Goal: Task Accomplishment & Management: Manage account settings

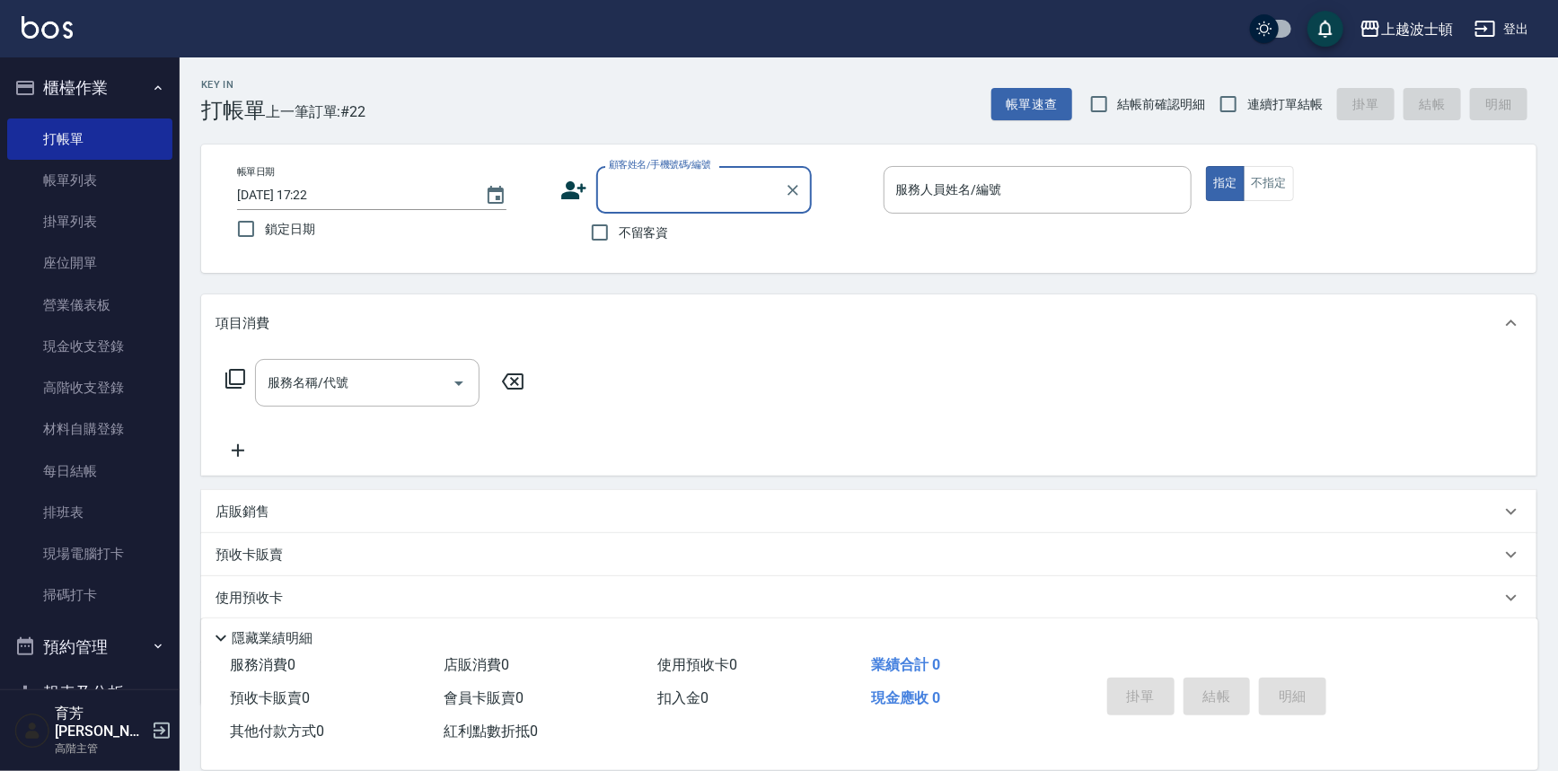
click at [646, 190] on input "顧客姓名/手機號碼/編號" at bounding box center [690, 189] width 172 height 31
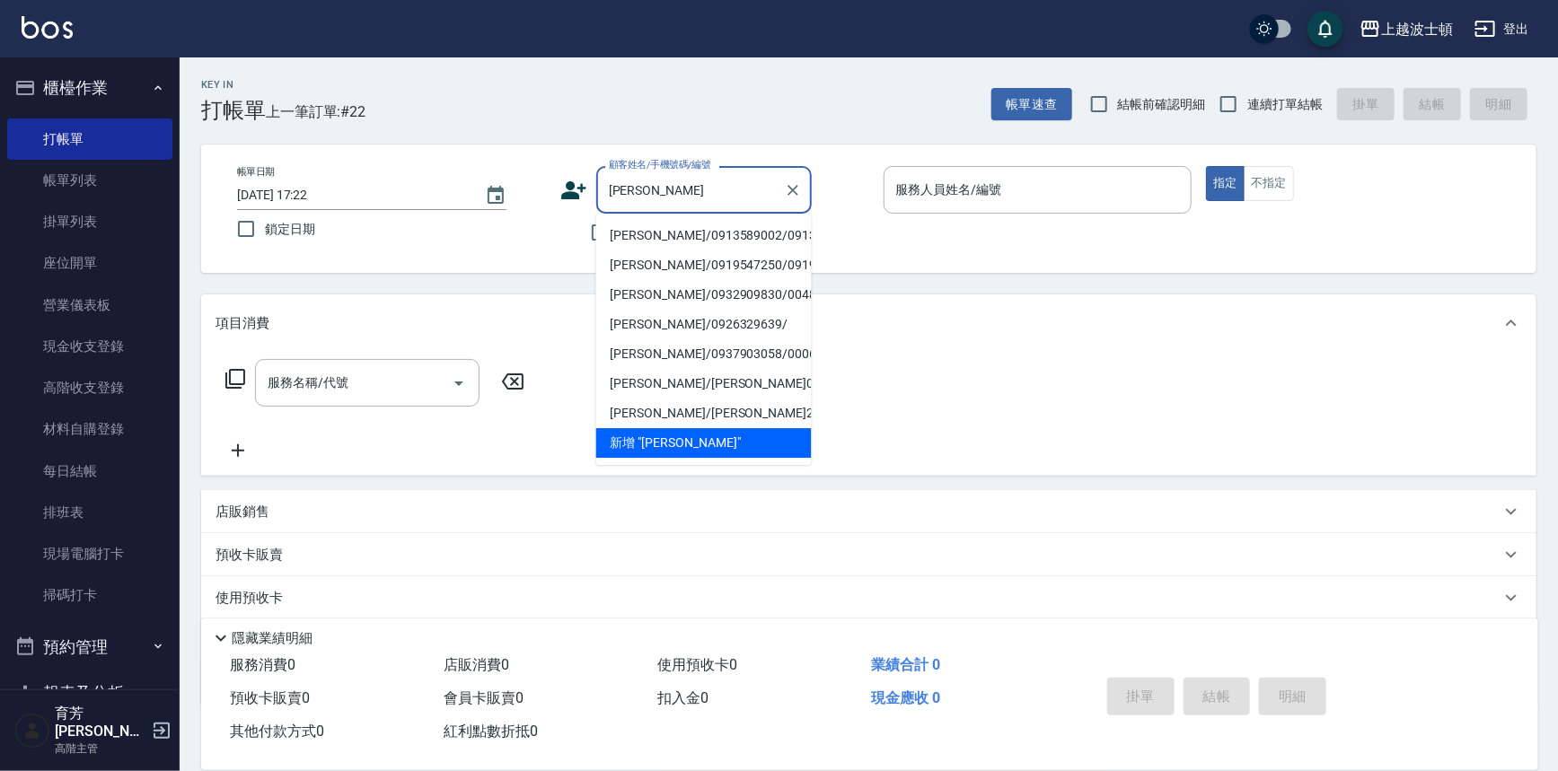
click at [644, 242] on li "[PERSON_NAME]/0913589002/0913589002" at bounding box center [703, 236] width 215 height 30
type input "[PERSON_NAME]/0913589002/0913589002"
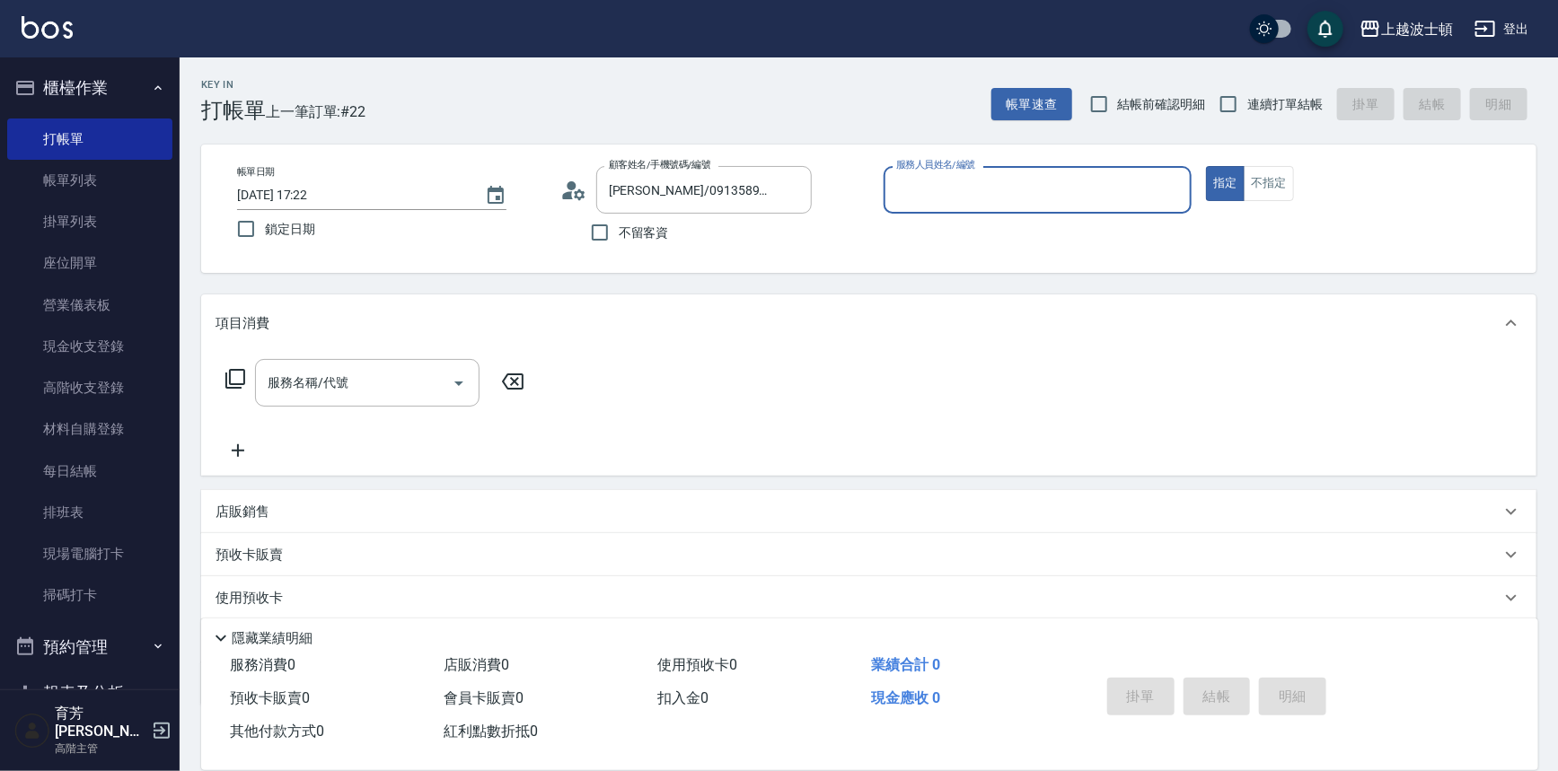
type input "Akemi-2"
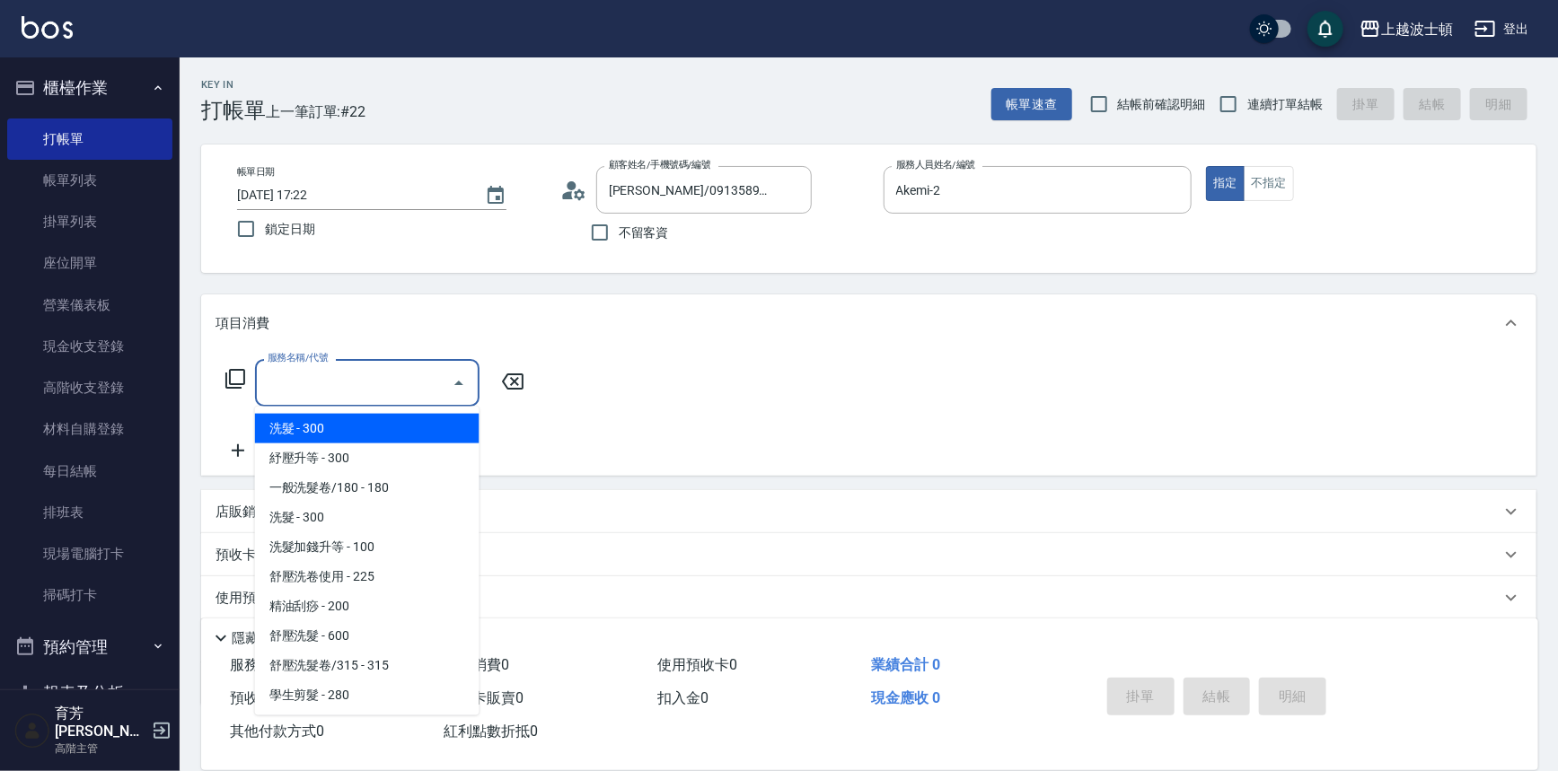
click at [354, 393] on input "服務名稱/代號" at bounding box center [353, 382] width 181 height 31
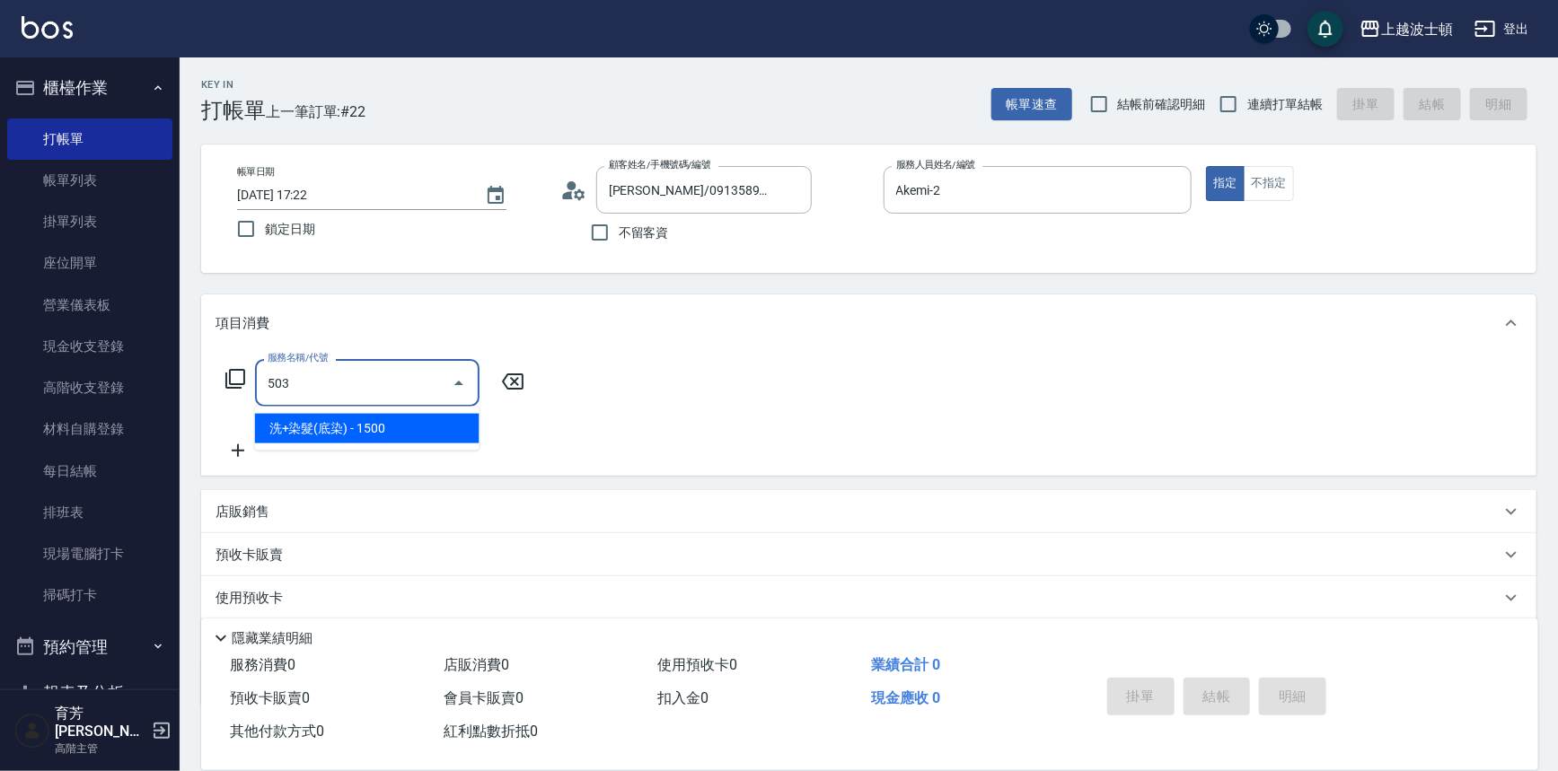
drag, startPoint x: 407, startPoint y: 435, endPoint x: 428, endPoint y: 425, distance: 23.7
click at [407, 435] on span "洗+染髮(底染) - 1500" at bounding box center [367, 429] width 224 height 30
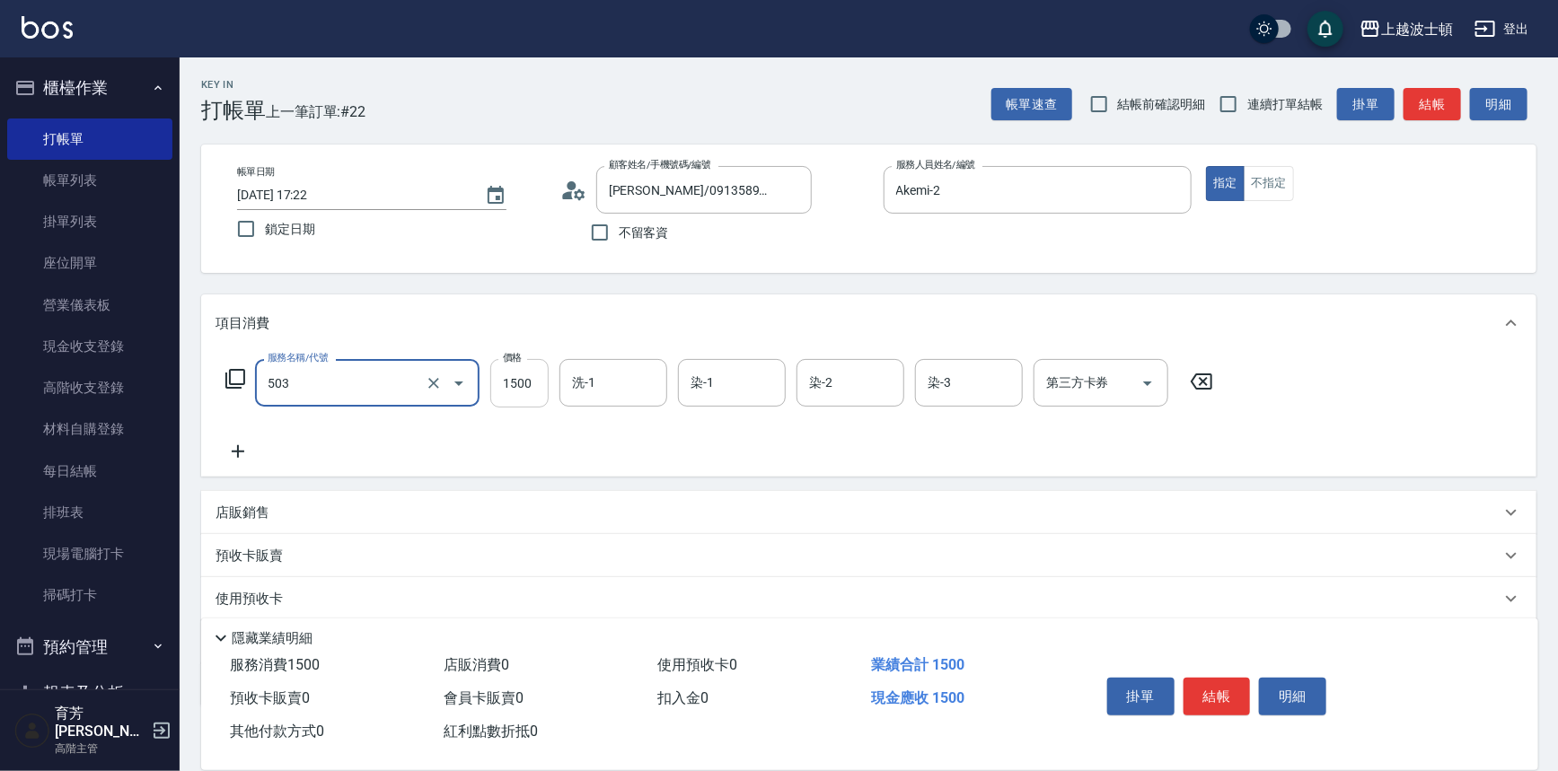
type input "洗+染髮(底染)(503)"
click at [519, 379] on input "1500" at bounding box center [519, 383] width 58 height 48
type input "1200"
click at [609, 393] on input "洗-1" at bounding box center [613, 382] width 92 height 31
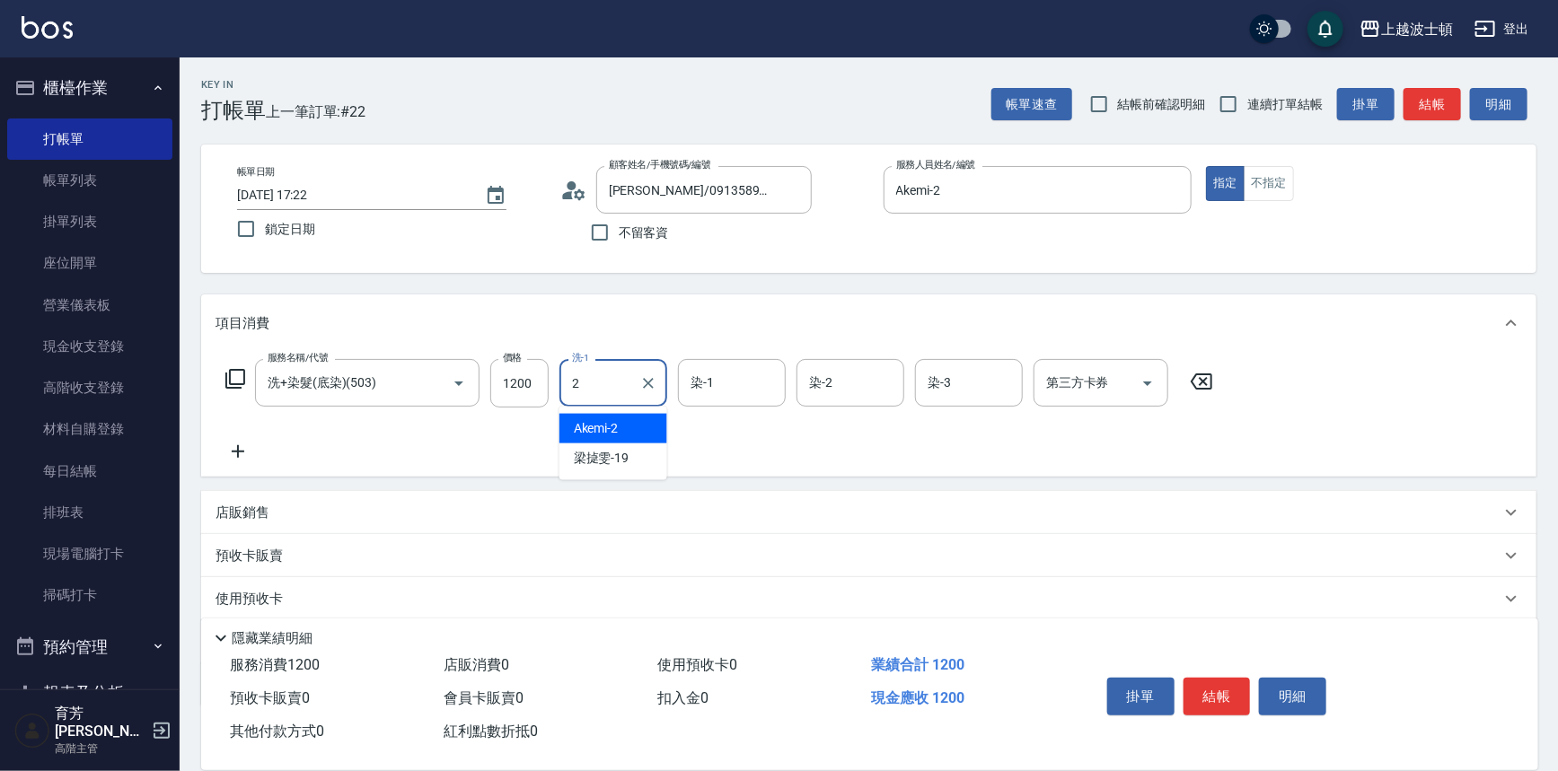
click at [637, 432] on div "Akemi -2" at bounding box center [613, 429] width 108 height 30
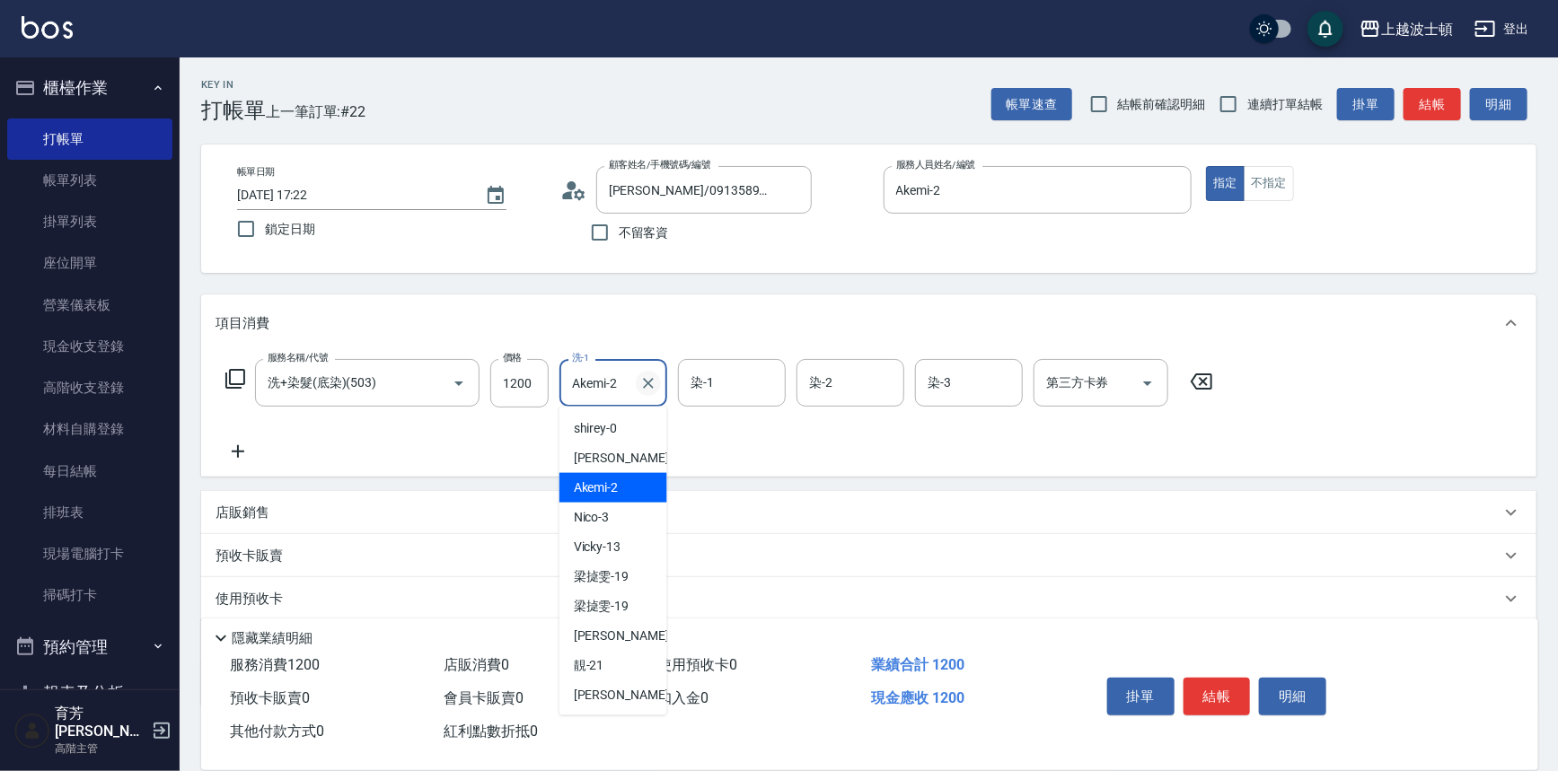
drag, startPoint x: 573, startPoint y: 382, endPoint x: 637, endPoint y: 390, distance: 65.0
click at [637, 390] on div "Akemi-2 洗-1" at bounding box center [613, 383] width 108 height 48
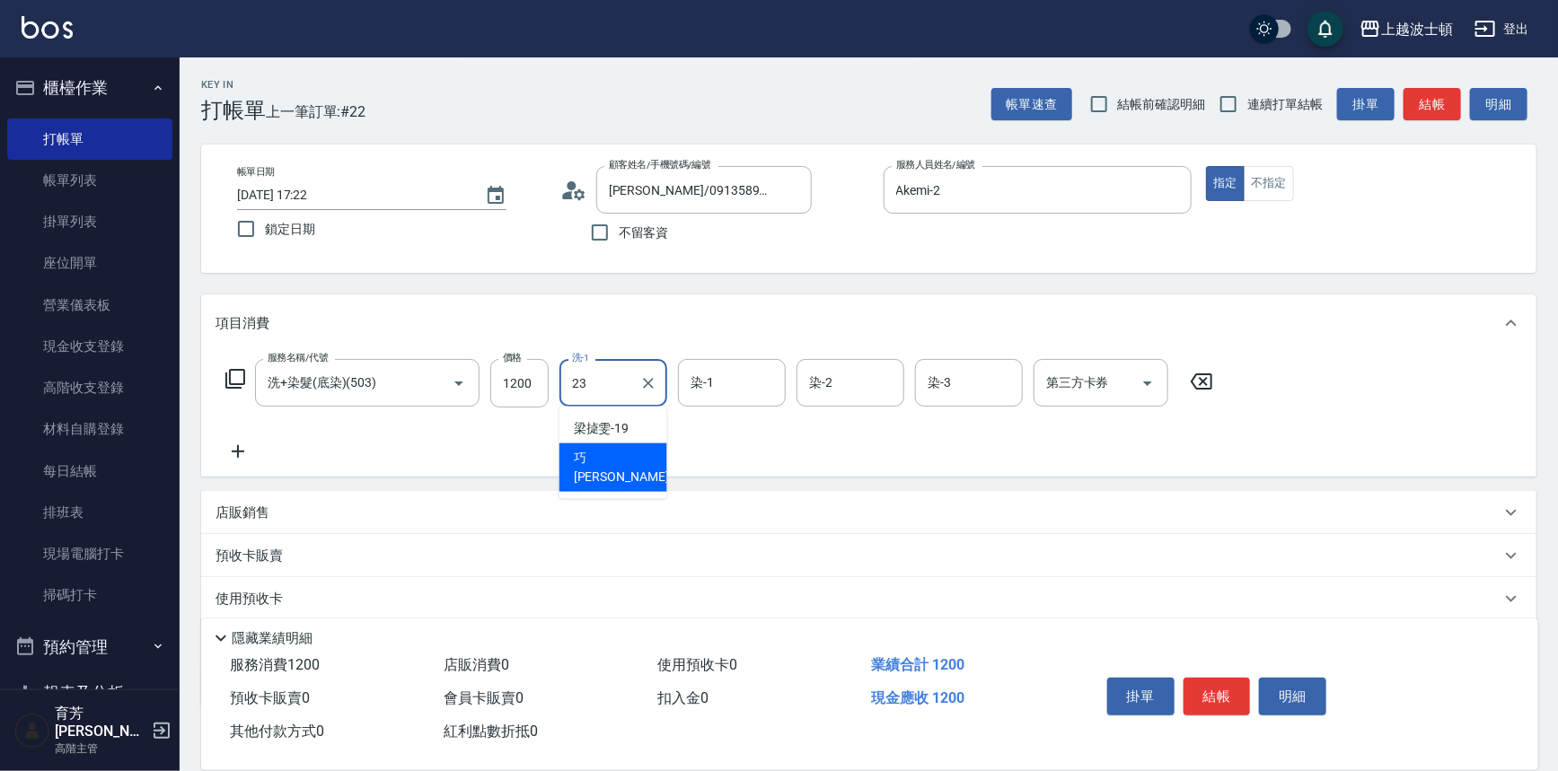
click at [646, 460] on div "巧莉 -23" at bounding box center [613, 468] width 108 height 48
type input "[PERSON_NAME]-23"
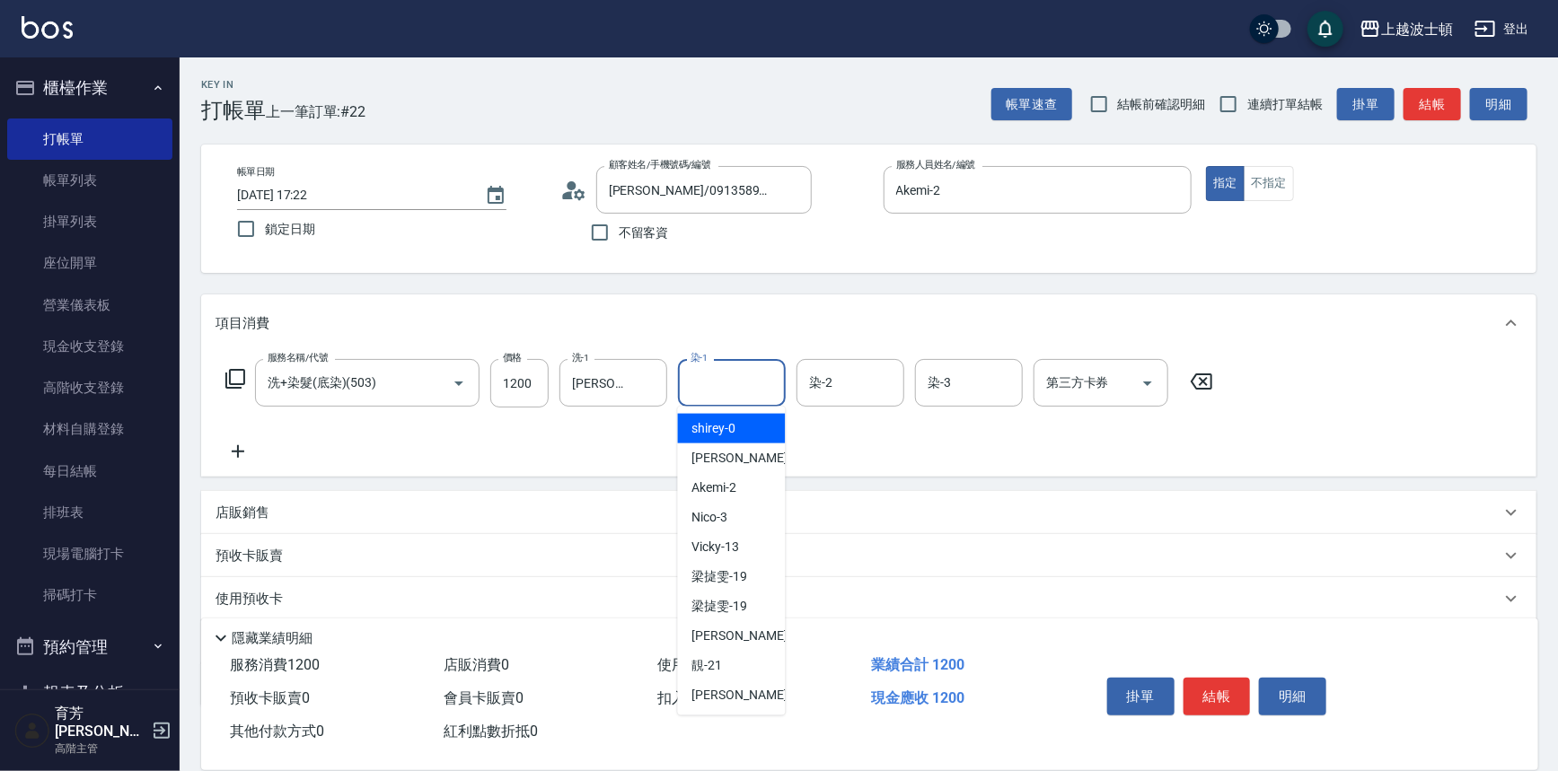
click at [710, 382] on input "染-1" at bounding box center [732, 382] width 92 height 31
click at [735, 488] on span "Akemi -2" at bounding box center [714, 488] width 45 height 19
type input "Akemi-2"
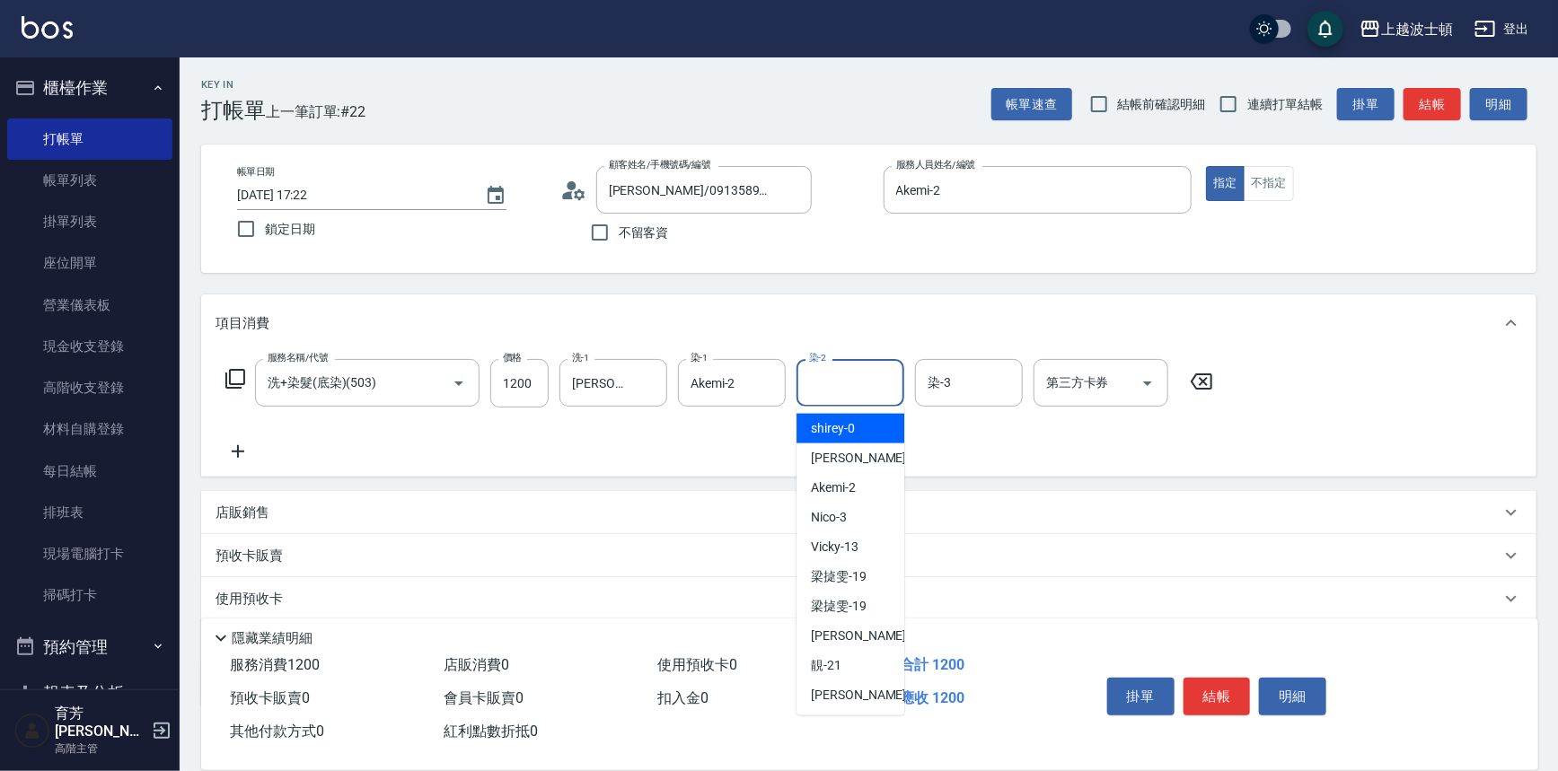
click at [858, 382] on input "染-2" at bounding box center [850, 382] width 92 height 31
click at [867, 479] on div "Akemi -2" at bounding box center [850, 488] width 108 height 30
type input "Akemi-2"
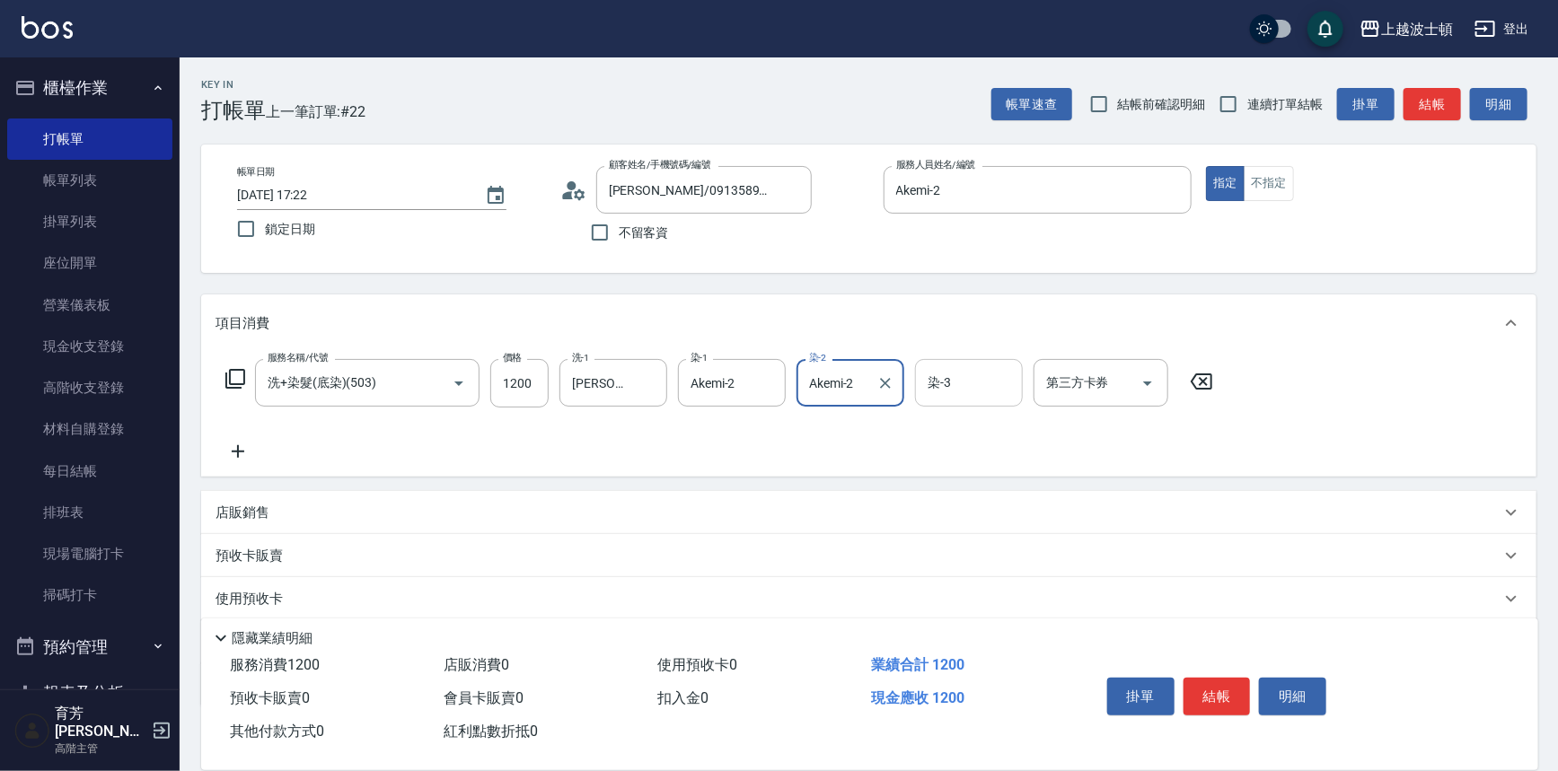
click at [956, 387] on input "染-3" at bounding box center [969, 382] width 92 height 31
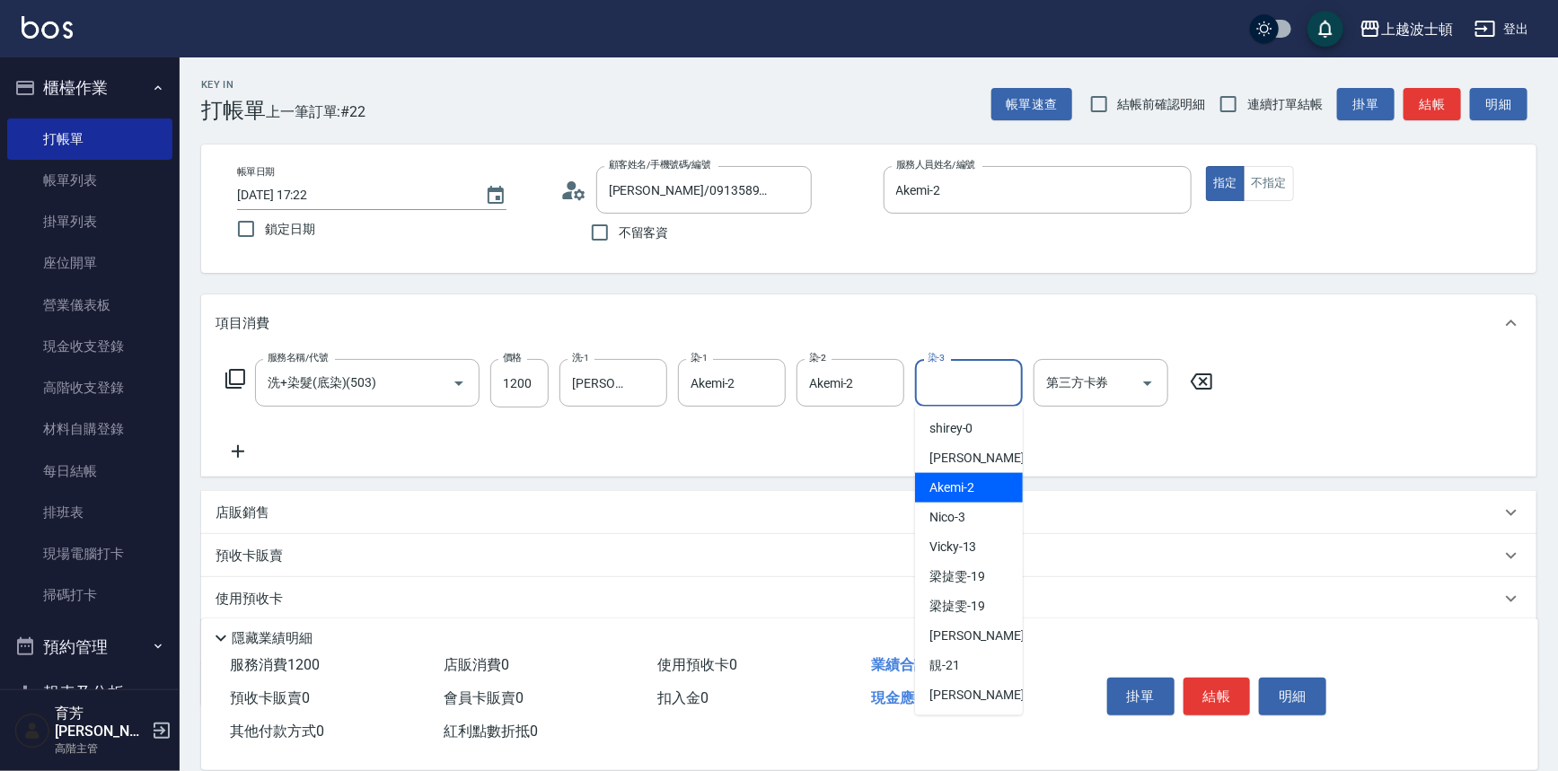
click at [962, 476] on div "Akemi -2" at bounding box center [969, 488] width 108 height 30
type input "Akemi-2"
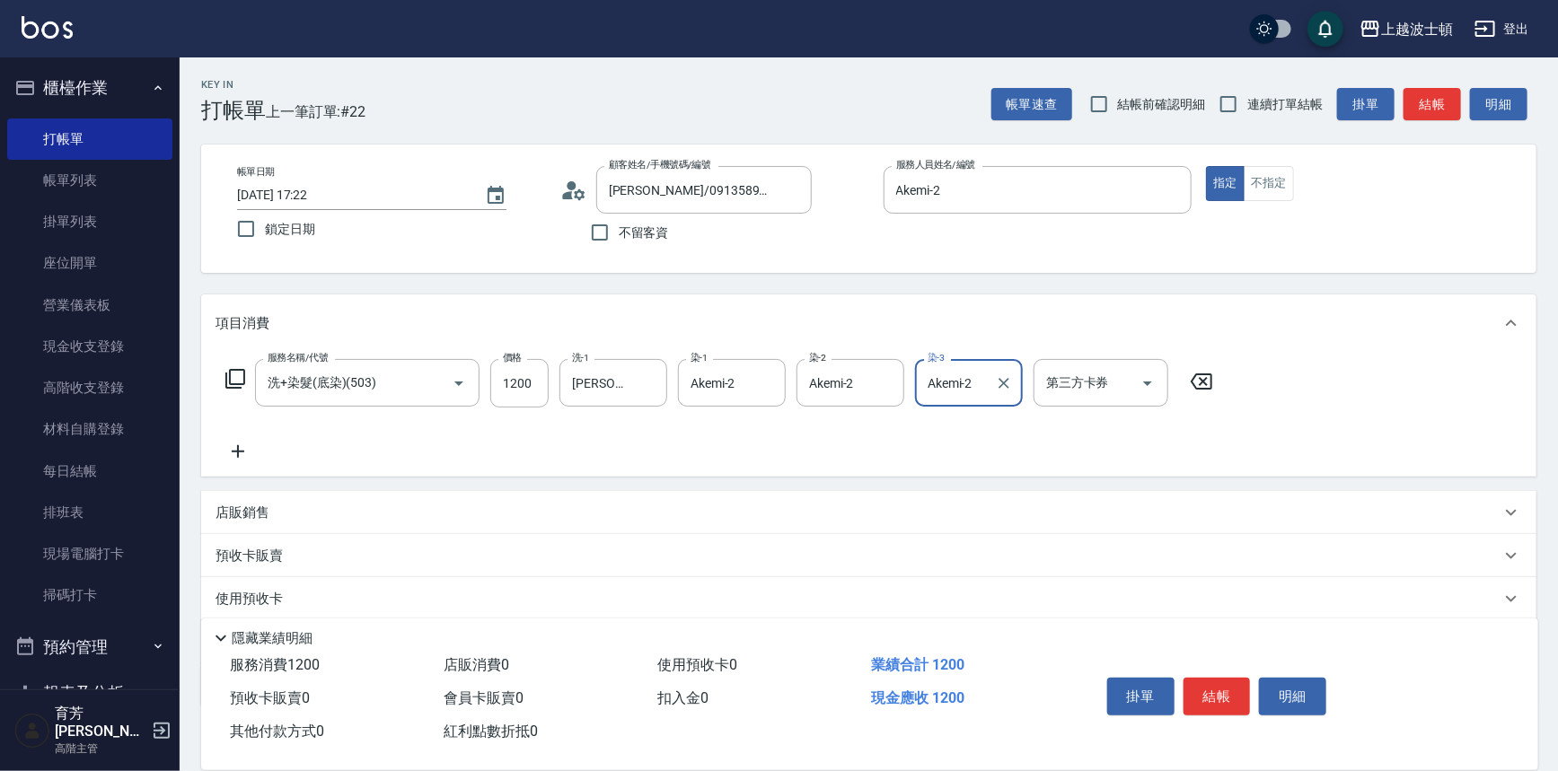
click at [234, 453] on icon at bounding box center [237, 452] width 45 height 22
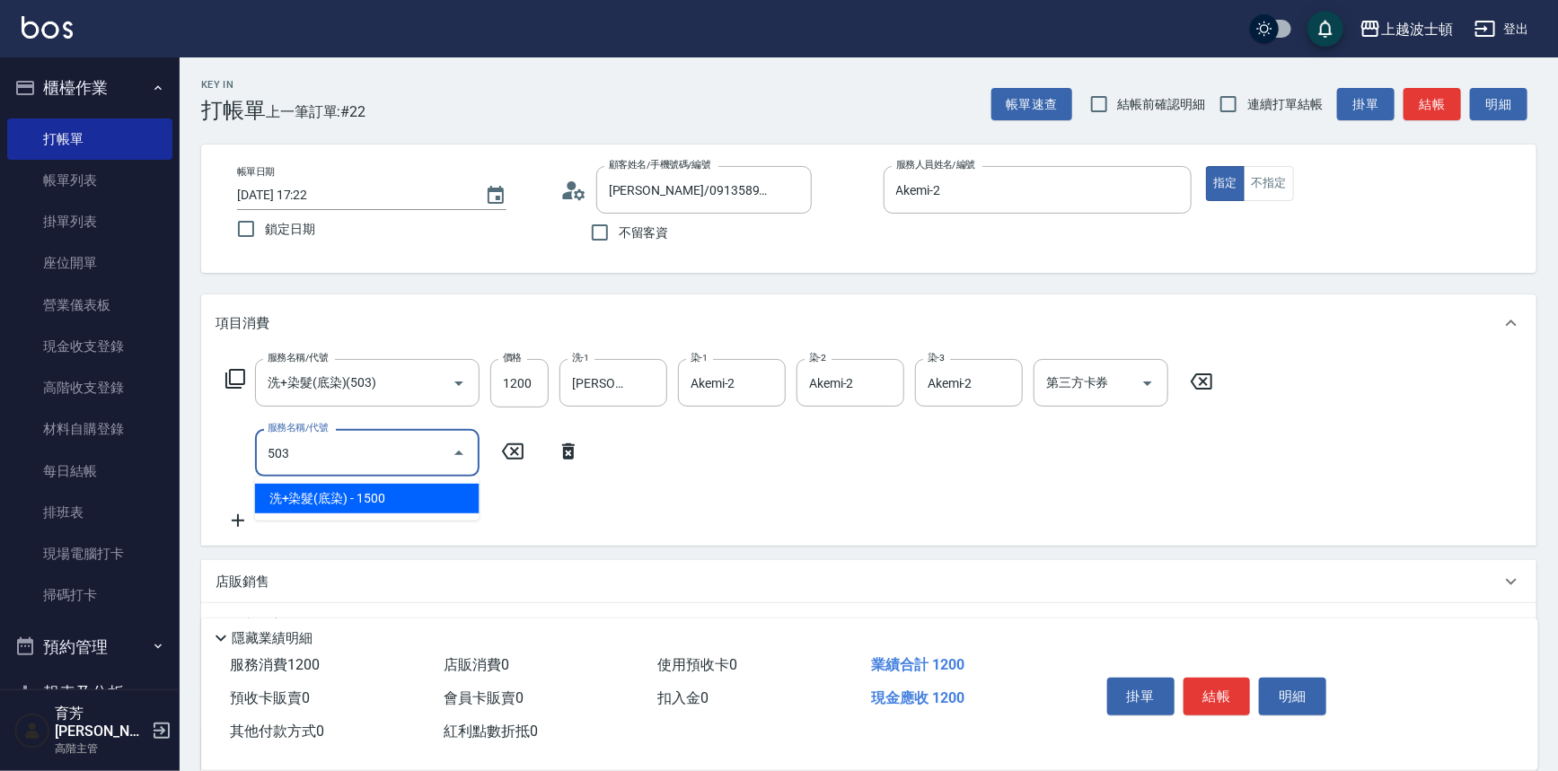
click at [316, 485] on span "洗+染髮(底染) - 1500" at bounding box center [367, 499] width 224 height 30
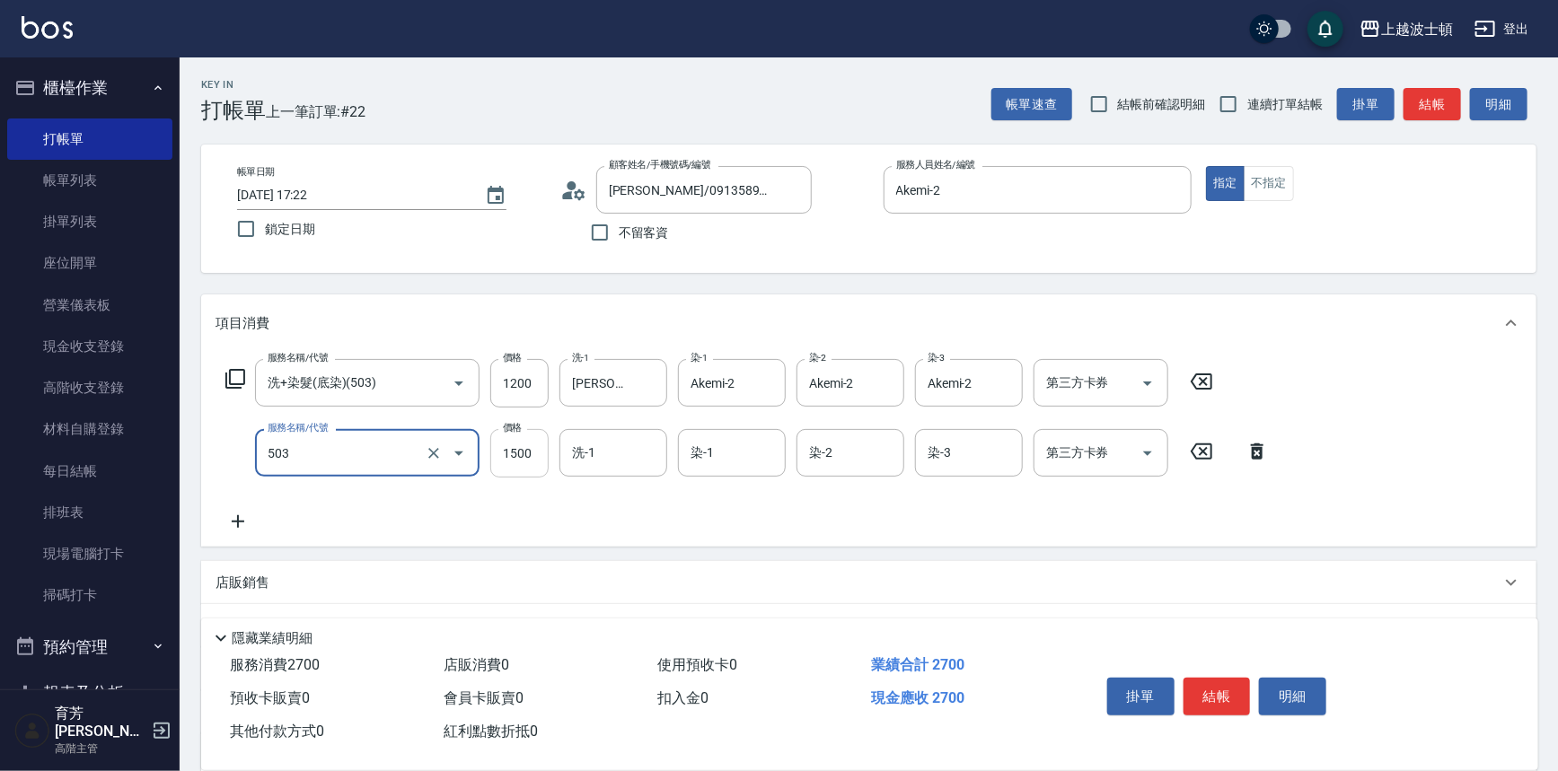
type input "洗+染髮(底染)(503)"
click at [532, 460] on input "1500" at bounding box center [519, 453] width 58 height 48
type input "1200"
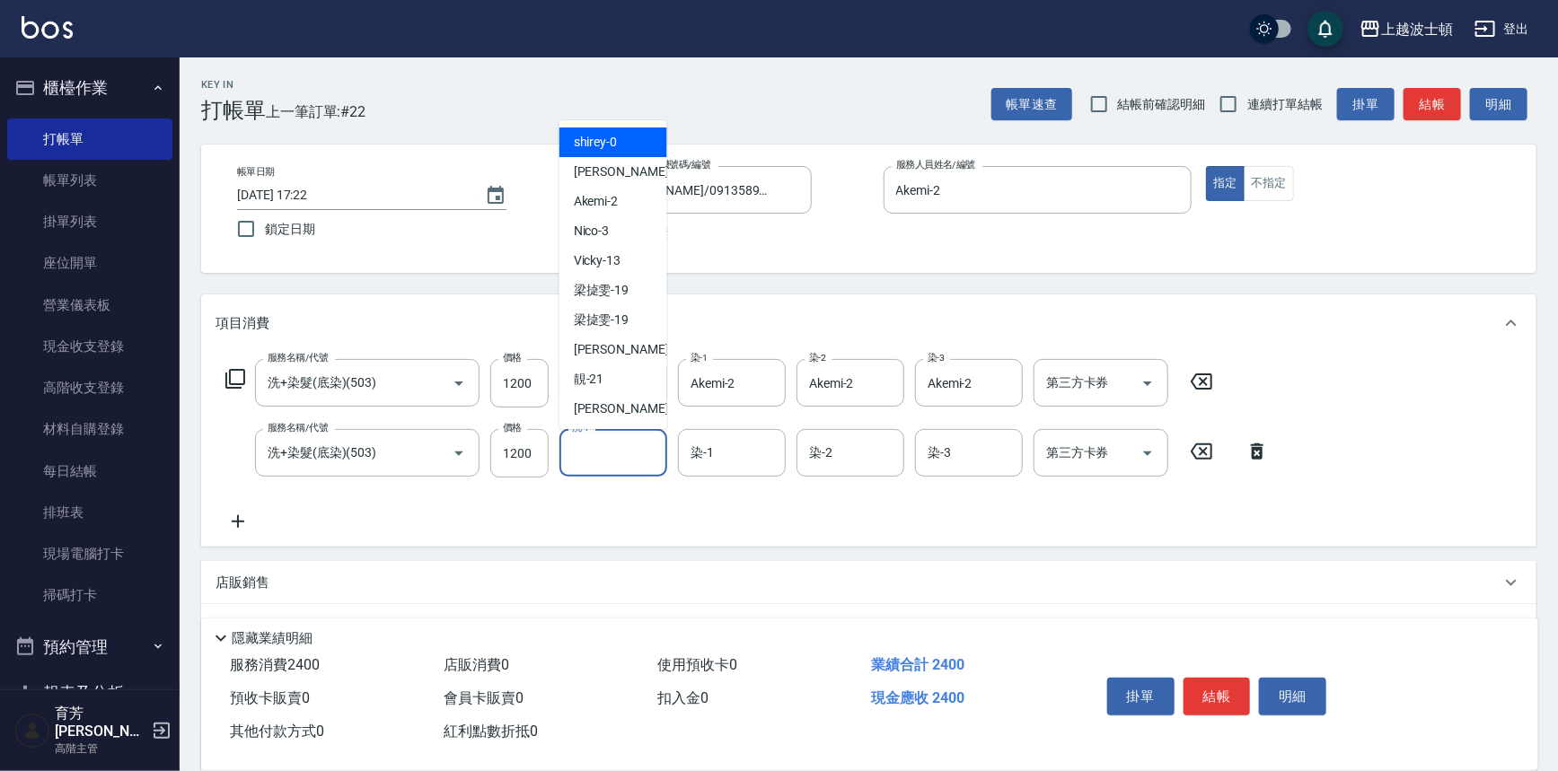
click at [602, 458] on input "洗-1" at bounding box center [613, 452] width 92 height 31
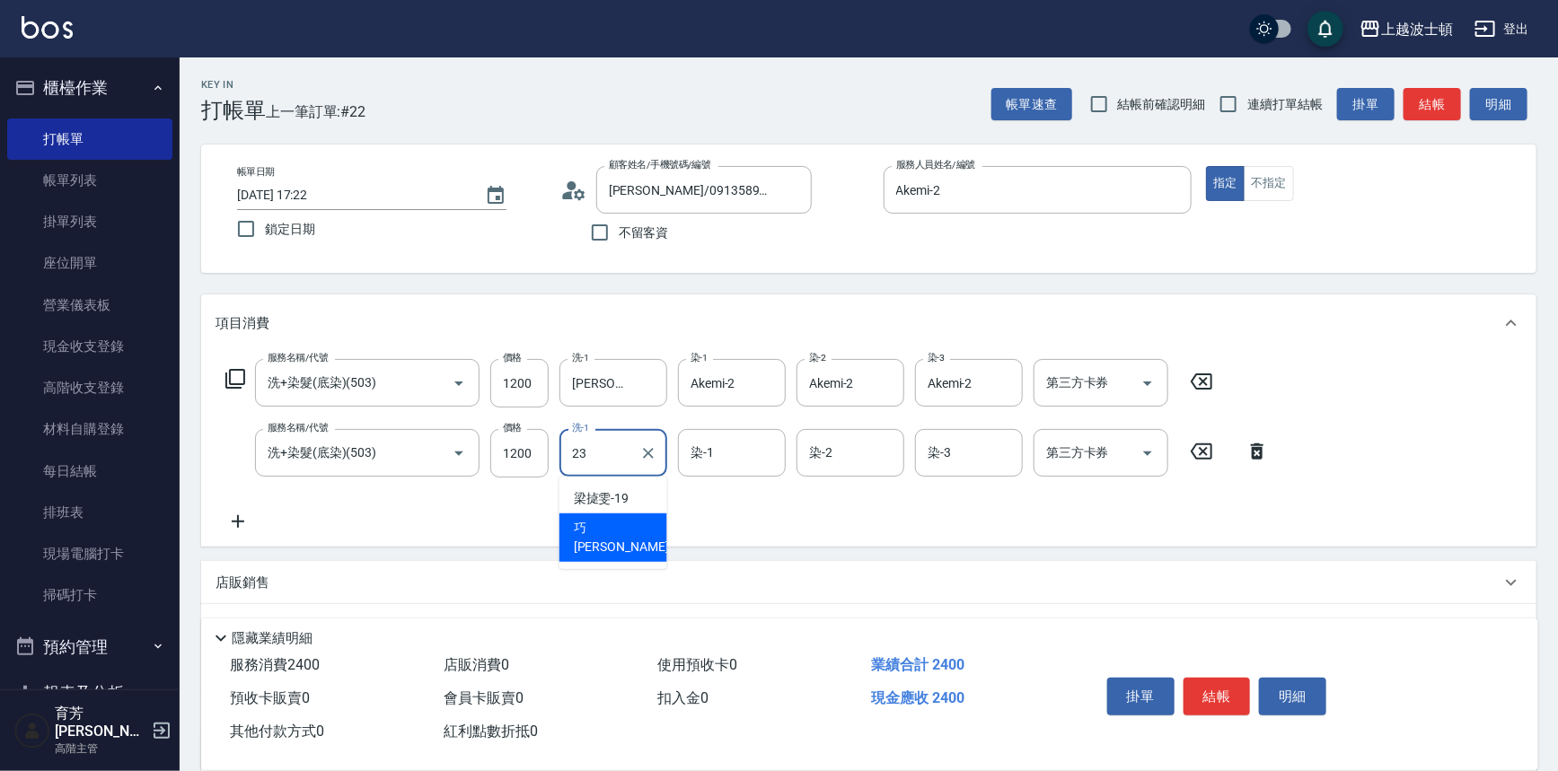
click at [637, 536] on div "巧莉 -23" at bounding box center [613, 538] width 108 height 48
type input "[PERSON_NAME]-23"
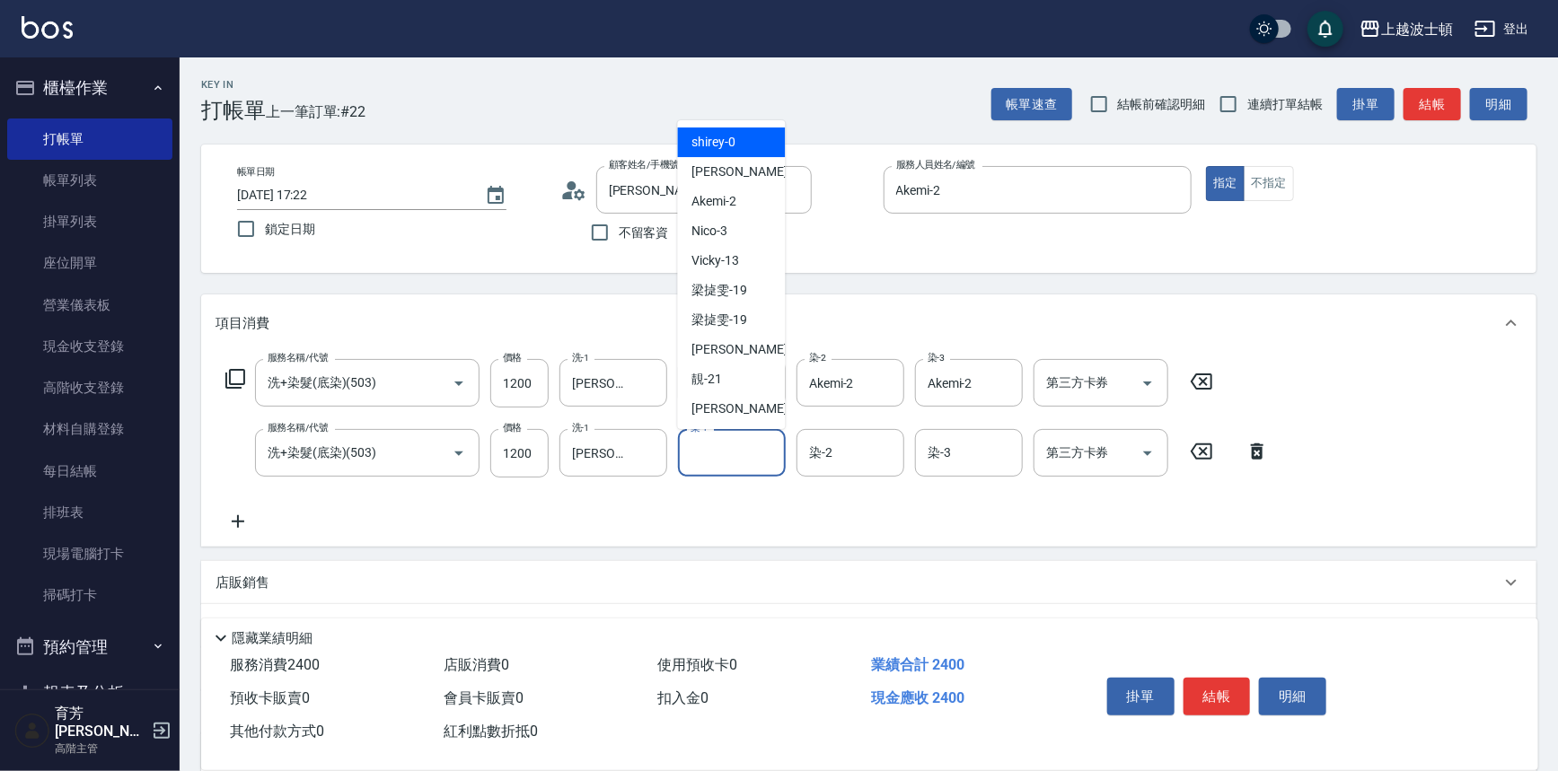
click at [727, 449] on input "染-1" at bounding box center [732, 452] width 92 height 31
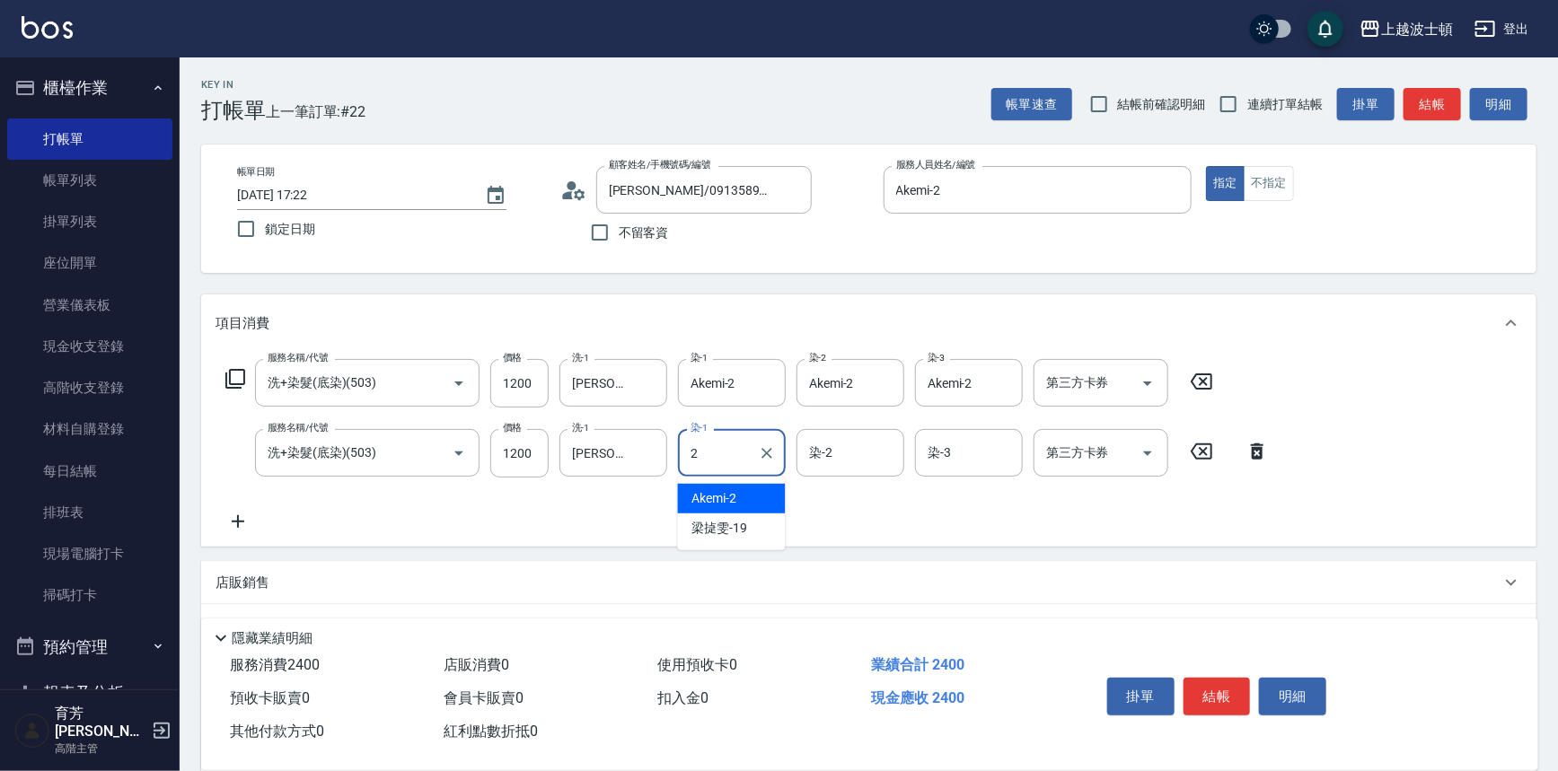
drag, startPoint x: 729, startPoint y: 499, endPoint x: 910, endPoint y: 467, distance: 184.2
click at [732, 499] on span "Akemi -2" at bounding box center [714, 498] width 45 height 19
type input "Akemi-2"
click at [877, 457] on input "染-2" at bounding box center [850, 452] width 92 height 31
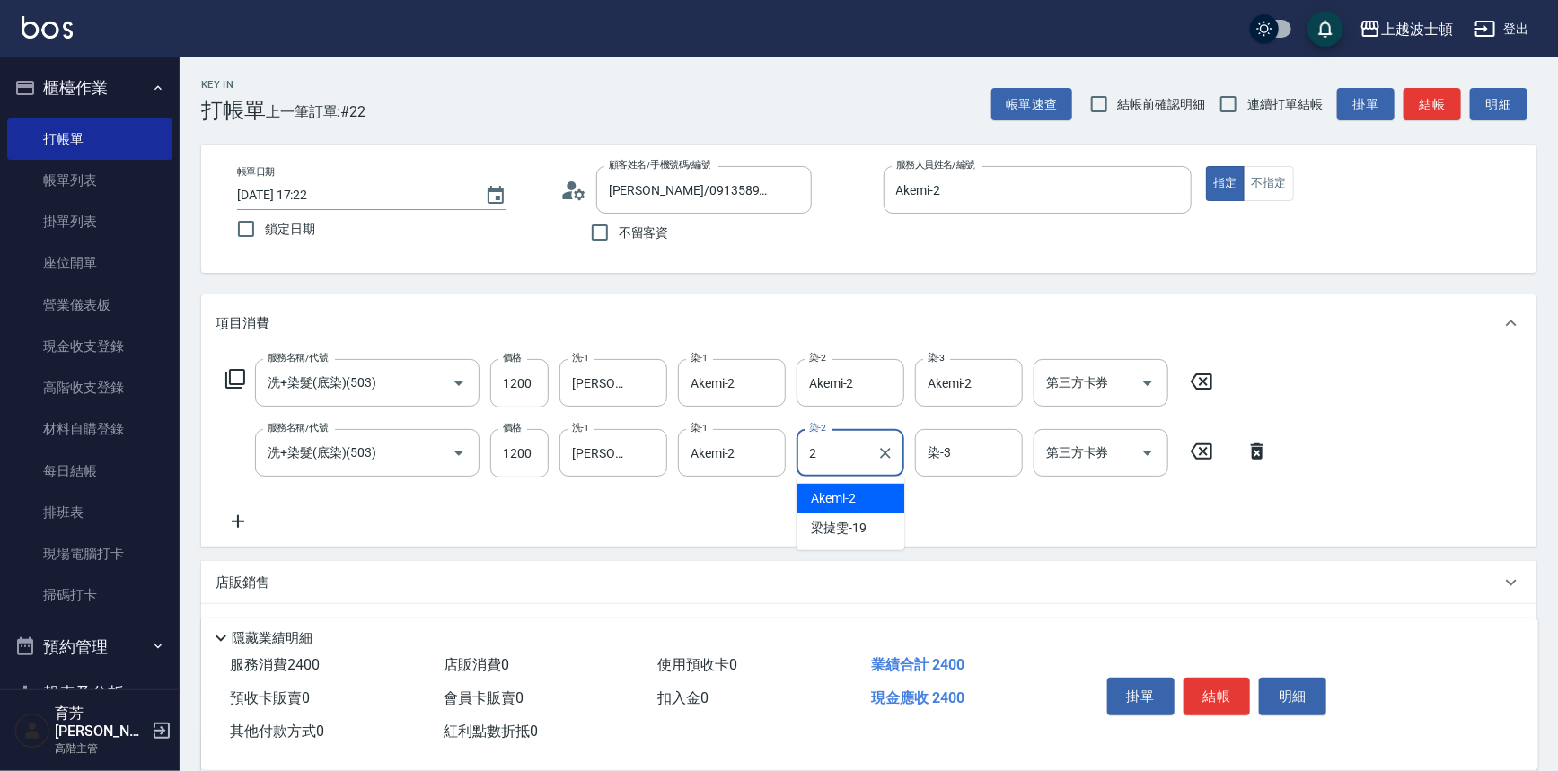
click at [852, 494] on span "Akemi -2" at bounding box center [833, 498] width 45 height 19
type input "Akemi-2"
click at [980, 447] on input "染-3" at bounding box center [969, 452] width 92 height 31
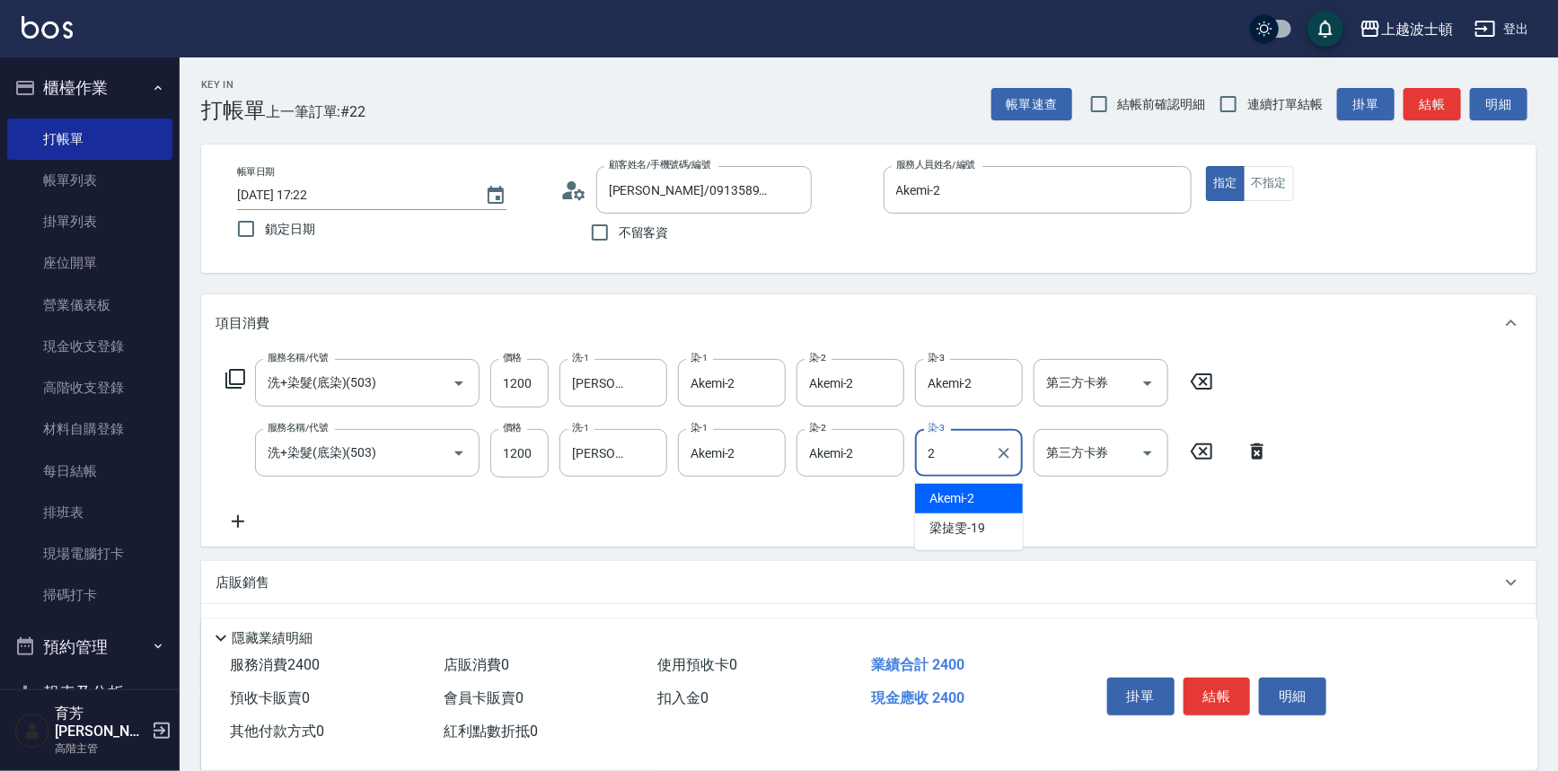
click at [982, 497] on div "Akemi -2" at bounding box center [969, 499] width 108 height 30
drag, startPoint x: 564, startPoint y: 389, endPoint x: 600, endPoint y: 382, distance: 36.6
click at [614, 394] on div "[PERSON_NAME]-23 洗-1" at bounding box center [613, 383] width 108 height 48
type input "Akemi-2"
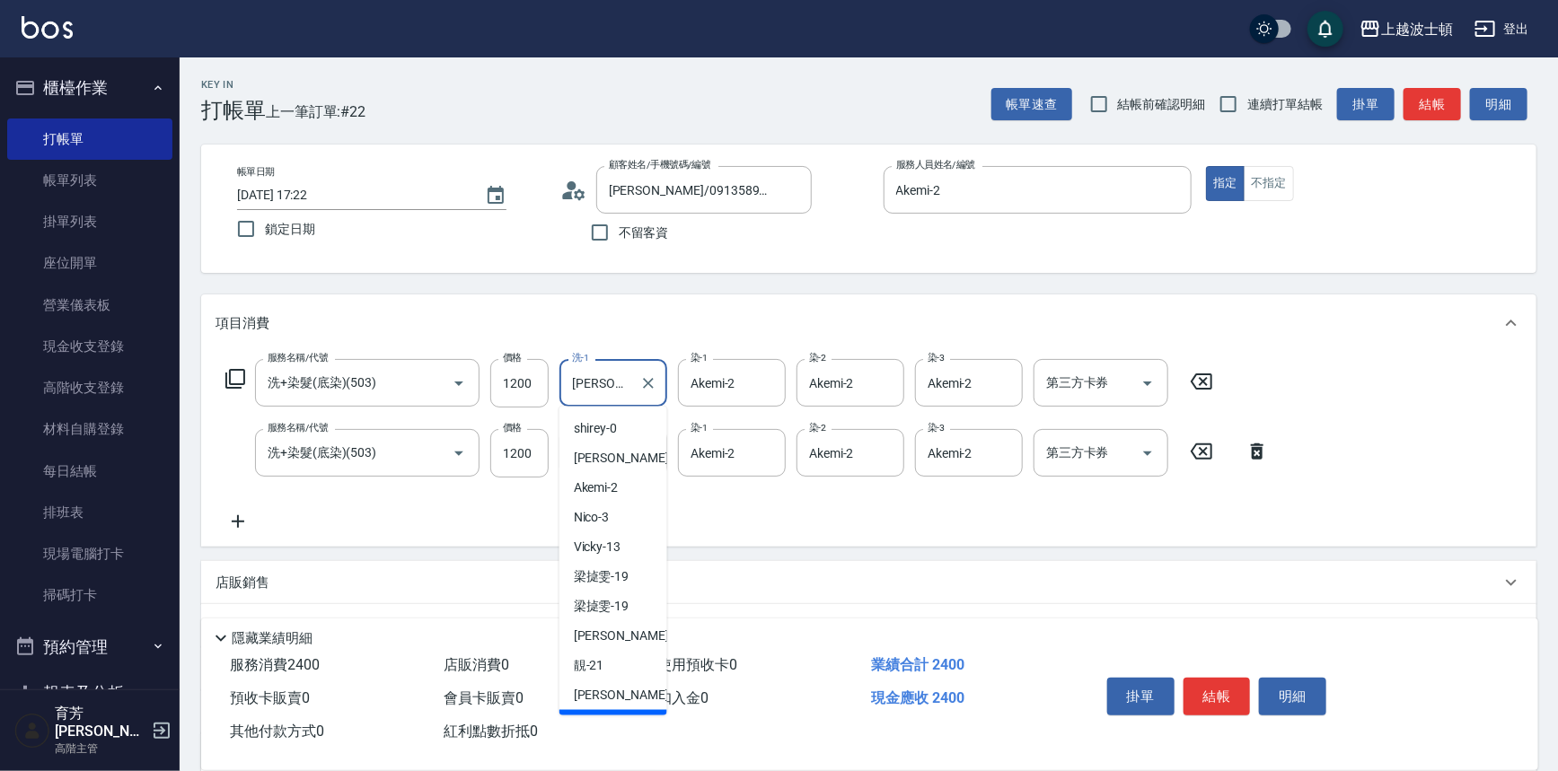
scroll to position [24, 0]
drag, startPoint x: 568, startPoint y: 382, endPoint x: 630, endPoint y: 398, distance: 63.8
click at [630, 398] on input "[PERSON_NAME]-23" at bounding box center [599, 382] width 65 height 31
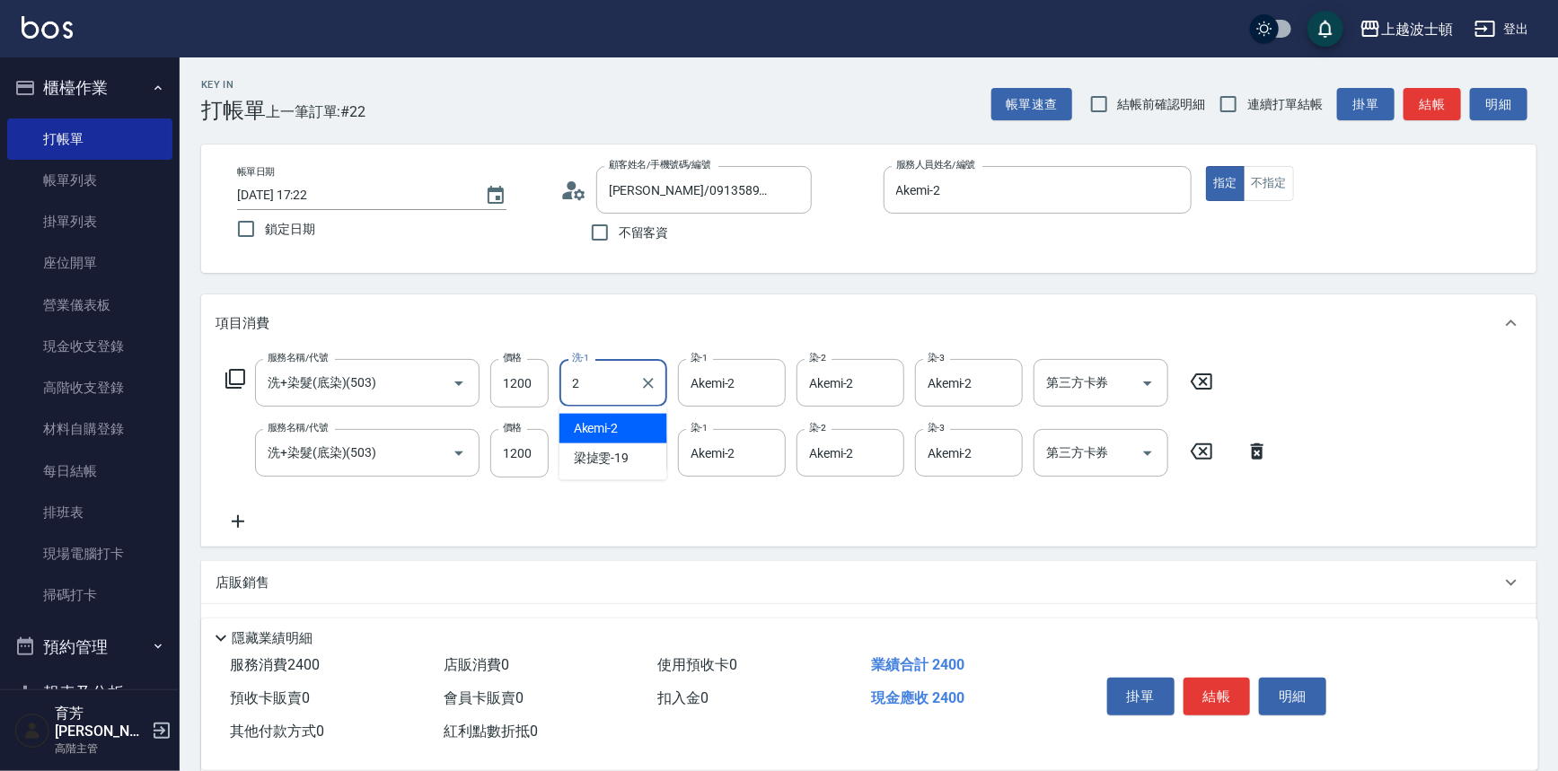
scroll to position [0, 0]
click at [623, 429] on div "Akemi -2" at bounding box center [613, 429] width 108 height 30
type input "Akemi-2"
click at [239, 527] on icon at bounding box center [237, 522] width 45 height 22
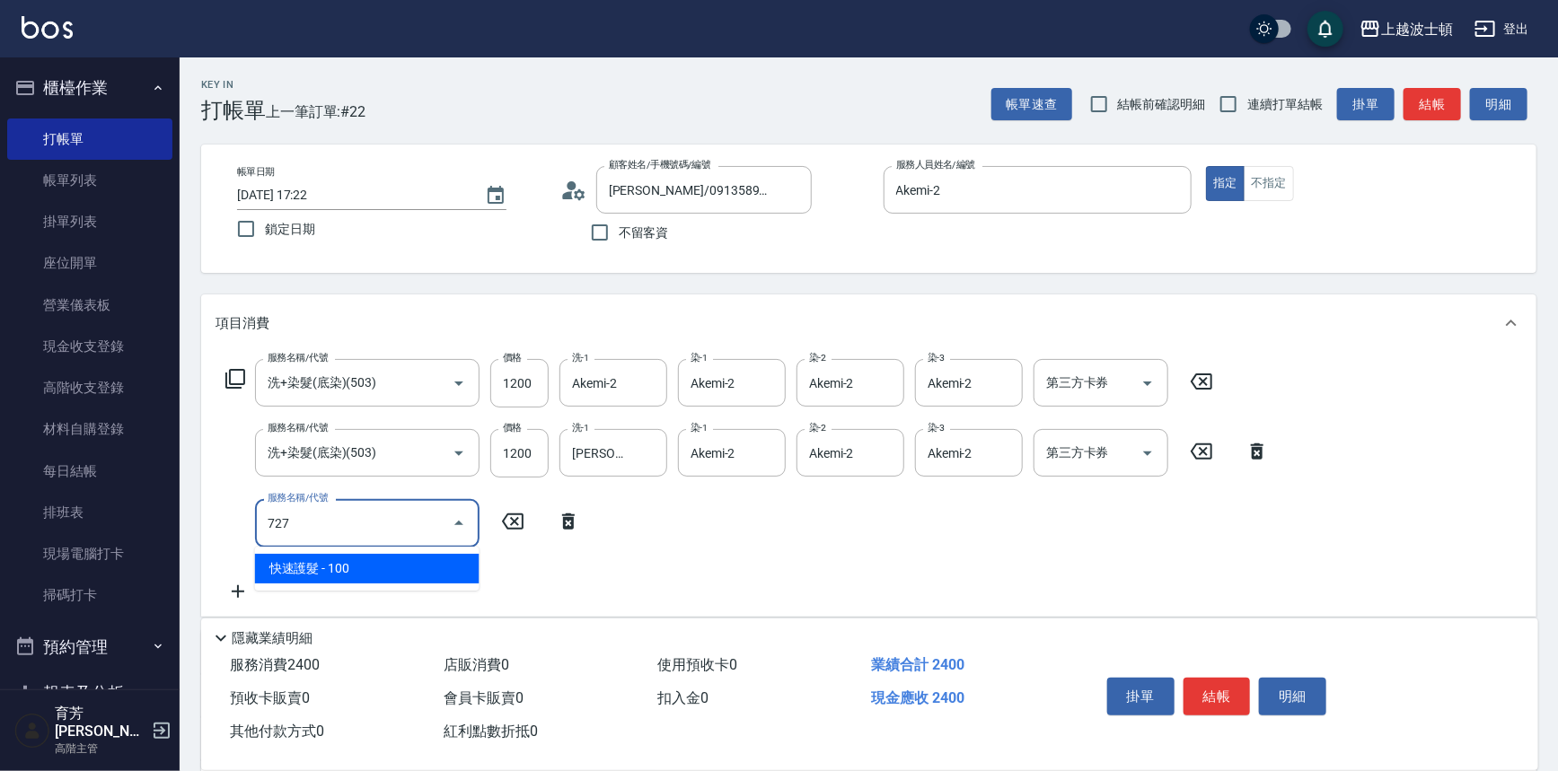
click at [365, 575] on span "快速護髮 - 100" at bounding box center [367, 569] width 224 height 30
type input "快速護髮(727)"
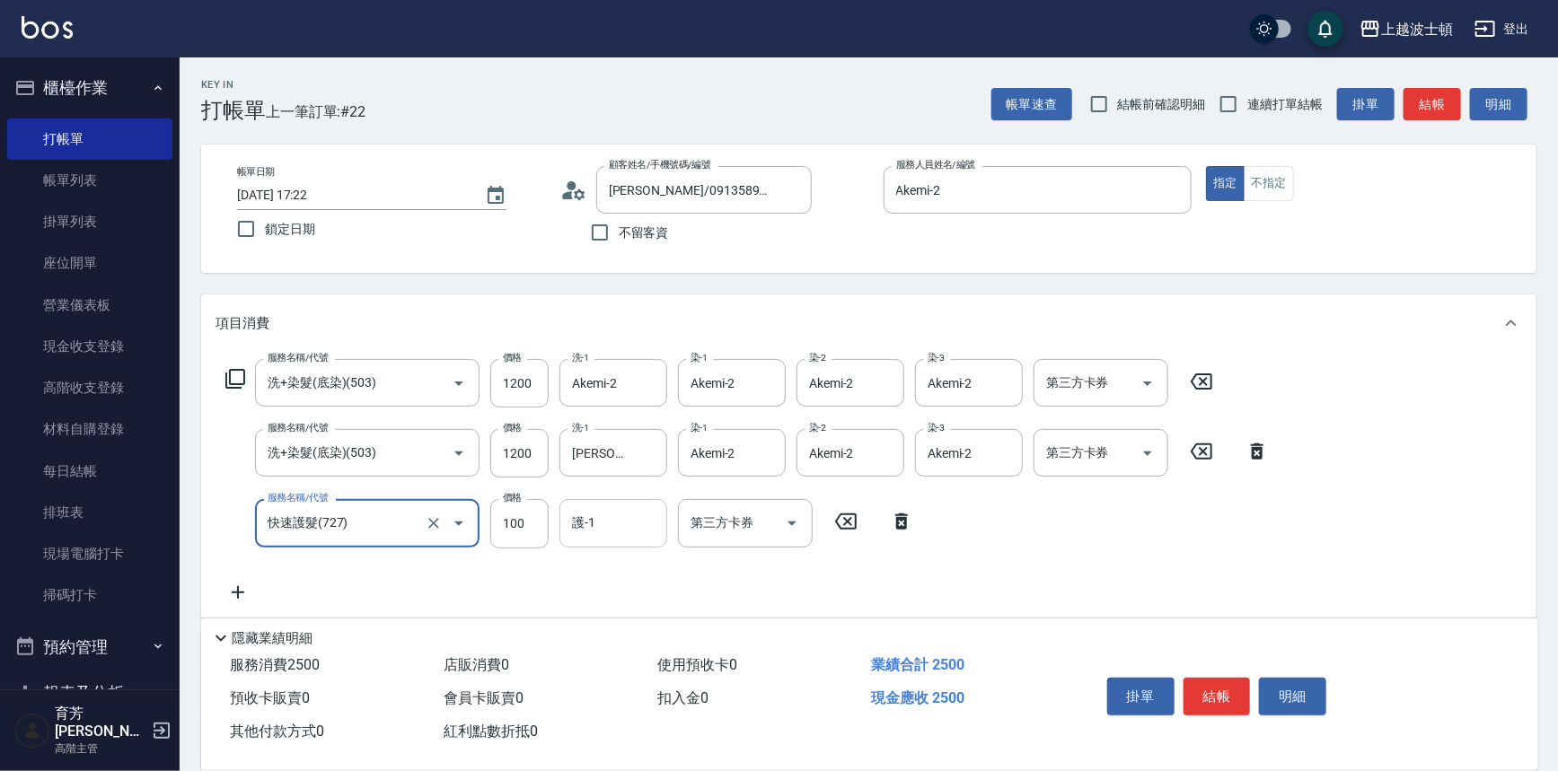
click at [606, 537] on input "護-1" at bounding box center [613, 522] width 92 height 31
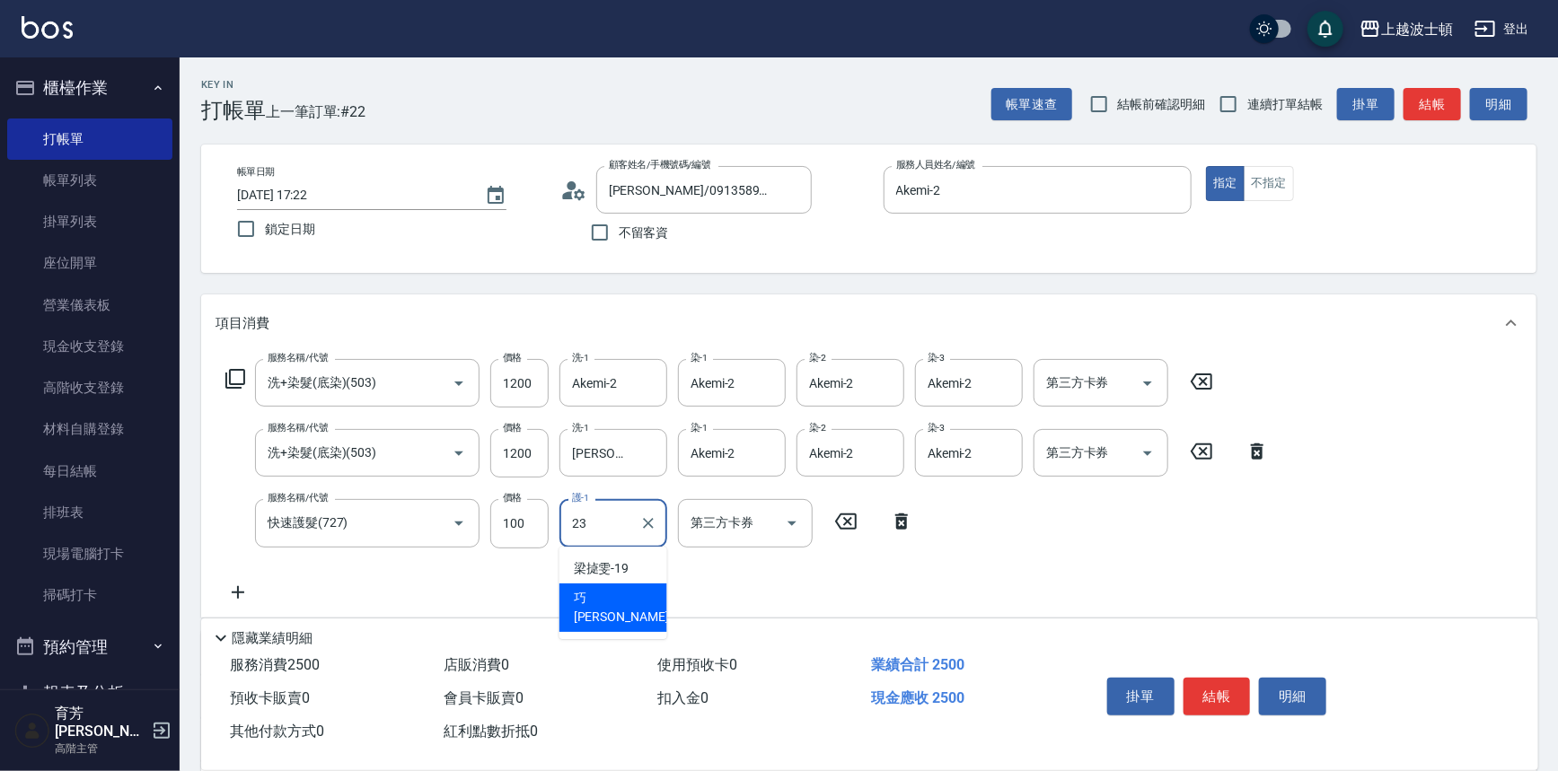
click at [640, 602] on div "巧莉 -23" at bounding box center [613, 608] width 108 height 48
type input "[PERSON_NAME]-23"
click at [229, 583] on icon at bounding box center [237, 593] width 45 height 22
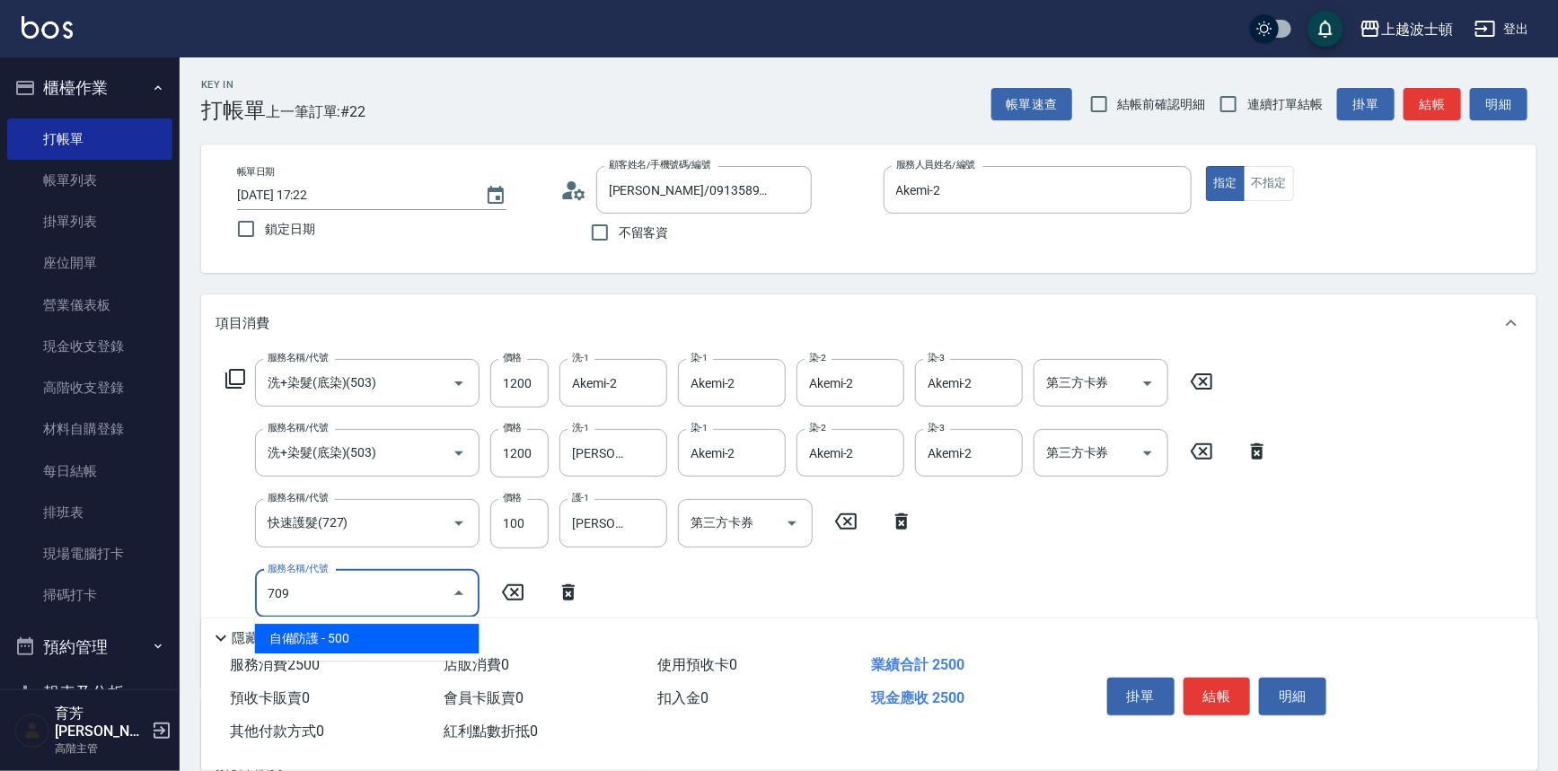
click at [359, 635] on span "自備防護 - 500" at bounding box center [367, 639] width 224 height 30
type input "自備防護(709)"
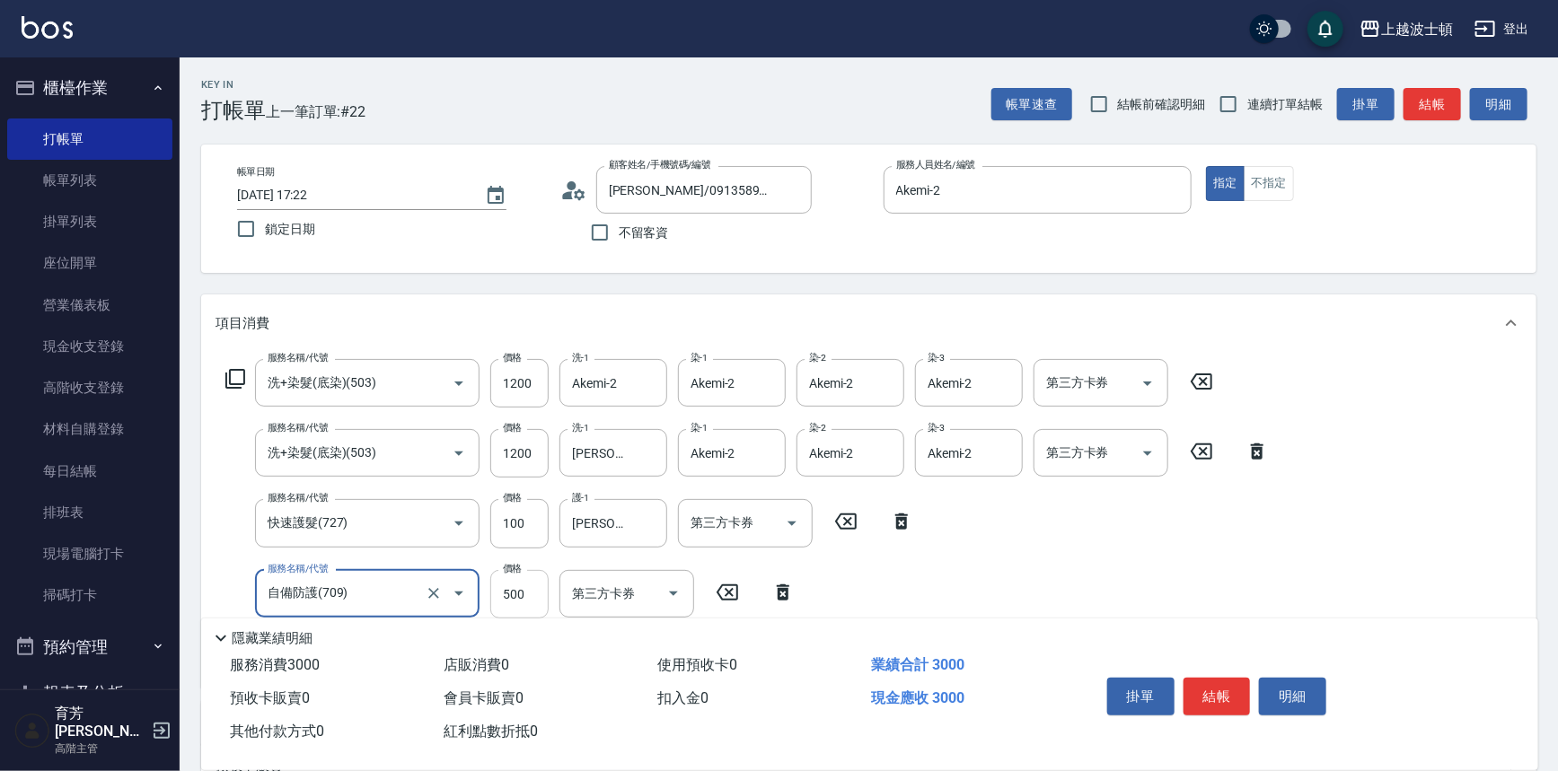
click at [517, 598] on input "500" at bounding box center [519, 594] width 58 height 48
type input "300"
click at [1046, 630] on div "隱藏業績明細" at bounding box center [874, 639] width 1328 height 22
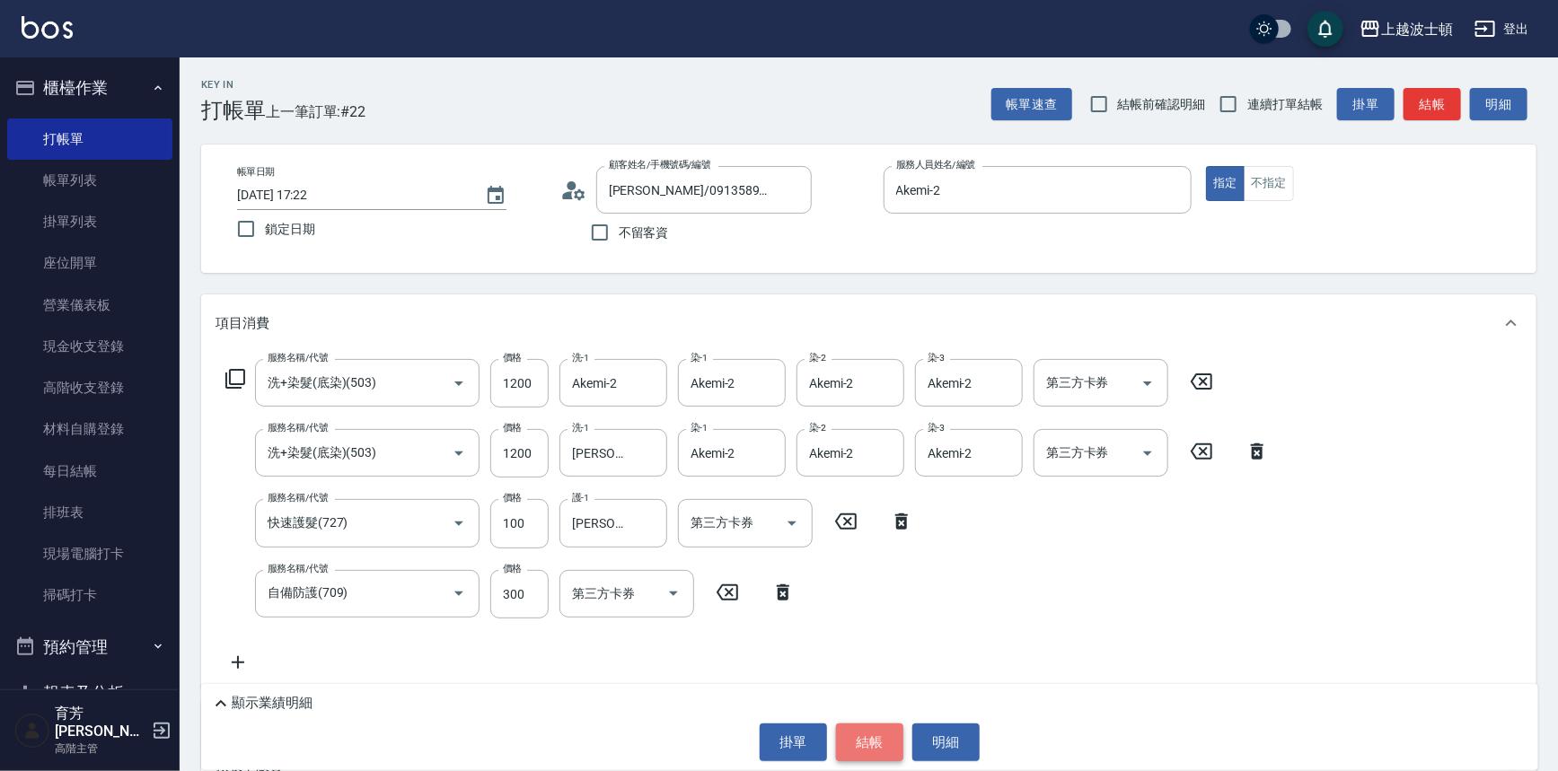
click at [861, 743] on button "結帳" at bounding box center [869, 743] width 67 height 38
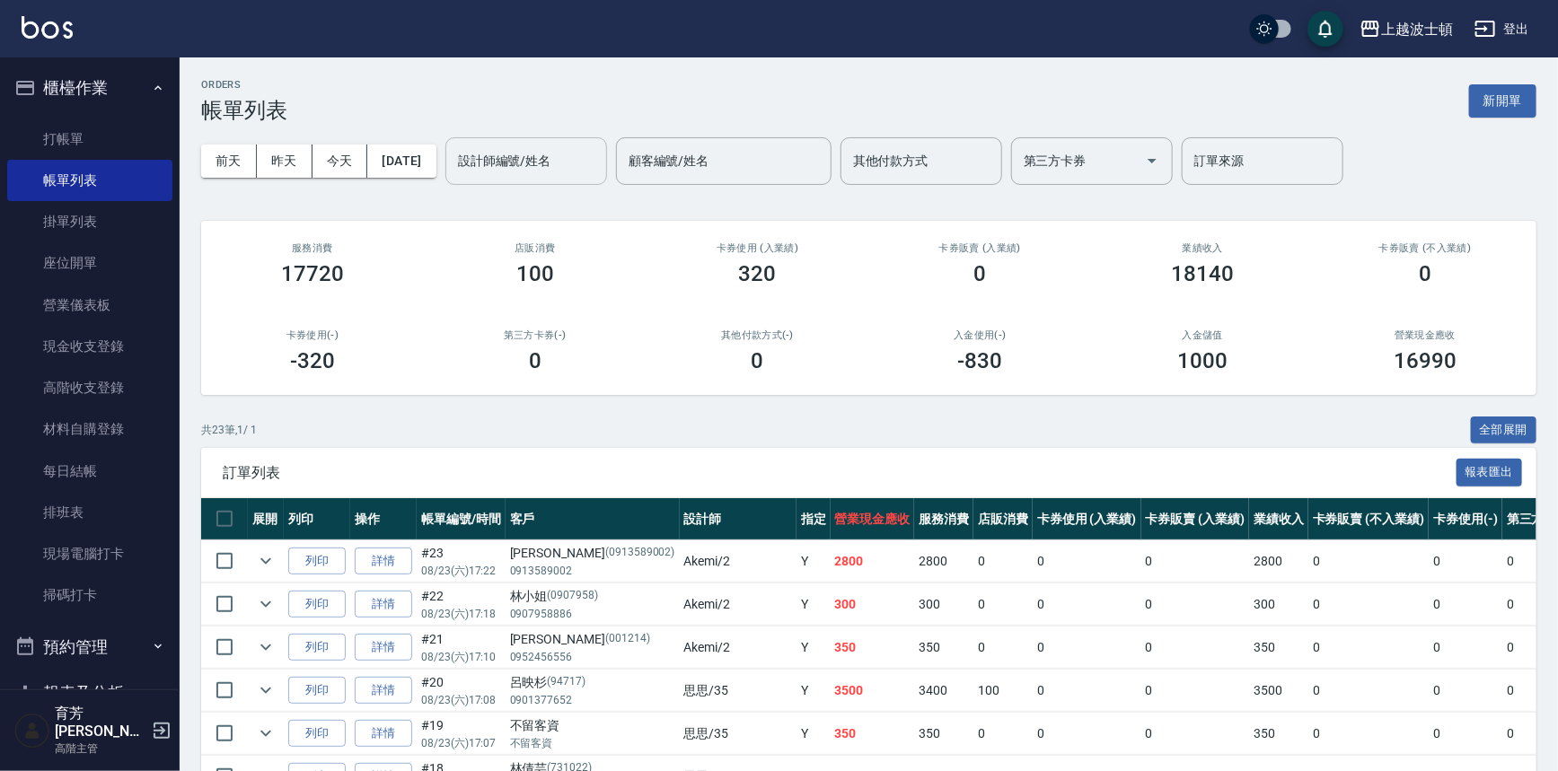
click at [575, 147] on input "設計師編號/姓名" at bounding box center [525, 160] width 145 height 31
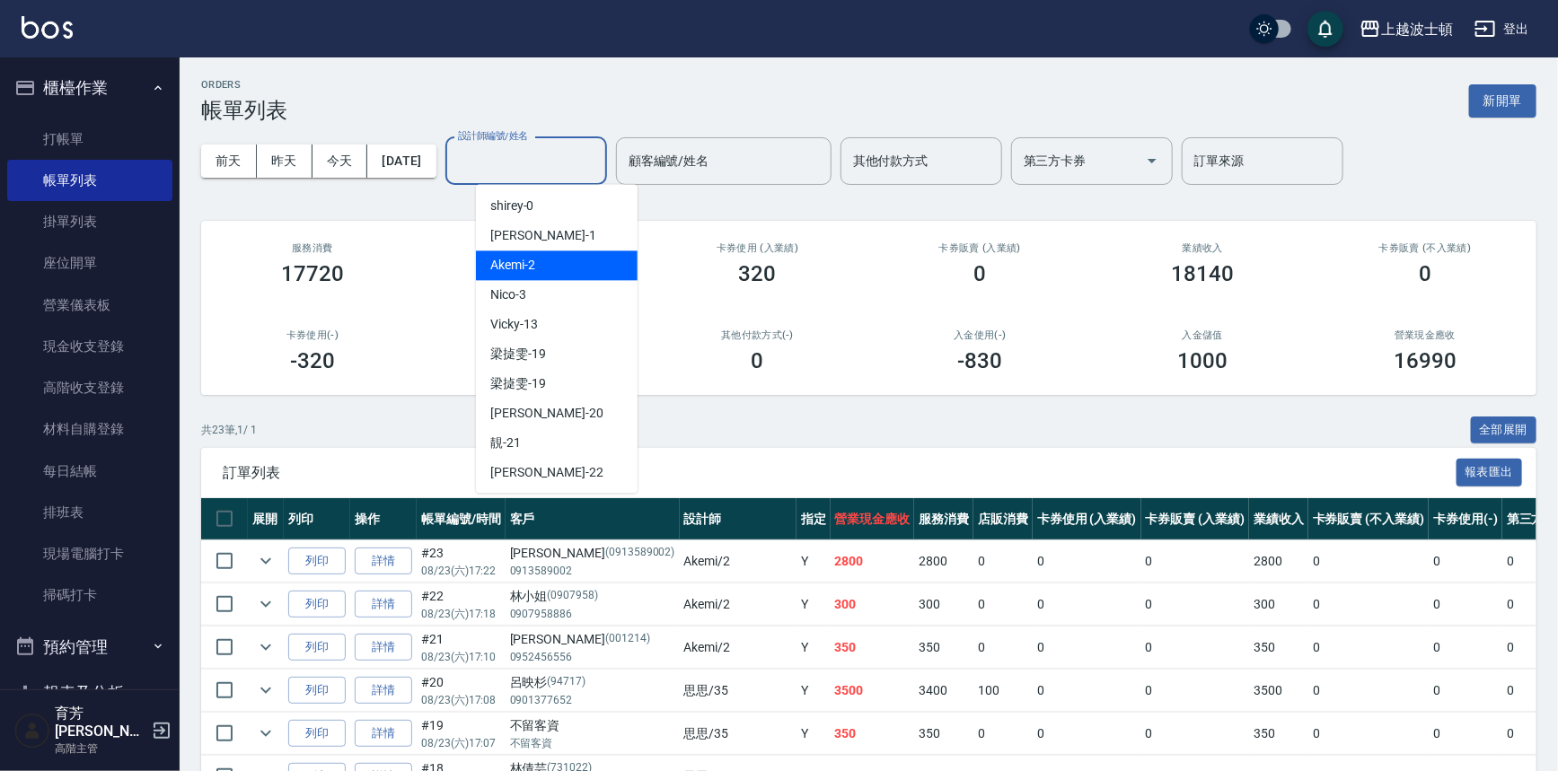
click at [584, 274] on div "Akemi -2" at bounding box center [557, 265] width 162 height 30
type input "Akemi-2"
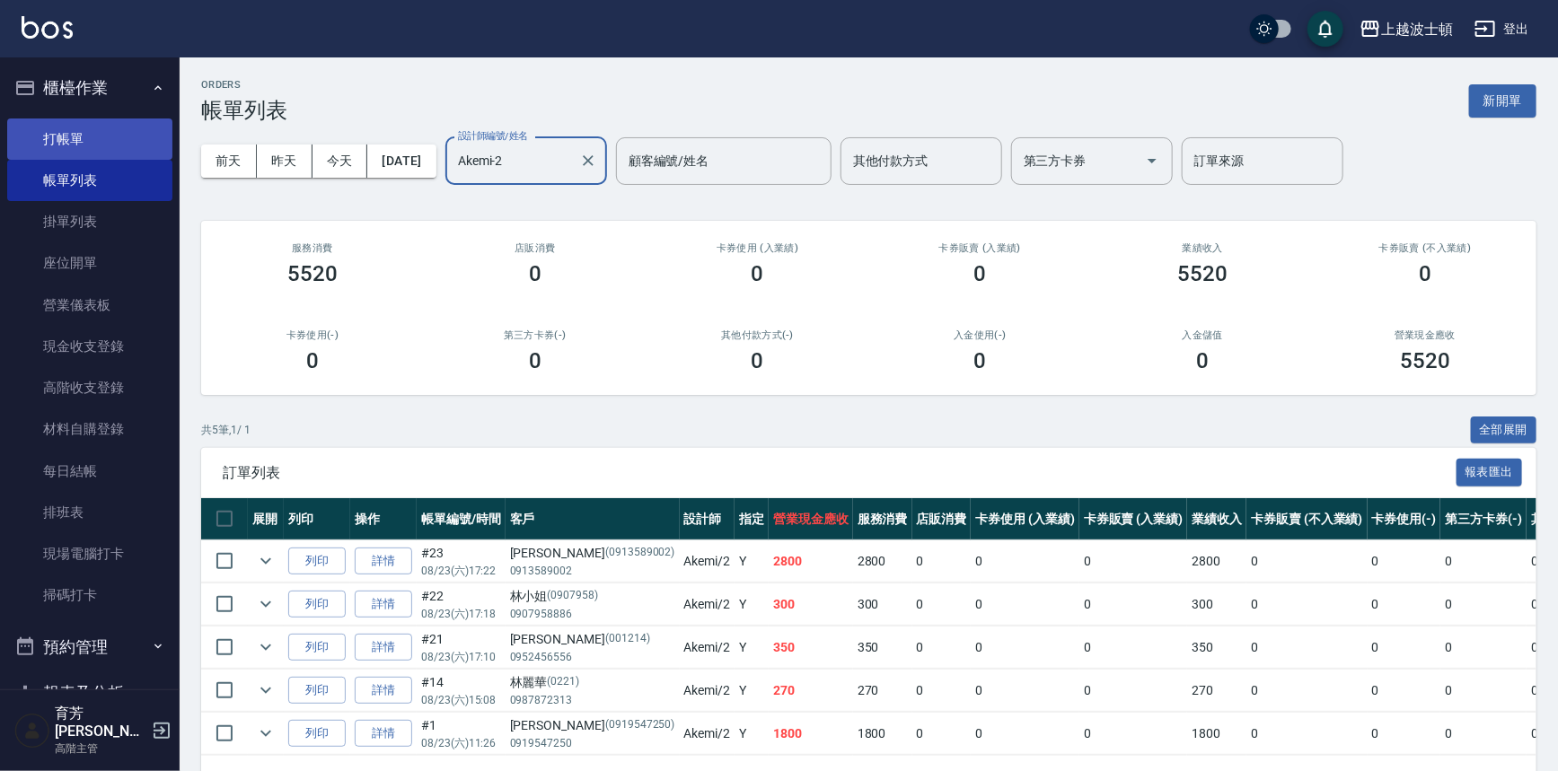
click at [141, 146] on link "打帳單" at bounding box center [89, 139] width 165 height 41
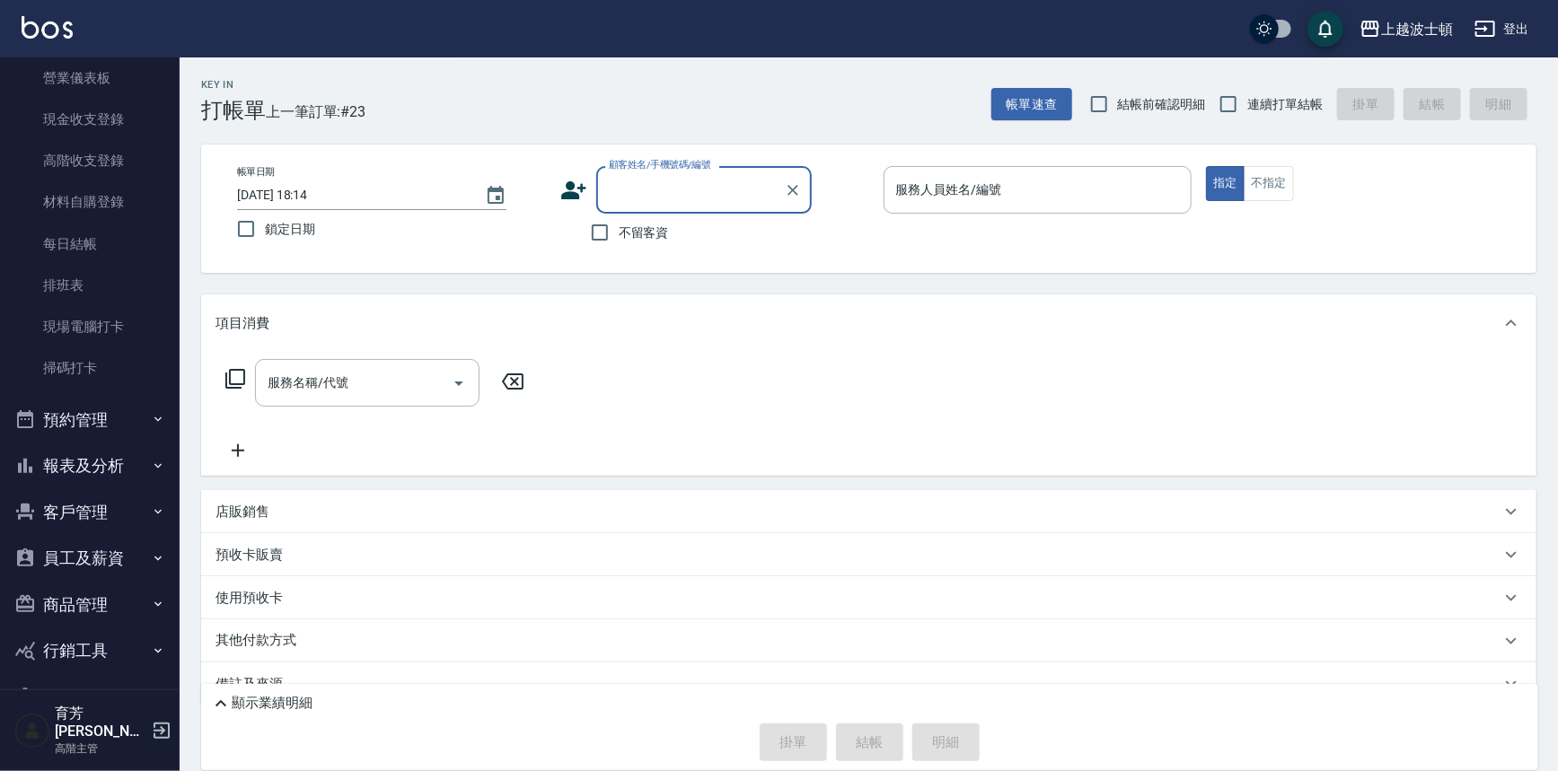
scroll to position [262, 0]
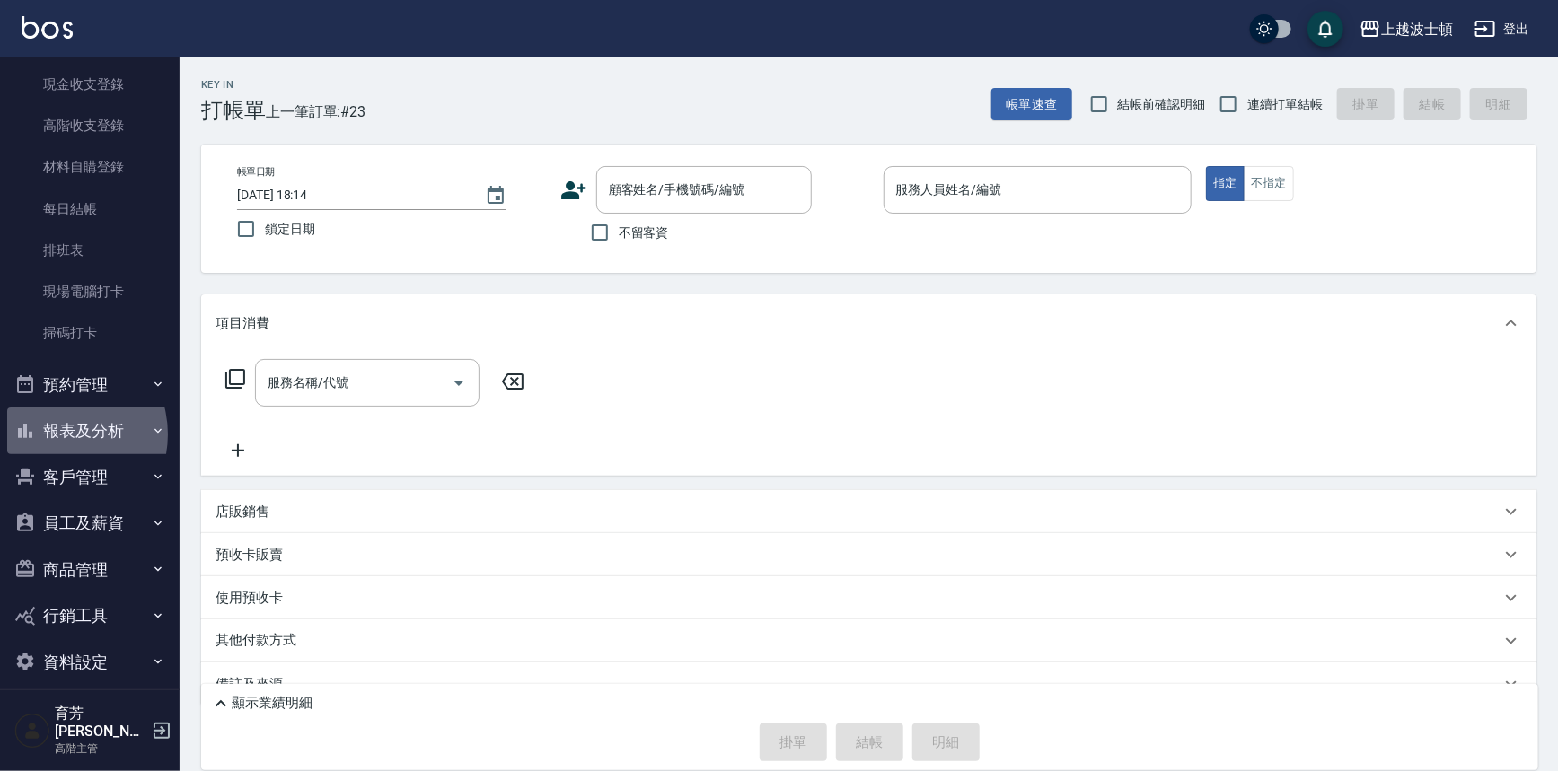
click at [56, 434] on button "報表及分析" at bounding box center [89, 431] width 165 height 47
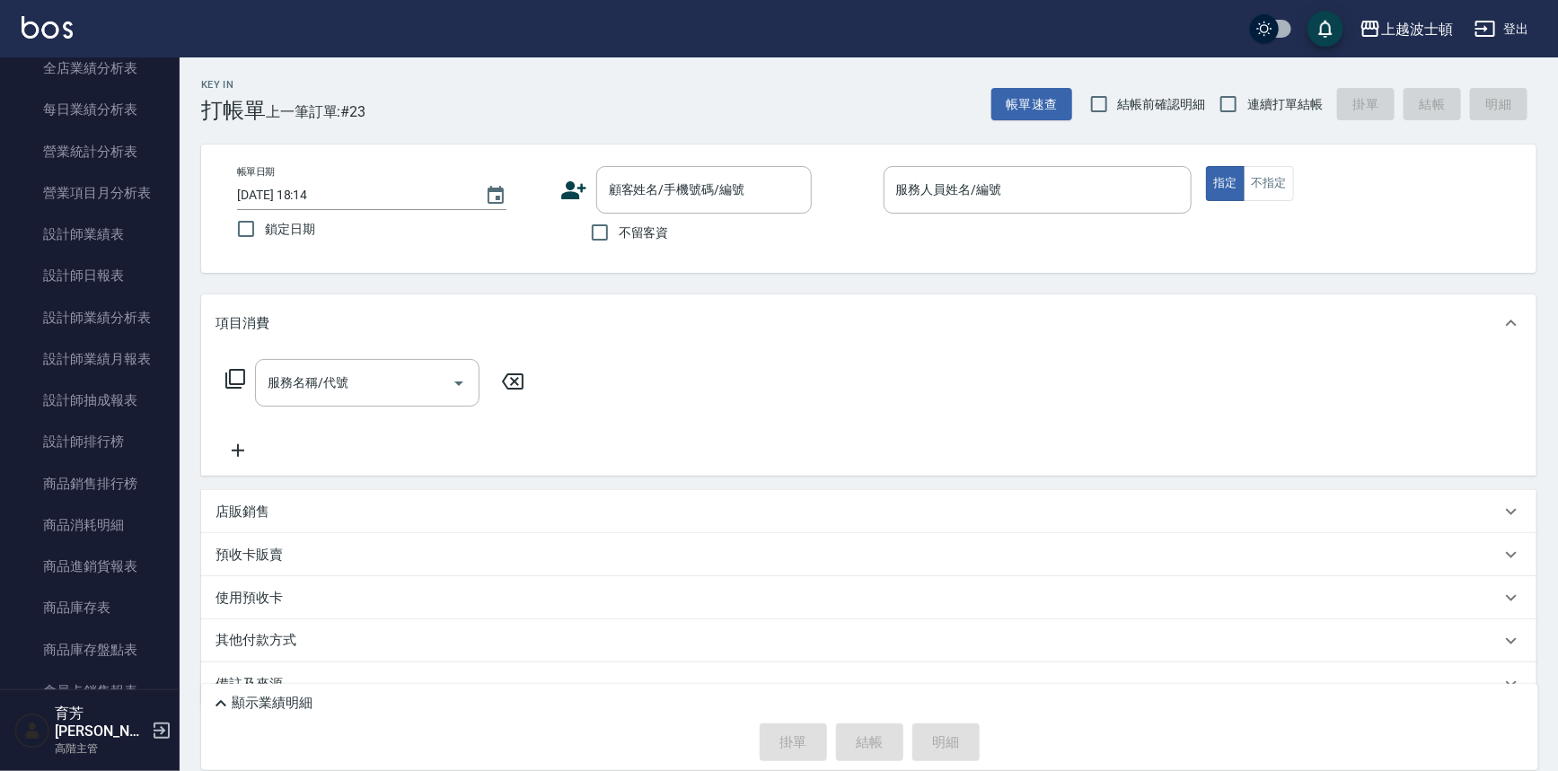
scroll to position [1125, 0]
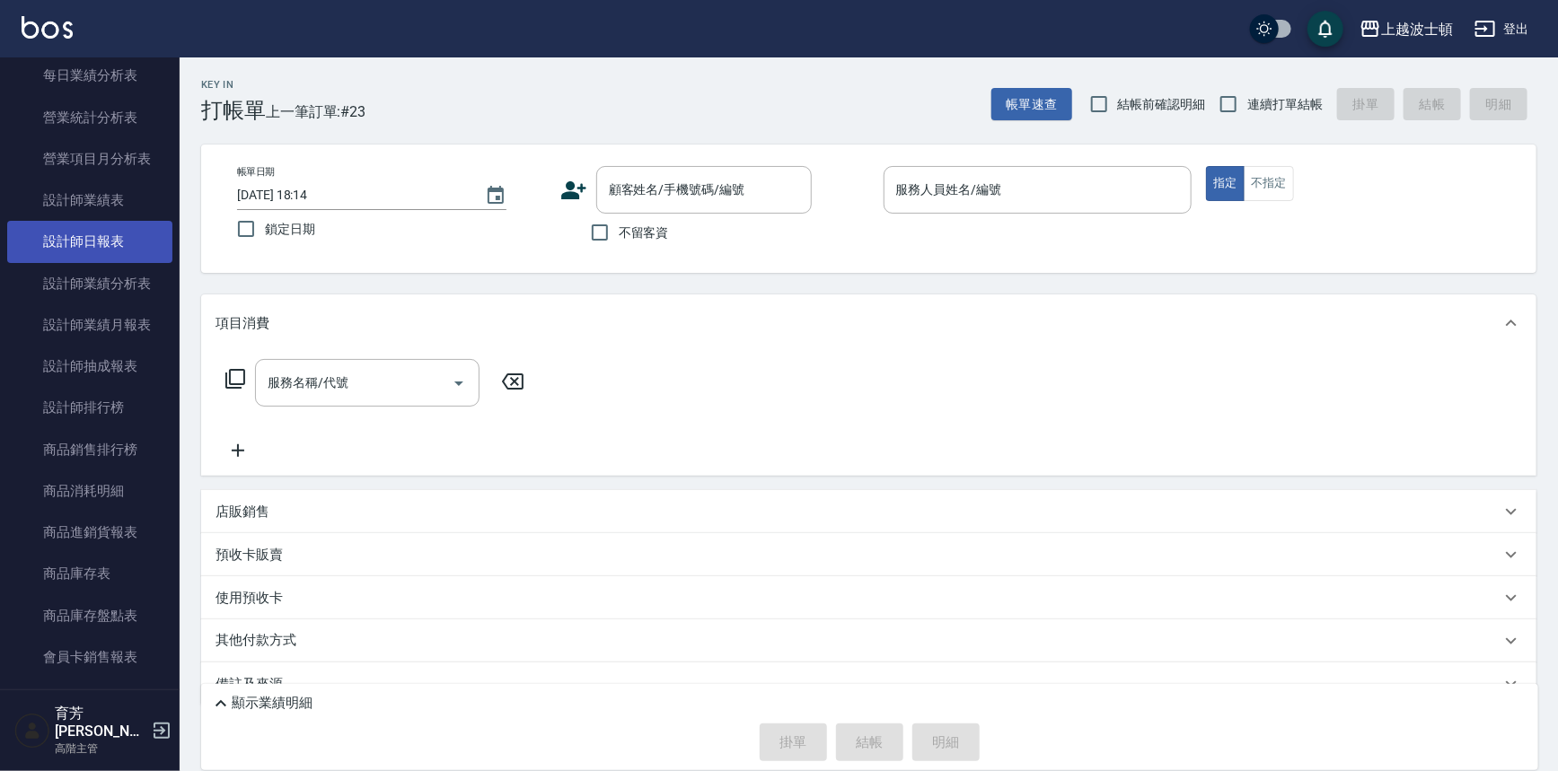
click at [129, 236] on link "設計師日報表" at bounding box center [89, 241] width 165 height 41
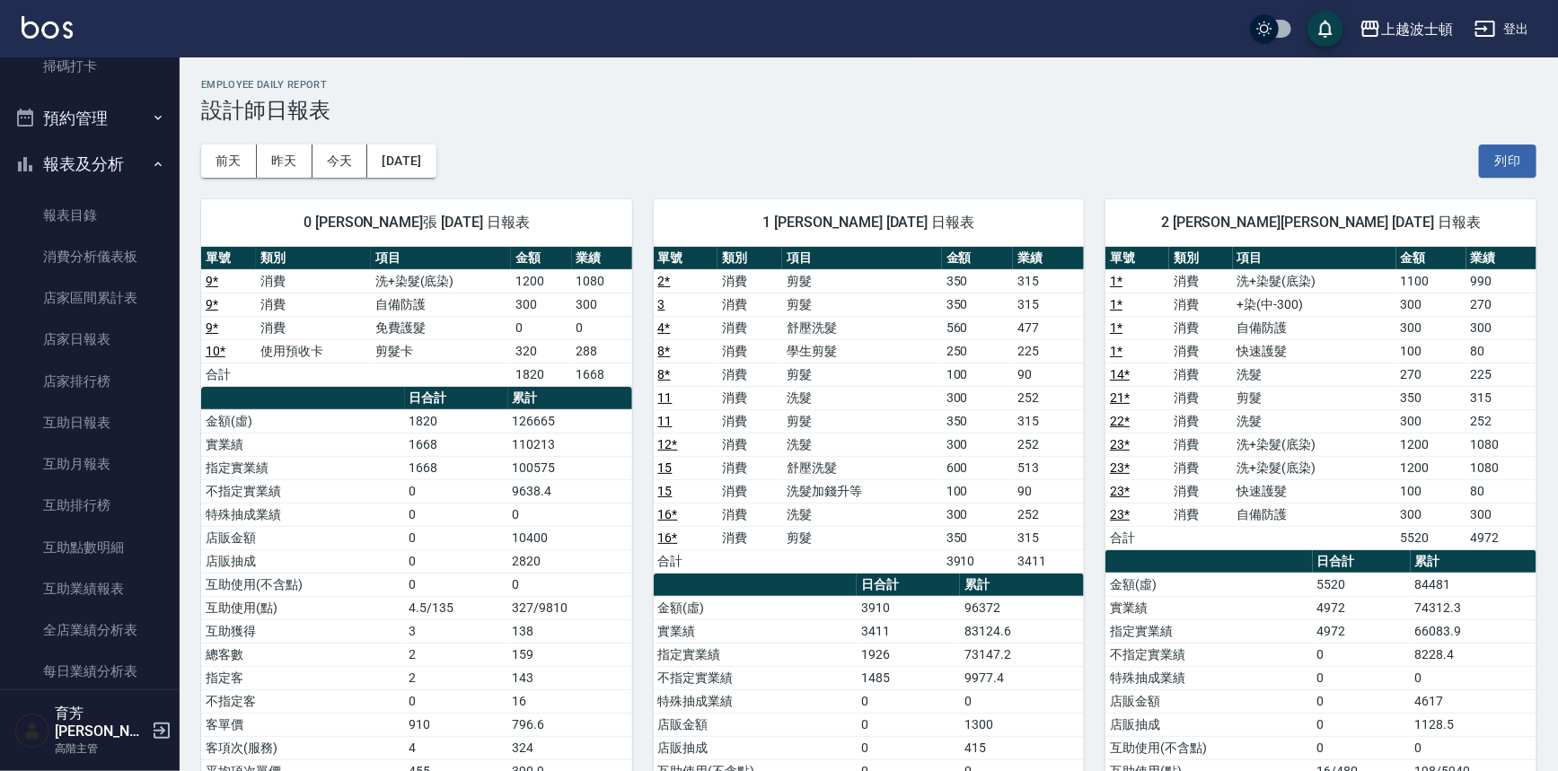
scroll to position [524, 0]
drag, startPoint x: 10, startPoint y: 167, endPoint x: 22, endPoint y: 167, distance: 11.7
click at [15, 167] on button "報表及分析" at bounding box center [89, 168] width 165 height 47
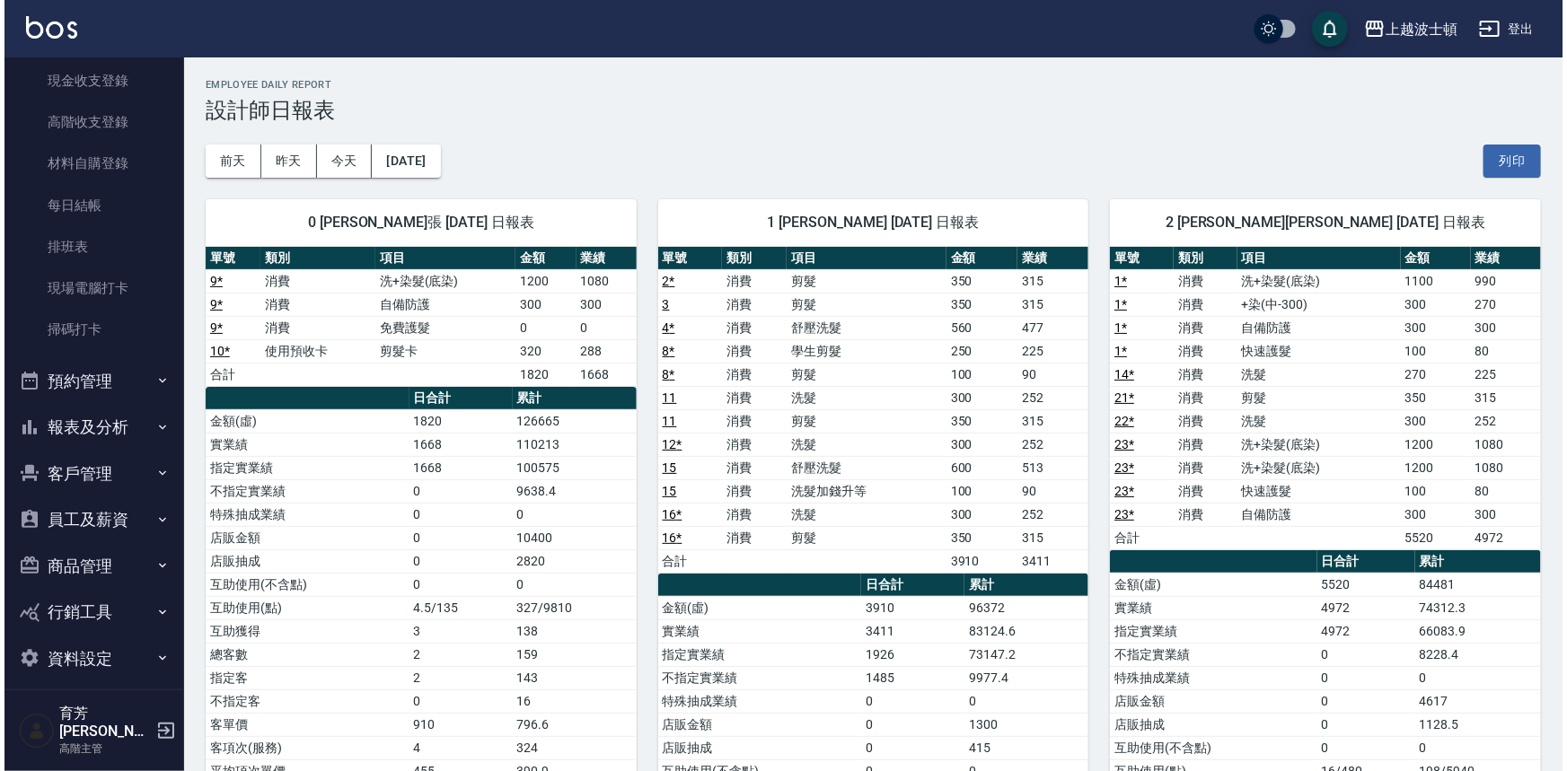
scroll to position [262, 0]
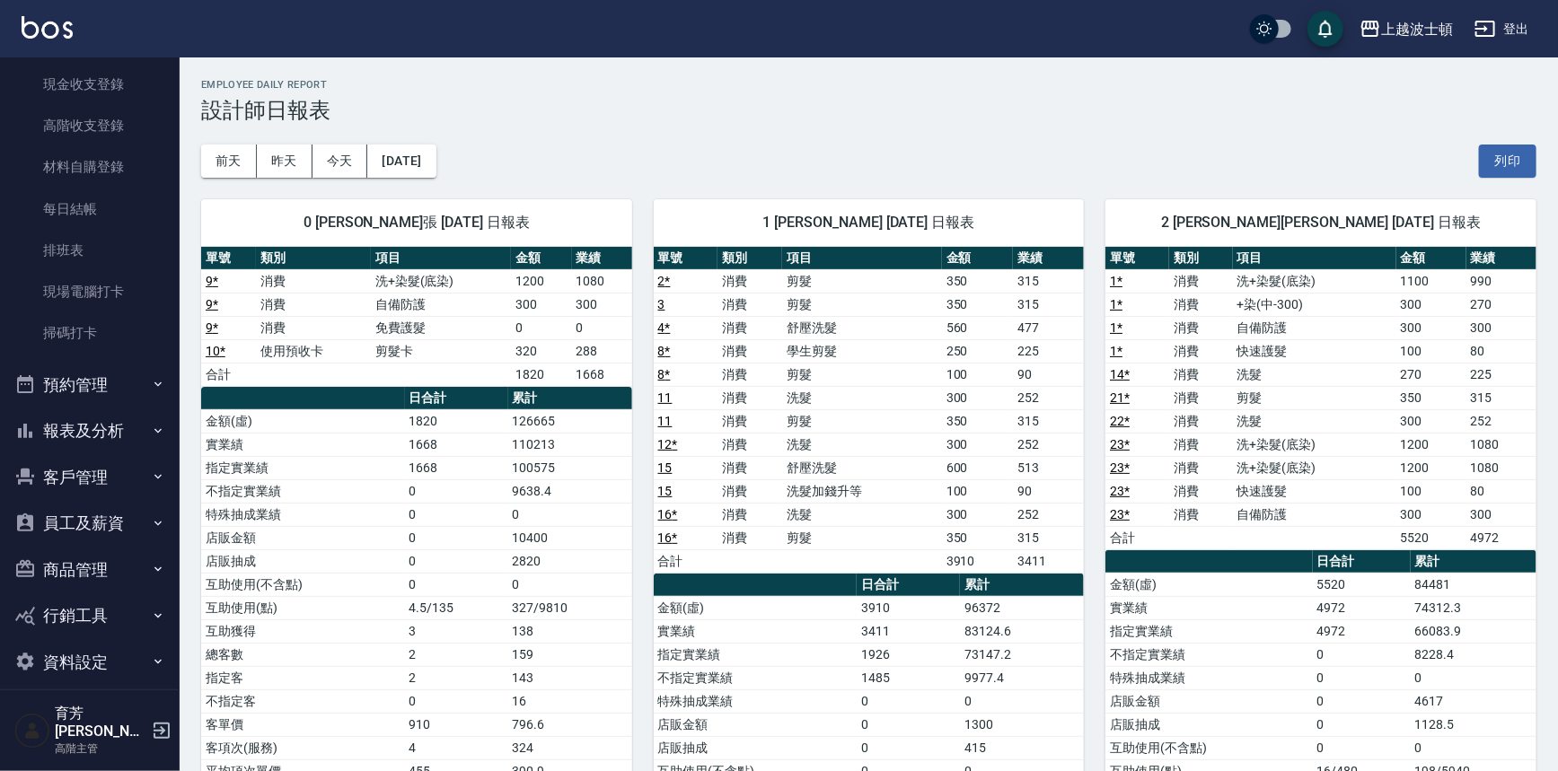
click at [72, 165] on link "材料自購登錄" at bounding box center [89, 166] width 165 height 41
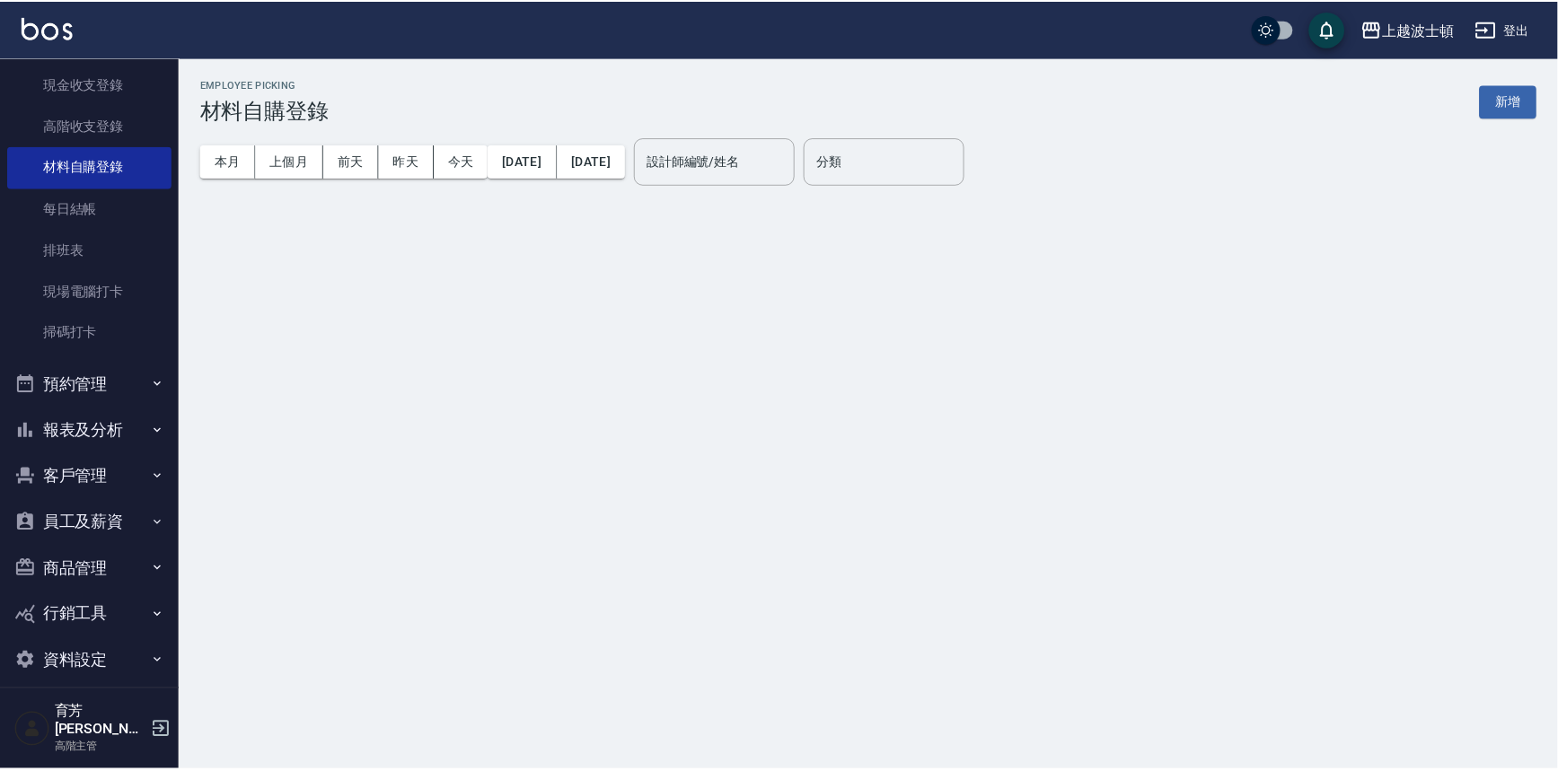
scroll to position [49, 0]
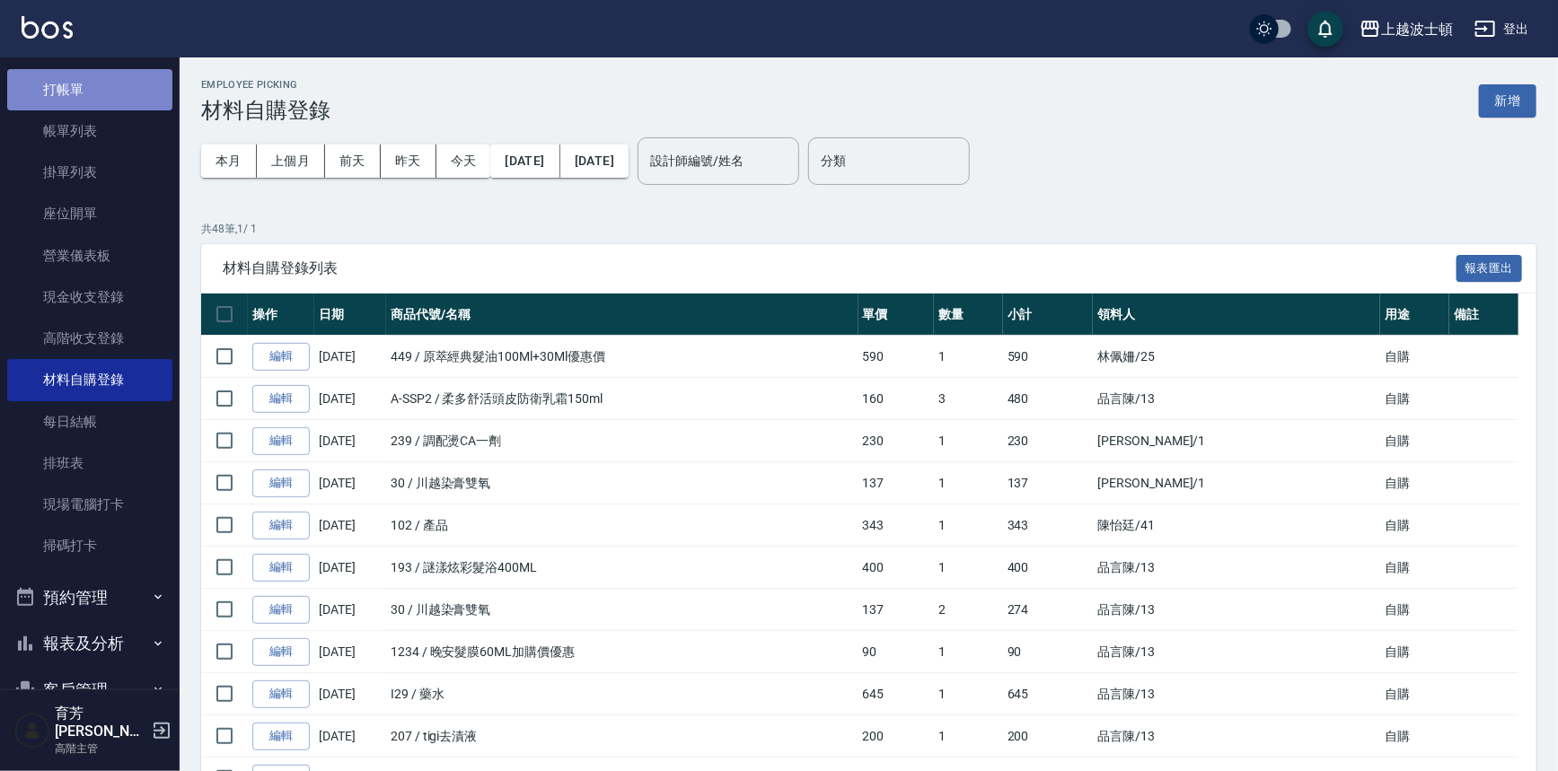
click at [139, 83] on link "打帳單" at bounding box center [89, 89] width 165 height 41
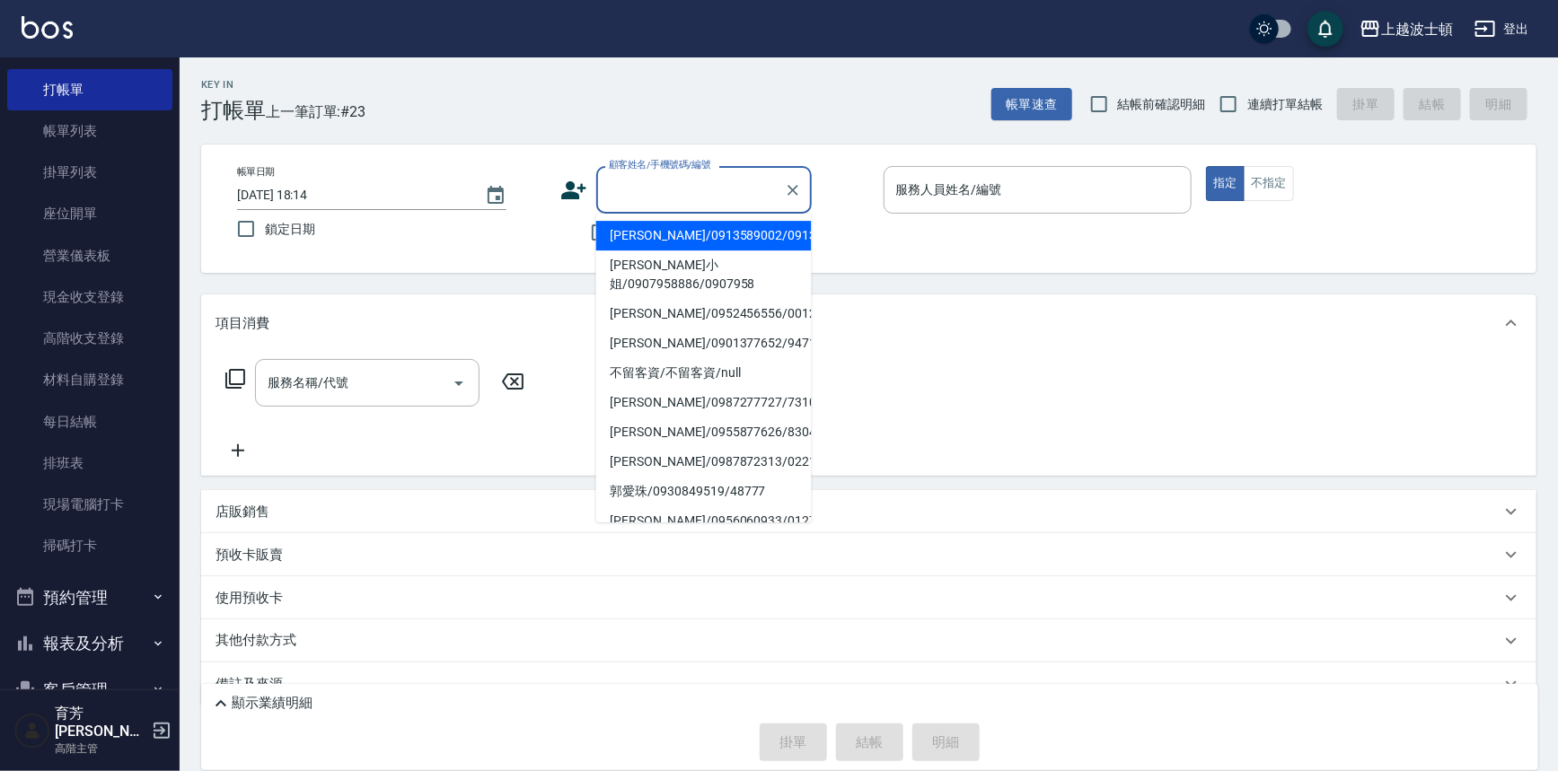
click at [667, 180] on input "顧客姓名/手機號碼/編號" at bounding box center [690, 189] width 172 height 31
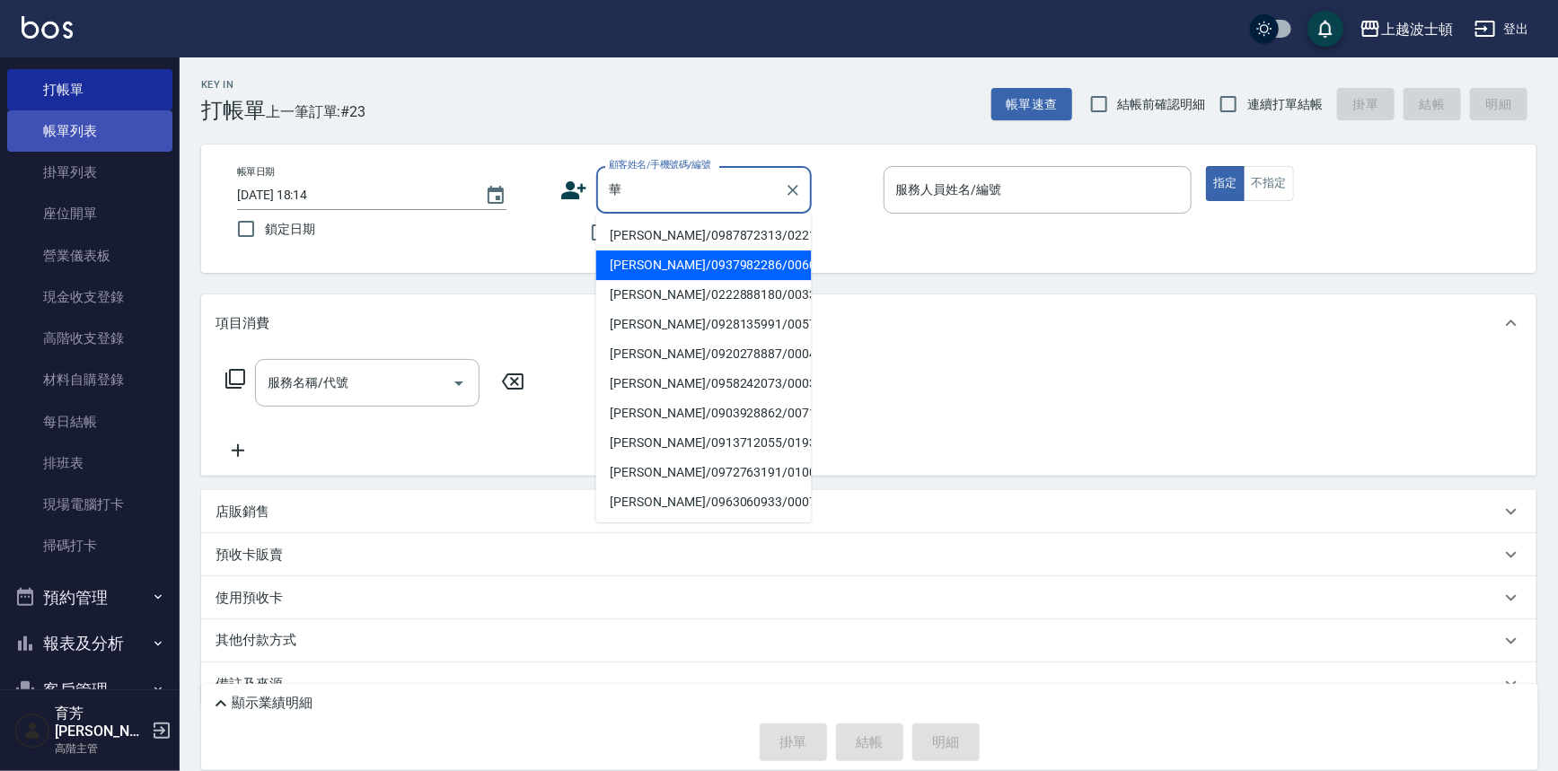
type input "華"
click at [98, 131] on link "帳單列表" at bounding box center [89, 130] width 165 height 41
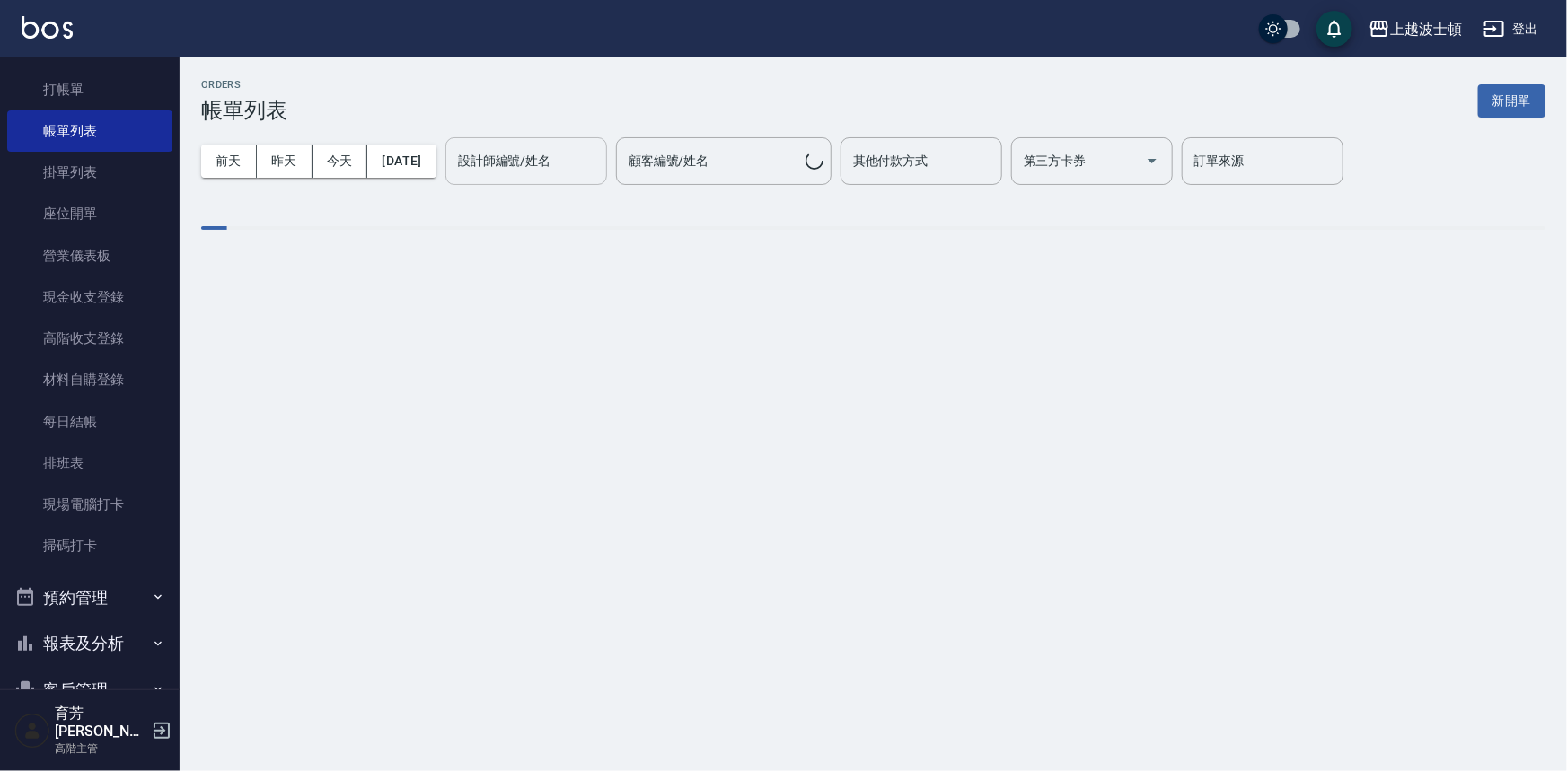
click at [575, 171] on input "設計師編號/姓名" at bounding box center [525, 160] width 145 height 31
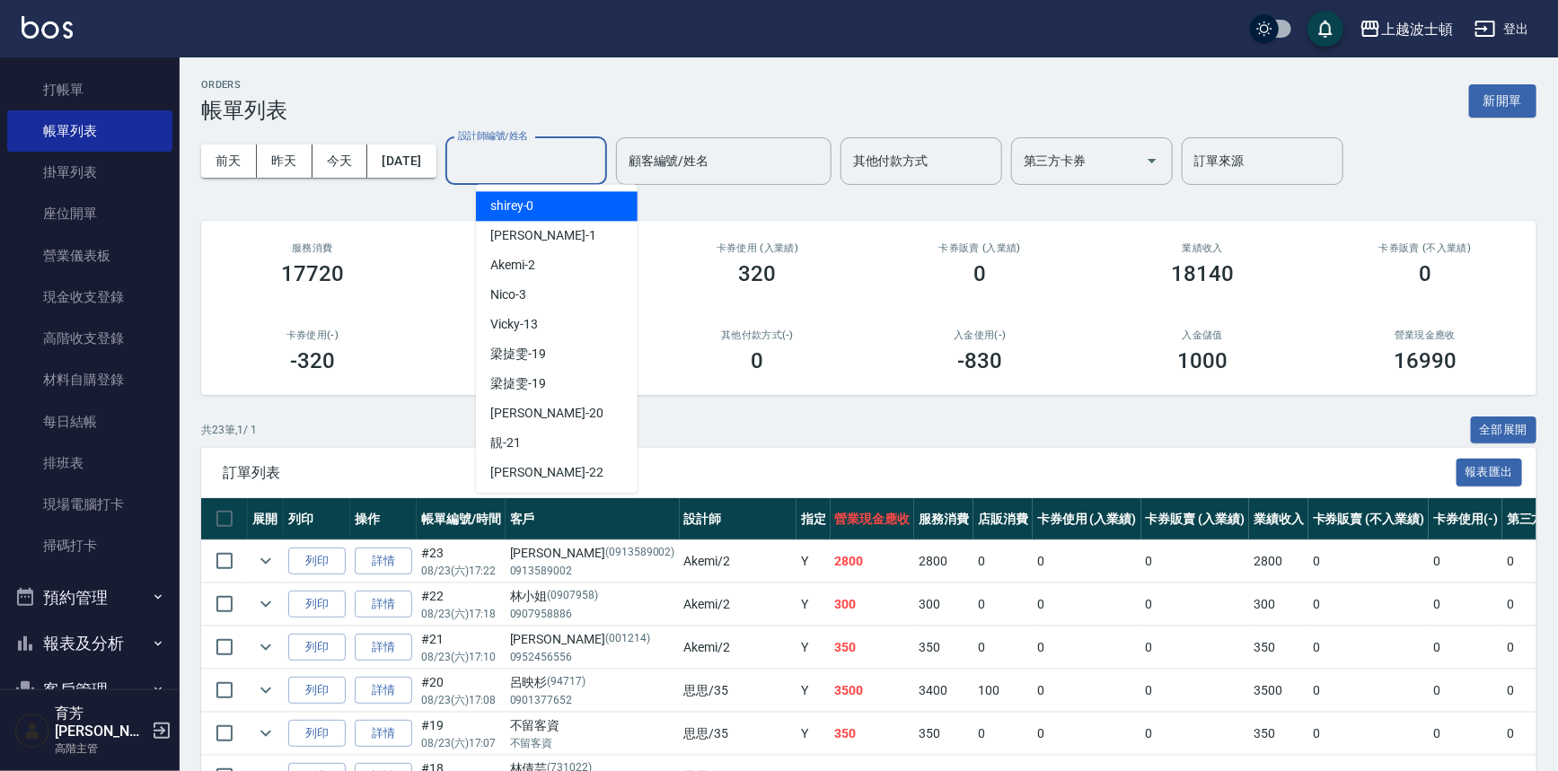
click at [568, 201] on div "shirey -0" at bounding box center [557, 206] width 162 height 30
type input "shirey-0"
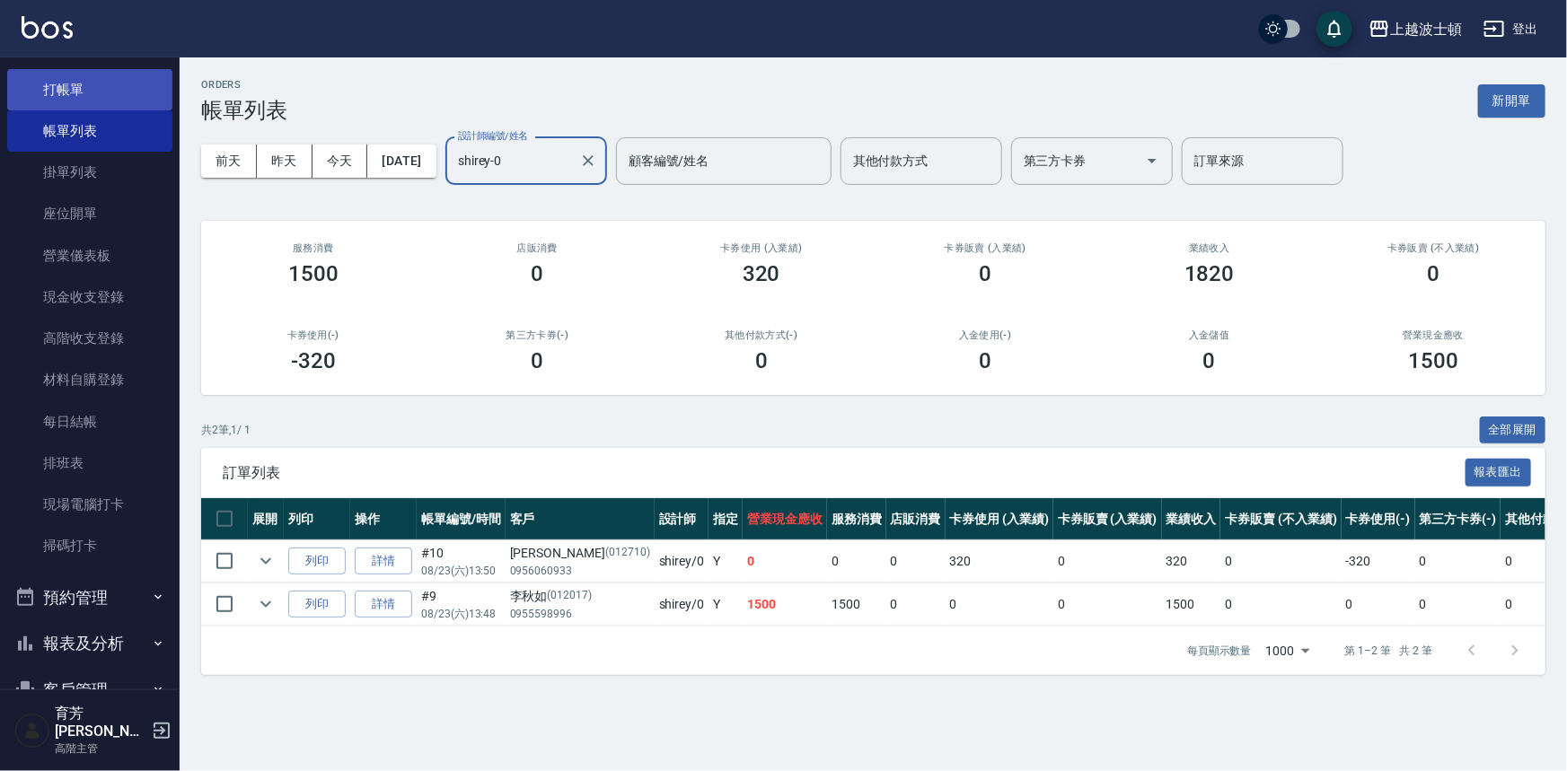
click at [83, 93] on link "打帳單" at bounding box center [89, 89] width 165 height 41
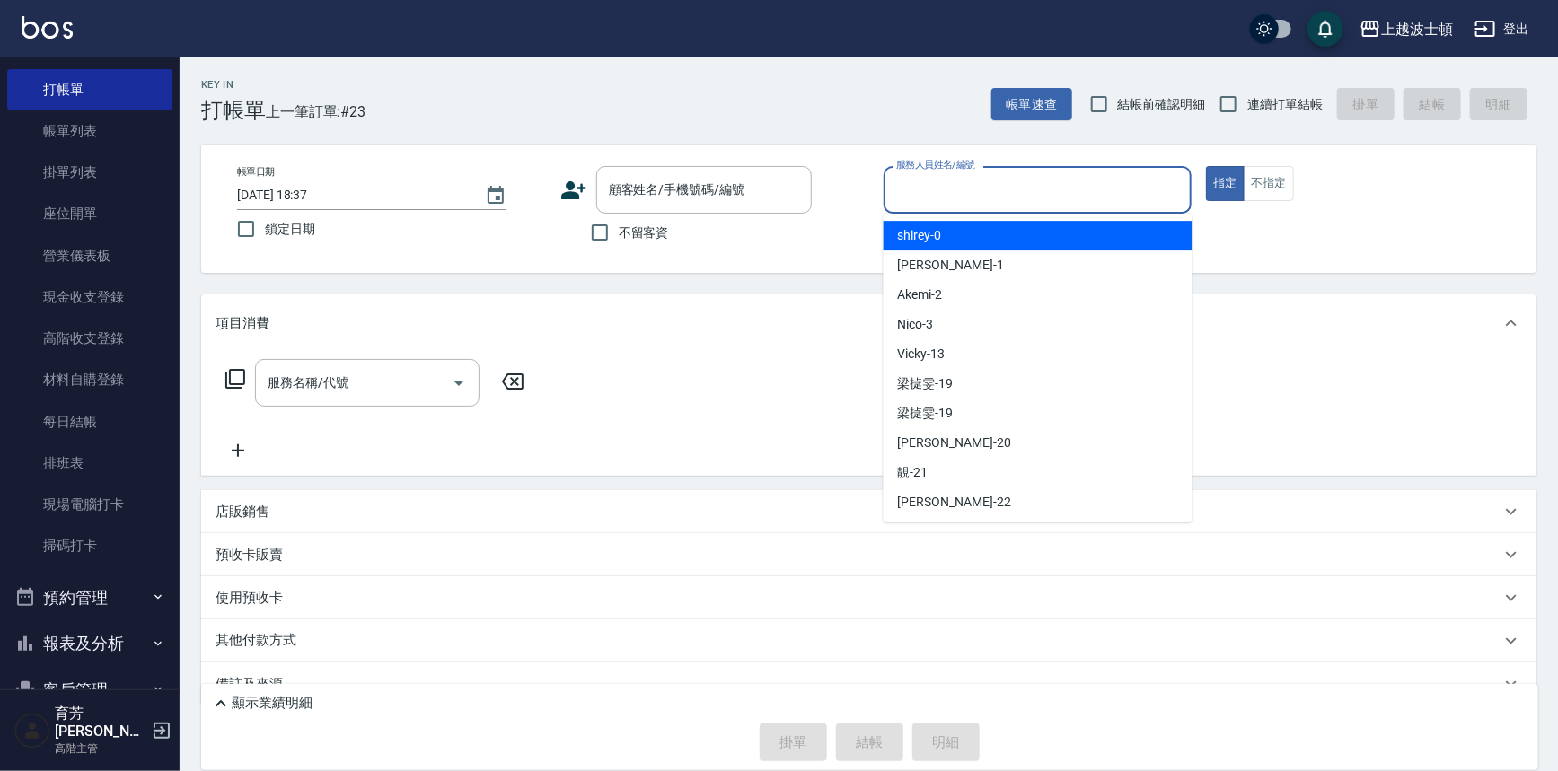
click at [958, 189] on input "服務人員姓名/編號" at bounding box center [1038, 189] width 293 height 31
click at [979, 224] on div "shirey -0" at bounding box center [1037, 236] width 309 height 30
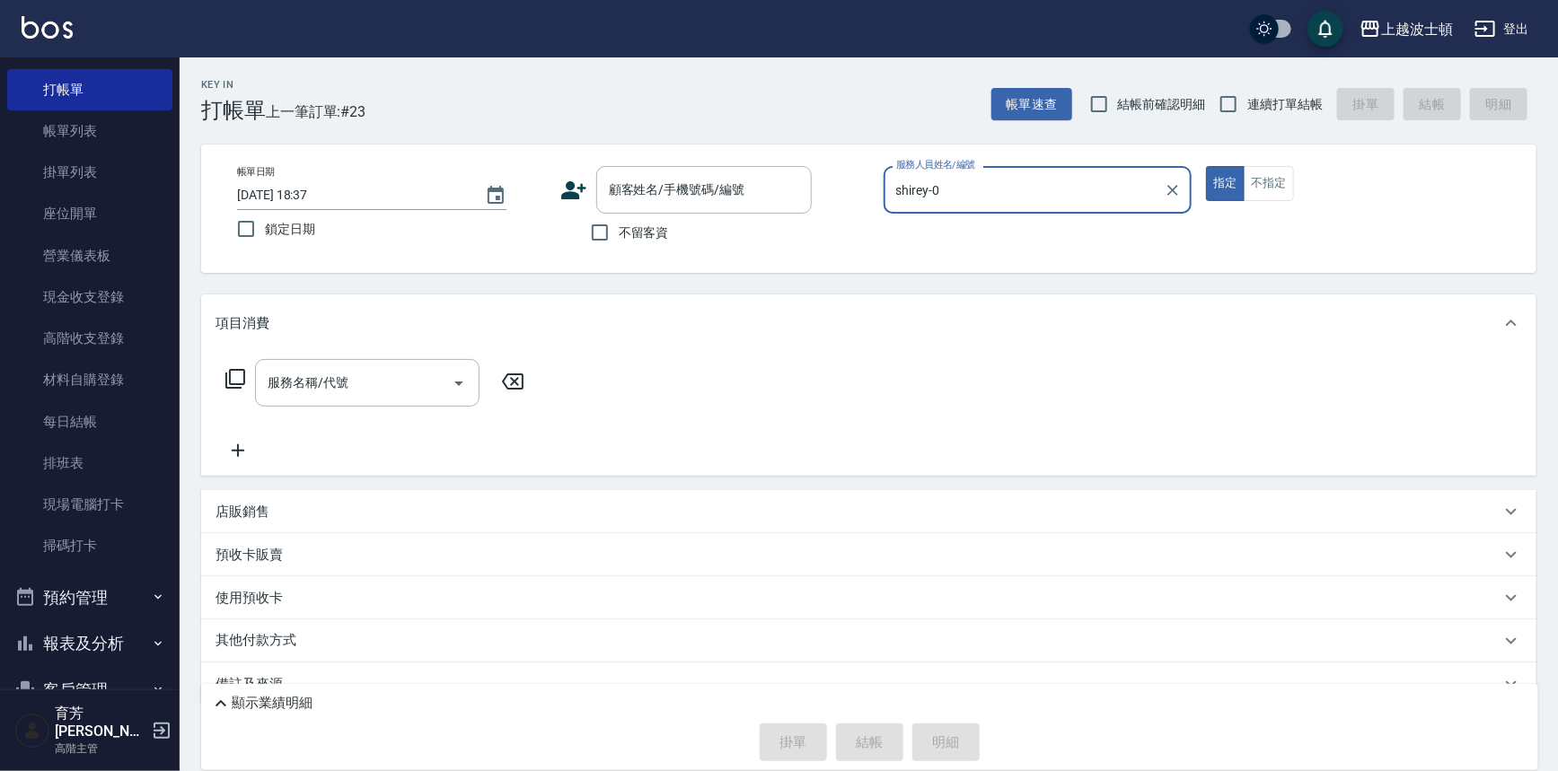
type input "shirey-0"
click at [708, 202] on input "顧客姓名/手機號碼/編號" at bounding box center [690, 189] width 172 height 31
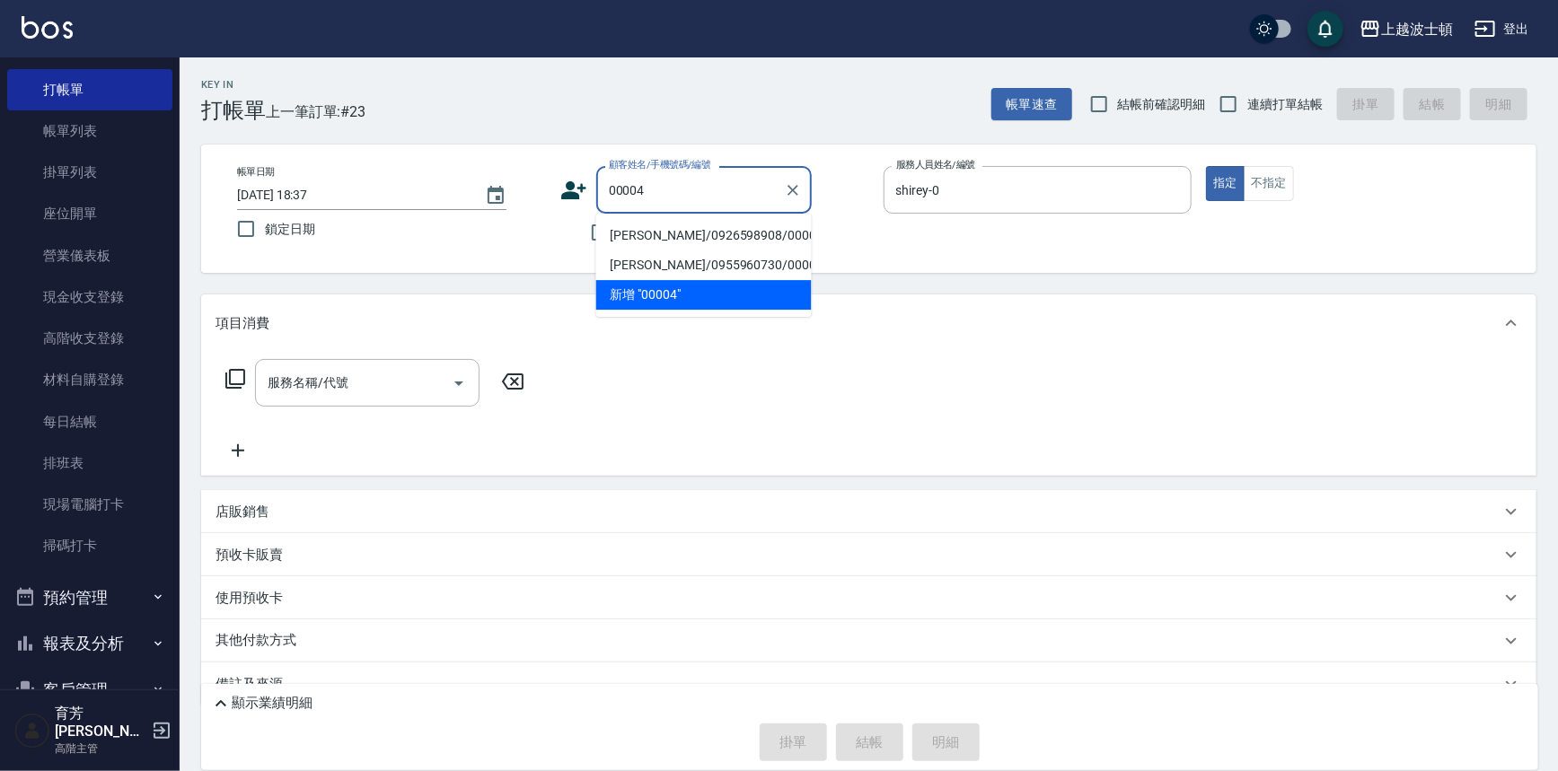
click at [739, 230] on li "[PERSON_NAME]/0926598908/00004" at bounding box center [703, 236] width 215 height 30
type input "[PERSON_NAME]/0926598908/00004"
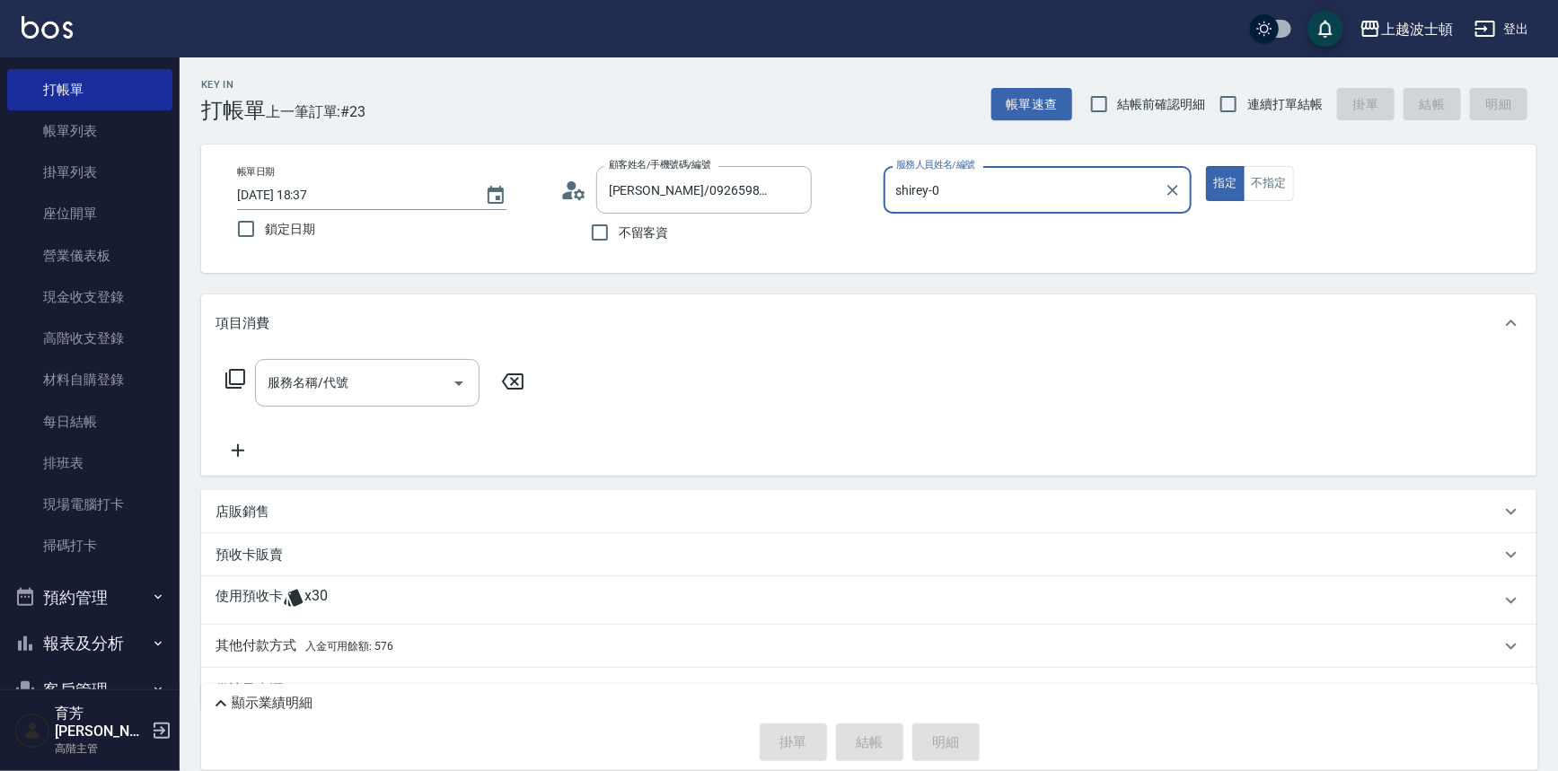
click at [233, 378] on icon at bounding box center [235, 379] width 22 height 22
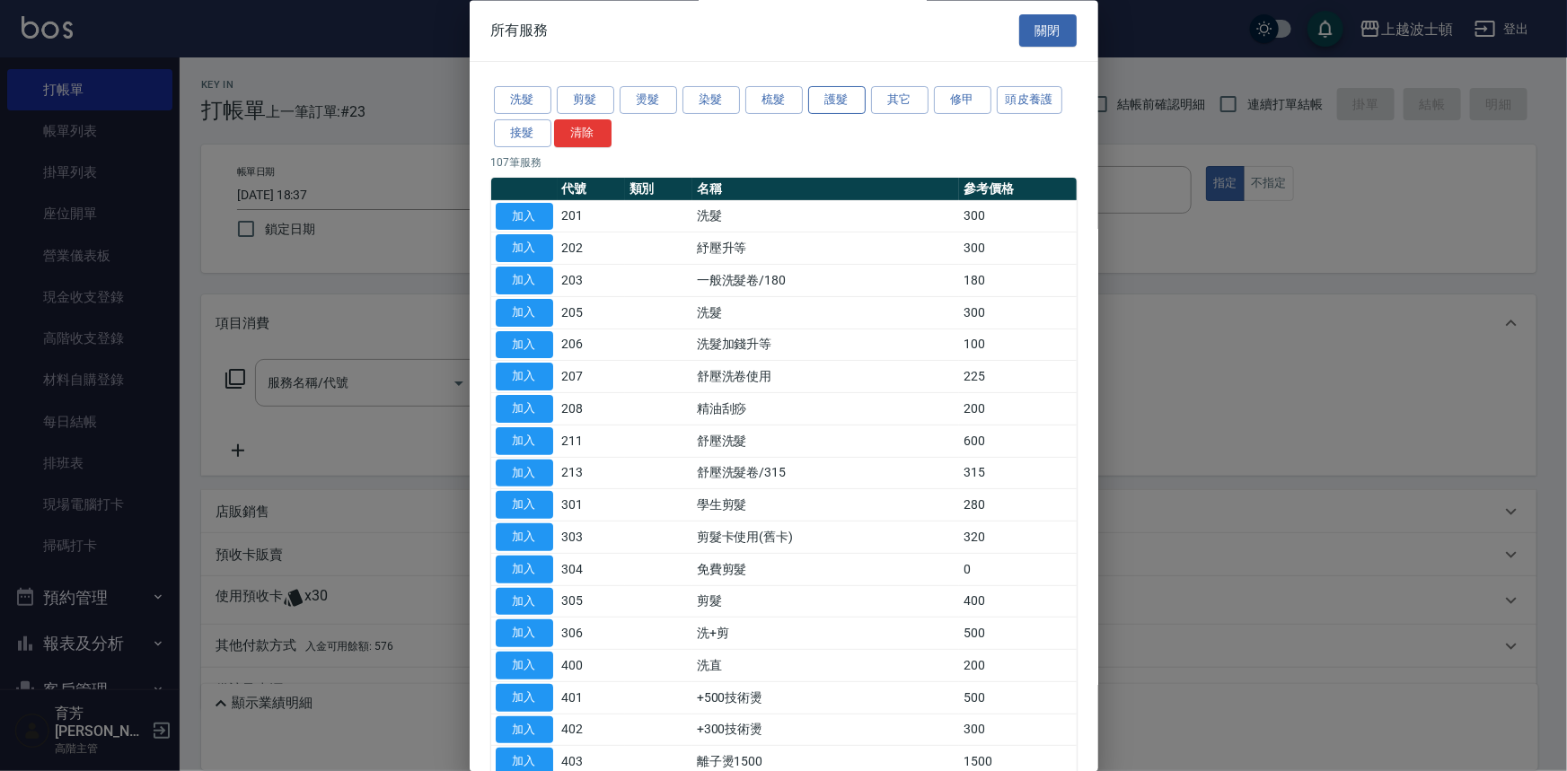
click at [839, 95] on button "護髮" at bounding box center [836, 101] width 57 height 28
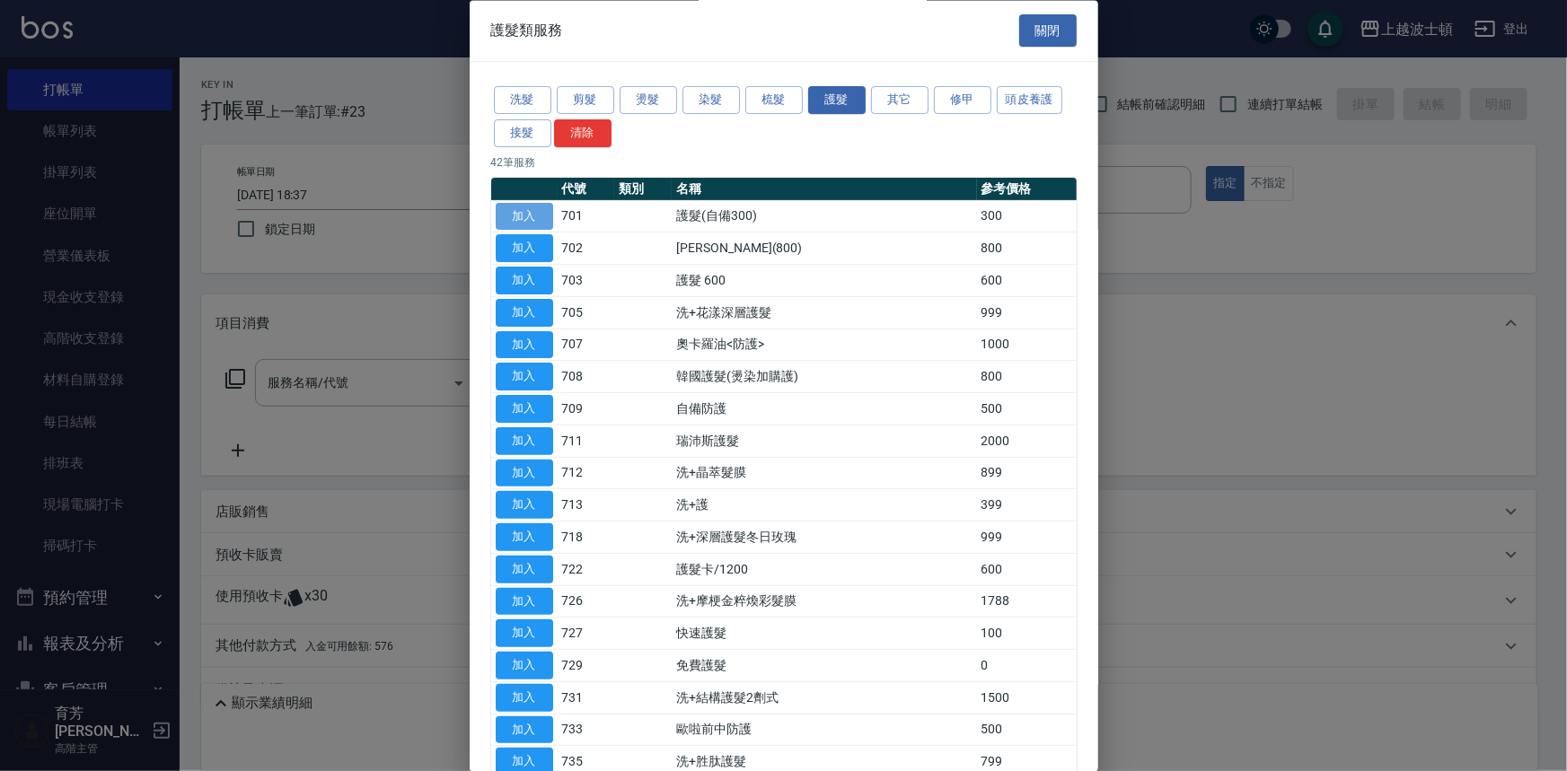
click at [539, 214] on button "加入" at bounding box center [524, 217] width 57 height 28
type input "護髮(自備300)(701)"
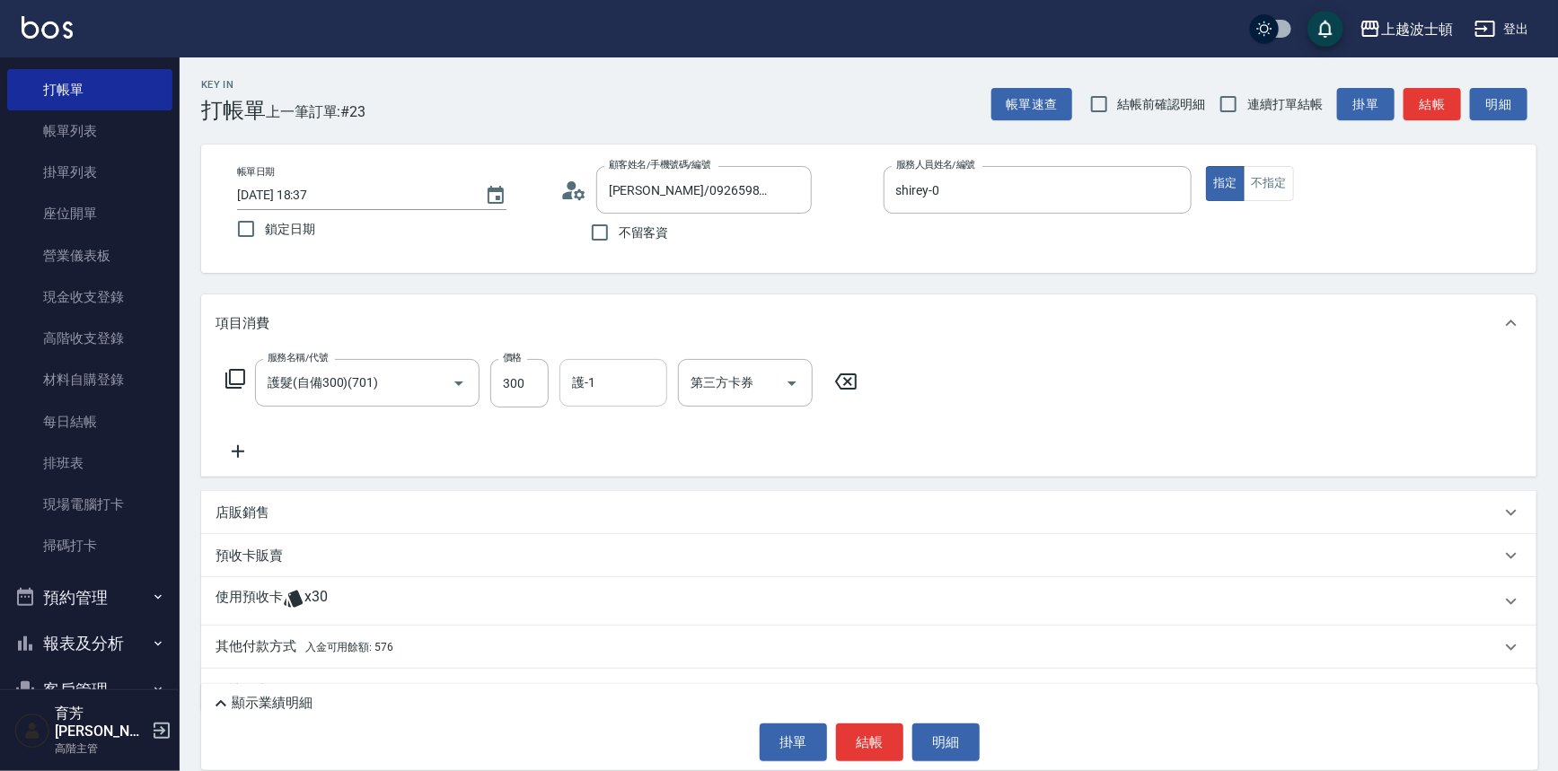
click at [626, 375] on input "護-1" at bounding box center [613, 382] width 92 height 31
click at [601, 451] on span "[PERSON_NAME]-25" at bounding box center [602, 458] width 56 height 19
type input "[PERSON_NAME]-25"
click at [235, 372] on icon at bounding box center [235, 379] width 22 height 22
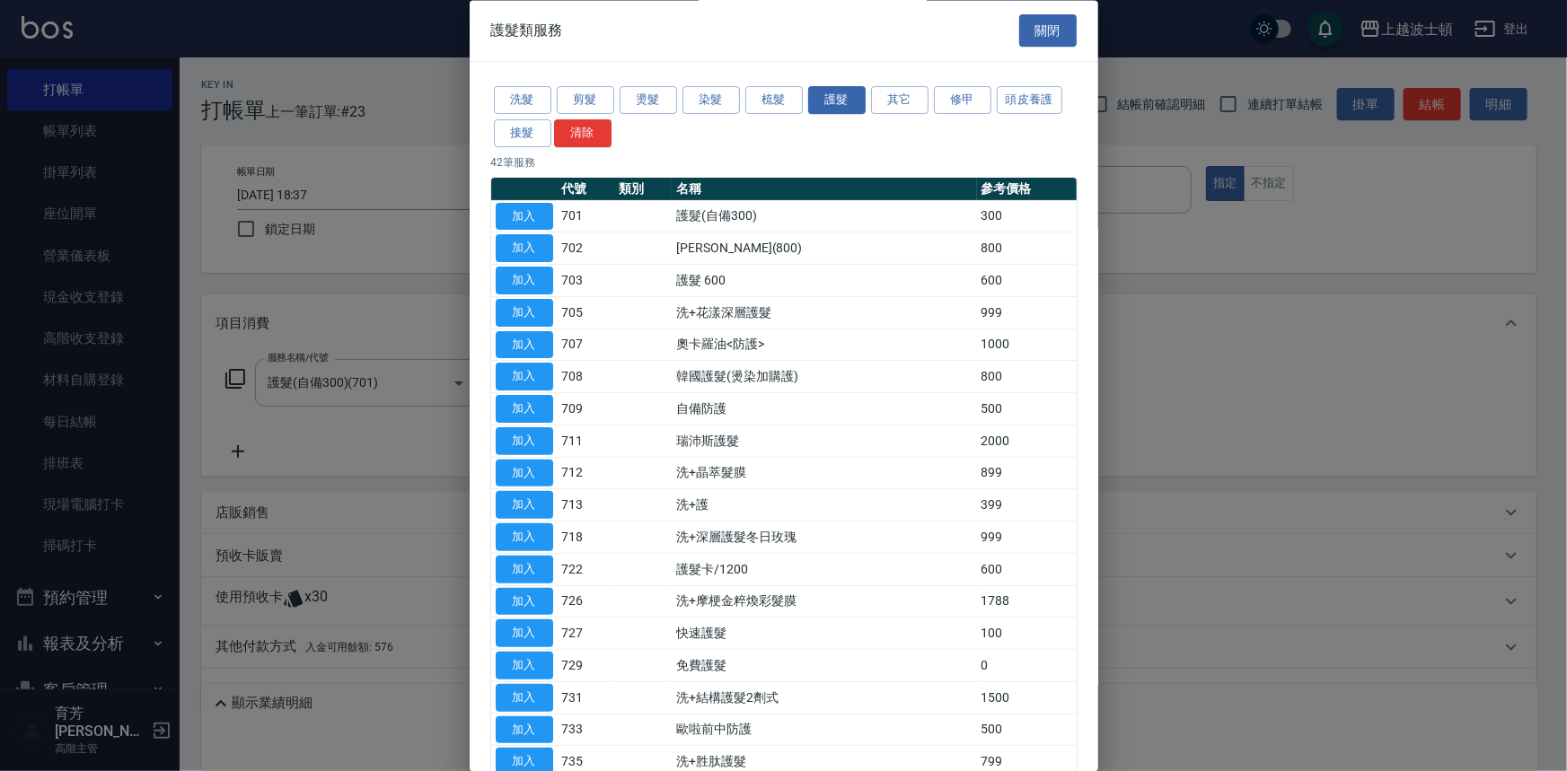
click at [523, 207] on button "加入" at bounding box center [524, 217] width 57 height 28
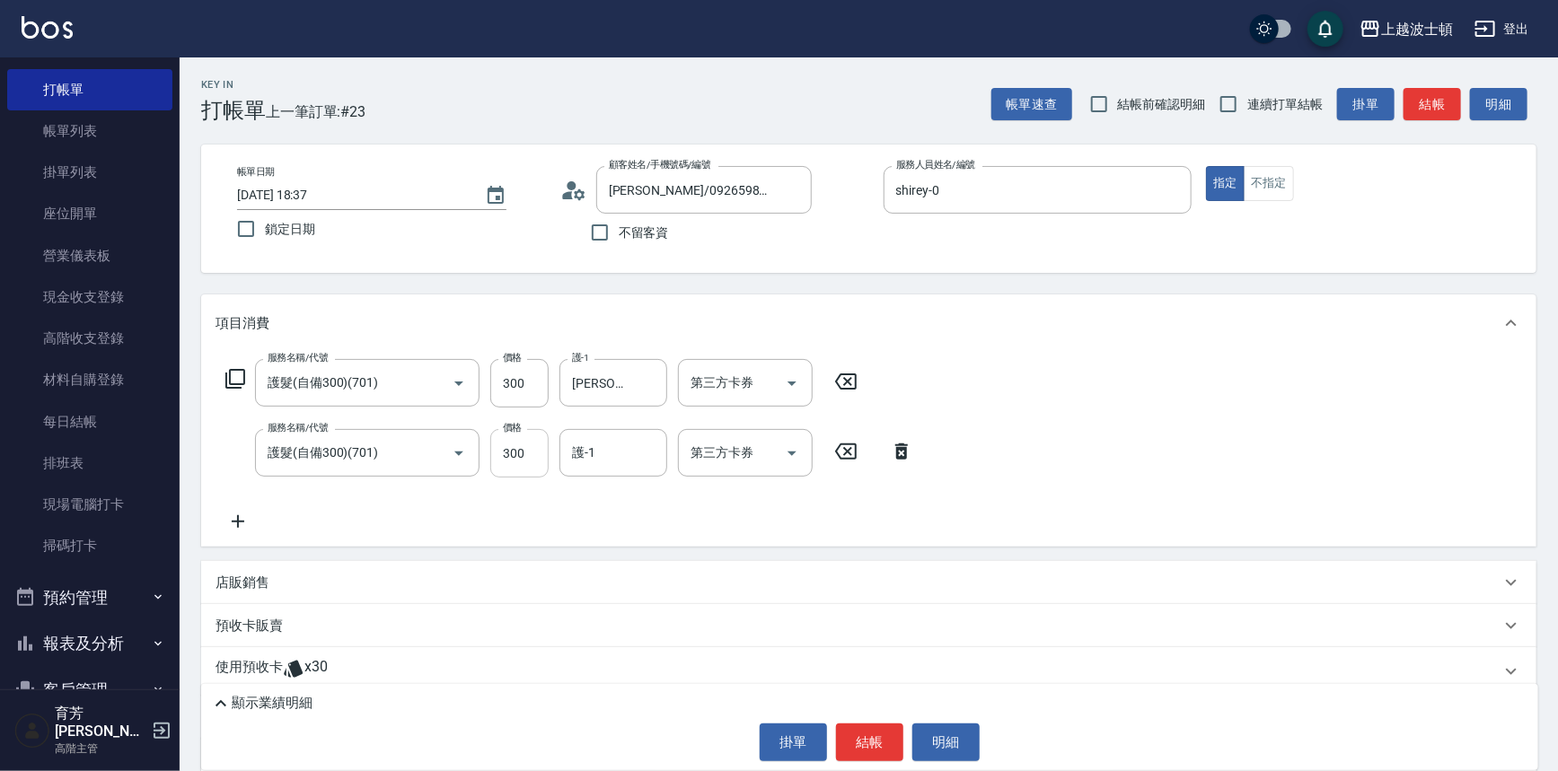
click at [546, 446] on input "300" at bounding box center [519, 453] width 58 height 48
type input "200"
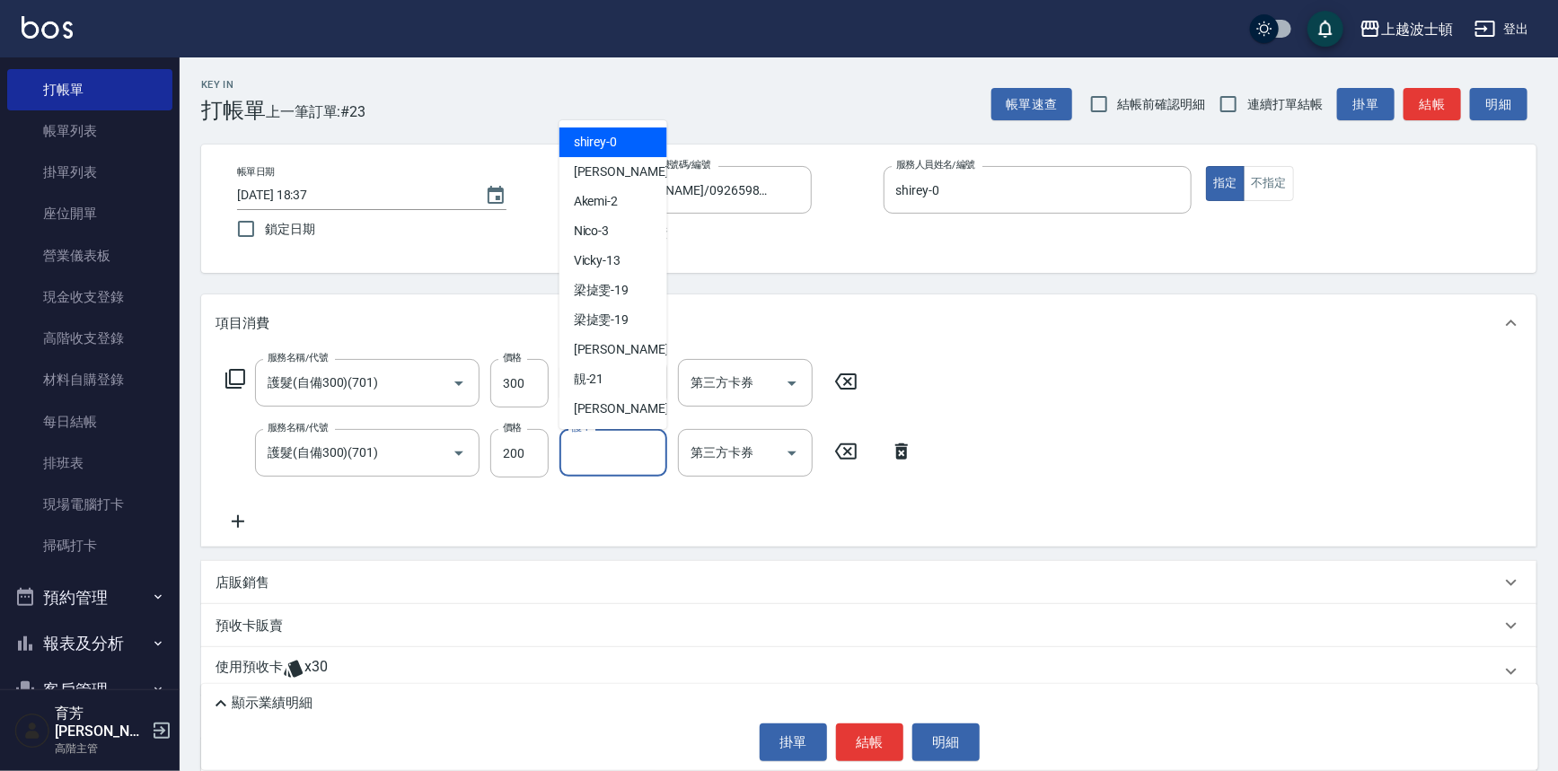
click at [612, 438] on input "護-1" at bounding box center [613, 452] width 92 height 31
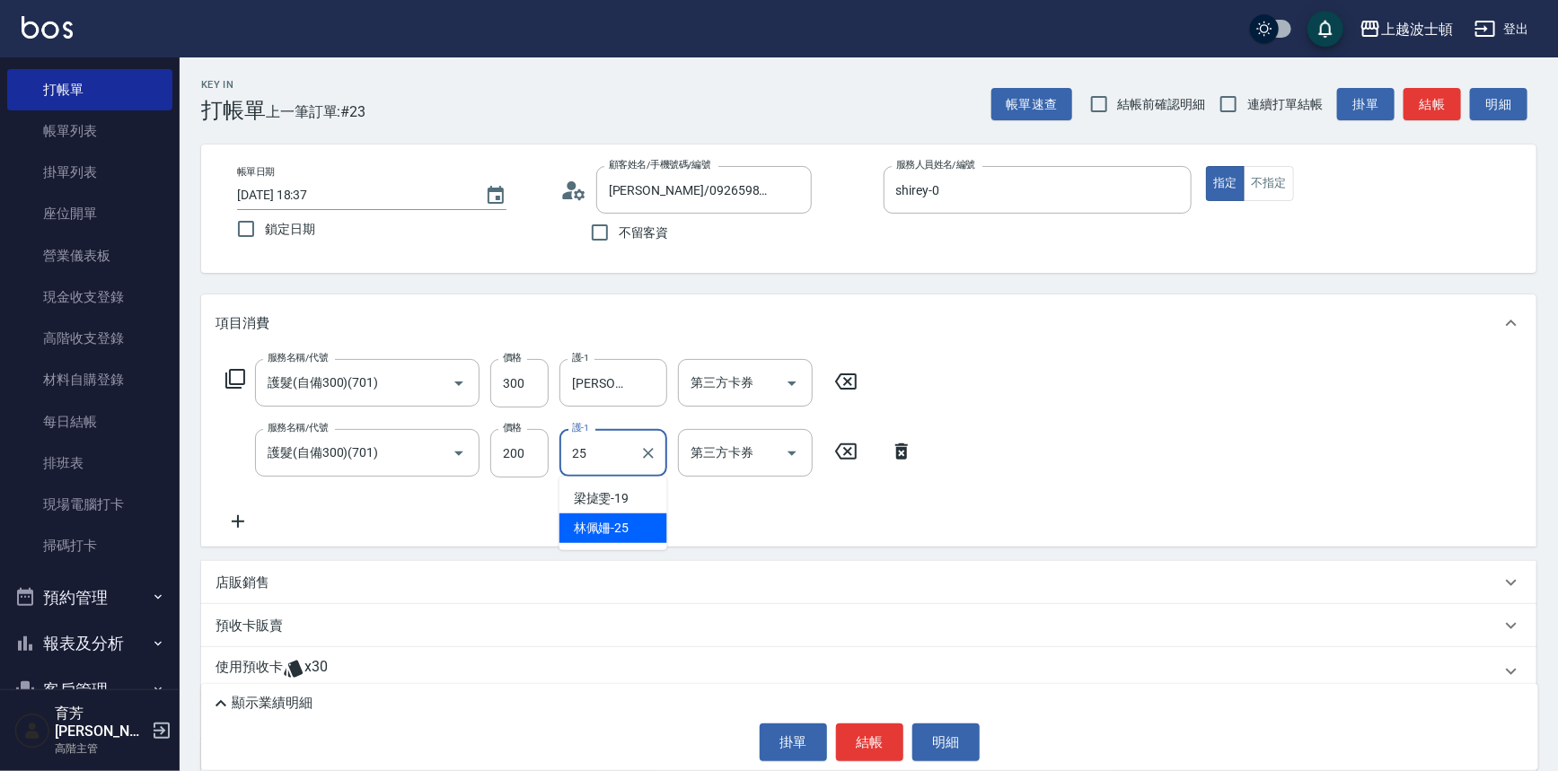
click at [620, 515] on div "[PERSON_NAME]-25" at bounding box center [613, 529] width 108 height 30
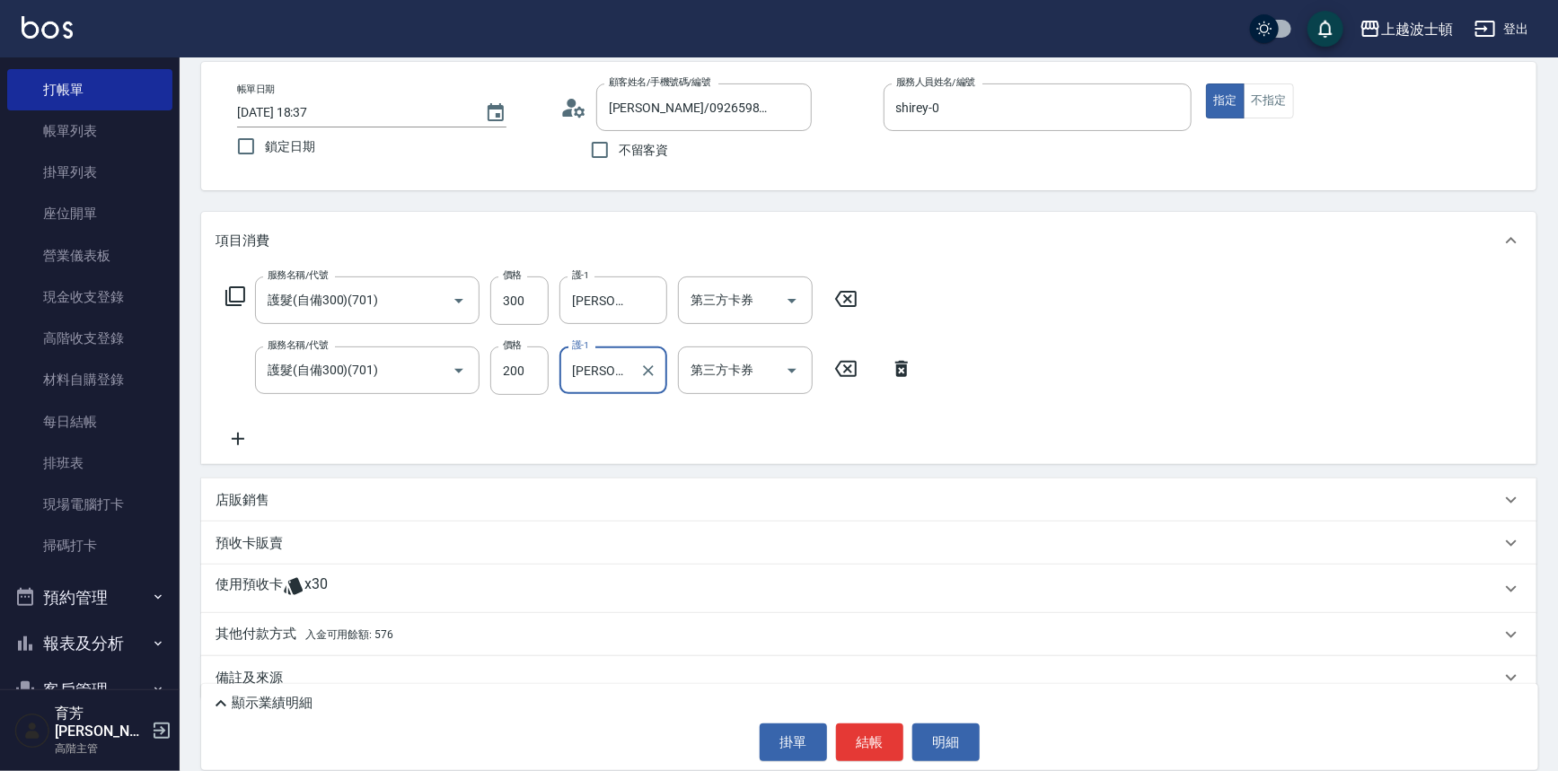
scroll to position [109, 0]
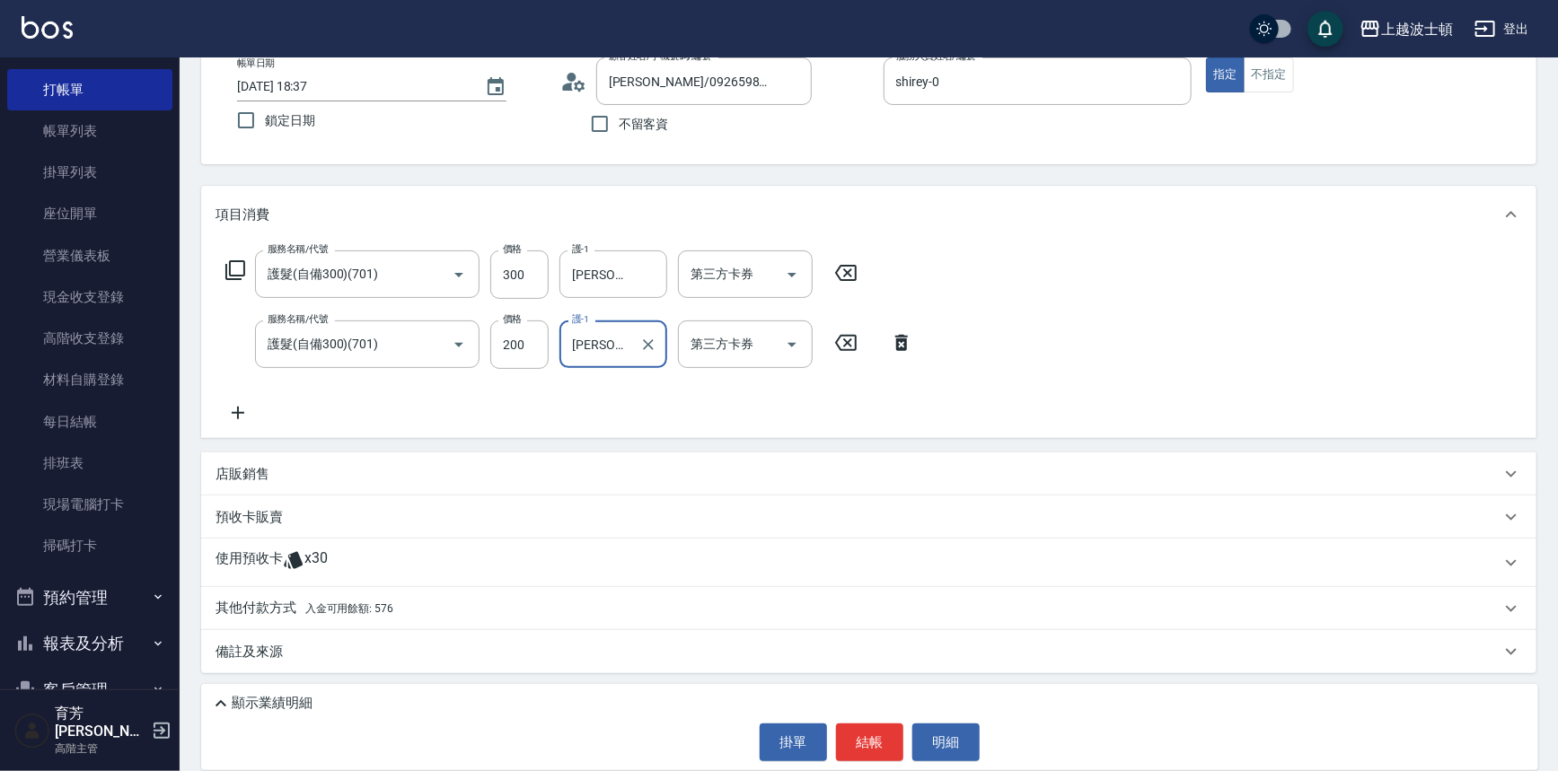
type input "[PERSON_NAME]-25"
click at [233, 257] on div "服務名稱/代號 護髮(自備300)(701) 服務名稱/代號 價格 300 價格 護-1 [PERSON_NAME]-25 護-1 第三方卡券 第三方卡券" at bounding box center [541, 274] width 653 height 48
click at [233, 259] on icon at bounding box center [235, 270] width 22 height 22
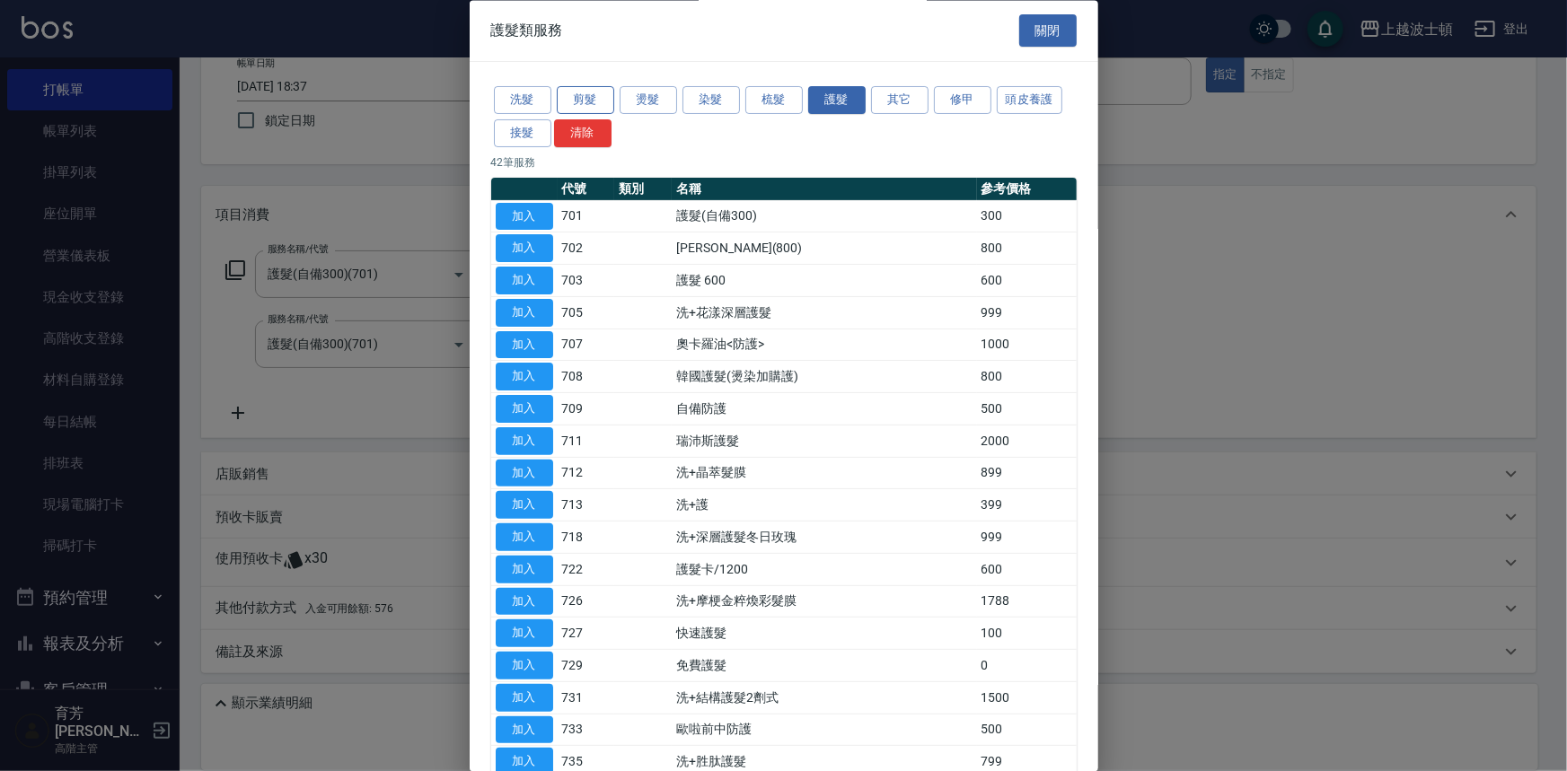
click at [570, 98] on button "剪髮" at bounding box center [585, 101] width 57 height 28
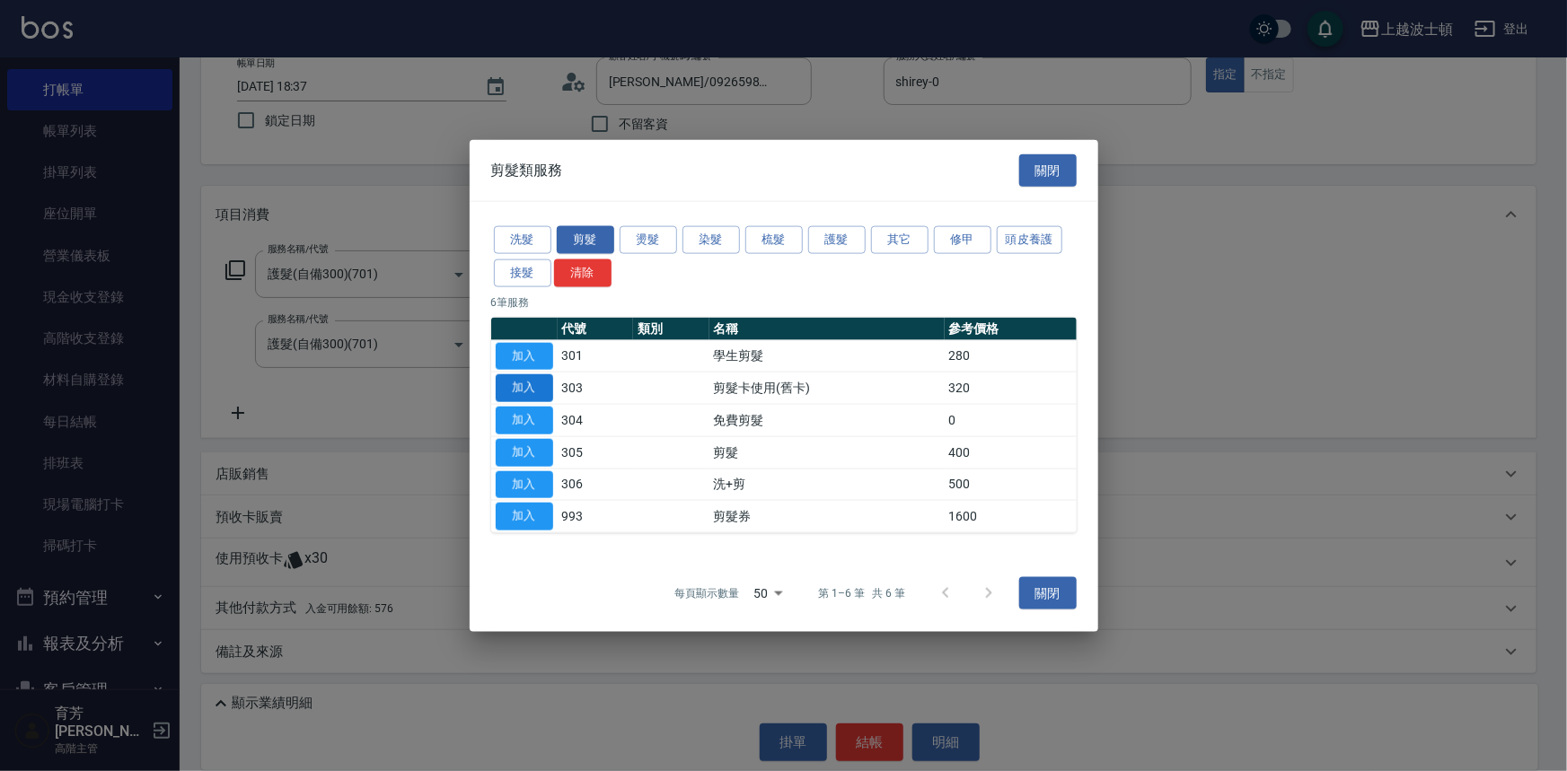
click at [528, 377] on button "加入" at bounding box center [524, 388] width 57 height 28
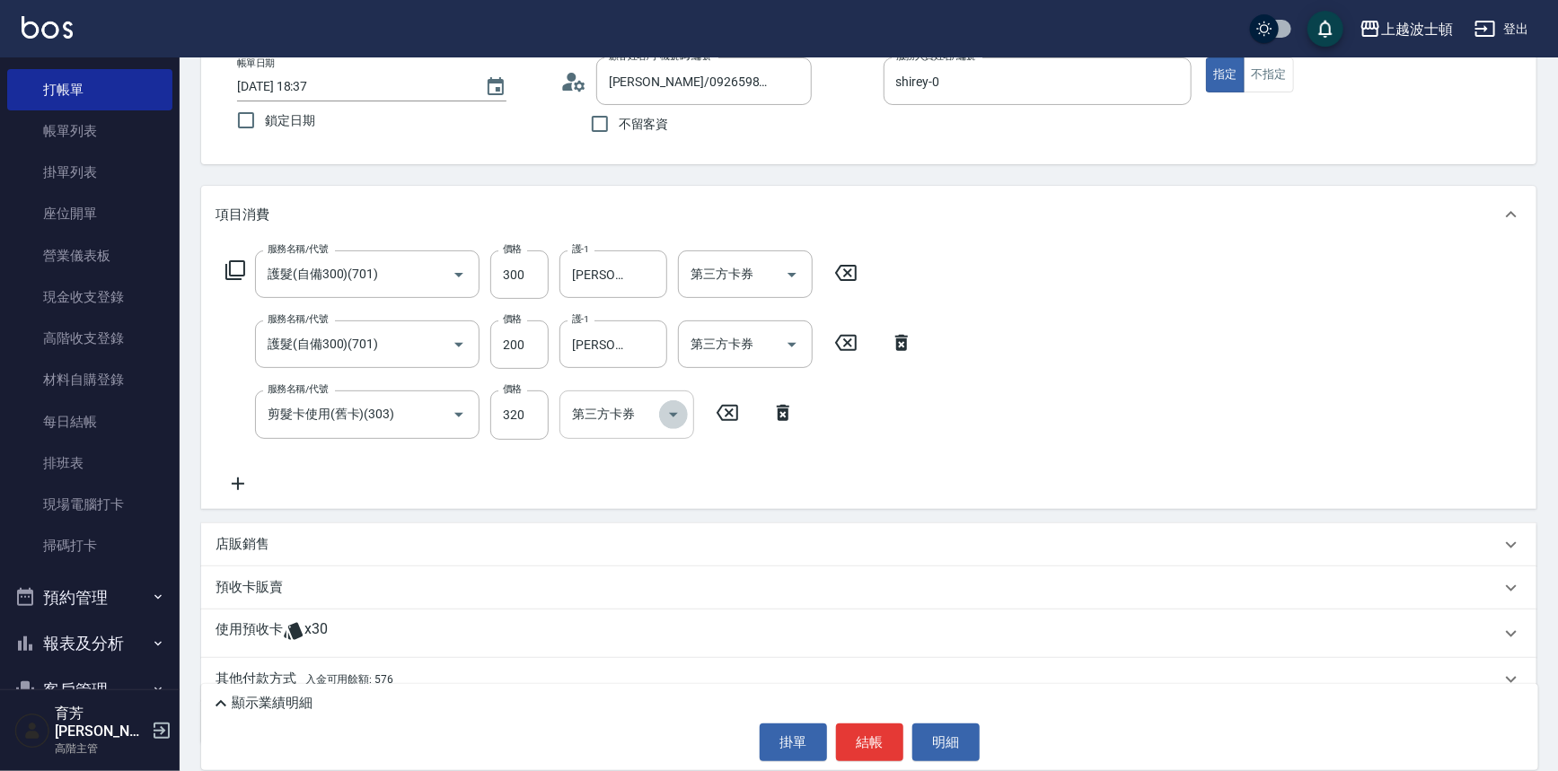
drag, startPoint x: 672, startPoint y: 415, endPoint x: 660, endPoint y: 429, distance: 18.5
click at [672, 414] on icon "Open" at bounding box center [674, 415] width 22 height 22
click at [646, 480] on span "舊有卡券" at bounding box center [626, 490] width 135 height 30
type input "舊有卡券"
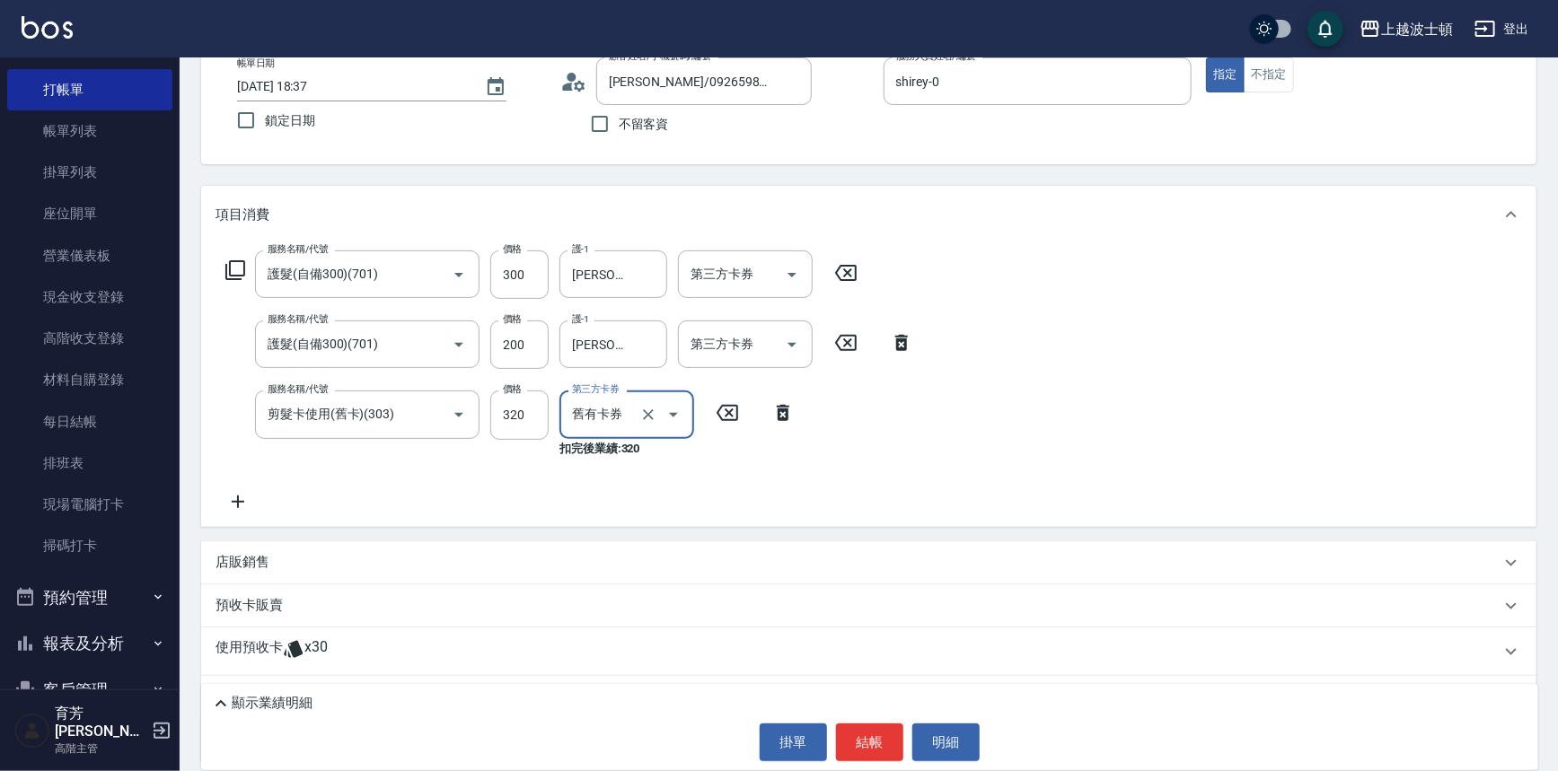
scroll to position [198, 0]
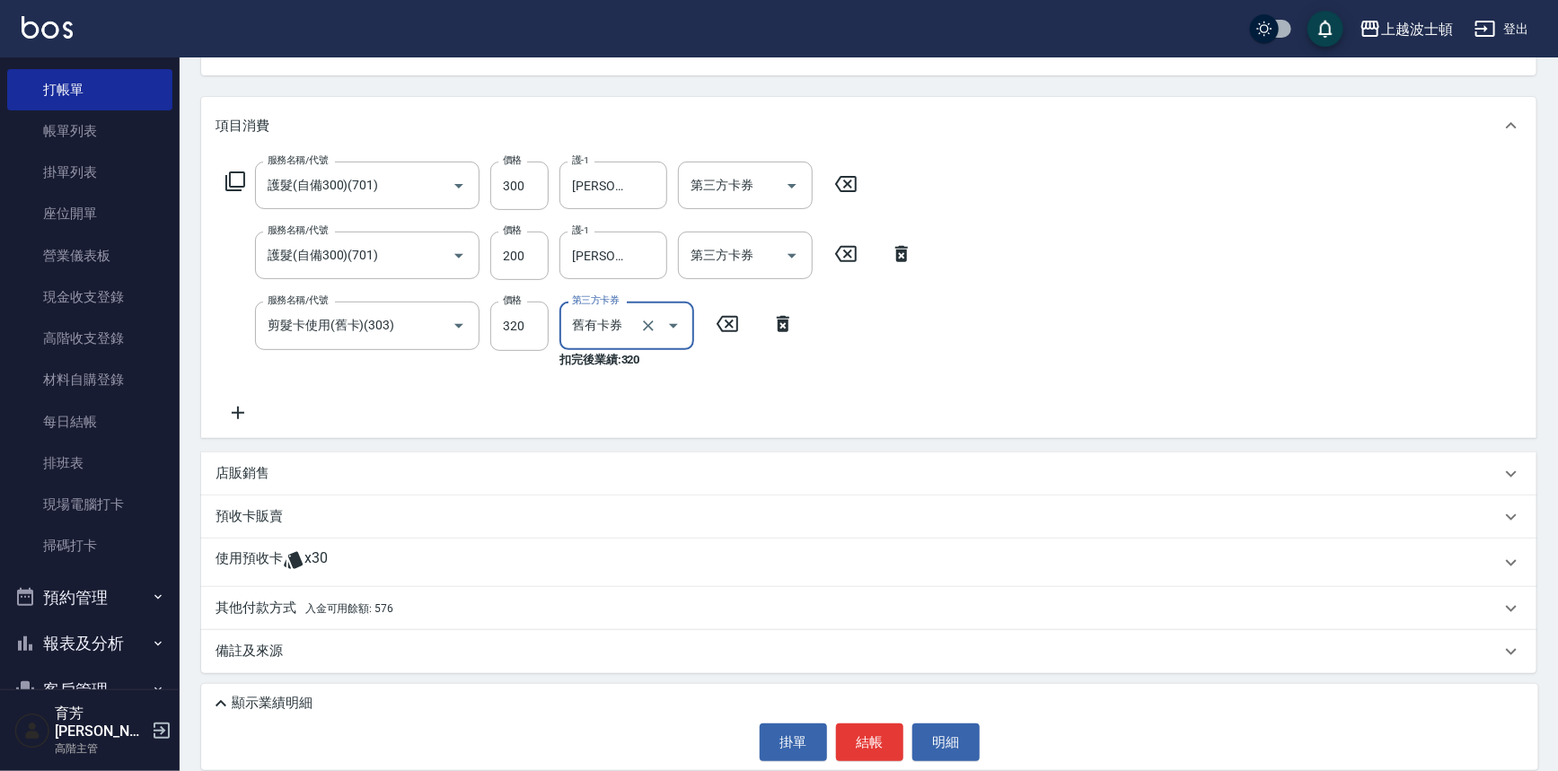
click at [262, 471] on p "店販銷售" at bounding box center [242, 473] width 54 height 19
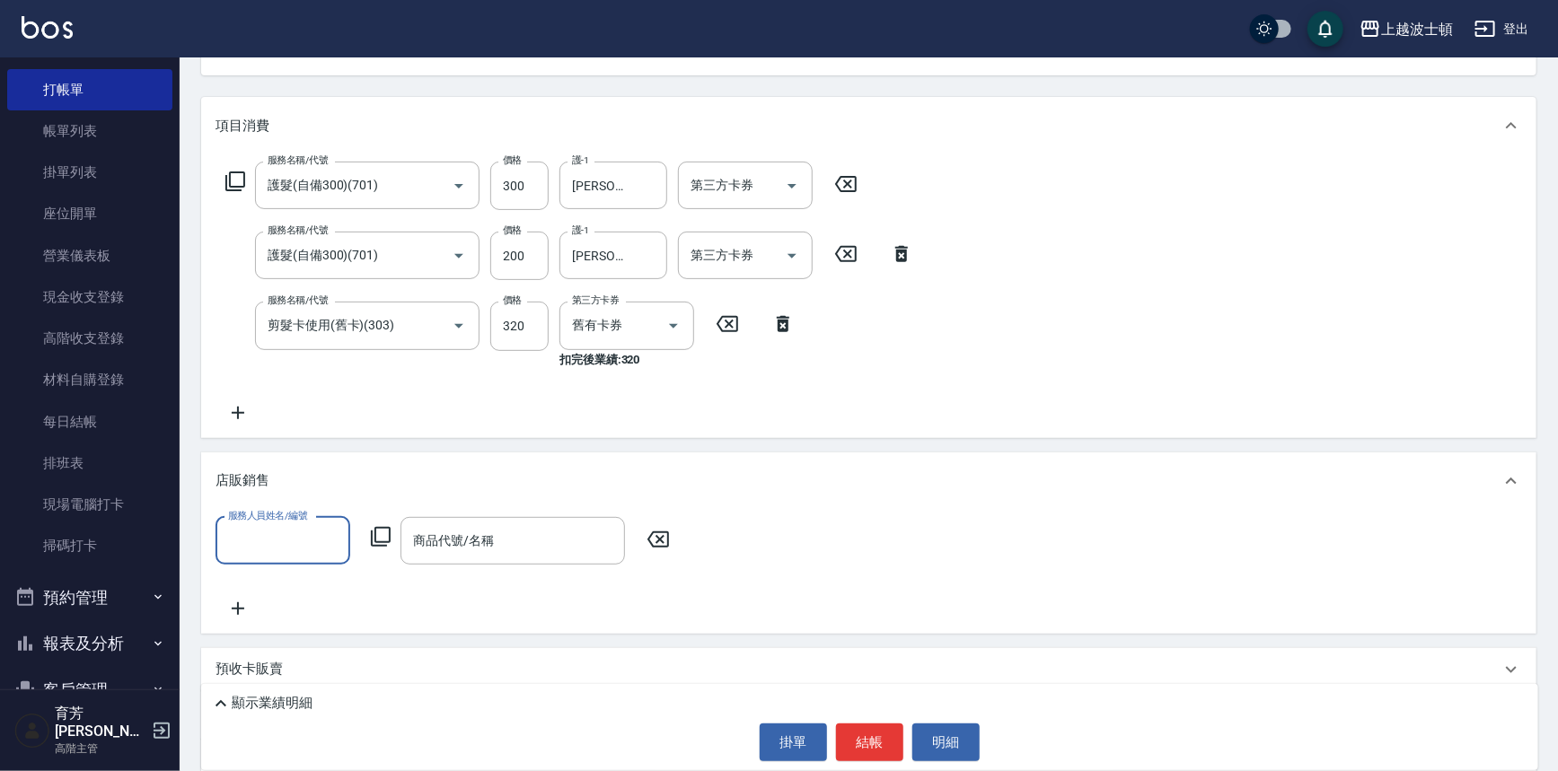
scroll to position [0, 0]
click at [667, 534] on icon at bounding box center [658, 540] width 22 height 16
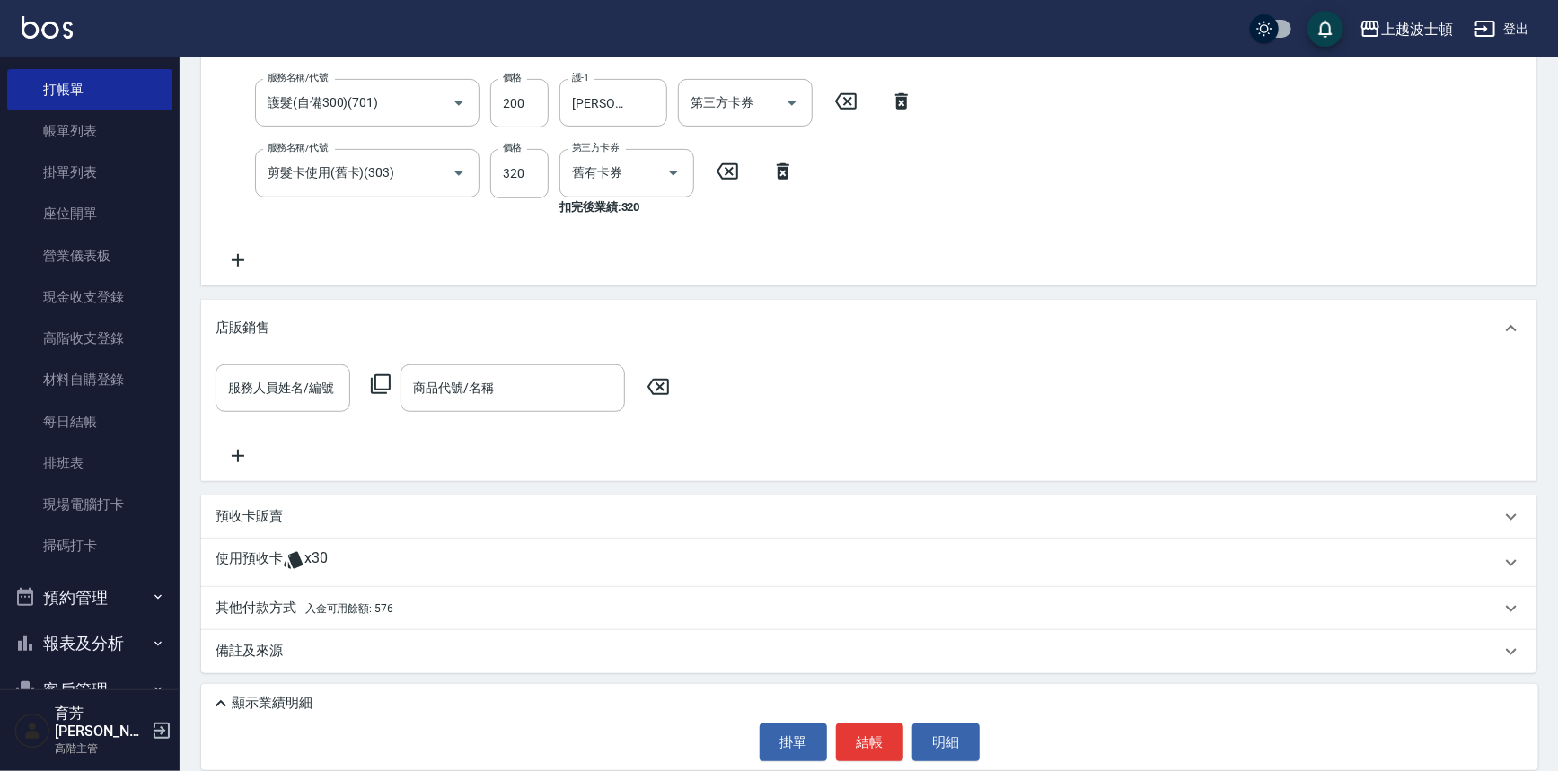
click at [364, 600] on p "其他付款方式 入金可用餘額: 576" at bounding box center [304, 609] width 178 height 20
click at [318, 551] on span "x30" at bounding box center [315, 562] width 23 height 27
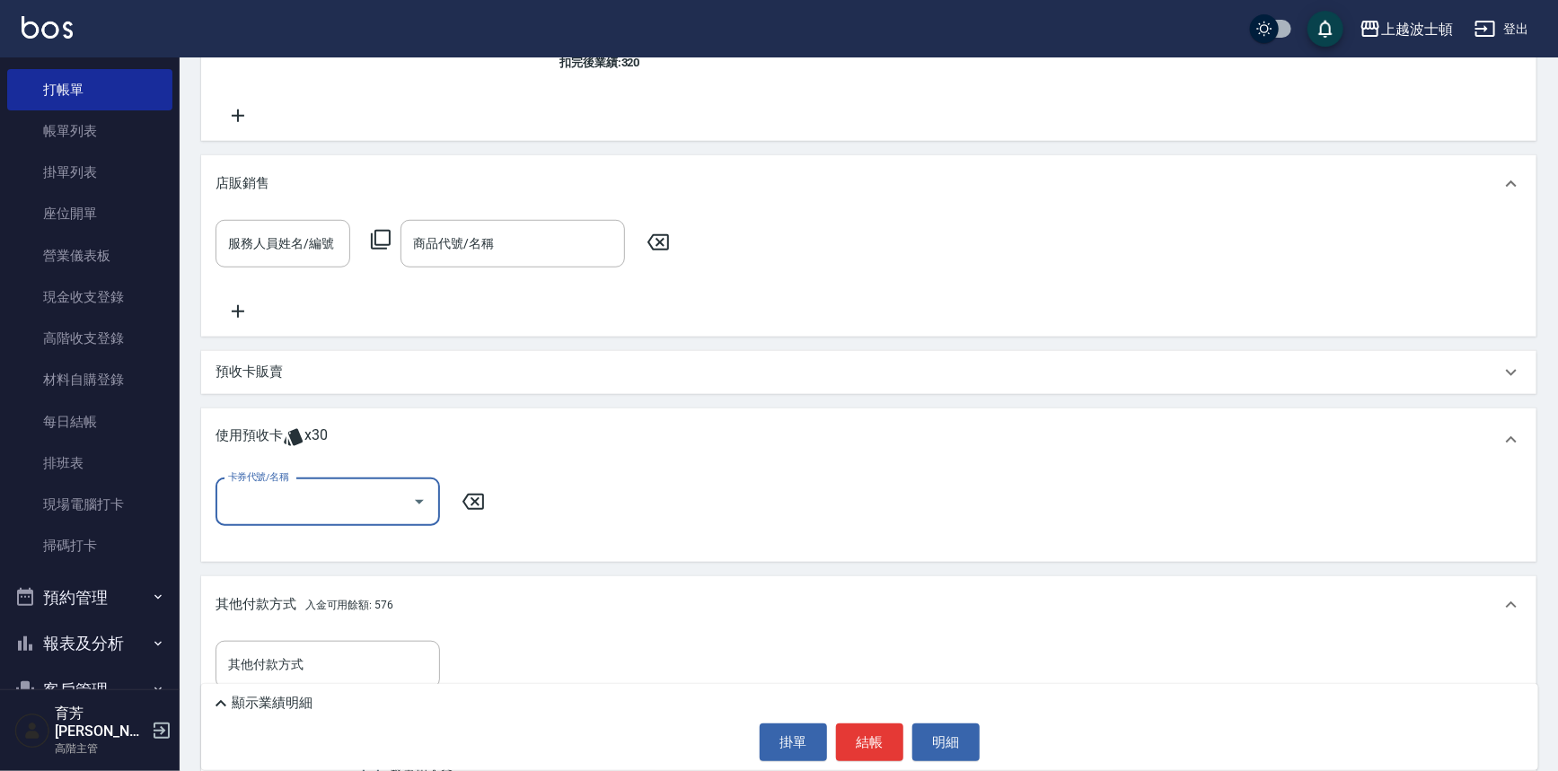
scroll to position [557, 0]
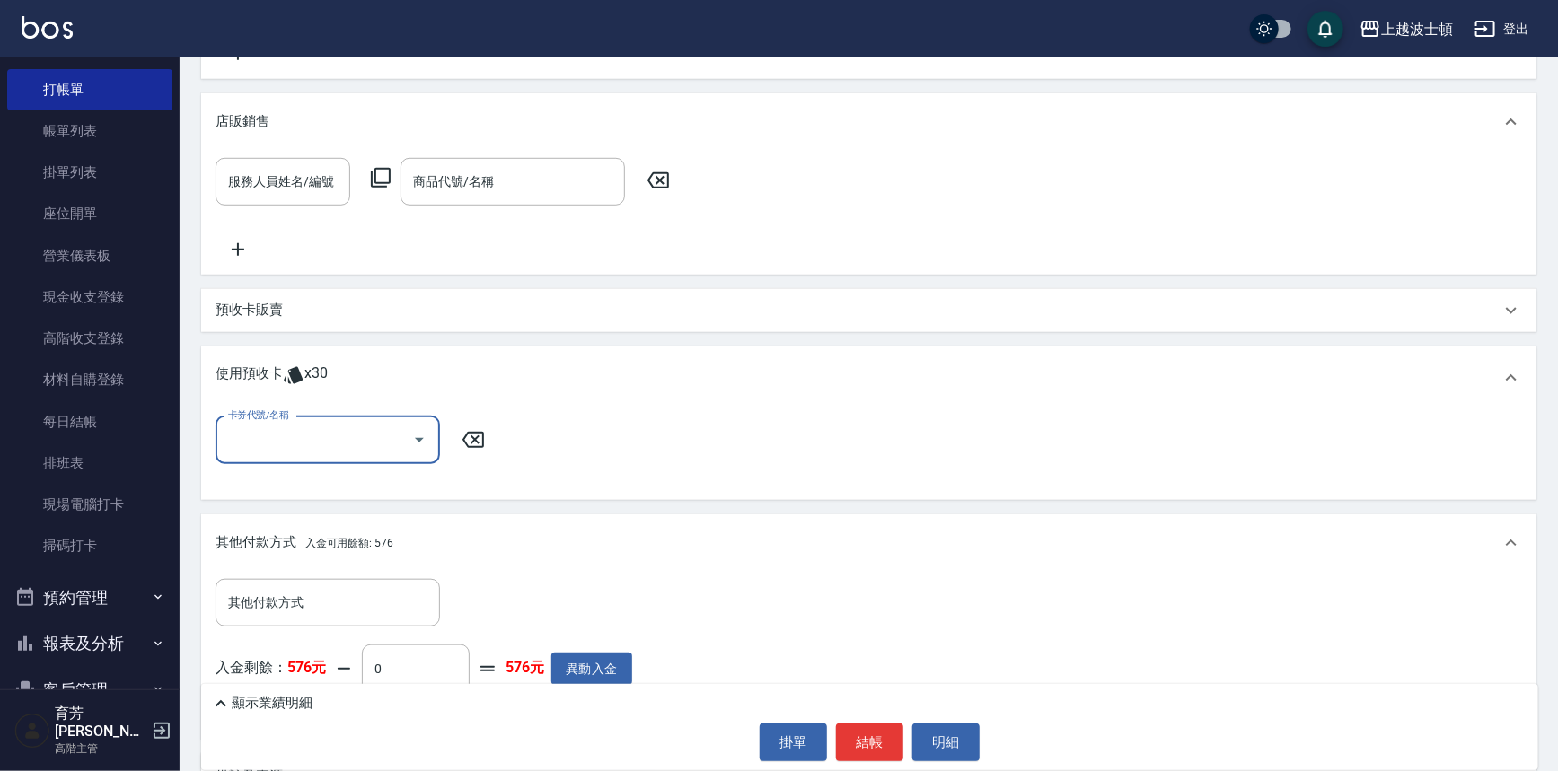
click at [659, 174] on icon at bounding box center [658, 181] width 45 height 22
click at [412, 436] on icon "Open" at bounding box center [420, 440] width 22 height 22
click at [393, 479] on div "洗髮卷 剩餘24張" at bounding box center [327, 485] width 224 height 30
type input "洗髮卷"
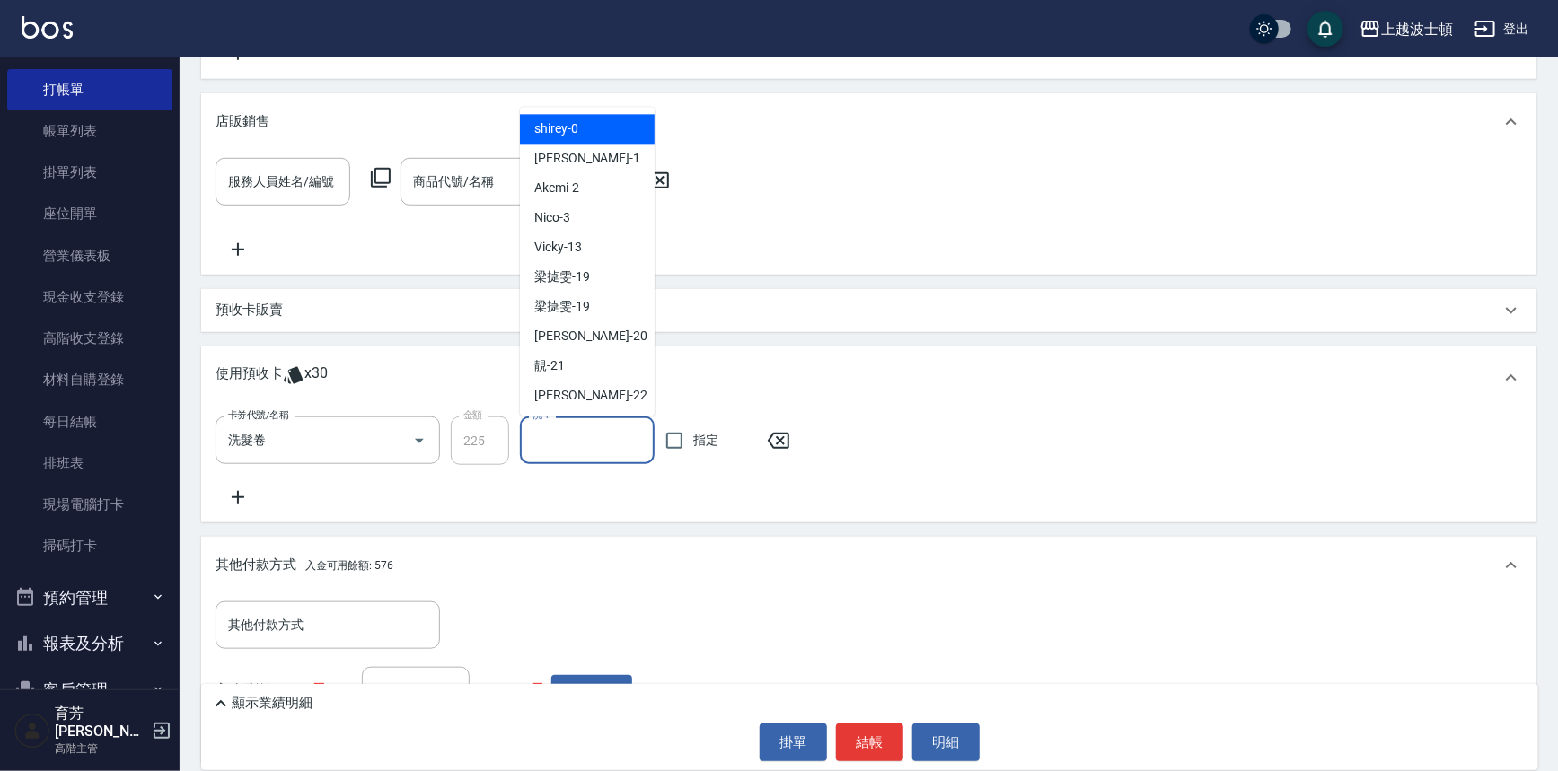
click at [563, 445] on input "洗-1" at bounding box center [587, 440] width 119 height 31
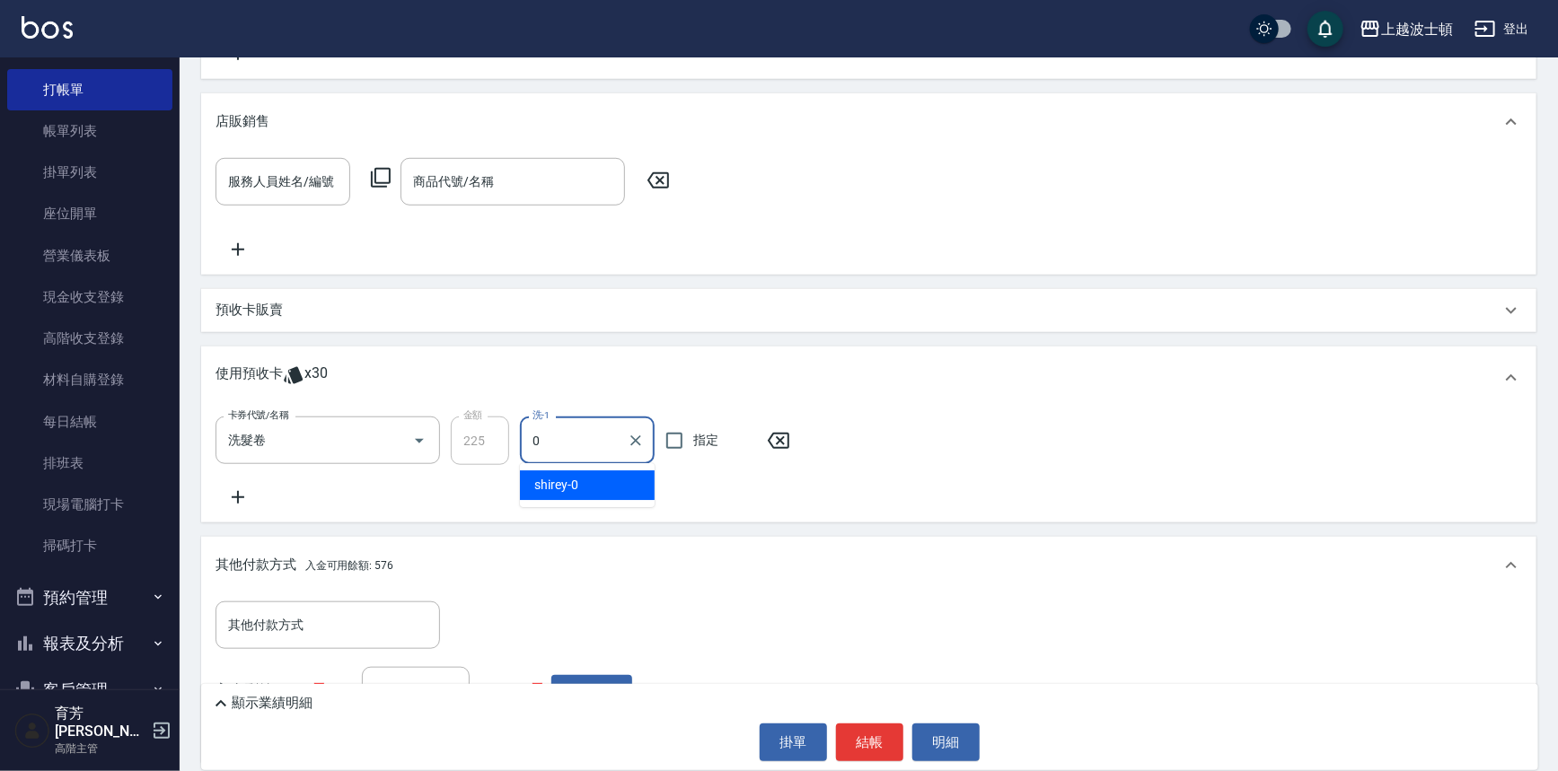
click at [576, 484] on span "shirey -0" at bounding box center [556, 485] width 44 height 19
type input "shirey-0"
click at [233, 499] on icon at bounding box center [237, 498] width 45 height 22
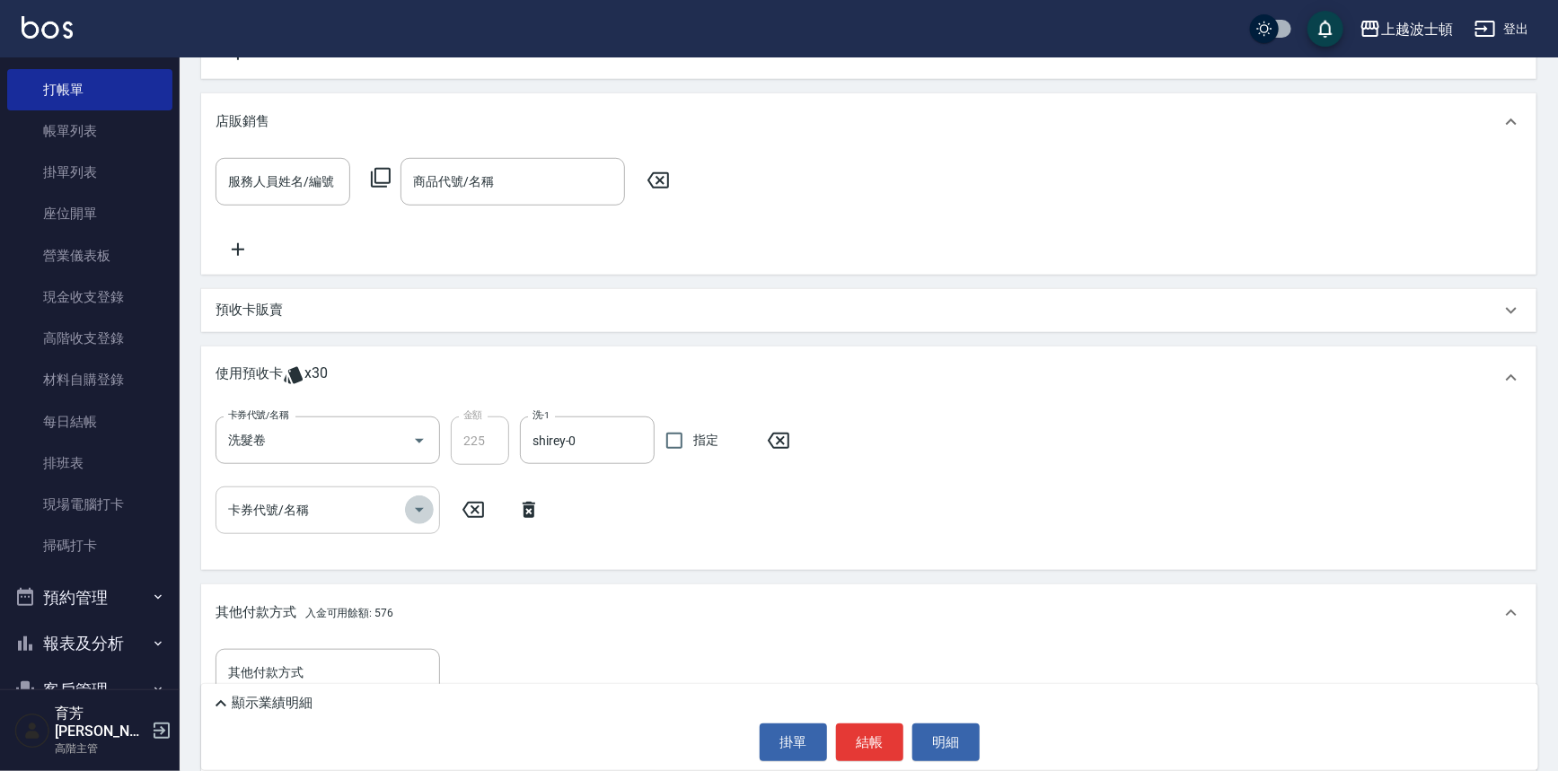
click at [414, 506] on icon "Open" at bounding box center [420, 510] width 22 height 22
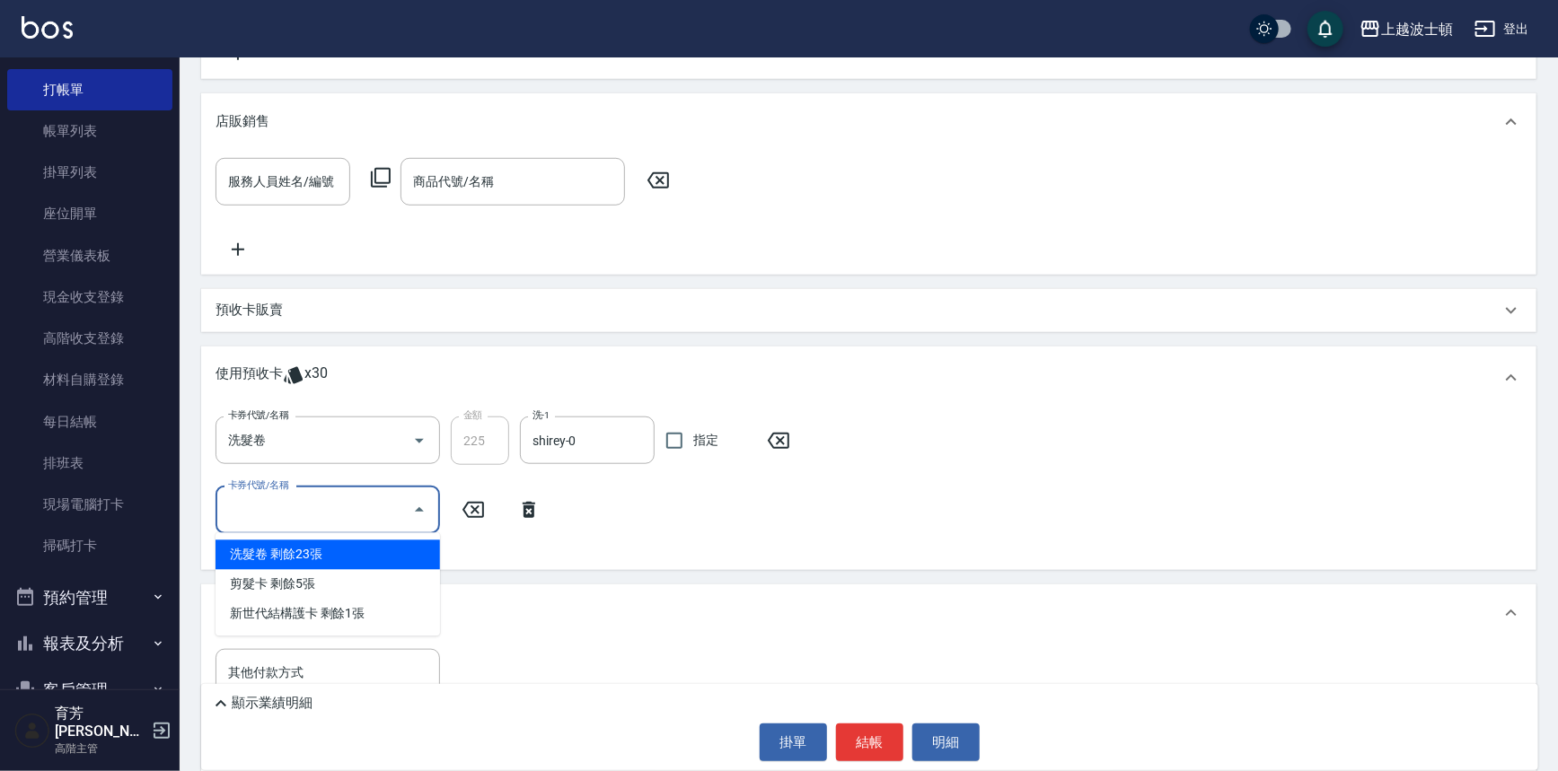
click at [424, 552] on div "洗髮卷 剩餘23張" at bounding box center [327, 555] width 224 height 30
type input "洗髮卷"
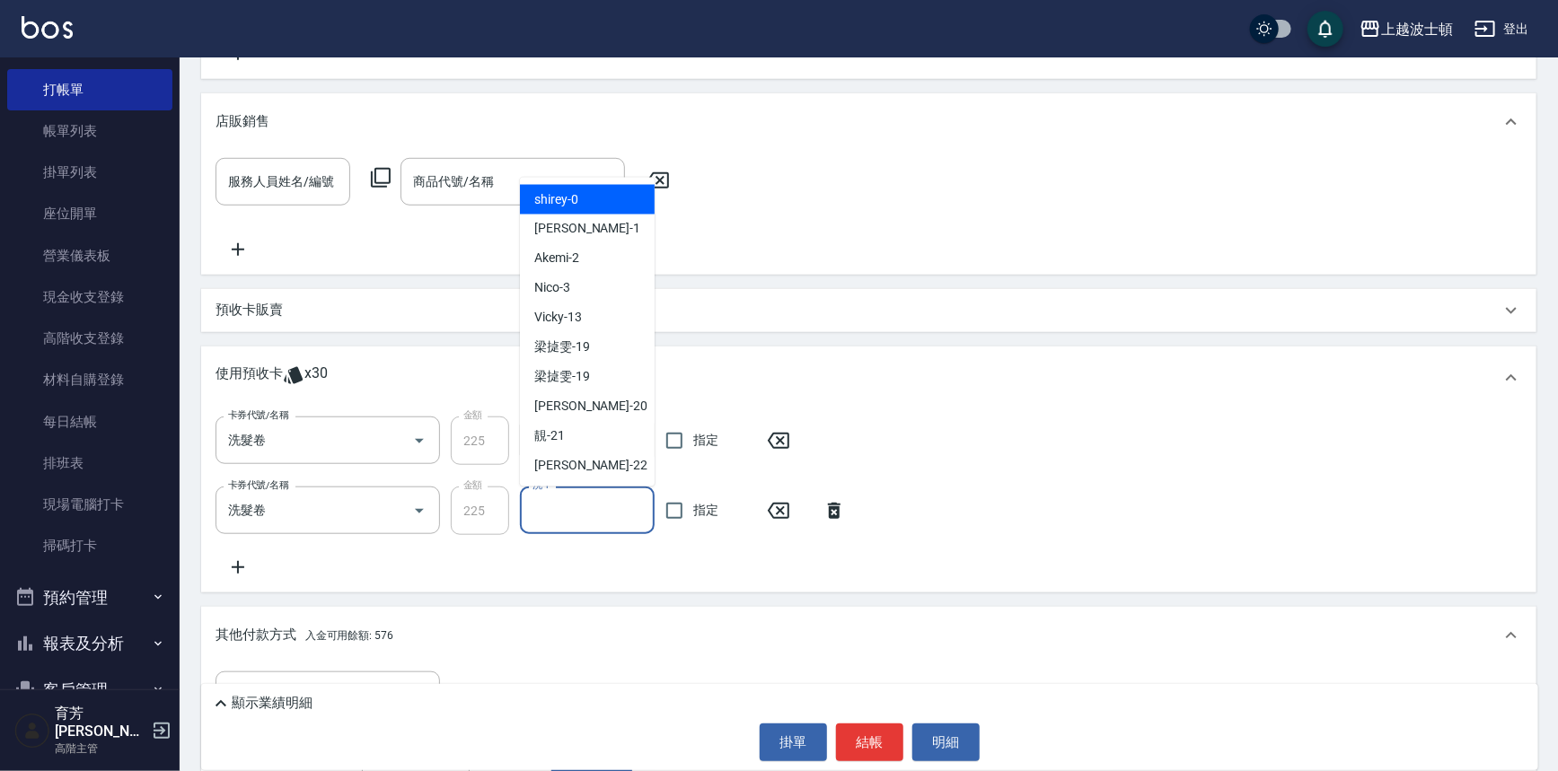
click at [601, 515] on input "洗-1" at bounding box center [587, 510] width 119 height 31
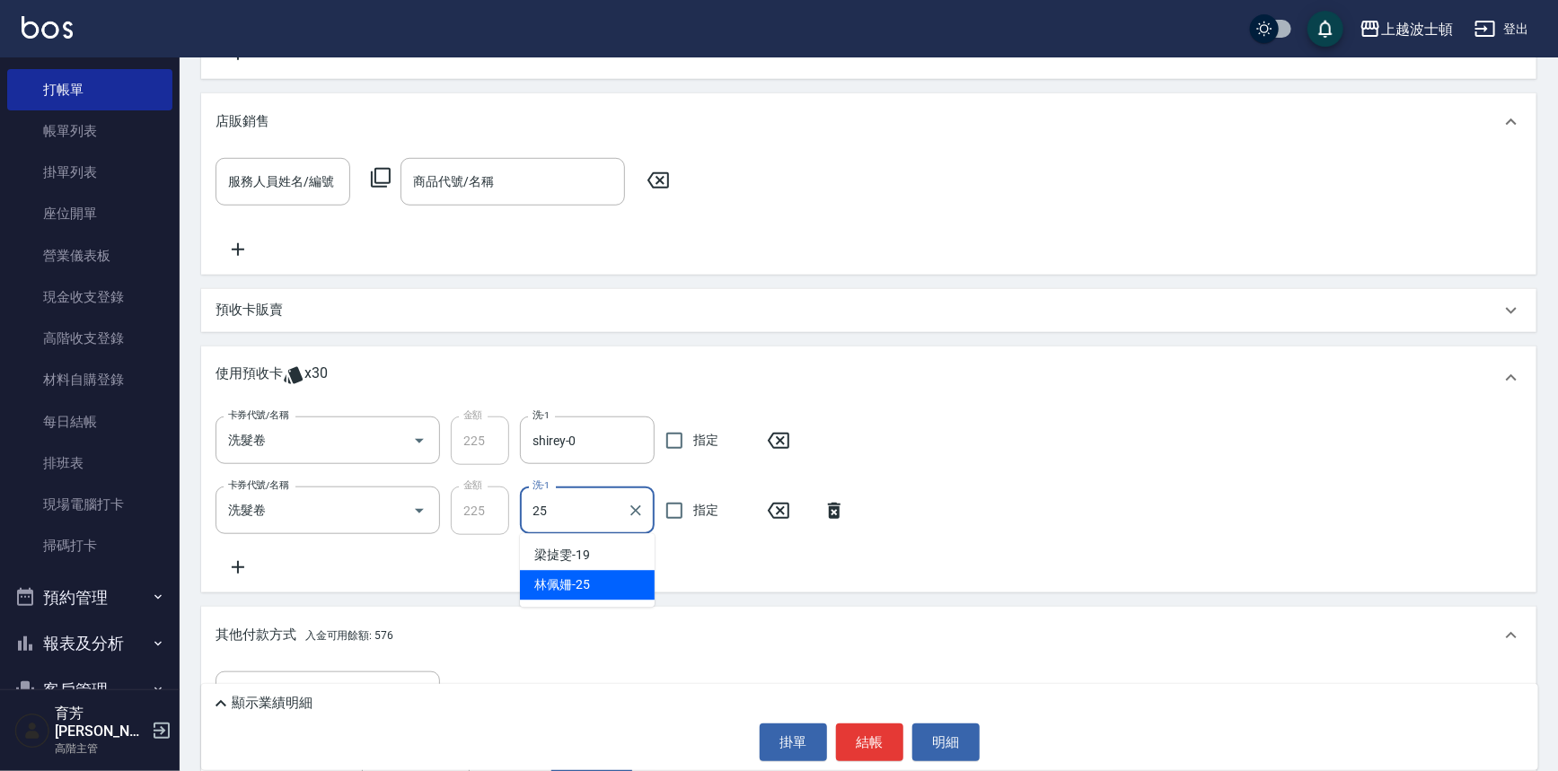
click at [603, 587] on div "[PERSON_NAME]-25" at bounding box center [587, 586] width 135 height 30
type input "[PERSON_NAME]-25"
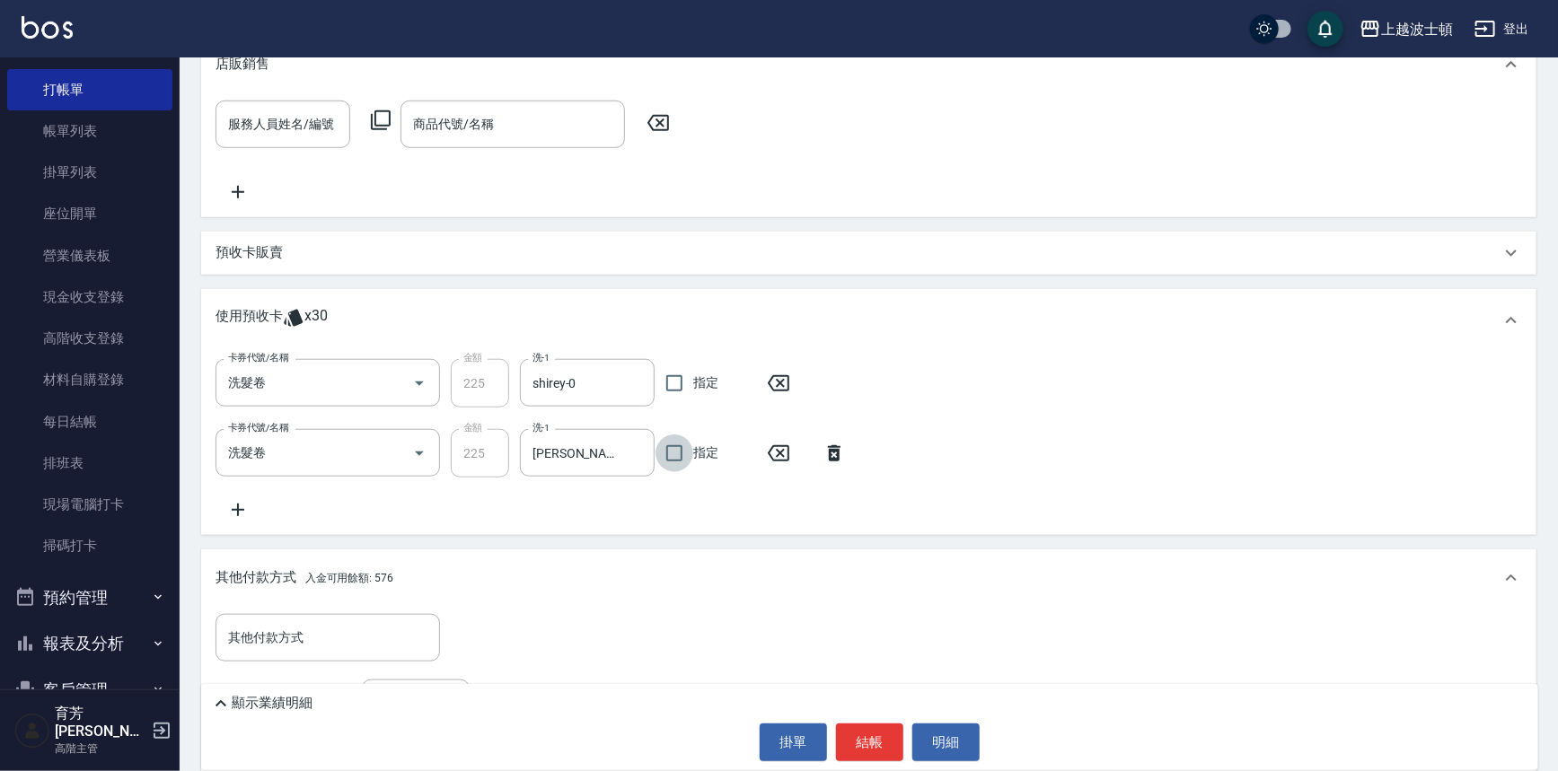
scroll to position [772, 0]
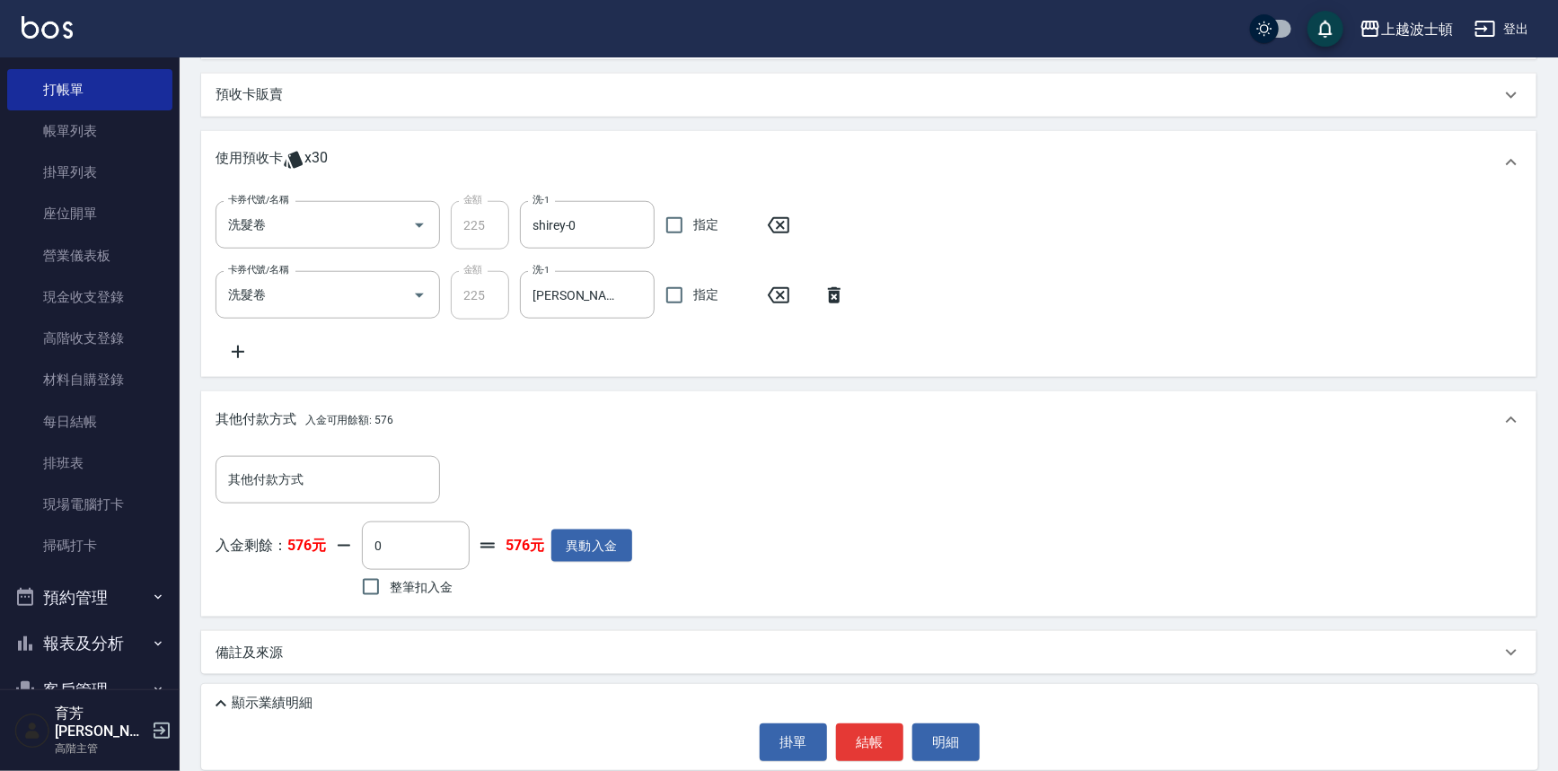
click at [239, 347] on icon at bounding box center [237, 352] width 45 height 22
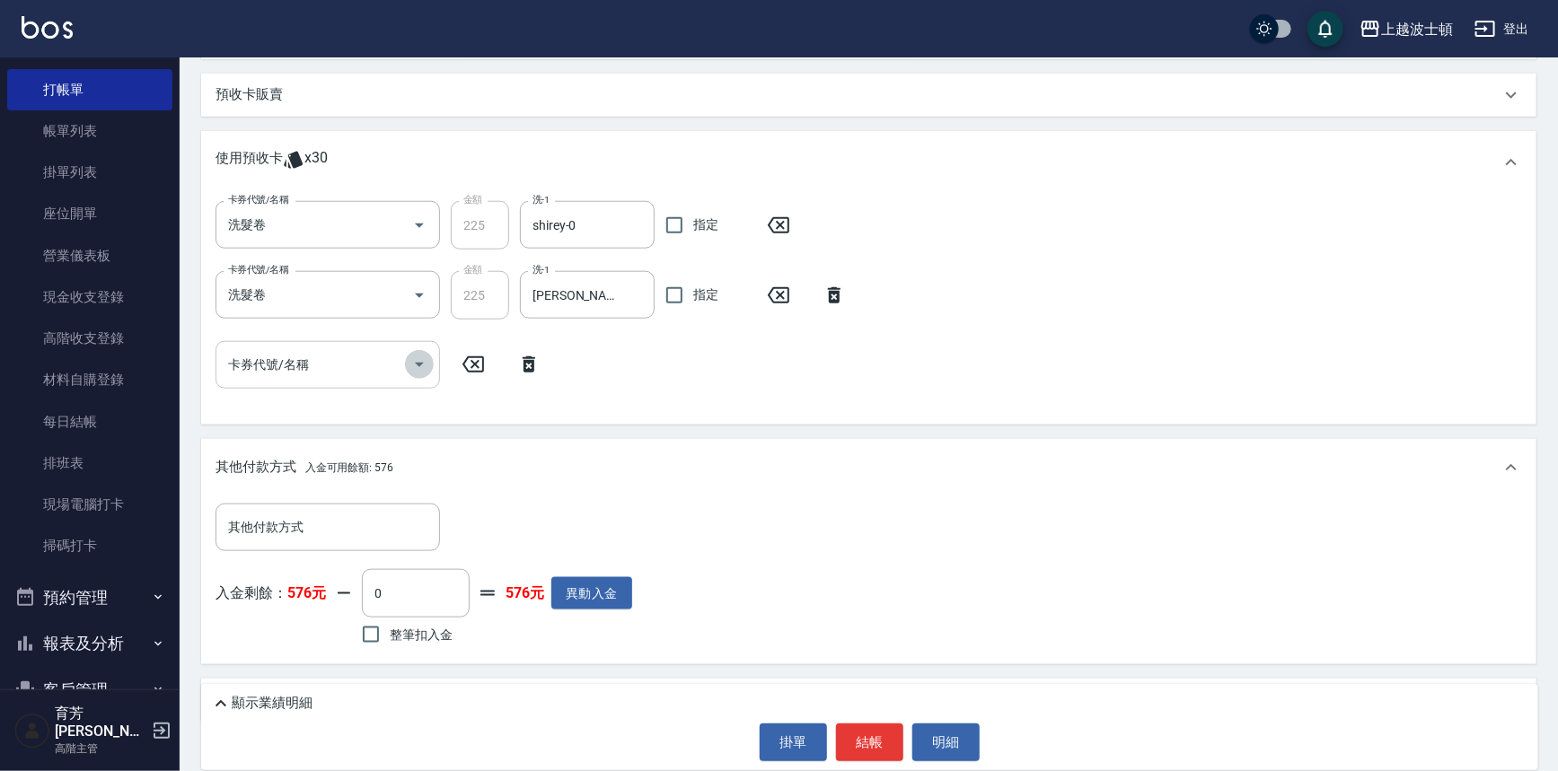
click at [426, 364] on icon "Open" at bounding box center [420, 365] width 22 height 22
click at [532, 356] on icon at bounding box center [528, 365] width 45 height 22
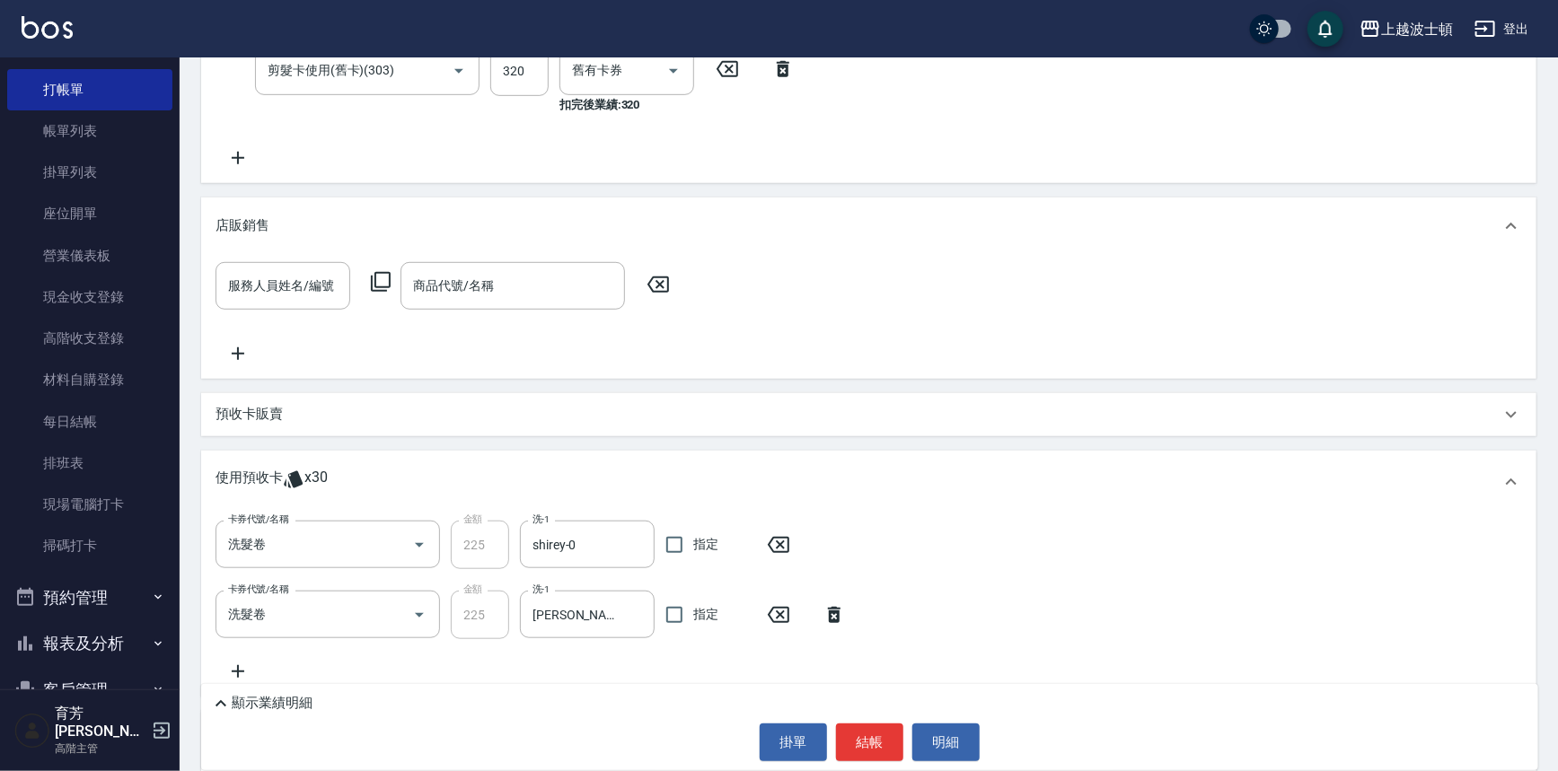
scroll to position [447, 0]
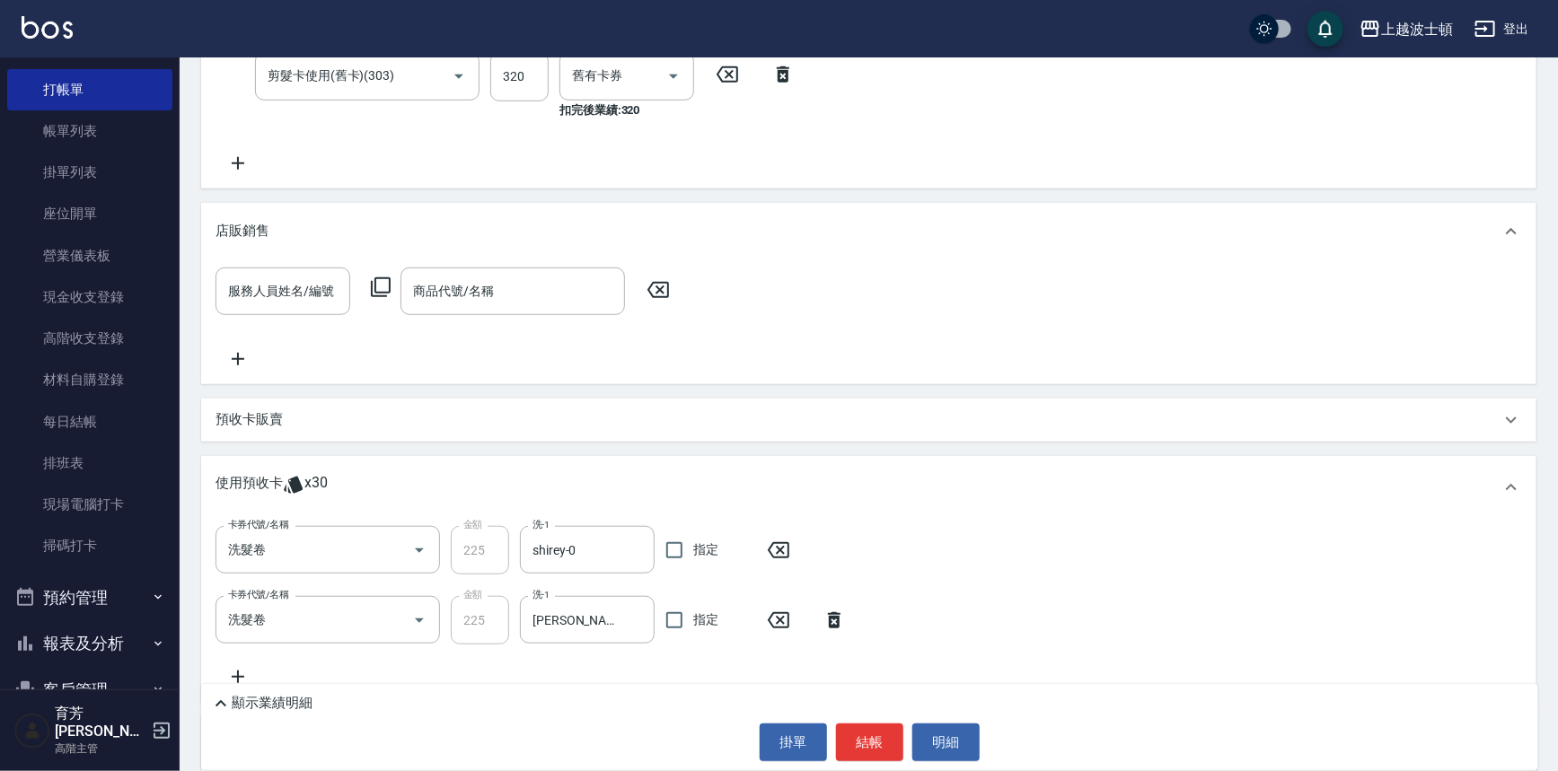
click at [659, 284] on icon at bounding box center [658, 290] width 45 height 22
click at [659, 288] on icon at bounding box center [658, 290] width 22 height 16
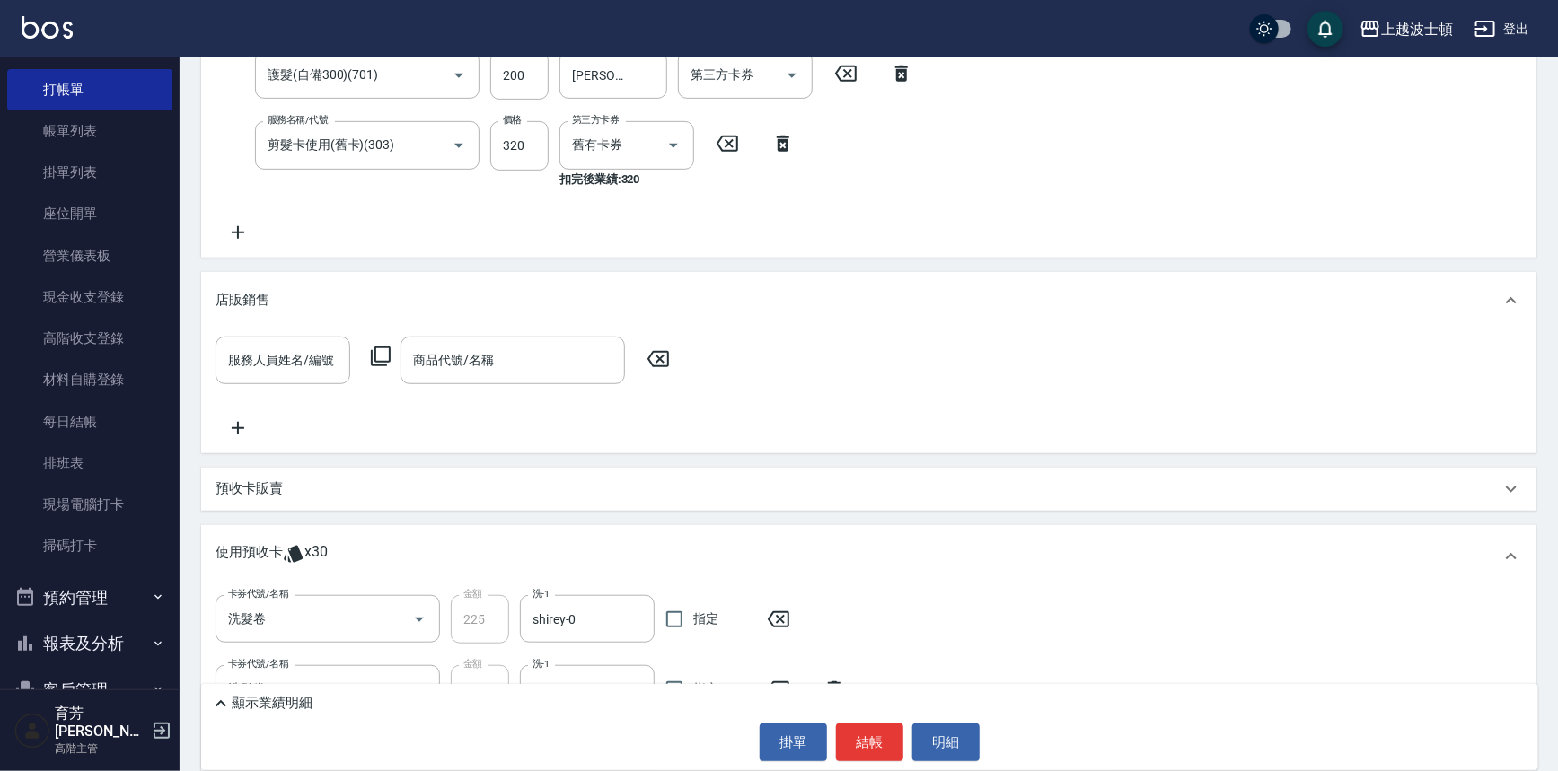
scroll to position [140, 0]
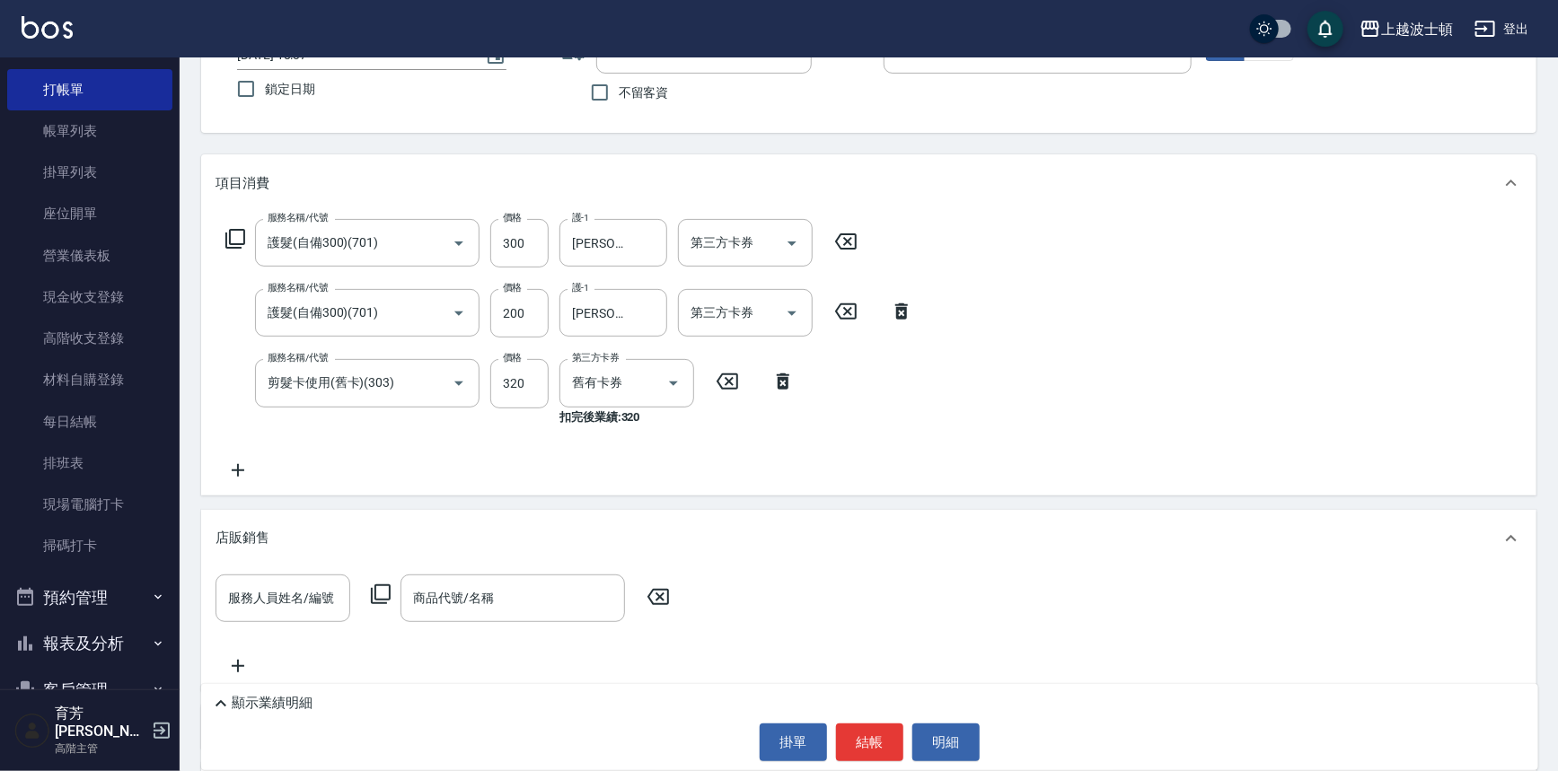
click at [235, 237] on icon at bounding box center [235, 239] width 22 height 22
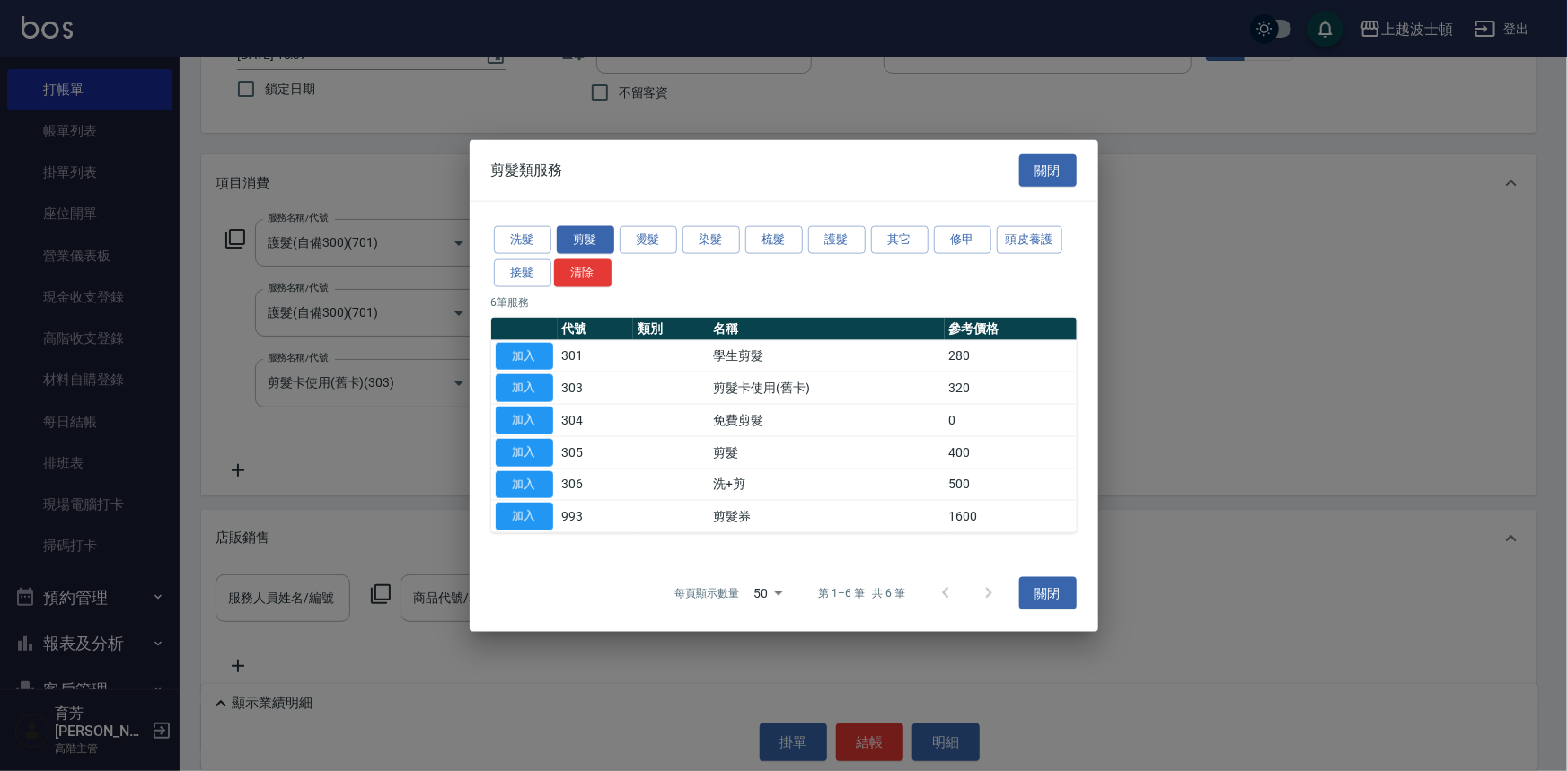
click at [532, 377] on button "加入" at bounding box center [524, 388] width 57 height 28
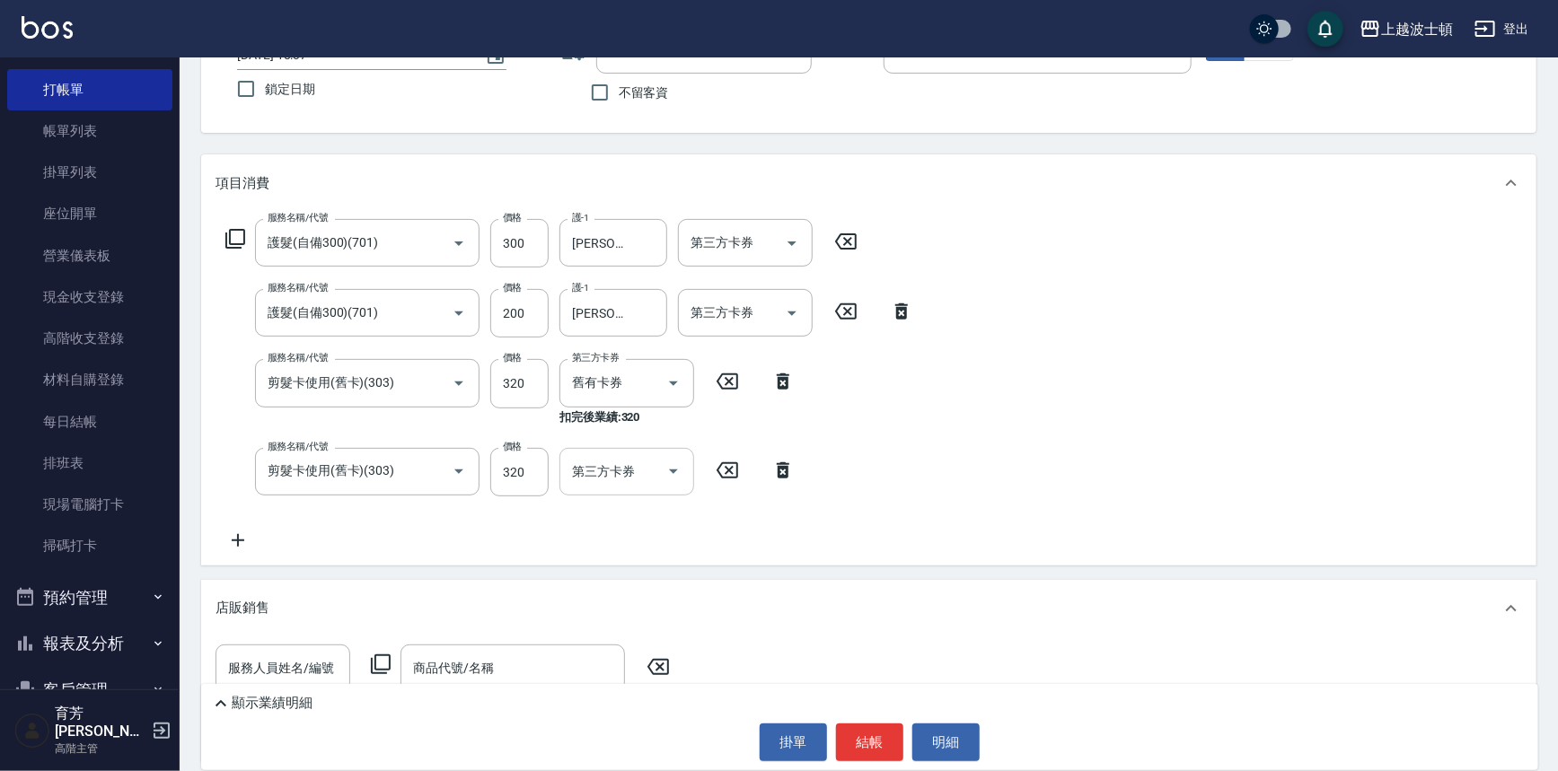
click at [673, 463] on icon "Open" at bounding box center [674, 472] width 22 height 22
click at [652, 535] on span "舊有卡券" at bounding box center [626, 547] width 135 height 30
type input "舊有卡券"
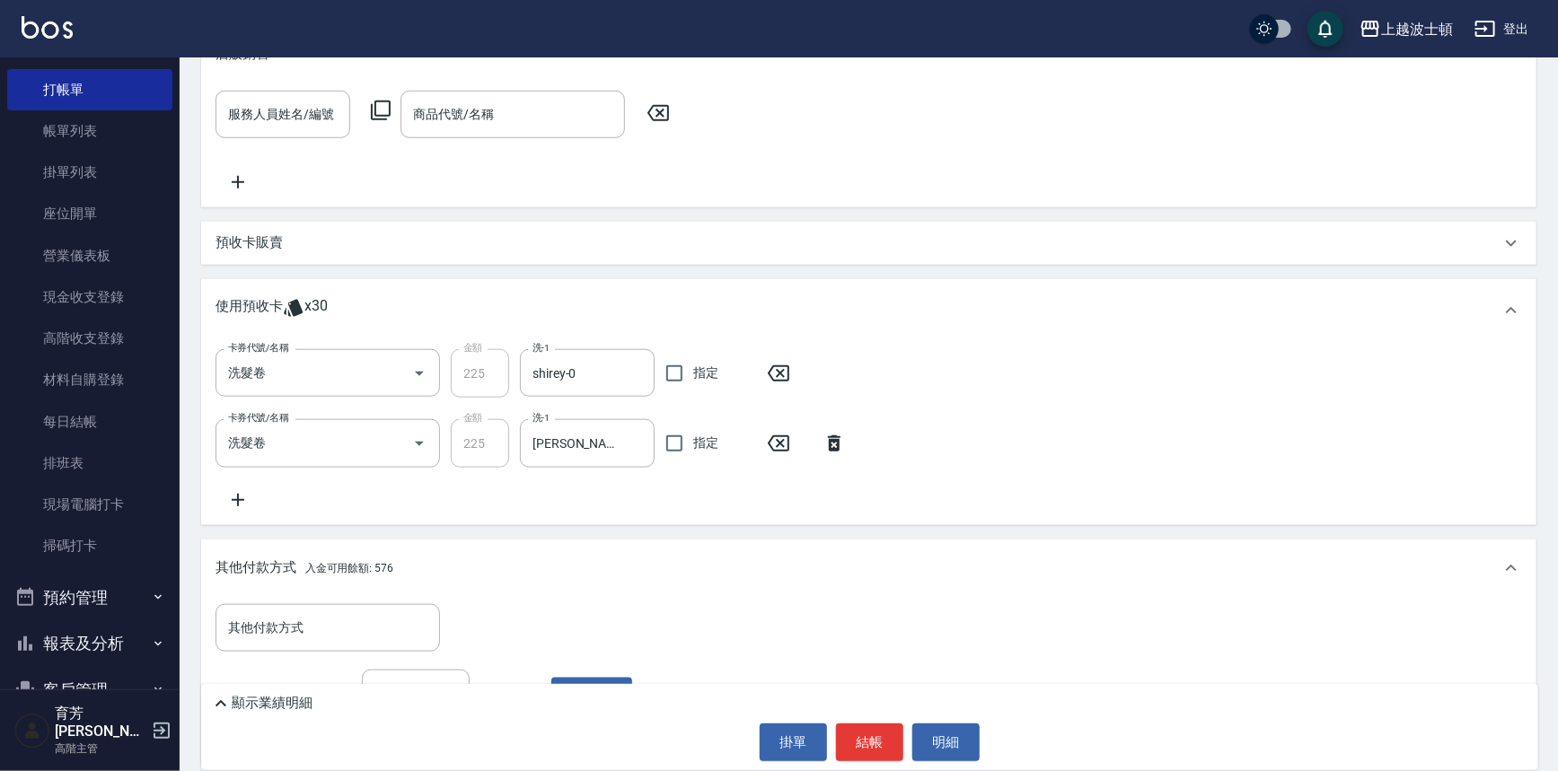
scroll to position [861, 0]
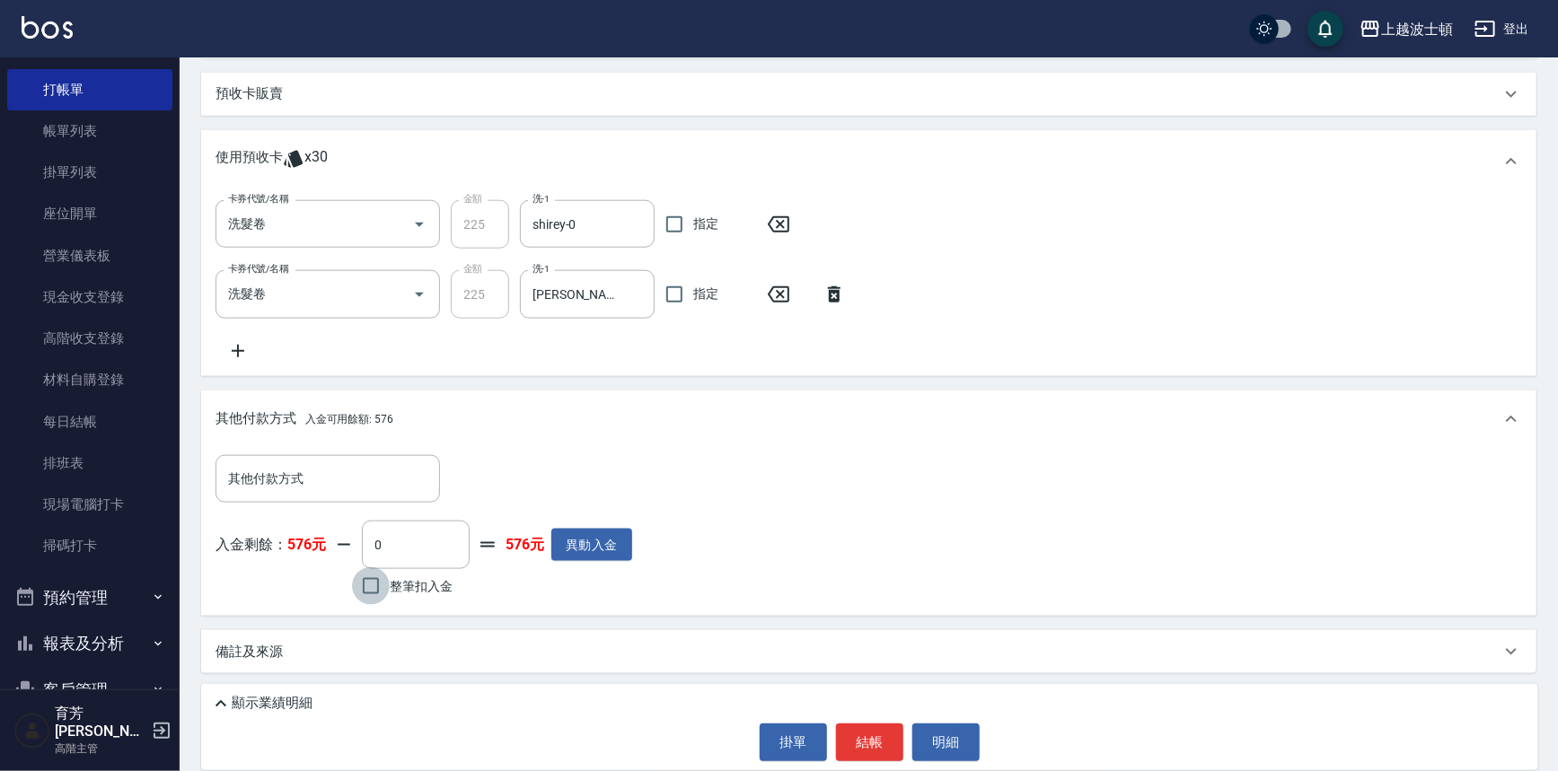
click at [374, 574] on input "整筆扣入金" at bounding box center [371, 586] width 38 height 38
checkbox input "true"
type input "500"
click at [864, 728] on button "結帳" at bounding box center [869, 743] width 67 height 38
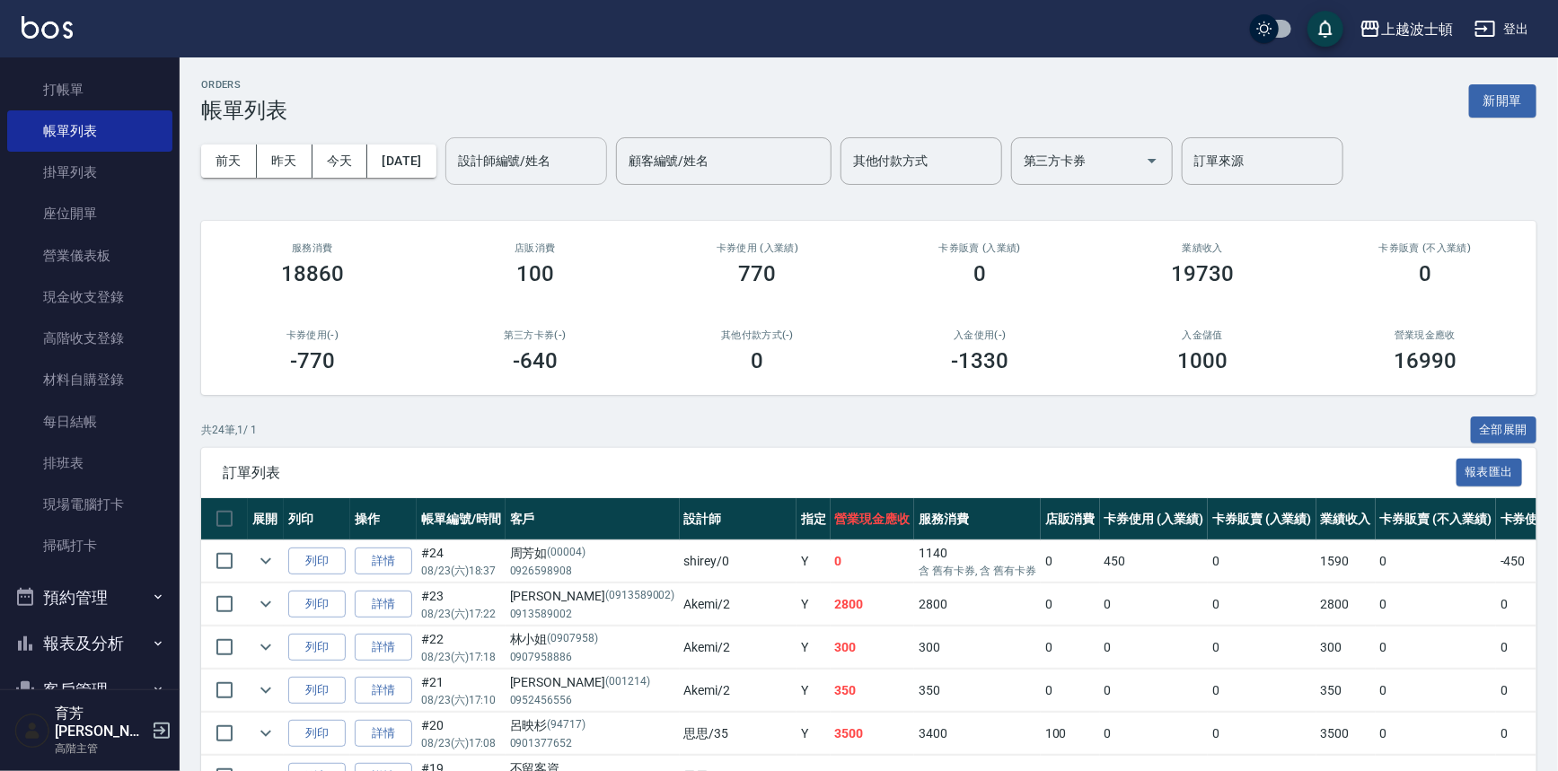
click at [564, 145] on div "設計師編號/姓名 設計師編號/姓名" at bounding box center [526, 161] width 162 height 48
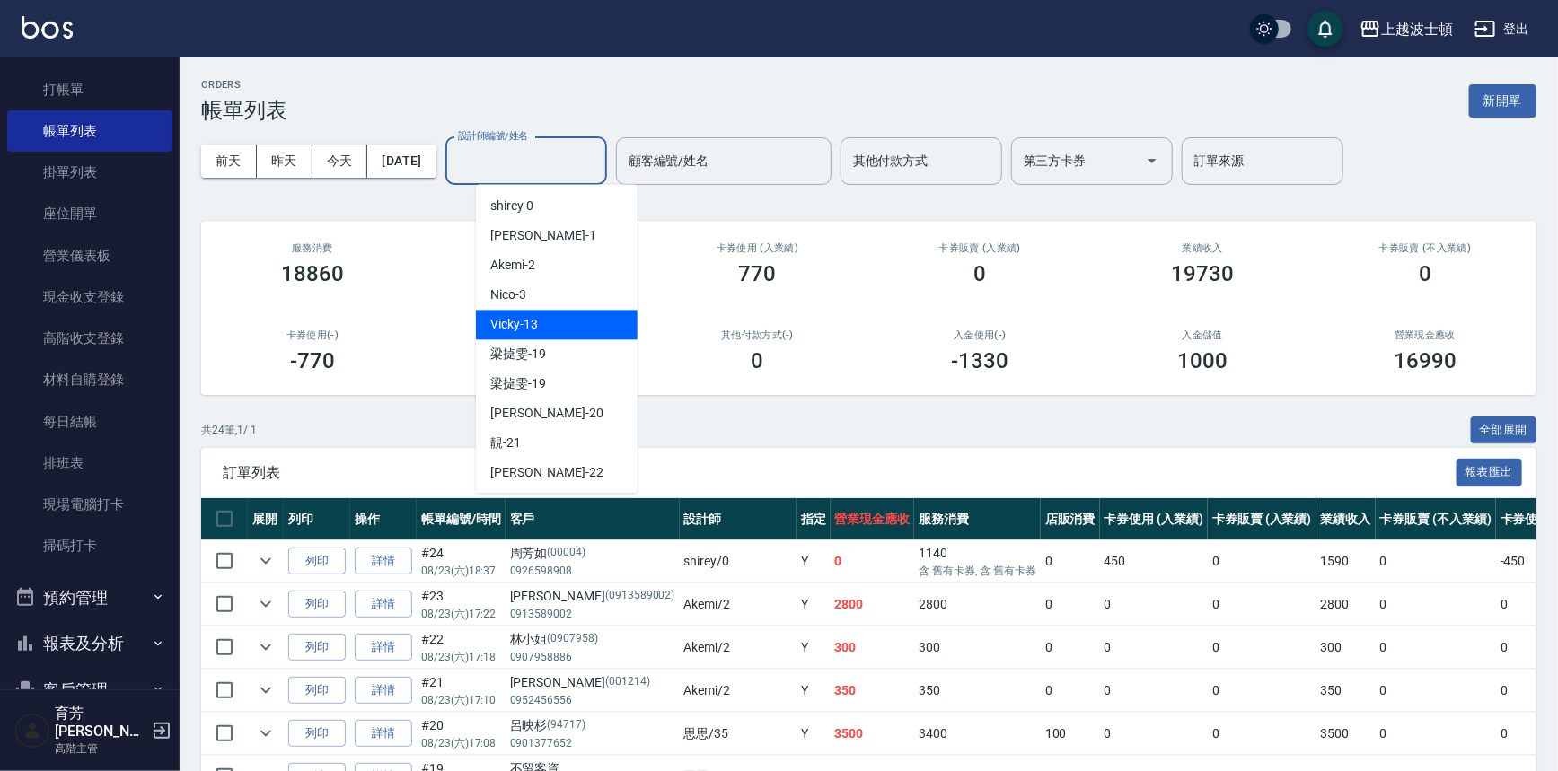
click at [515, 332] on span "Vicky -13" at bounding box center [514, 324] width 48 height 19
type input "Vicky-13"
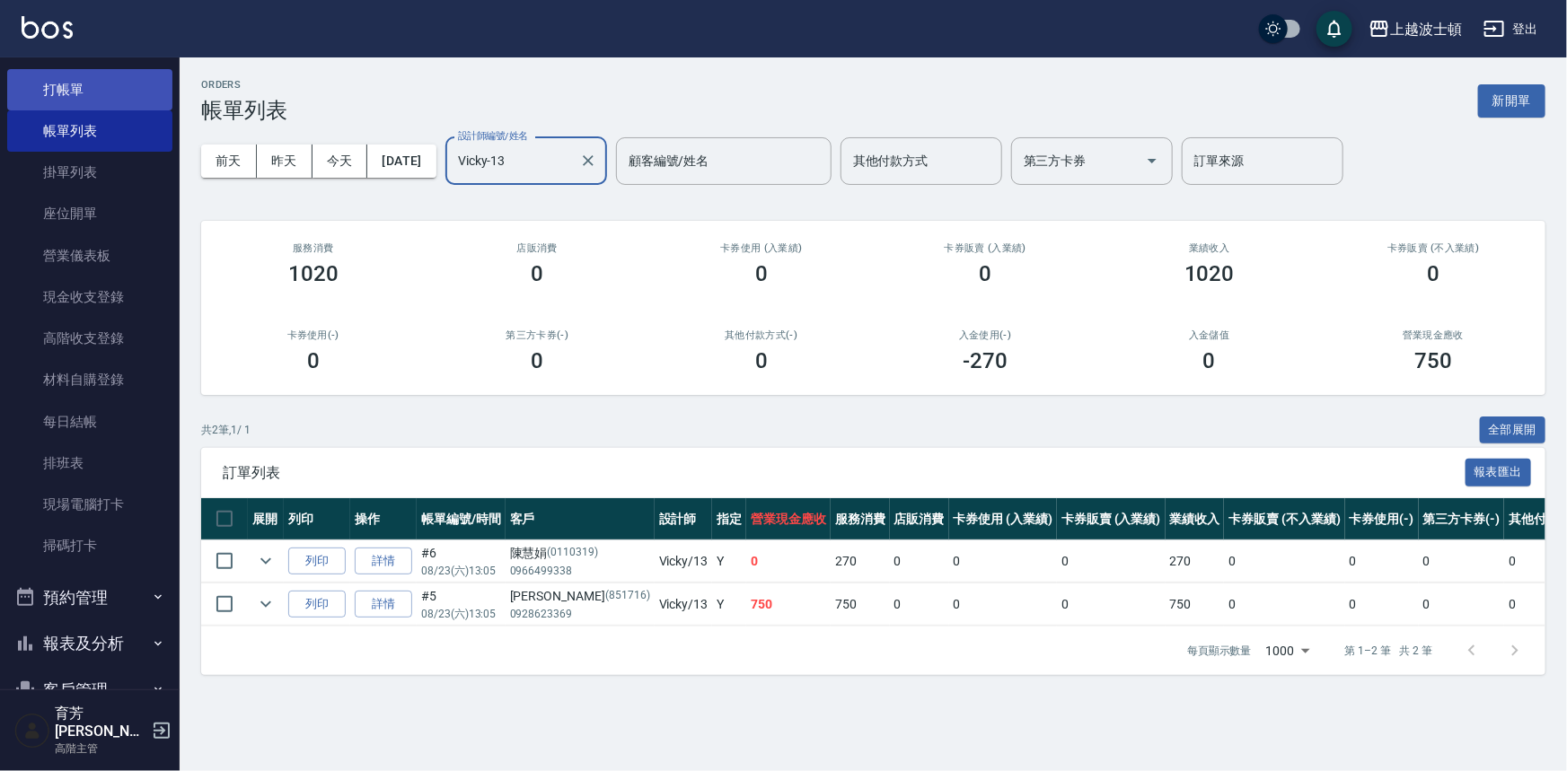
click at [76, 90] on link "打帳單" at bounding box center [89, 89] width 165 height 41
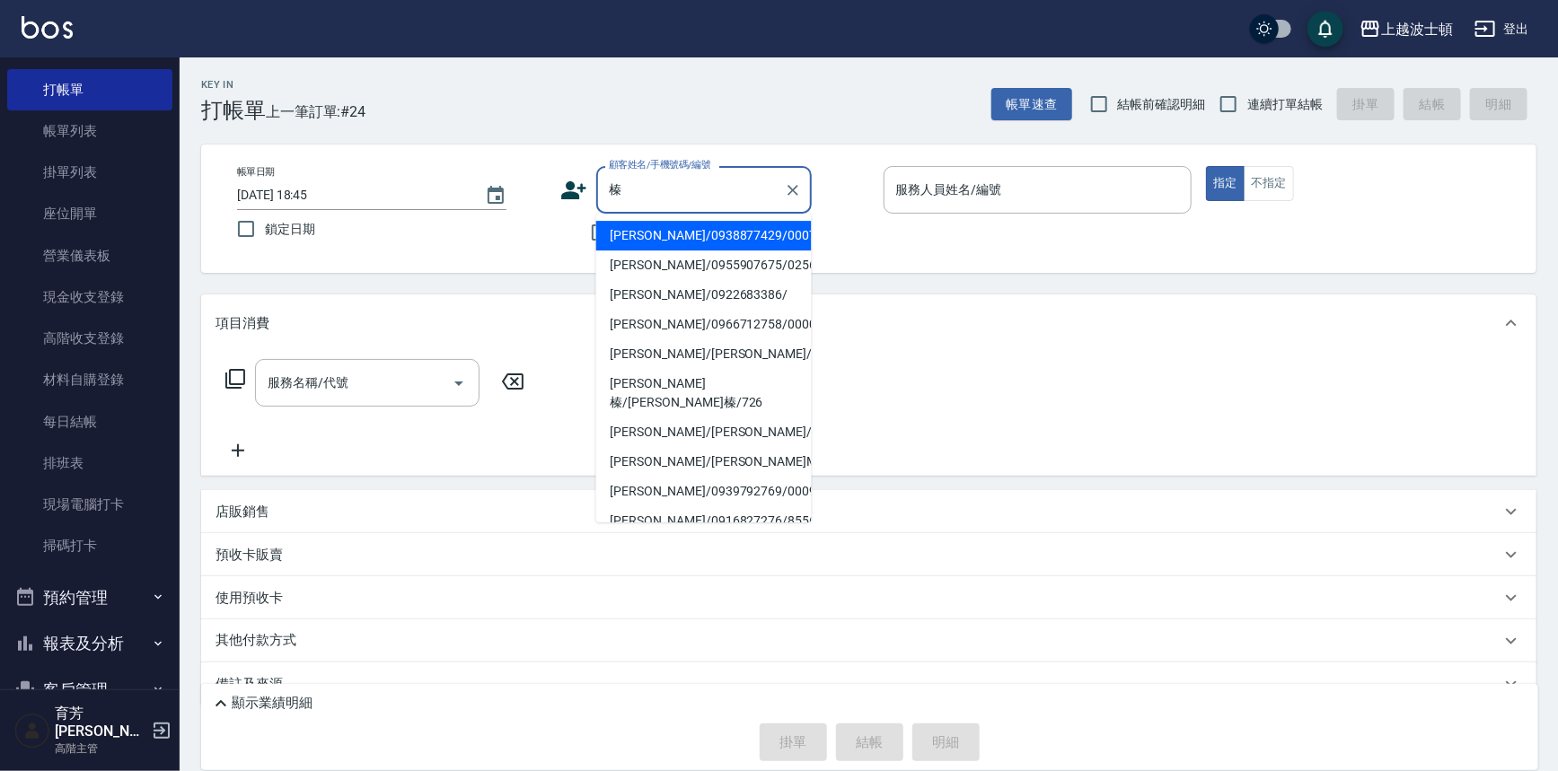
click at [671, 262] on li "[PERSON_NAME]/0955907675/025625" at bounding box center [703, 265] width 215 height 30
type input "[PERSON_NAME]/0955907675/025625"
type input "Vicky-13"
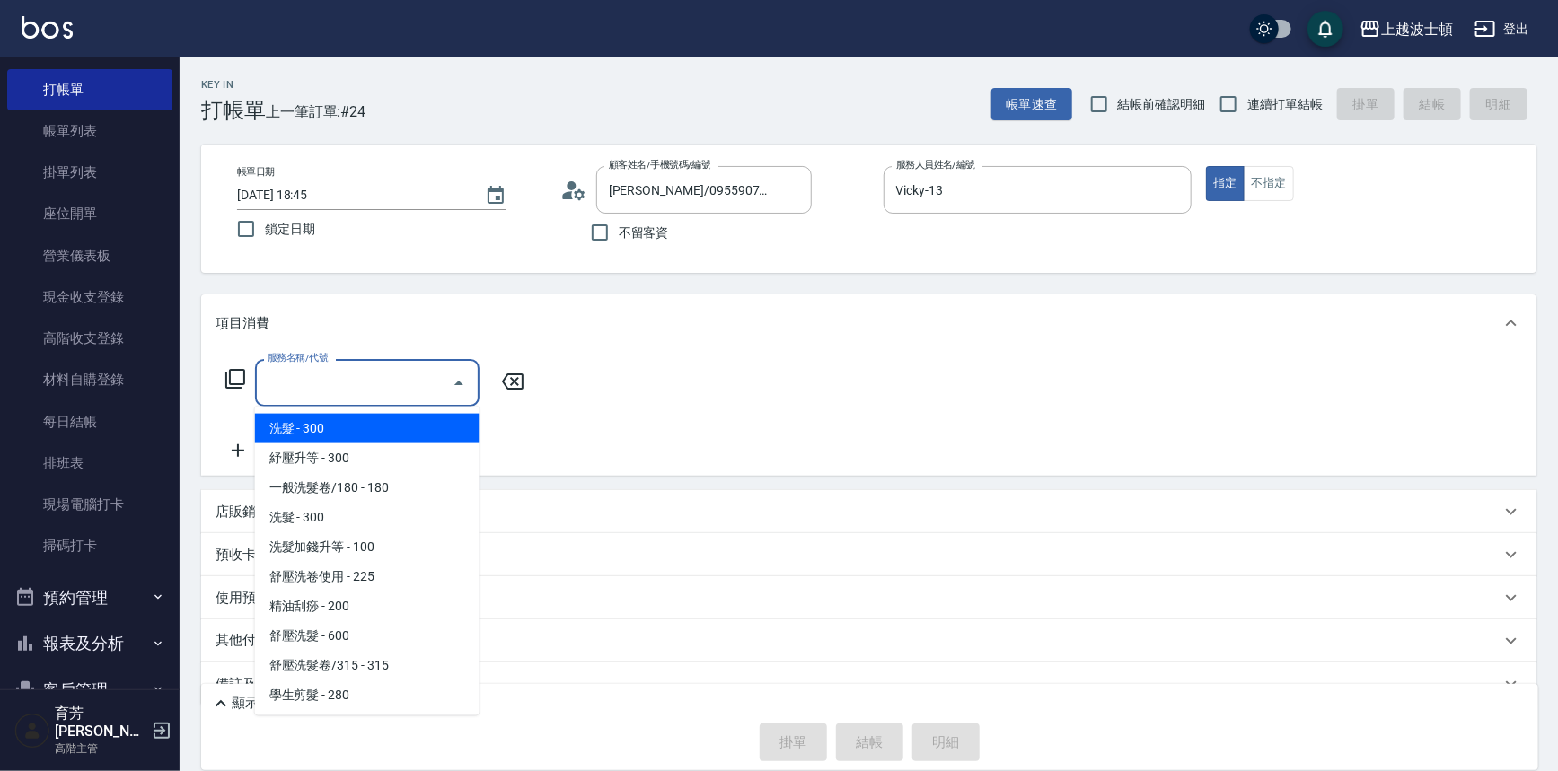
click at [400, 388] on input "服務名稱/代號" at bounding box center [353, 382] width 181 height 31
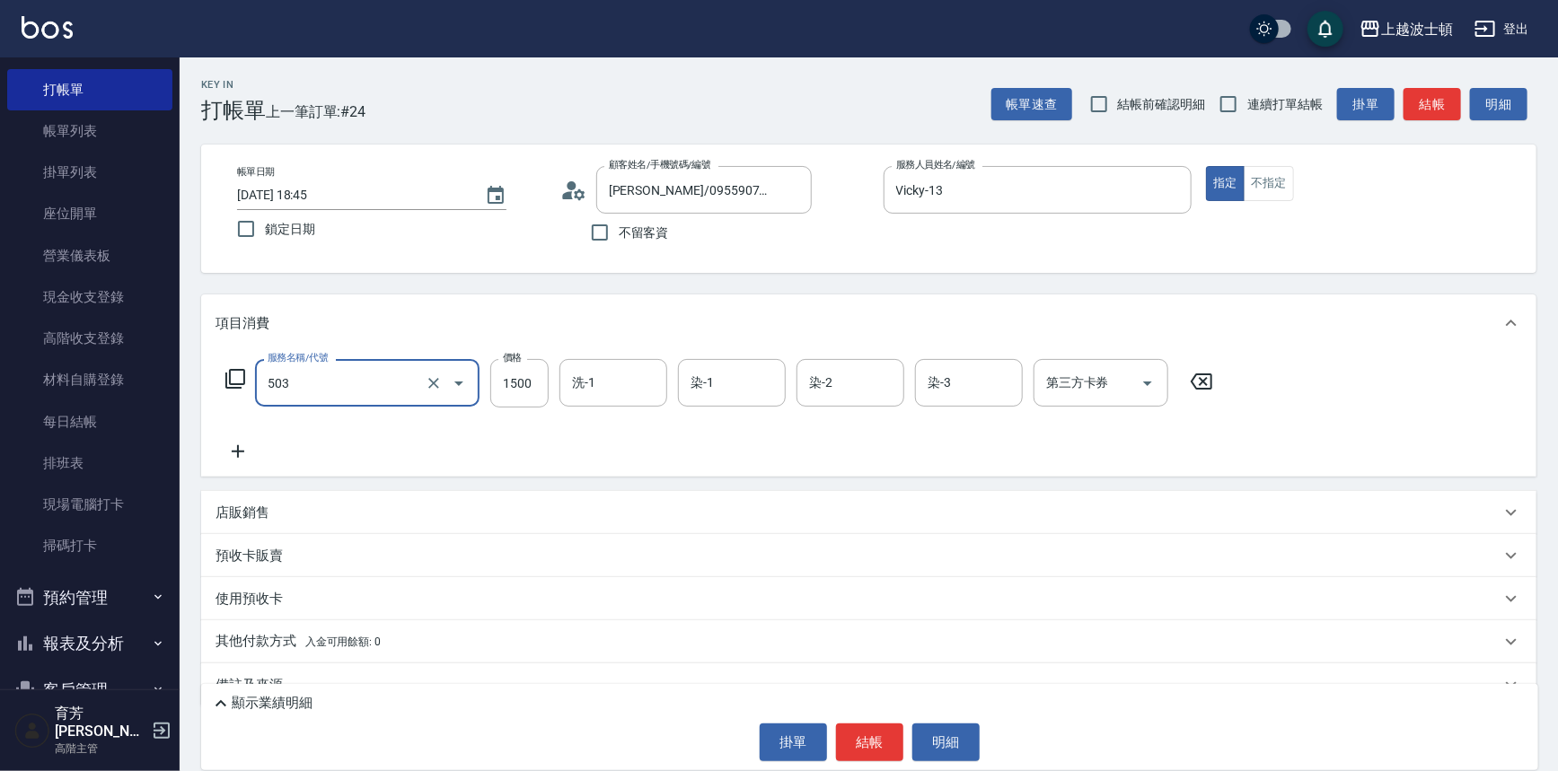
type input "洗+染髮(底染)(503)"
click at [242, 450] on icon at bounding box center [237, 452] width 45 height 22
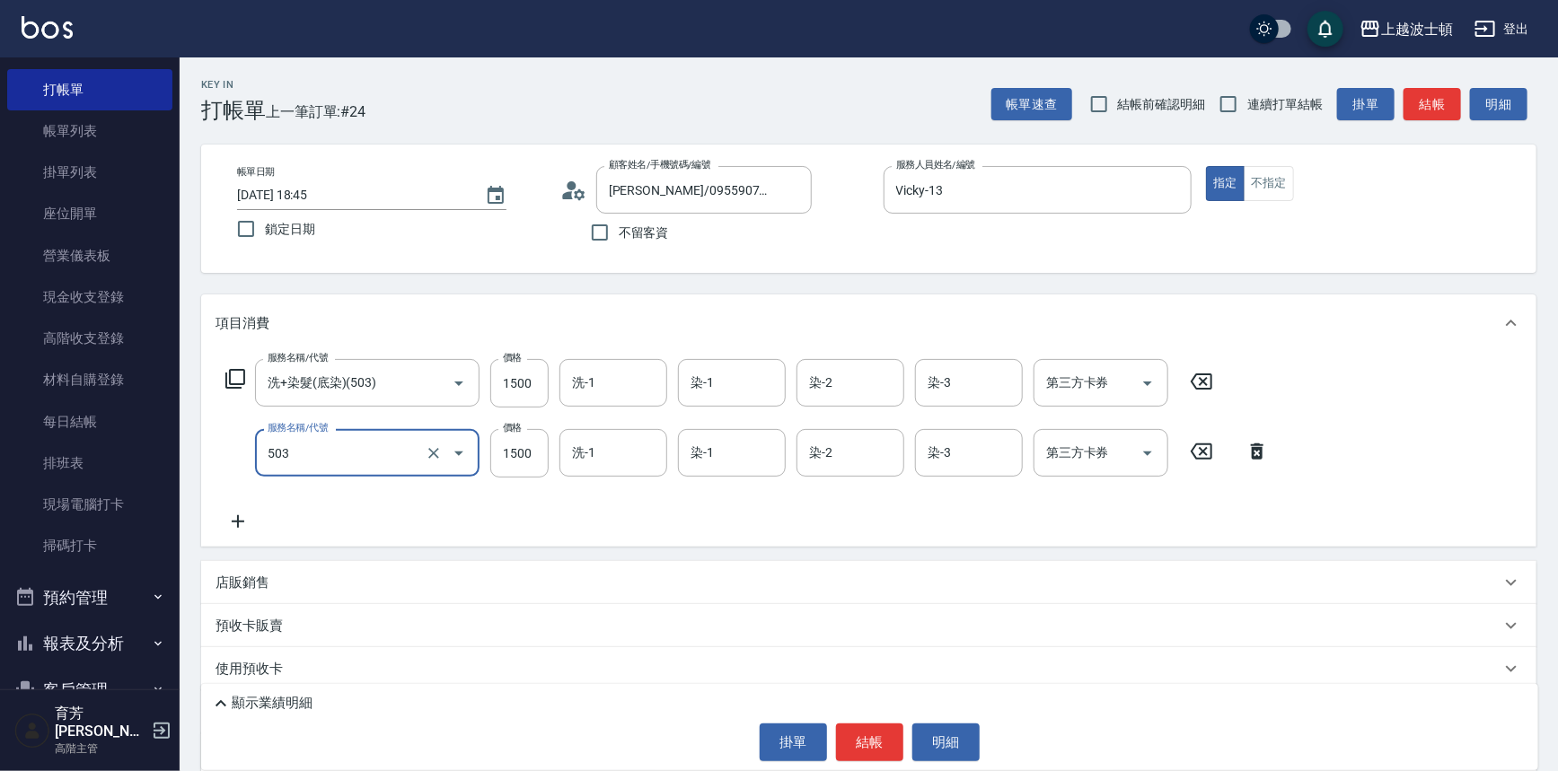
type input "洗+染髮(底染)(503)"
click at [239, 522] on icon at bounding box center [238, 521] width 13 height 13
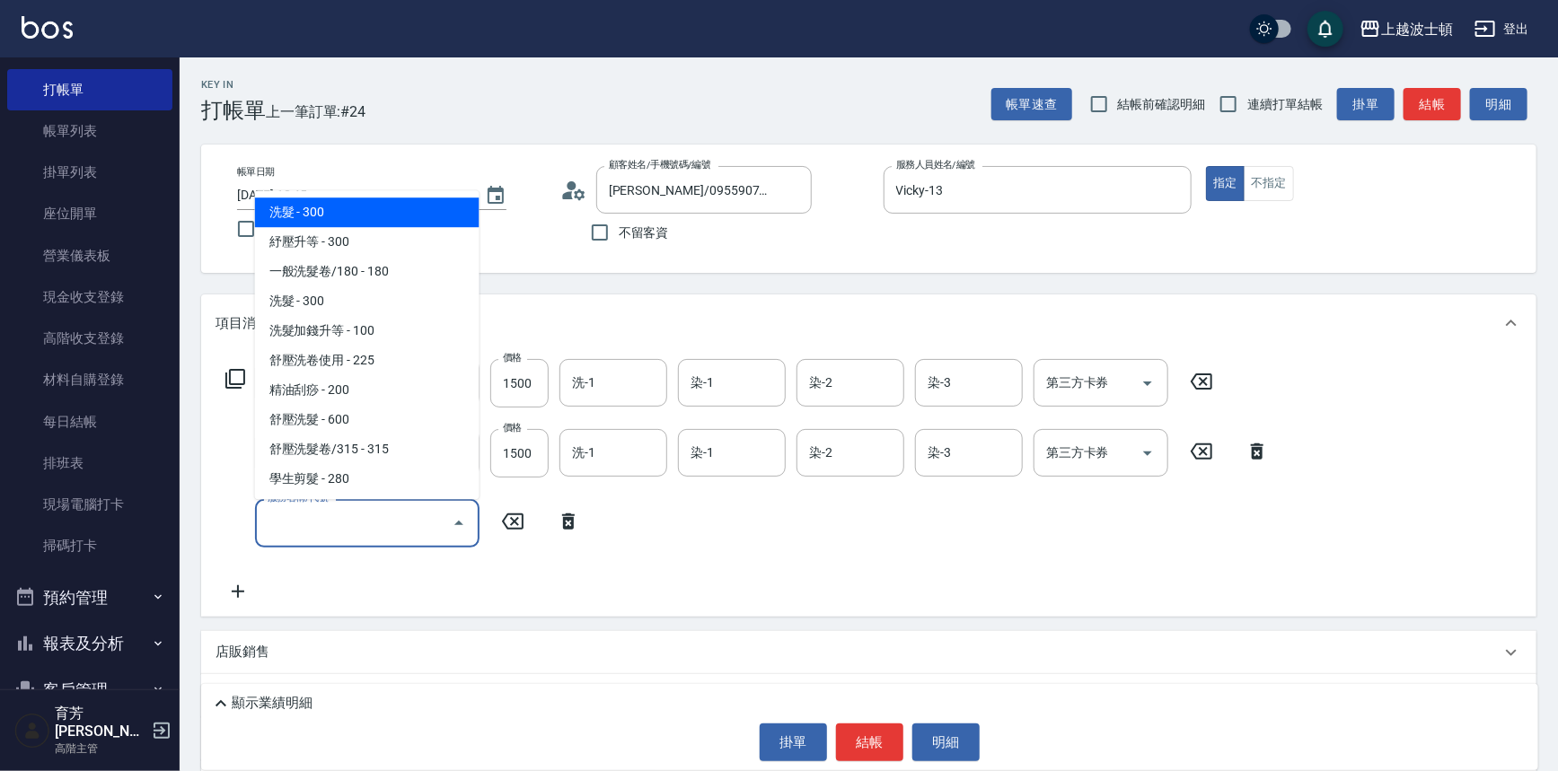
click at [403, 510] on input "服務名稱/代號" at bounding box center [353, 522] width 181 height 31
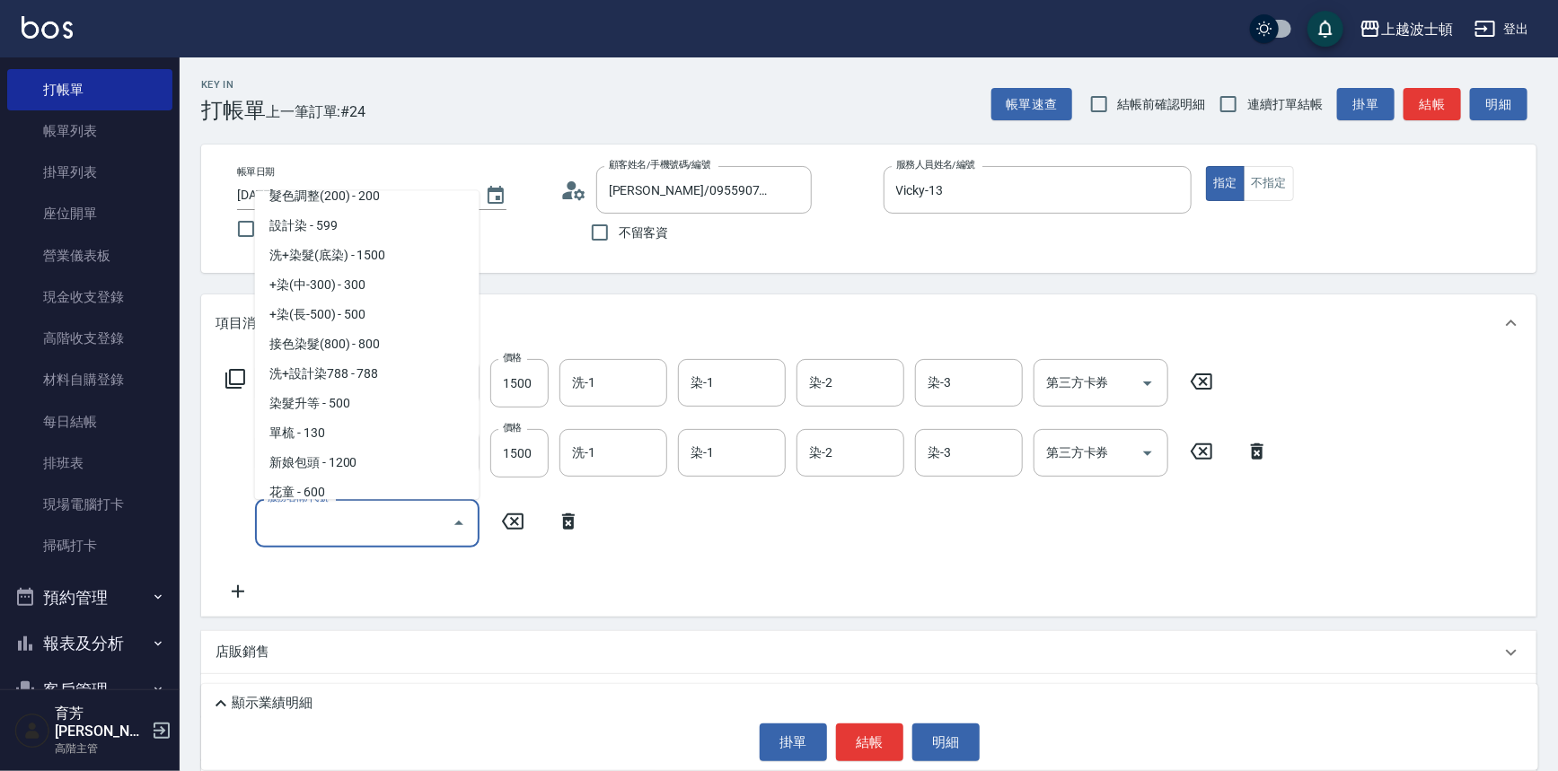
scroll to position [699, 0]
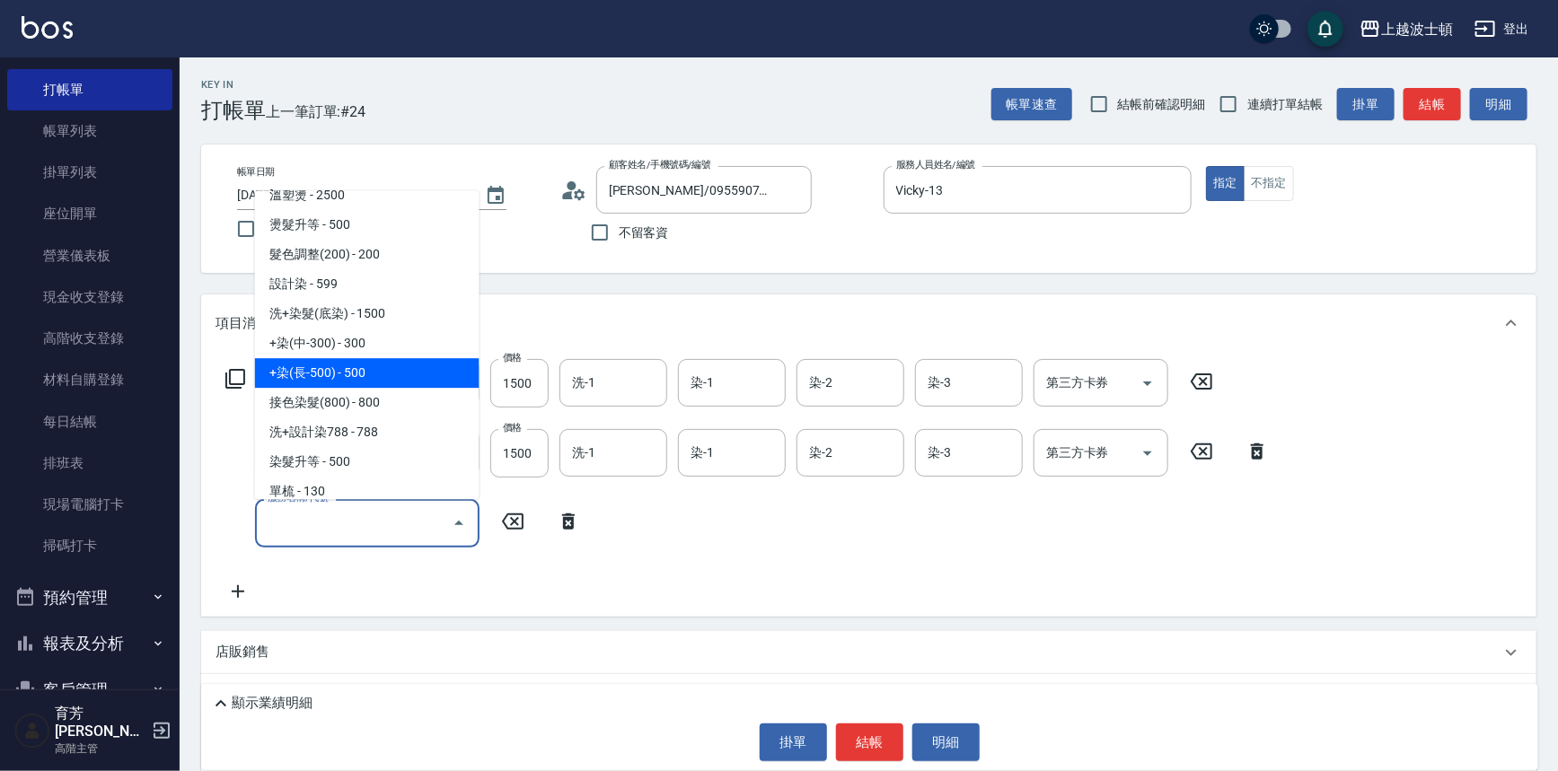
click at [351, 364] on span "+染(長-500) - 500" at bounding box center [367, 374] width 224 height 30
type input "+染(長-500)(505)"
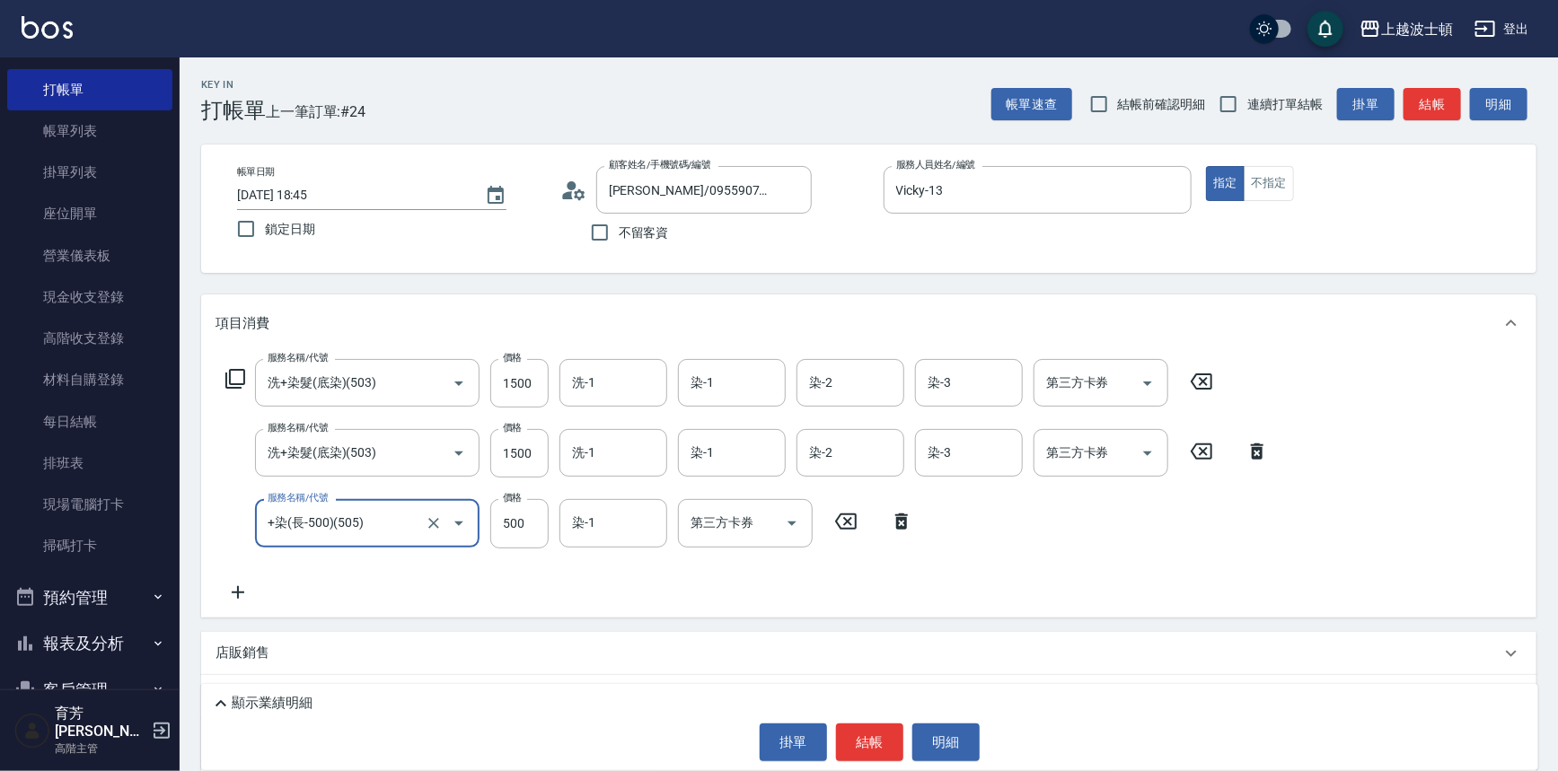
click at [250, 599] on icon at bounding box center [237, 593] width 45 height 22
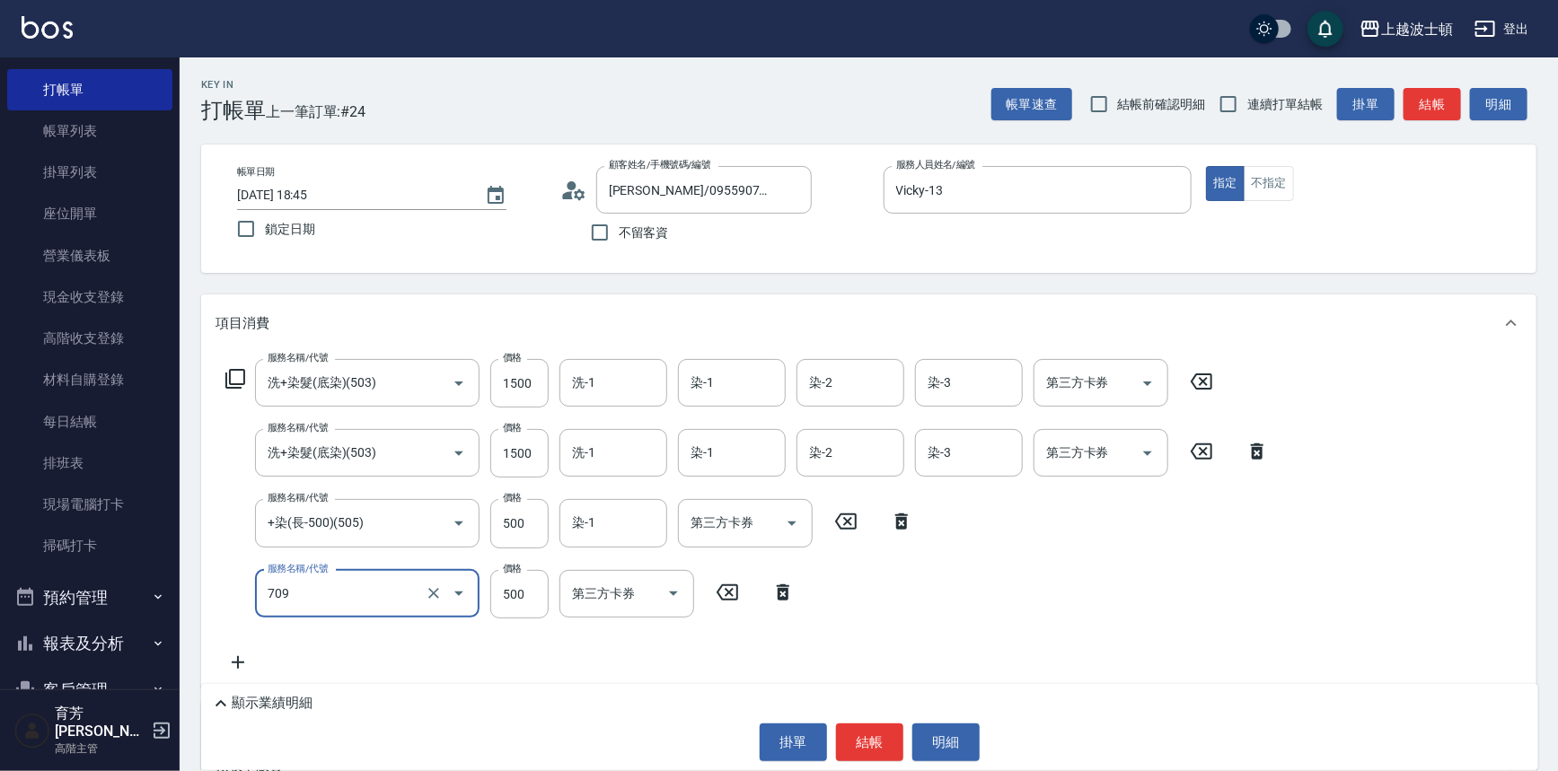
type input "自備防護(709)"
click at [231, 668] on icon at bounding box center [237, 663] width 45 height 22
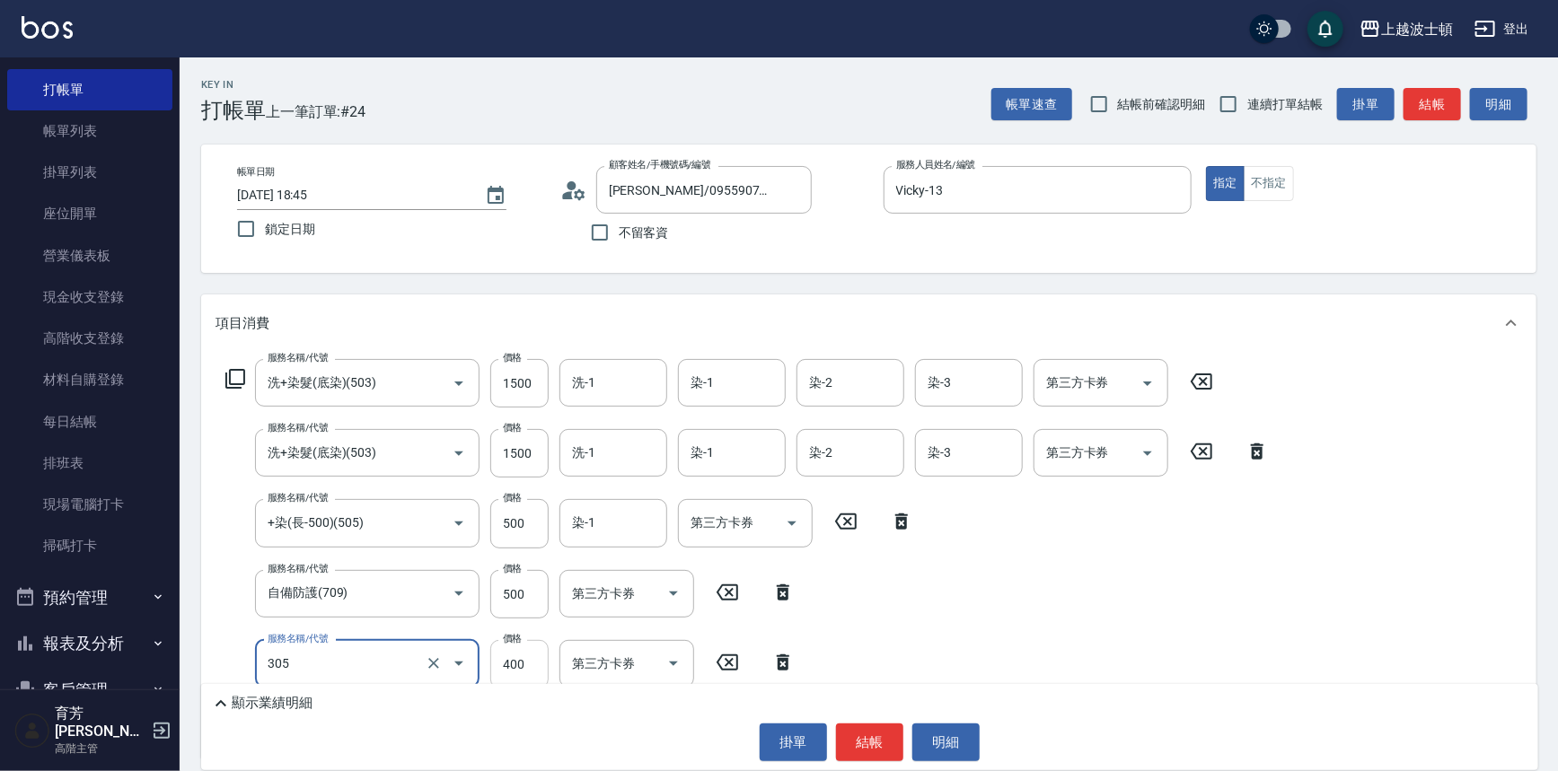
type input "剪髮(305)"
click at [518, 677] on input "400" at bounding box center [519, 664] width 58 height 48
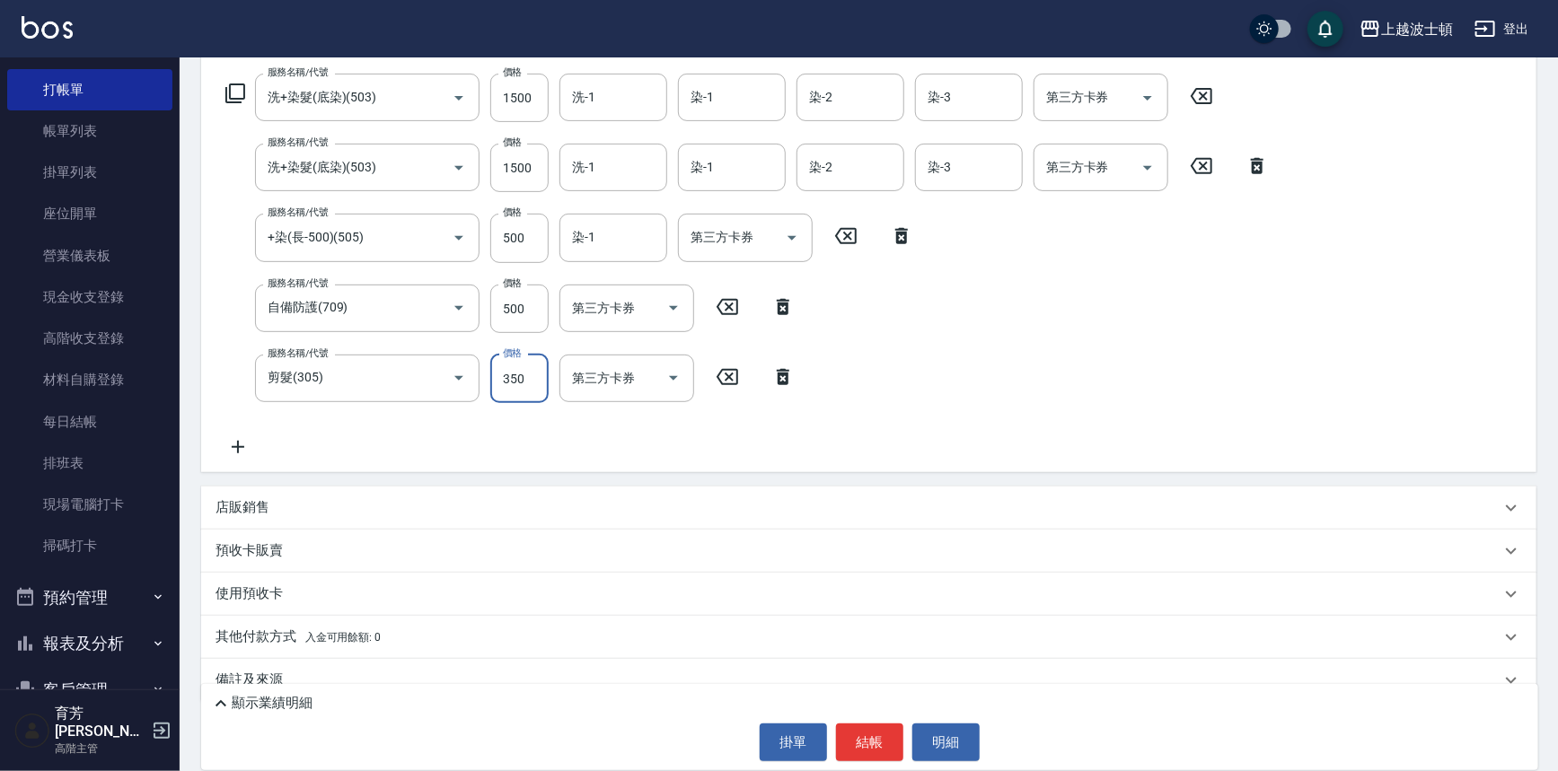
type input "350"
click at [242, 444] on icon at bounding box center [237, 447] width 45 height 22
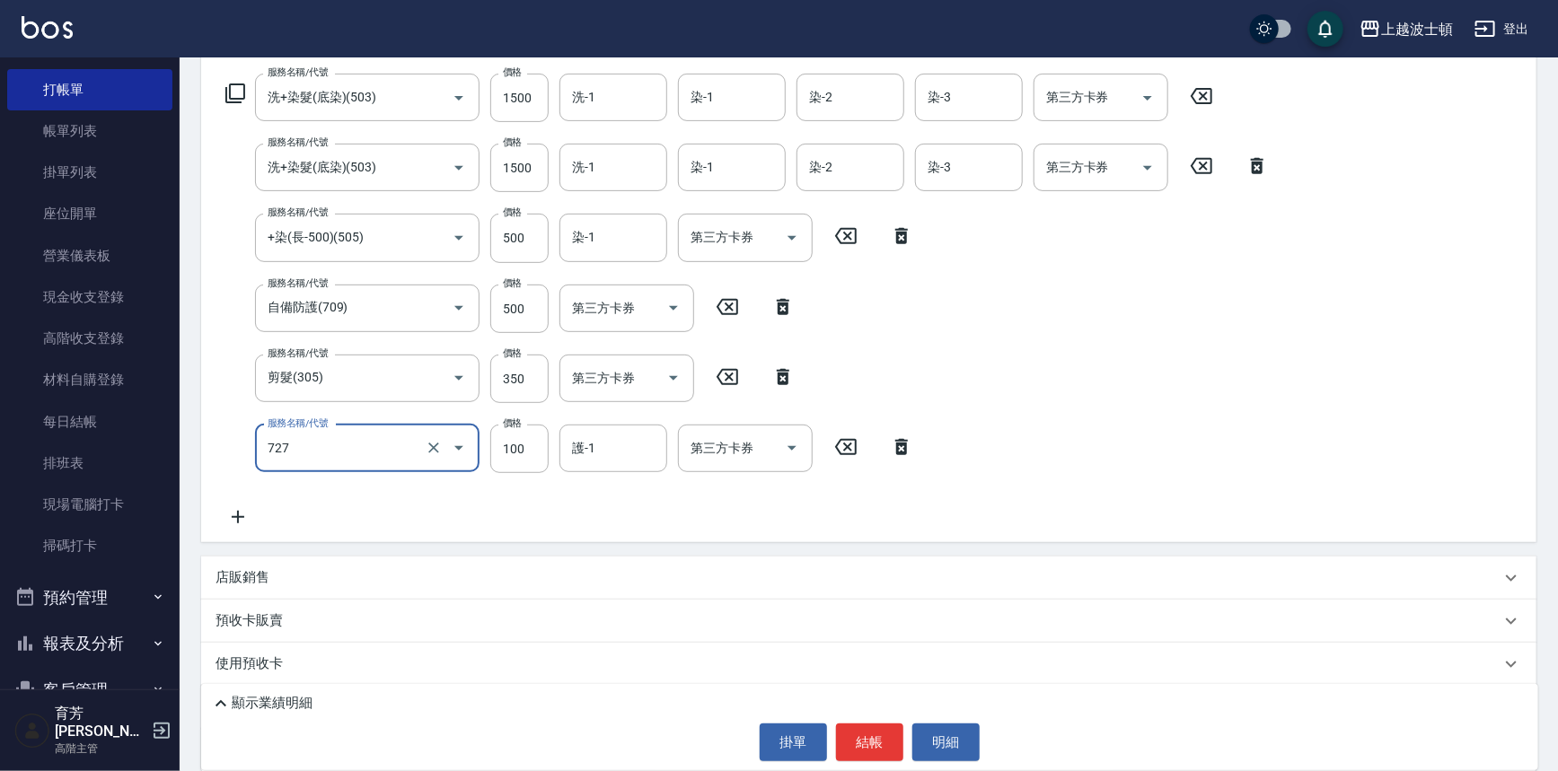
type input "快速護髮(727)"
click at [575, 529] on div "服務名稱/代號 洗+染髮(底染)(503) 服務名稱/代號 價格 1500 價格 洗-1 洗-1 染-1 染-1 染-2 染-2 染-3 染-3 第三方卡券 …" at bounding box center [868, 304] width 1335 height 476
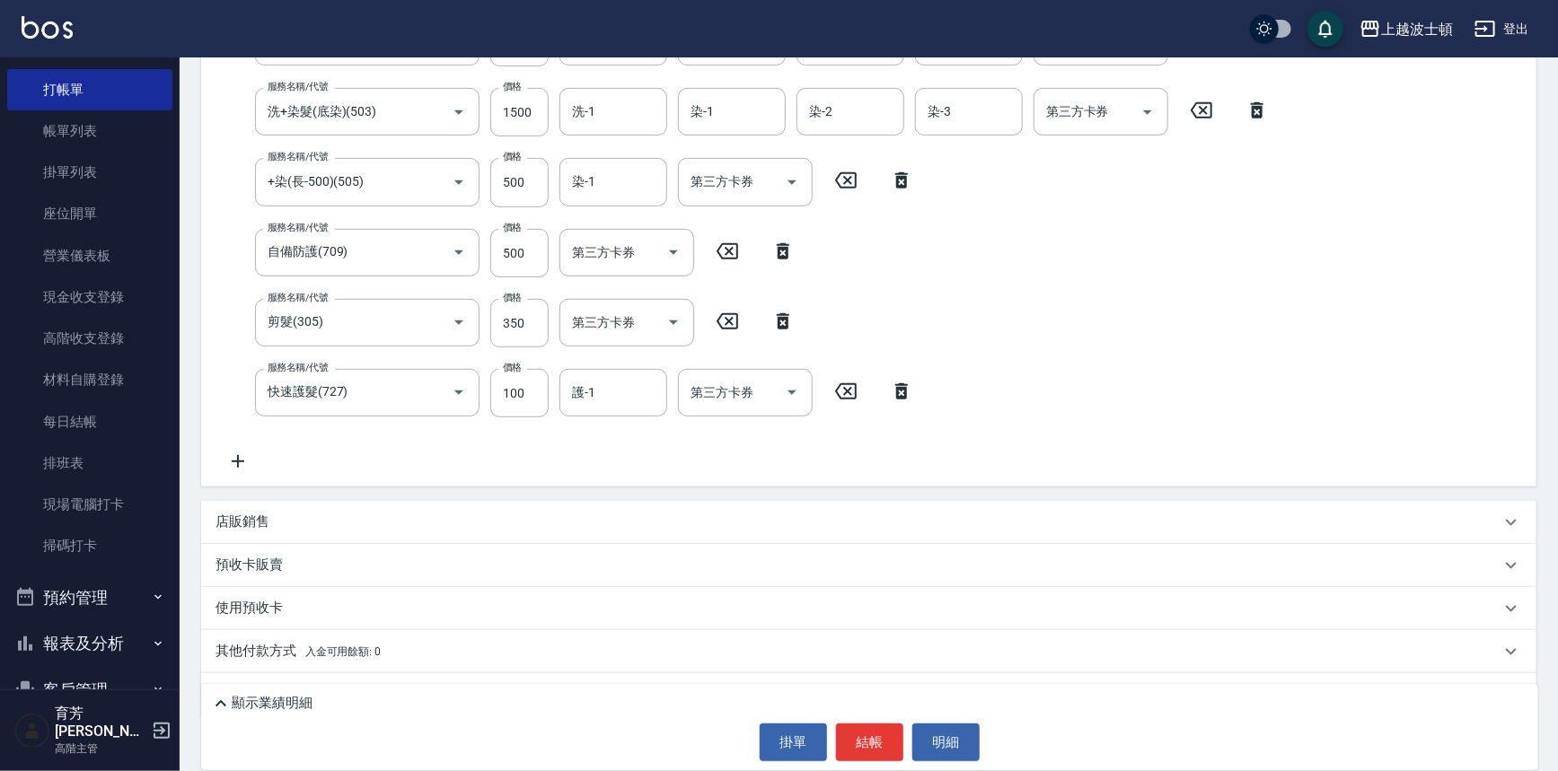
scroll to position [360, 0]
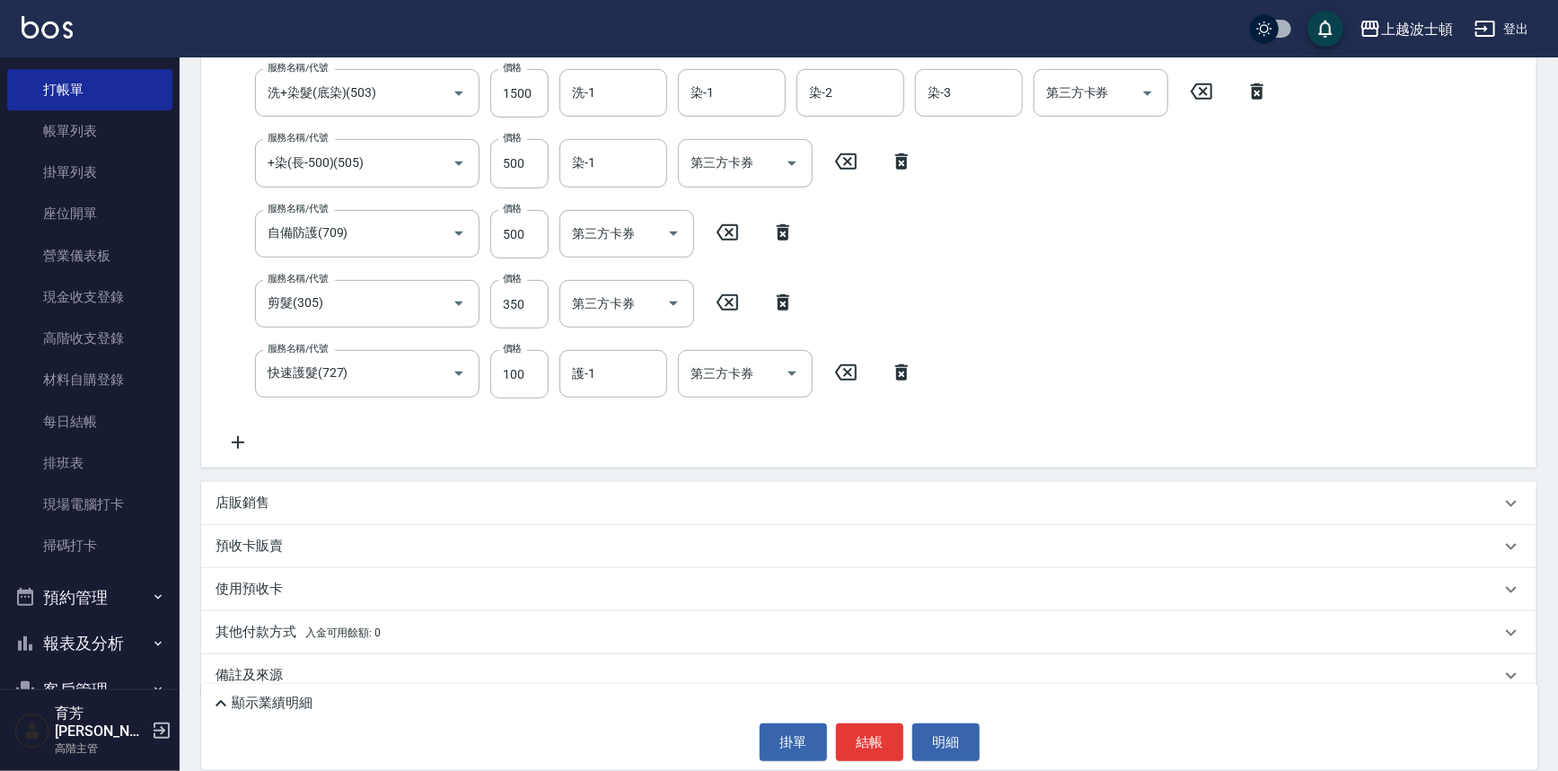
click at [215, 704] on icon at bounding box center [221, 704] width 22 height 22
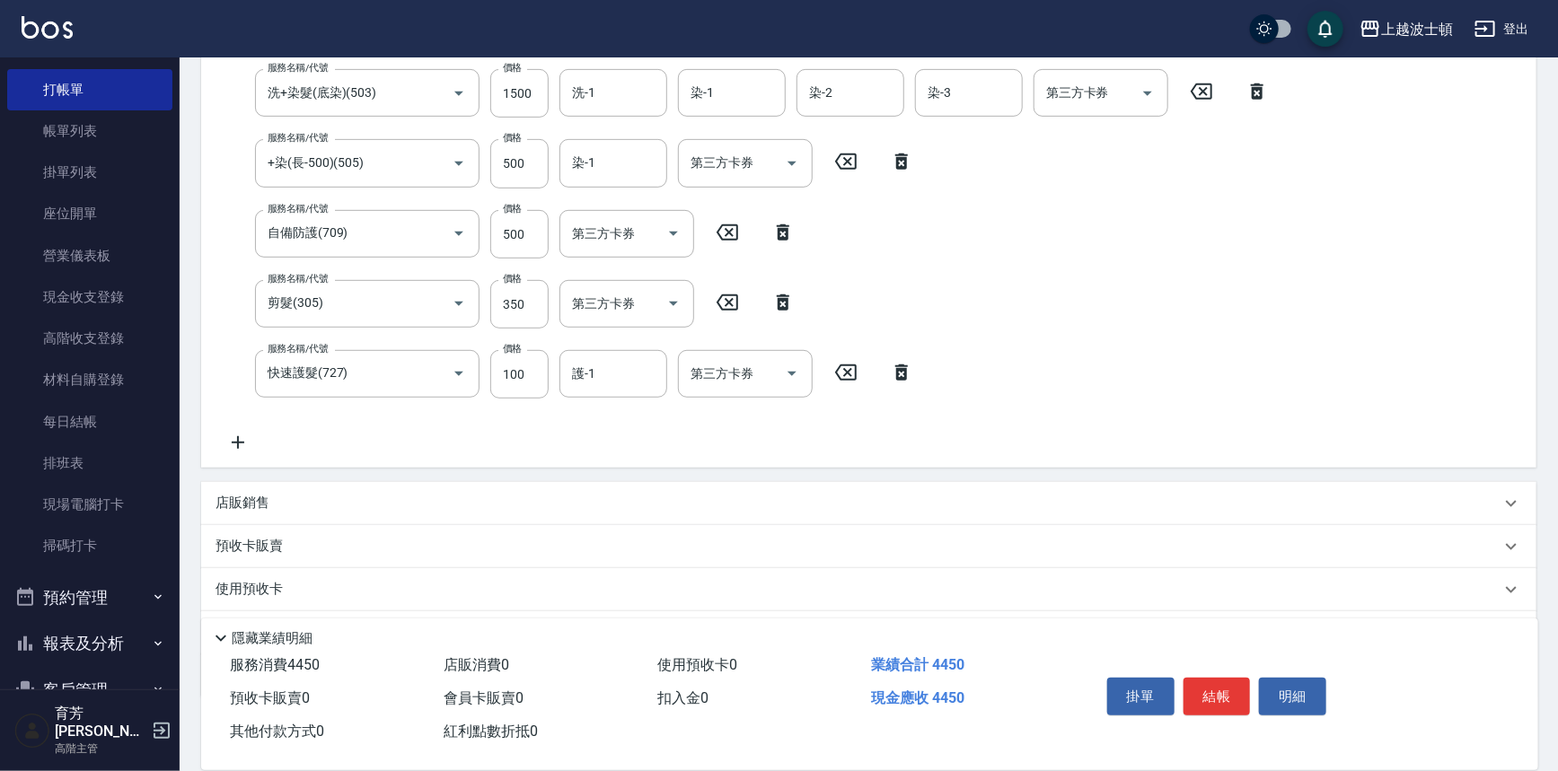
scroll to position [308, 0]
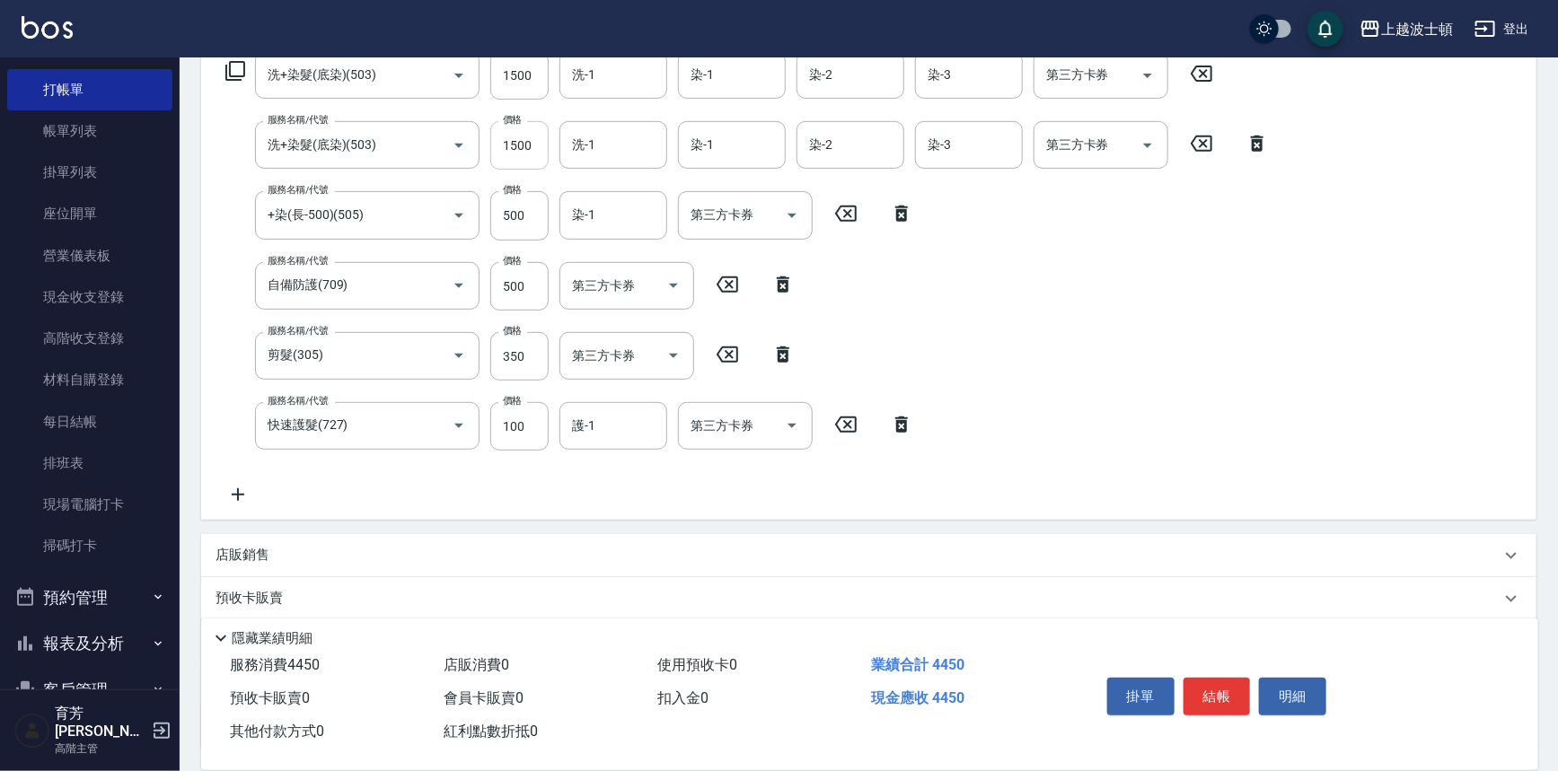
click at [525, 144] on input "1500" at bounding box center [519, 145] width 58 height 48
type input "1000"
click at [533, 269] on input "500" at bounding box center [519, 286] width 58 height 48
type input "300"
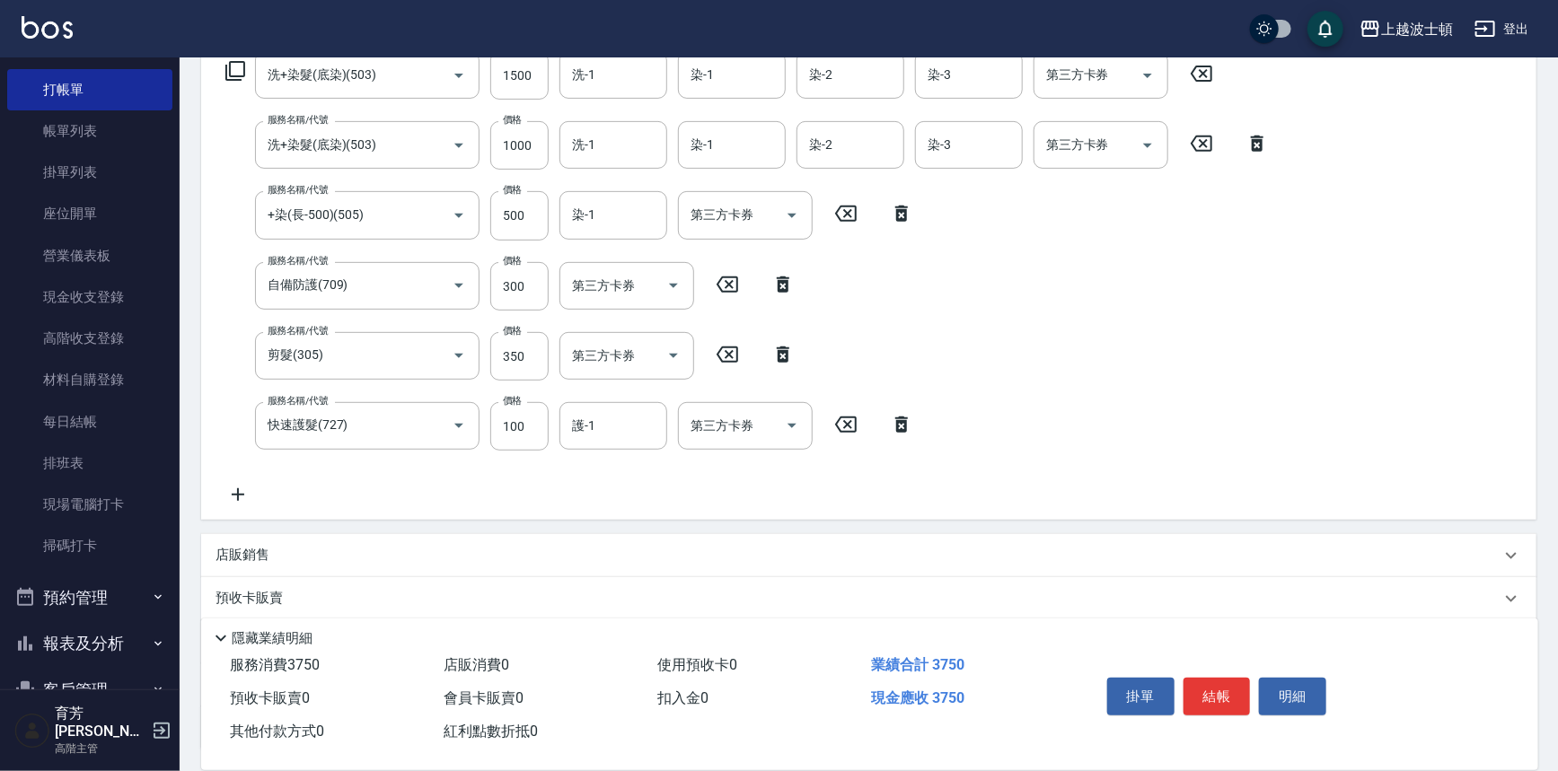
click at [1313, 346] on div "服務名稱/代號 洗+染髮(底染)(503) 服務名稱/代號 價格 1500 價格 洗-1 洗-1 染-1 染-1 染-2 染-2 染-3 染-3 第三方卡券 …" at bounding box center [868, 282] width 1335 height 476
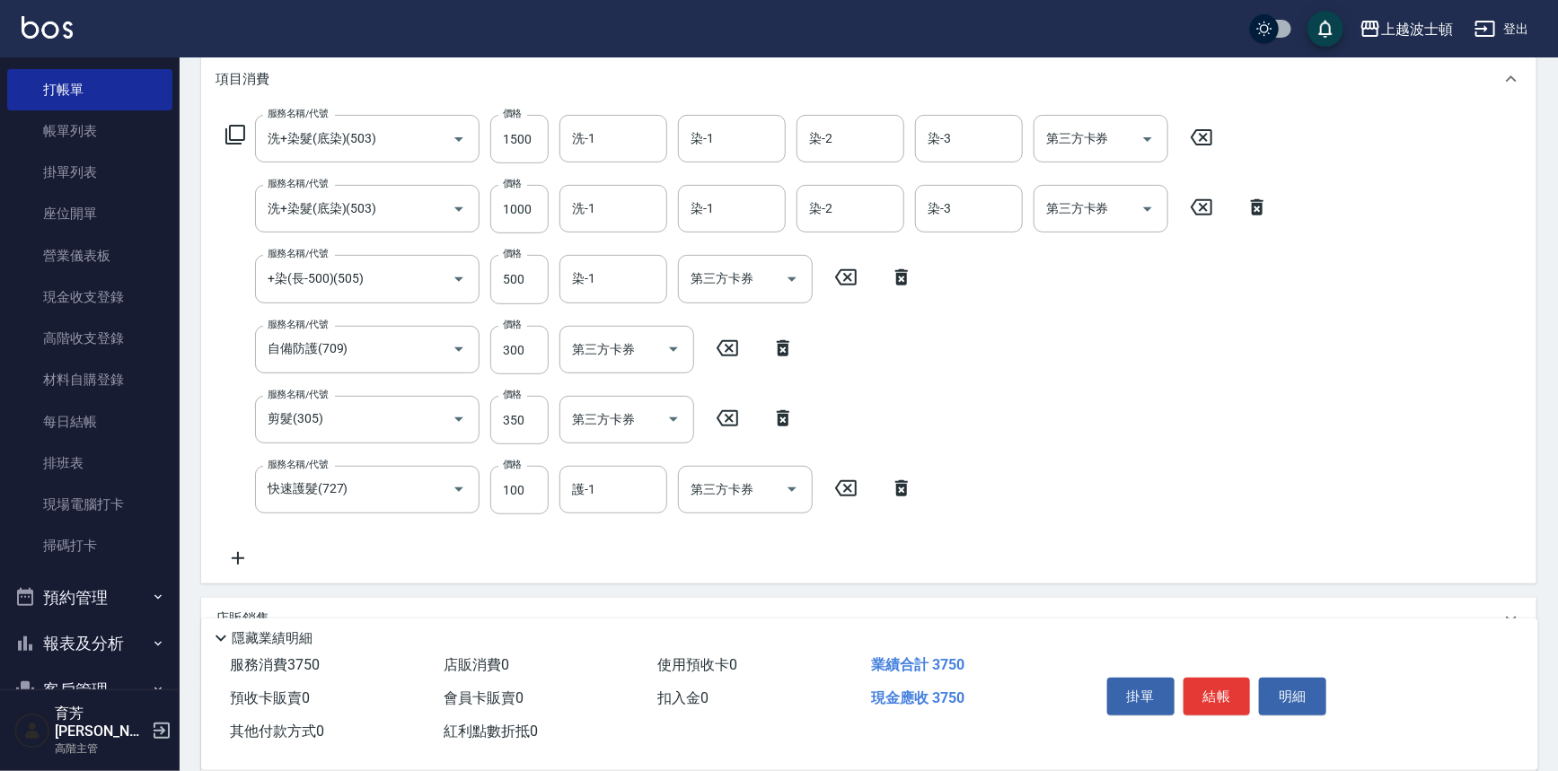
scroll to position [242, 0]
click at [595, 145] on input "洗-1" at bounding box center [613, 140] width 92 height 31
drag, startPoint x: 593, startPoint y: 148, endPoint x: 550, endPoint y: 148, distance: 42.2
click at [550, 148] on div "服務名稱/代號 洗+染髮(底染)(503) 服務名稱/代號 價格 1500 價格 洗-1 2 洗-1 染-1 染-1 染-2 染-2 染-3 染-3 第三方卡…" at bounding box center [719, 141] width 1008 height 48
type input "Vicky-13"
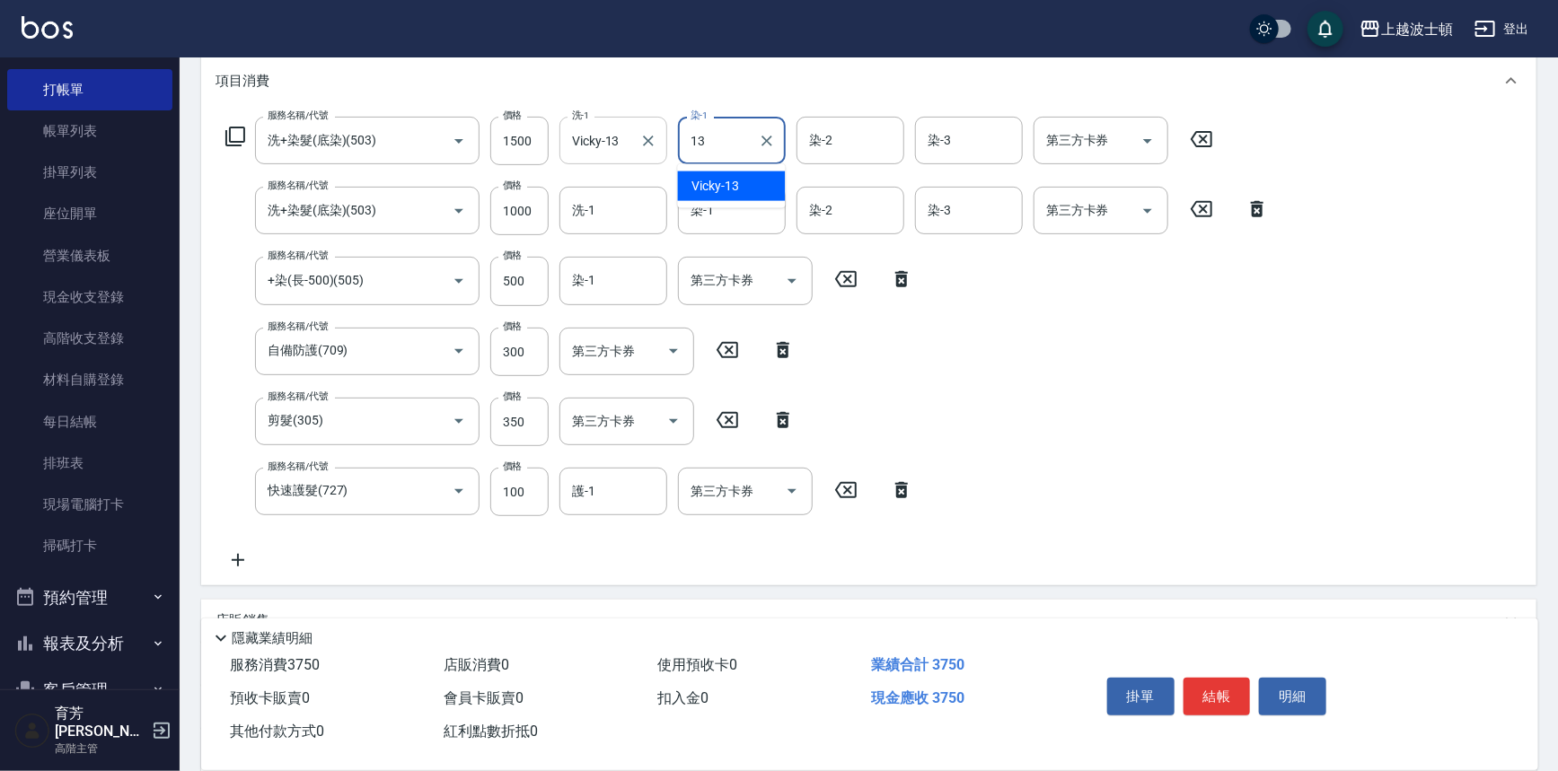
type input "Vicky-13"
type input "怡廷-41"
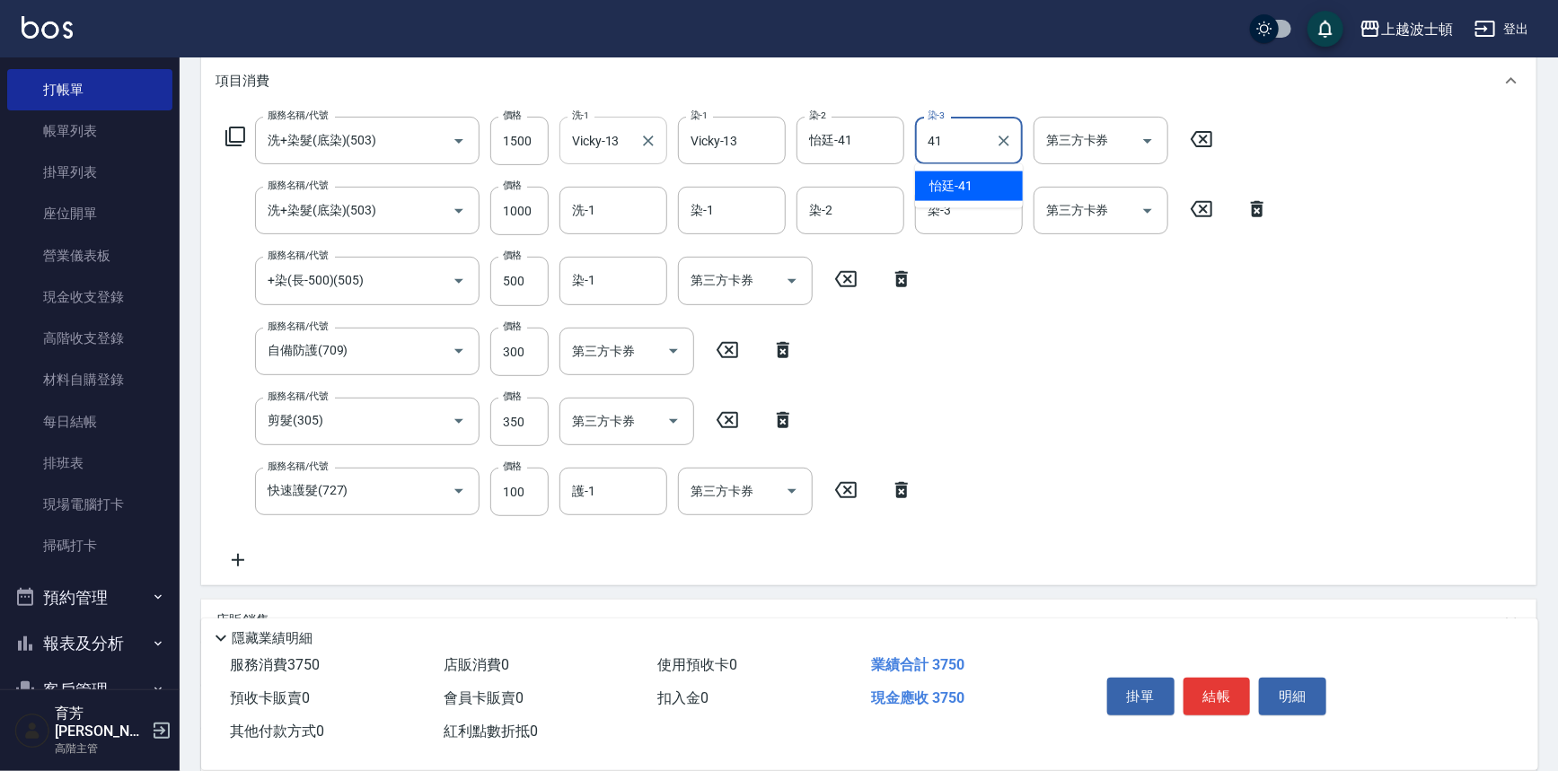
type input "怡廷-41"
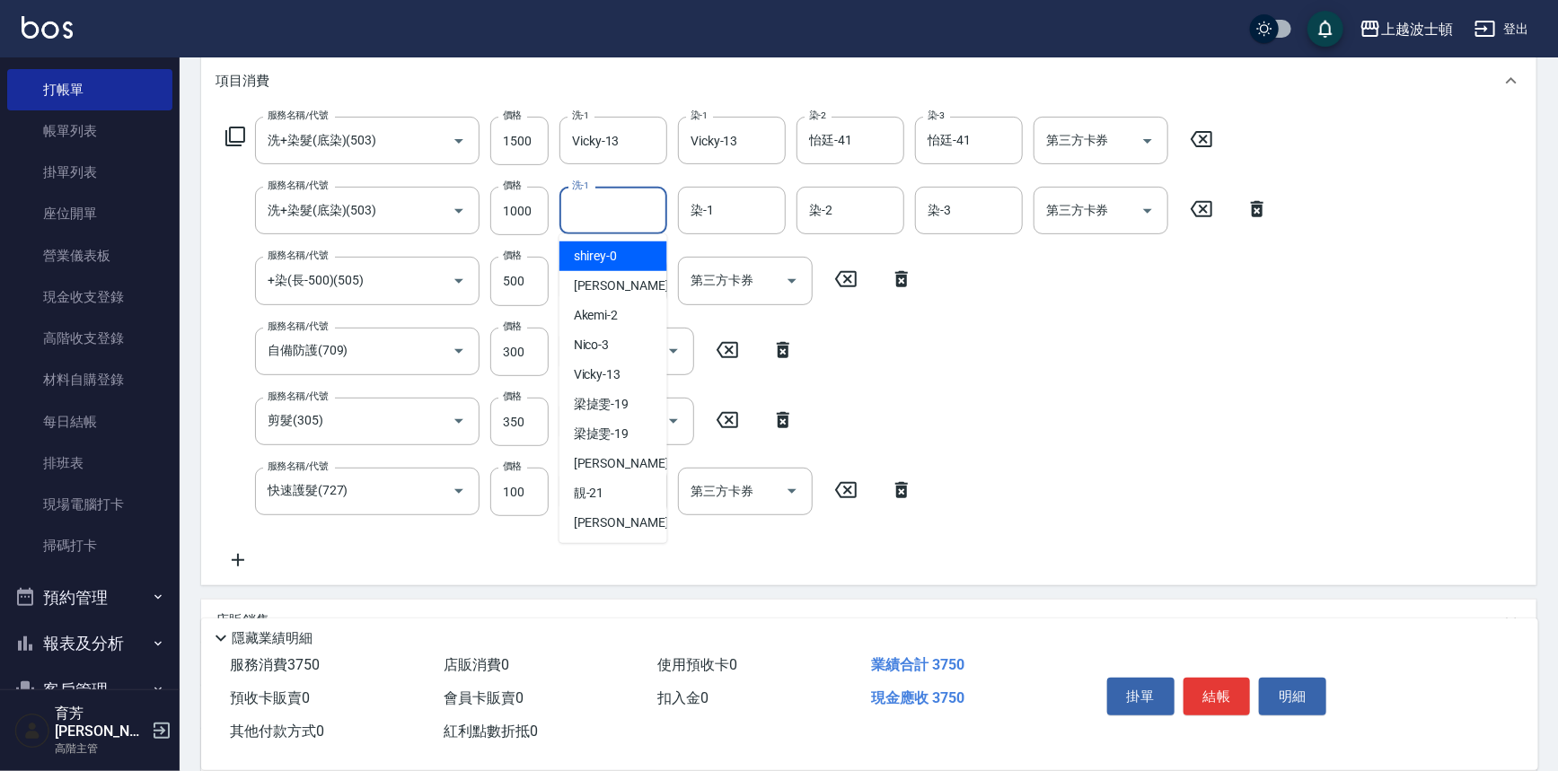
click at [589, 224] on input "洗-1" at bounding box center [613, 210] width 92 height 31
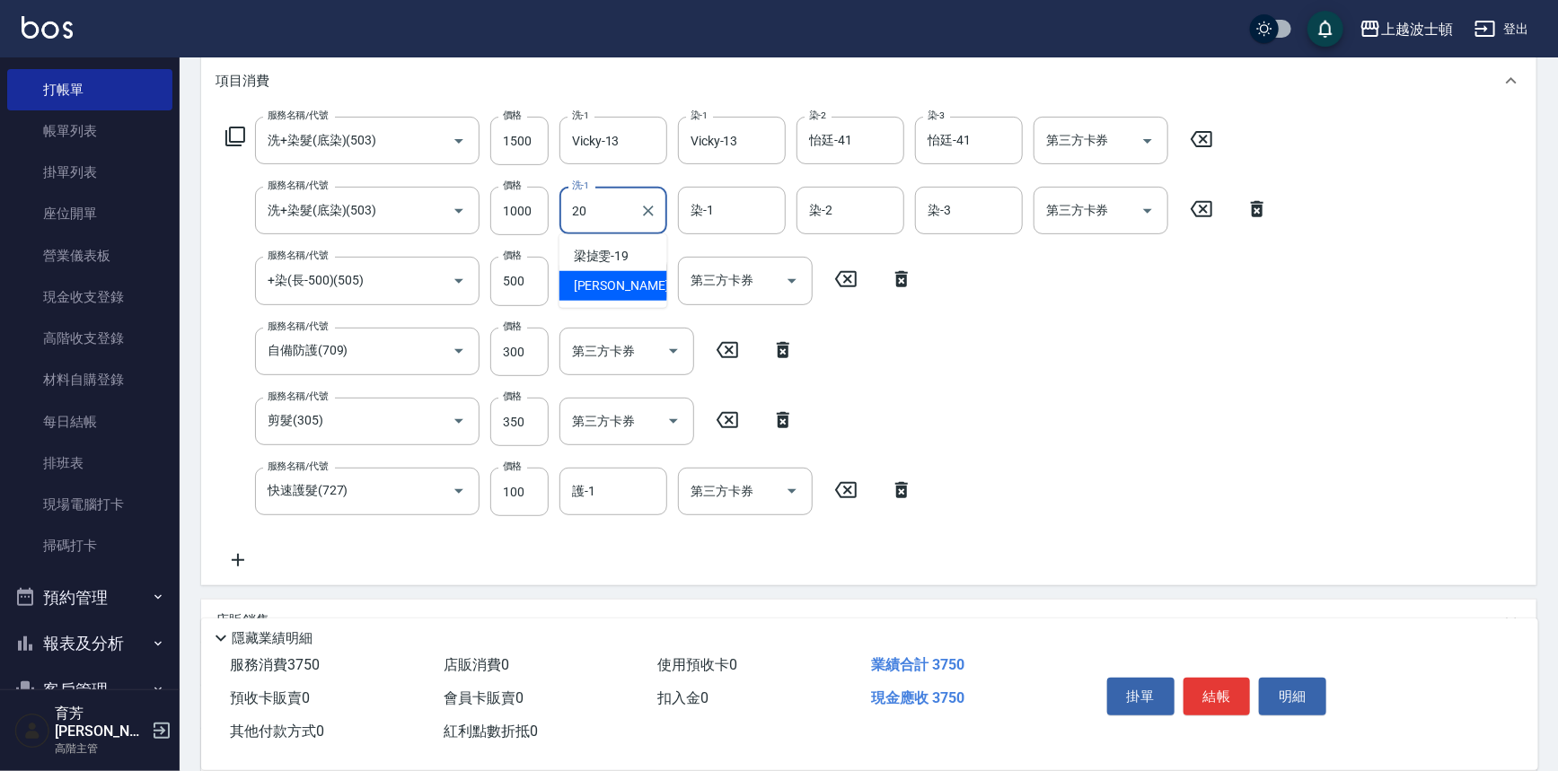
drag, startPoint x: 593, startPoint y: 214, endPoint x: 551, endPoint y: 214, distance: 41.3
click at [551, 214] on div "服務名稱/代號 洗+染髮(底染)(503) 服務名稱/代號 價格 1000 價格 洗-1 20 洗-1 染-1 染-1 染-2 染-2 染-3 染-3 第三方…" at bounding box center [747, 211] width 1064 height 48
type input "[PERSON_NAME]-25"
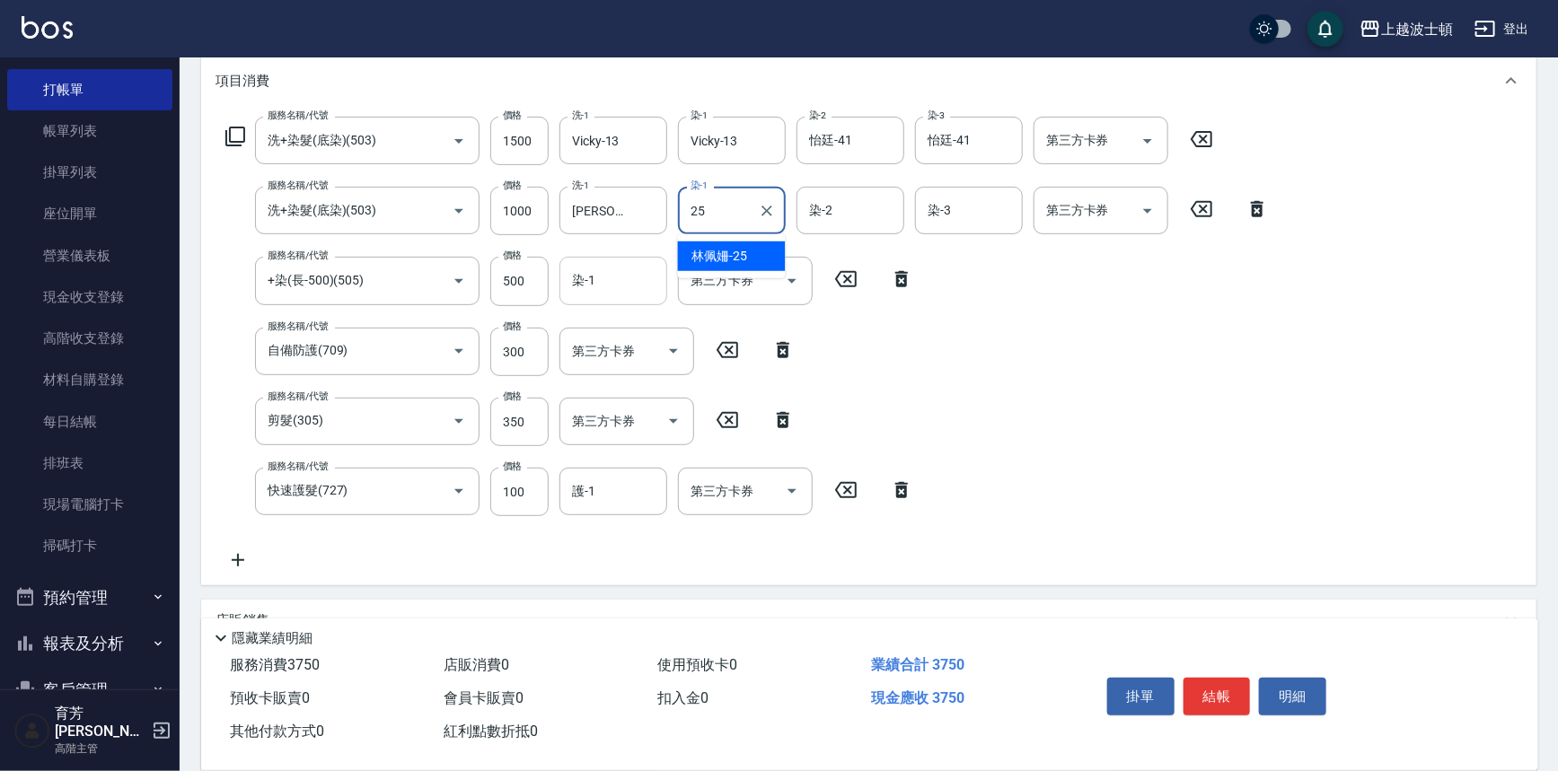
type input "[PERSON_NAME]-25"
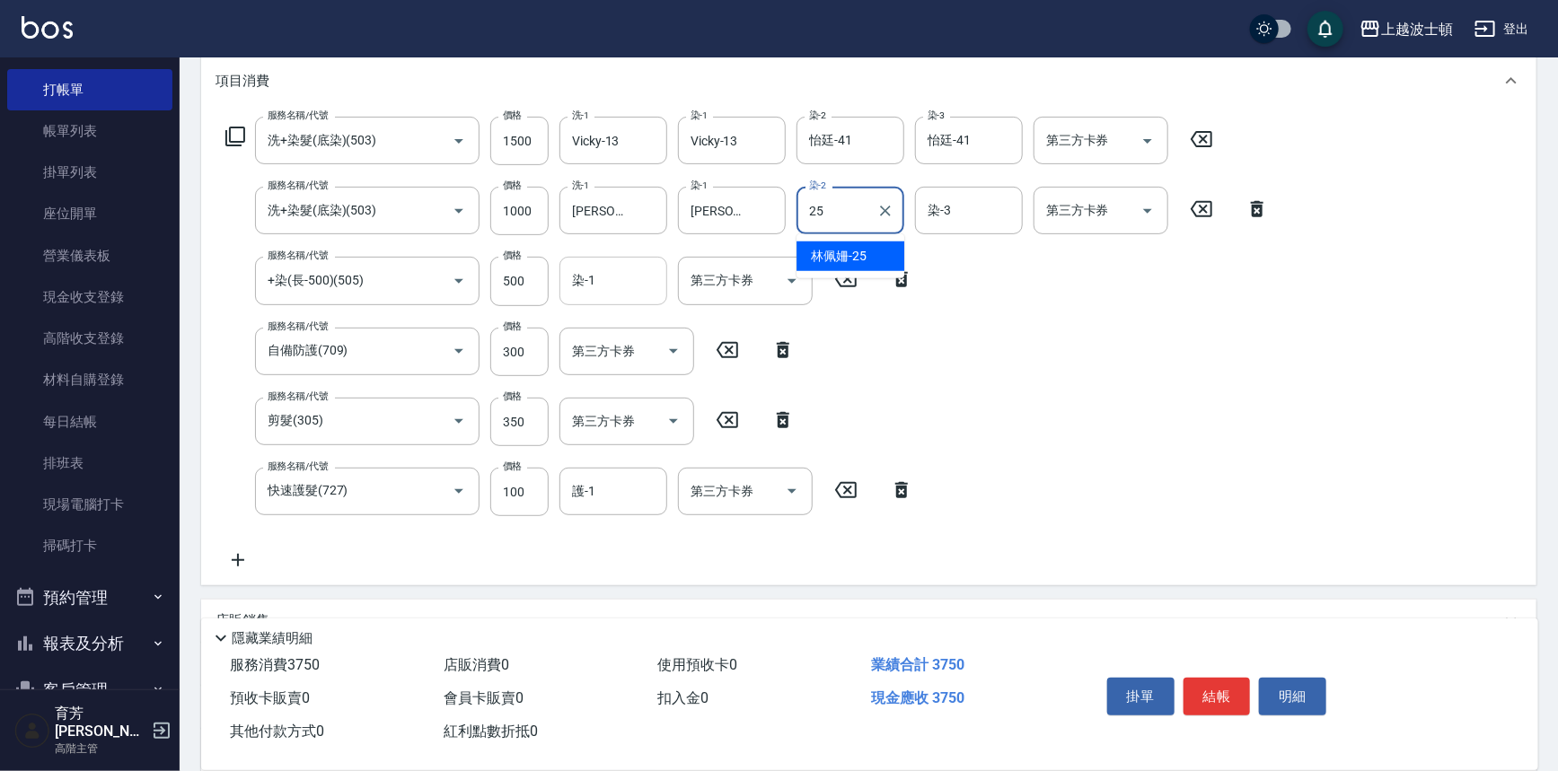
type input "[PERSON_NAME]-25"
click at [602, 271] on input "染-1" at bounding box center [613, 280] width 92 height 31
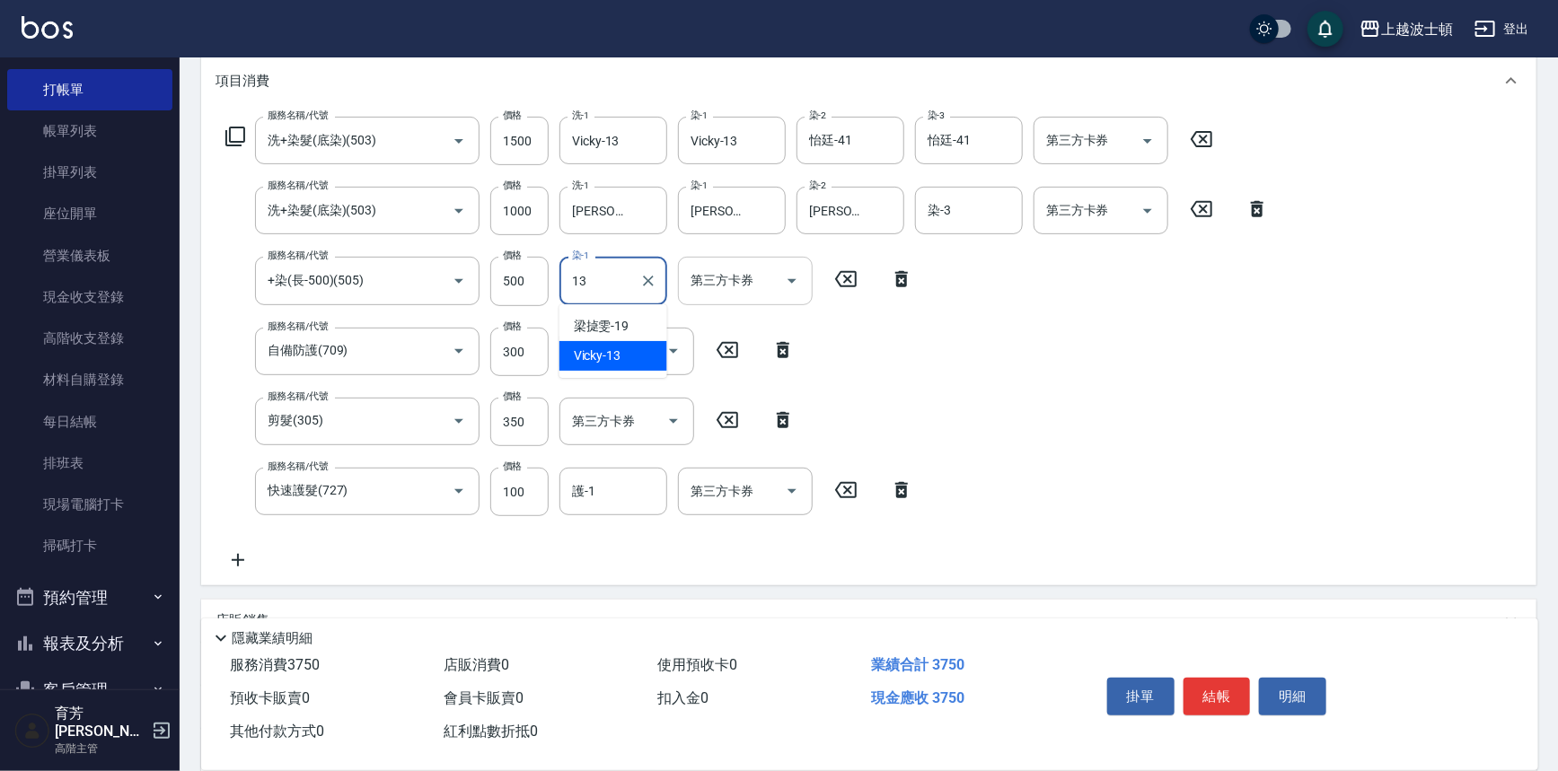
type input "Vicky-13"
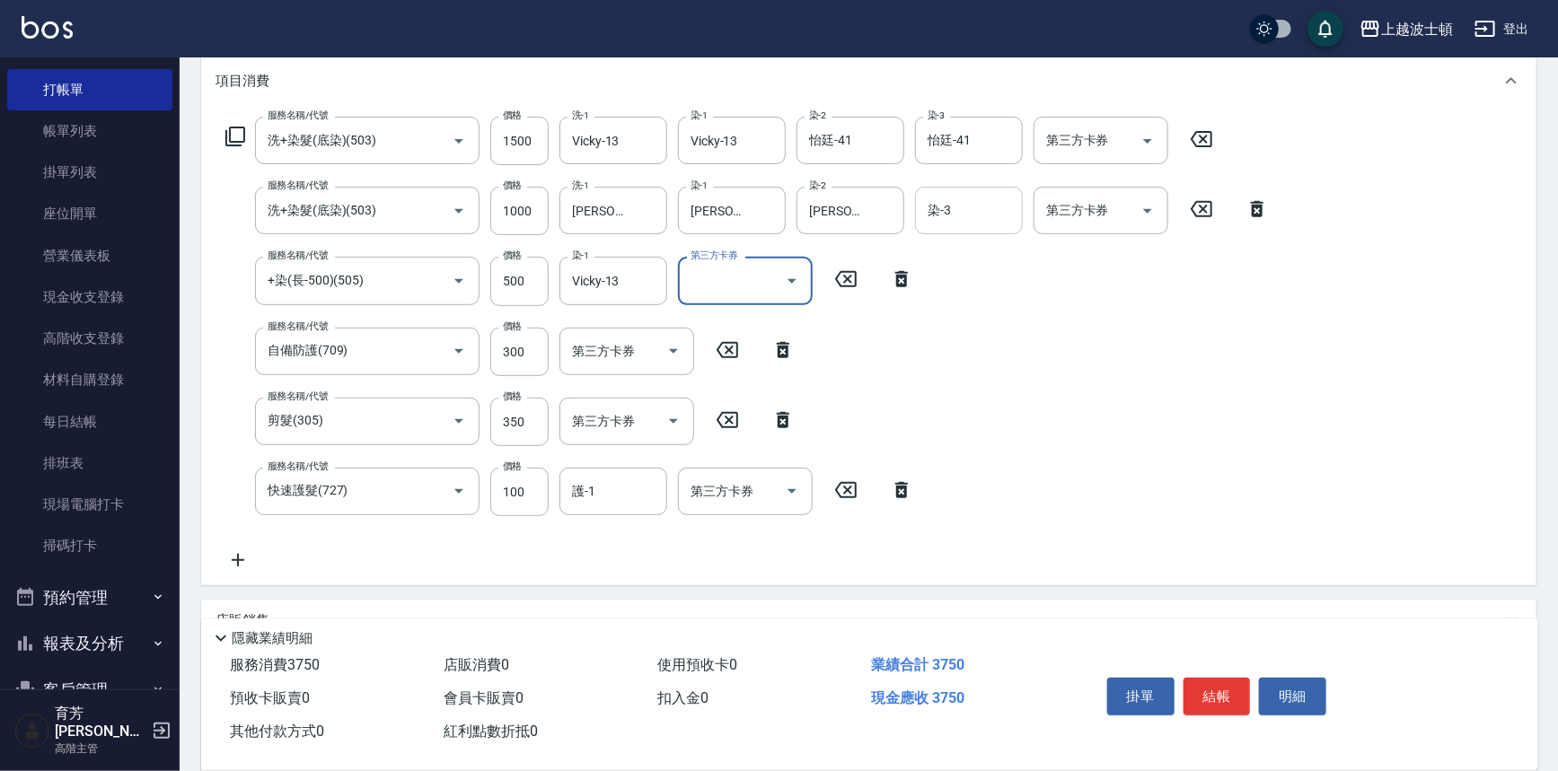
click at [916, 215] on div "染-3" at bounding box center [969, 211] width 108 height 48
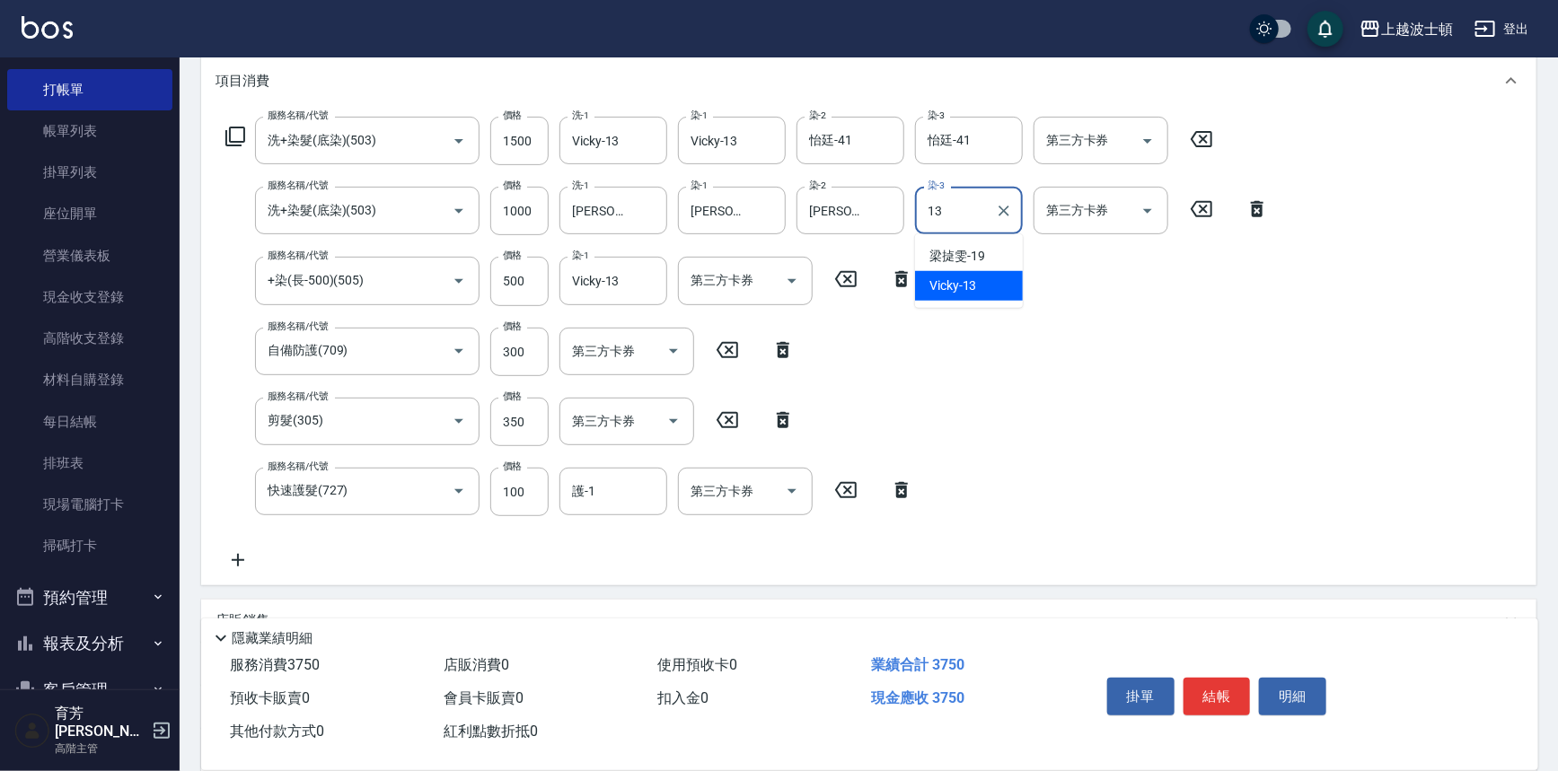
type input "Vicky-13"
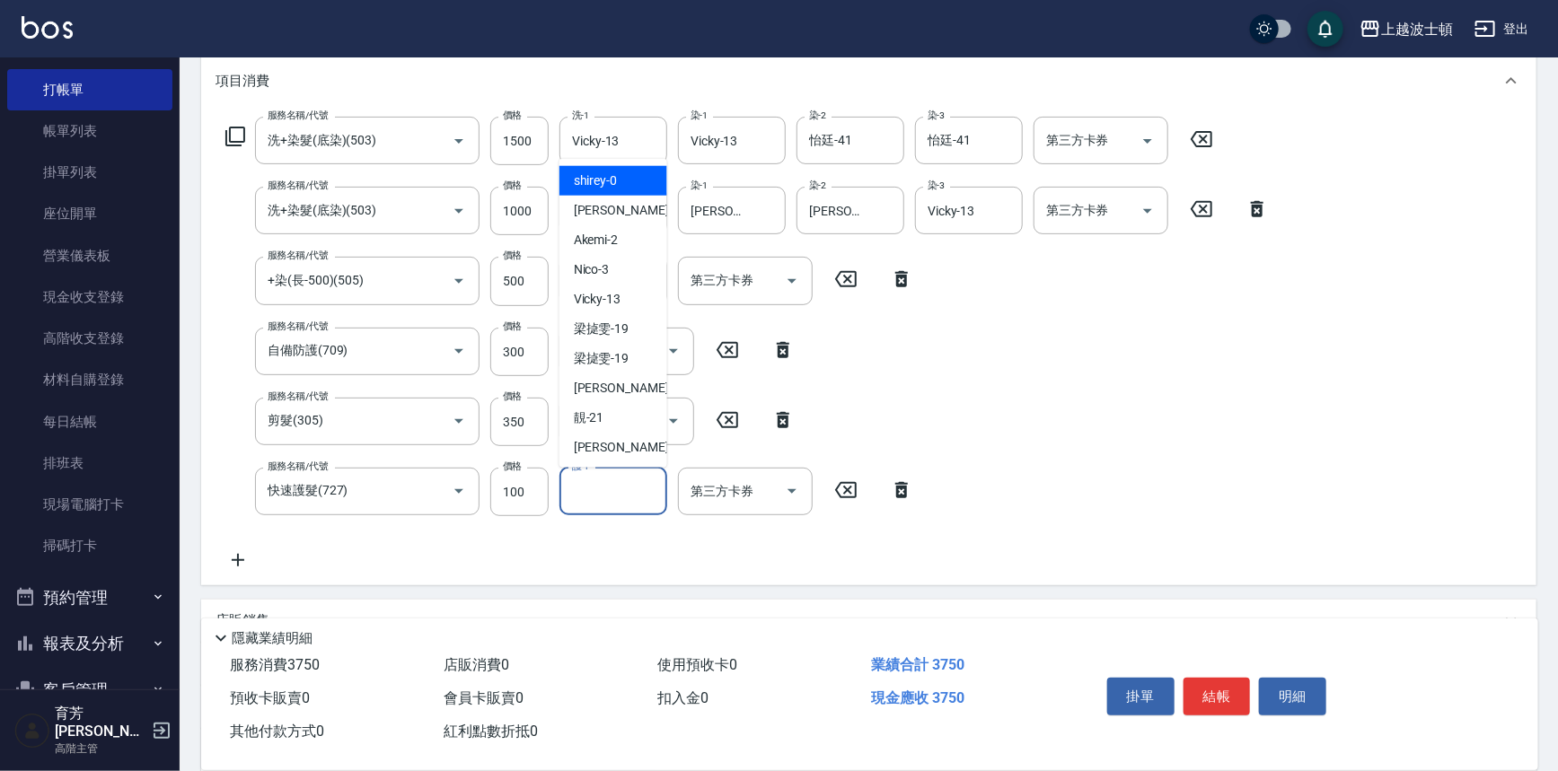
click at [593, 494] on input "護-1" at bounding box center [613, 491] width 92 height 31
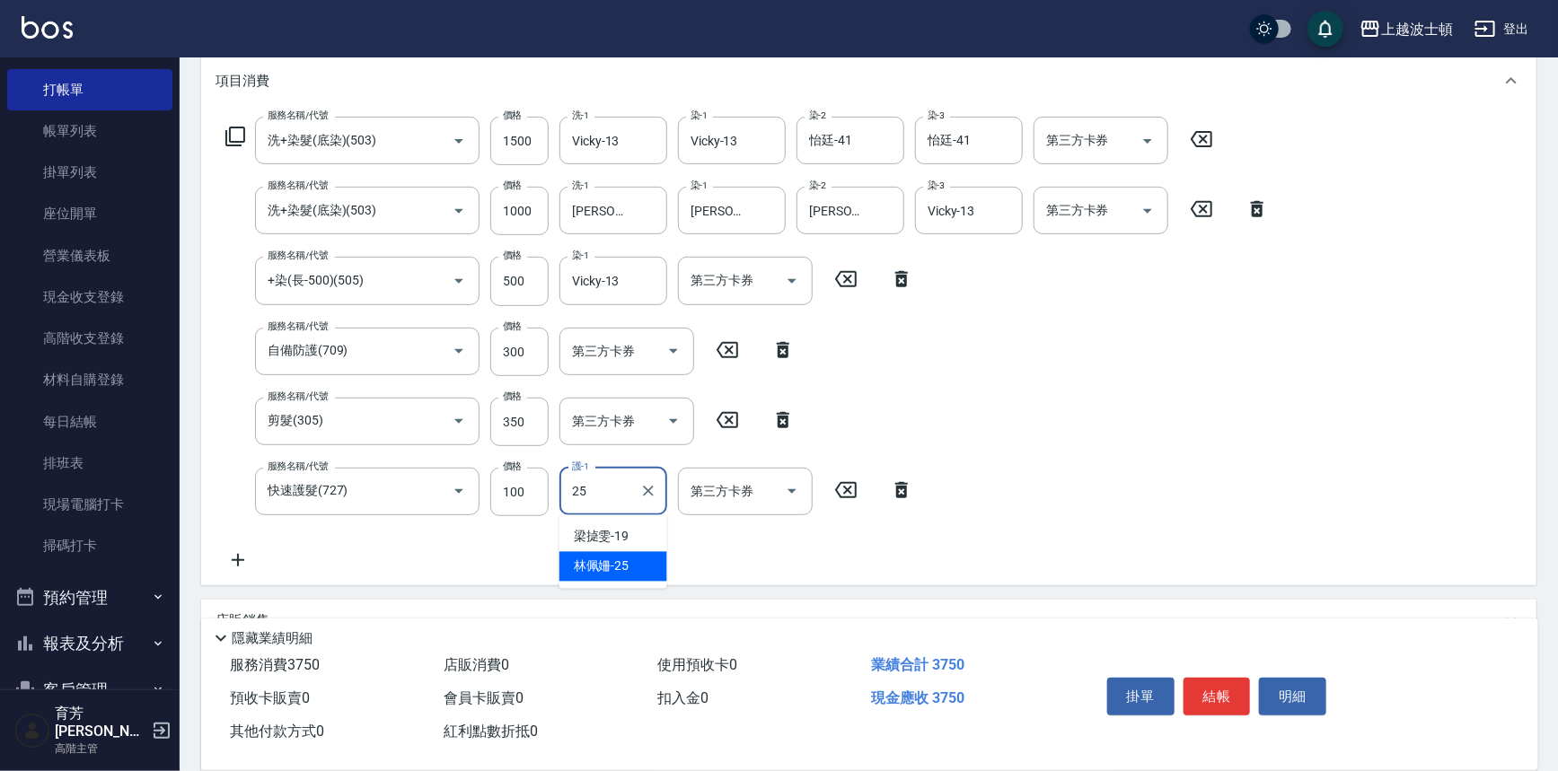
type input "[PERSON_NAME]-25"
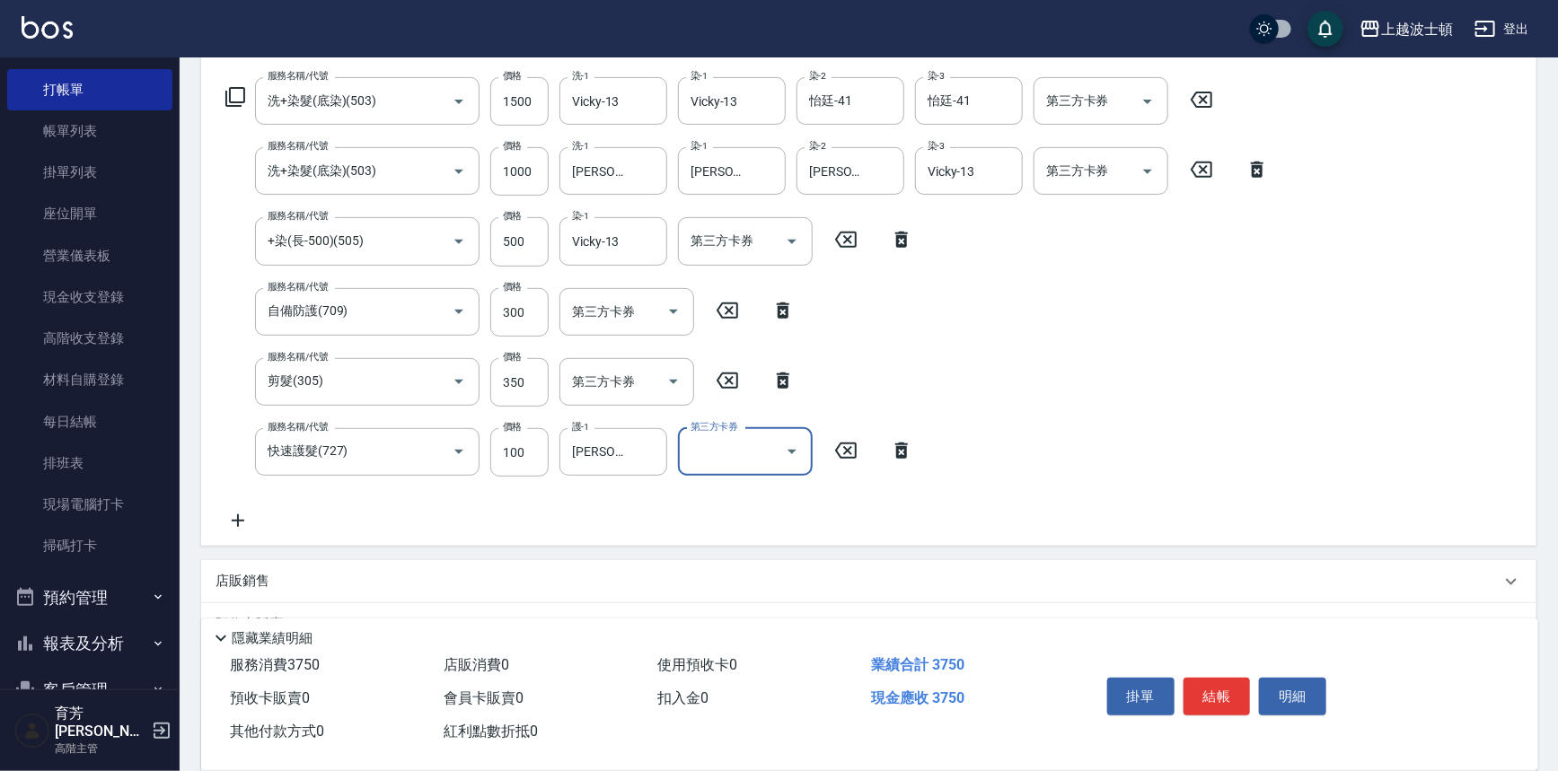
scroll to position [284, 0]
click at [1164, 377] on div "服務名稱/代號 洗+染髮(底染)(503) 服務名稱/代號 價格 1500 價格 洗-1 Vicky-13 洗-1 染-1 Vicky-13 染-1 染-2 …" at bounding box center [747, 302] width 1064 height 454
click at [1212, 683] on button "結帳" at bounding box center [1216, 697] width 67 height 38
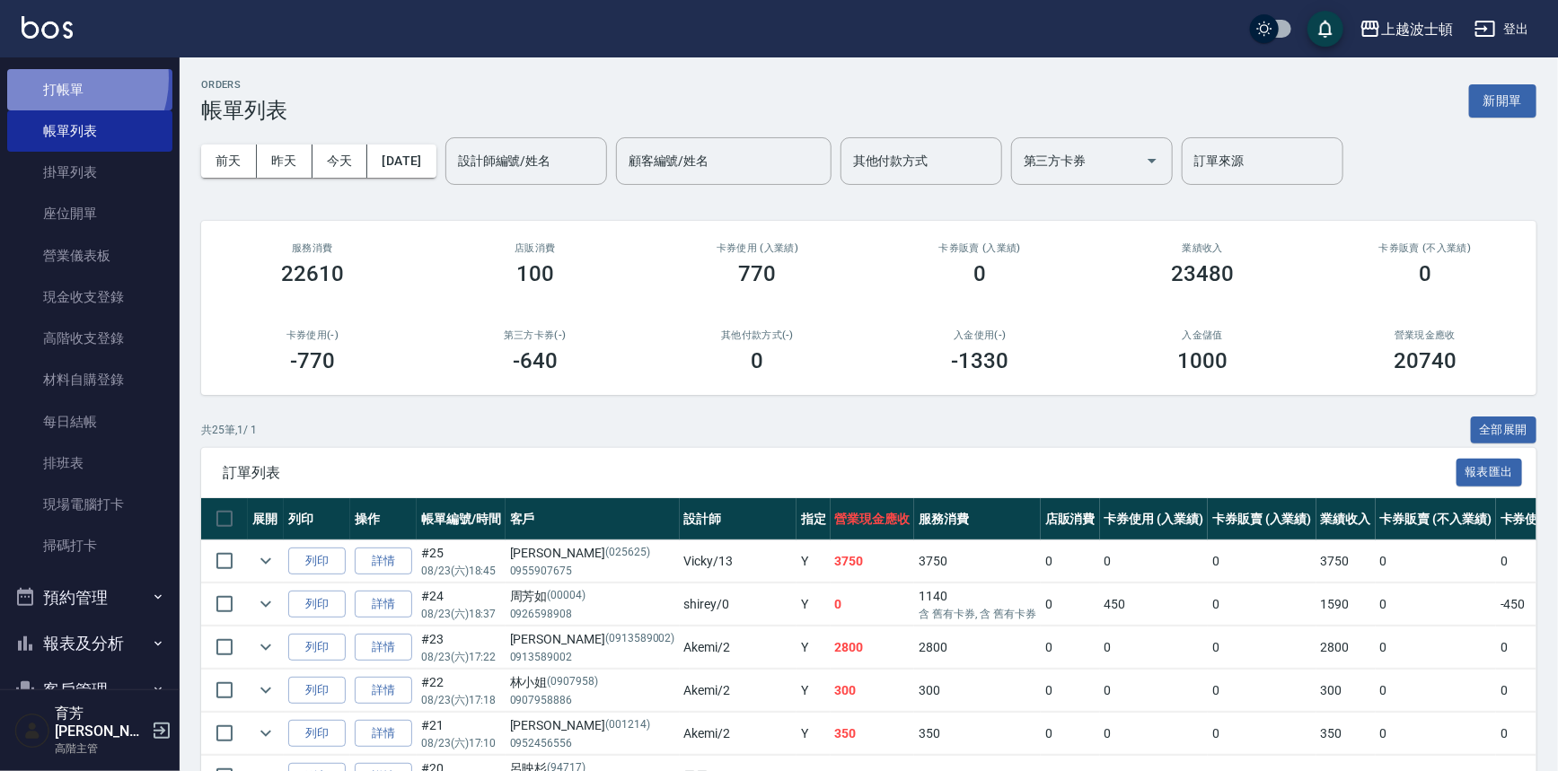
click at [58, 78] on link "打帳單" at bounding box center [89, 89] width 165 height 41
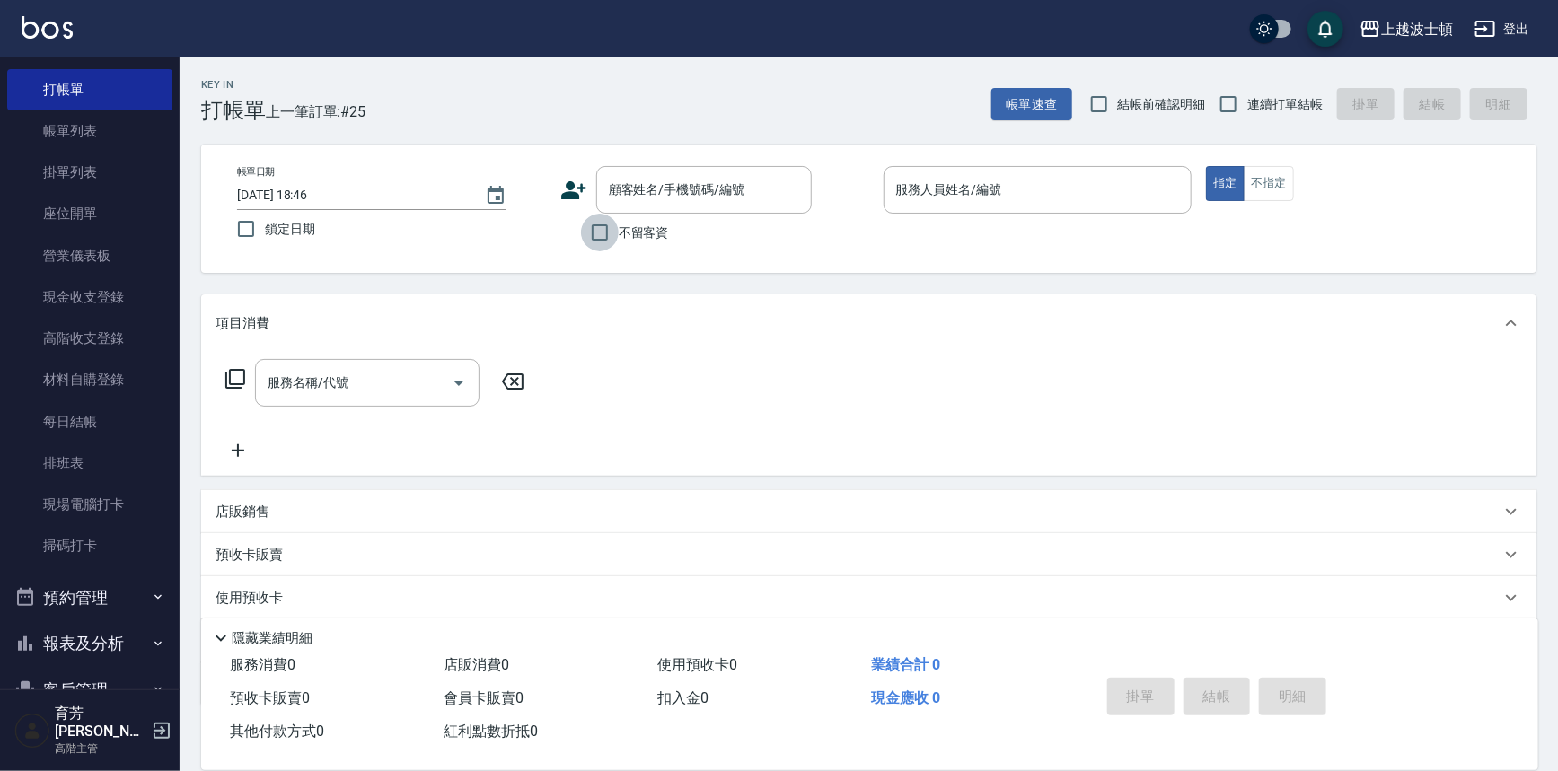
click at [593, 226] on input "不留客資" at bounding box center [600, 233] width 38 height 38
checkbox input "true"
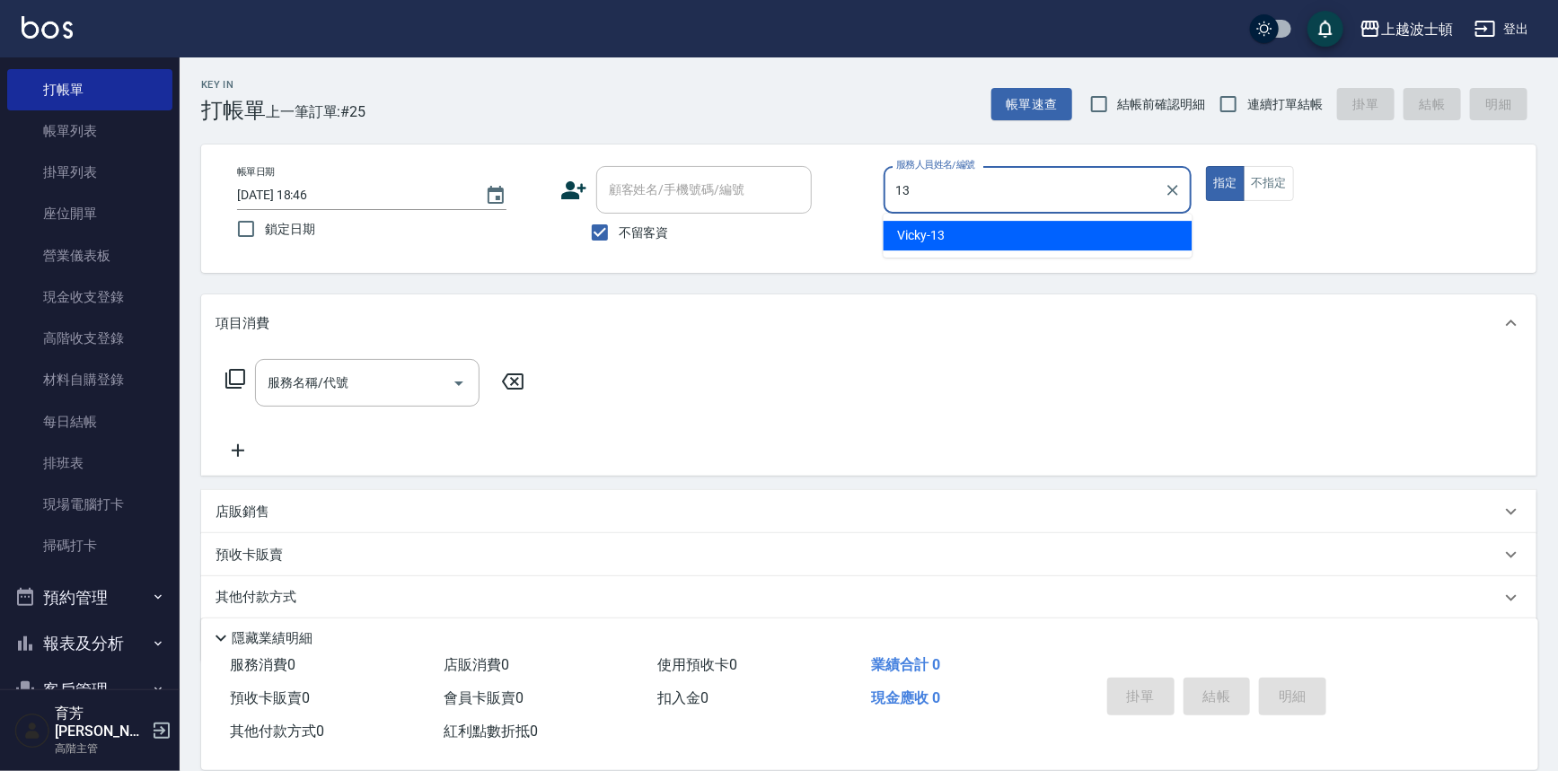
type input "Vicky-13"
type button "true"
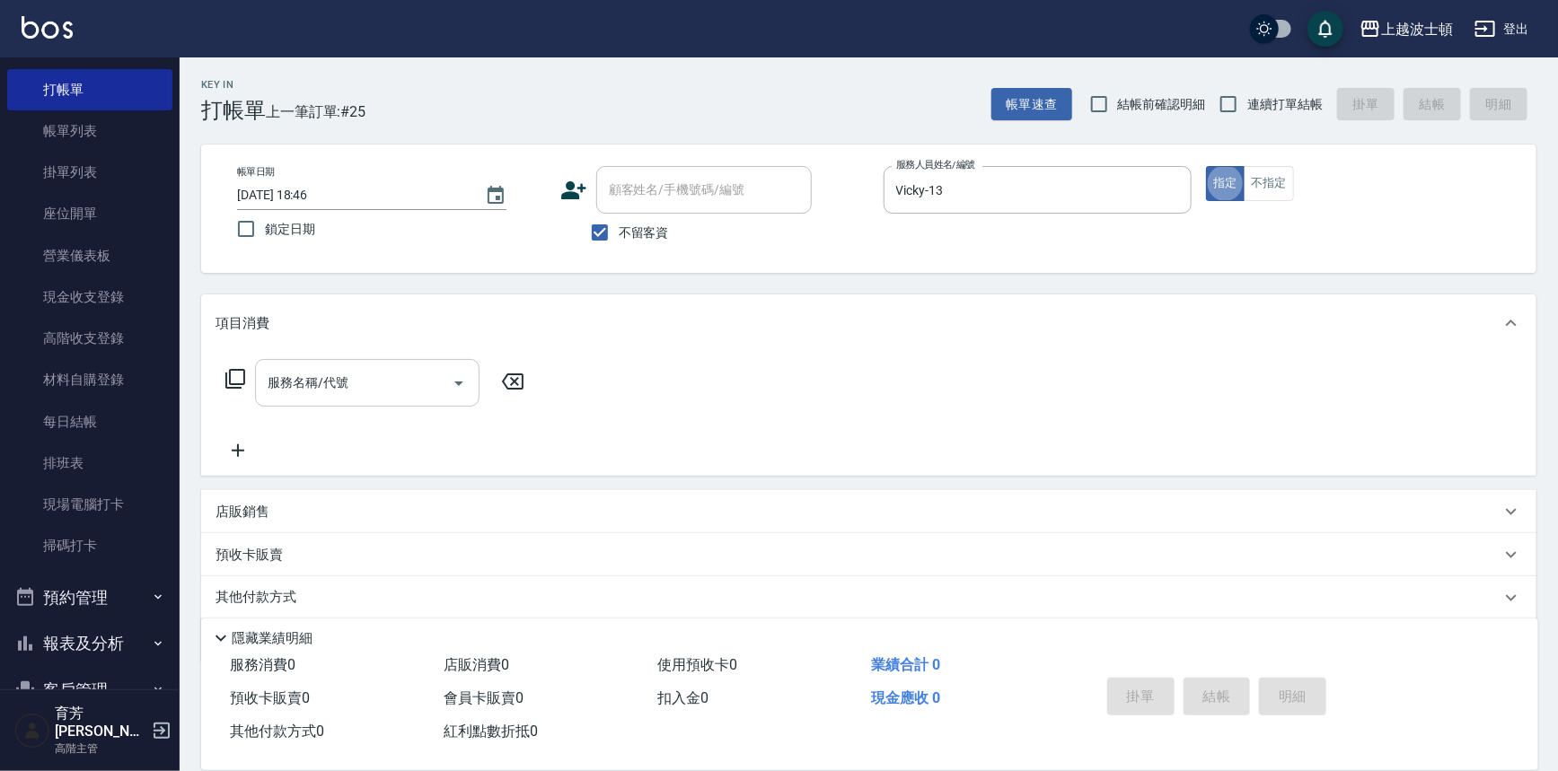
click at [428, 374] on input "服務名稱/代號" at bounding box center [353, 382] width 181 height 31
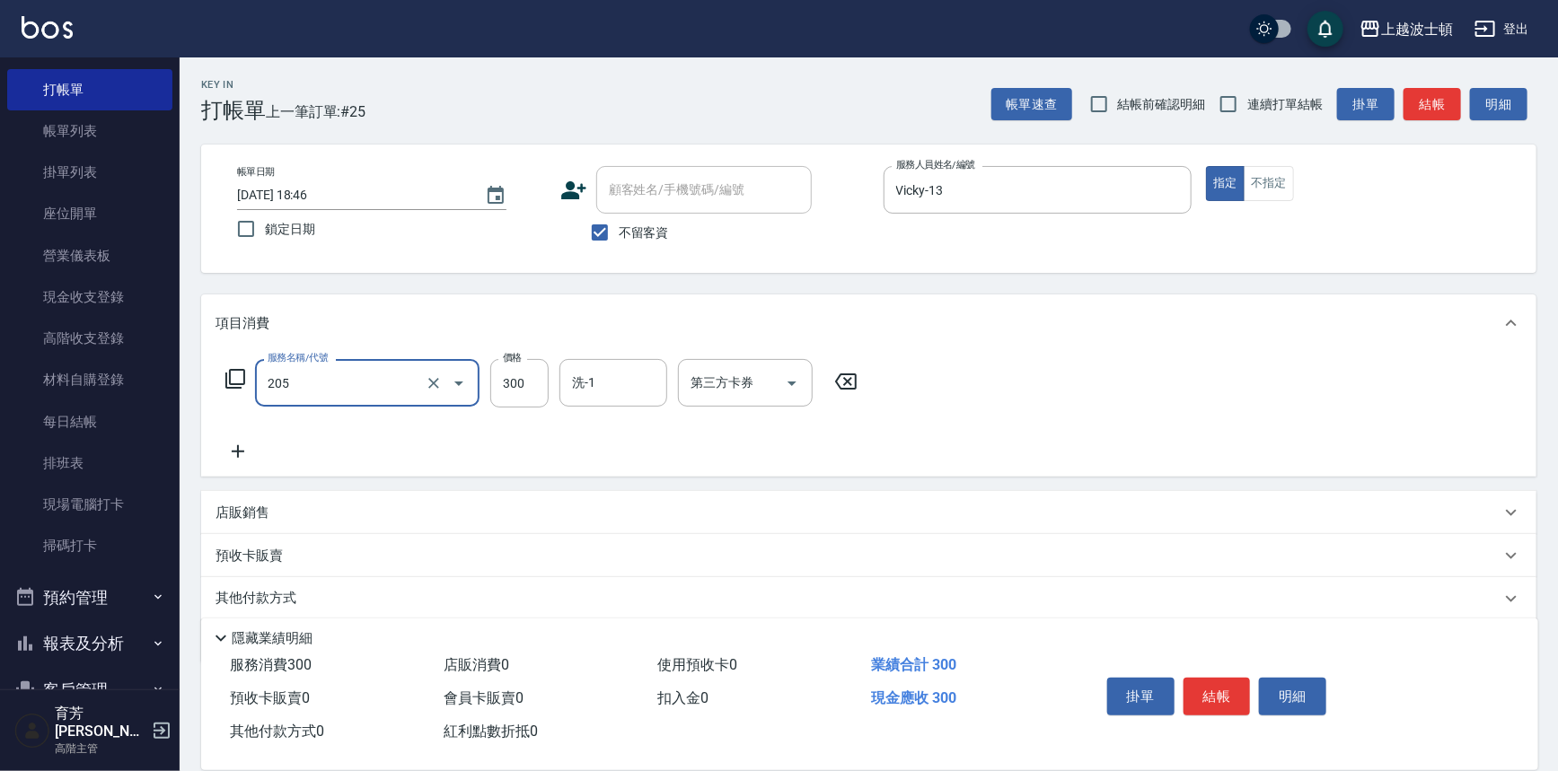
type input "洗髮(205)"
click at [239, 449] on icon at bounding box center [237, 452] width 45 height 22
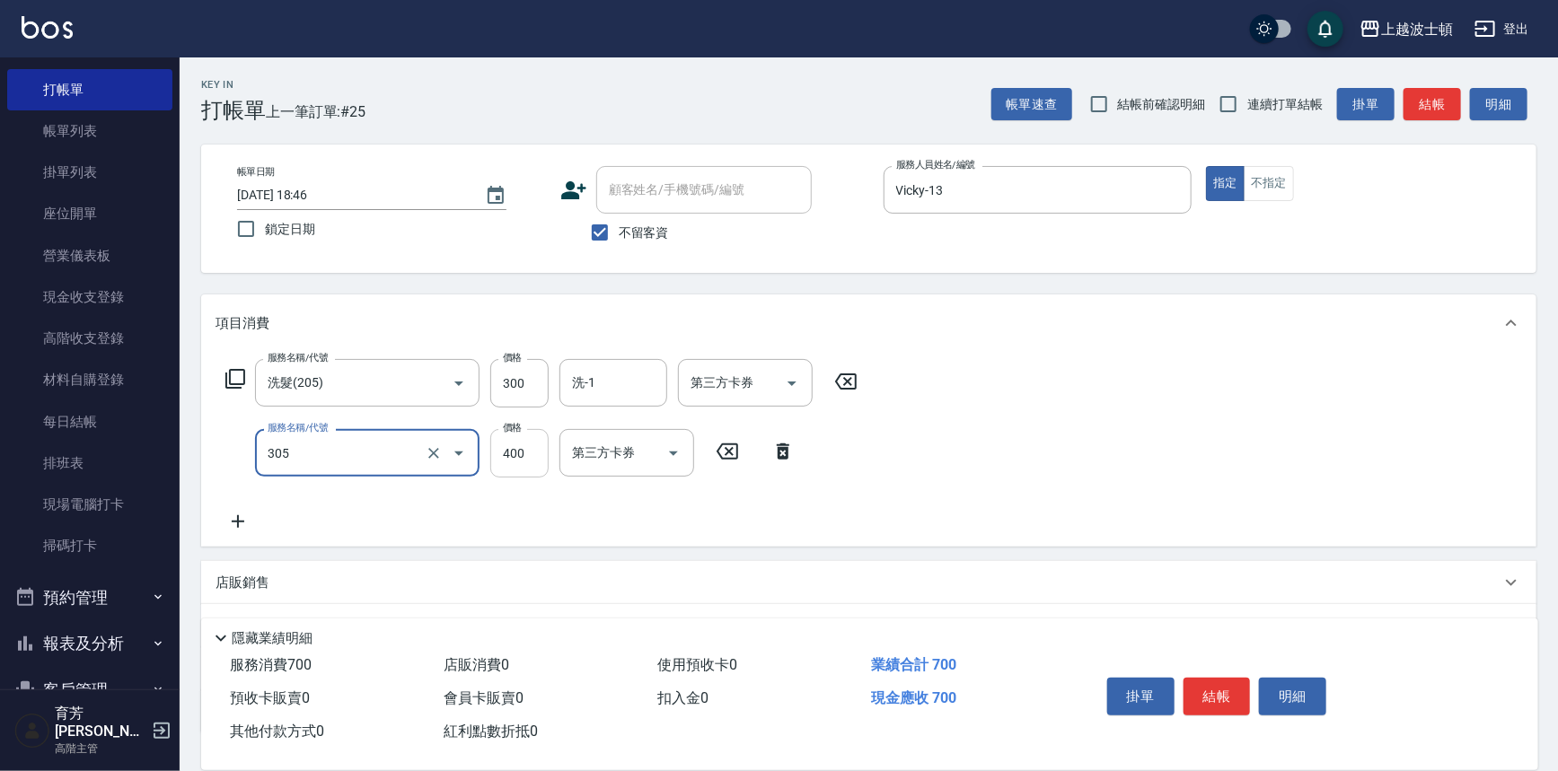
type input "剪髮(305)"
click at [534, 444] on input "400" at bounding box center [519, 453] width 58 height 48
drag, startPoint x: 530, startPoint y: 448, endPoint x: 479, endPoint y: 452, distance: 51.3
click at [479, 452] on div "服務名稱/代號 剪髮(305) 服務名稱/代號 價格 5 價格 第三方卡券 第三方卡券" at bounding box center [510, 453] width 590 height 48
click at [655, 365] on div "洗-1" at bounding box center [613, 383] width 108 height 48
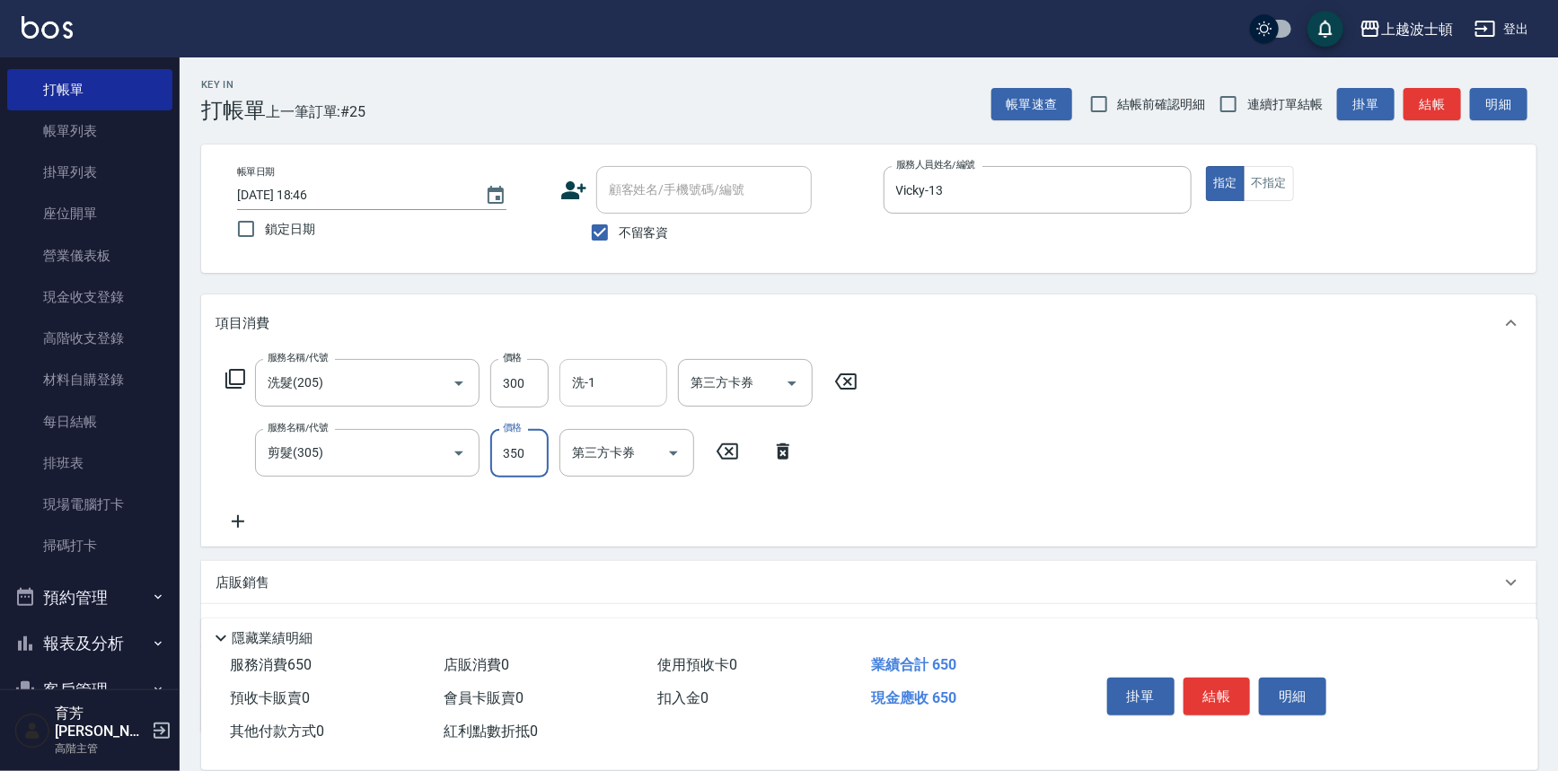
type input "350"
type input "[PERSON_NAME]-25"
click at [242, 523] on icon at bounding box center [237, 522] width 45 height 22
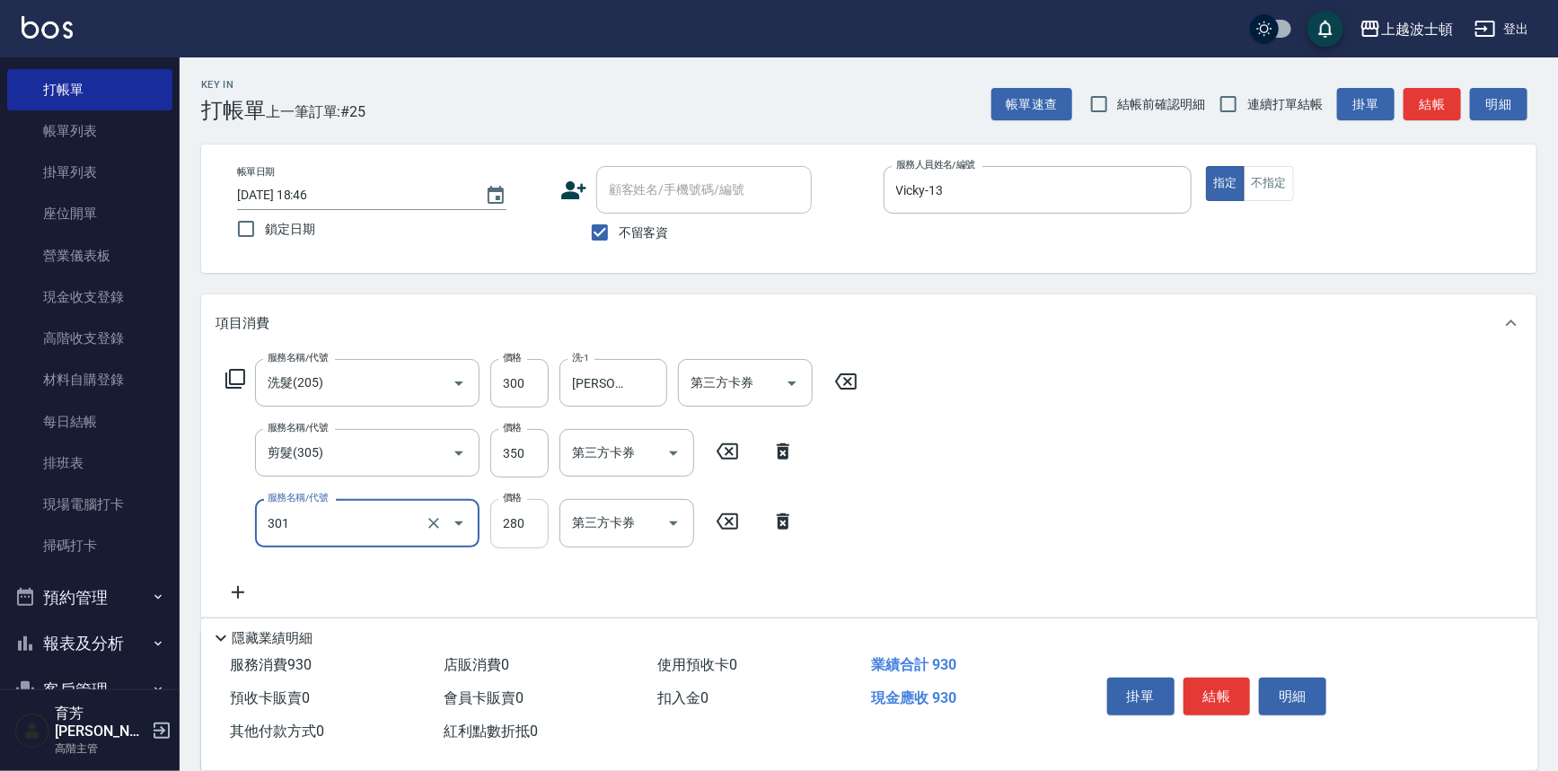
type input "學生剪髮(301)"
click at [507, 528] on input "280" at bounding box center [519, 523] width 58 height 48
type input "100"
click at [1499, 530] on div "服務名稱/代號 洗髮(205) 服務名稱/代號 價格 300 價格 洗-1 [PERSON_NAME]-25 洗-1 第三方卡券 第三方卡券 服務名稱/代號 …" at bounding box center [868, 484] width 1335 height 265
click at [1199, 690] on button "結帳" at bounding box center [1216, 697] width 67 height 38
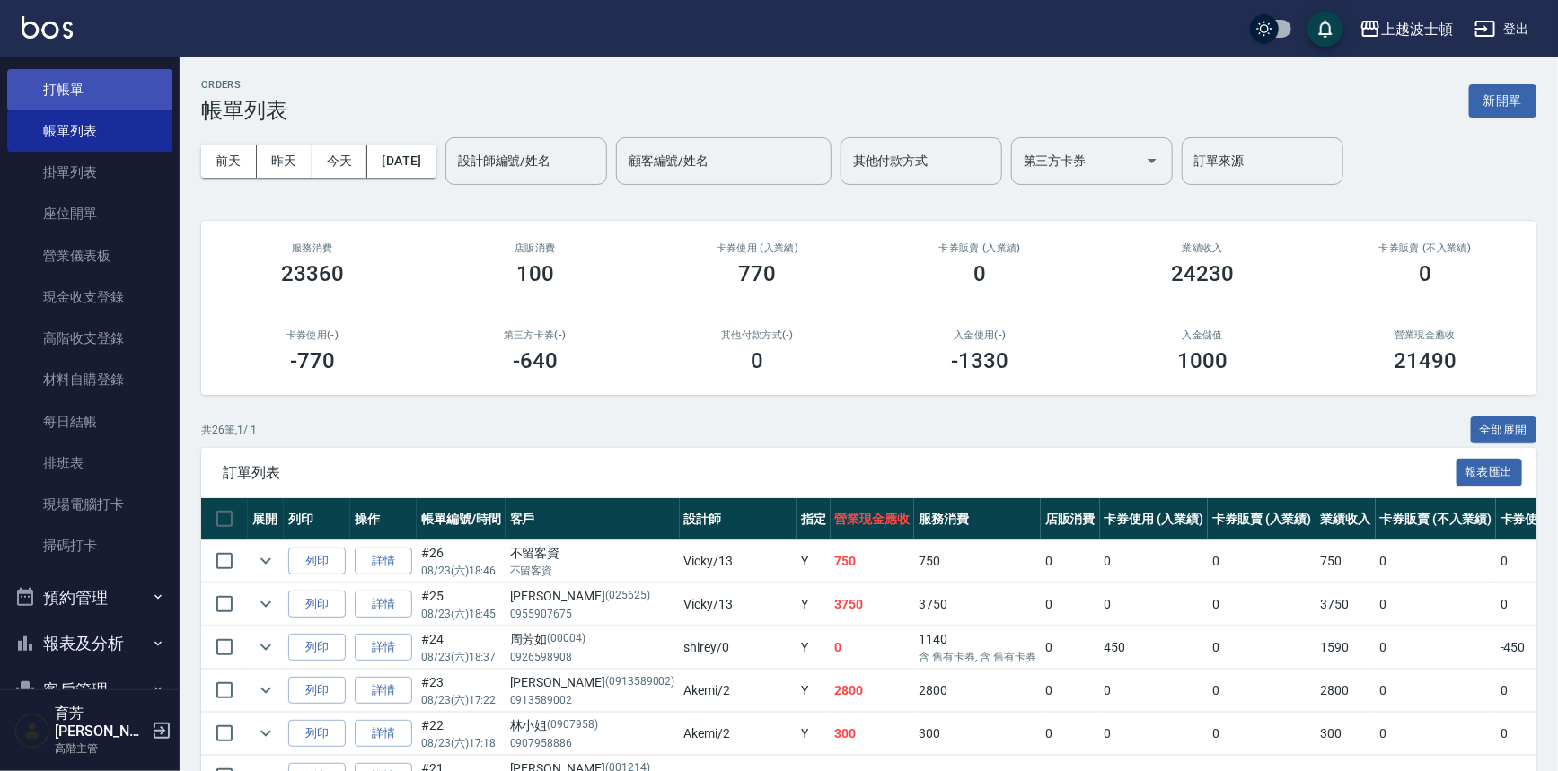
click at [63, 84] on link "打帳單" at bounding box center [89, 89] width 165 height 41
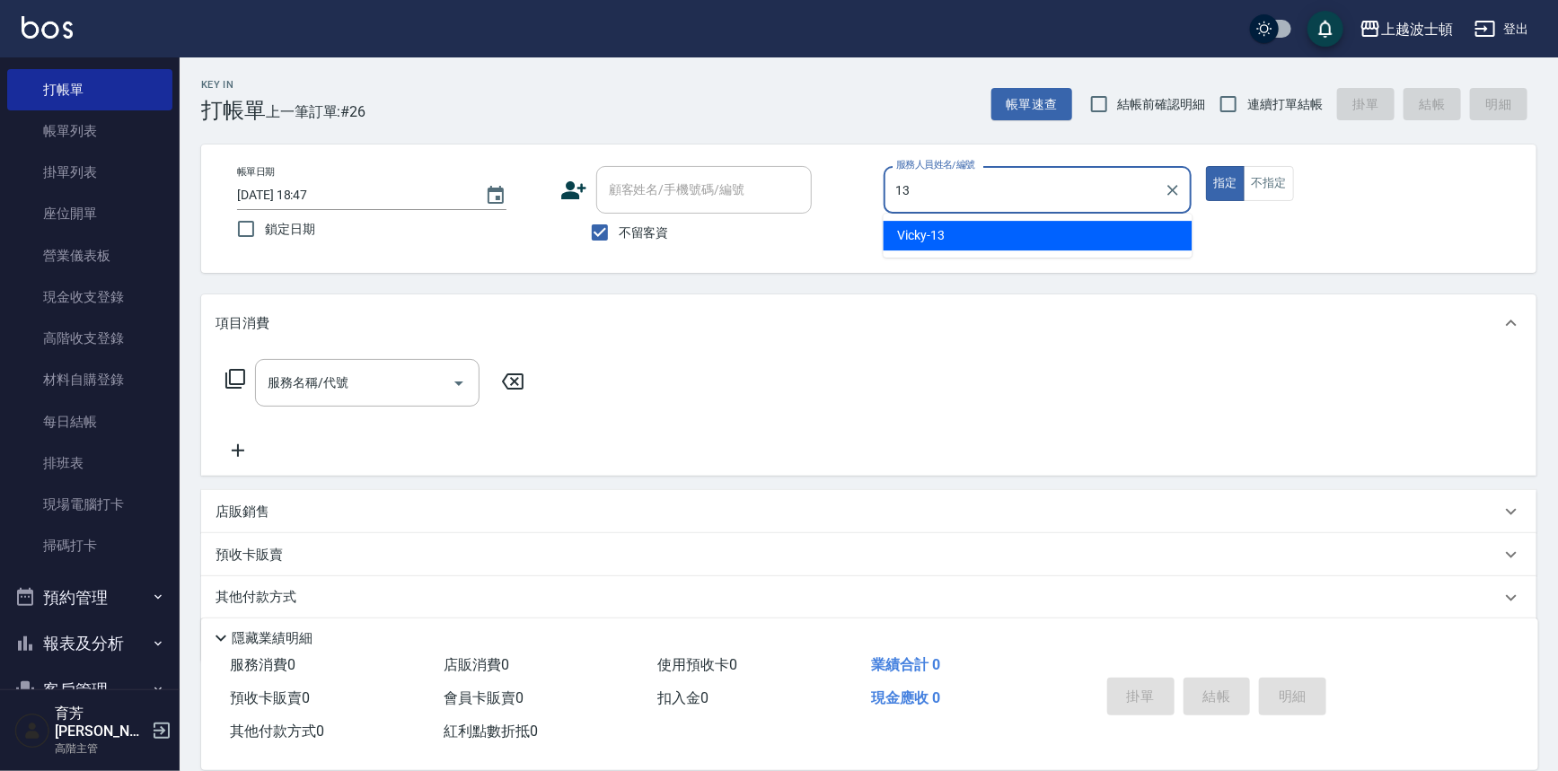
type input "Vicky-13"
type button "true"
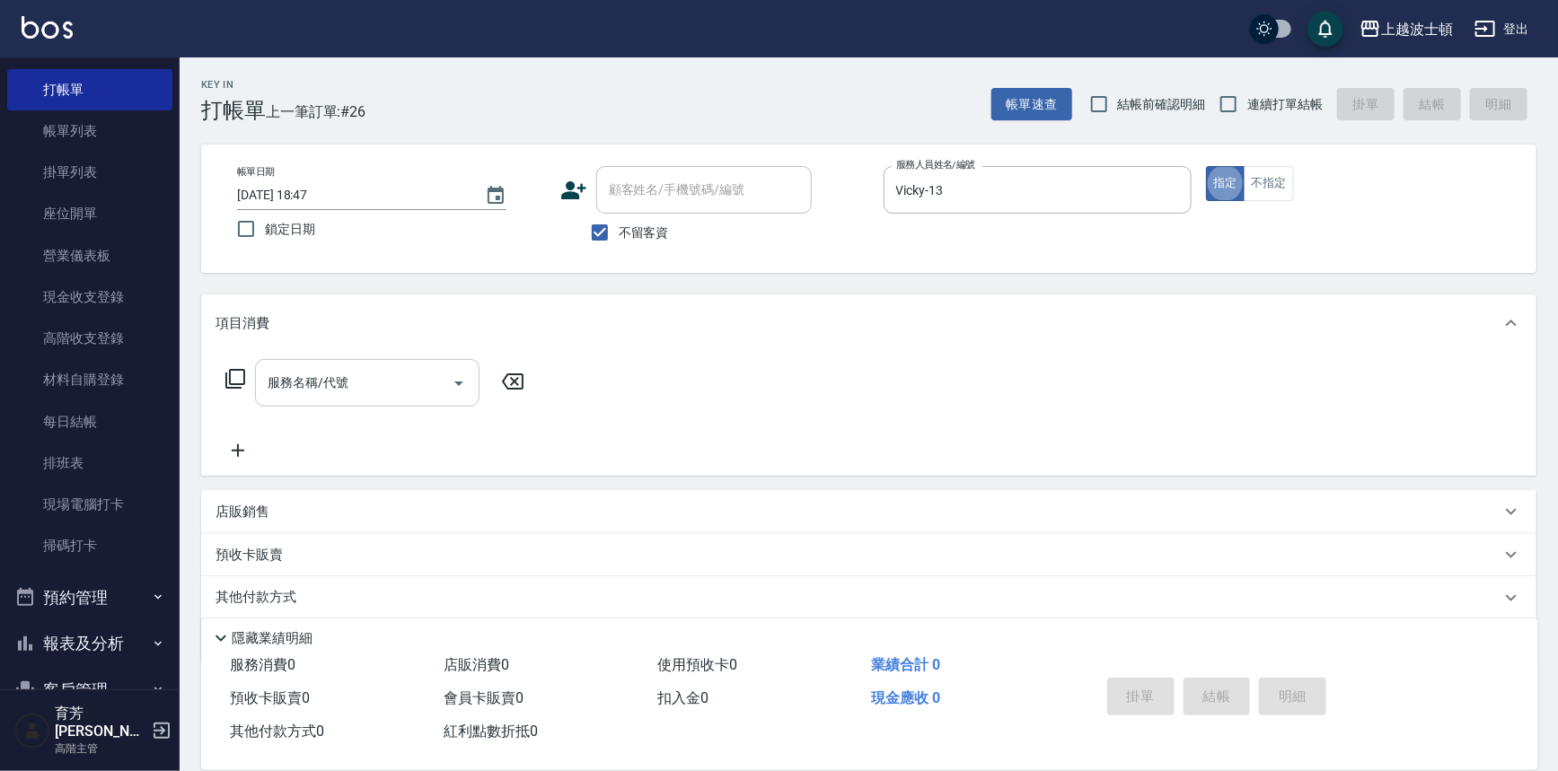
click at [355, 379] on input "服務名稱/代號" at bounding box center [353, 382] width 181 height 31
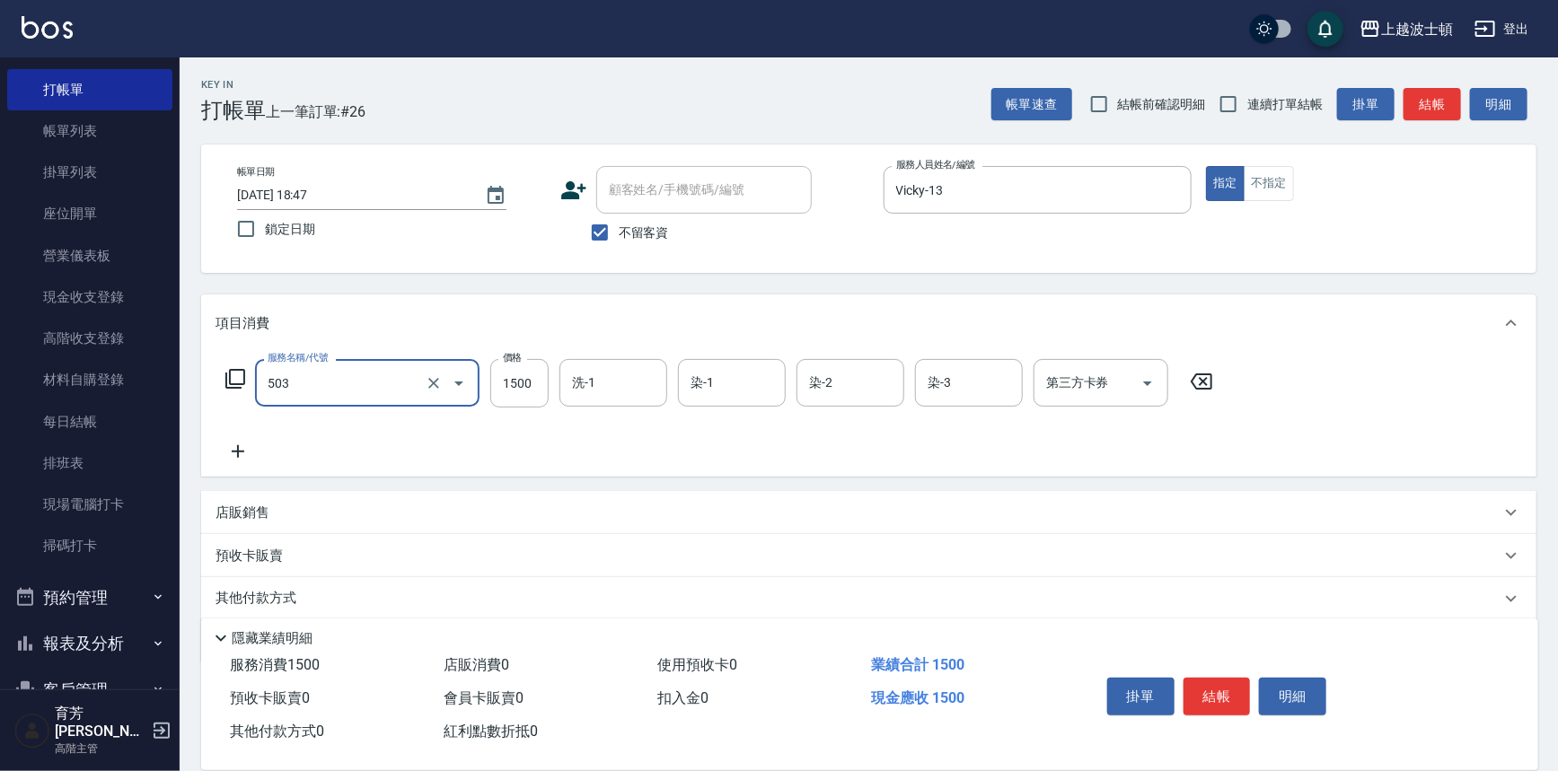
type input "洗+染髮(底染)(503)"
click at [240, 453] on icon at bounding box center [237, 452] width 45 height 22
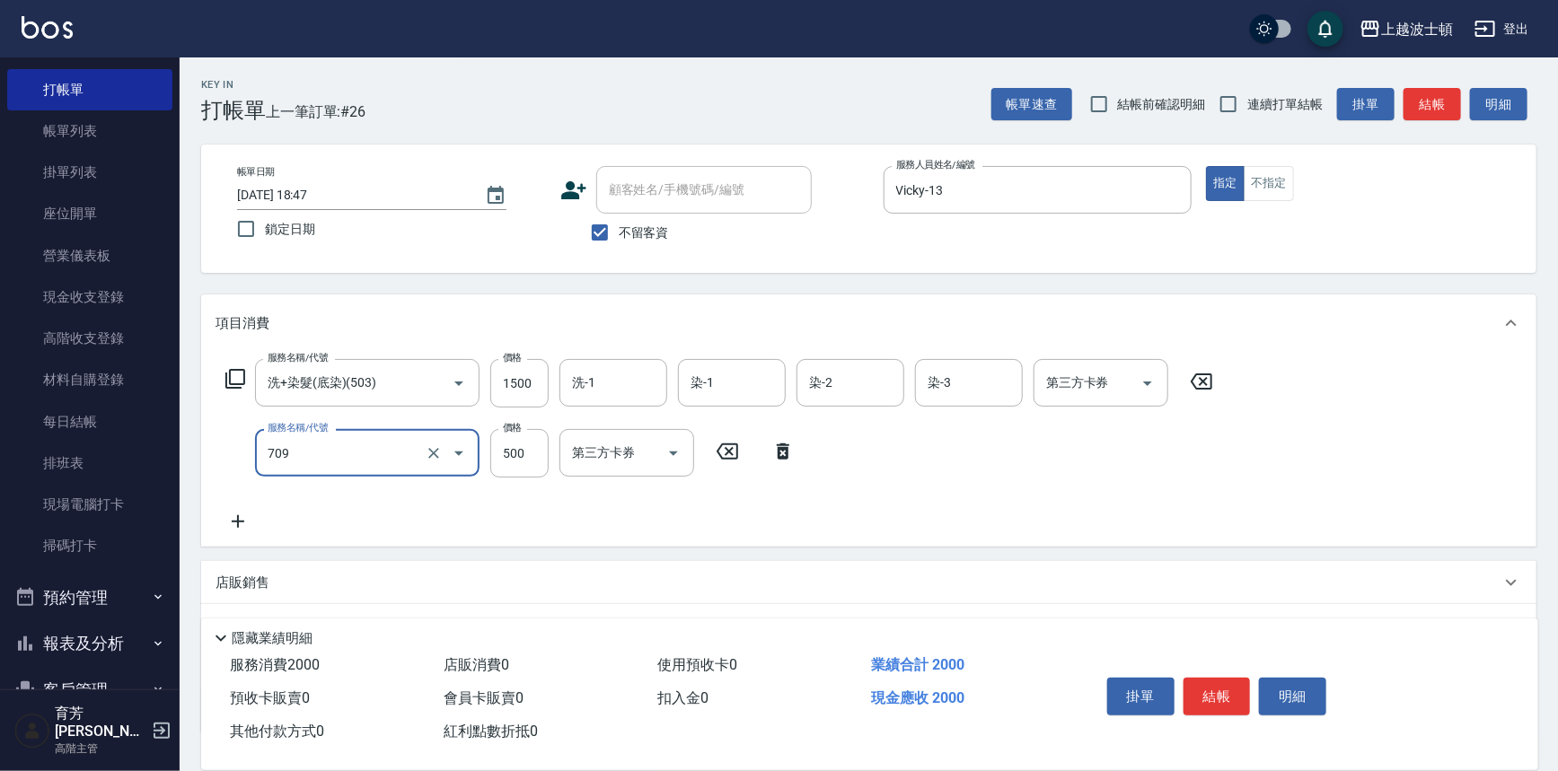
type input "自備防護(709)"
click at [242, 523] on icon at bounding box center [237, 522] width 45 height 22
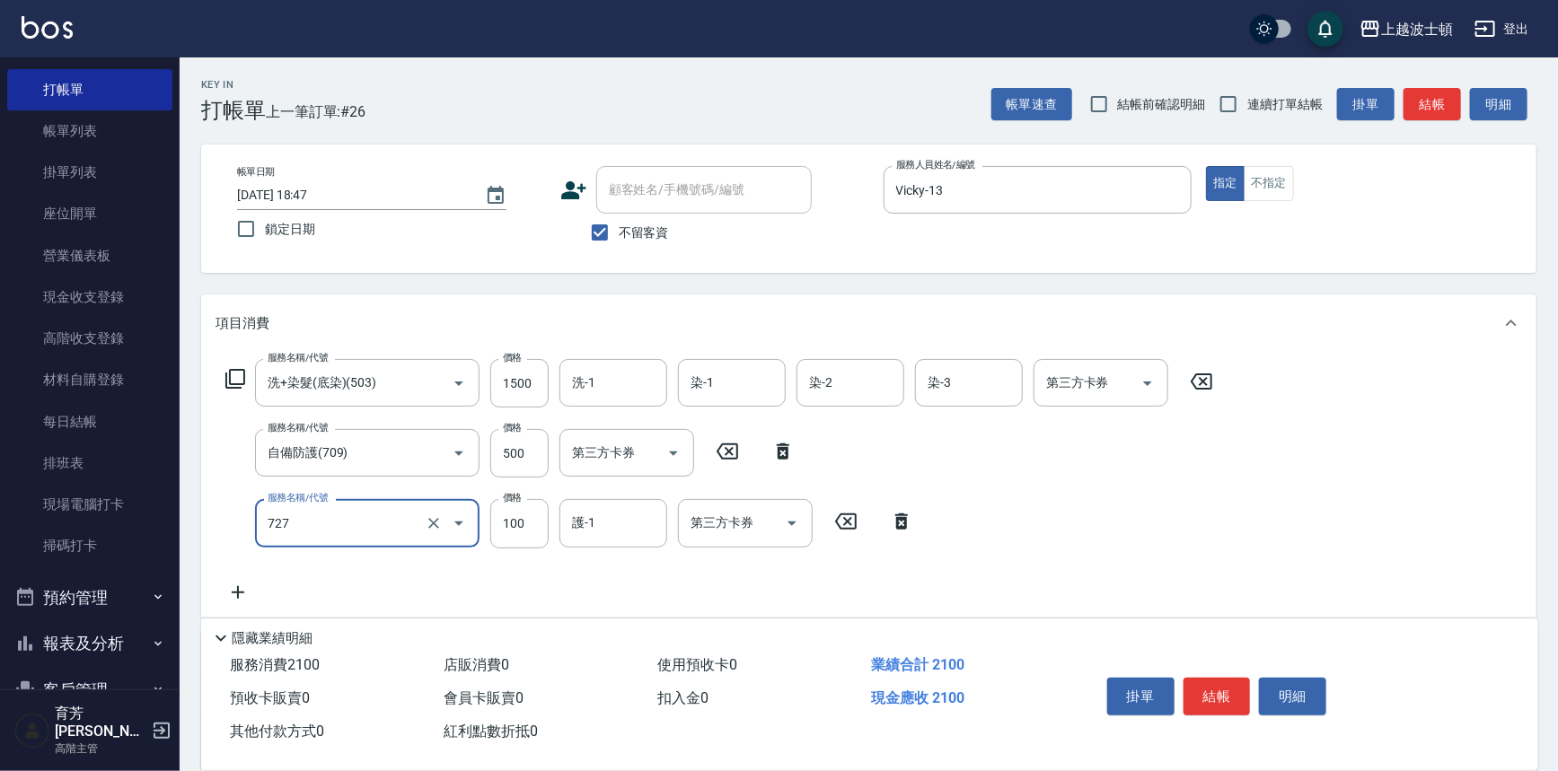
type input "快速護髮(727)"
click at [900, 521] on icon at bounding box center [901, 522] width 13 height 16
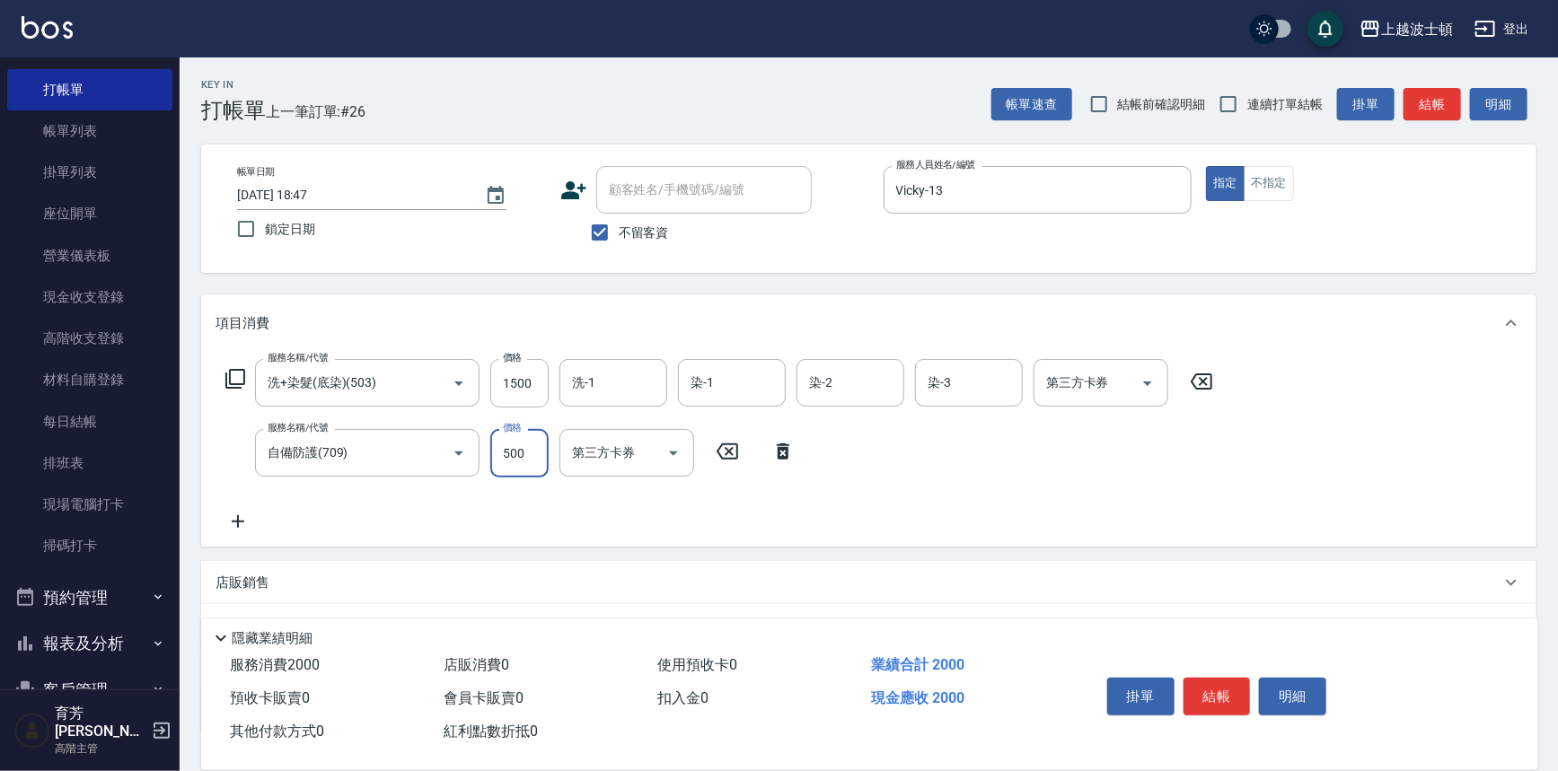
click at [548, 451] on input "500" at bounding box center [519, 453] width 58 height 48
type input "400"
click at [529, 378] on input "1500" at bounding box center [519, 383] width 58 height 48
type input "1300"
click at [602, 393] on input "洗-1" at bounding box center [613, 382] width 92 height 31
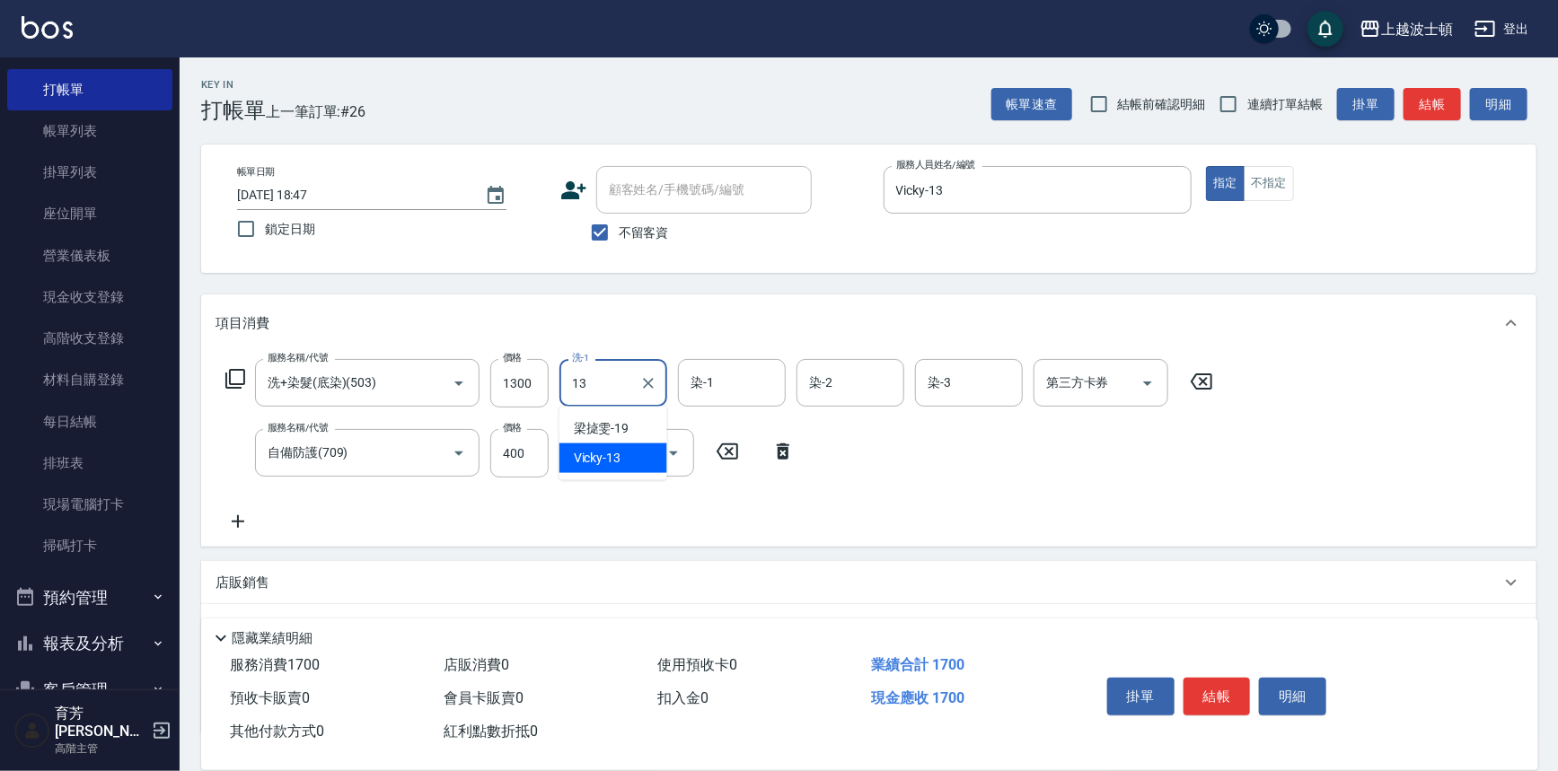
type input "Vicky-13"
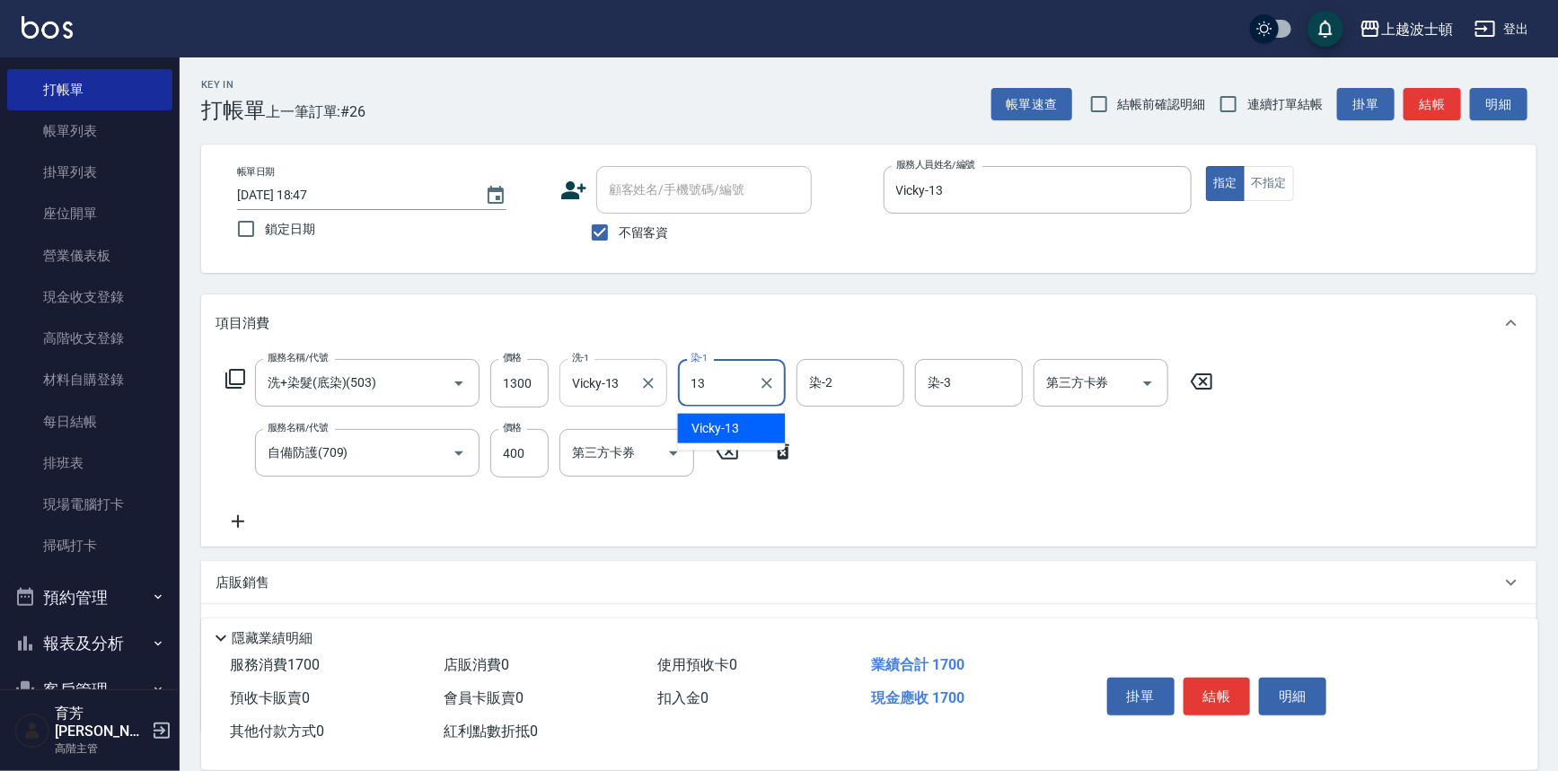
type input "Vicky-13"
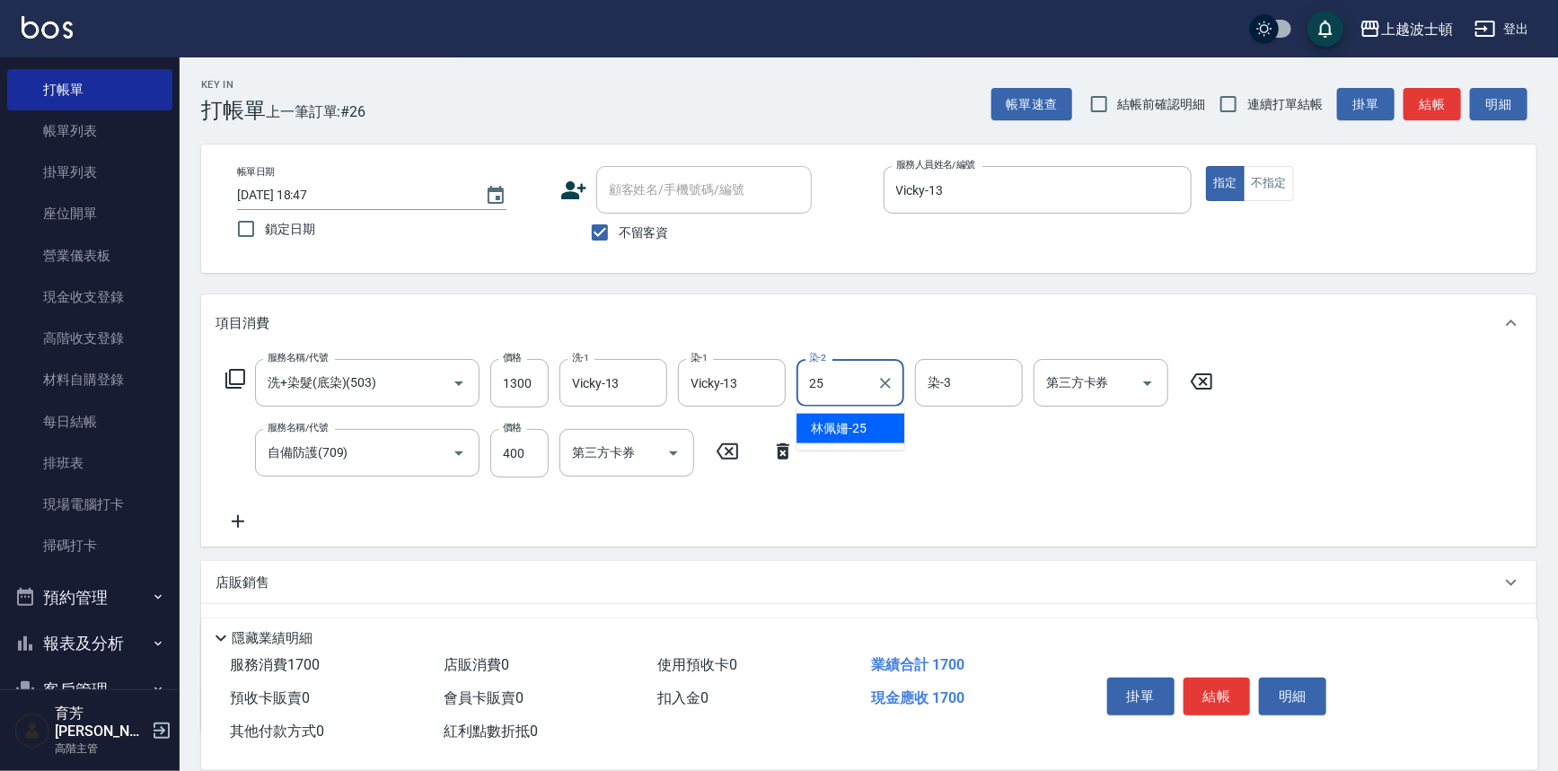
type input "[PERSON_NAME]-25"
click at [915, 443] on div "服務名稱/代號 洗+染髮(底染)(503) 服務名稱/代號 價格 1300 價格 洗-1 Vicky-13 洗-1 染-1 Vicky-13 染-1 染-2 …" at bounding box center [719, 445] width 1008 height 173
click at [1189, 680] on button "結帳" at bounding box center [1216, 697] width 67 height 38
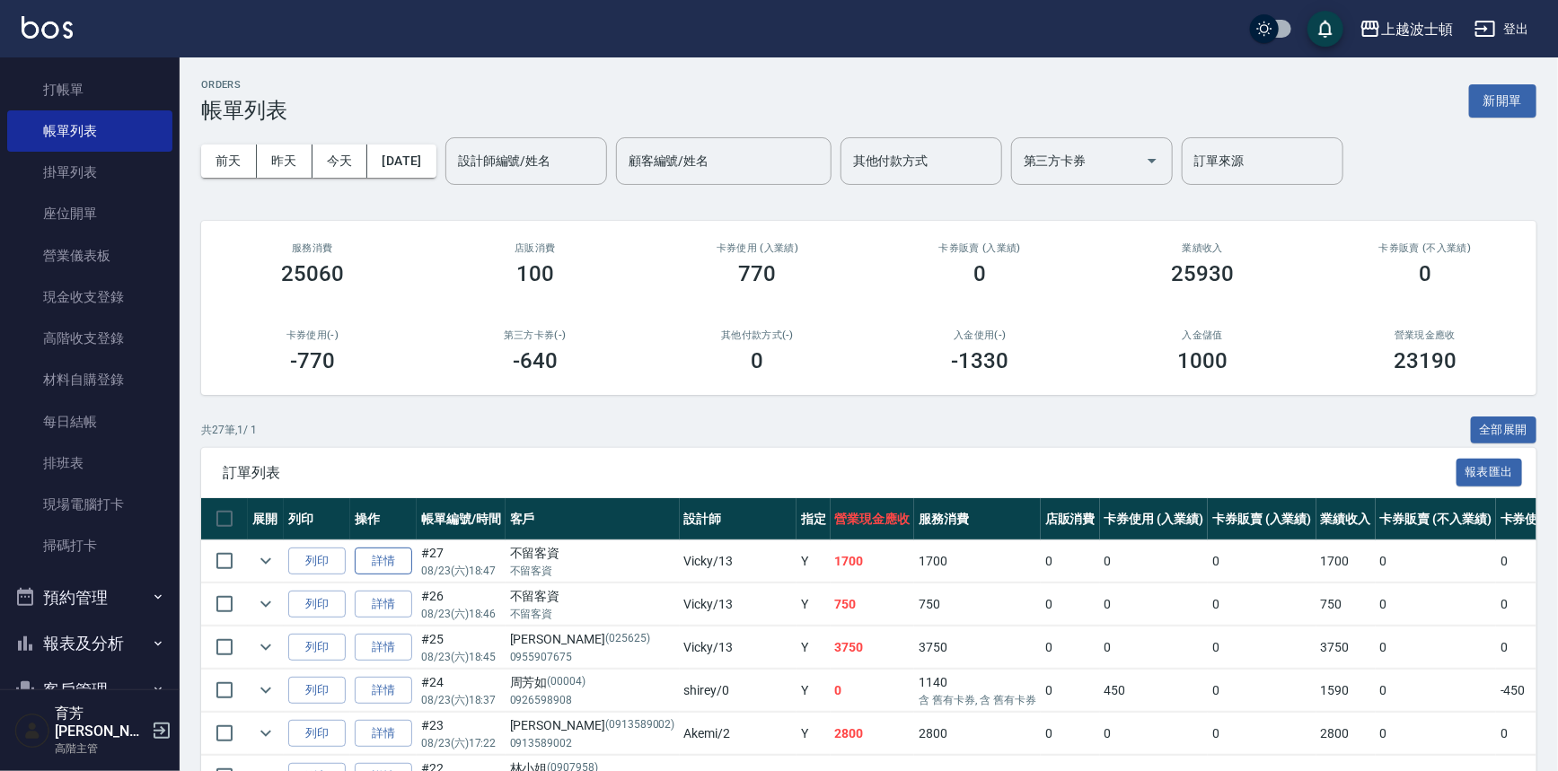
click at [398, 556] on link "詳情" at bounding box center [383, 562] width 57 height 28
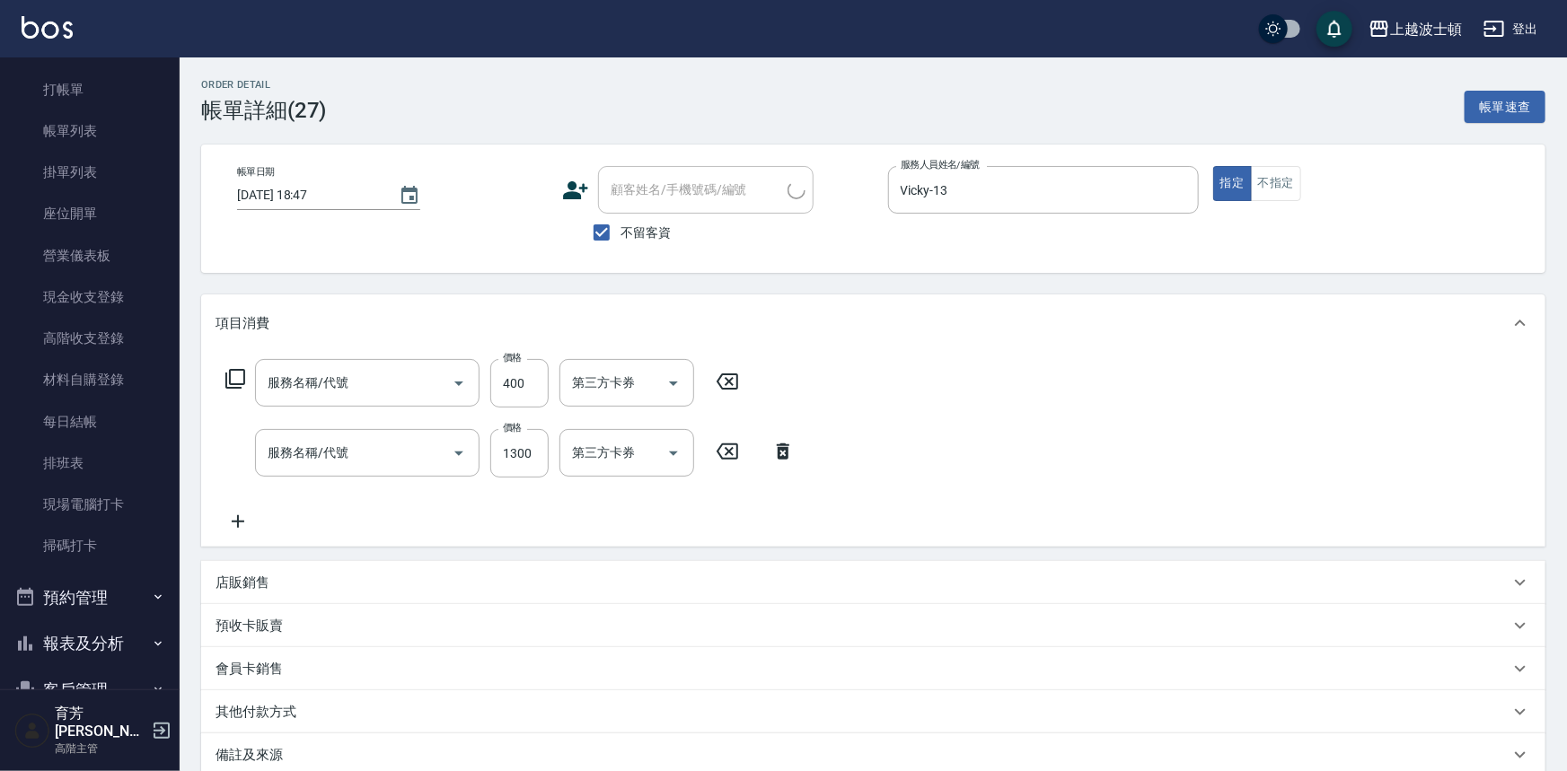
type input "[DATE] 18:47"
checkbox input "true"
type input "Vicky-13"
type input "自備防護(709)"
type input "洗+染髮(底染)(503)"
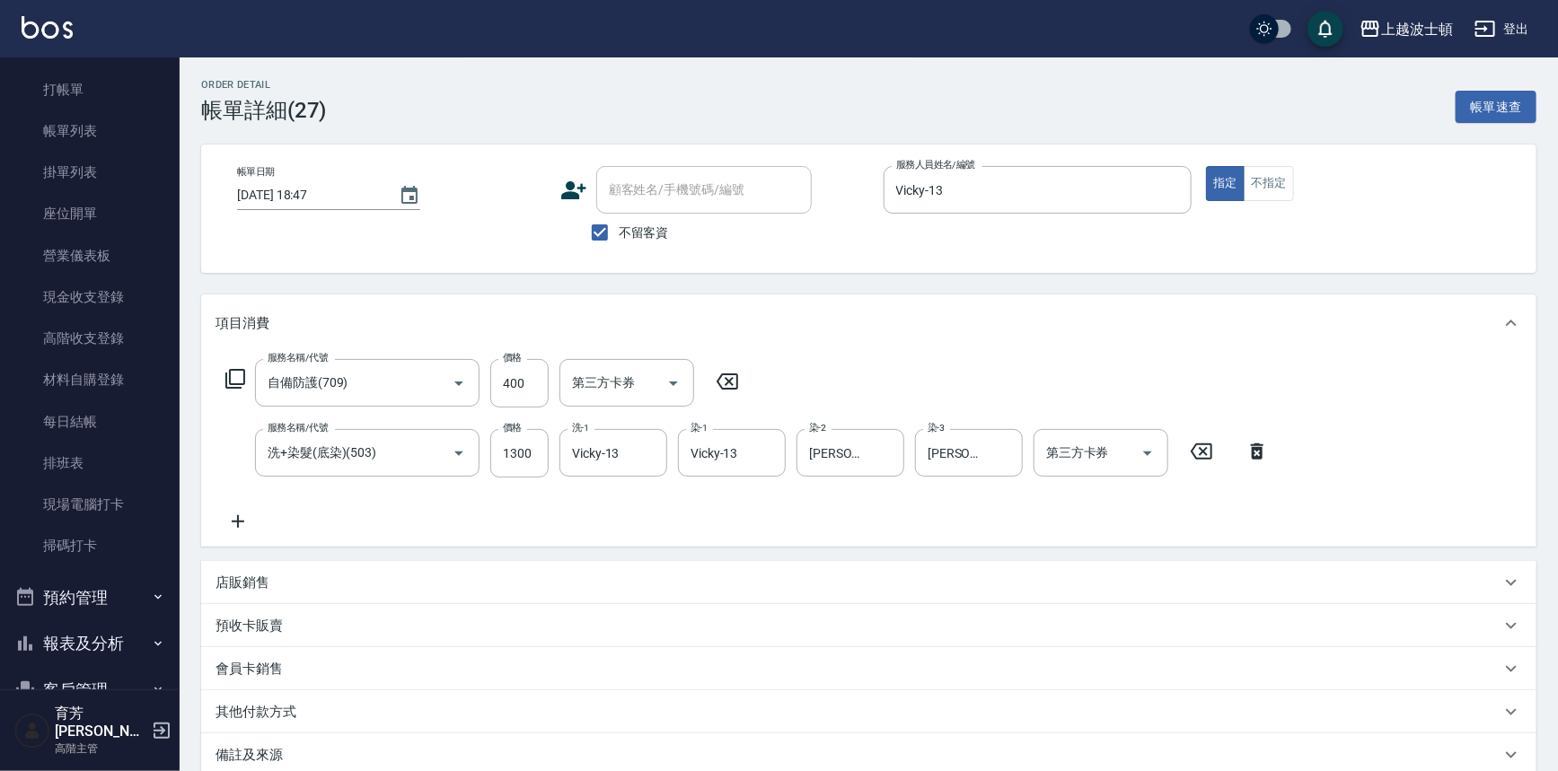
scroll to position [171, 0]
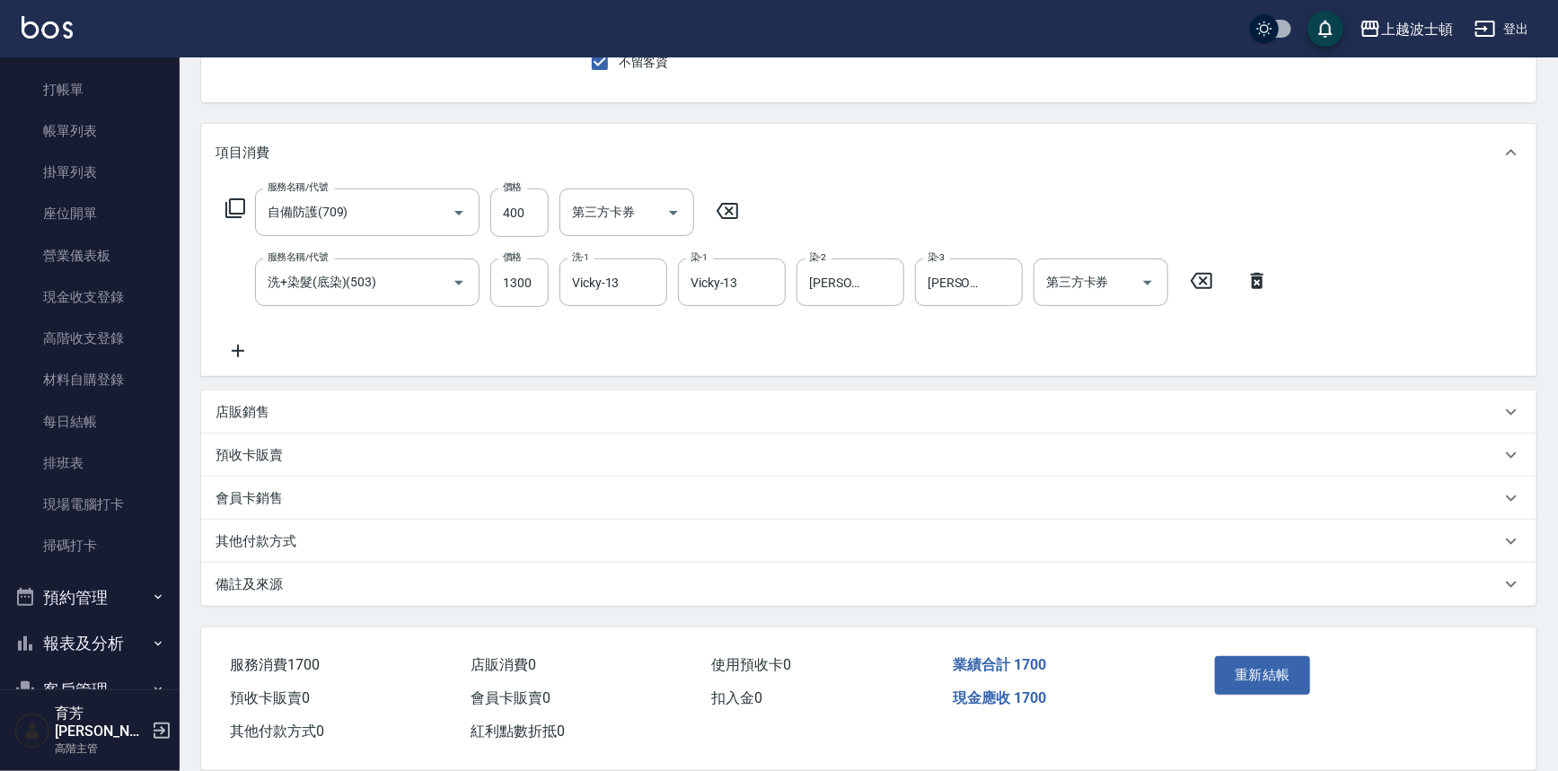
click at [243, 347] on icon at bounding box center [237, 351] width 45 height 22
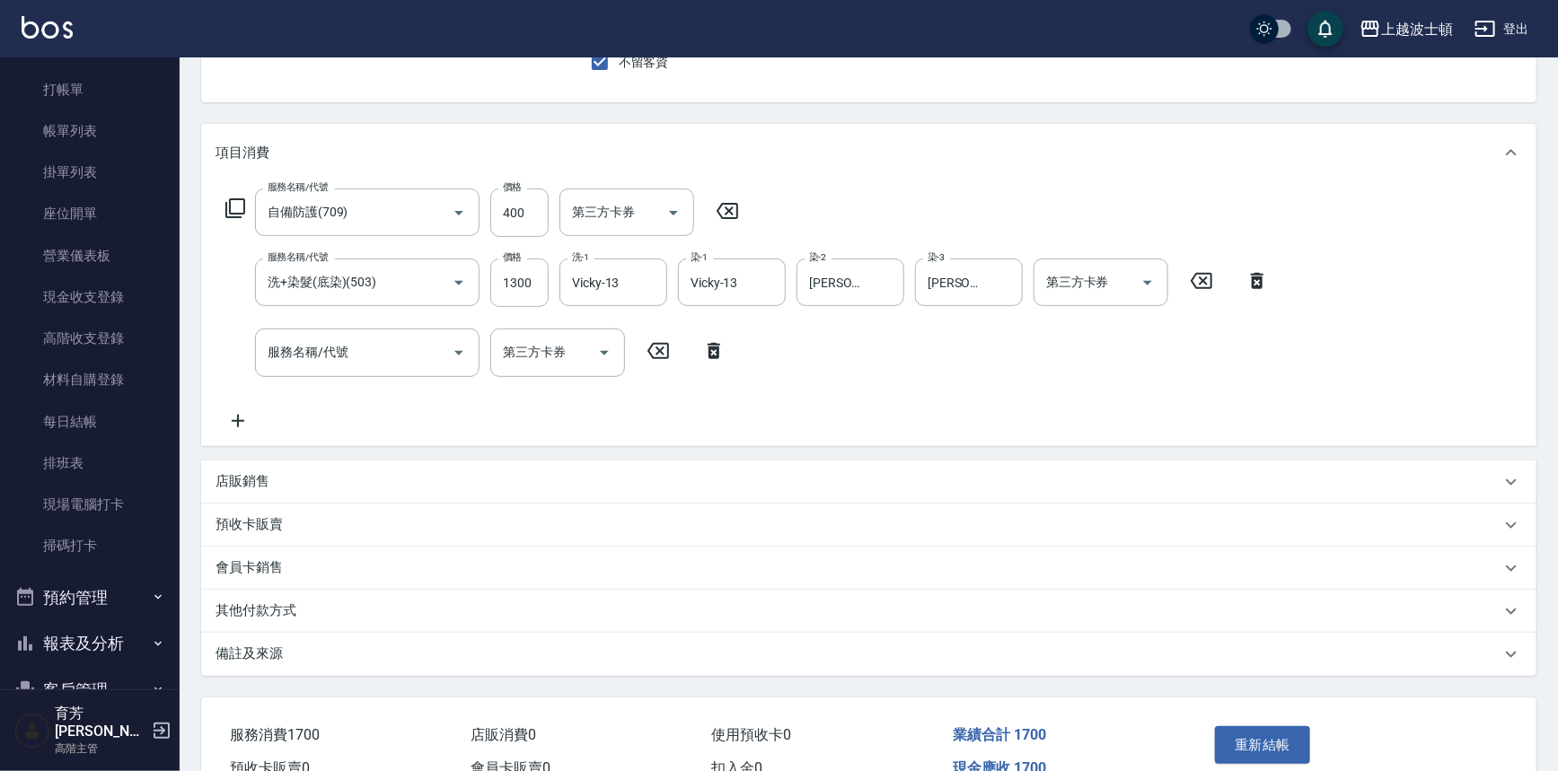
click at [713, 350] on icon at bounding box center [713, 351] width 13 height 16
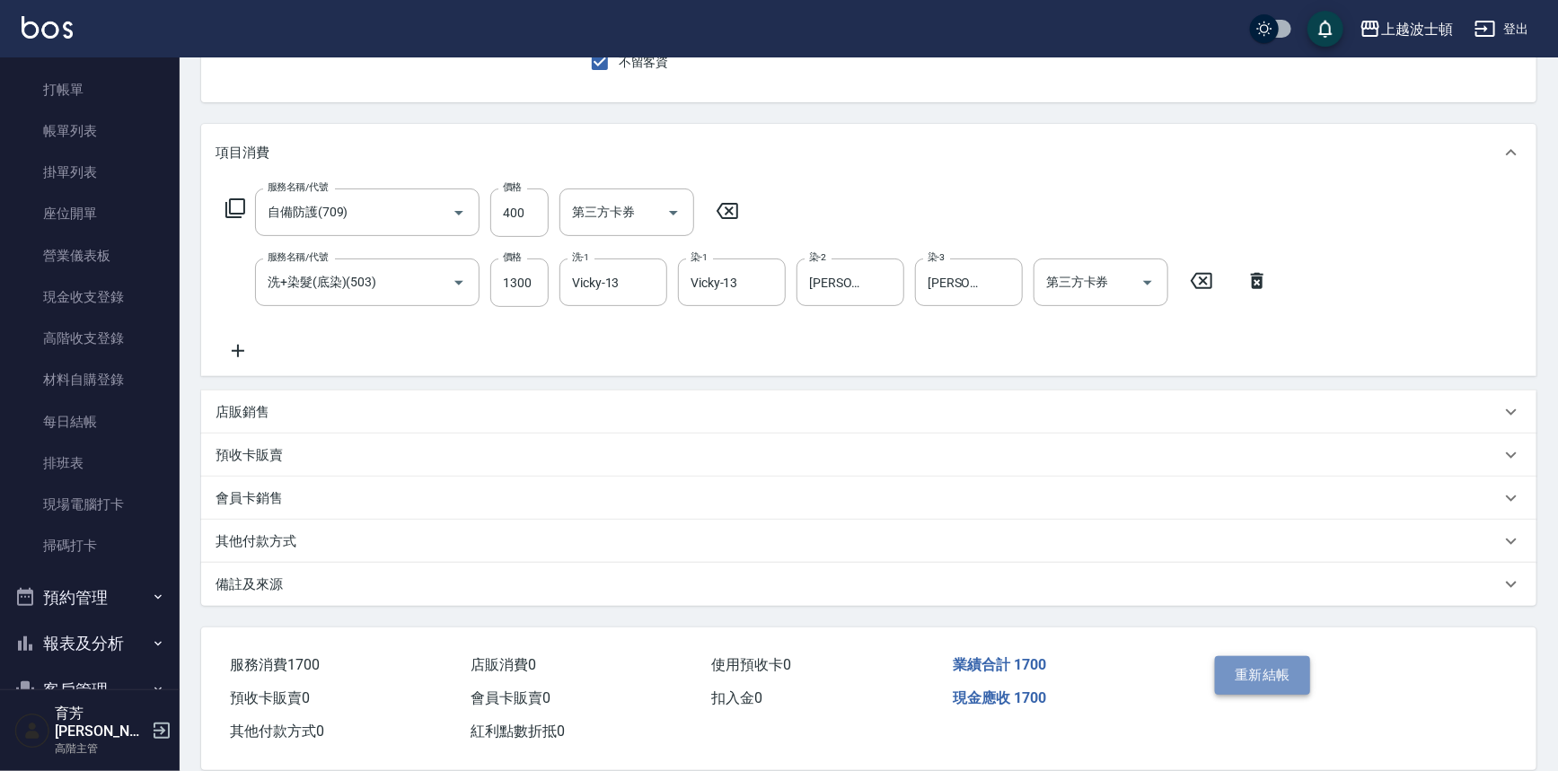
click at [1270, 672] on button "重新結帳" at bounding box center [1262, 675] width 95 height 38
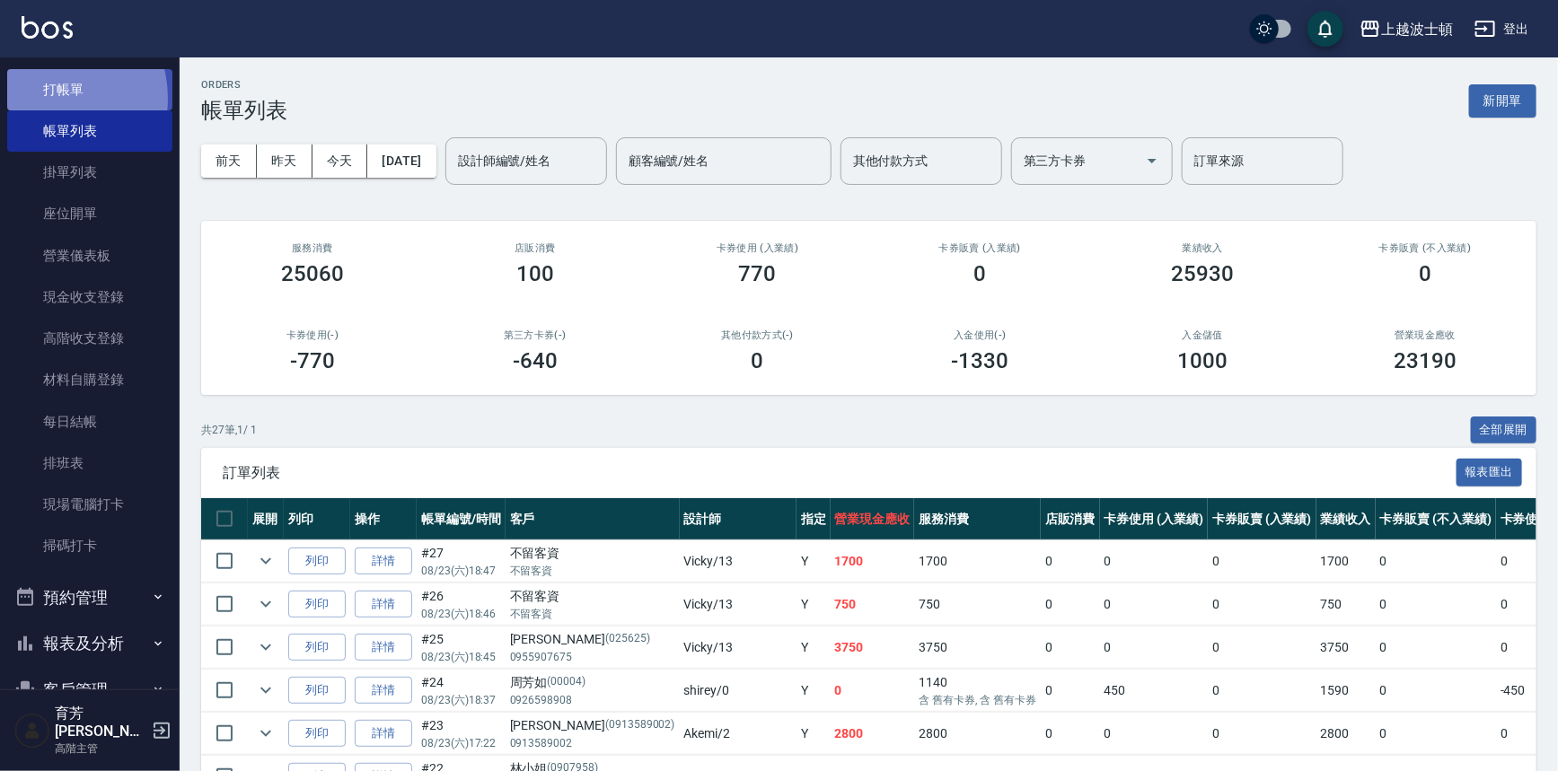
click at [48, 98] on link "打帳單" at bounding box center [89, 89] width 165 height 41
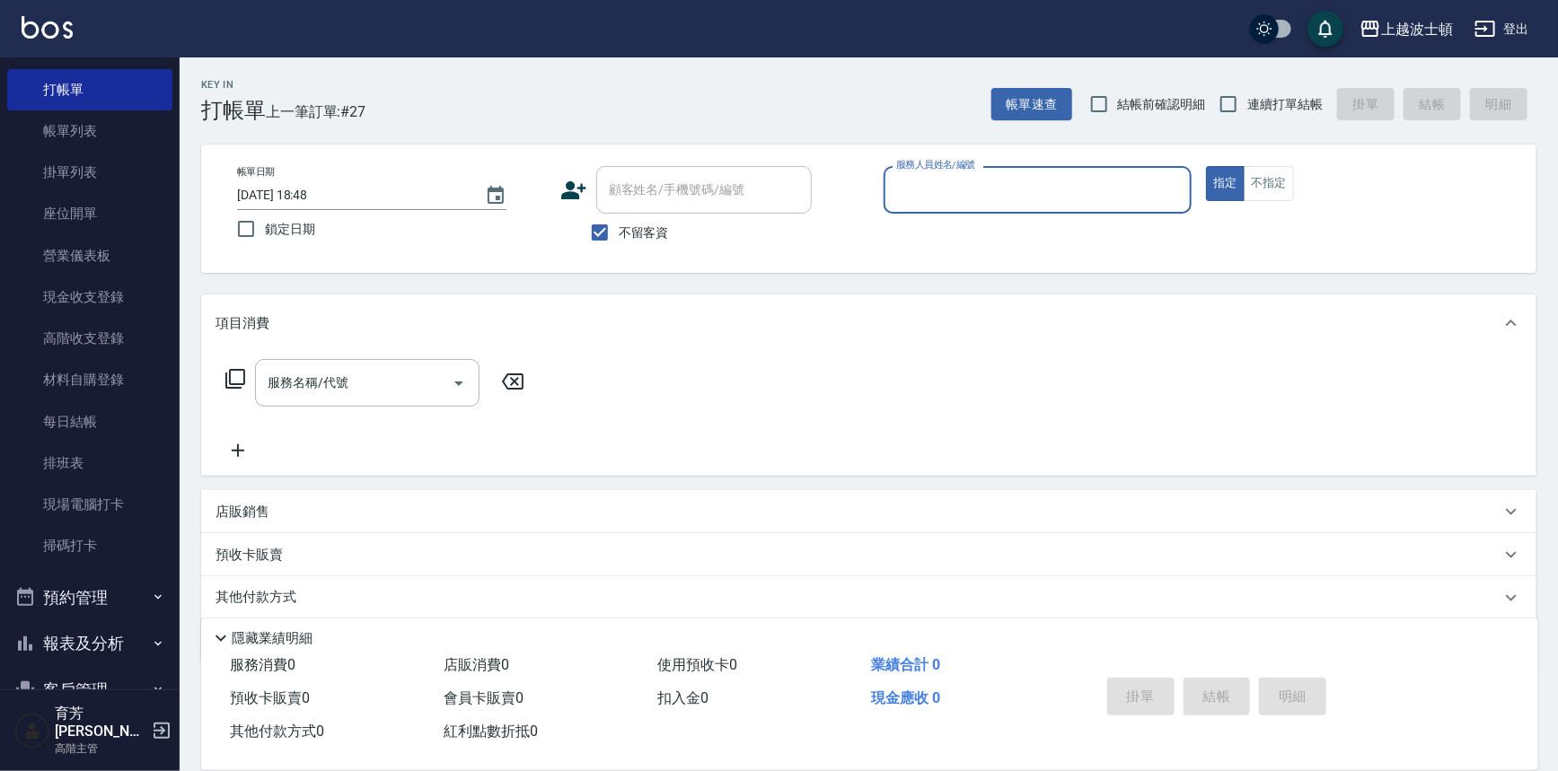
click at [628, 226] on span "不留客資" at bounding box center [644, 233] width 50 height 19
click at [619, 226] on input "不留客資" at bounding box center [600, 233] width 38 height 38
checkbox input "false"
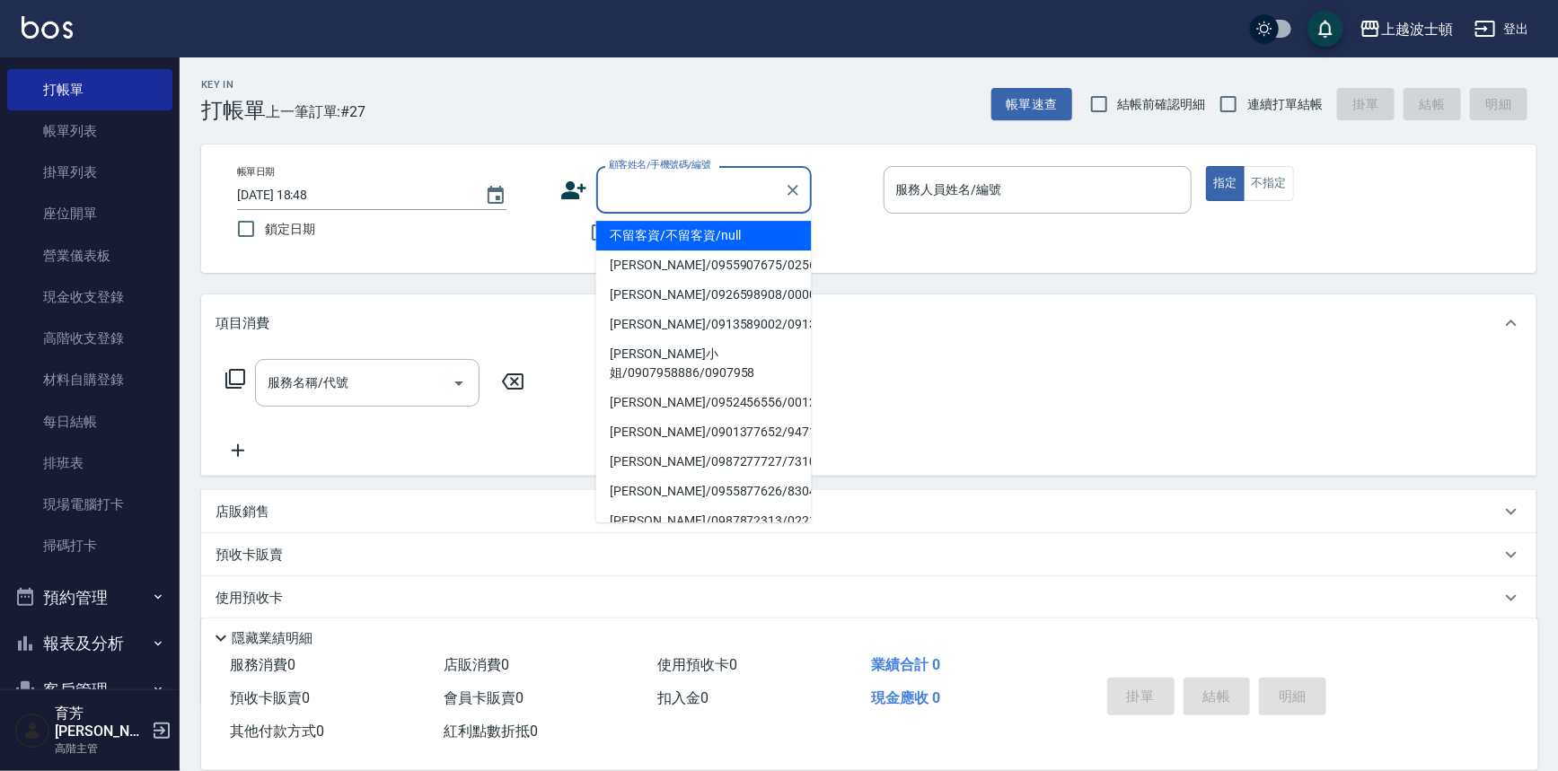
click at [629, 189] on input "顧客姓名/手機號碼/編號" at bounding box center [690, 189] width 172 height 31
click at [626, 225] on li "高皓瀚/高皓瀚05486/05486" at bounding box center [703, 236] width 215 height 30
type input "高皓瀚/高皓瀚05486/05486"
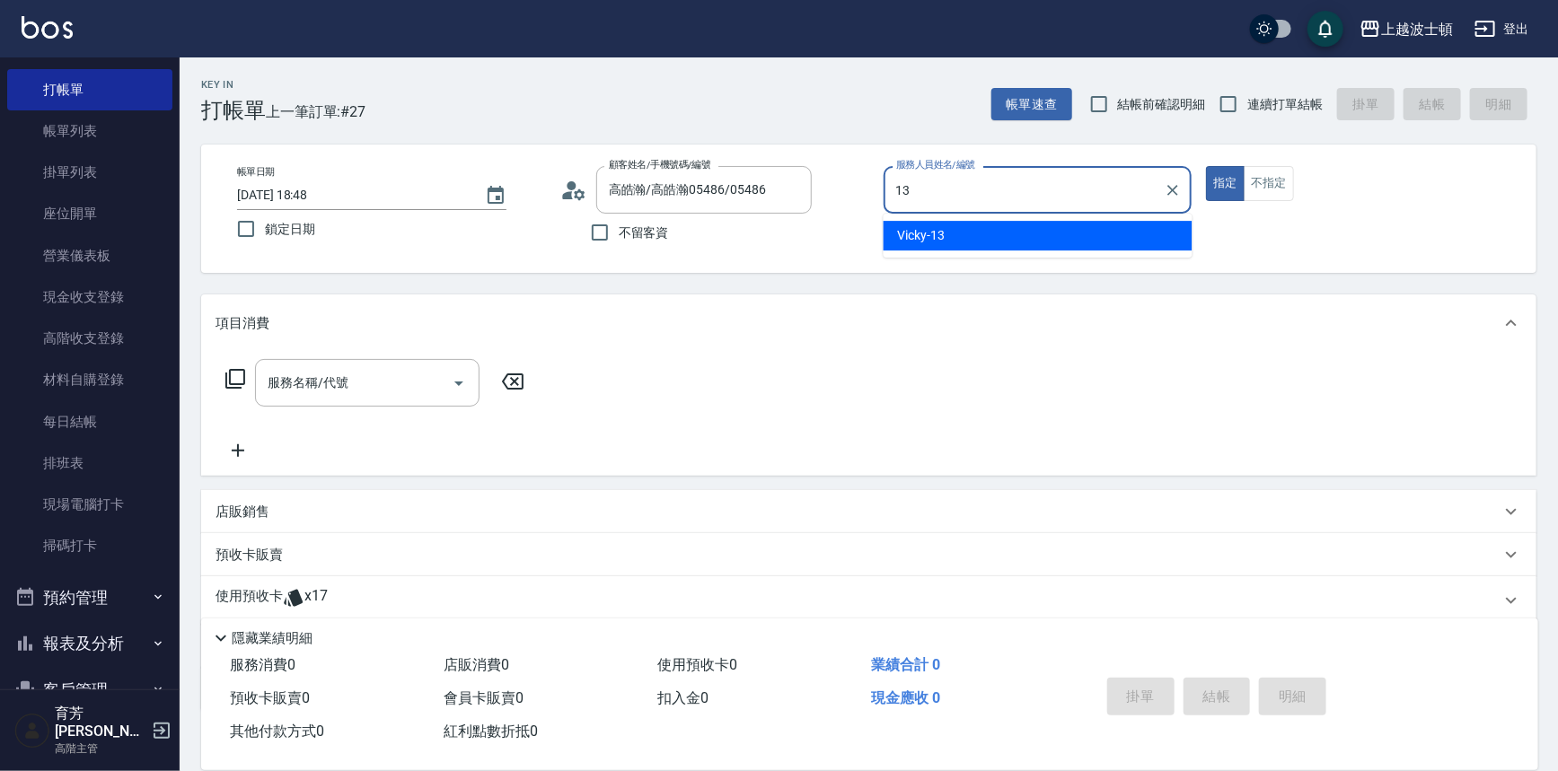
type input "Vicky-13"
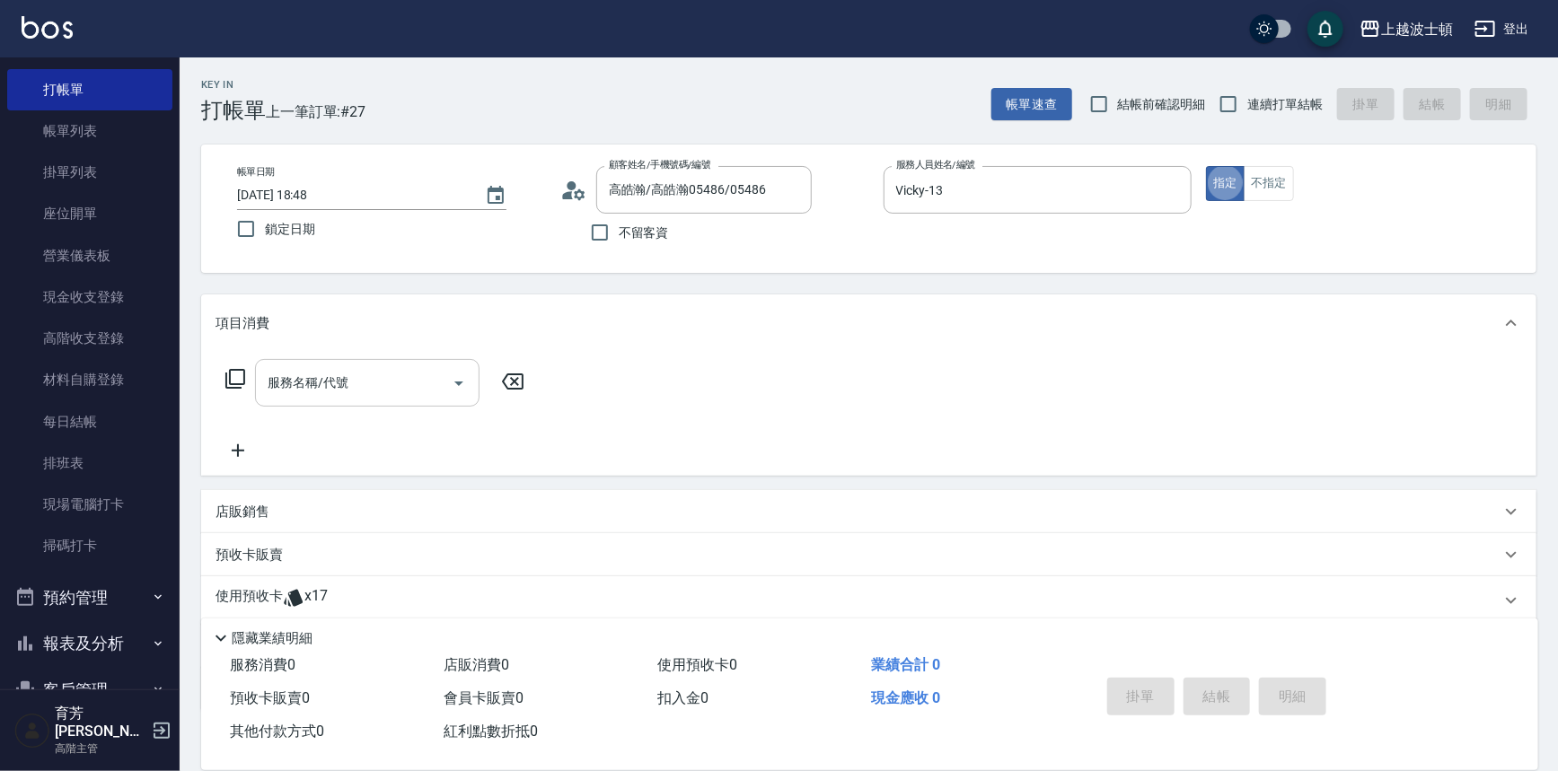
type button "true"
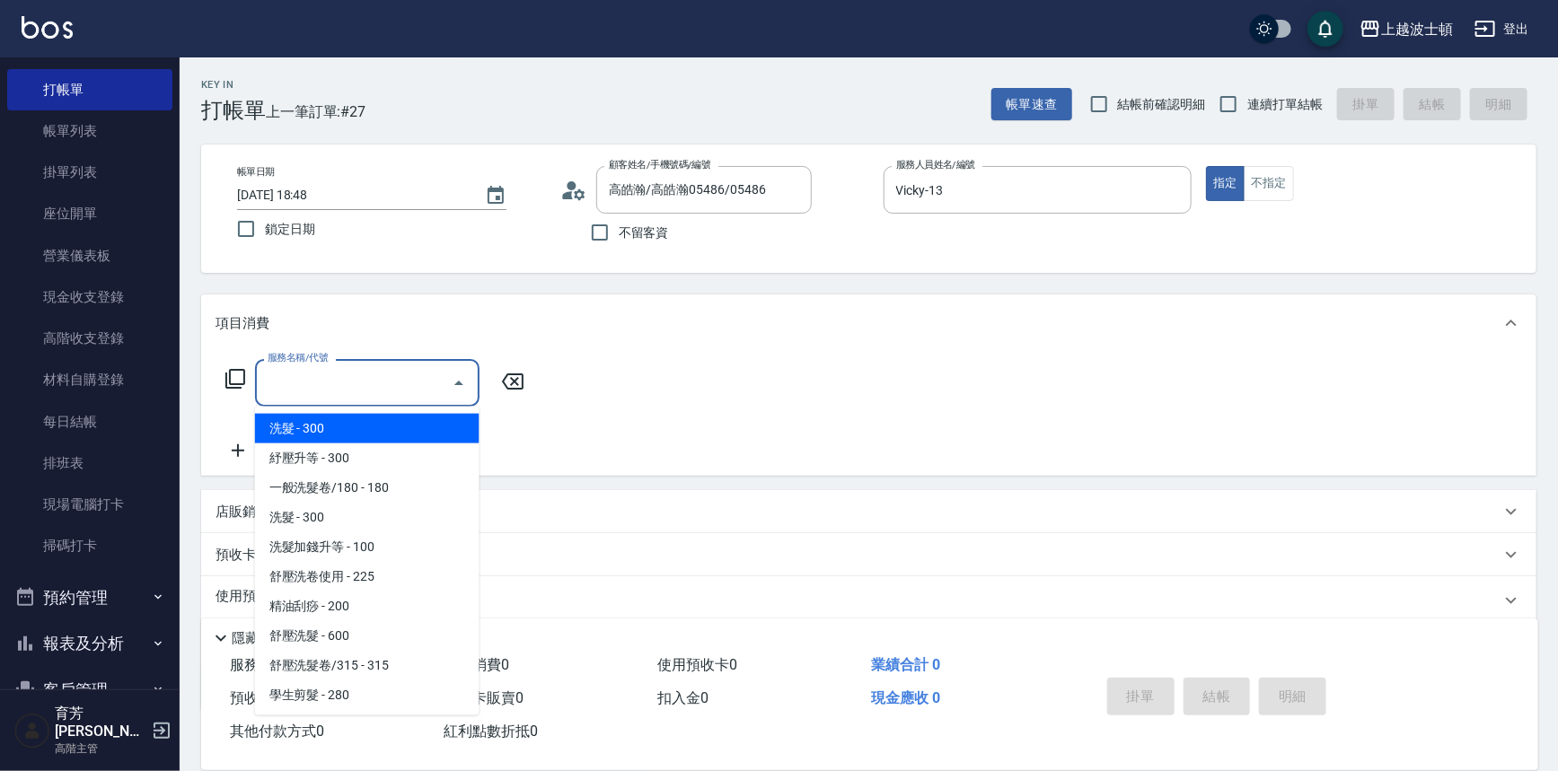
click at [360, 386] on input "服務名稱/代號" at bounding box center [353, 382] width 181 height 31
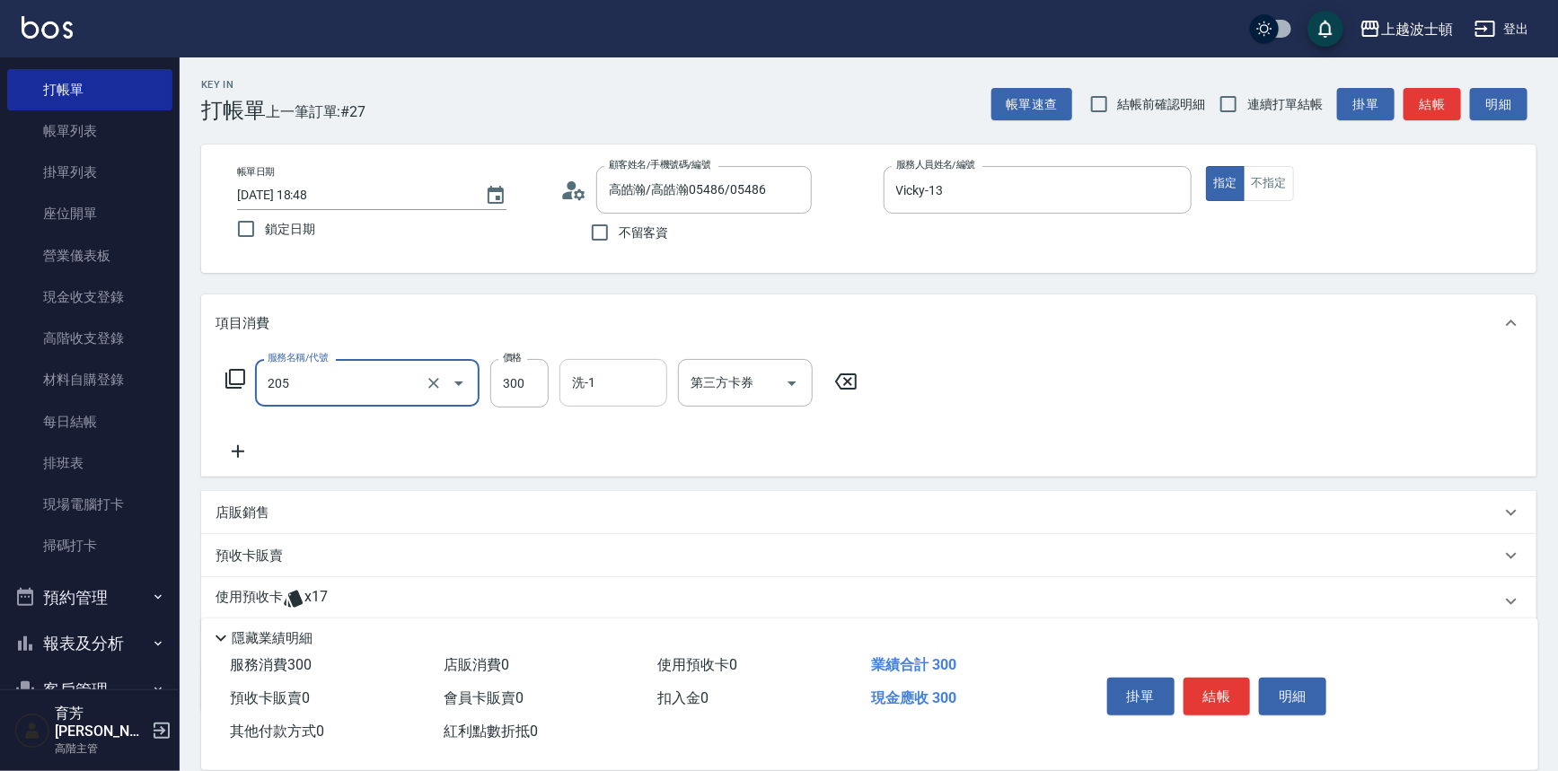
type input "洗髮(205)"
click at [599, 390] on input "洗-1" at bounding box center [613, 382] width 92 height 31
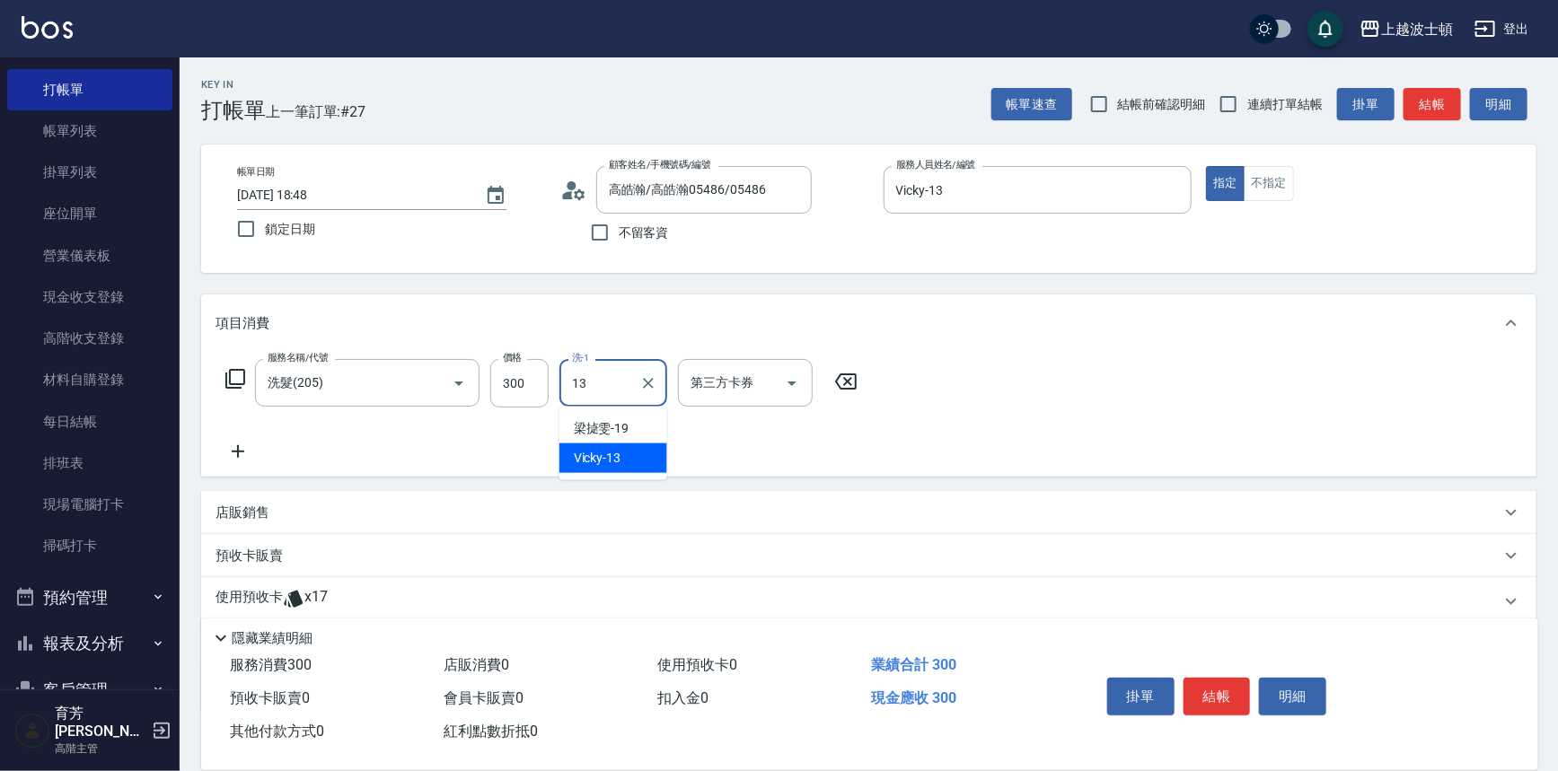
type input "Vicky-13"
click at [263, 603] on p "使用預收卡" at bounding box center [248, 601] width 67 height 27
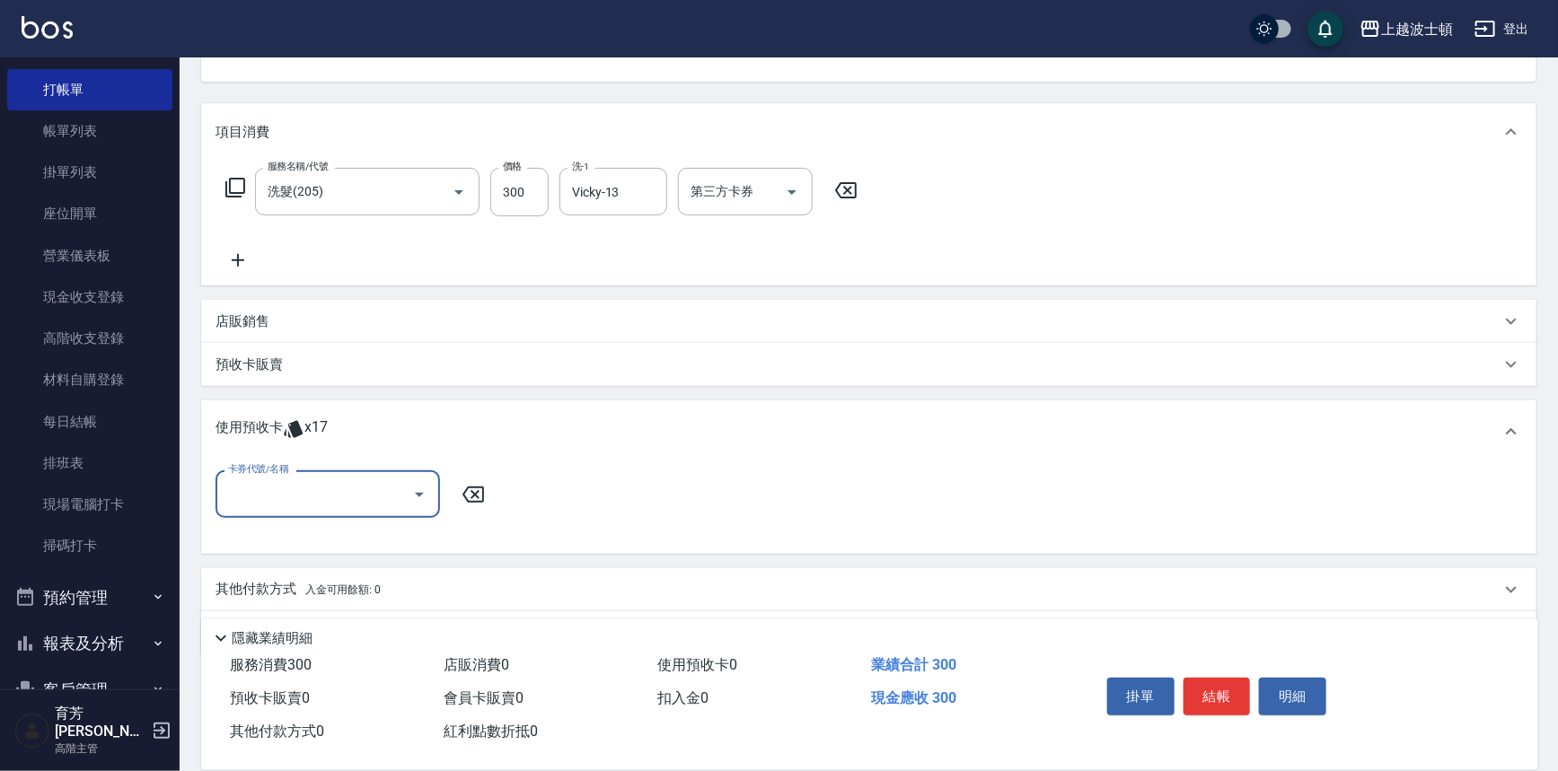
scroll to position [225, 0]
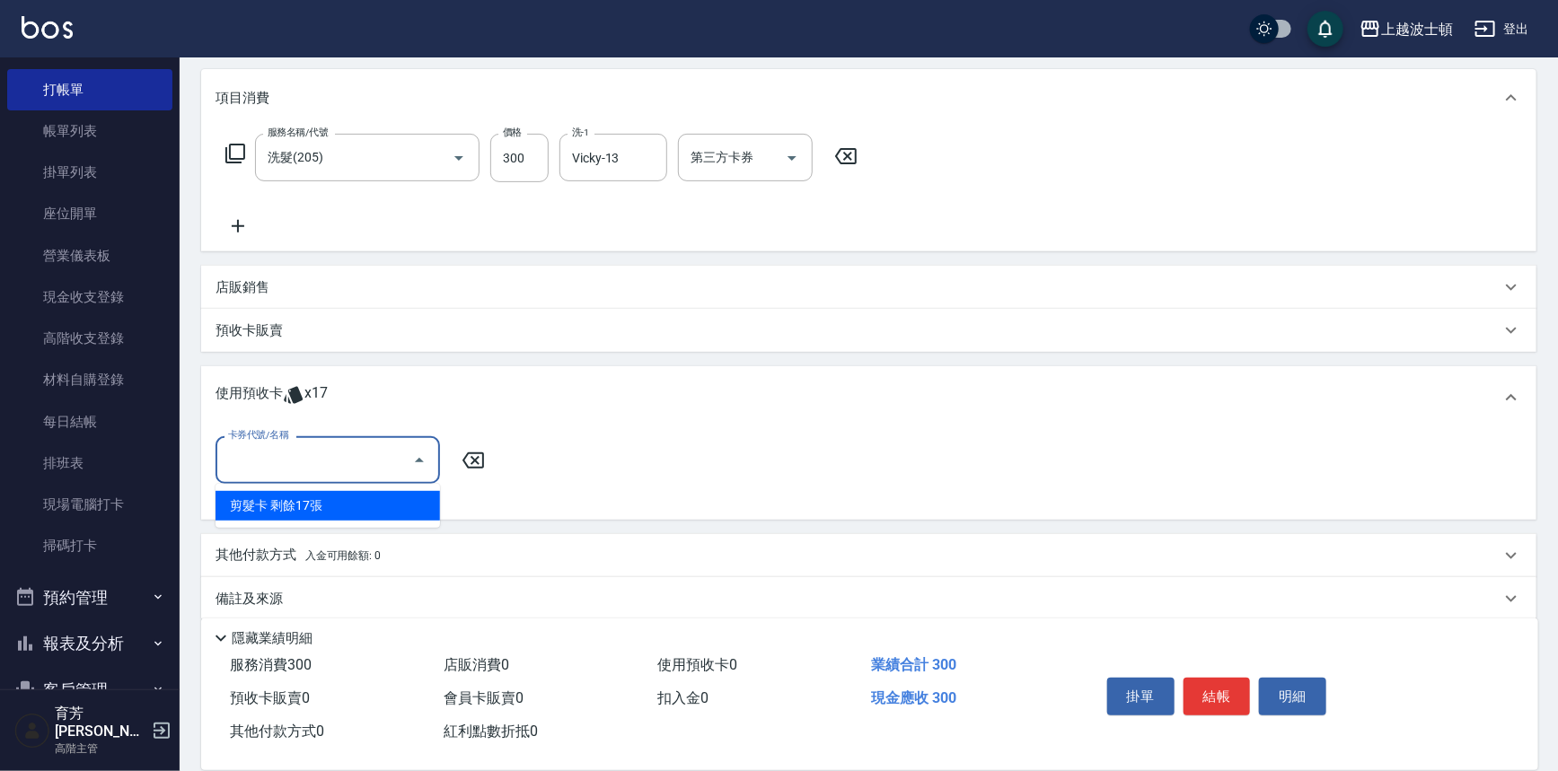
click at [371, 457] on input "卡券代號/名稱" at bounding box center [314, 459] width 181 height 31
click at [408, 499] on div "剪髮卡 剩餘17張" at bounding box center [327, 506] width 224 height 30
type input "剪髮卡"
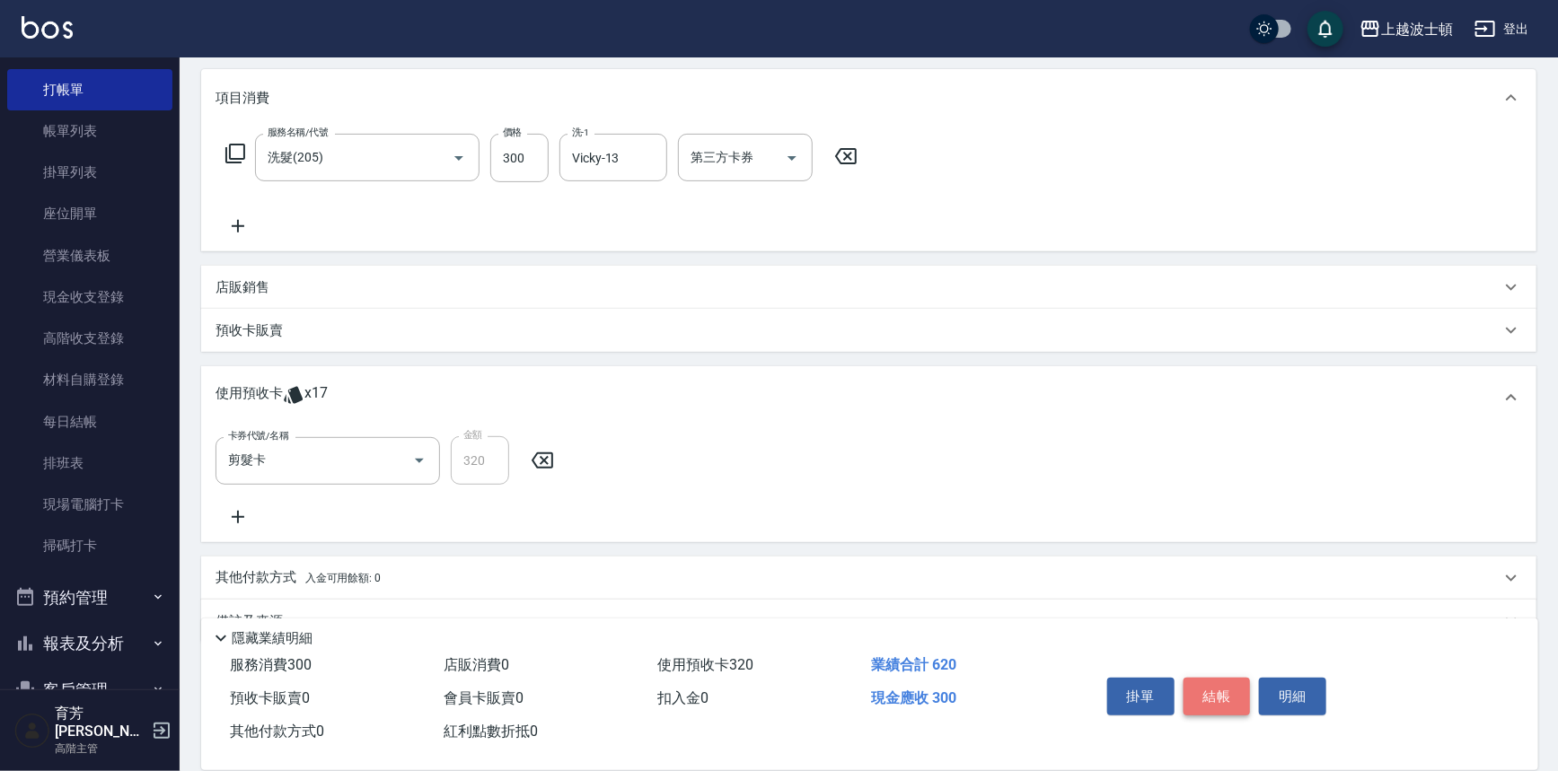
click at [1242, 678] on button "結帳" at bounding box center [1216, 697] width 67 height 38
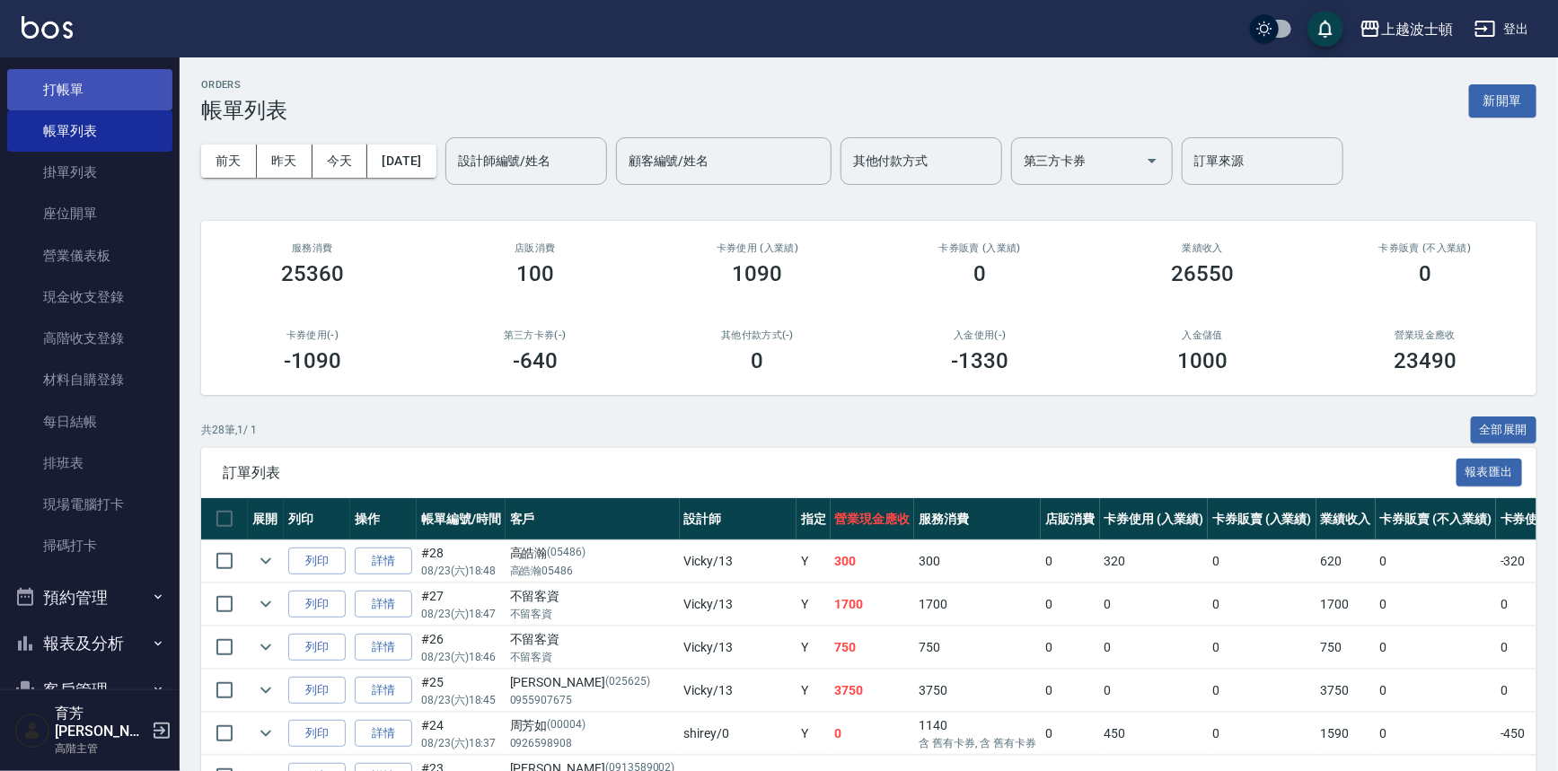
click at [69, 80] on link "打帳單" at bounding box center [89, 89] width 165 height 41
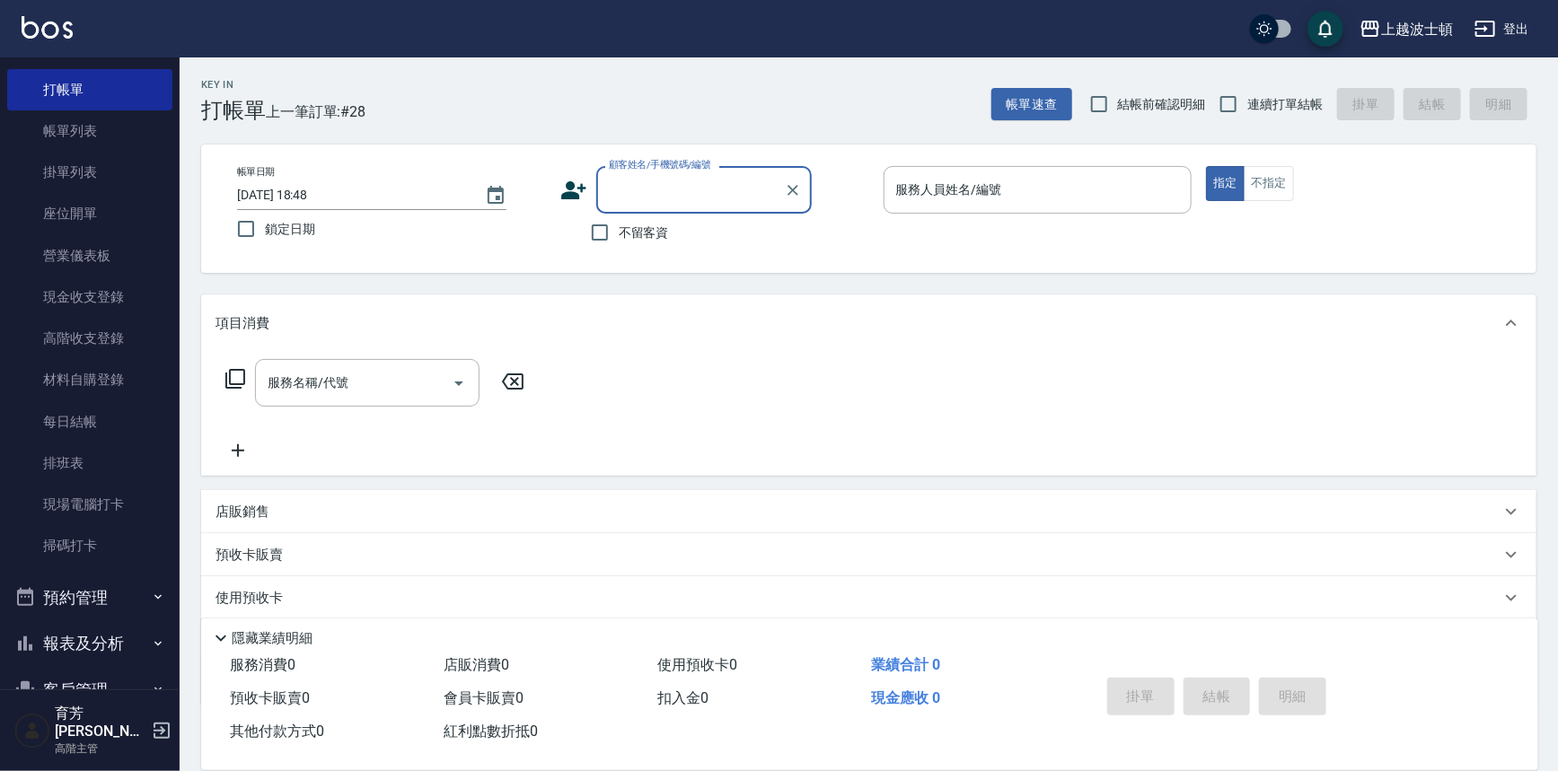
click at [625, 246] on label "不留客資" at bounding box center [625, 233] width 88 height 38
click at [619, 246] on input "不留客資" at bounding box center [600, 233] width 38 height 38
checkbox input "true"
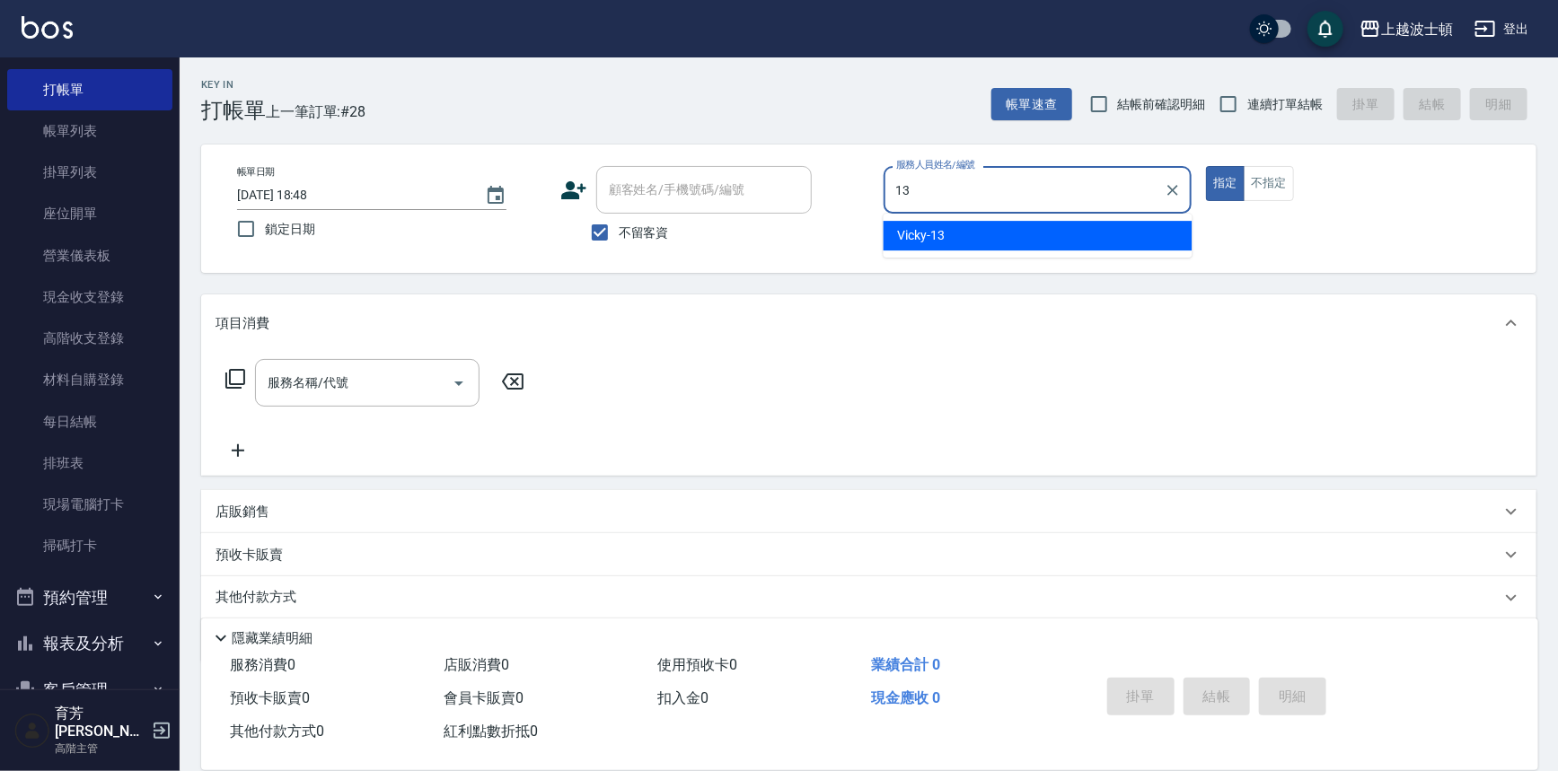
type input "Vicky-13"
type button "true"
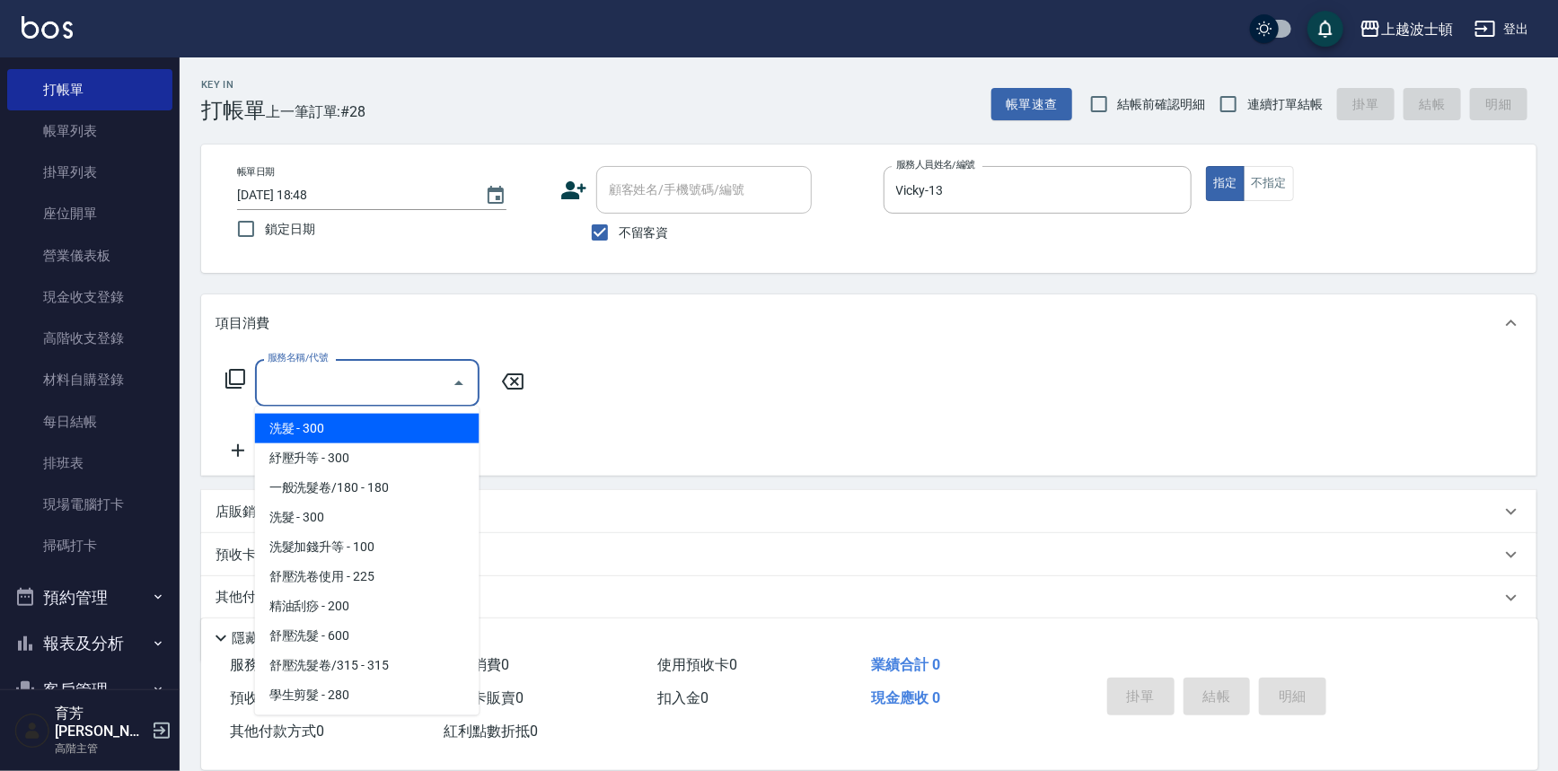
click at [347, 391] on input "服務名稱/代號" at bounding box center [353, 382] width 181 height 31
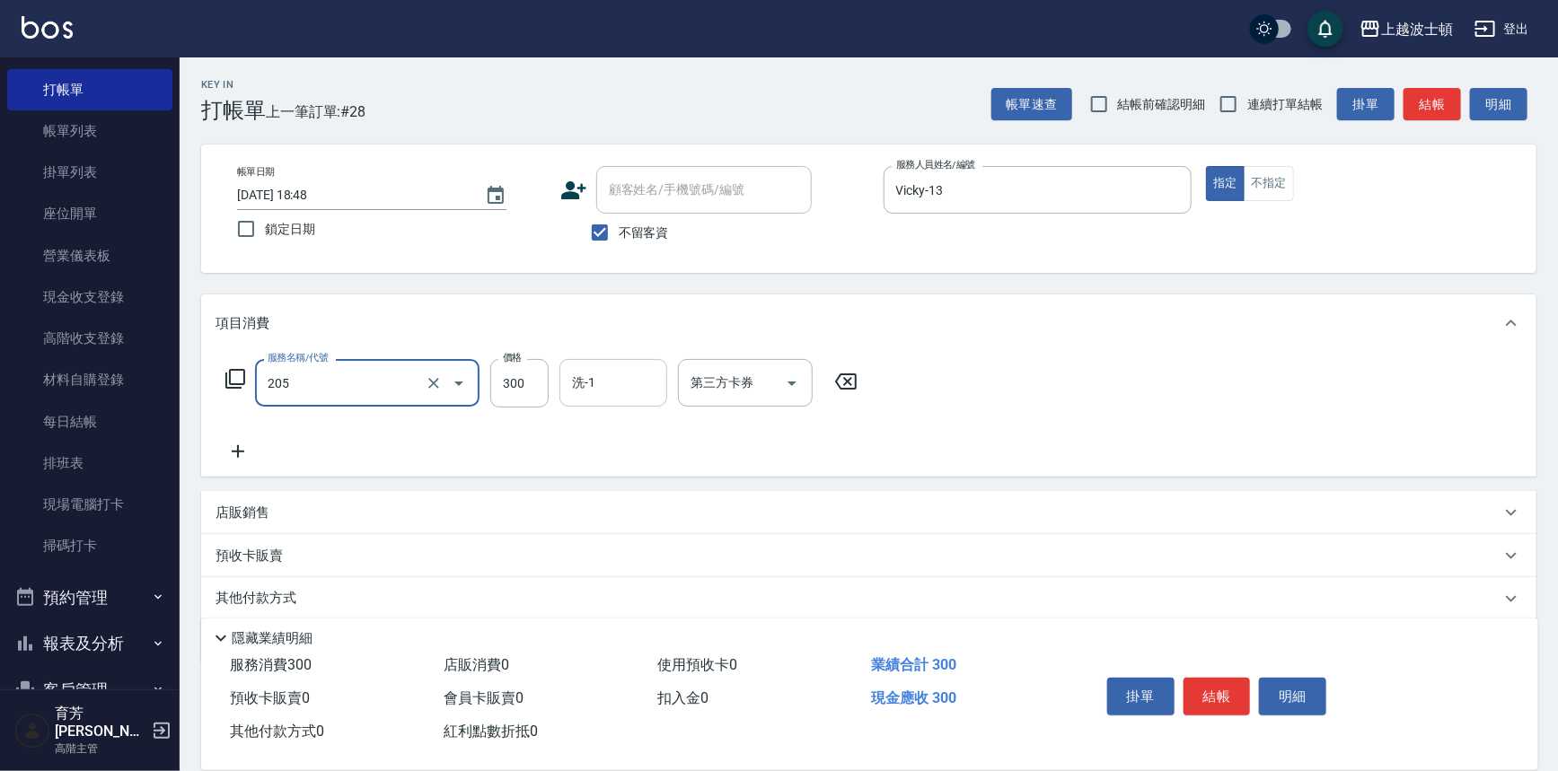
type input "洗髮(205)"
click at [606, 394] on input "洗-1" at bounding box center [613, 382] width 92 height 31
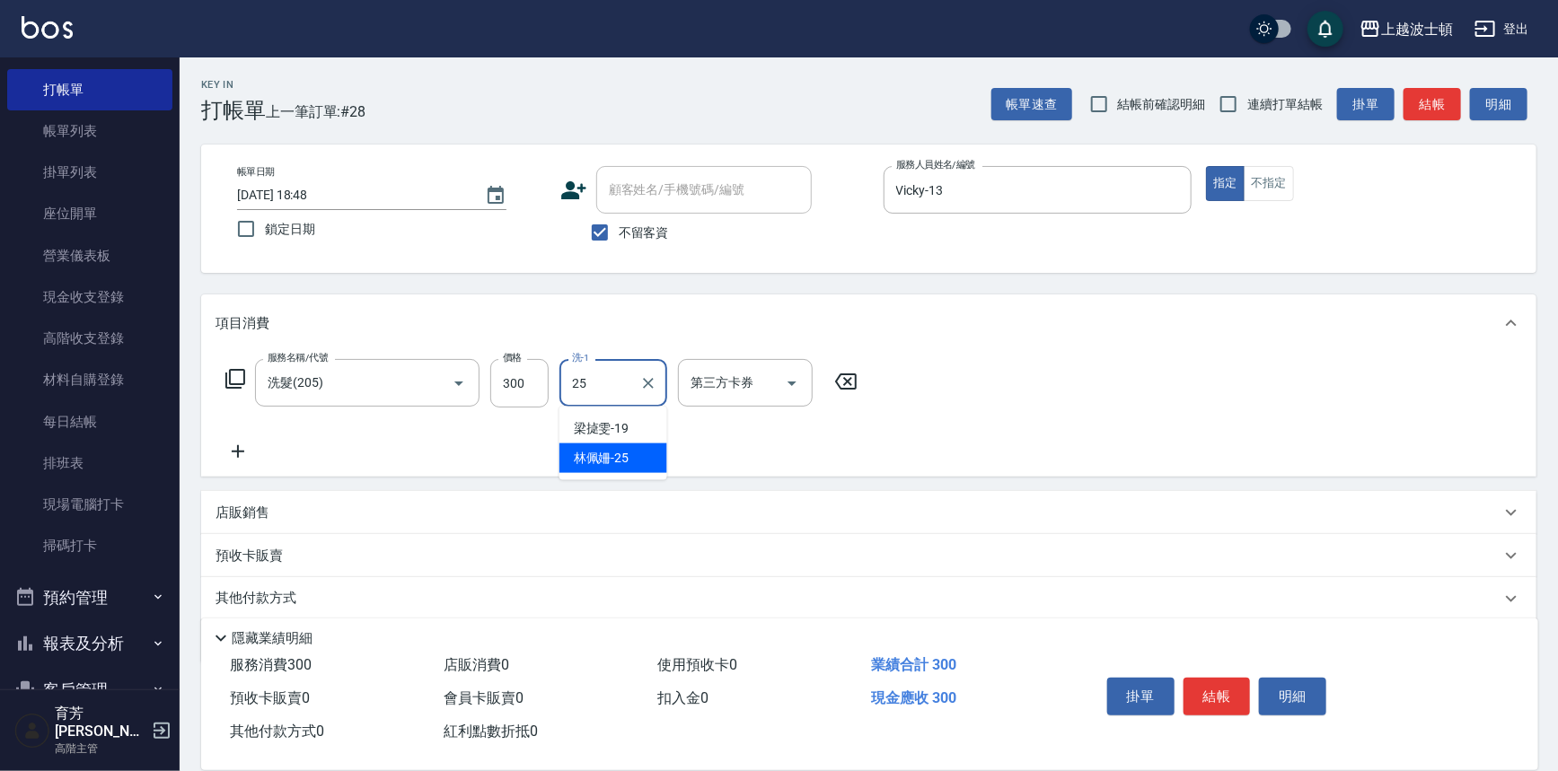
type input "[PERSON_NAME]-25"
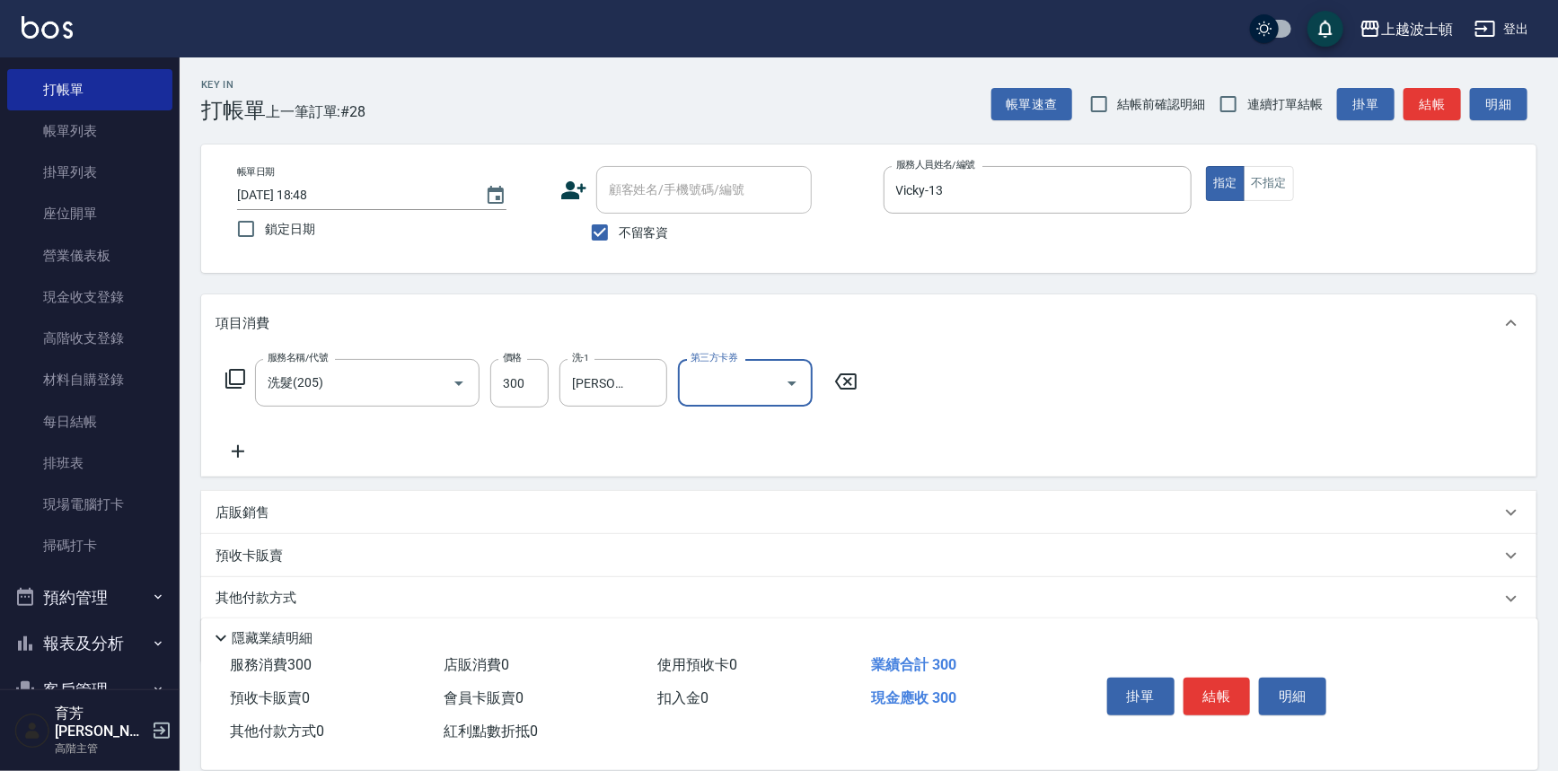
click at [244, 446] on icon at bounding box center [237, 452] width 45 height 22
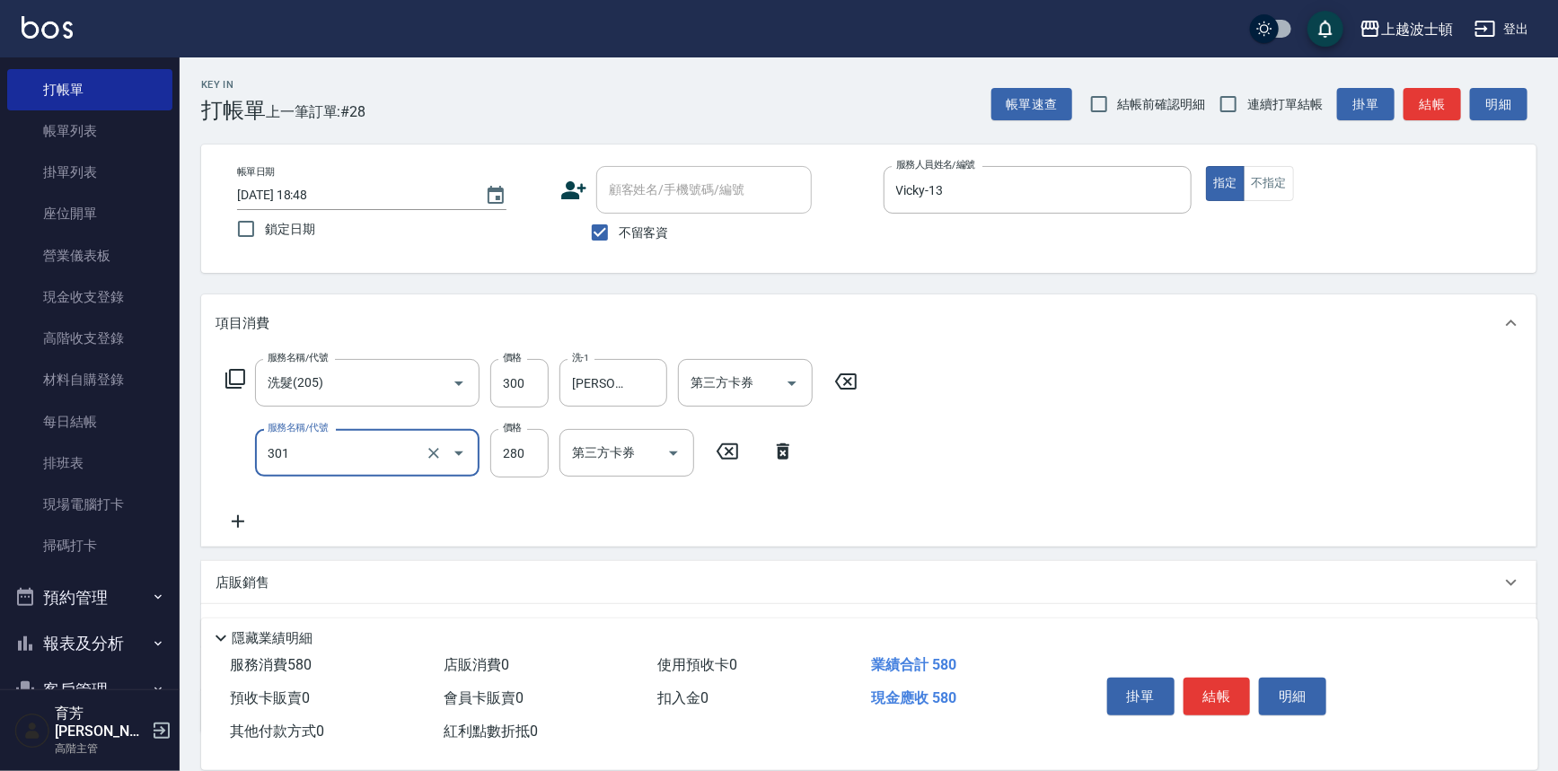
type input "學生剪髮(301)"
click at [248, 520] on icon at bounding box center [237, 522] width 45 height 22
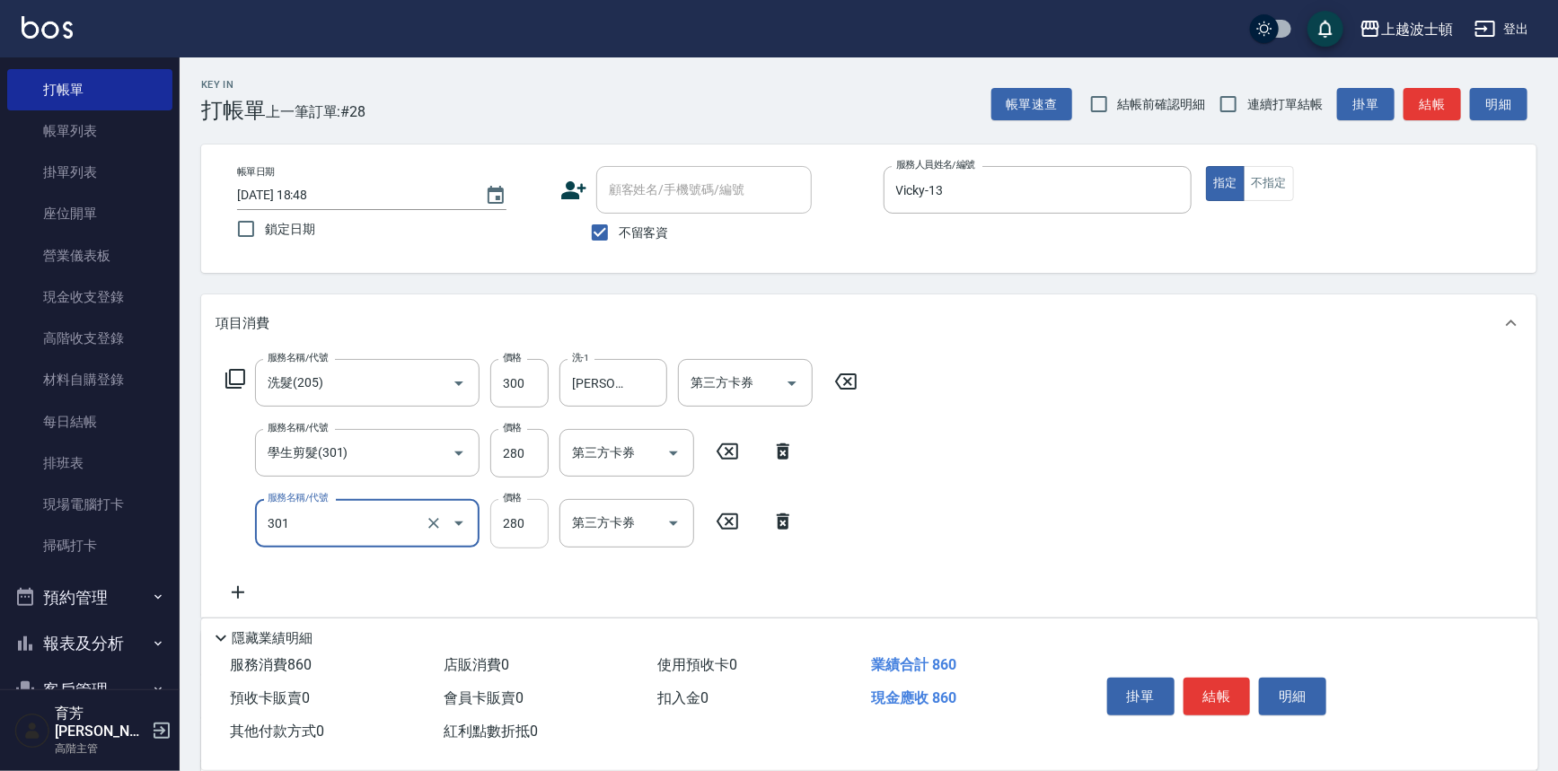
type input "學生剪髮(301)"
click at [531, 519] on input "280" at bounding box center [519, 523] width 58 height 48
type input "250"
click at [531, 456] on input "280" at bounding box center [519, 453] width 58 height 48
type input "250"
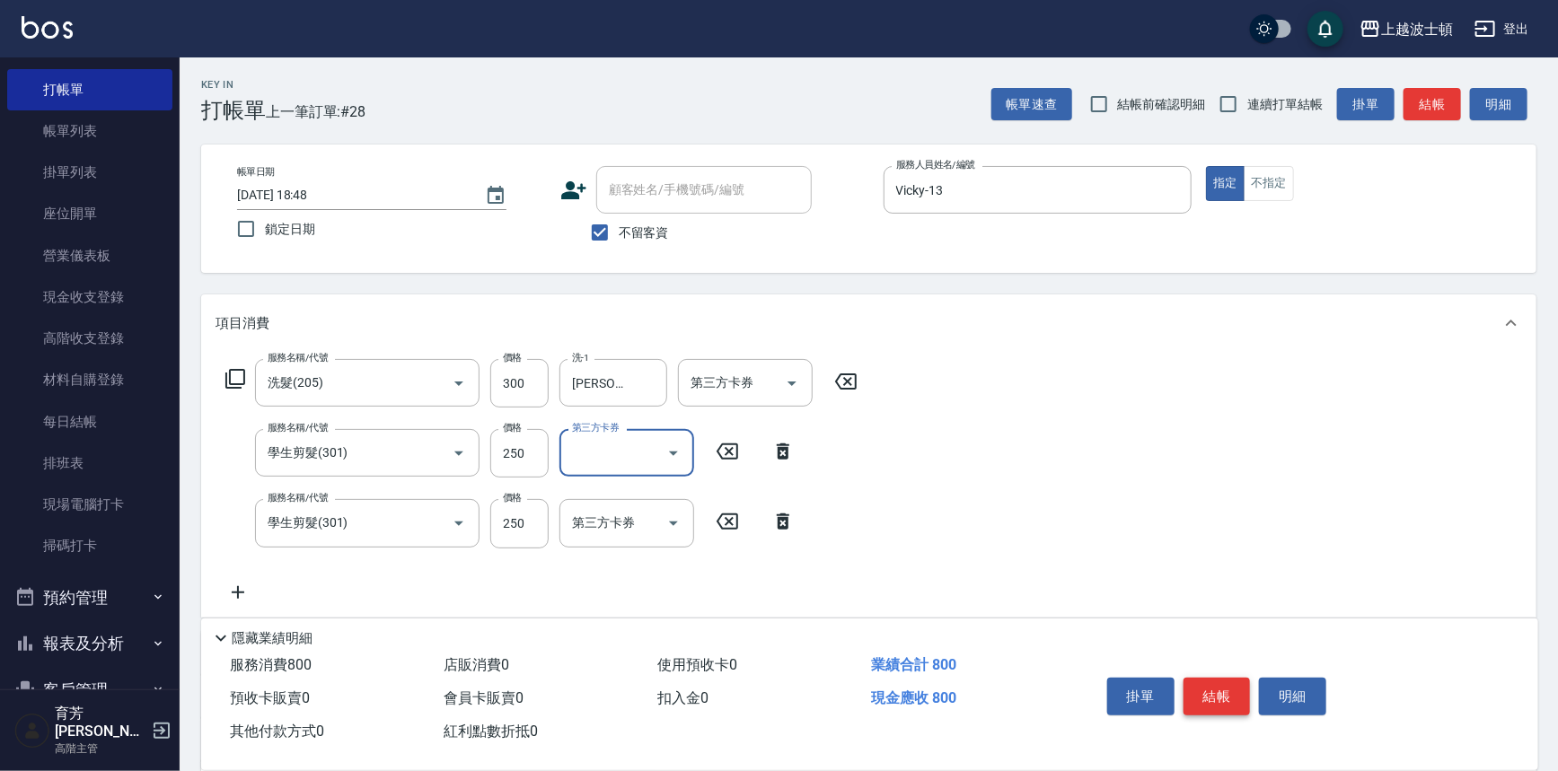
click at [1230, 693] on button "結帳" at bounding box center [1216, 697] width 67 height 38
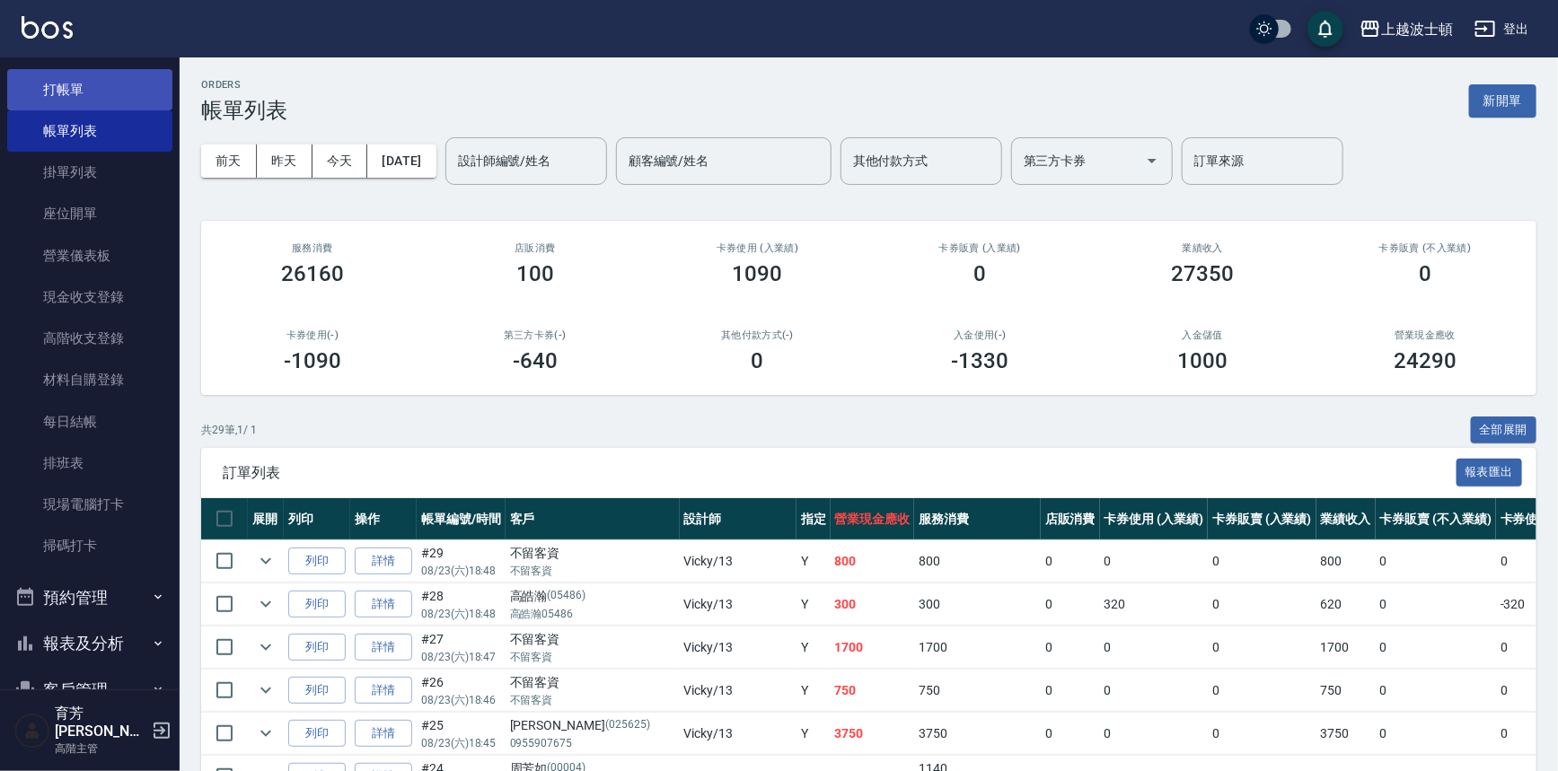
click at [74, 94] on link "打帳單" at bounding box center [89, 89] width 165 height 41
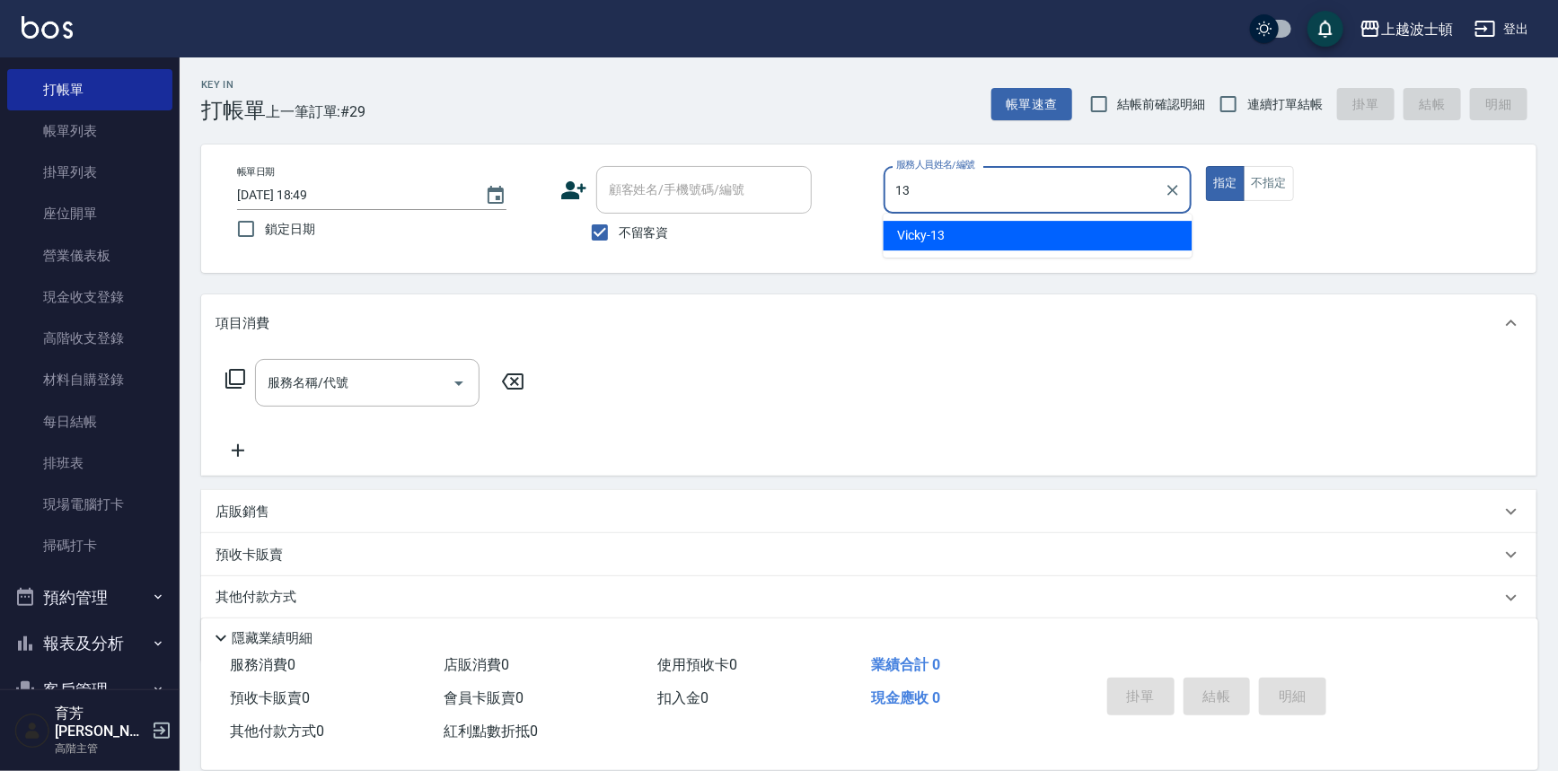
type input "Vicky-13"
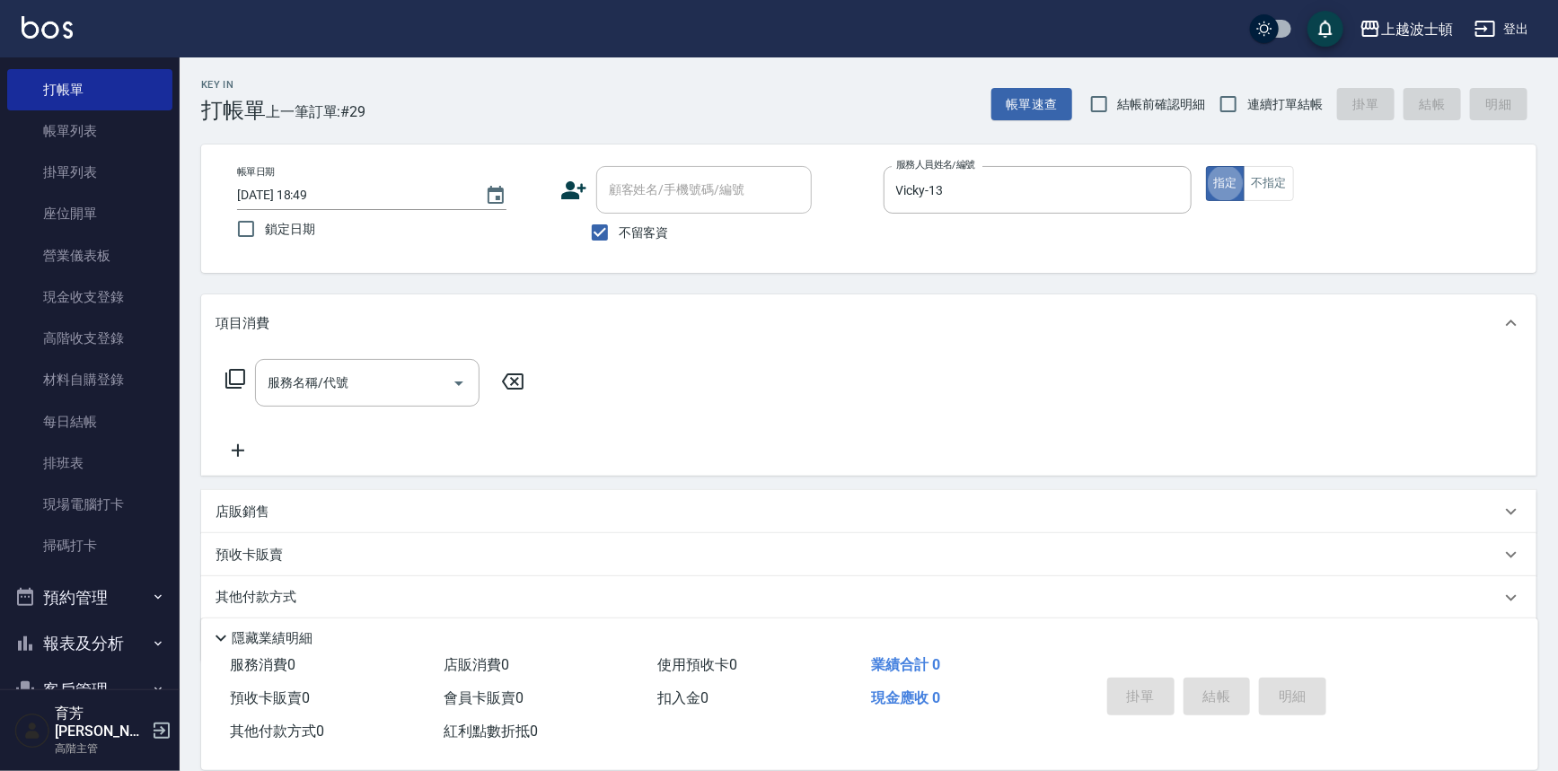
type button "true"
click at [637, 231] on span "不留客資" at bounding box center [644, 233] width 50 height 19
click at [619, 231] on input "不留客資" at bounding box center [600, 233] width 38 height 38
checkbox input "false"
click at [646, 209] on div "顧客姓名/手機號碼/編號" at bounding box center [703, 190] width 215 height 48
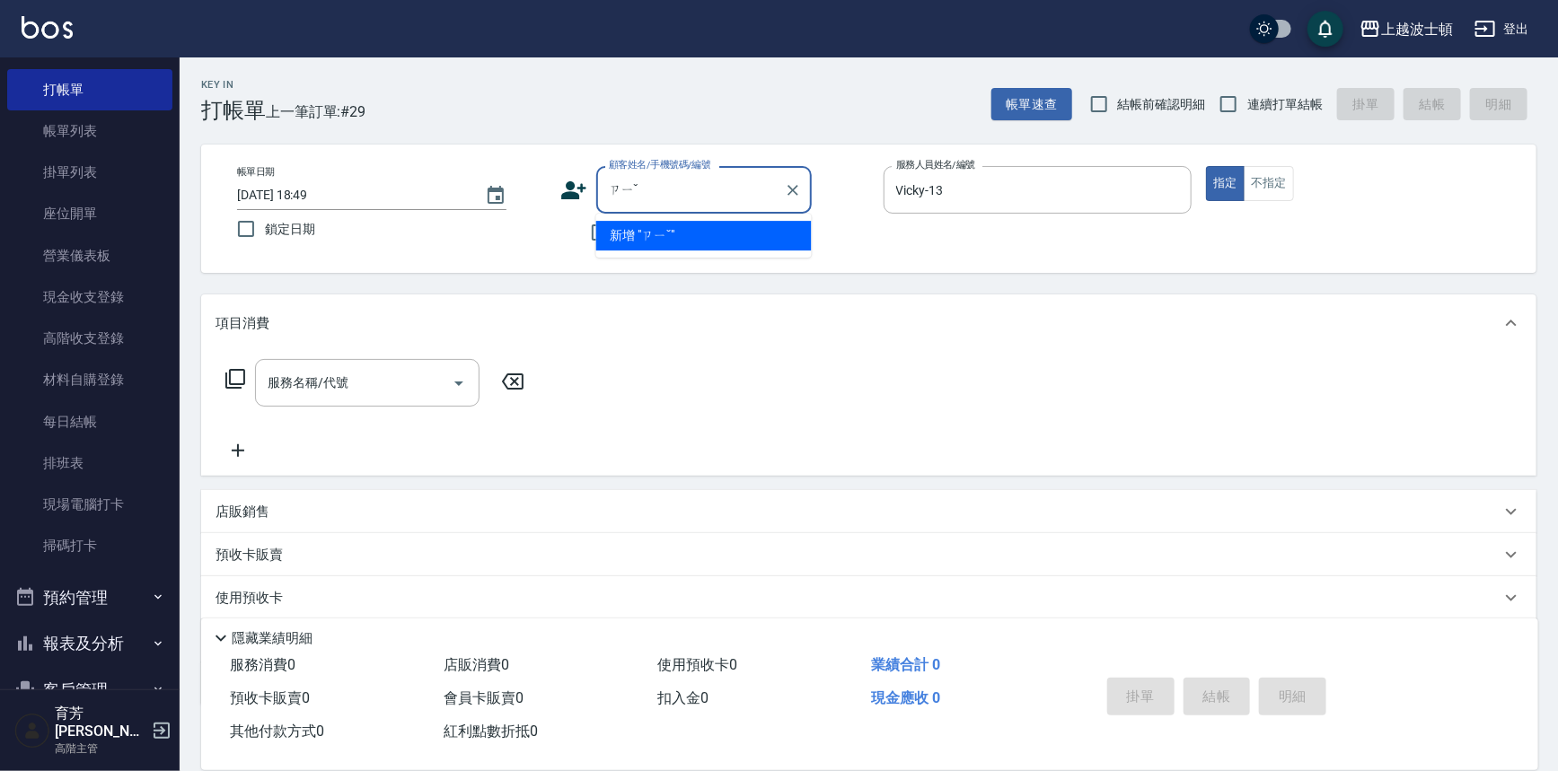
type input "ㄗ"
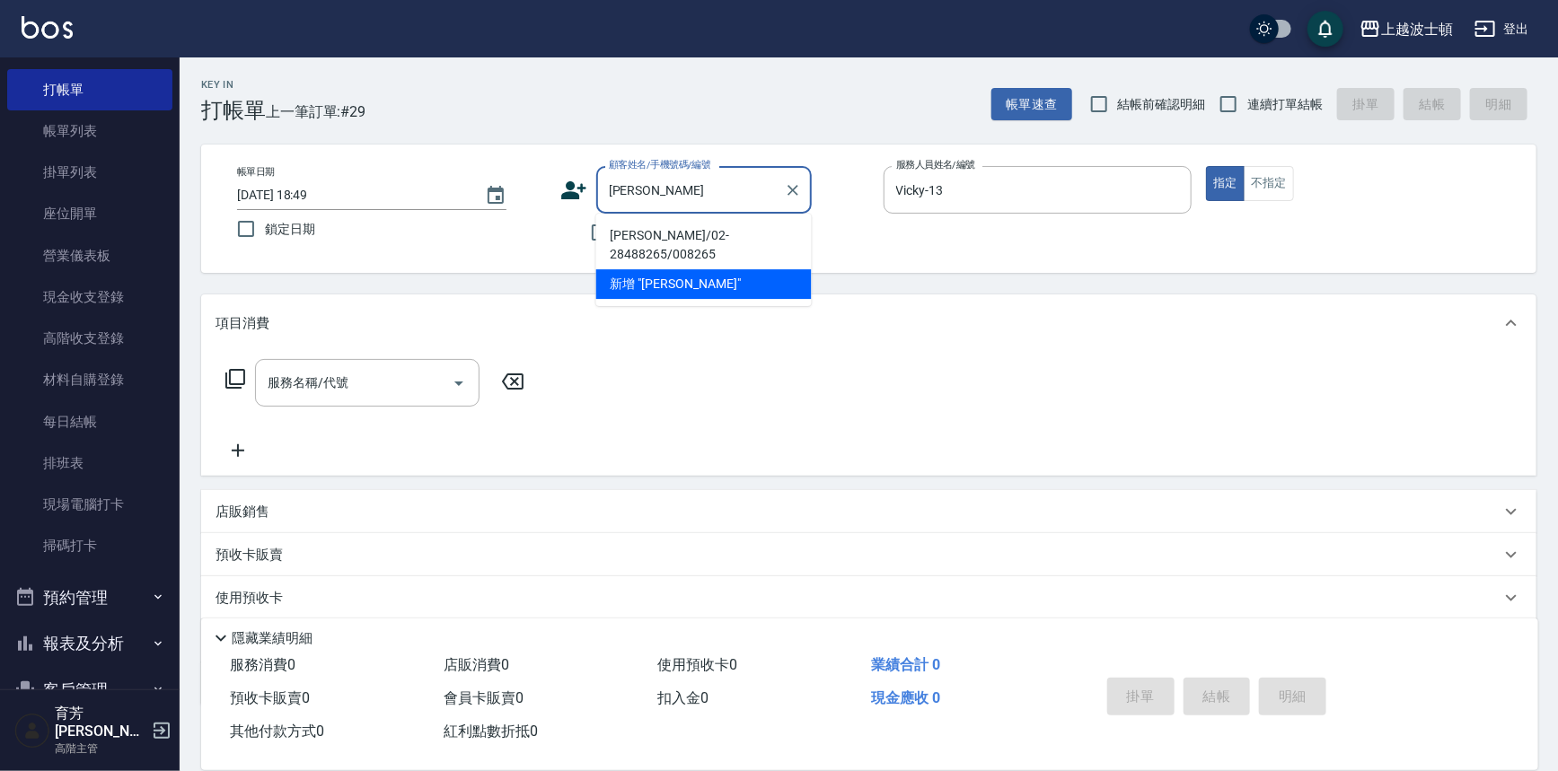
click at [654, 238] on li "[PERSON_NAME]/02-28488265/008265" at bounding box center [703, 245] width 215 height 48
type input "[PERSON_NAME]/02-28488265/008265"
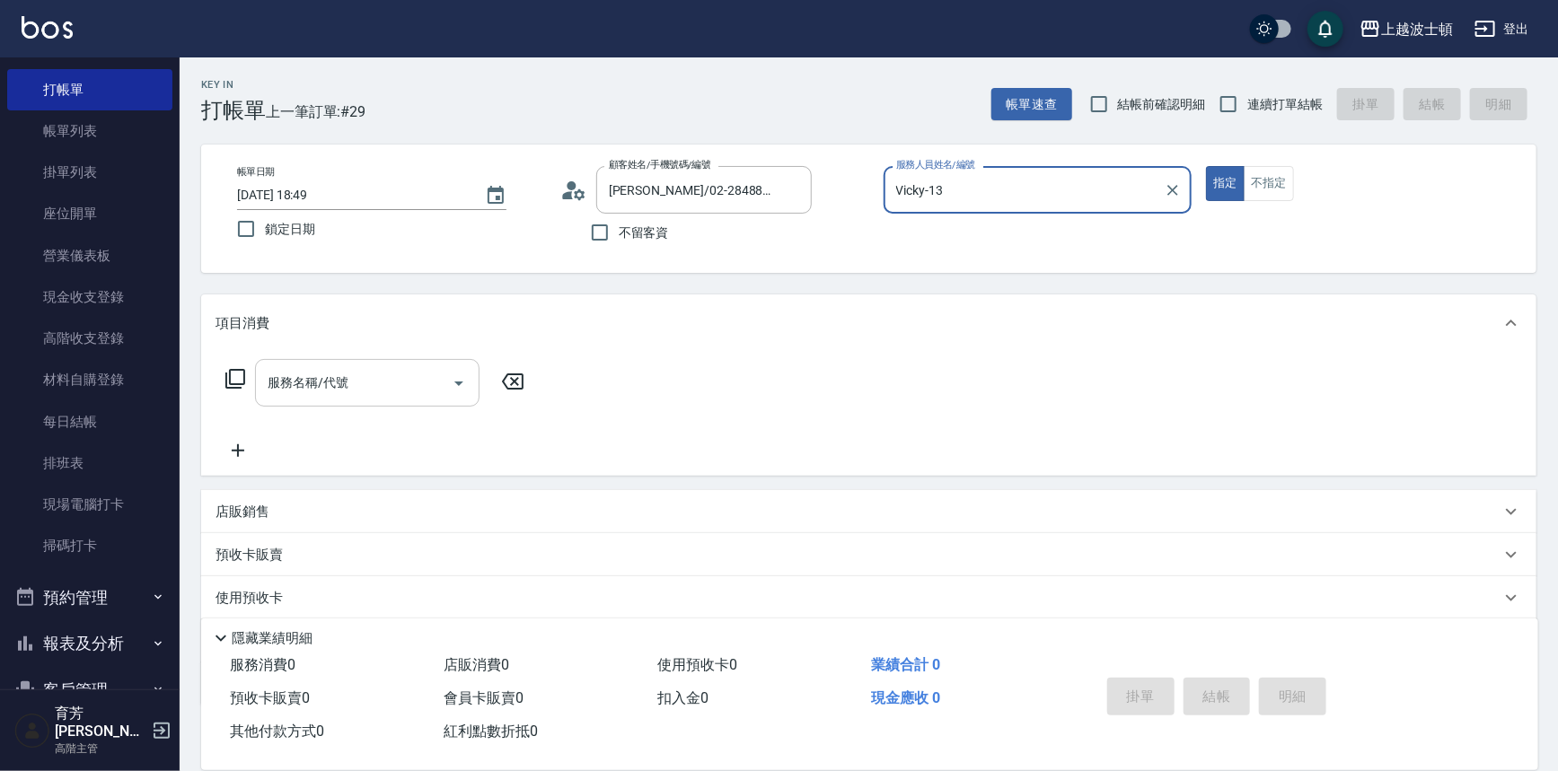
click at [412, 366] on div "服務名稱/代號" at bounding box center [367, 383] width 224 height 48
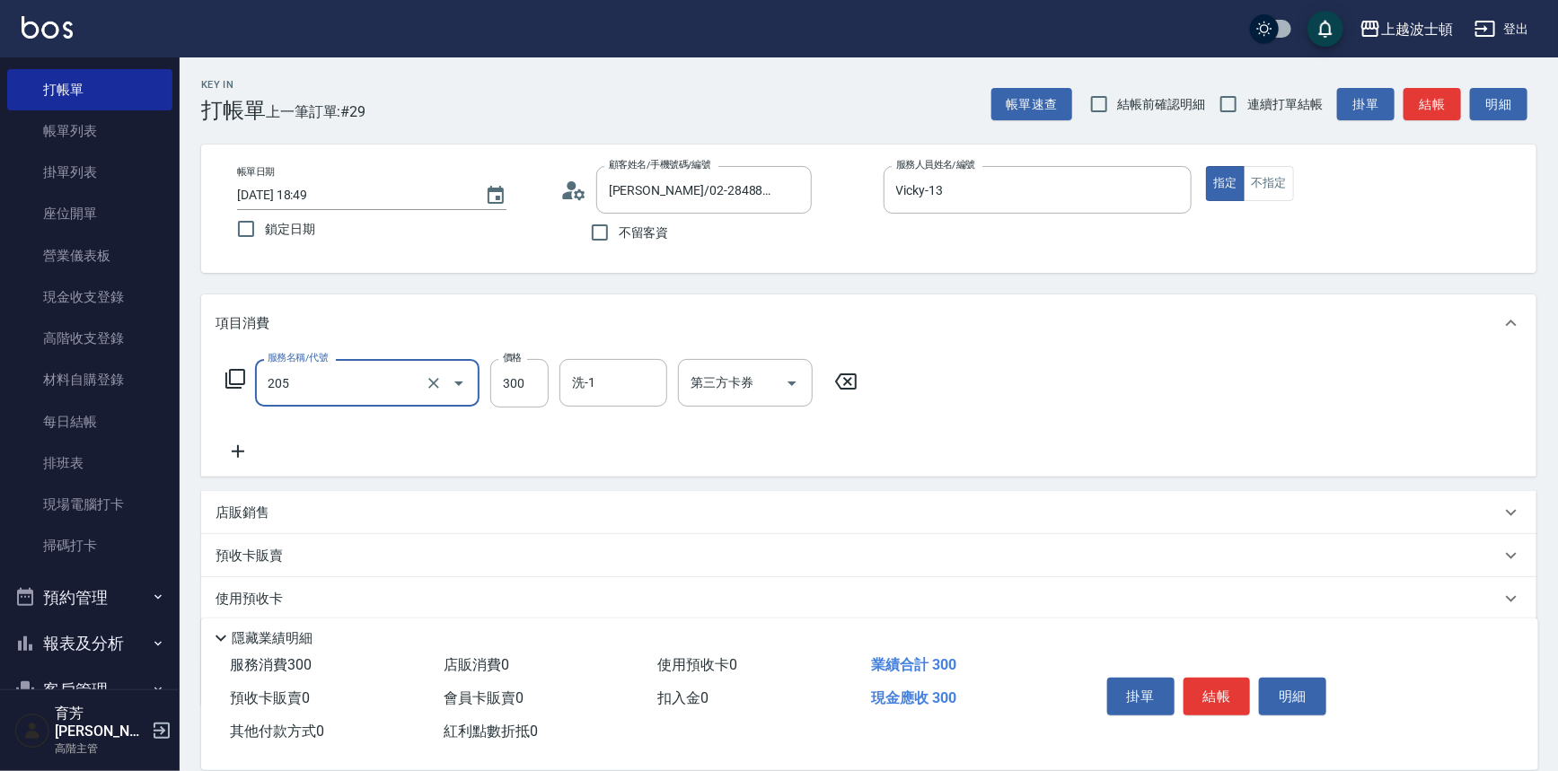
type input "洗髮(205)"
click at [235, 453] on icon at bounding box center [237, 452] width 45 height 22
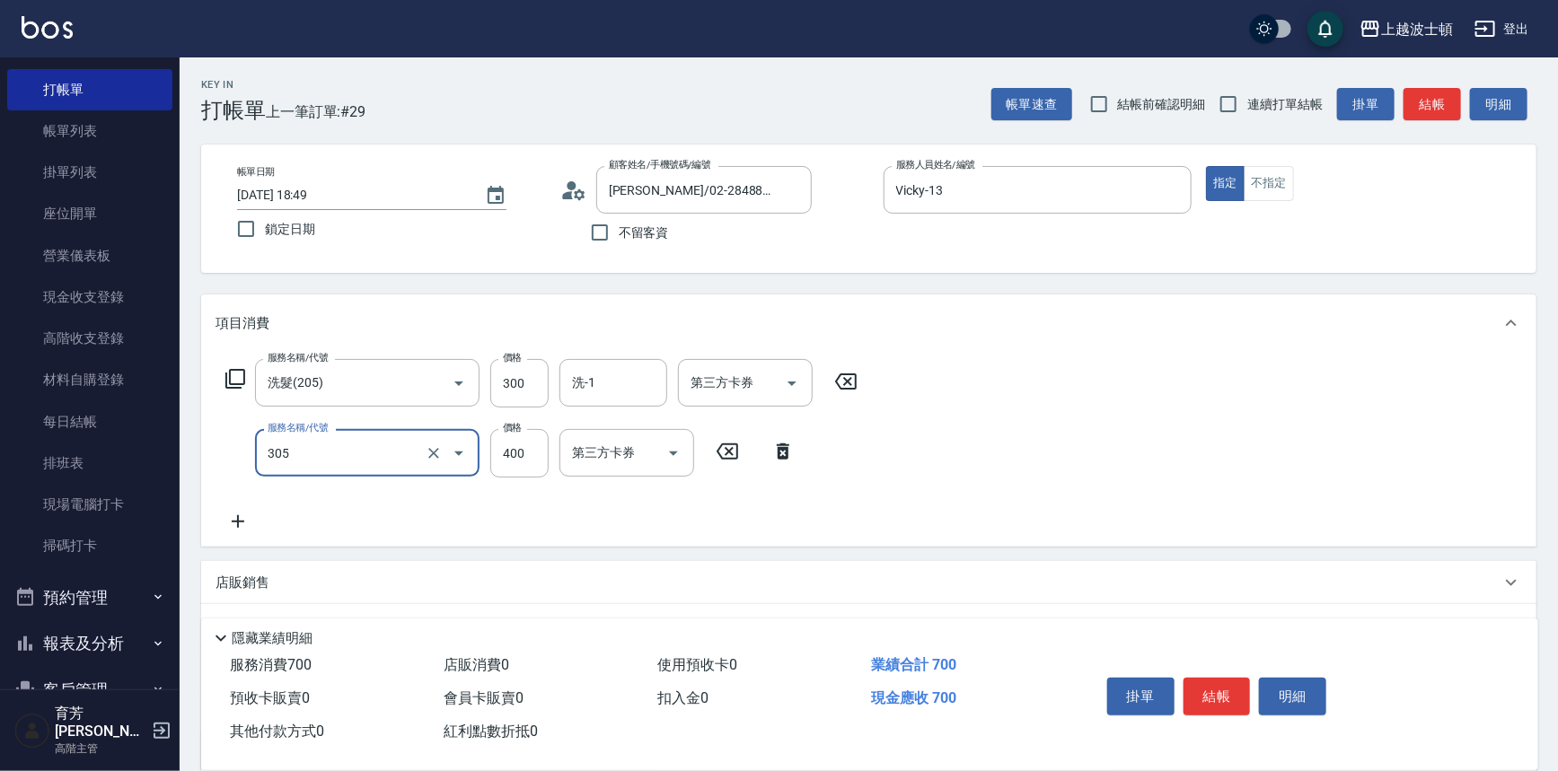
type input "剪髮(305)"
click at [238, 520] on icon at bounding box center [238, 521] width 13 height 13
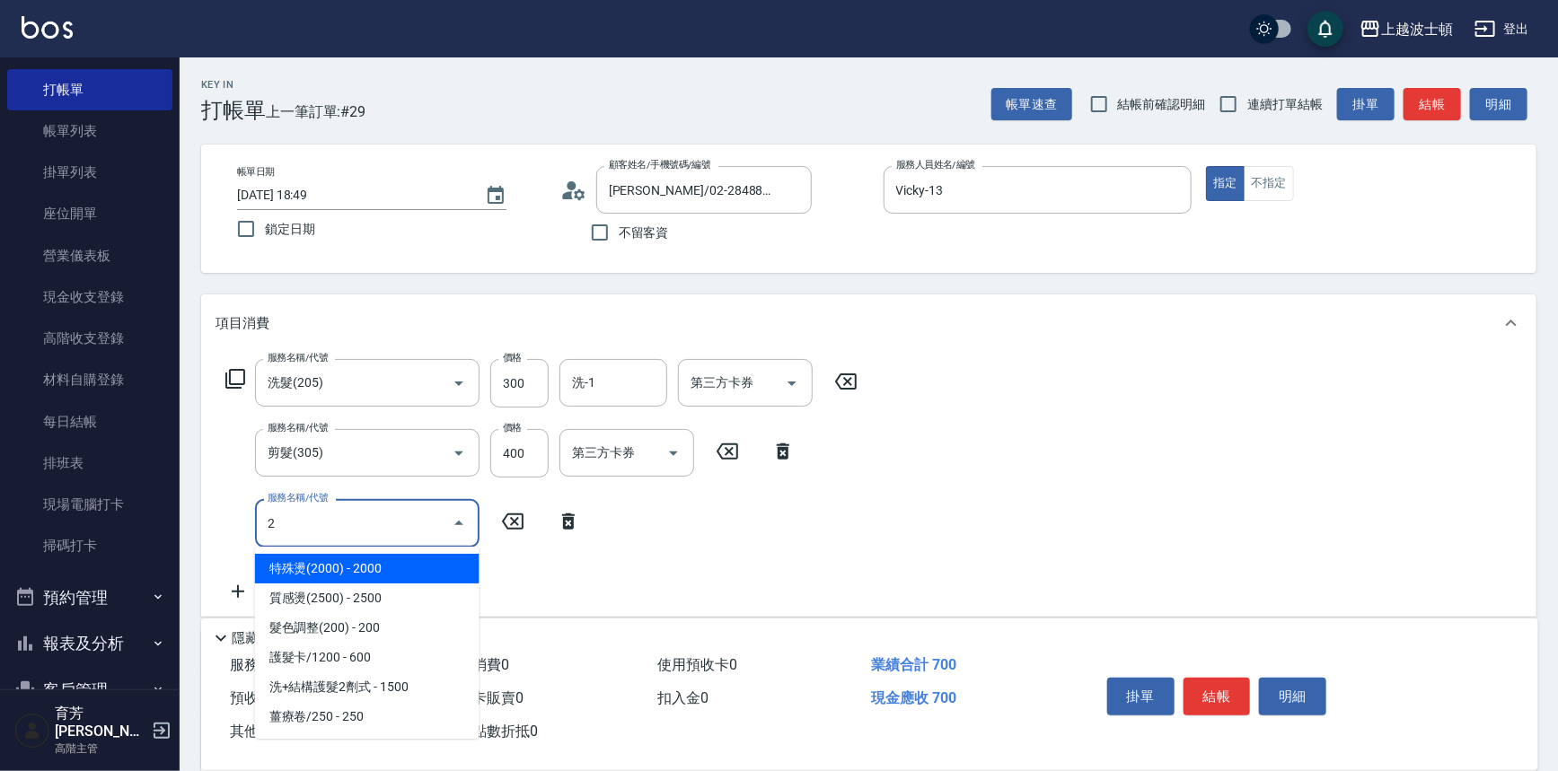
drag, startPoint x: 275, startPoint y: 523, endPoint x: 252, endPoint y: 523, distance: 22.5
click at [252, 523] on div "服務名稱/代號 2 服務名稱/代號" at bounding box center [402, 523] width 375 height 48
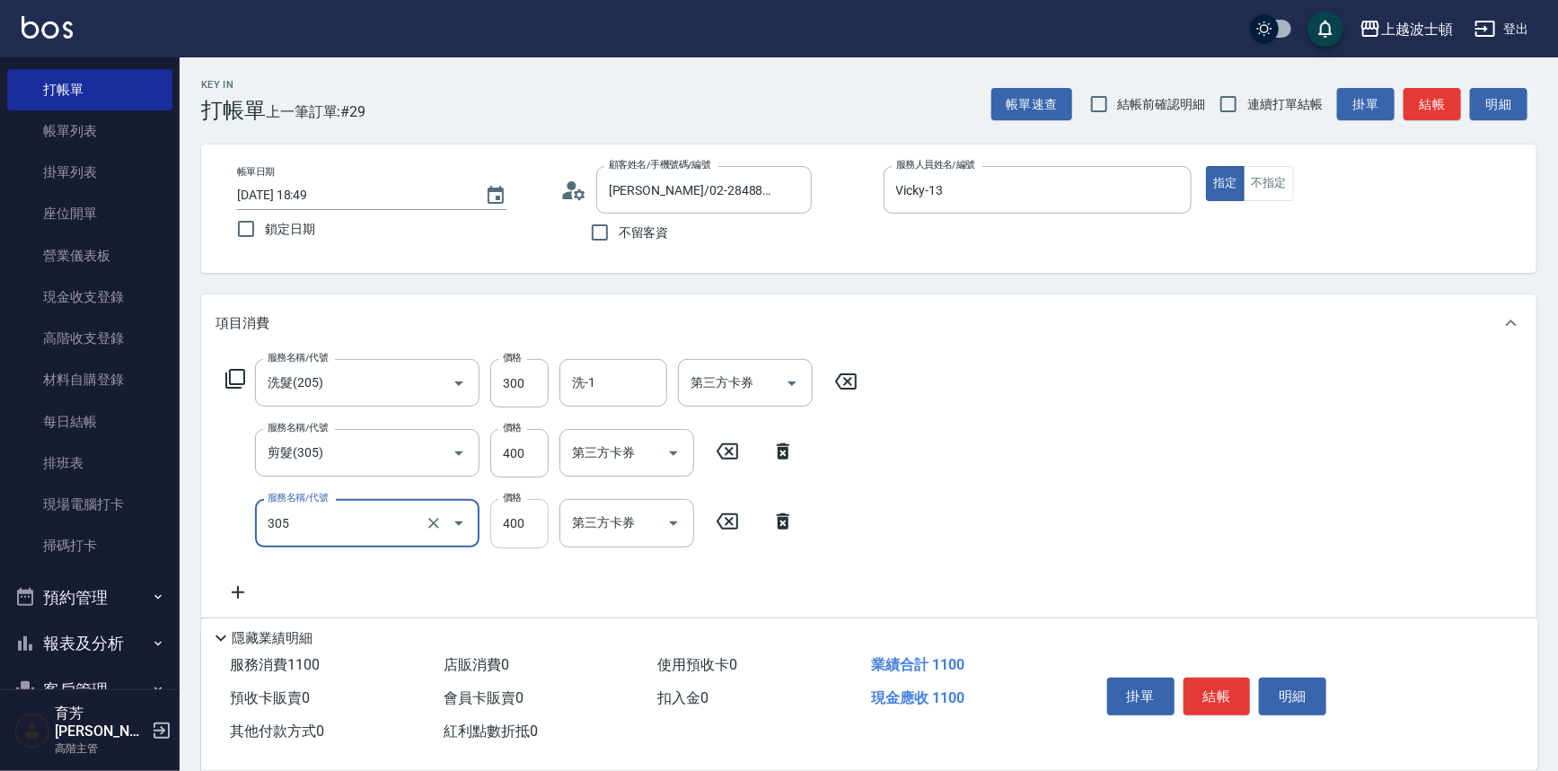
type input "剪髮(305)"
click at [535, 533] on input "400" at bounding box center [519, 523] width 58 height 48
type input "350"
click at [536, 453] on input "400" at bounding box center [519, 453] width 58 height 48
type input "350"
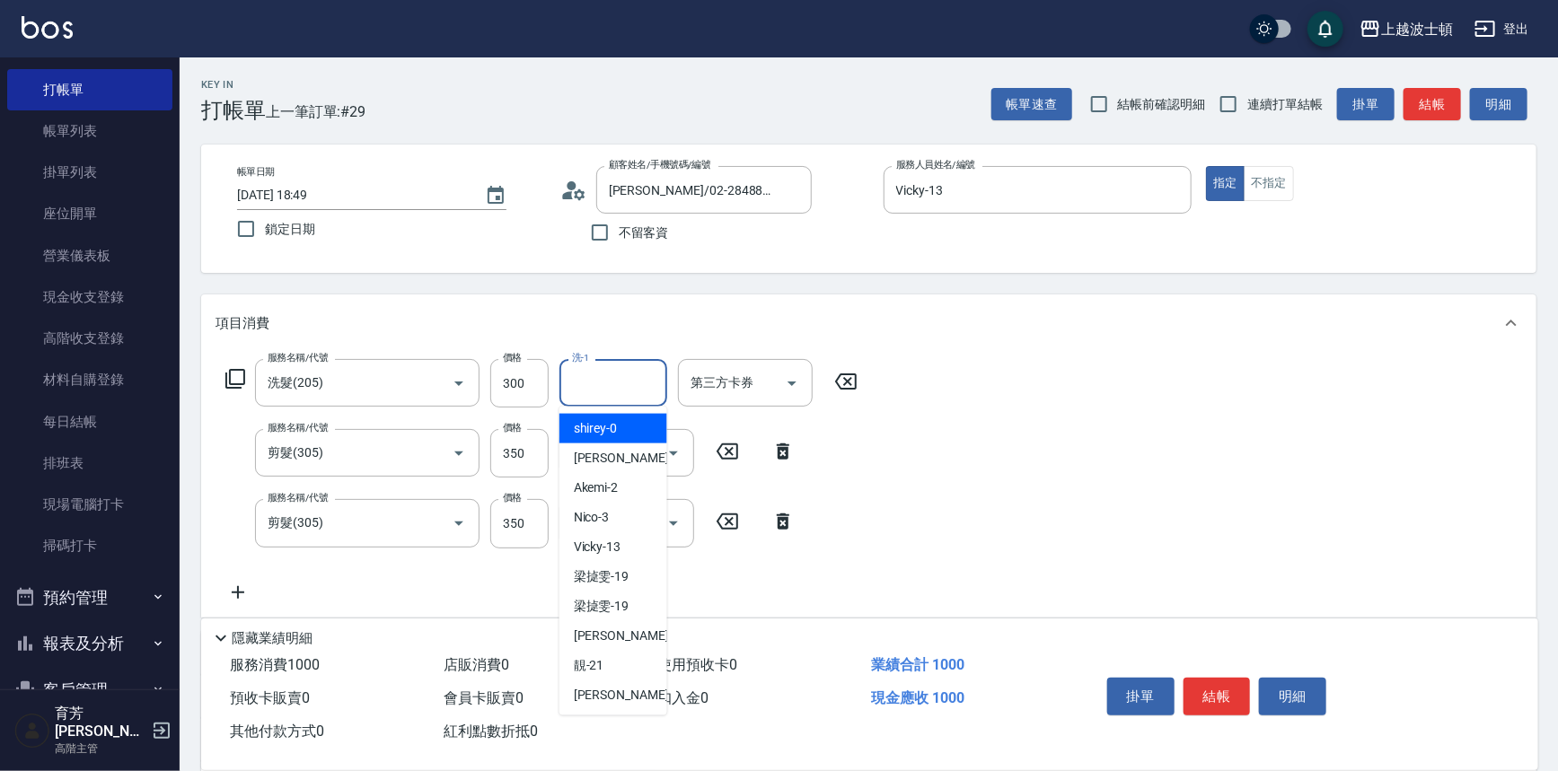
click at [592, 382] on input "洗-1" at bounding box center [613, 382] width 92 height 31
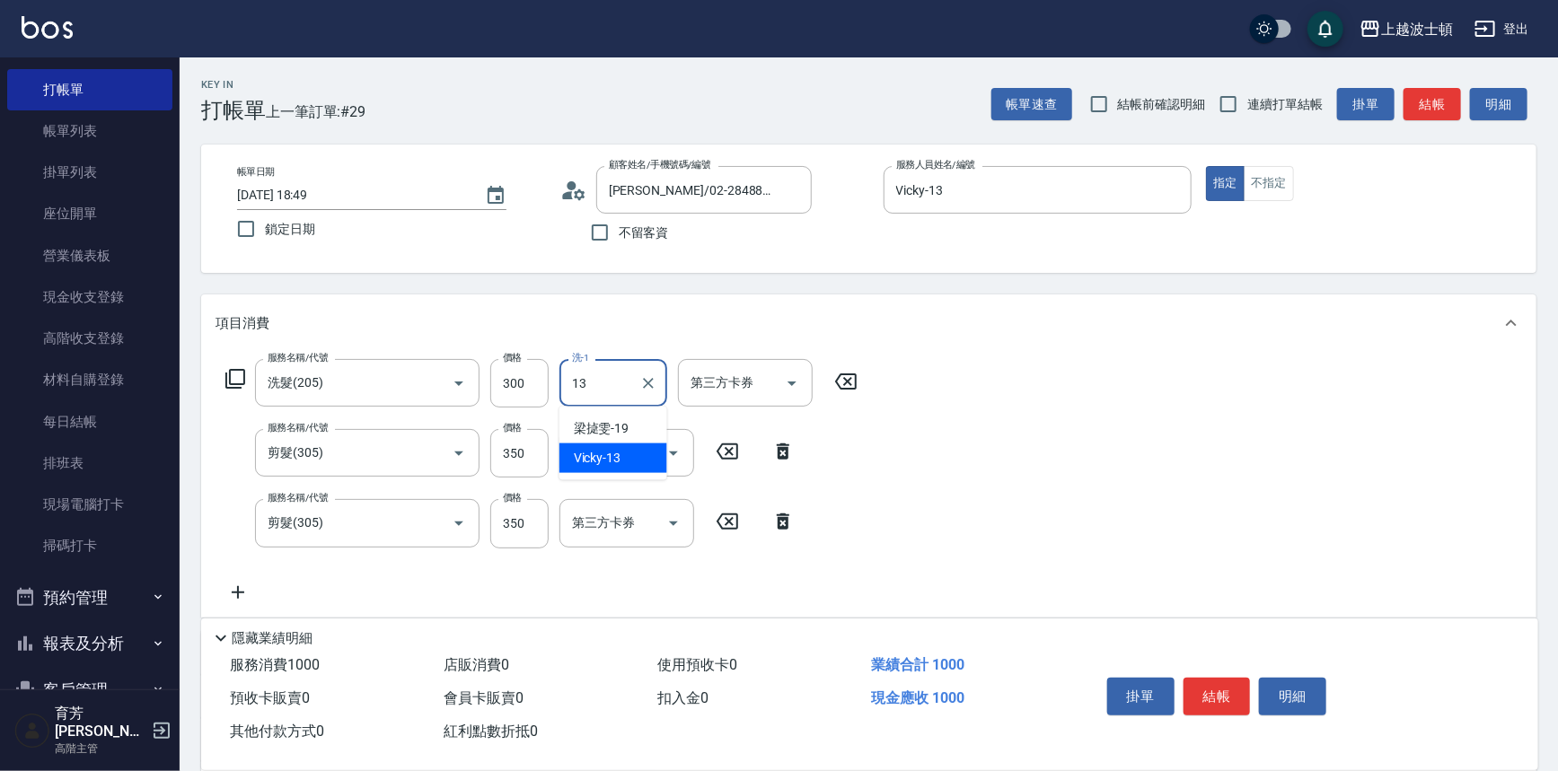
type input "Vicky-13"
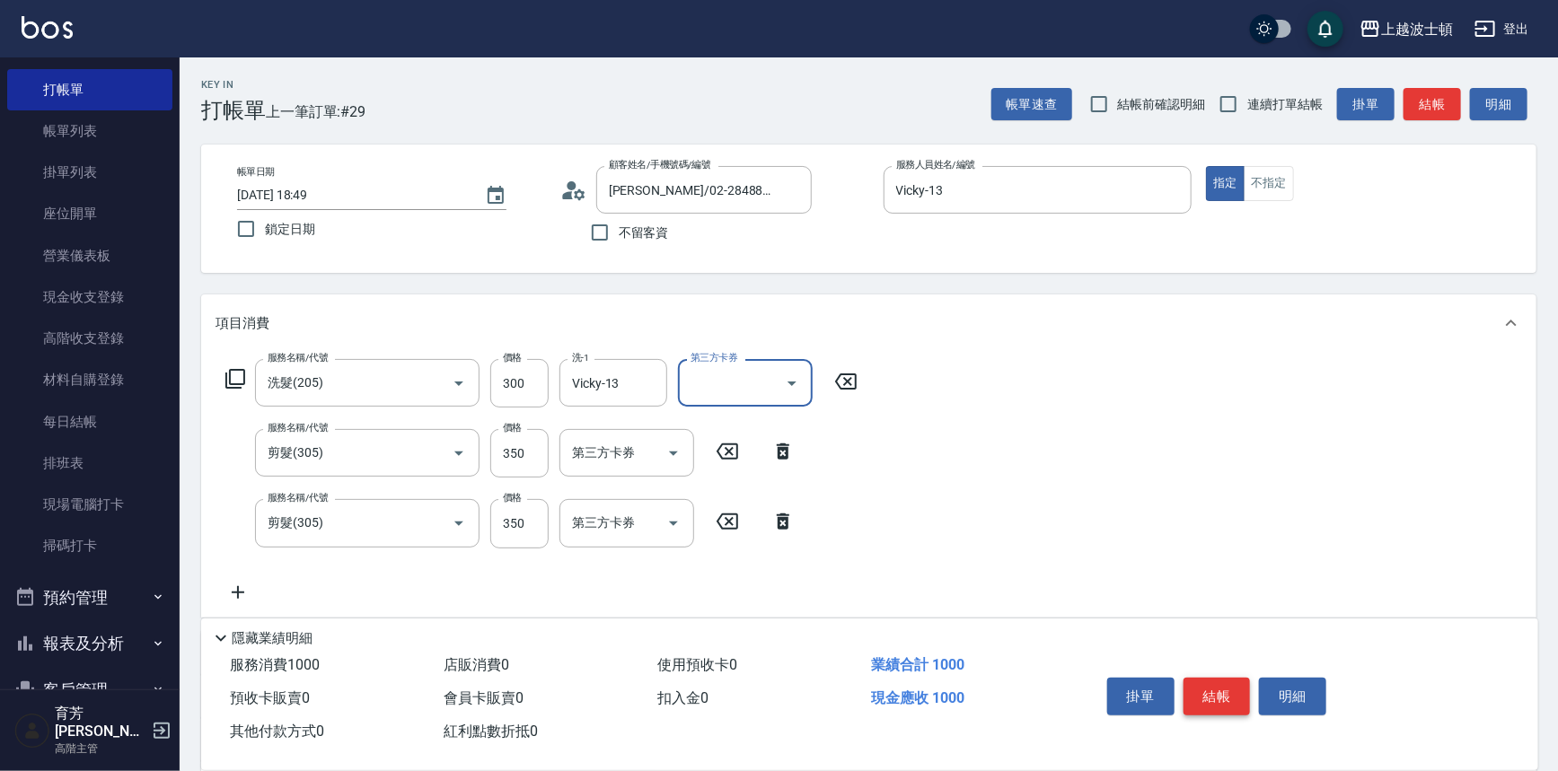
click at [1217, 692] on button "結帳" at bounding box center [1216, 697] width 67 height 38
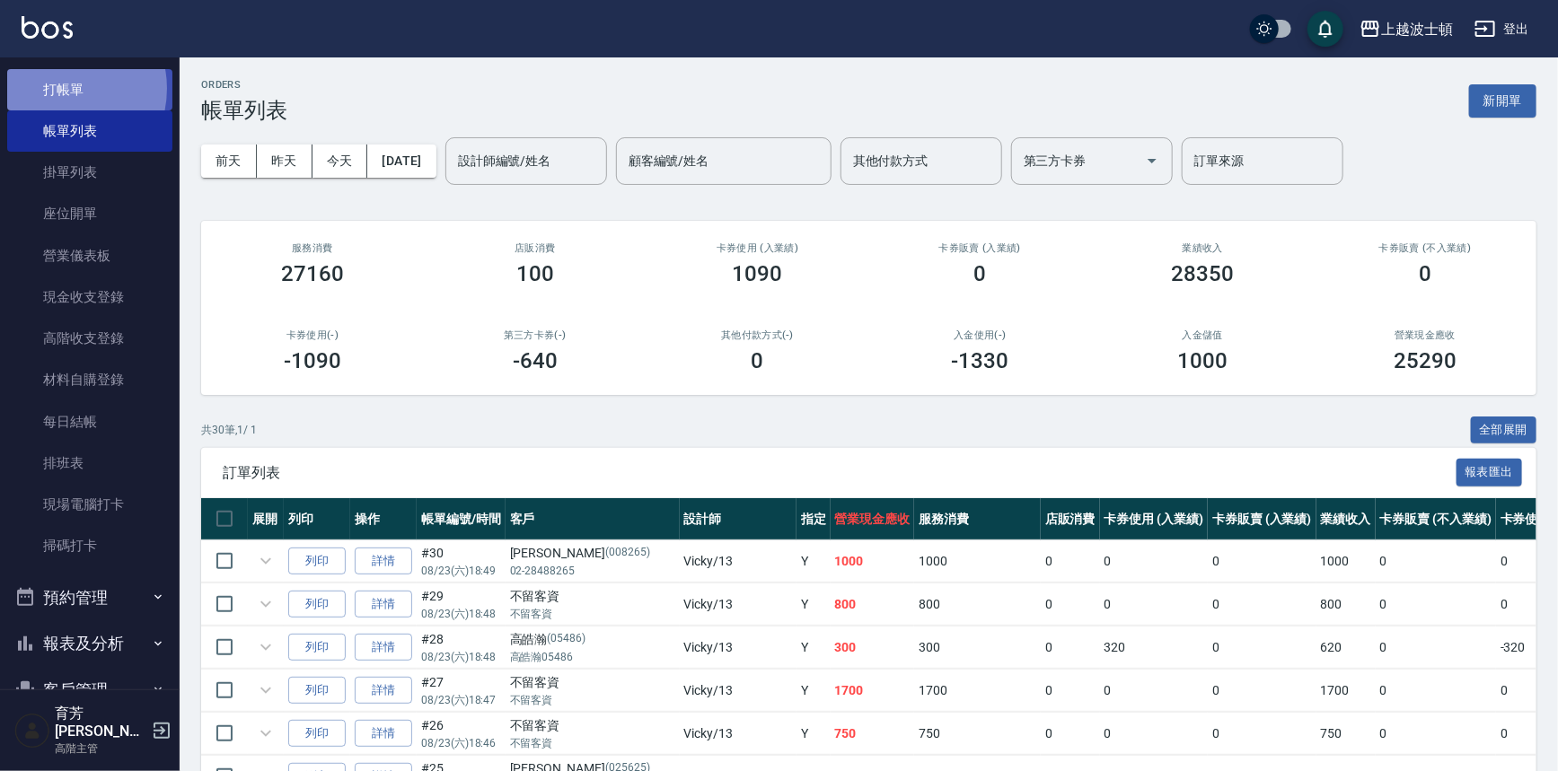
click at [55, 88] on link "打帳單" at bounding box center [89, 89] width 165 height 41
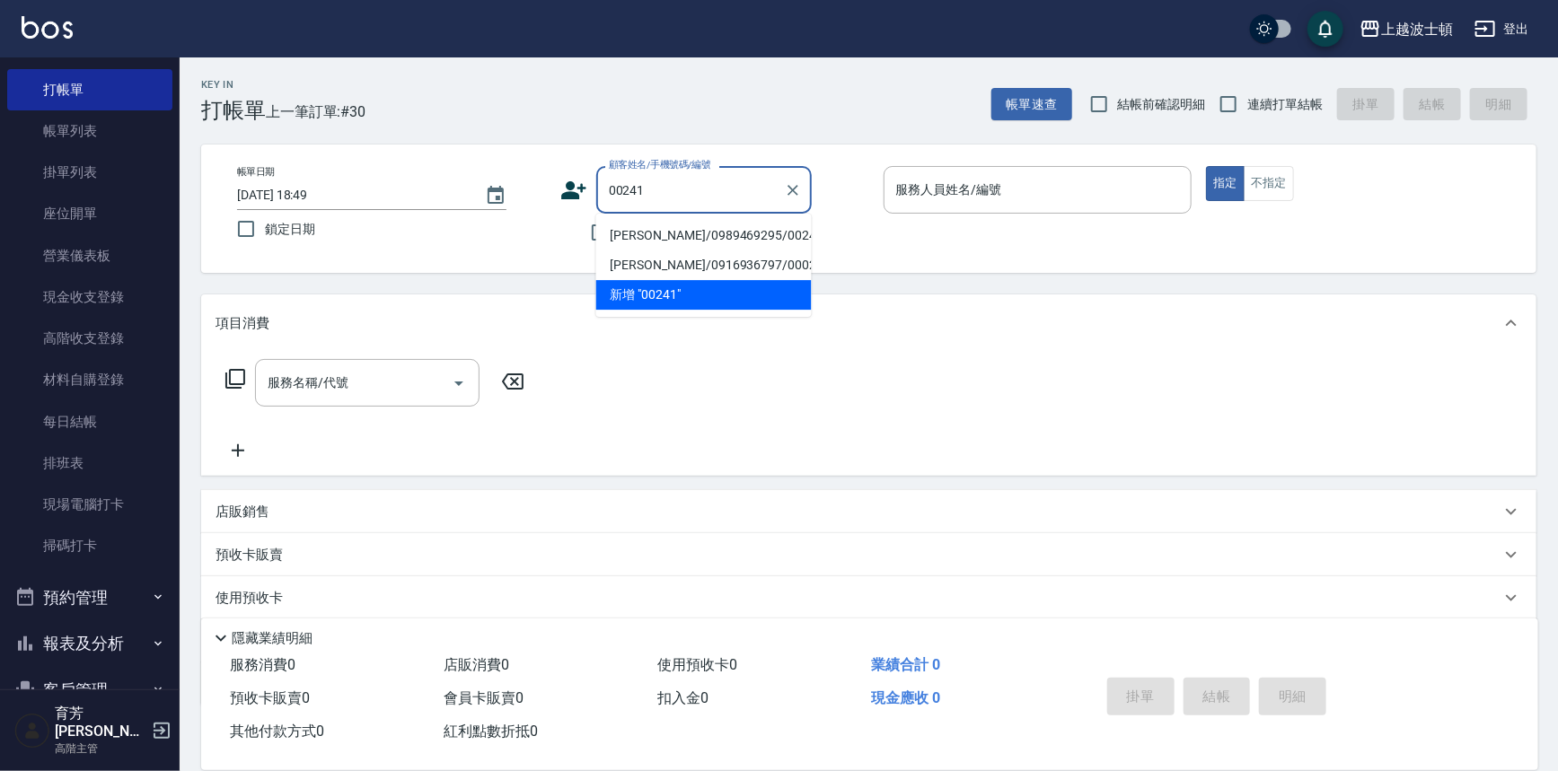
click at [637, 236] on li "[PERSON_NAME]/0989469295/00241" at bounding box center [703, 236] width 215 height 30
type input "[PERSON_NAME]/0989469295/00241"
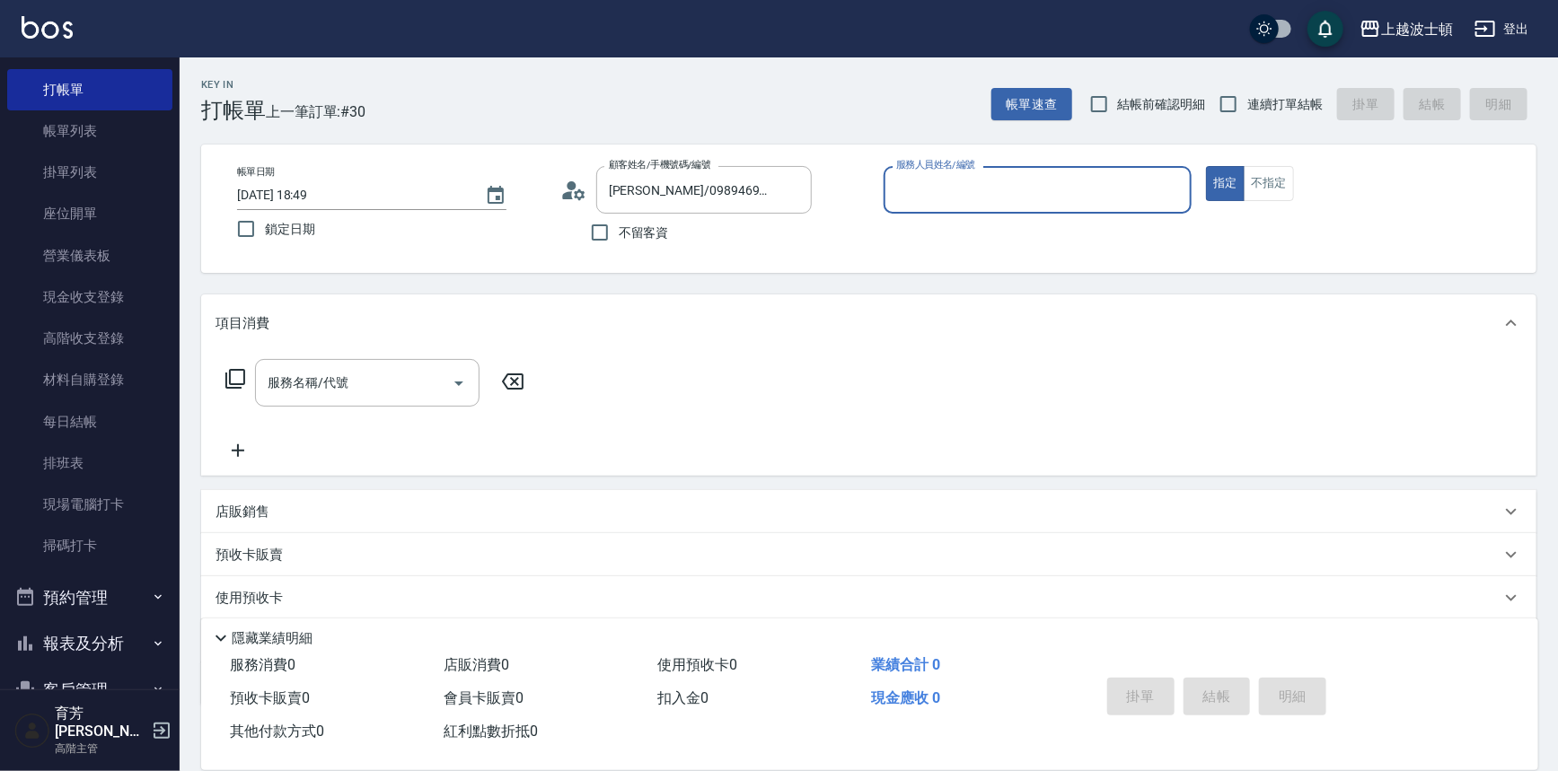
type input "Vicky-13"
click at [323, 356] on div "服務名稱/代號 服務名稱/代號" at bounding box center [868, 414] width 1335 height 124
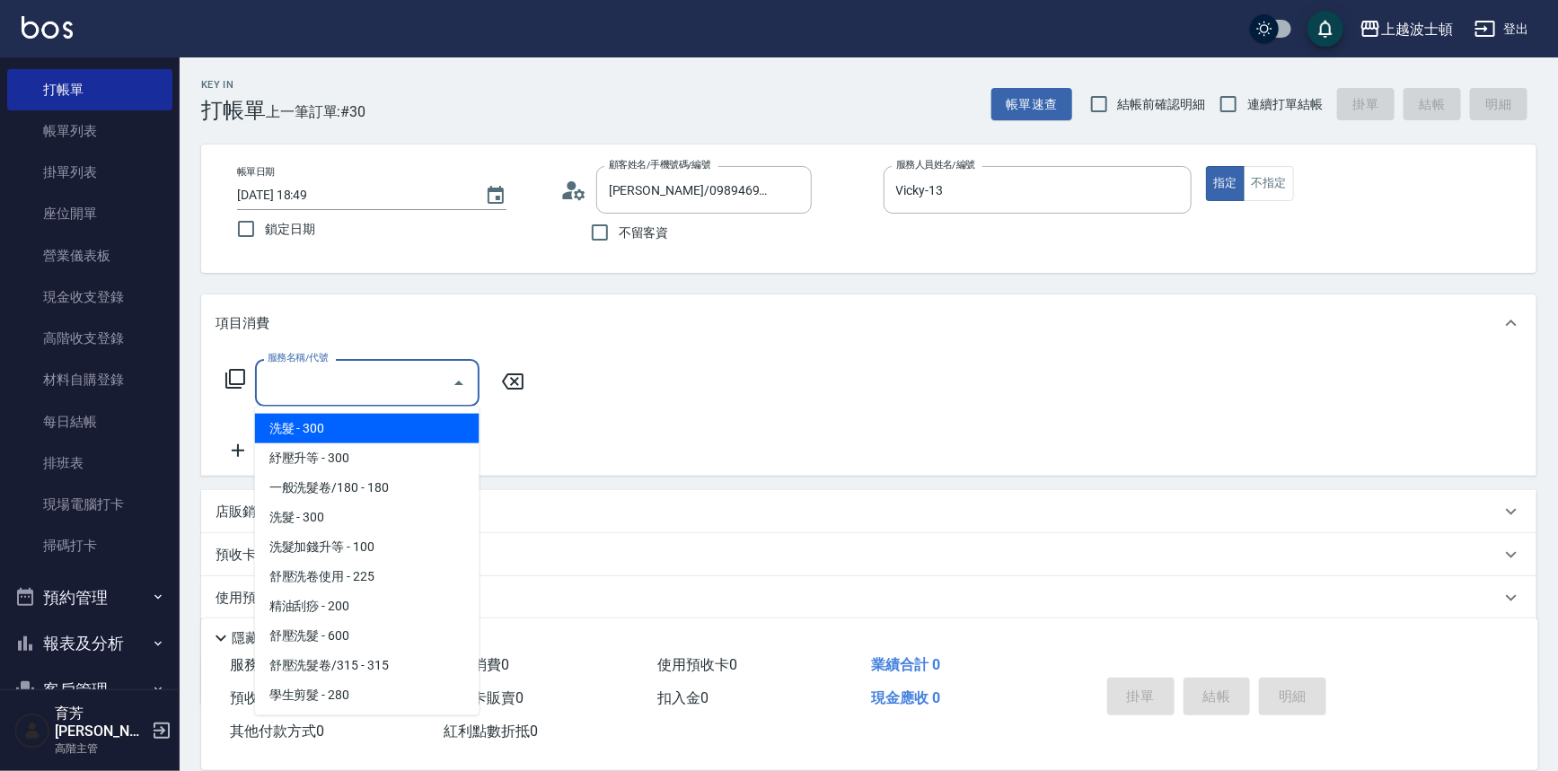
click at [332, 387] on input "服務名稱/代號" at bounding box center [353, 382] width 181 height 31
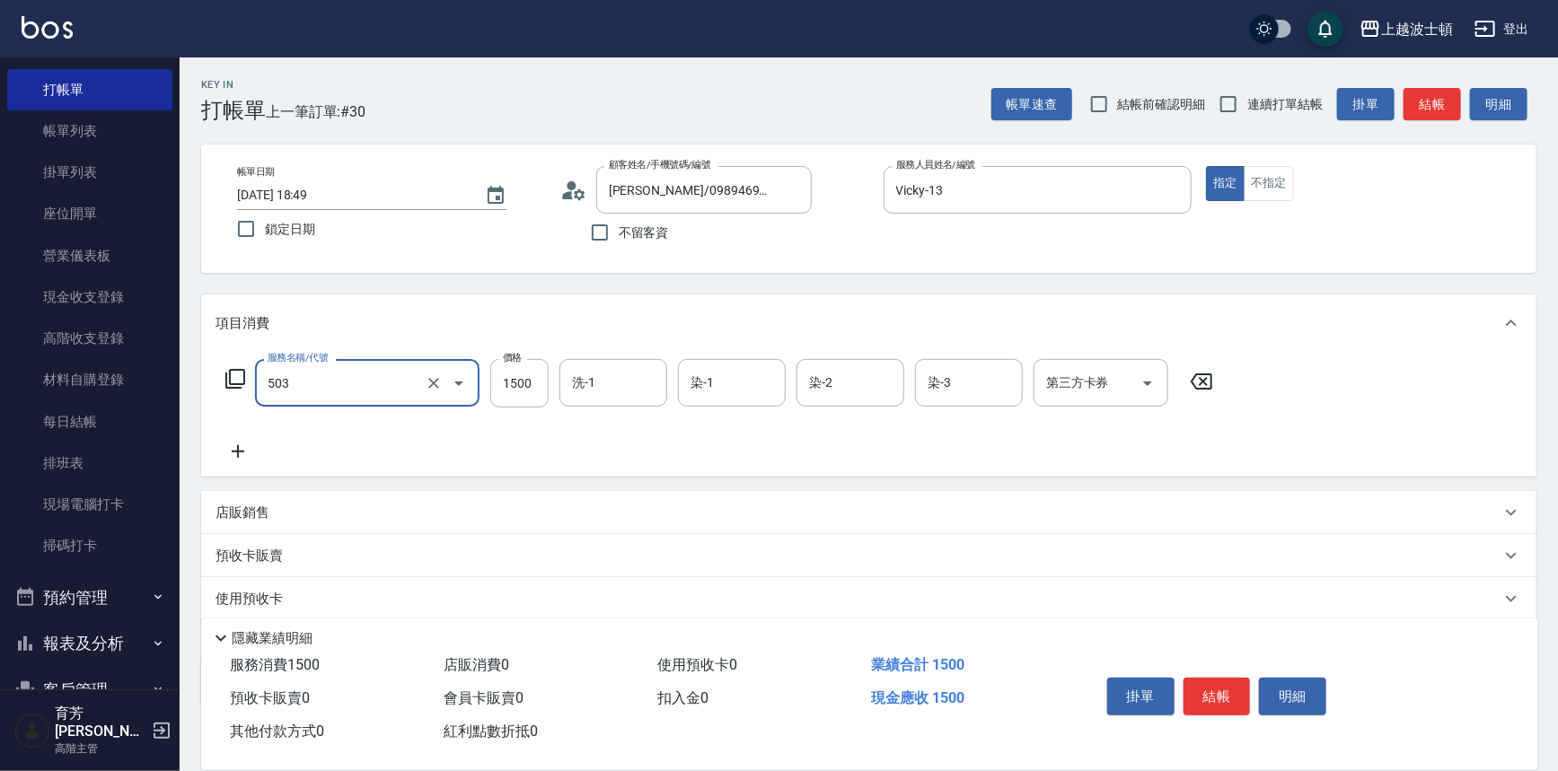
type input "洗+染髮(底染)(503)"
click at [238, 441] on icon at bounding box center [237, 452] width 45 height 22
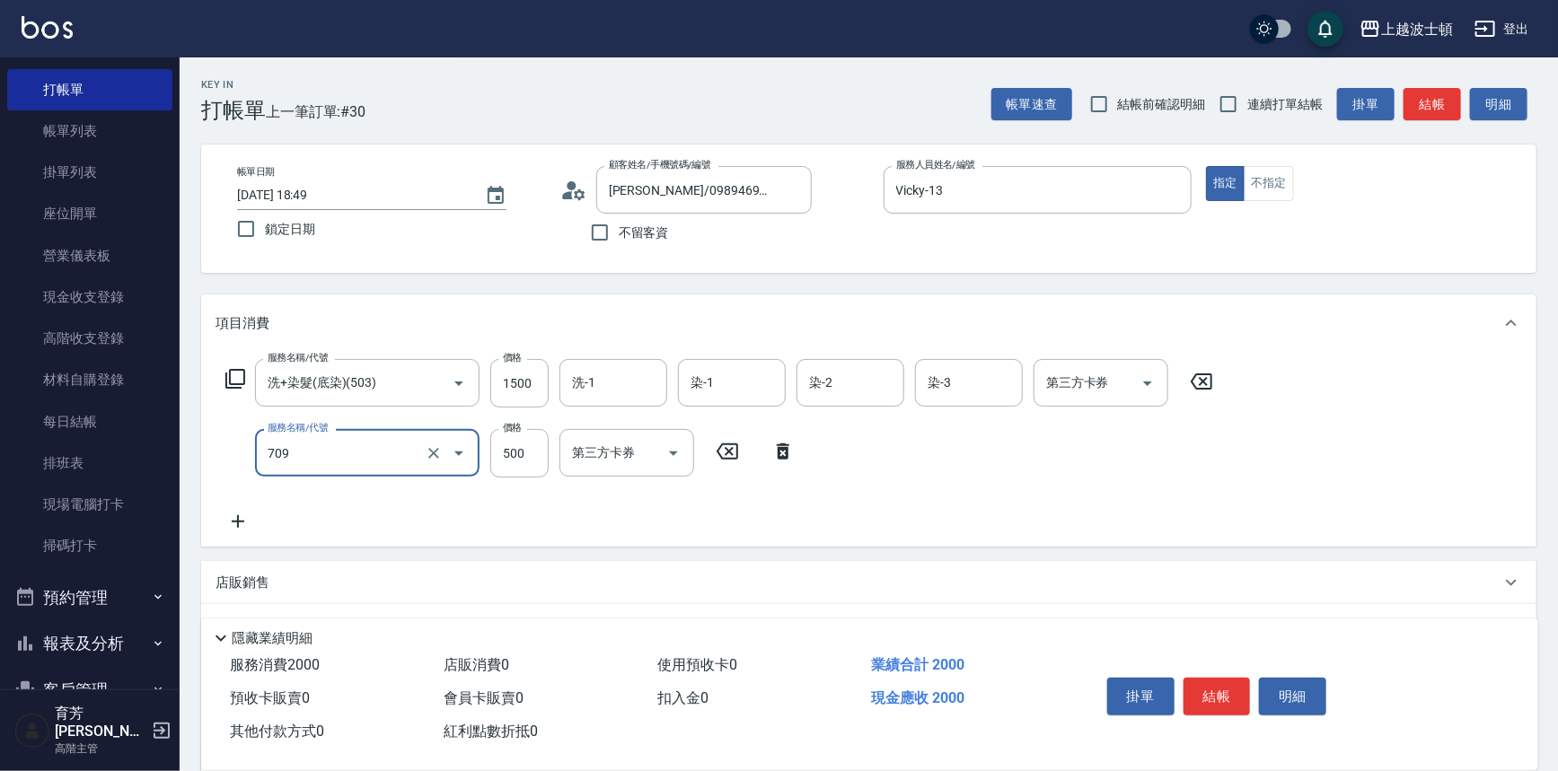
type input "自備防護(709)"
click at [236, 521] on icon at bounding box center [238, 521] width 13 height 13
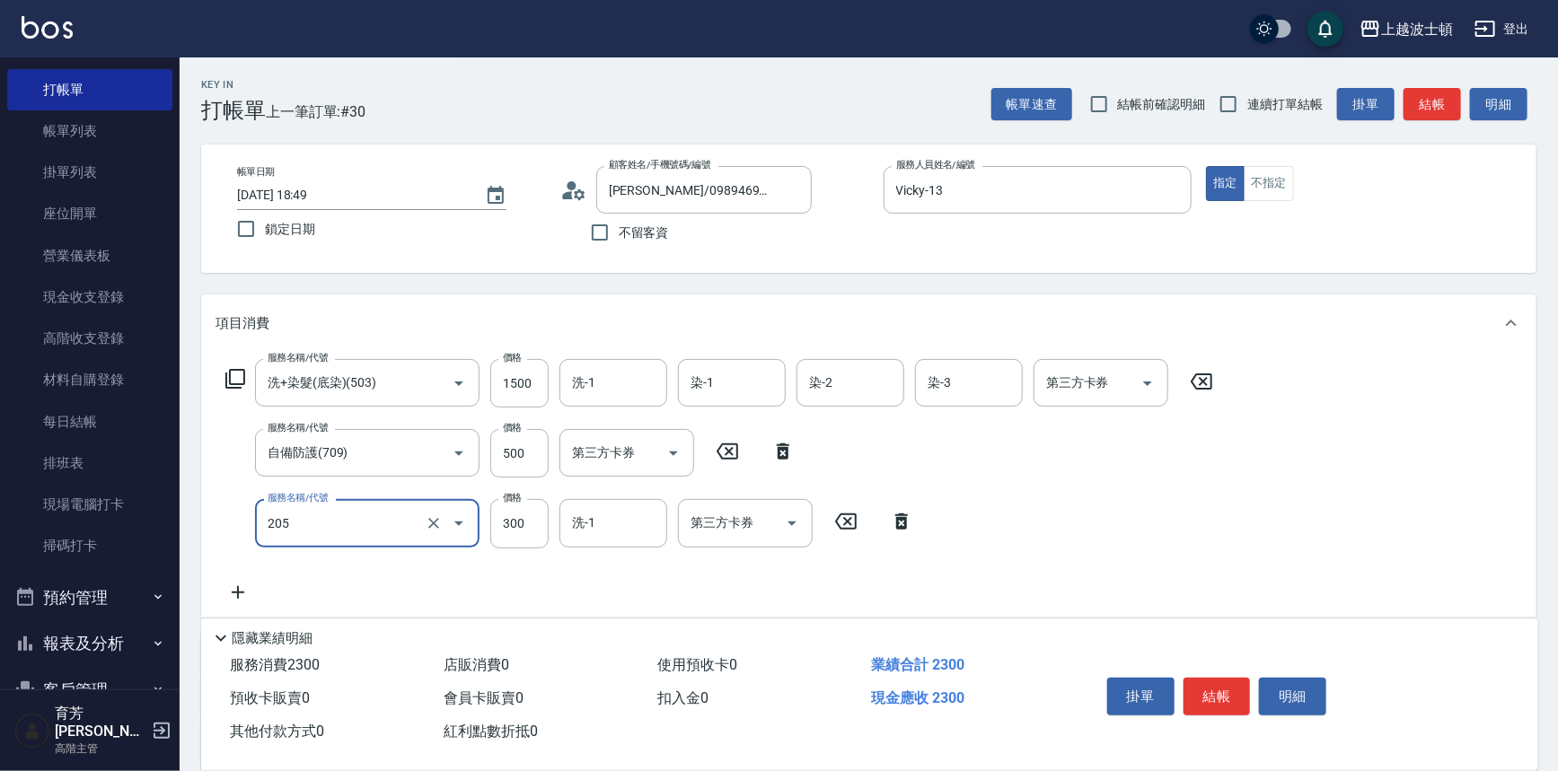
type input "洗髮(205)"
click at [499, 551] on div "服務名稱/代號 洗+染髮(底染)(503) 服務名稱/代號 價格 1500 價格 洗-1 洗-1 染-1 染-1 染-2 染-2 染-3 染-3 第三方卡券 …" at bounding box center [719, 480] width 1008 height 243
click at [530, 528] on input "300" at bounding box center [519, 523] width 58 height 48
type input "270"
click at [614, 532] on input "洗-1" at bounding box center [613, 522] width 92 height 31
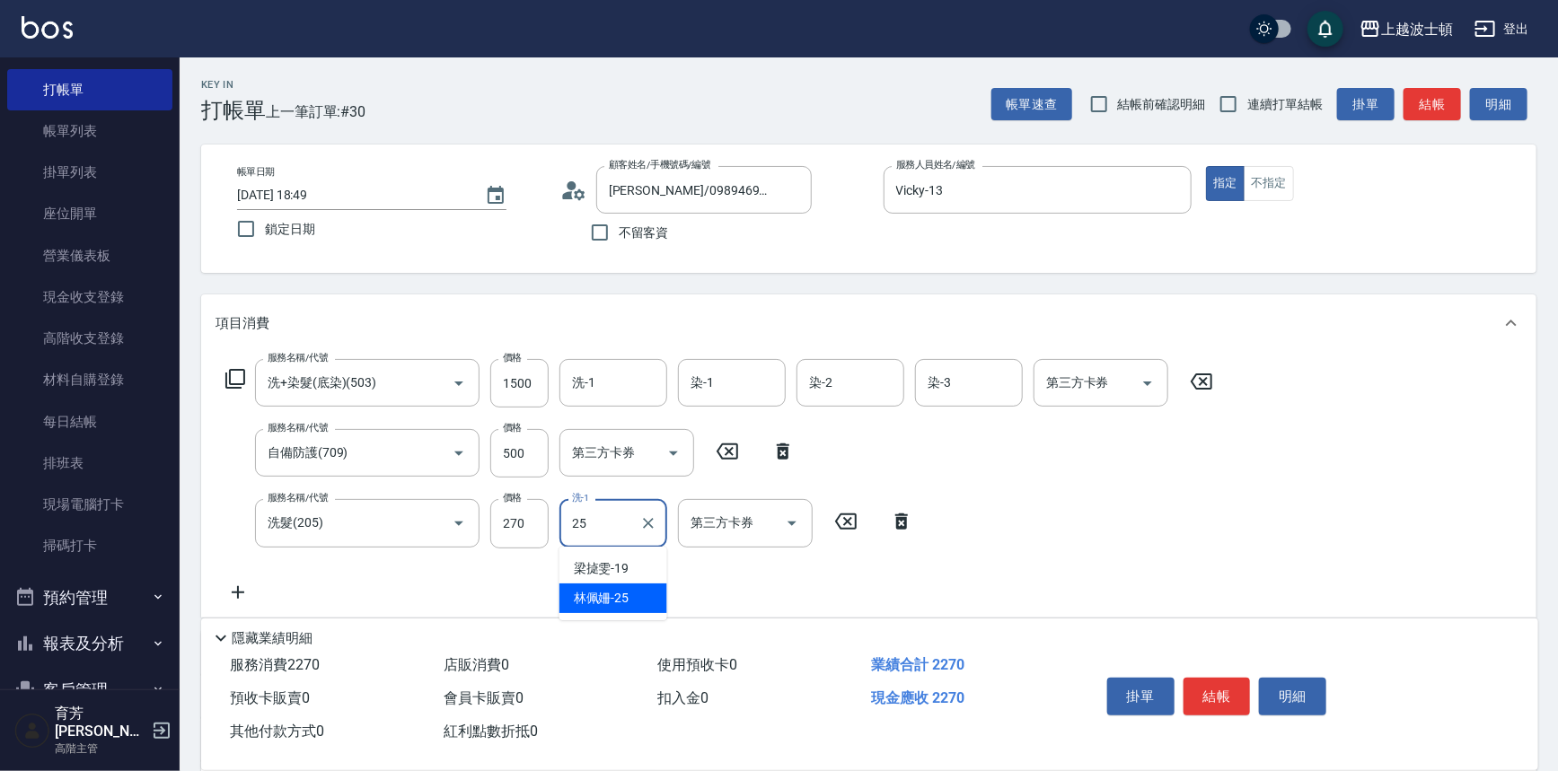
type input "[PERSON_NAME]-25"
click at [233, 593] on icon at bounding box center [237, 593] width 45 height 22
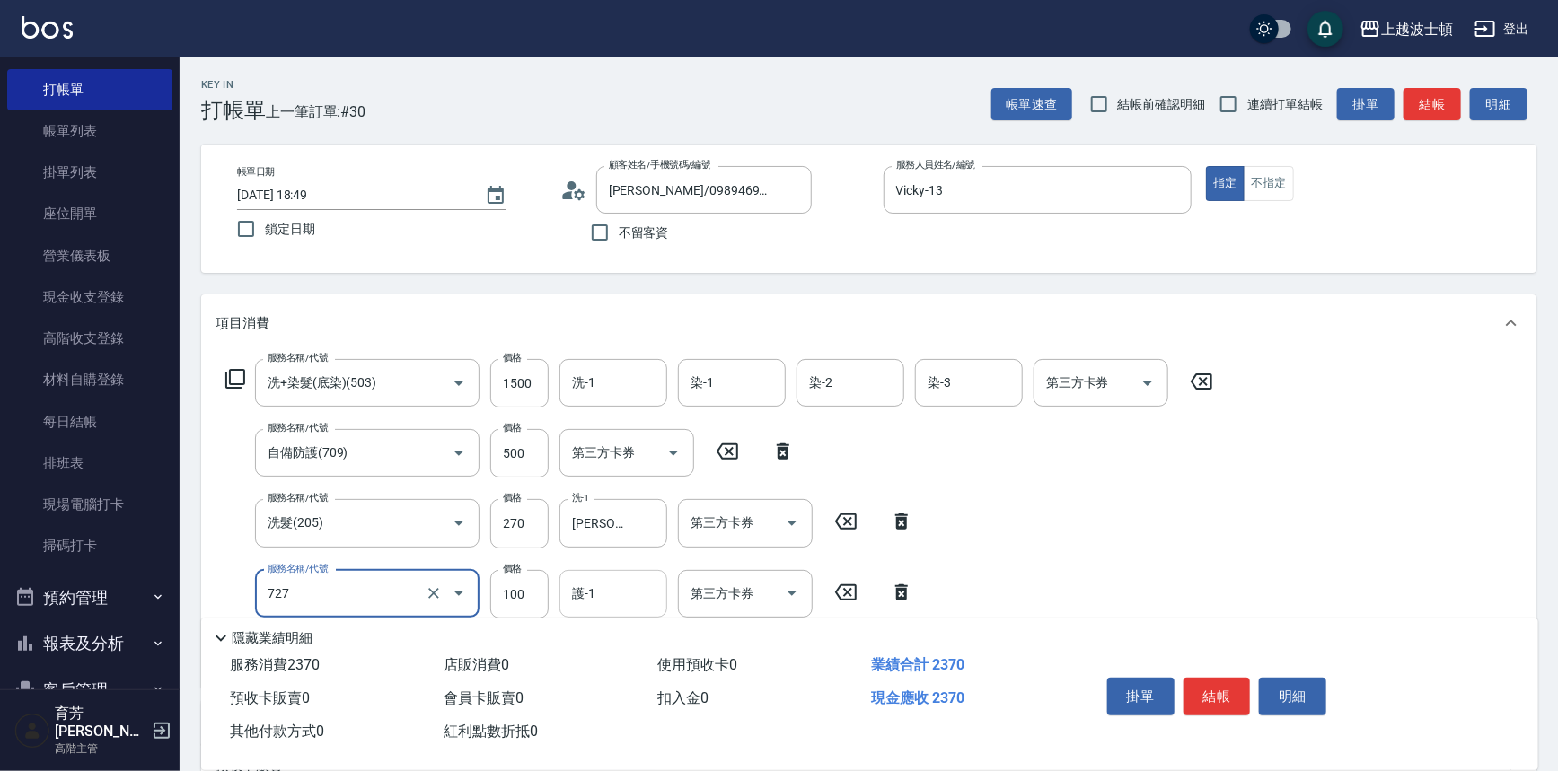
type input "快速護髮(727)"
click at [635, 597] on input "護-1" at bounding box center [613, 593] width 92 height 31
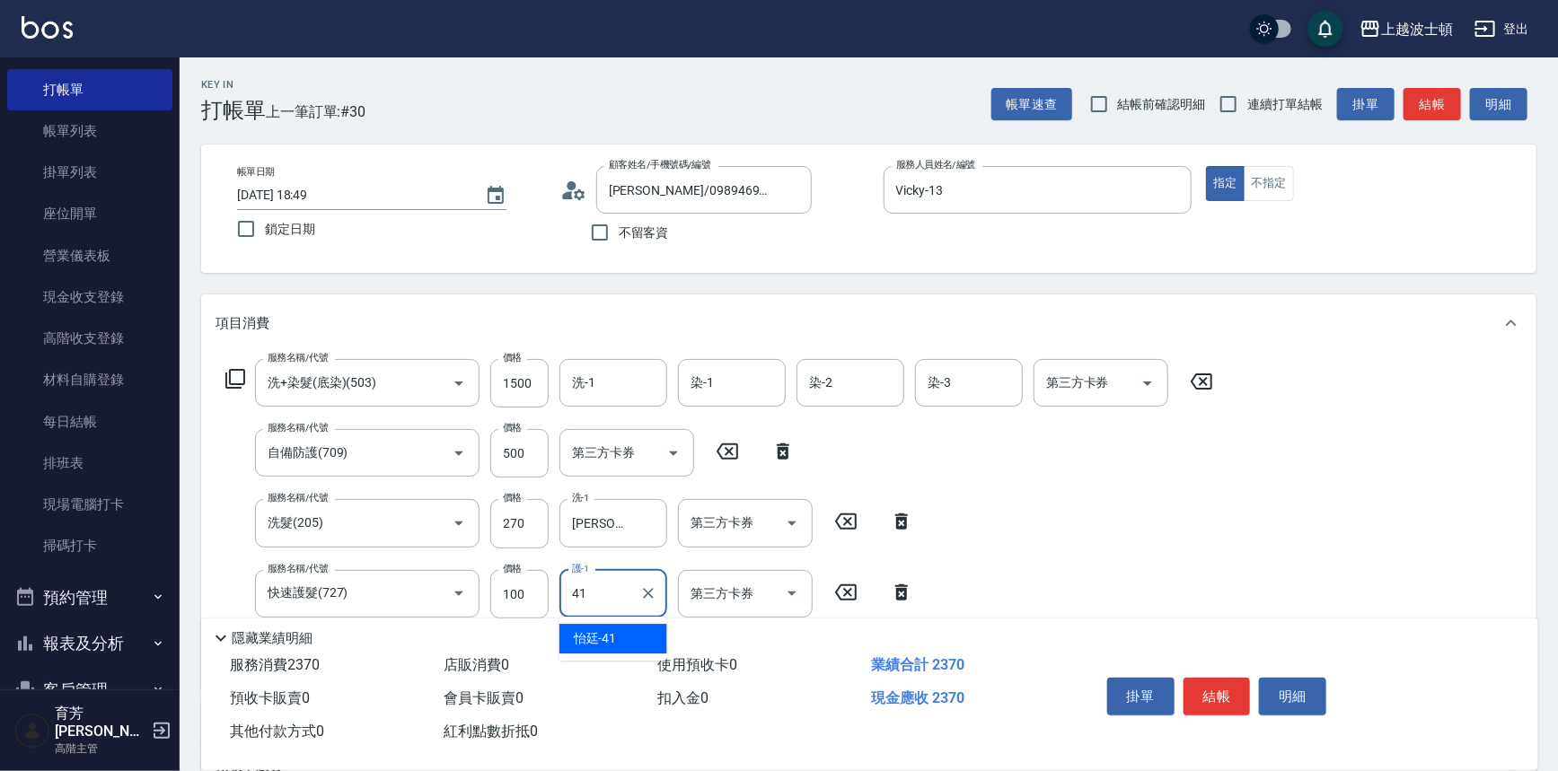
type input "怡廷-41"
click at [531, 452] on input "500" at bounding box center [519, 453] width 58 height 48
click at [529, 452] on input "500" at bounding box center [519, 453] width 58 height 48
type input "300"
click at [531, 382] on input "1500" at bounding box center [519, 383] width 58 height 48
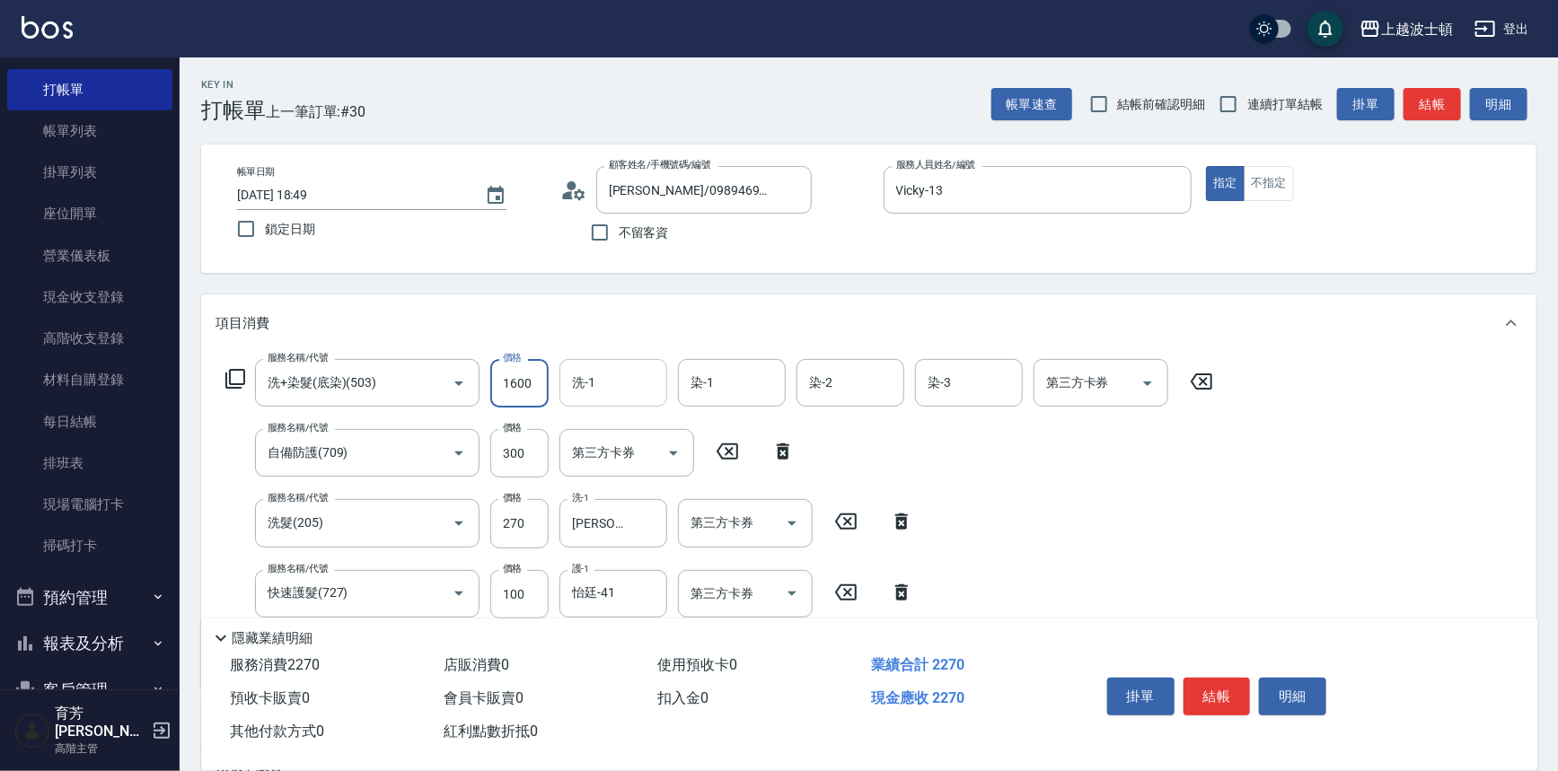
click at [591, 400] on div "洗-1" at bounding box center [613, 383] width 108 height 48
type input "1600"
type input "怡廷-41"
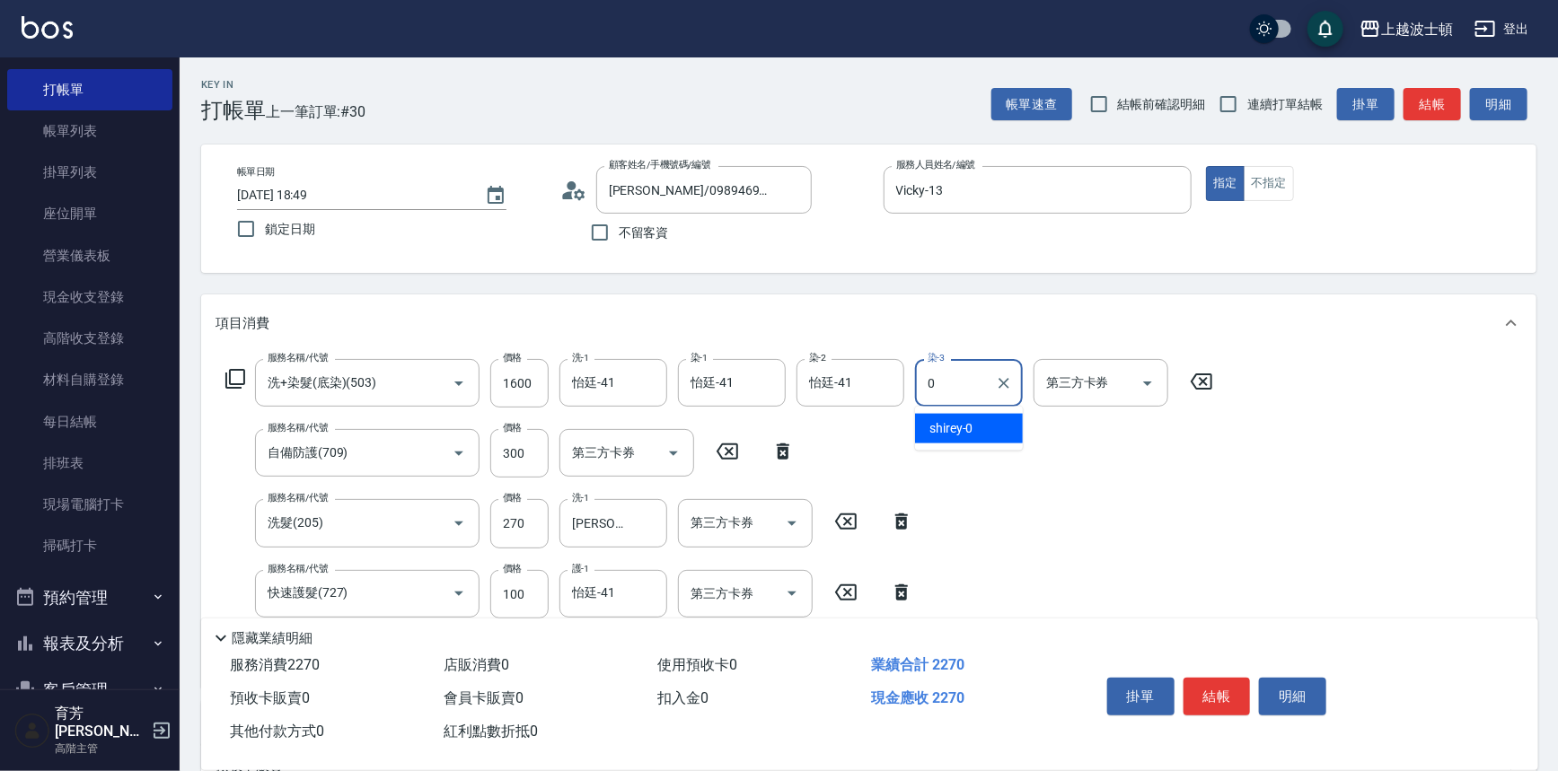
drag, startPoint x: 951, startPoint y: 383, endPoint x: 907, endPoint y: 381, distance: 44.1
click at [907, 381] on div "服務名稱/代號 洗+染髮(底染)(503) 服務名稱/代號 價格 1600 價格 洗-1 怡廷-41 洗-1 染-1 怡廷-41 染-1 染-2 怡廷-41 …" at bounding box center [719, 383] width 1008 height 48
type input "Vicky-13"
click at [1219, 691] on button "結帳" at bounding box center [1216, 697] width 67 height 38
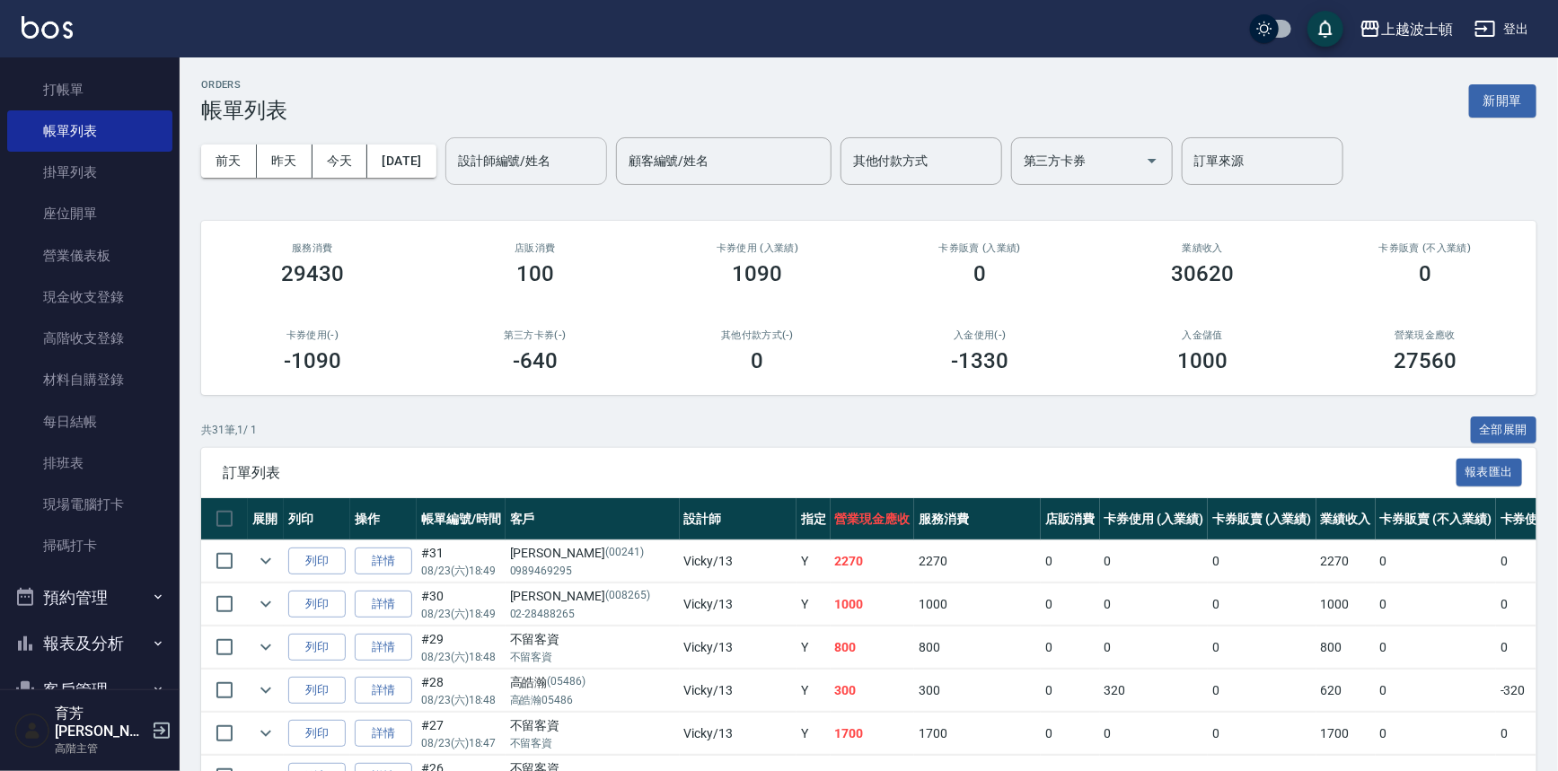
drag, startPoint x: 549, startPoint y: 151, endPoint x: 548, endPoint y: 172, distance: 21.6
click at [548, 155] on input "設計師編號/姓名" at bounding box center [525, 160] width 145 height 31
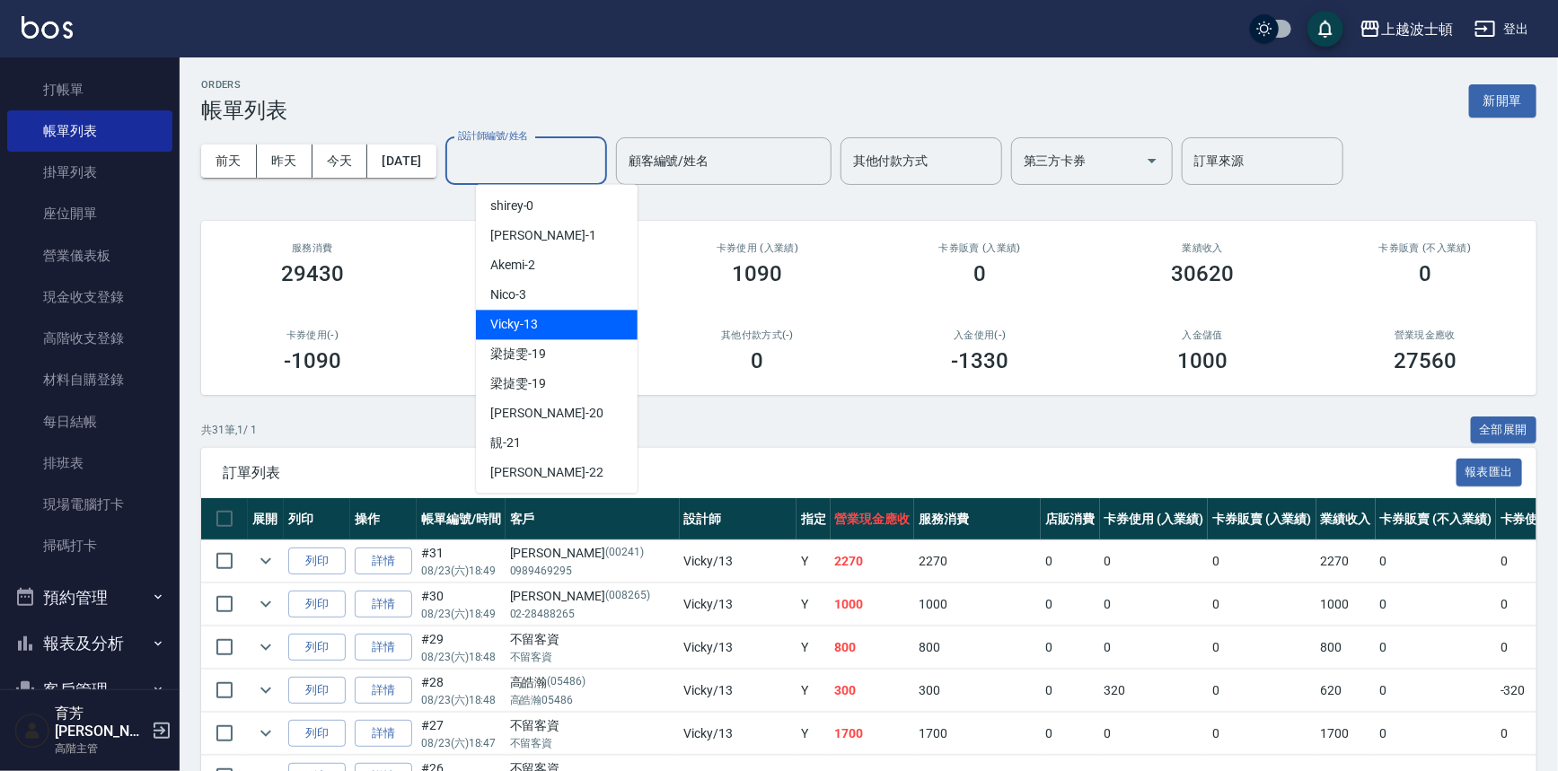
click at [569, 325] on div "Vicky -13" at bounding box center [557, 325] width 162 height 30
type input "Vicky-13"
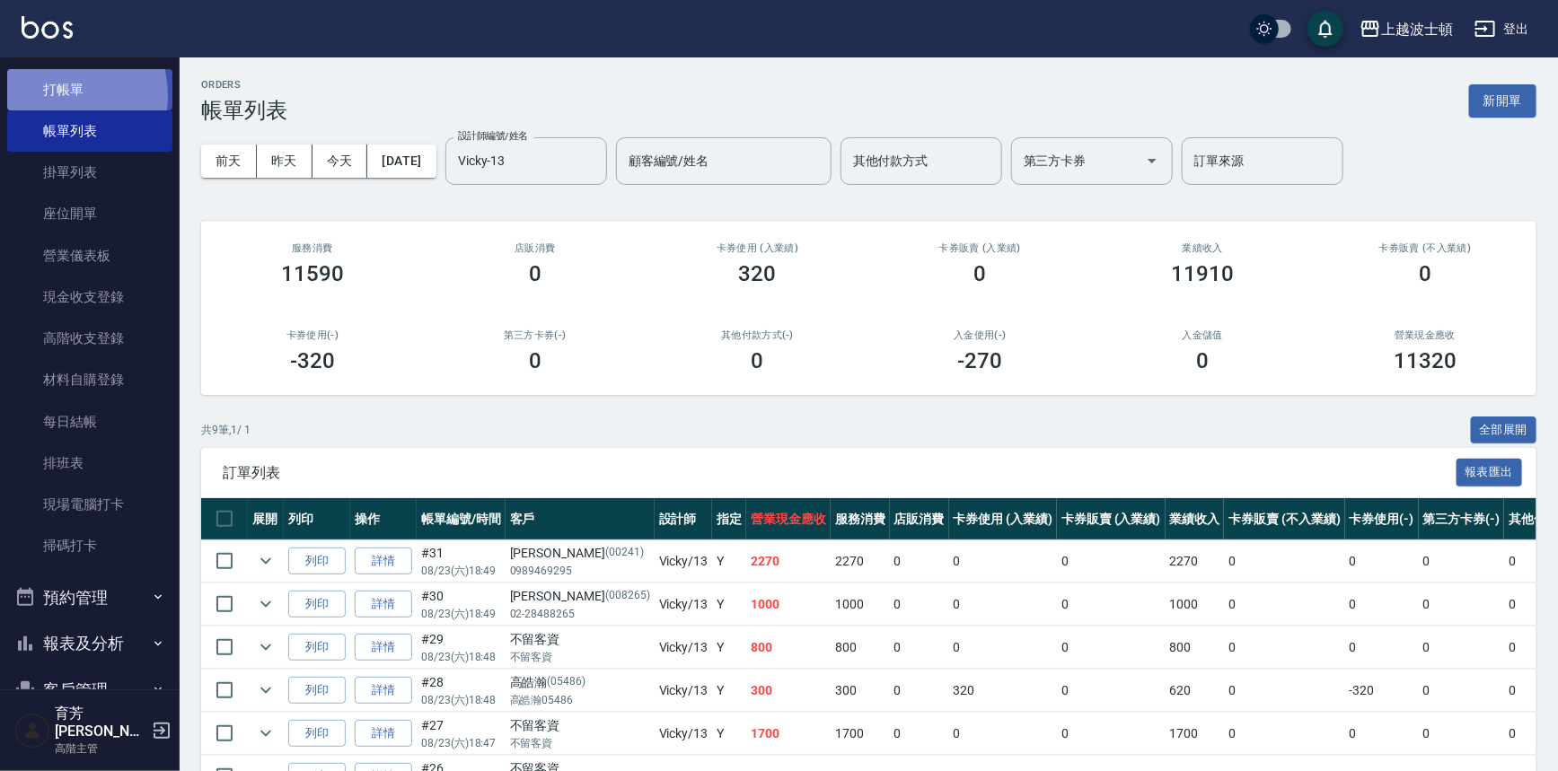
click at [48, 94] on link "打帳單" at bounding box center [89, 89] width 165 height 41
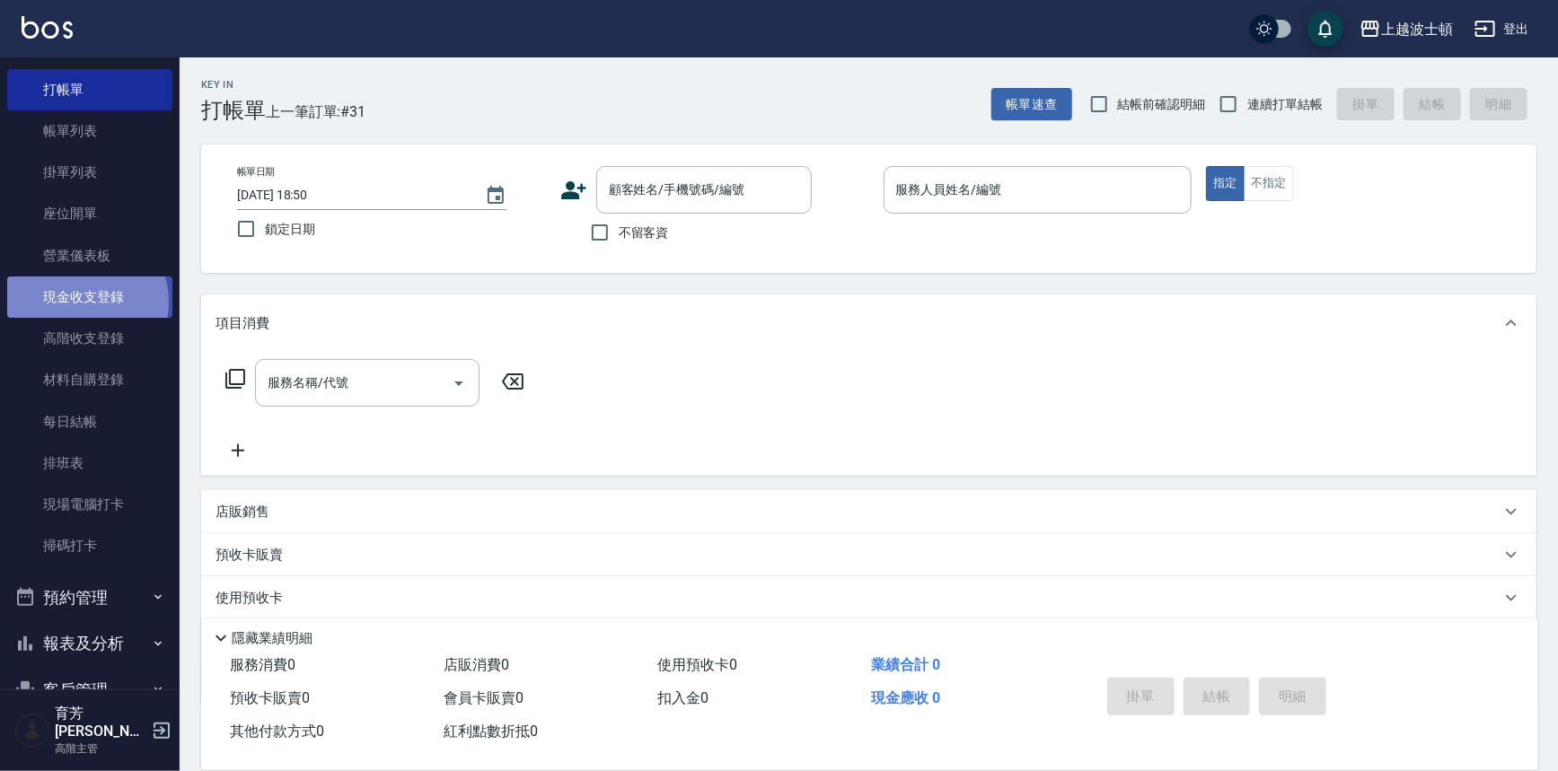
click at [77, 302] on link "現金收支登錄" at bounding box center [89, 297] width 165 height 41
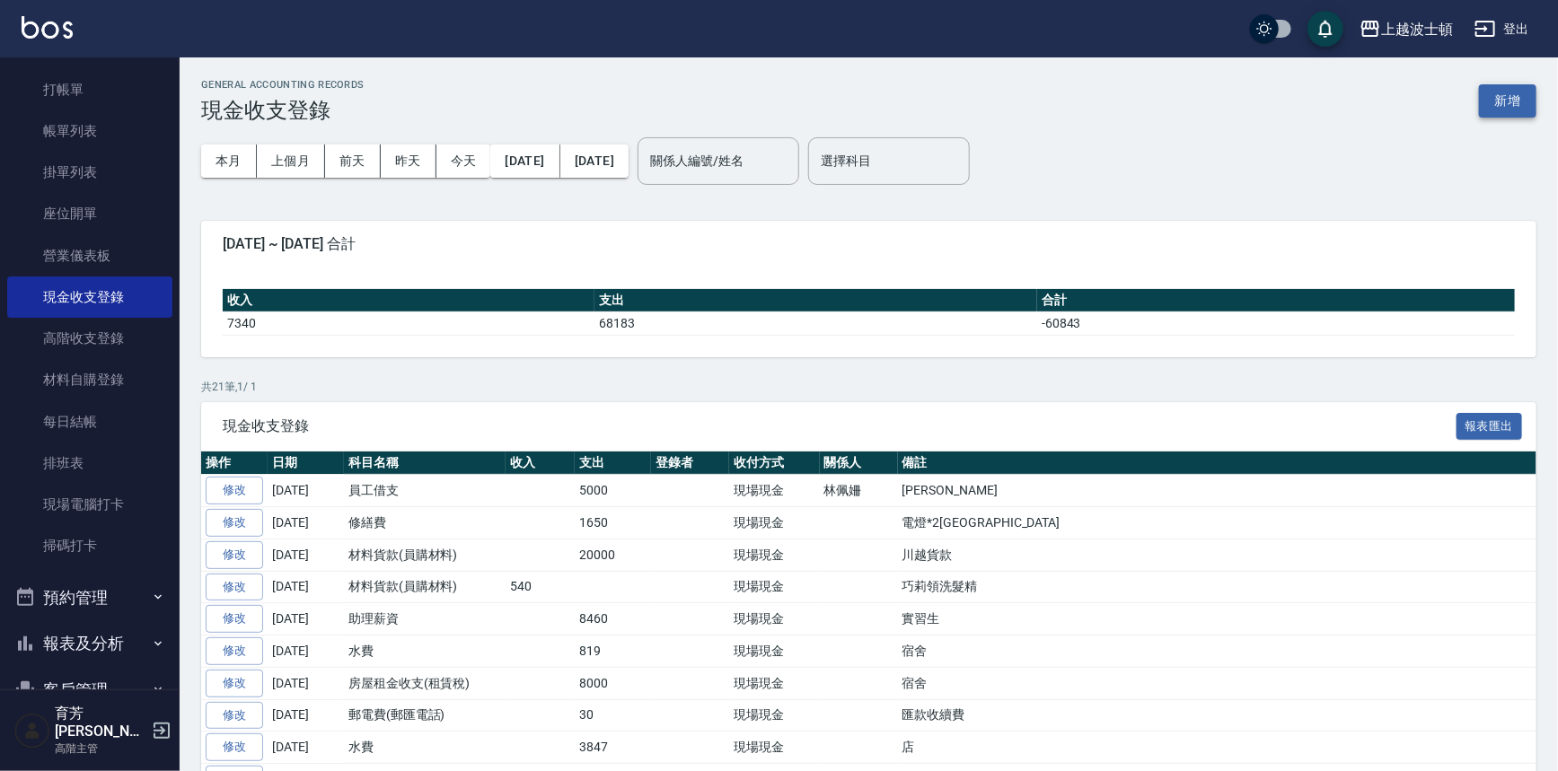
click at [1503, 103] on button "新增" at bounding box center [1507, 100] width 57 height 33
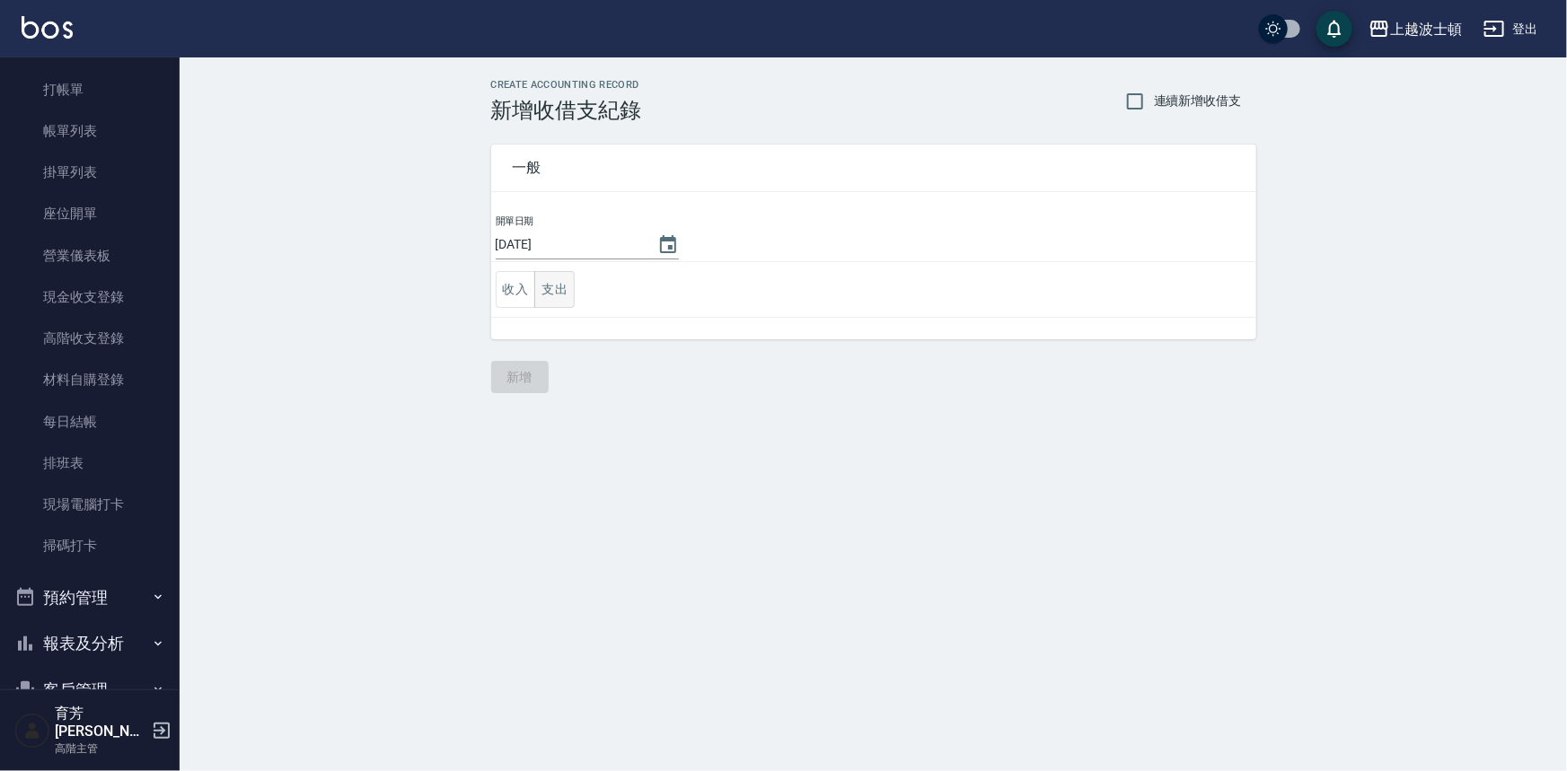
click at [568, 287] on button "支出" at bounding box center [554, 289] width 40 height 37
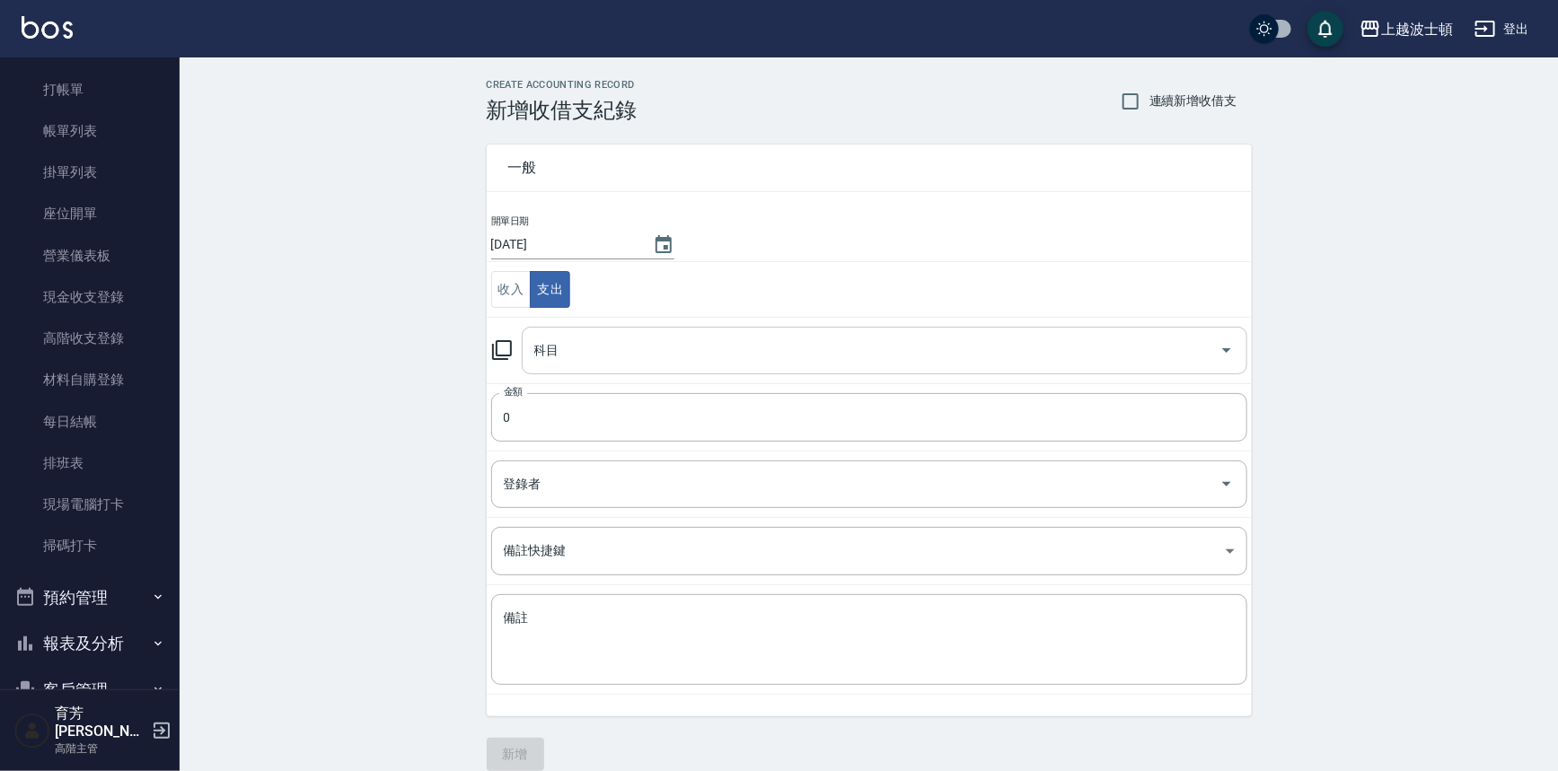
click at [610, 331] on div "科目" at bounding box center [884, 351] width 725 height 48
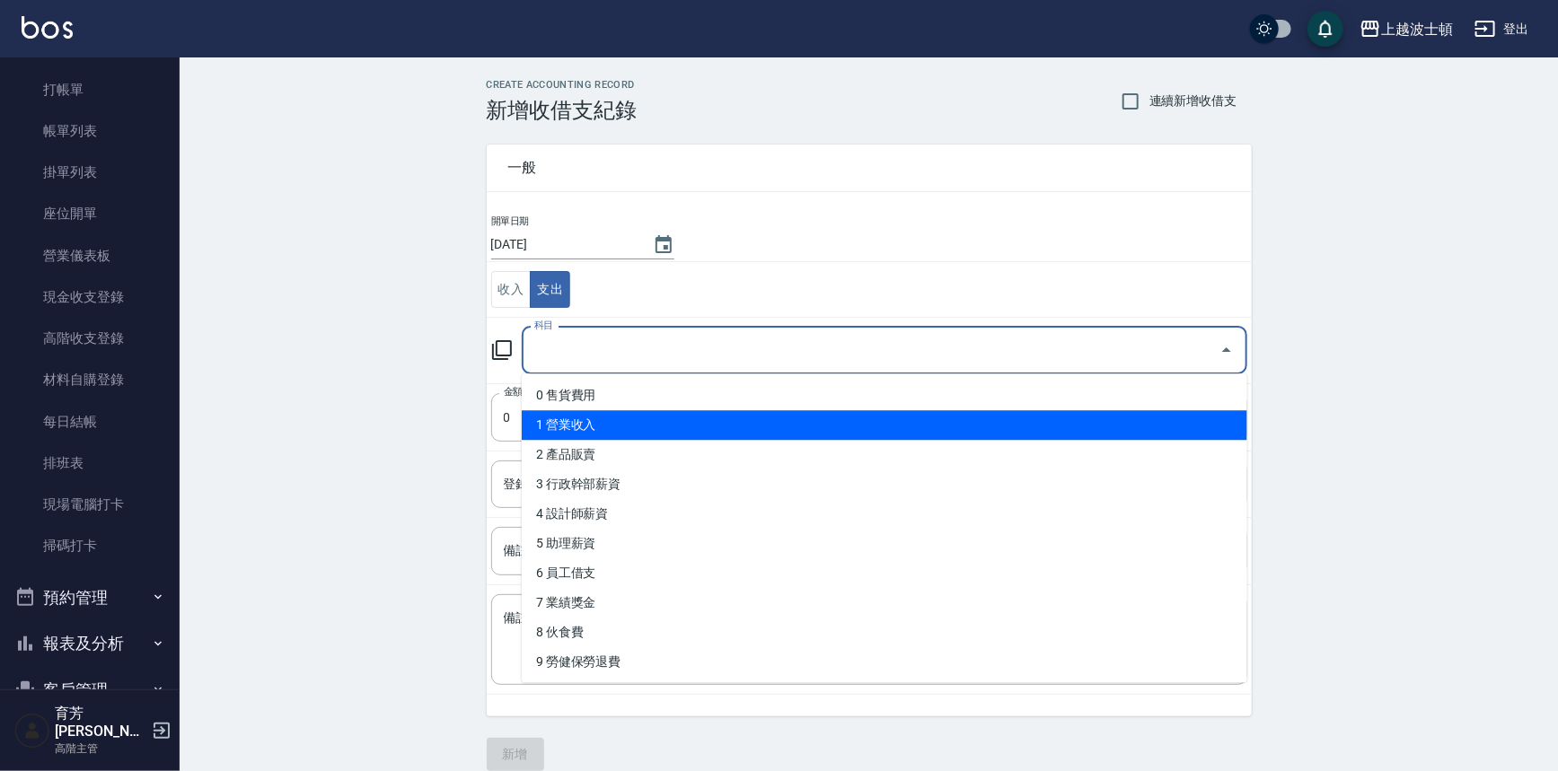
scroll to position [830, 0]
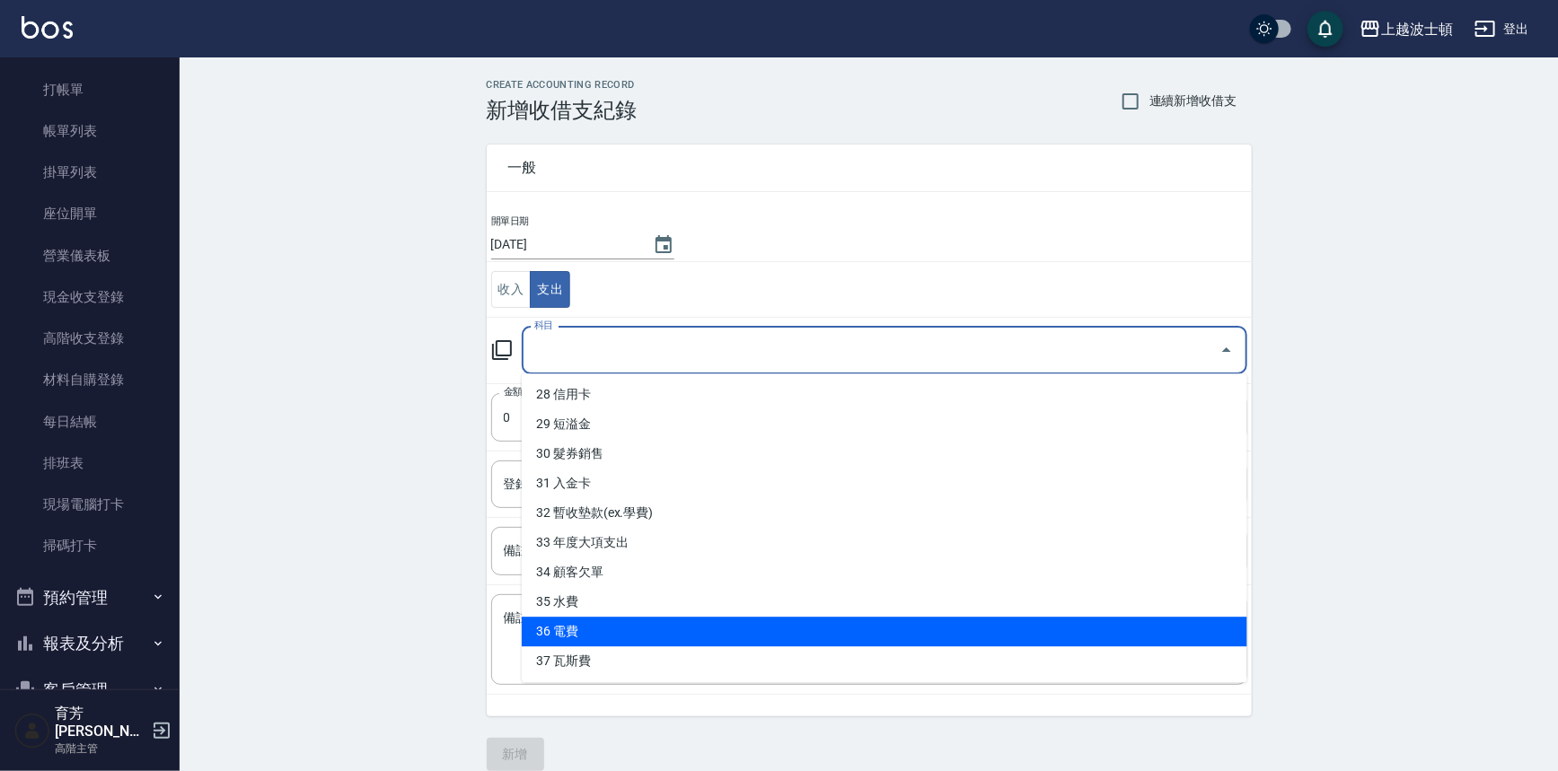
click at [558, 640] on li "36 電費" at bounding box center [884, 632] width 725 height 30
type input "36 電費"
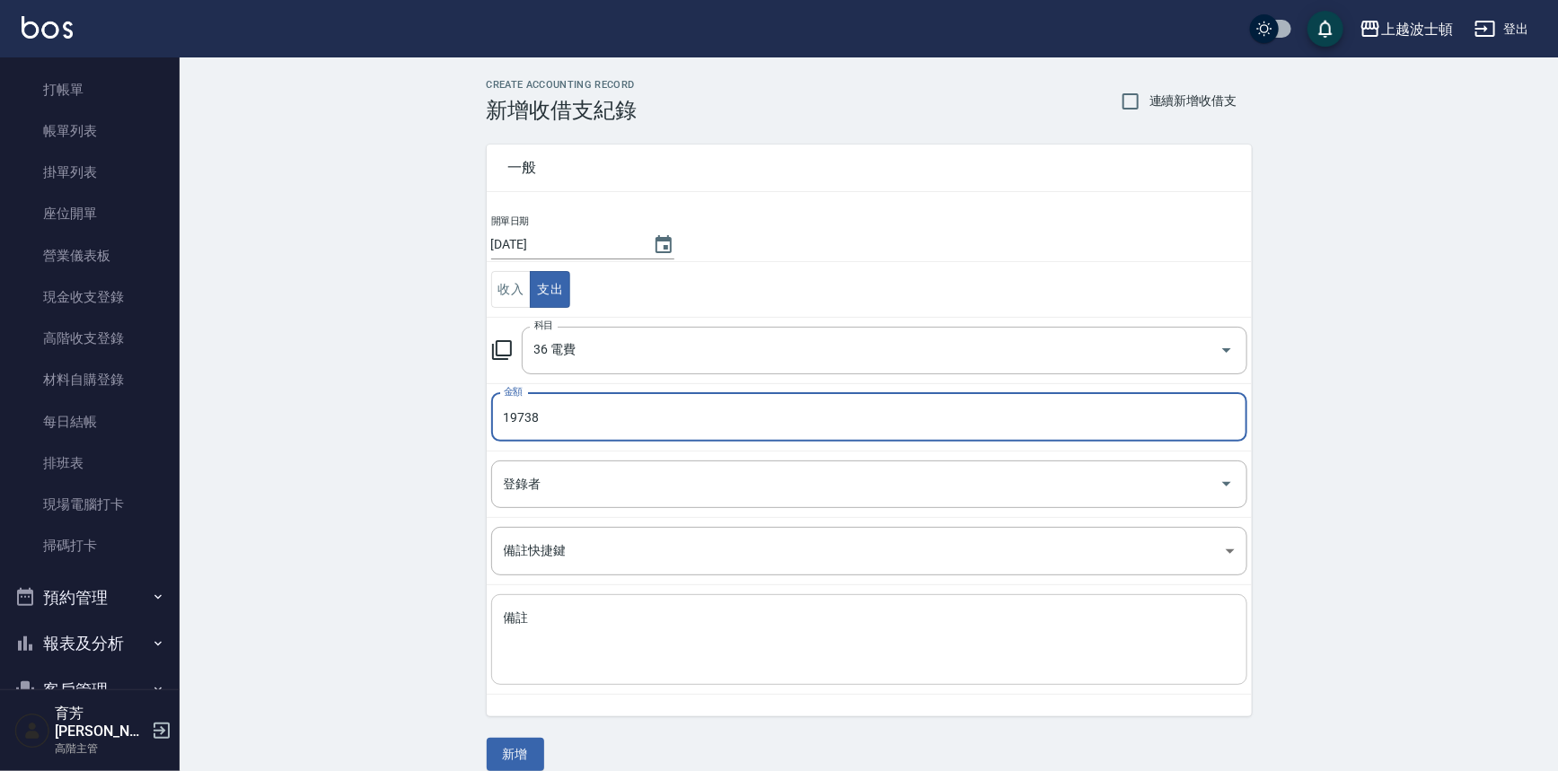
type input "19738"
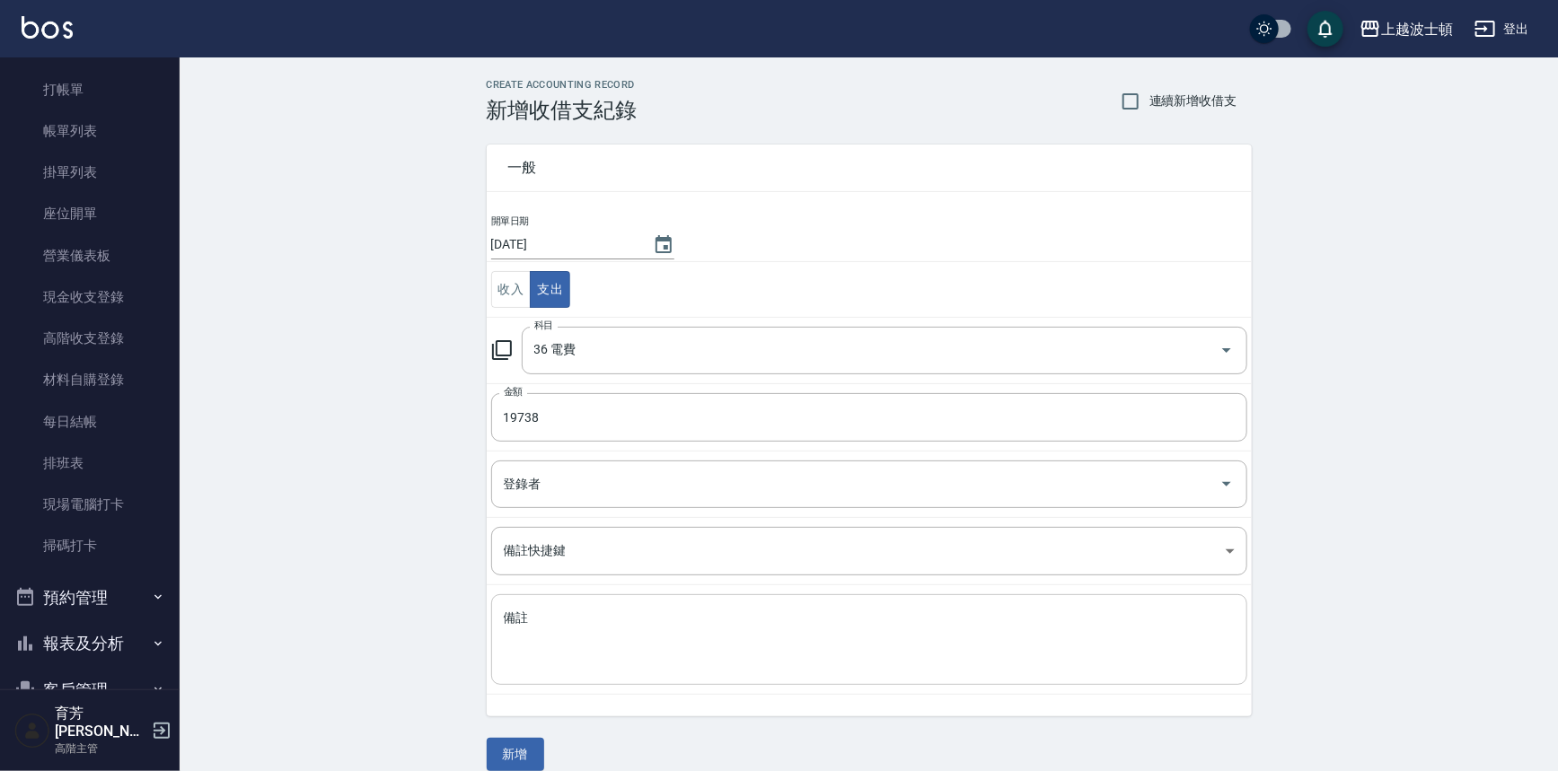
click at [588, 677] on div "x 備註" at bounding box center [869, 639] width 756 height 91
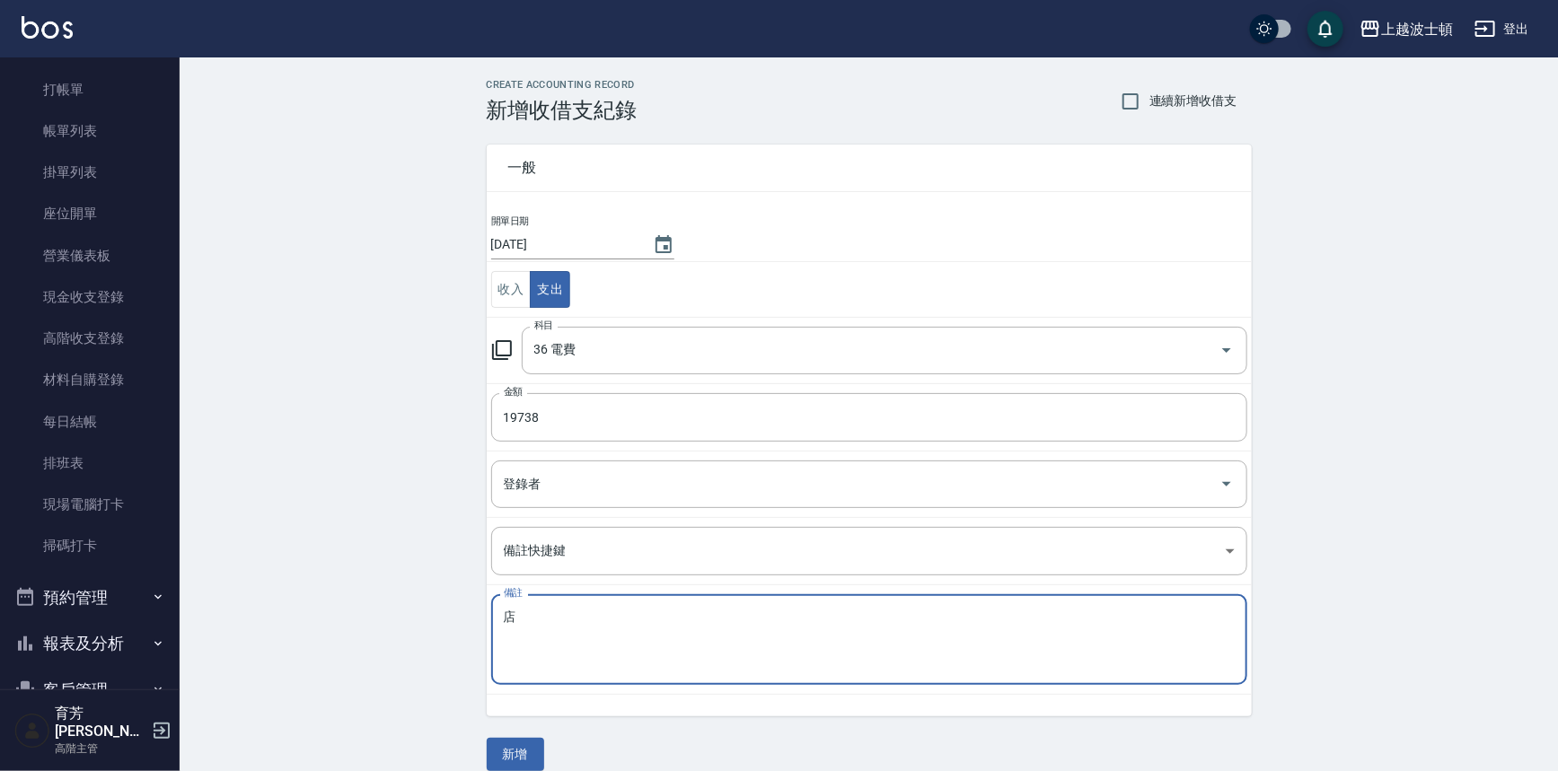
click at [549, 631] on textarea "店" at bounding box center [869, 640] width 731 height 61
type textarea "店"
click at [521, 760] on button "新增" at bounding box center [515, 754] width 57 height 33
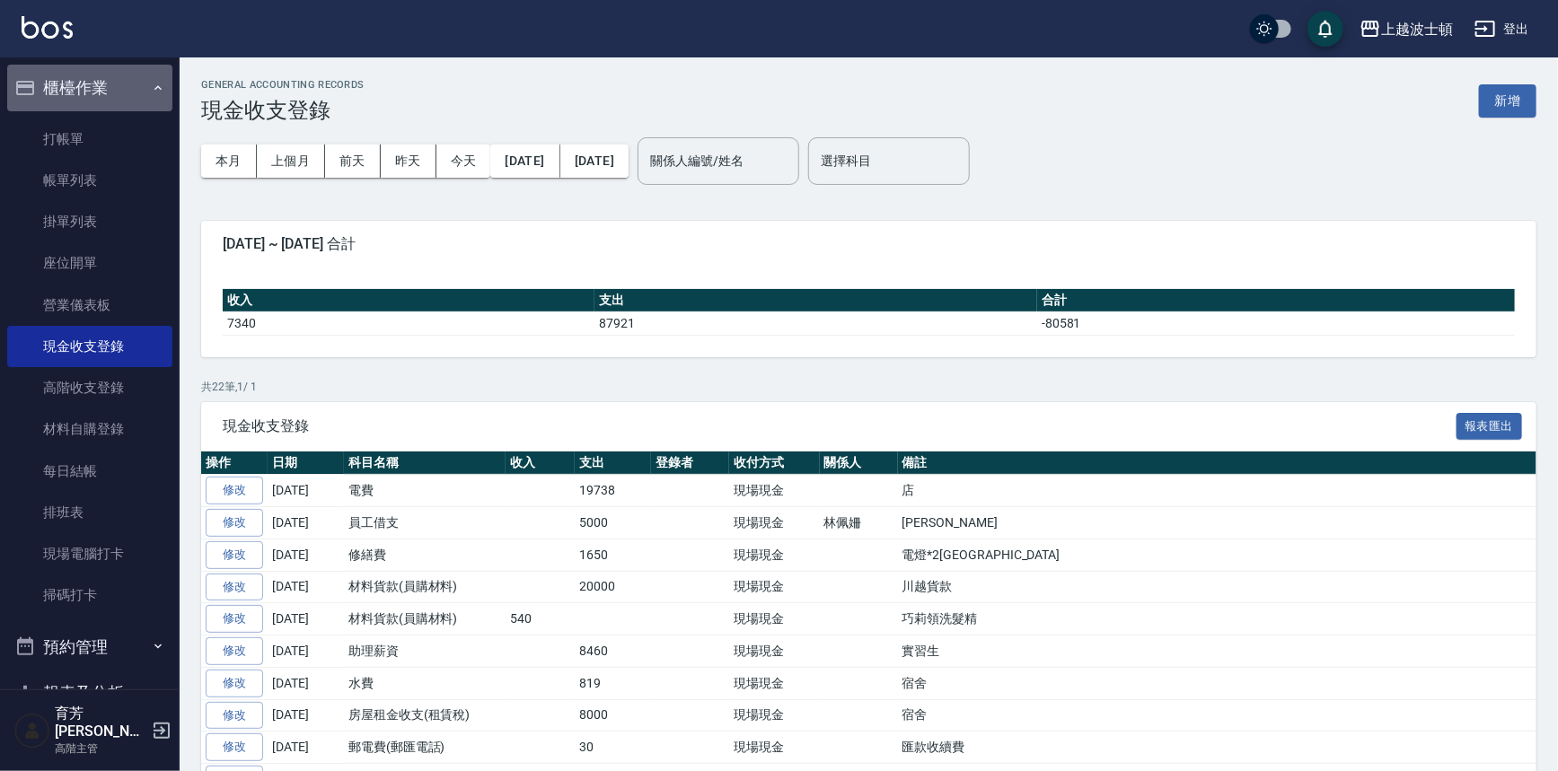
click at [117, 79] on button "櫃檯作業" at bounding box center [89, 88] width 165 height 47
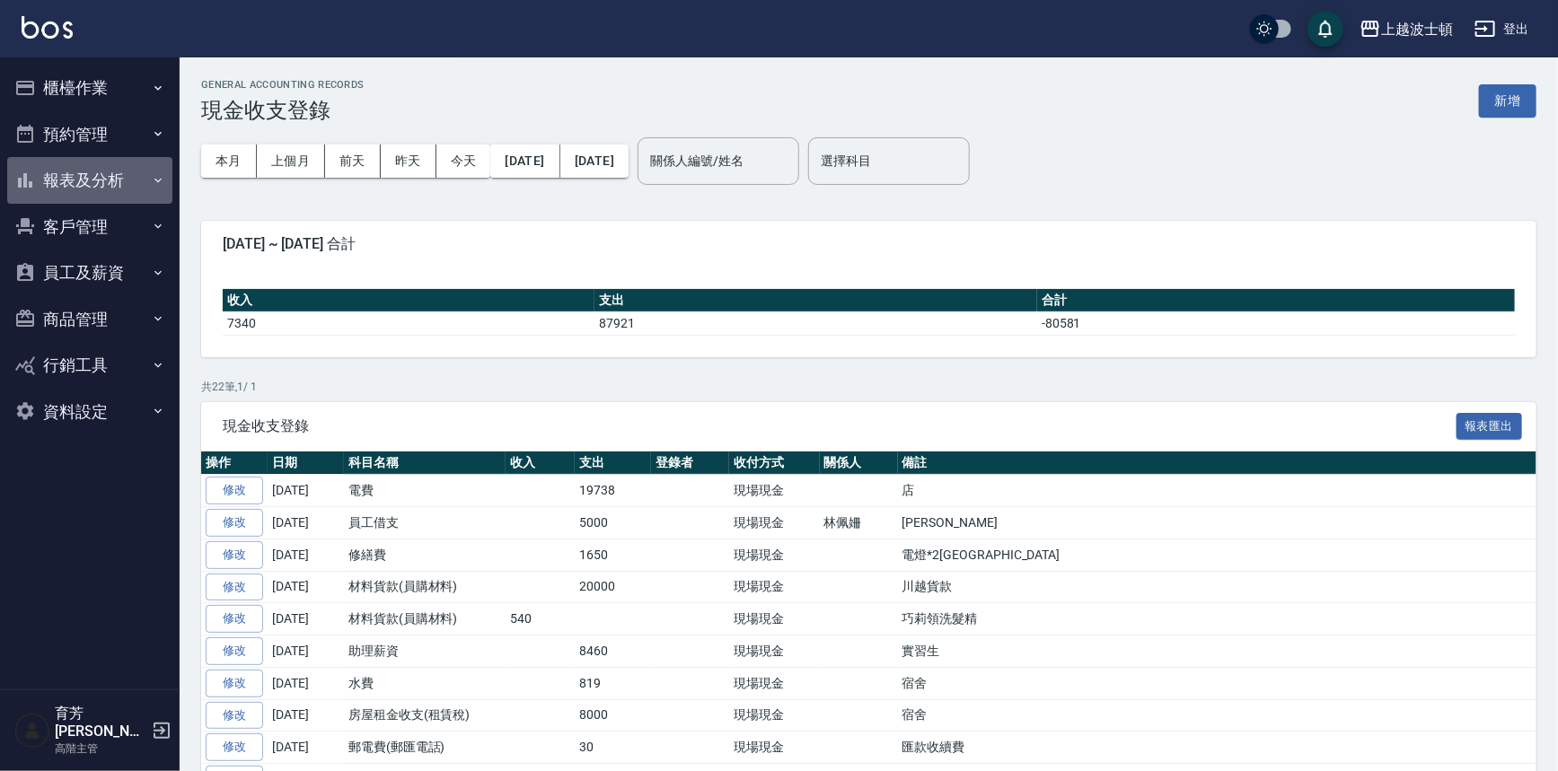
click at [89, 180] on button "報表及分析" at bounding box center [89, 180] width 165 height 47
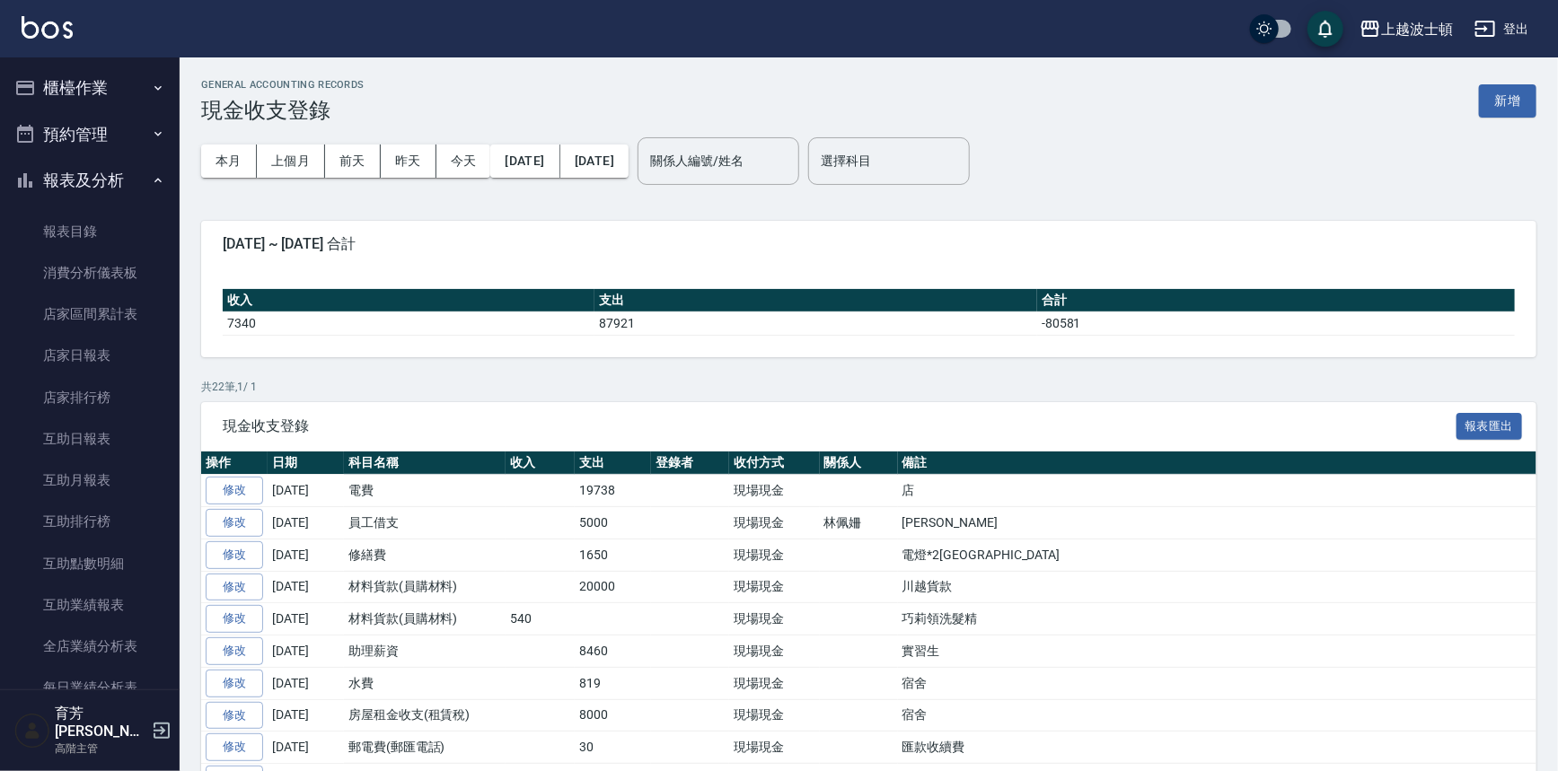
drag, startPoint x: 170, startPoint y: 231, endPoint x: 178, endPoint y: 351, distance: 120.6
click at [178, 351] on nav "櫃檯作業 打帳單 帳單列表 掛單列表 座位開單 營業儀表板 現金收支登錄 高階收支登錄 材料自購登錄 每日結帳 排班表 現場電腦打卡 掃碼打卡 預約管理 預約…" at bounding box center [90, 373] width 180 height 632
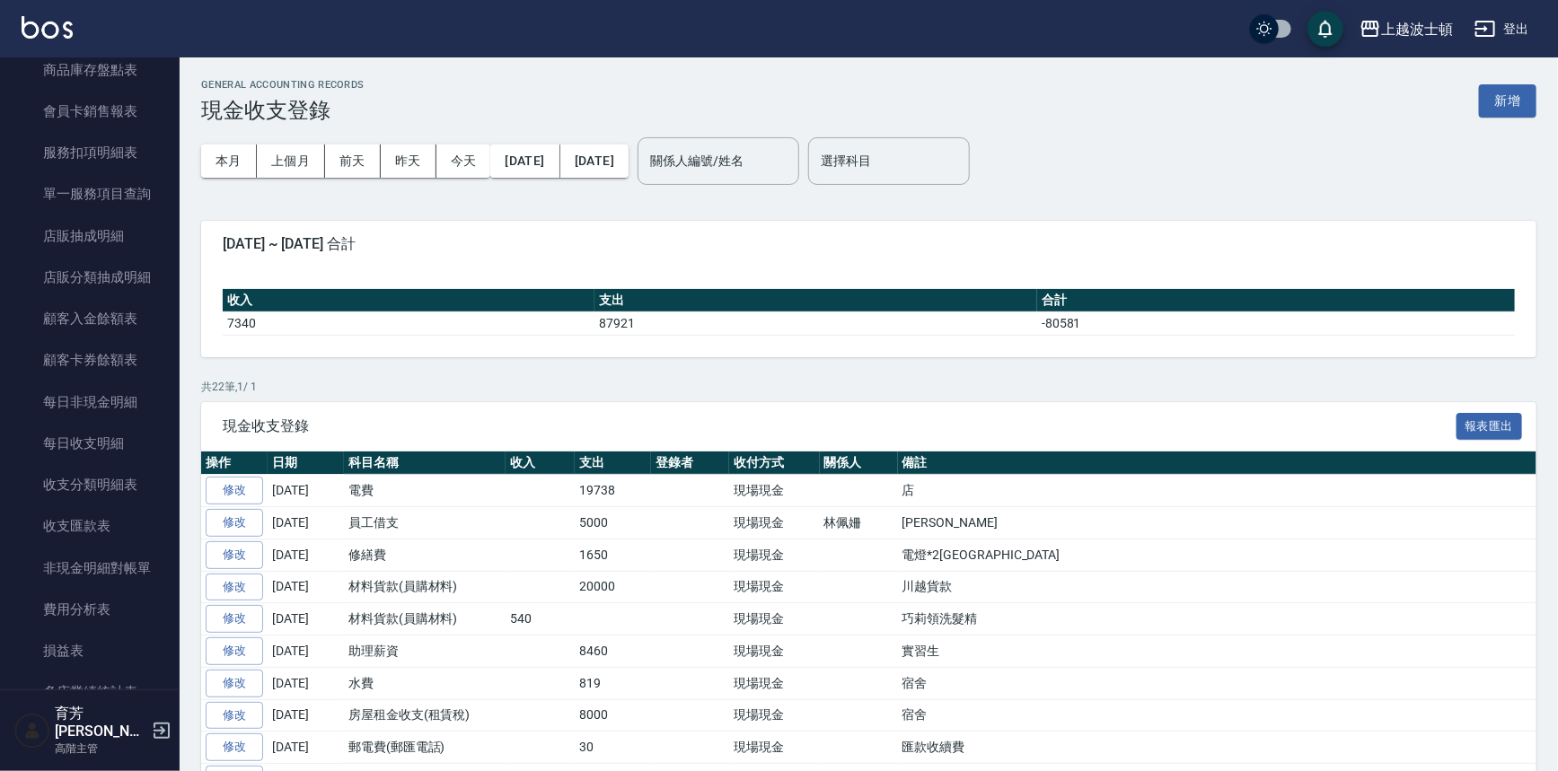
scroll to position [1216, 0]
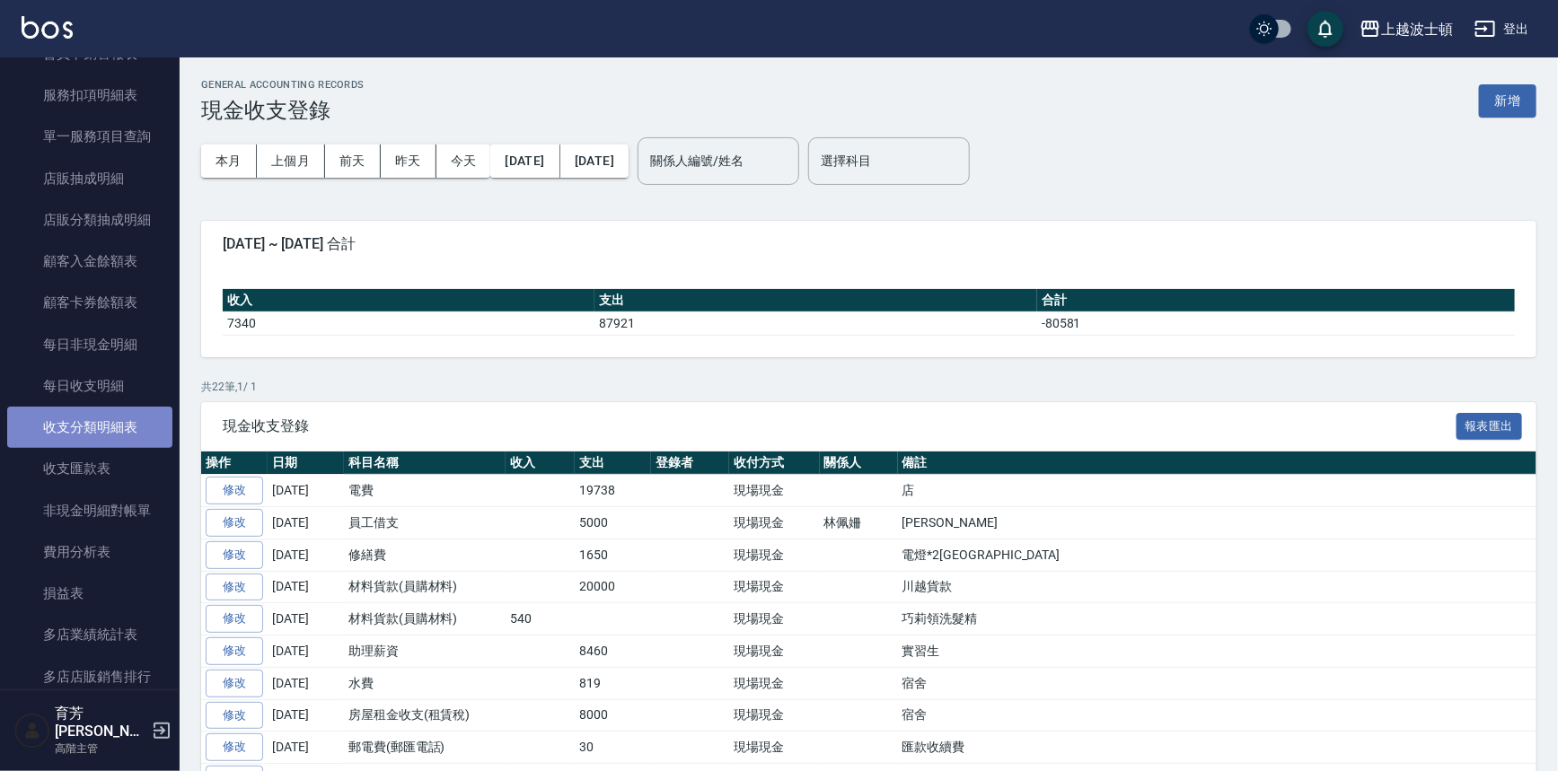
click at [119, 433] on link "收支分類明細表" at bounding box center [89, 427] width 165 height 41
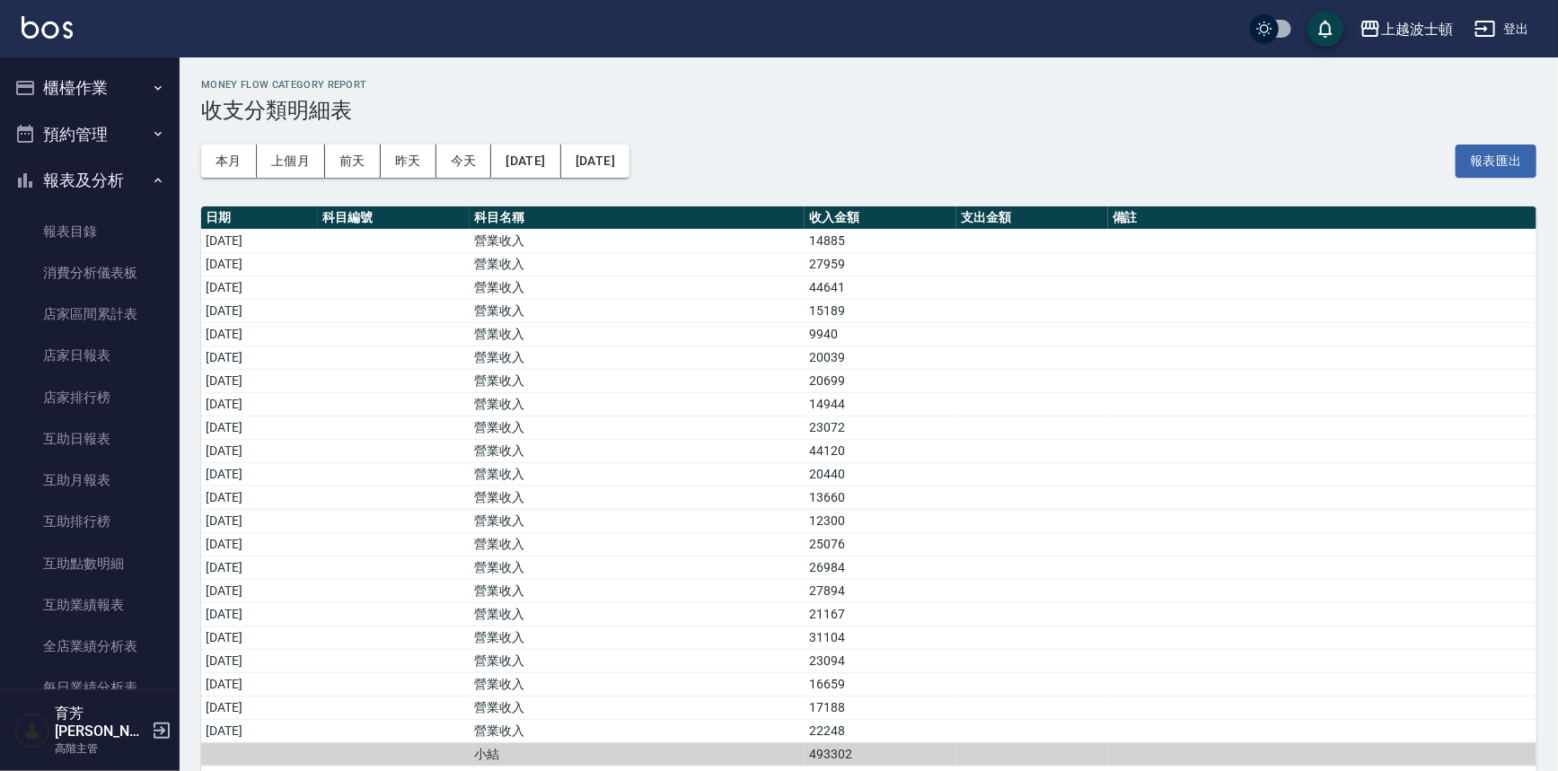
click at [119, 180] on button "報表及分析" at bounding box center [89, 180] width 165 height 47
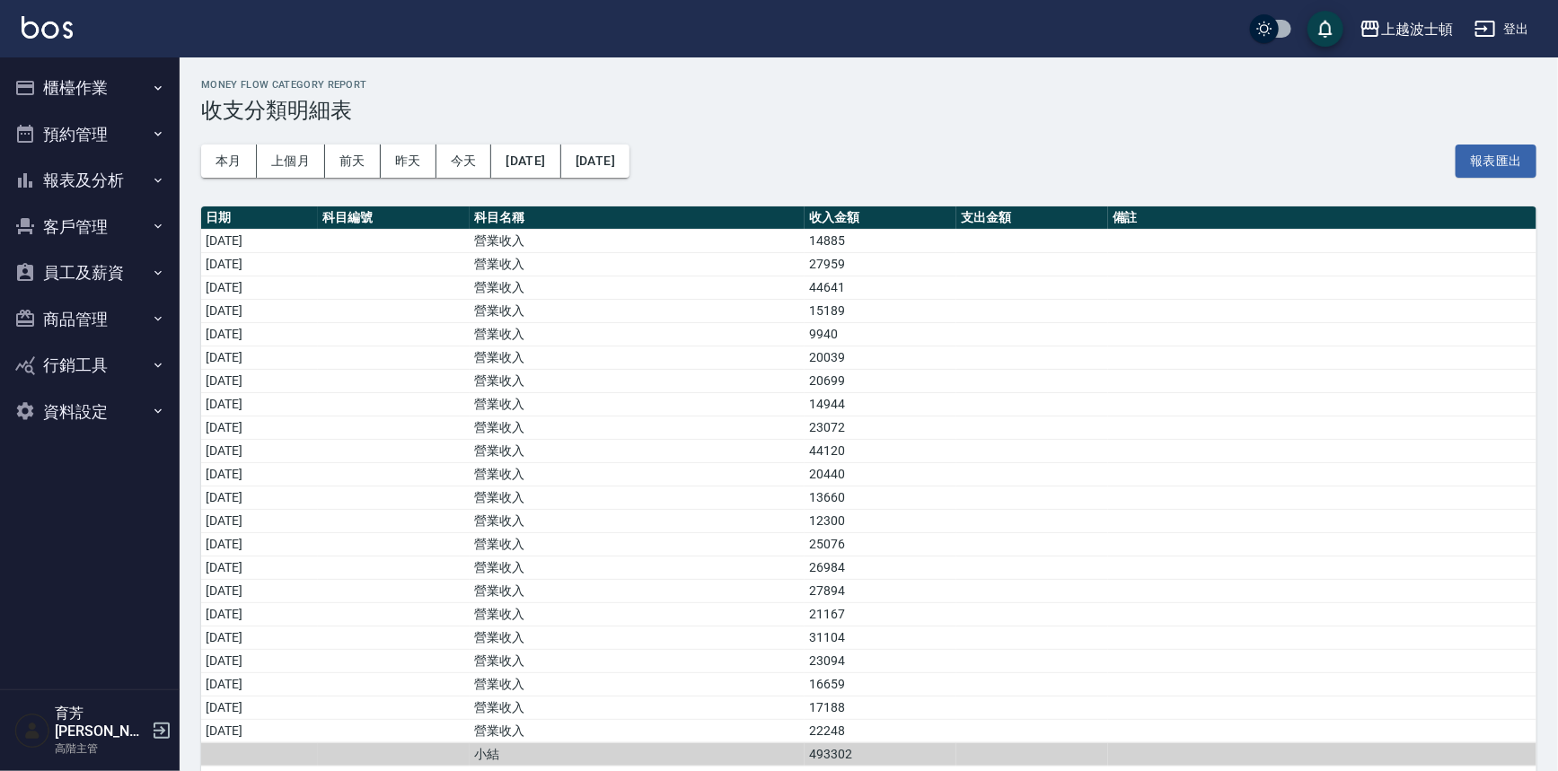
click at [98, 76] on button "櫃檯作業" at bounding box center [89, 88] width 165 height 47
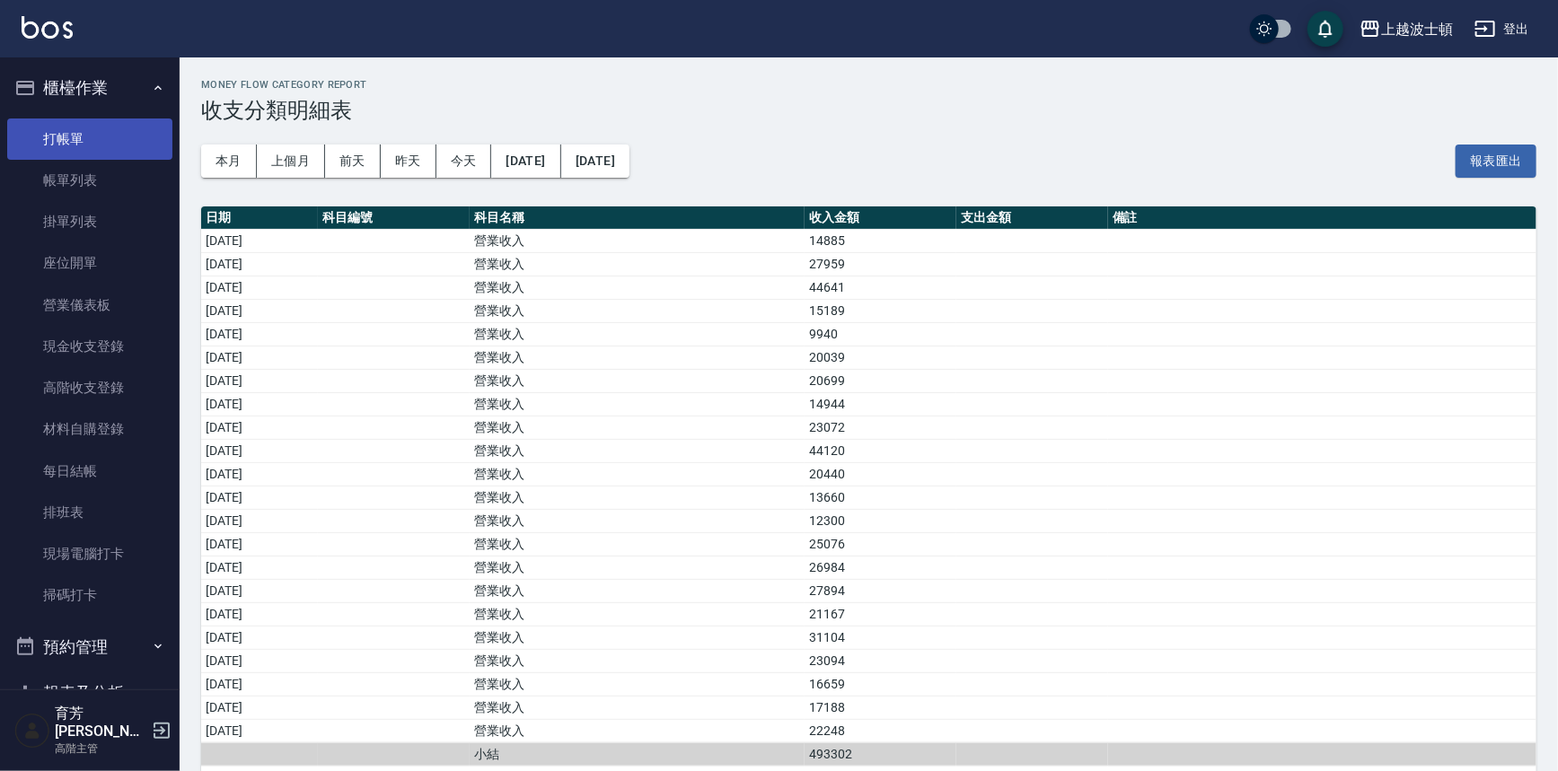
click at [72, 139] on link "打帳單" at bounding box center [89, 139] width 165 height 41
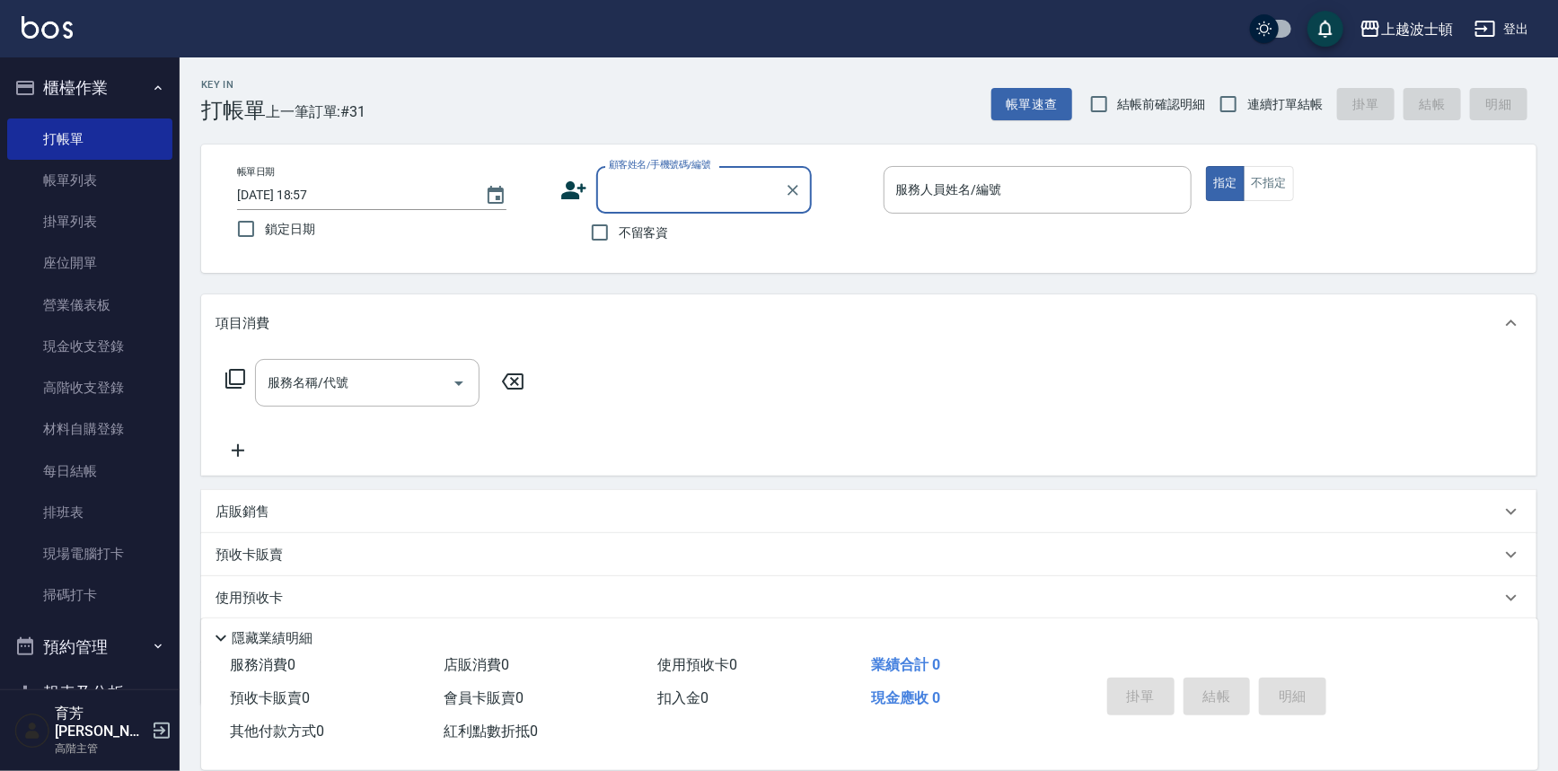
click at [81, 96] on button "櫃檯作業" at bounding box center [89, 88] width 165 height 47
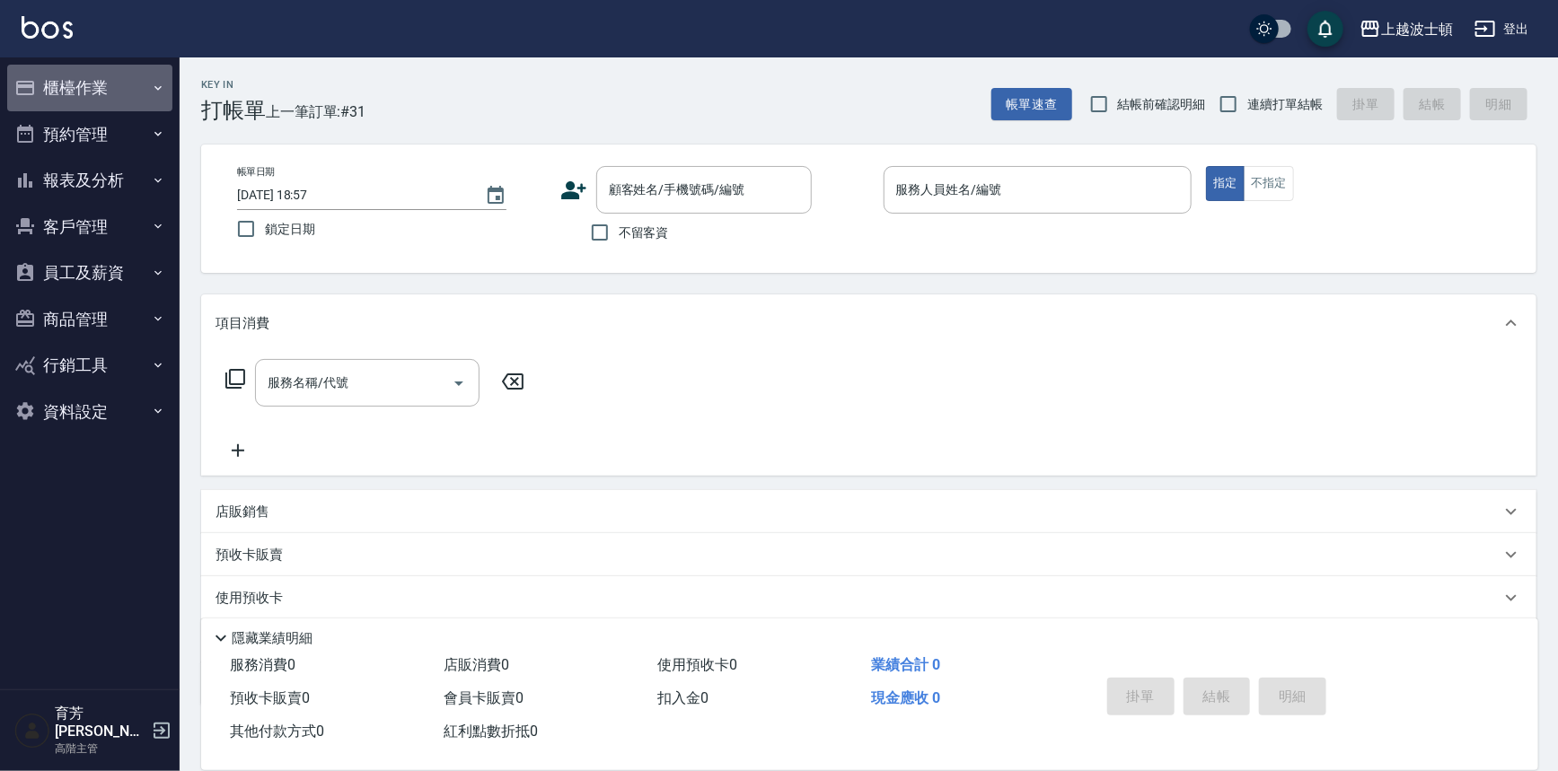
click at [115, 86] on button "櫃檯作業" at bounding box center [89, 88] width 165 height 47
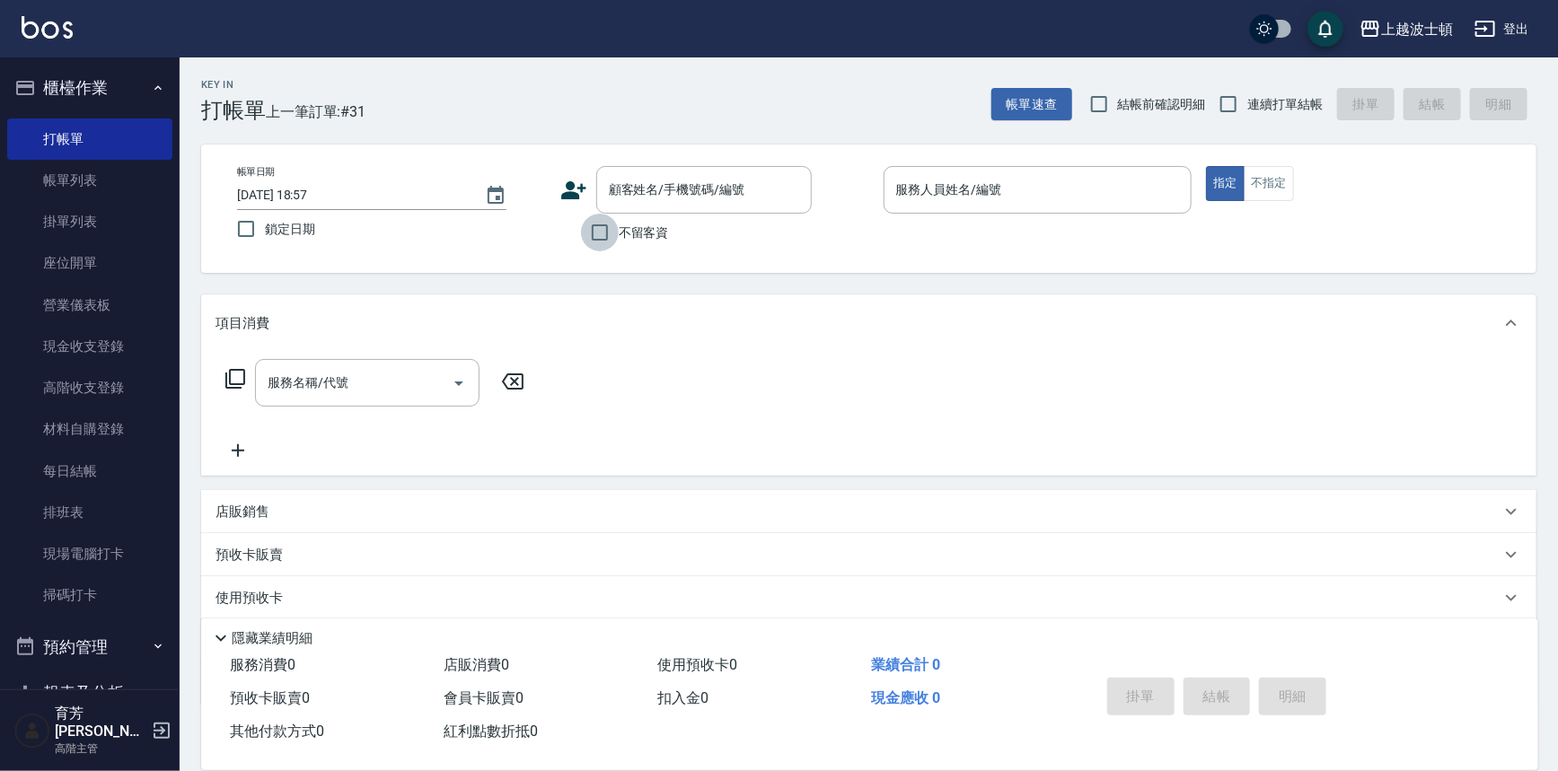
click at [605, 227] on input "不留客資" at bounding box center [600, 233] width 38 height 38
checkbox input "true"
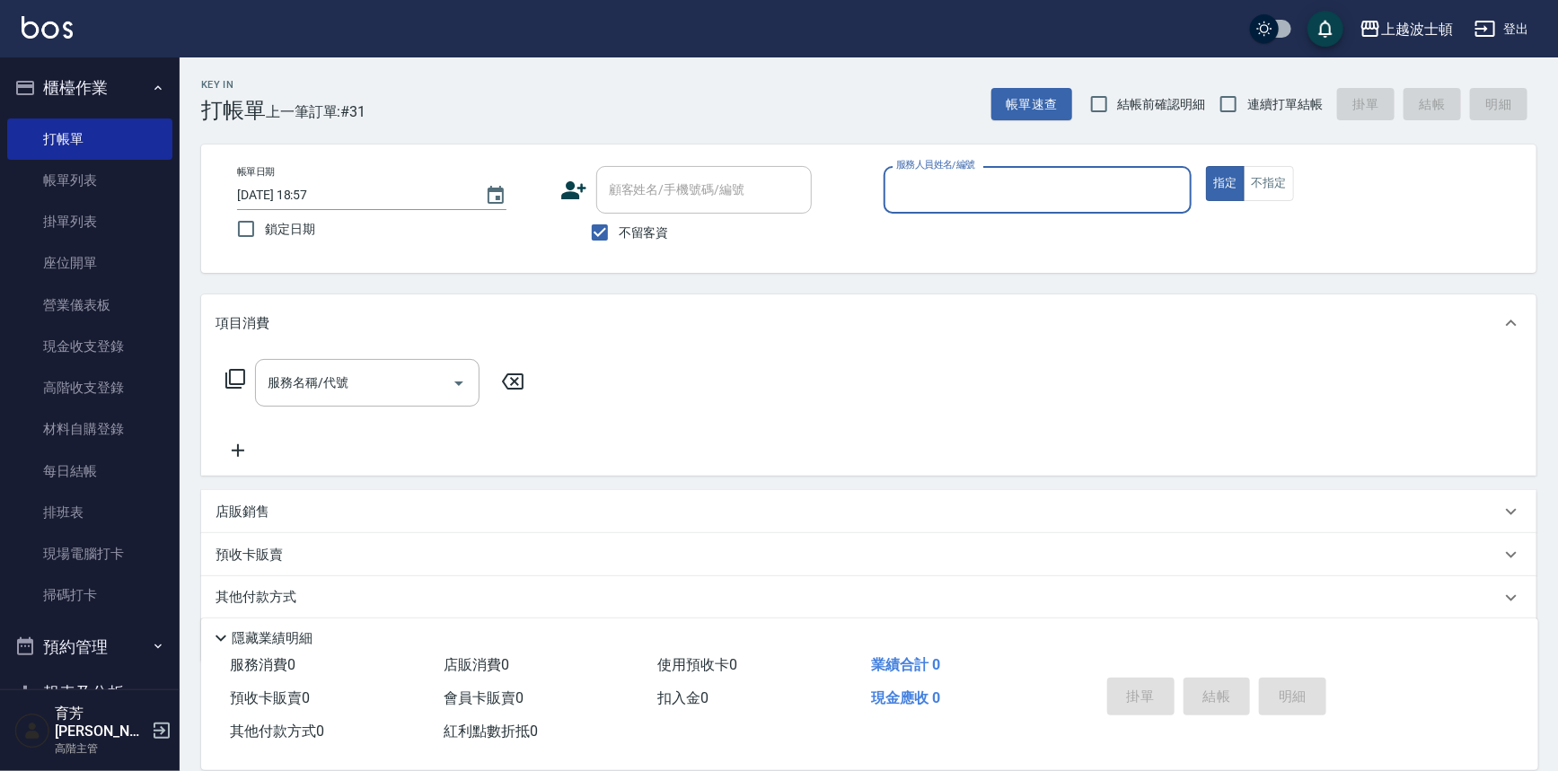
click at [958, 196] on input "服務人員姓名/編號" at bounding box center [1038, 189] width 293 height 31
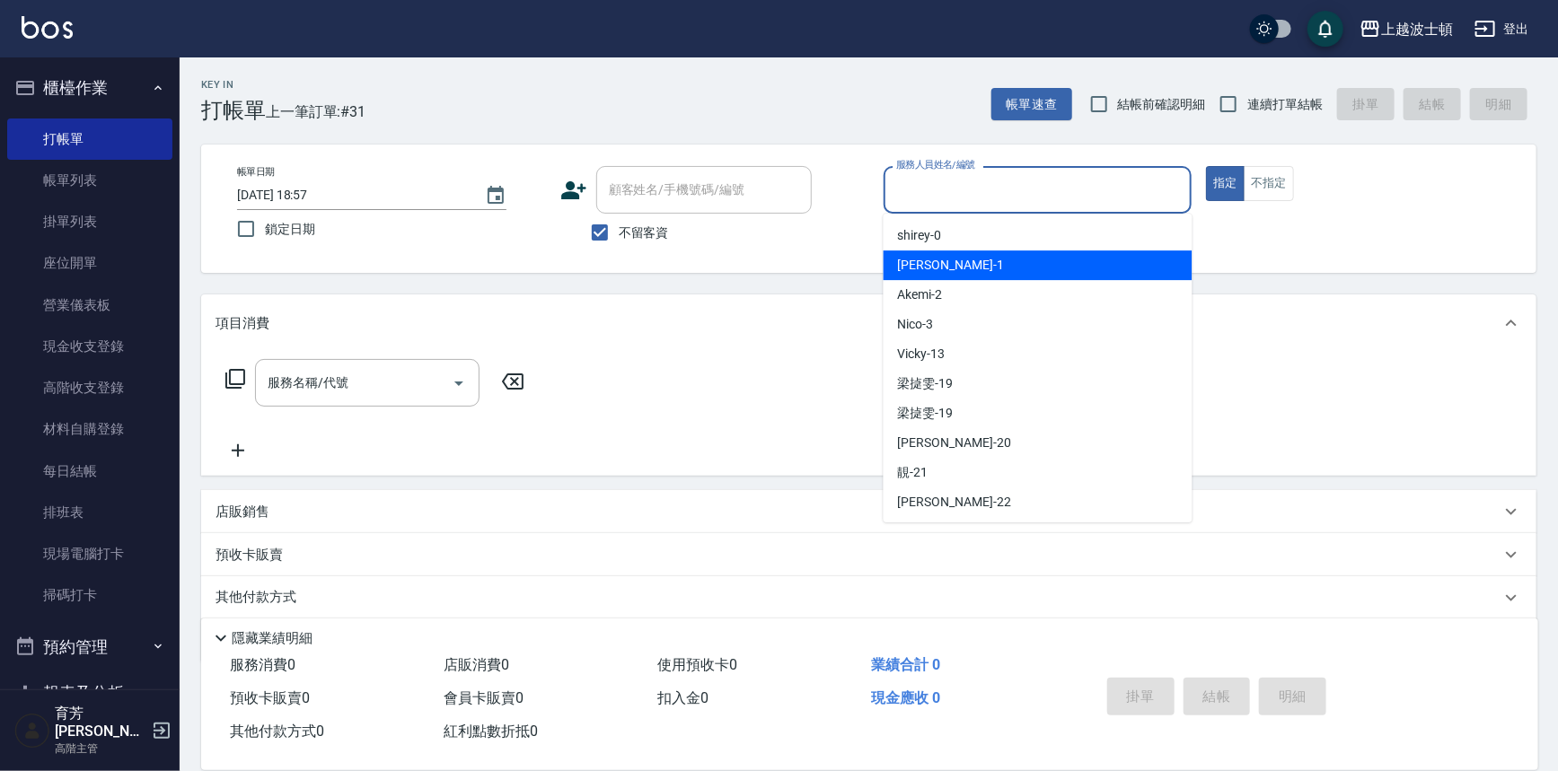
click at [964, 274] on div "[PERSON_NAME] -1" at bounding box center [1037, 265] width 309 height 30
type input "[PERSON_NAME]-1"
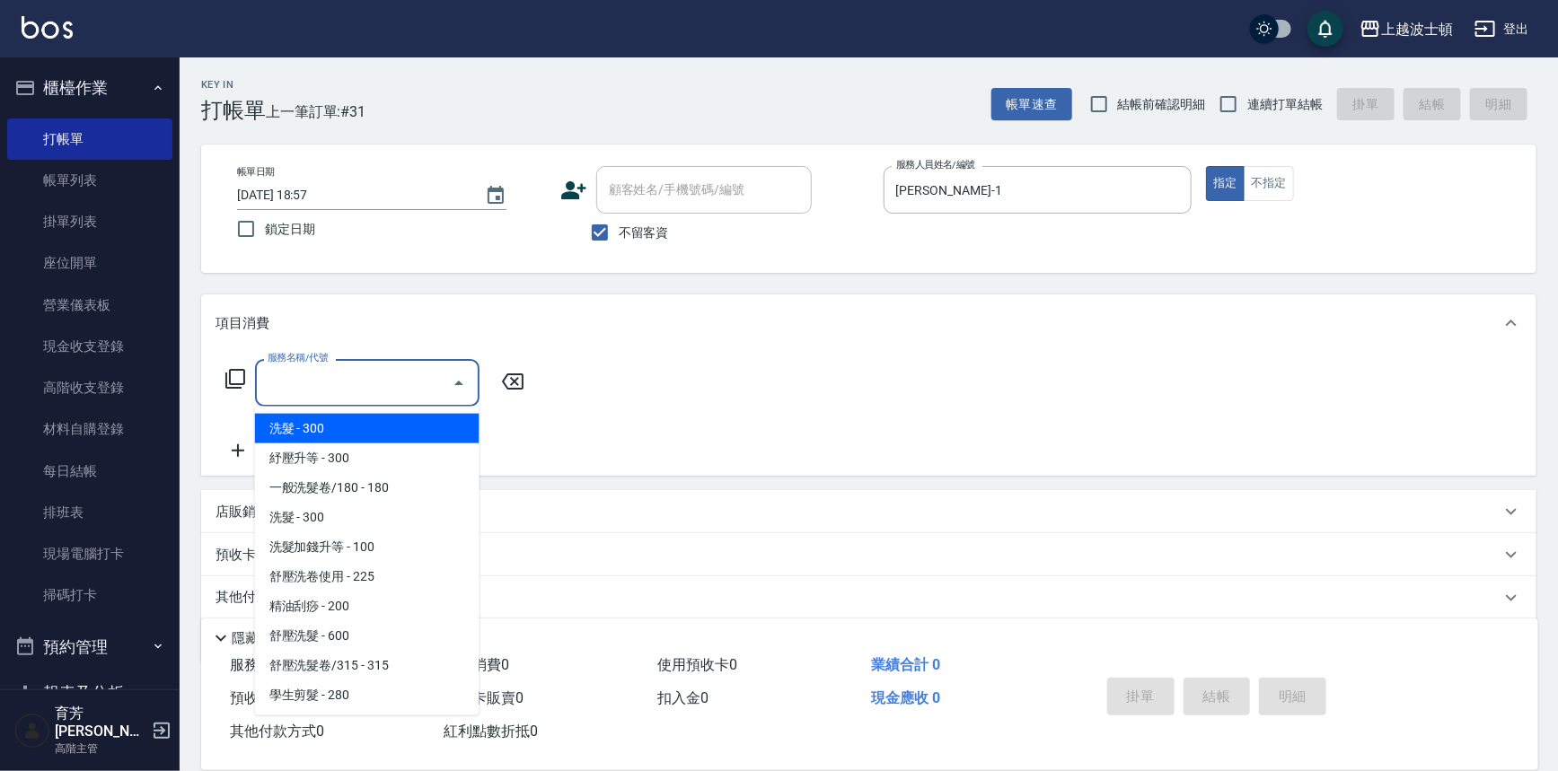
click at [296, 383] on input "服務名稱/代號" at bounding box center [353, 382] width 181 height 31
click at [308, 430] on span "洗髮 - 300" at bounding box center [367, 429] width 224 height 30
type input "洗髮(201)"
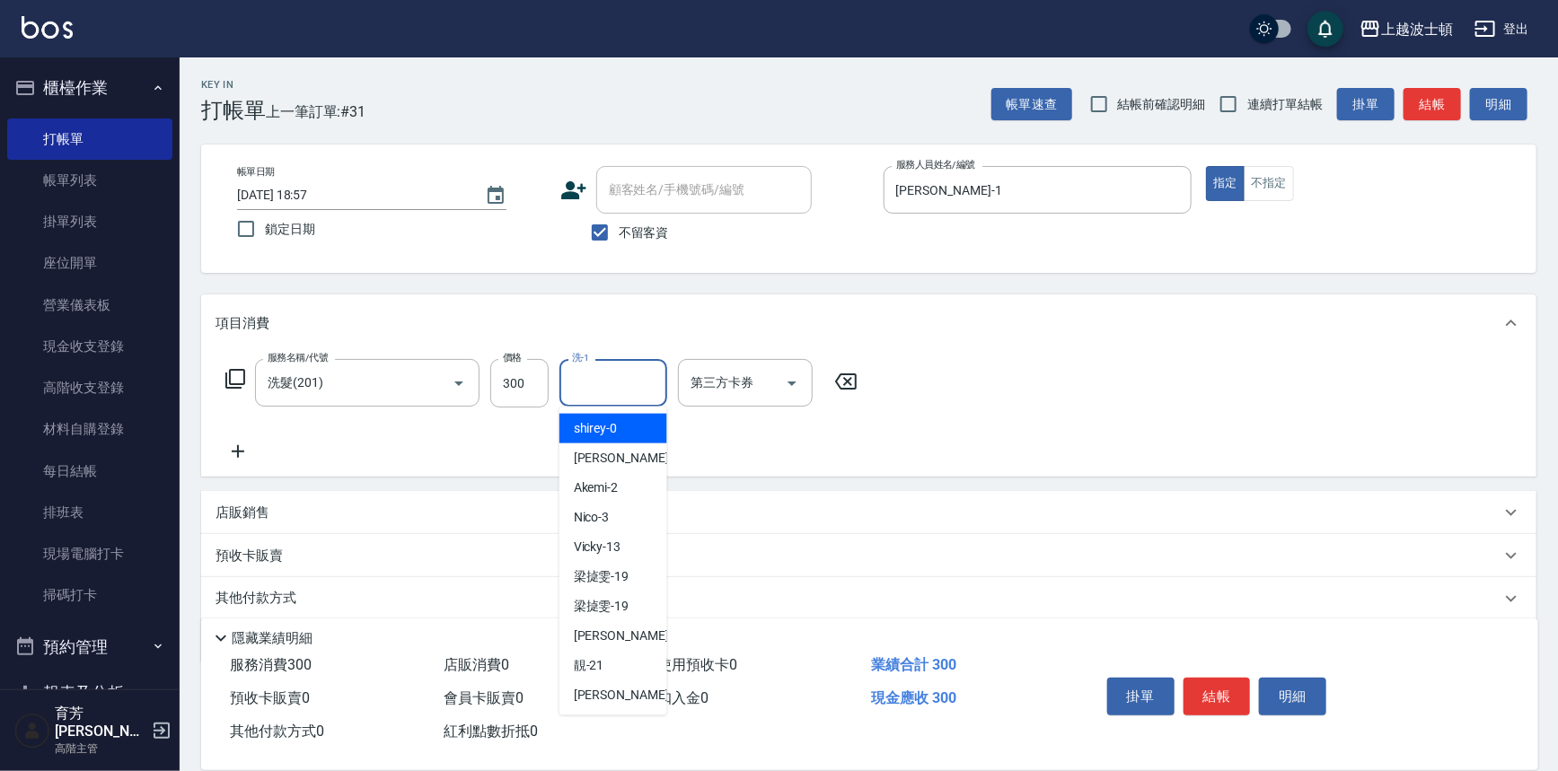
drag, startPoint x: 598, startPoint y: 368, endPoint x: 591, endPoint y: 397, distance: 29.6
click at [598, 368] on input "洗-1" at bounding box center [613, 382] width 92 height 31
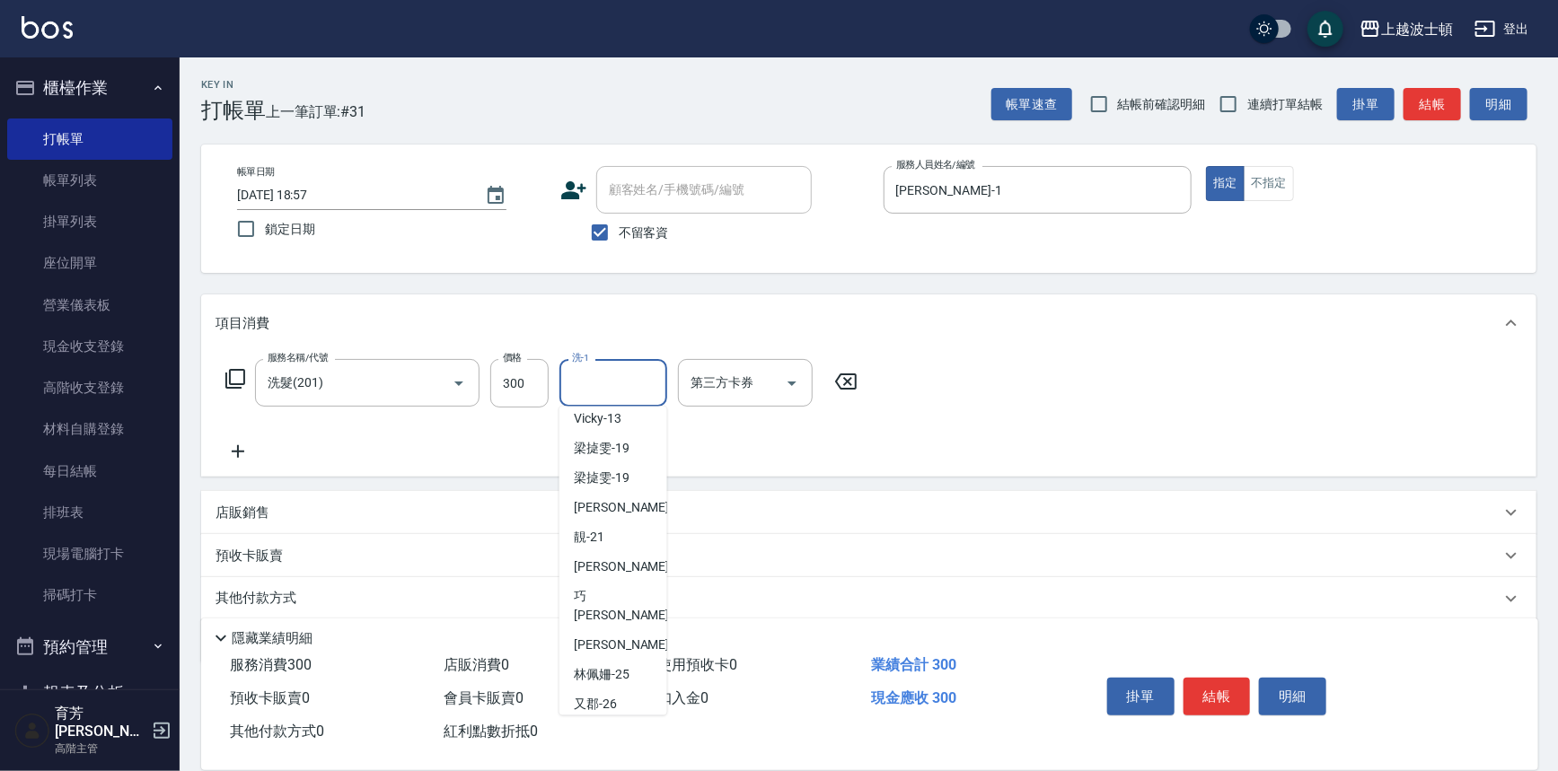
scroll to position [155, 0]
drag, startPoint x: 583, startPoint y: 563, endPoint x: 567, endPoint y: 544, distance: 24.8
click at [584, 561] on span "巧莉 -23" at bounding box center [630, 579] width 113 height 38
type input "[PERSON_NAME]-23"
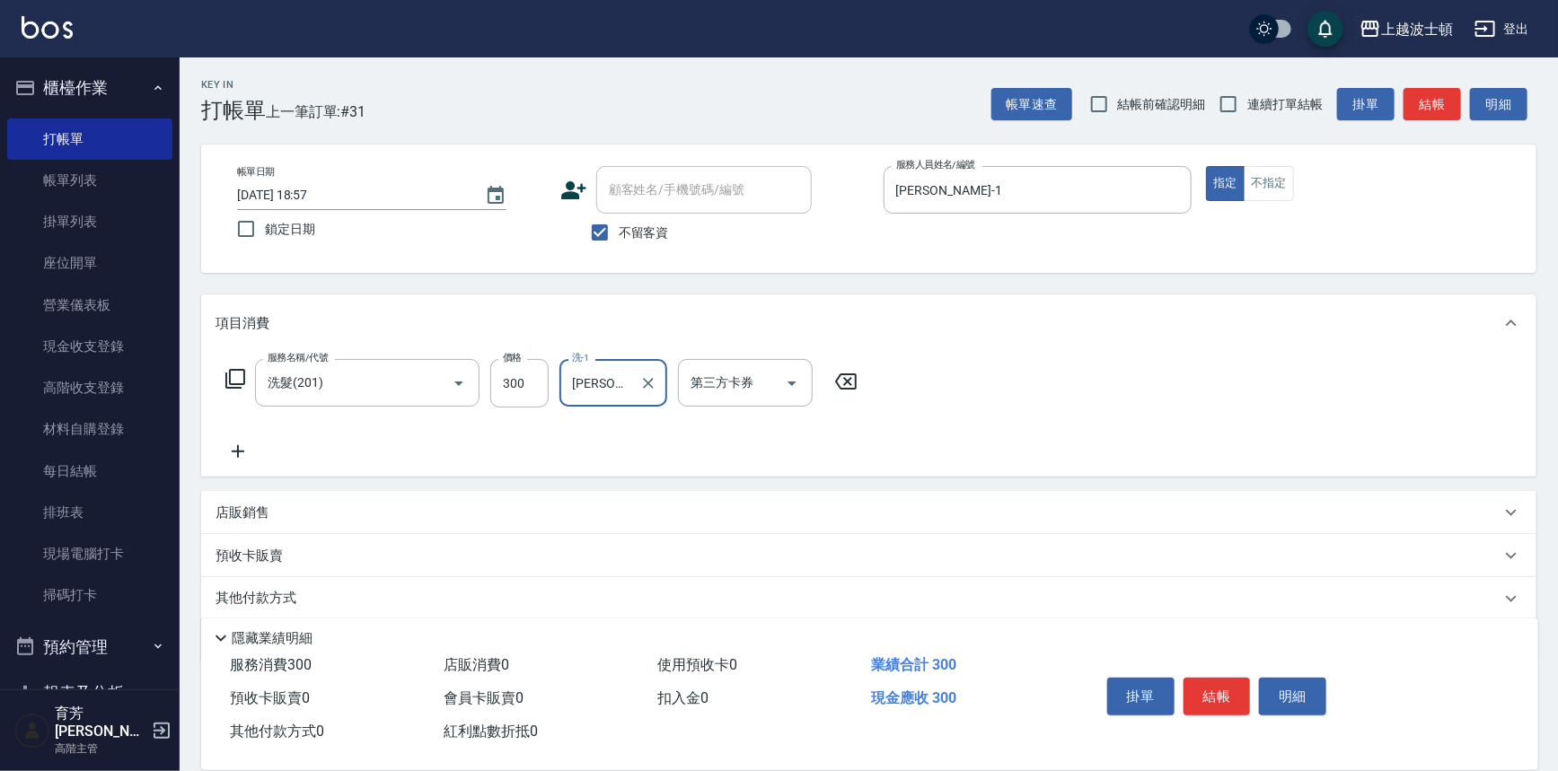
click at [238, 444] on icon at bounding box center [237, 452] width 45 height 22
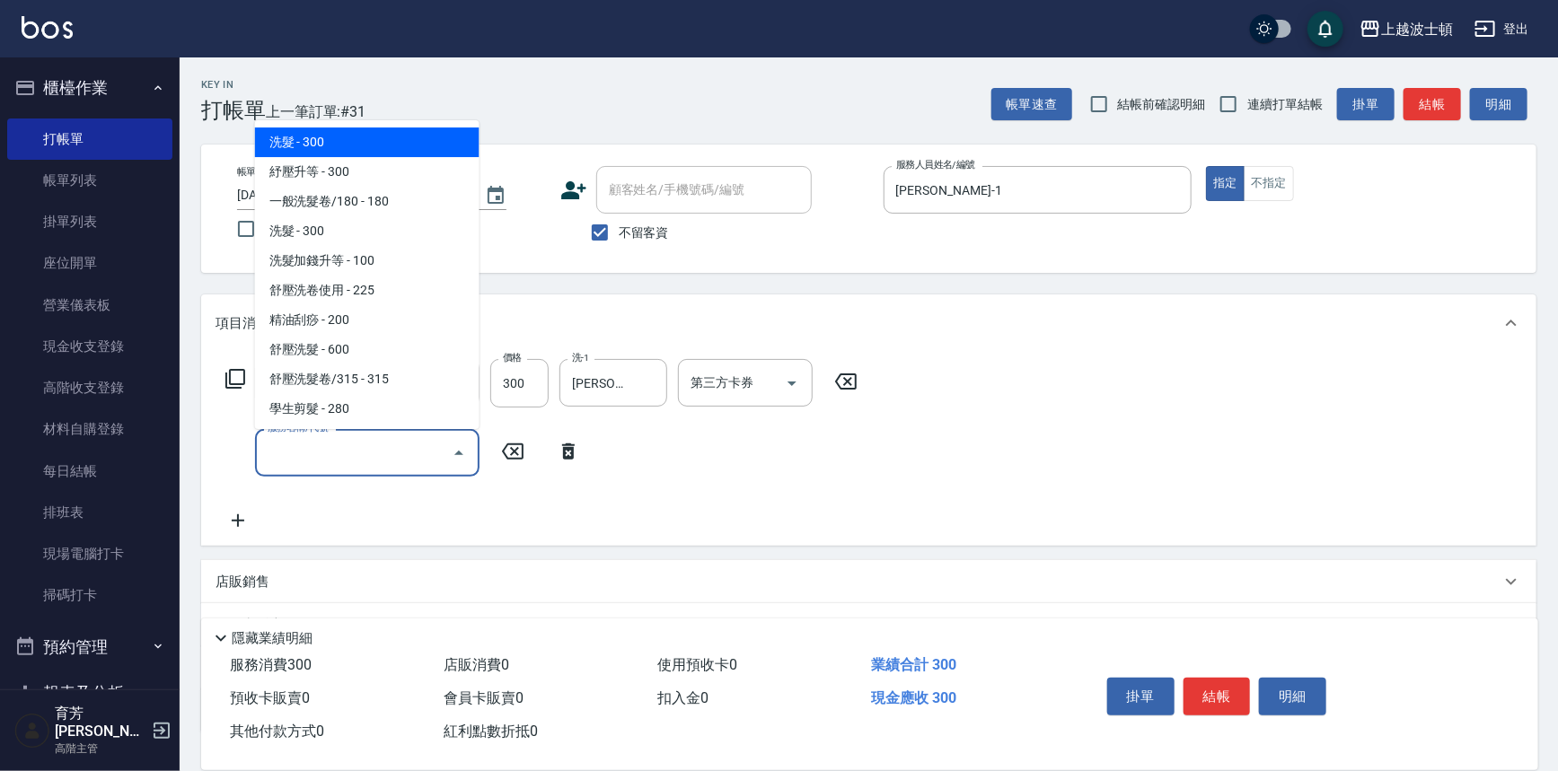
drag, startPoint x: 422, startPoint y: 450, endPoint x: 421, endPoint y: 435, distance: 14.4
click at [421, 445] on input "服務名稱/代號" at bounding box center [353, 452] width 181 height 31
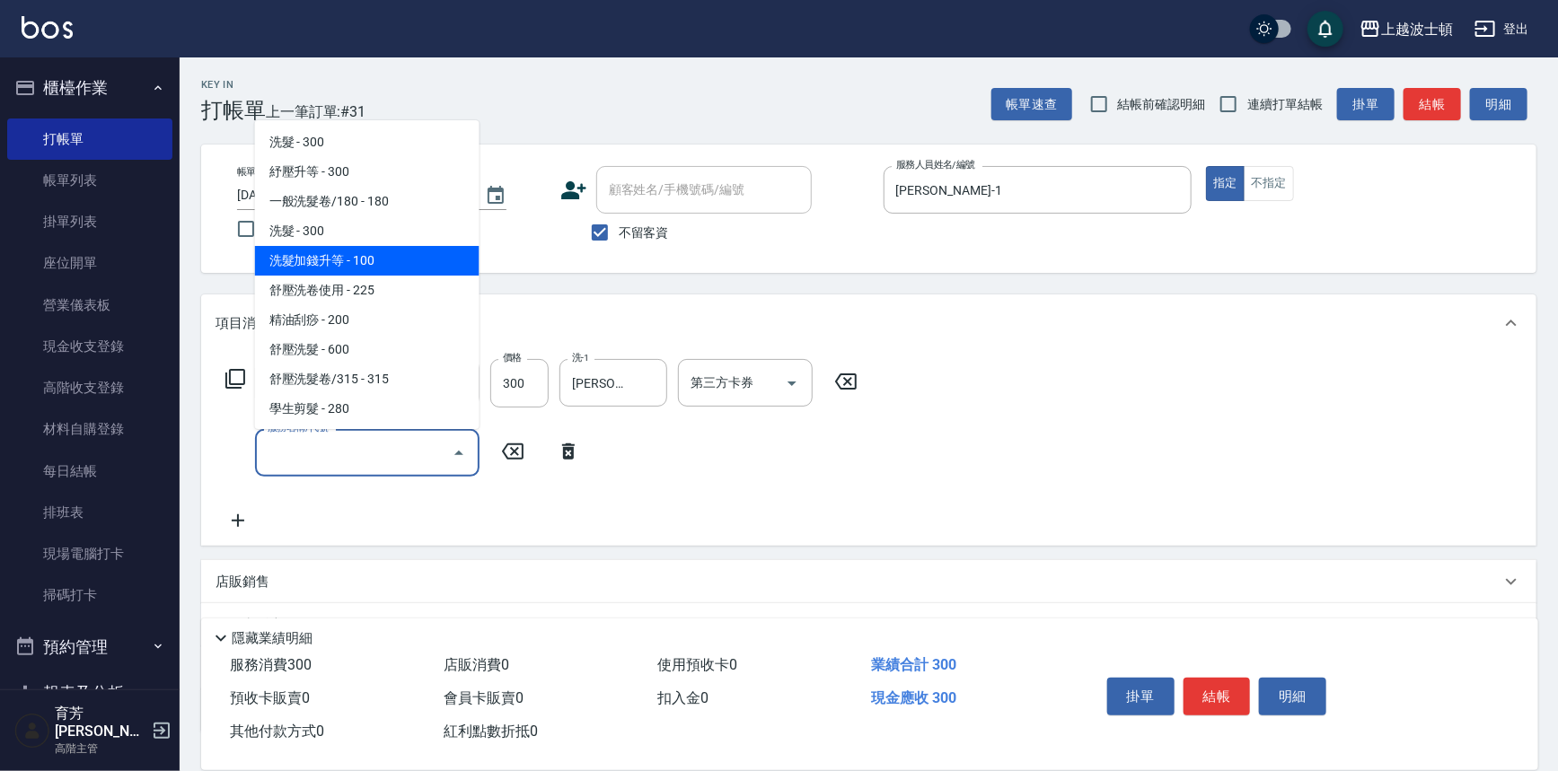
click at [426, 260] on span "洗髮加錢升等 - 100" at bounding box center [367, 261] width 224 height 30
type input "洗髮加錢升等(206)"
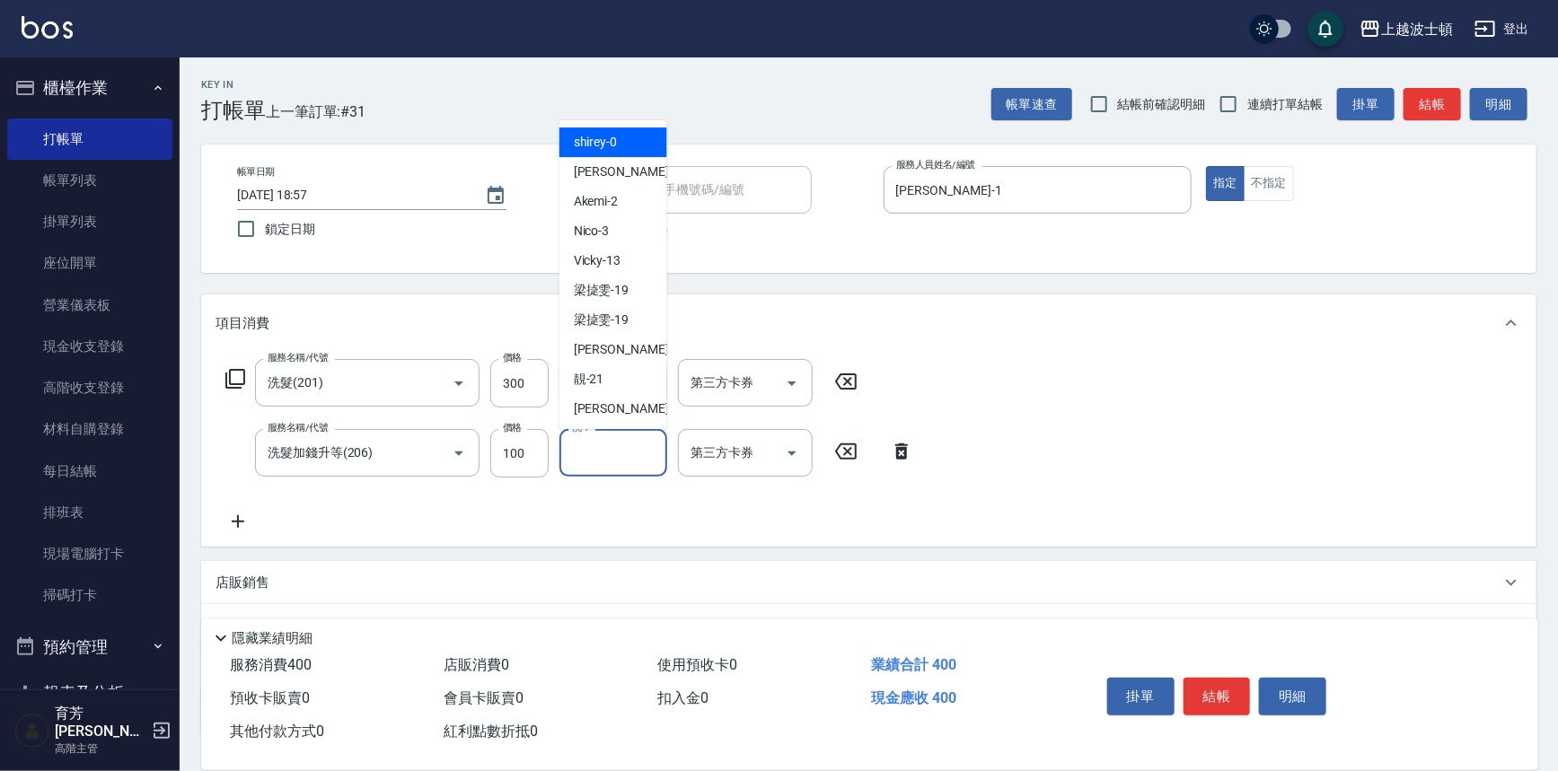
click at [575, 459] on input "洗-1" at bounding box center [613, 452] width 92 height 31
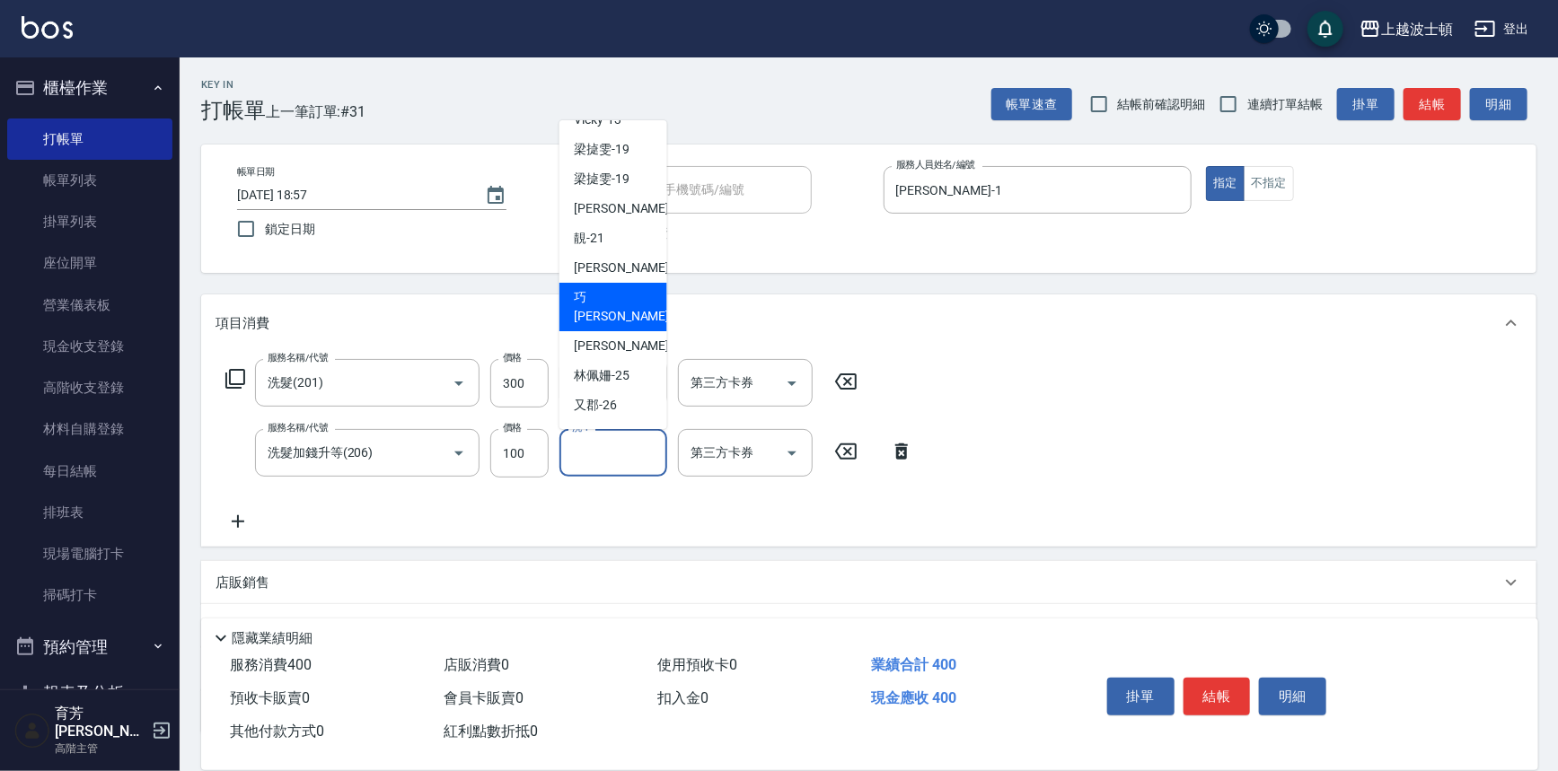
click at [617, 307] on div "巧莉 -23" at bounding box center [613, 307] width 108 height 48
type input "[PERSON_NAME]-23"
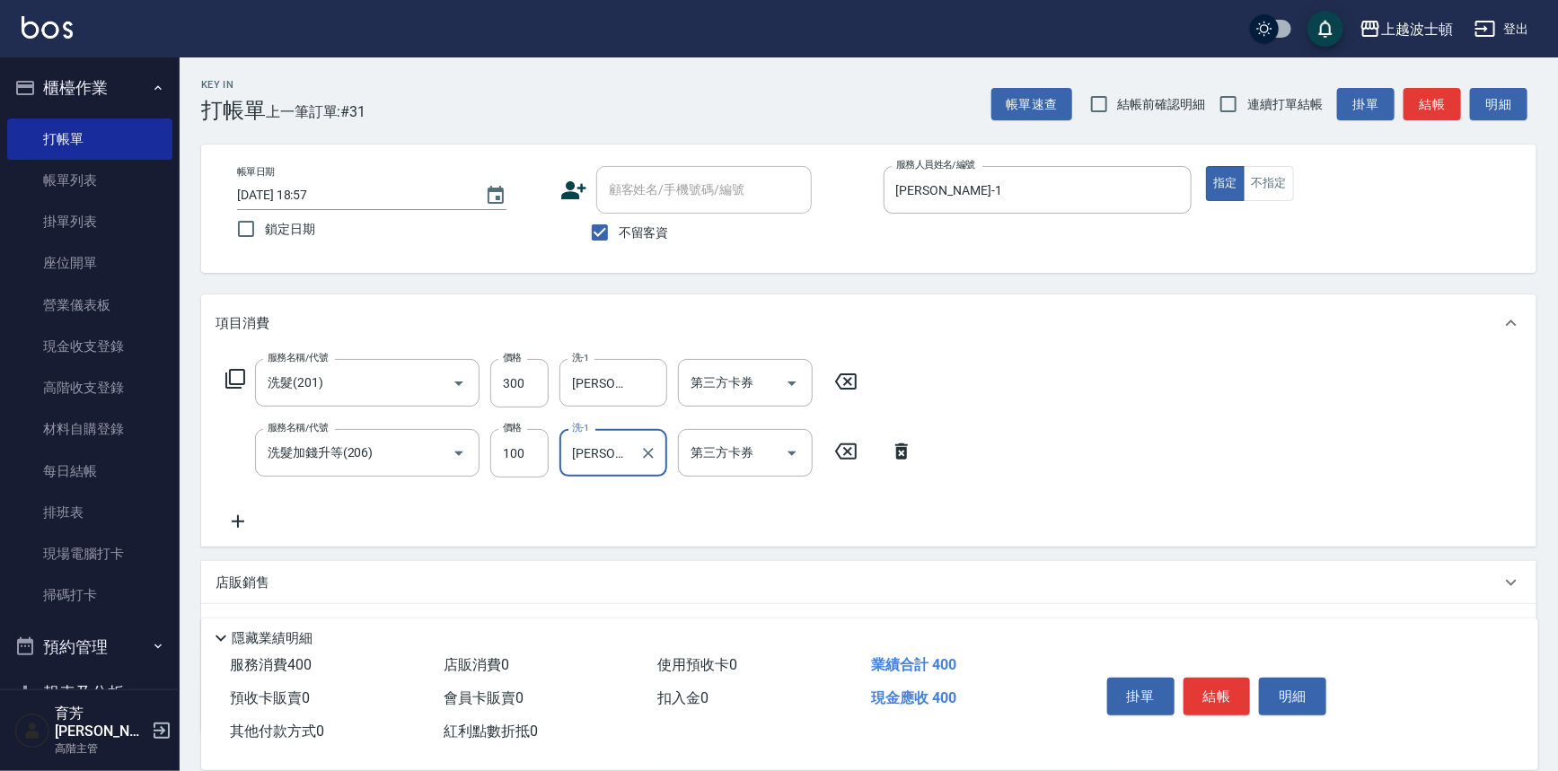
click at [1232, 692] on button "結帳" at bounding box center [1216, 697] width 67 height 38
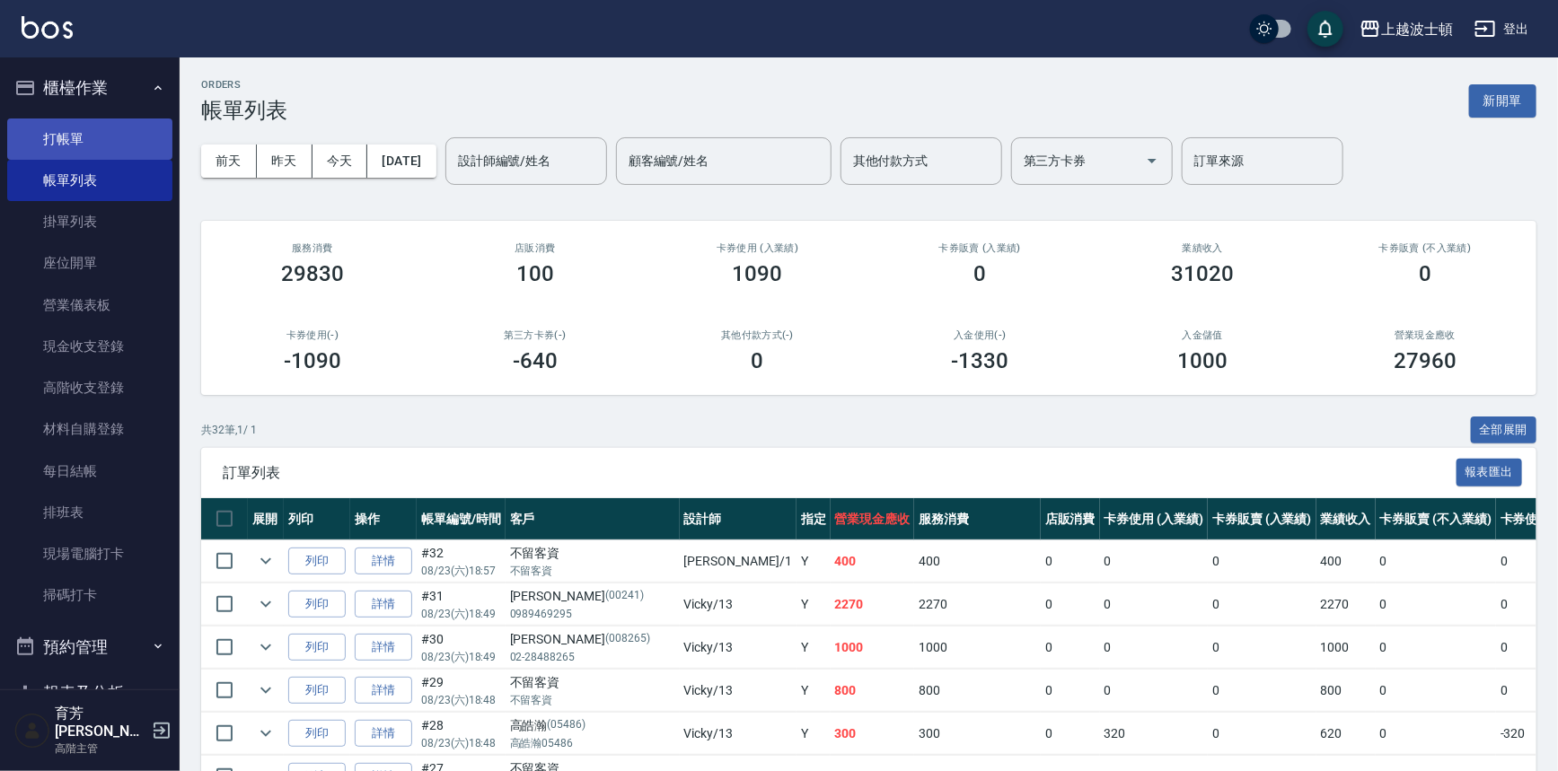
click at [107, 138] on link "打帳單" at bounding box center [89, 139] width 165 height 41
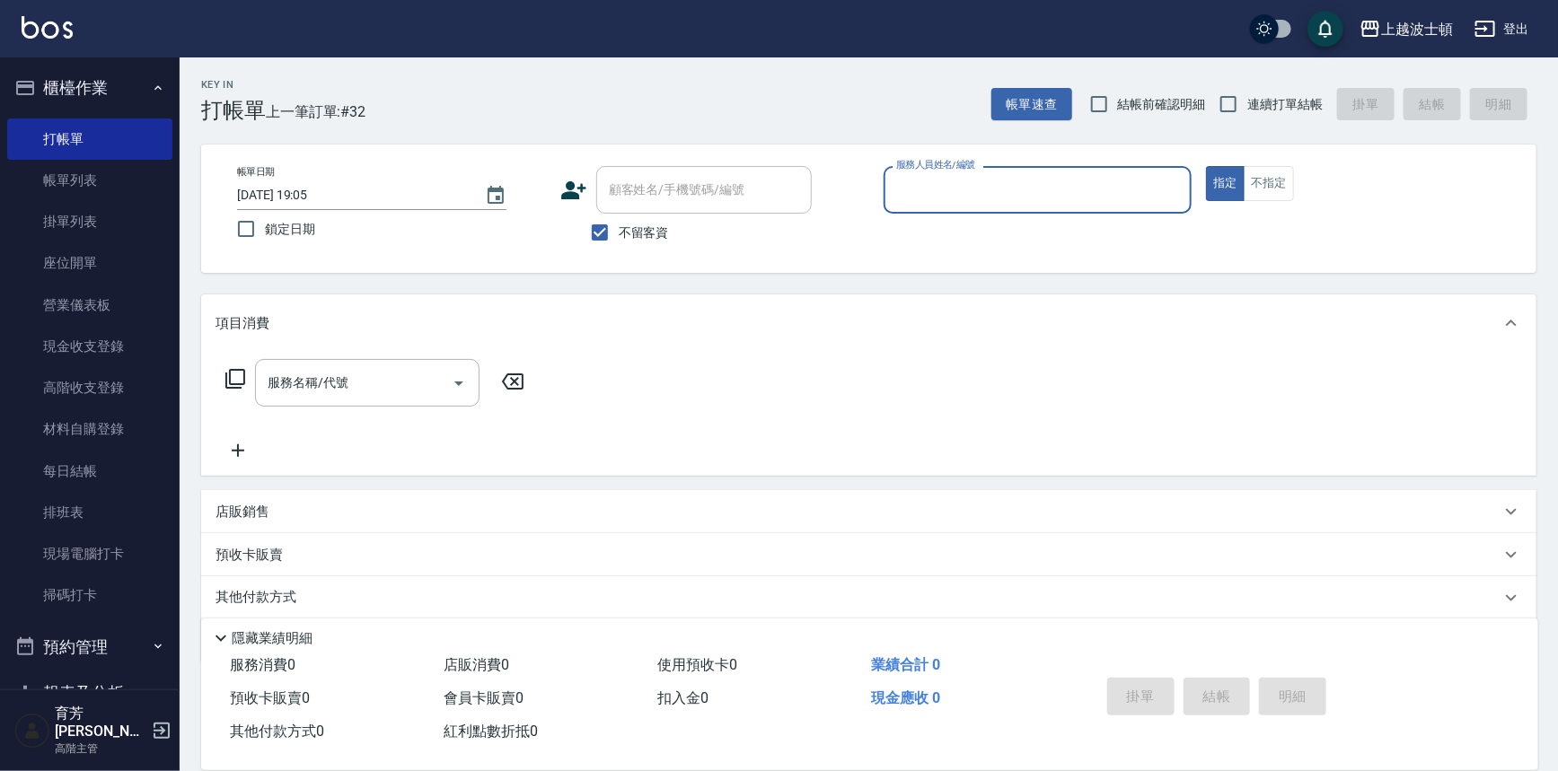
click at [916, 201] on input "服務人員姓名/編號" at bounding box center [1038, 189] width 293 height 31
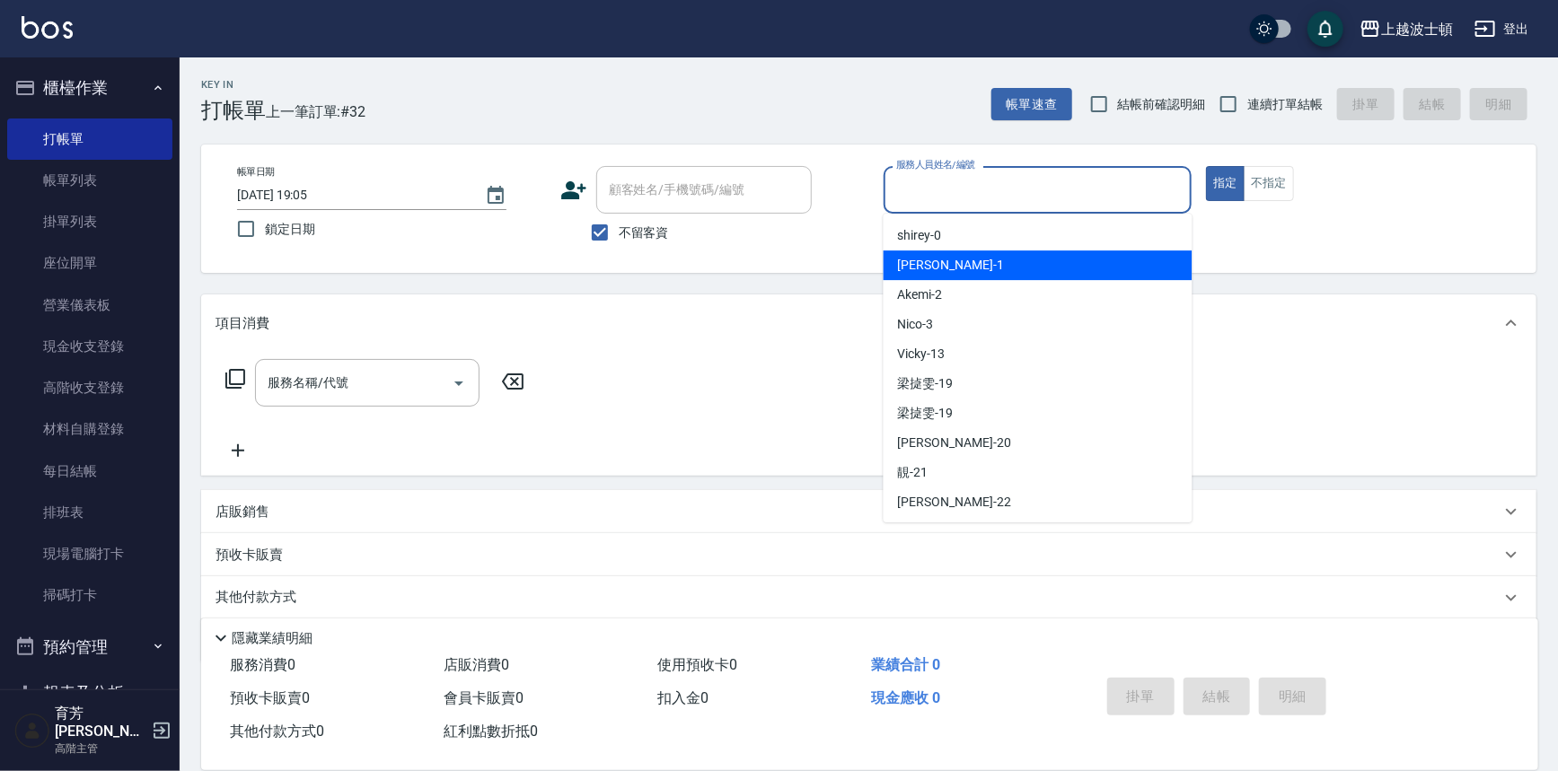
click at [928, 256] on span "[PERSON_NAME] -1" at bounding box center [951, 265] width 106 height 19
type input "[PERSON_NAME]-1"
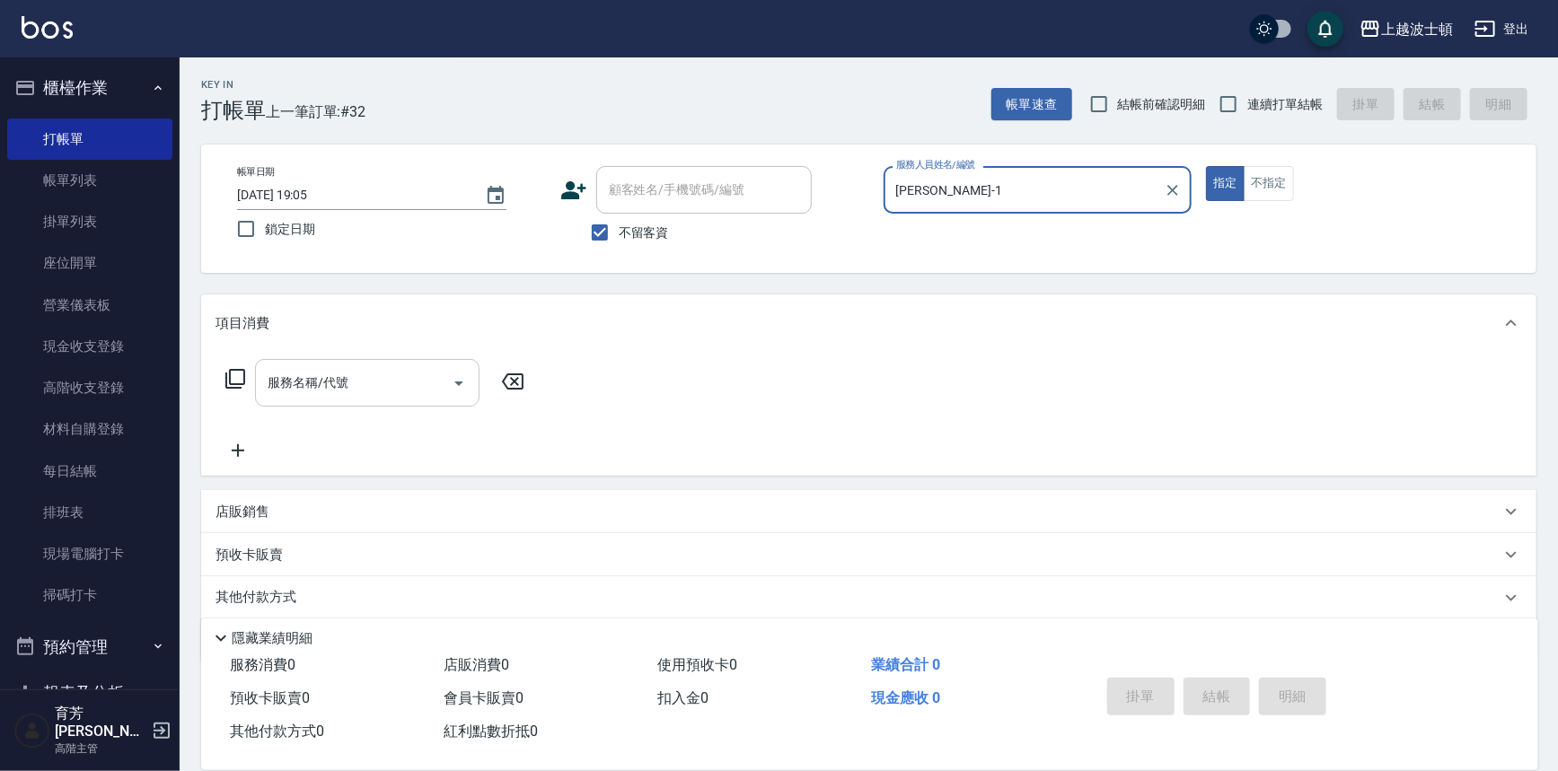
click at [298, 391] on input "服務名稱/代號" at bounding box center [353, 382] width 181 height 31
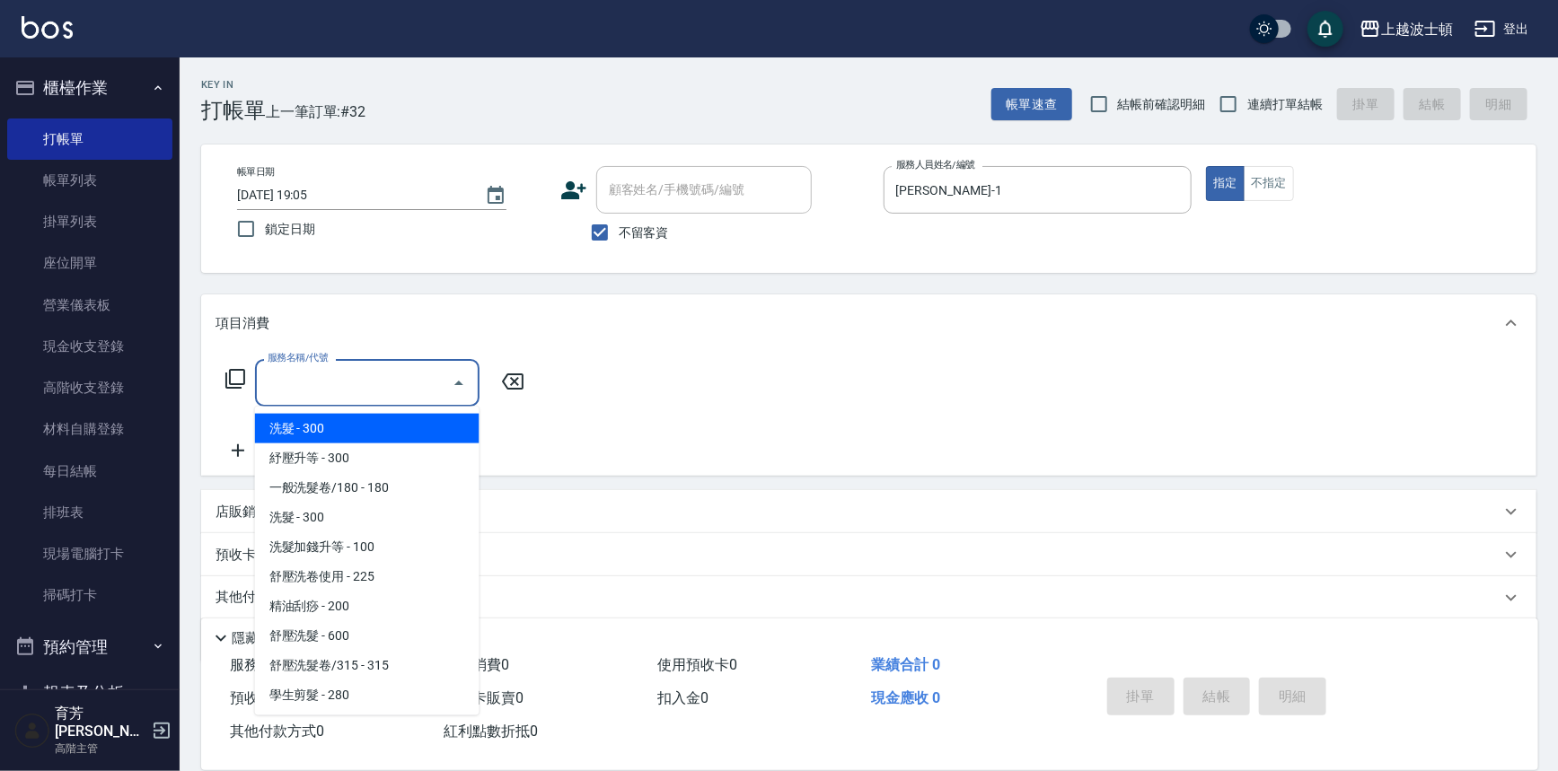
click at [314, 423] on span "洗髮 - 300" at bounding box center [367, 429] width 224 height 30
type input "洗髮(201)"
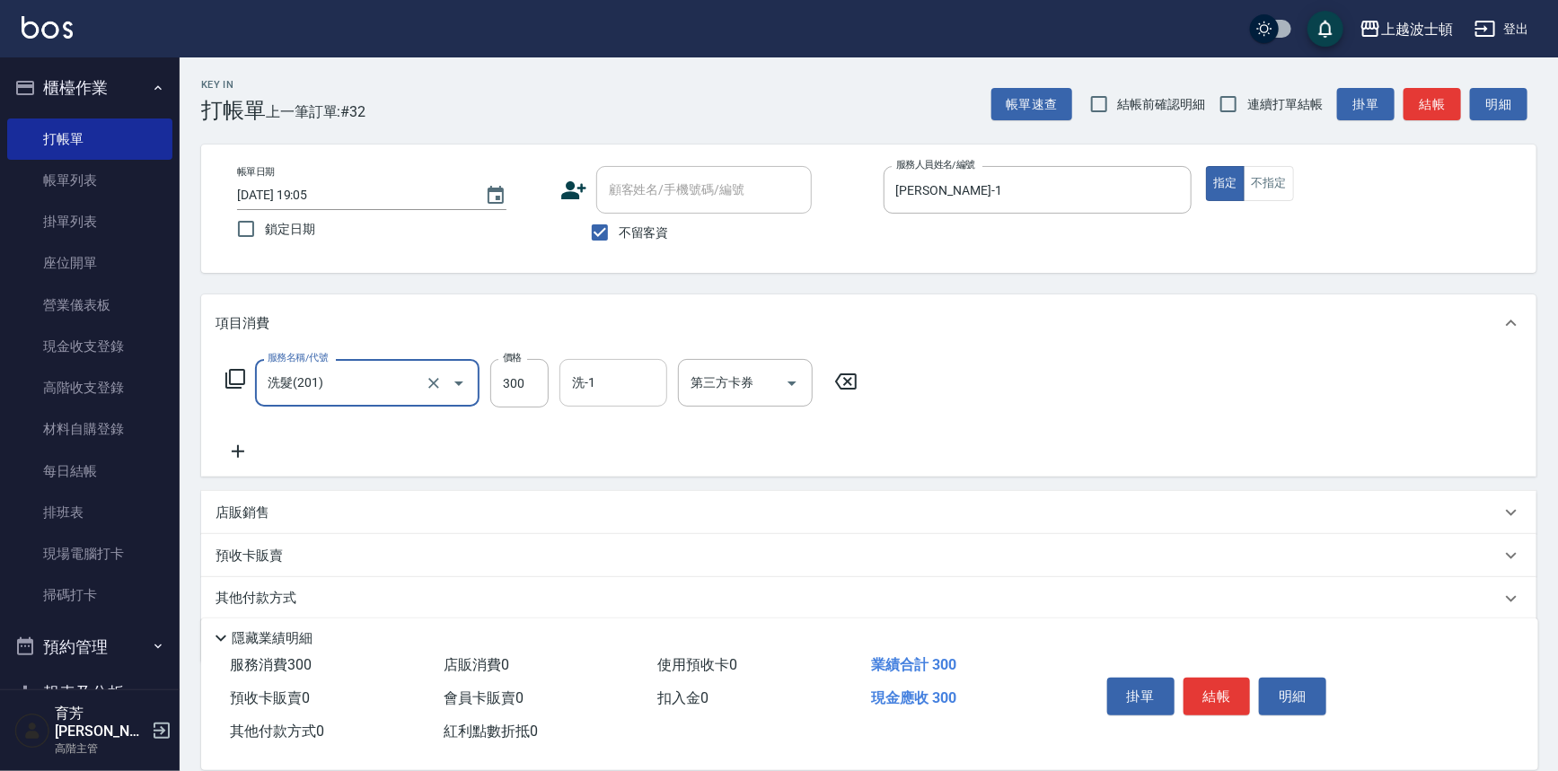
click at [571, 382] on input "洗-1" at bounding box center [613, 382] width 92 height 31
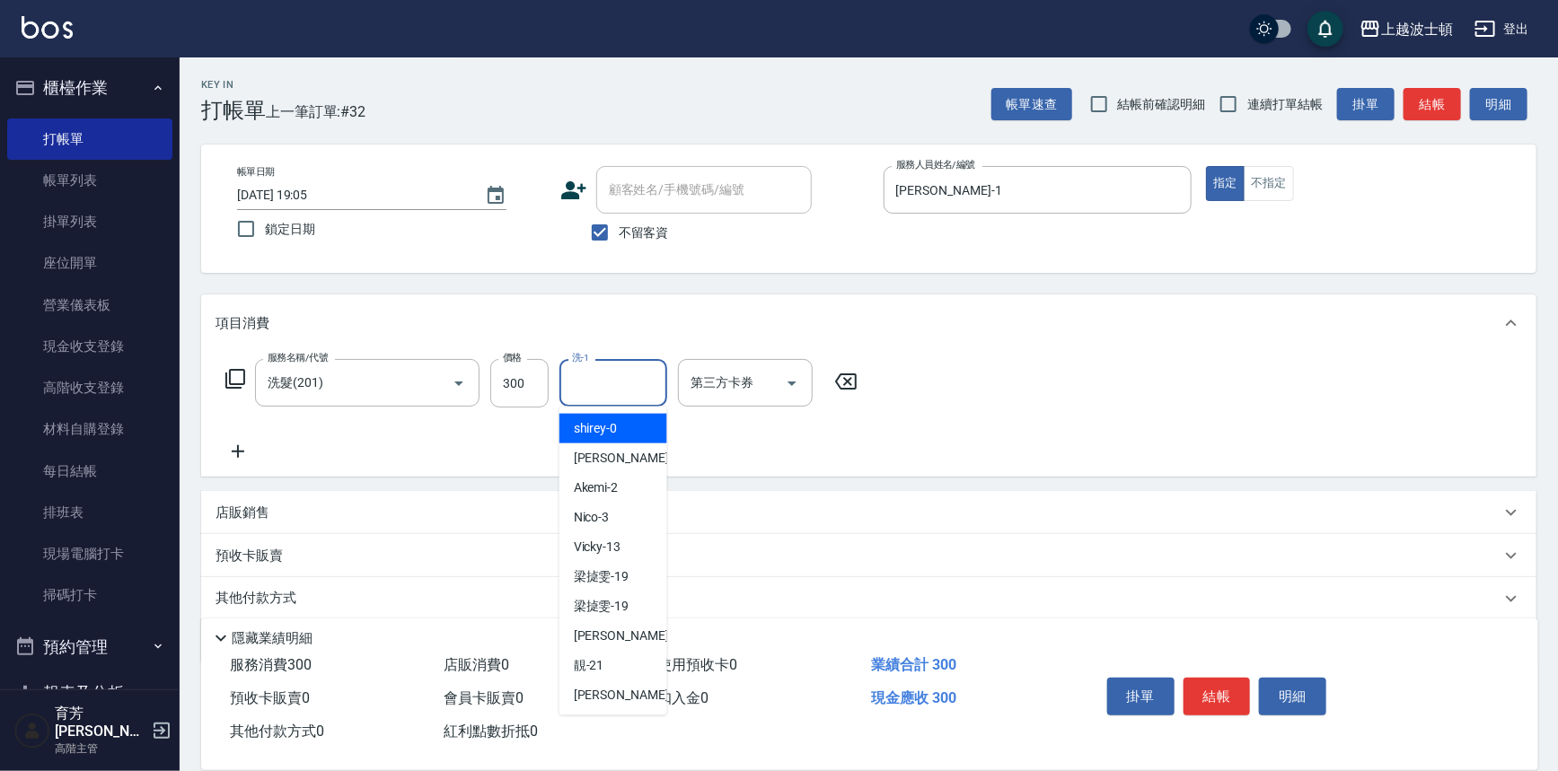
scroll to position [63, 0]
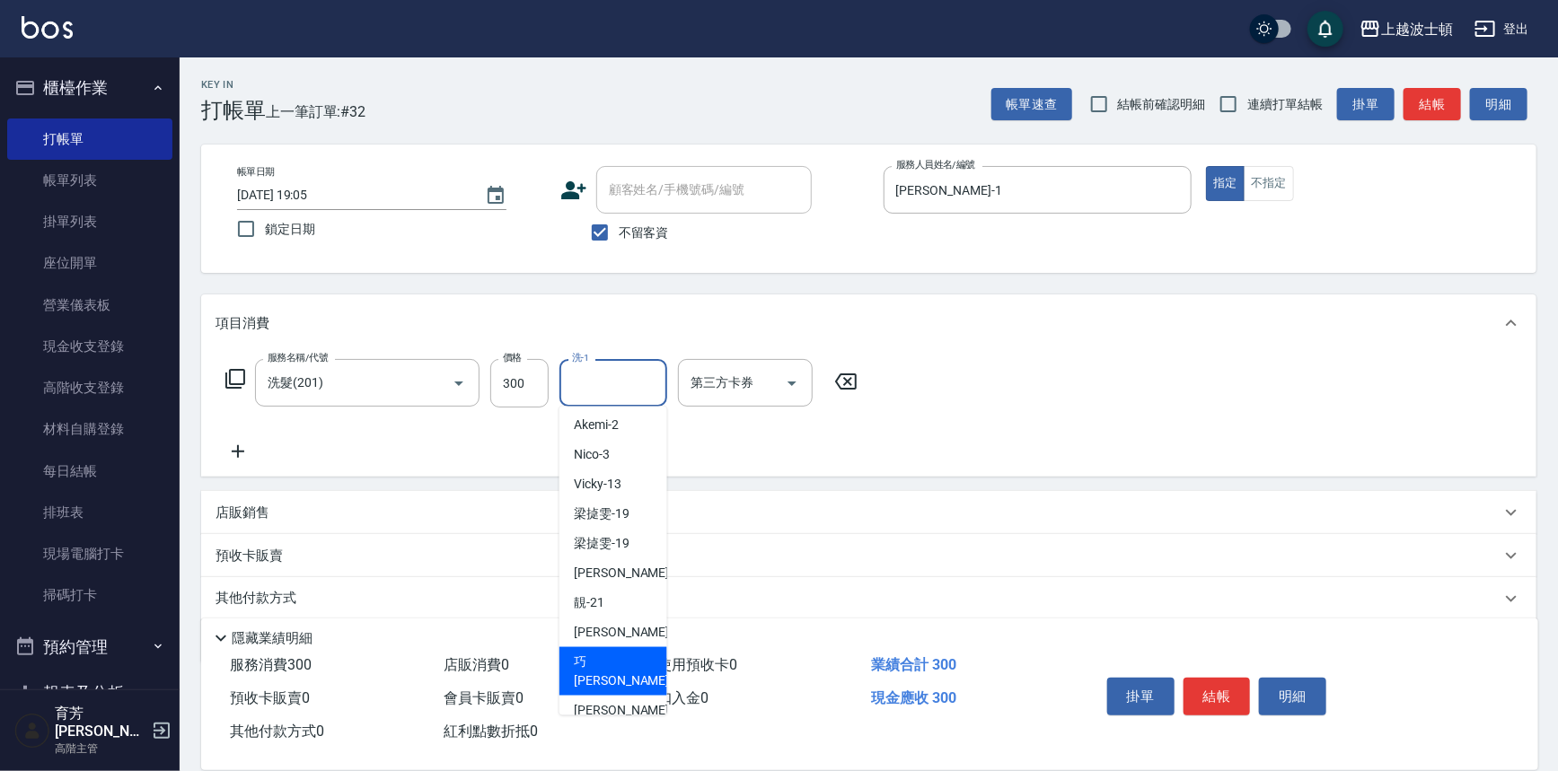
click at [615, 655] on span "巧莉 -23" at bounding box center [630, 672] width 113 height 38
type input "[PERSON_NAME]-23"
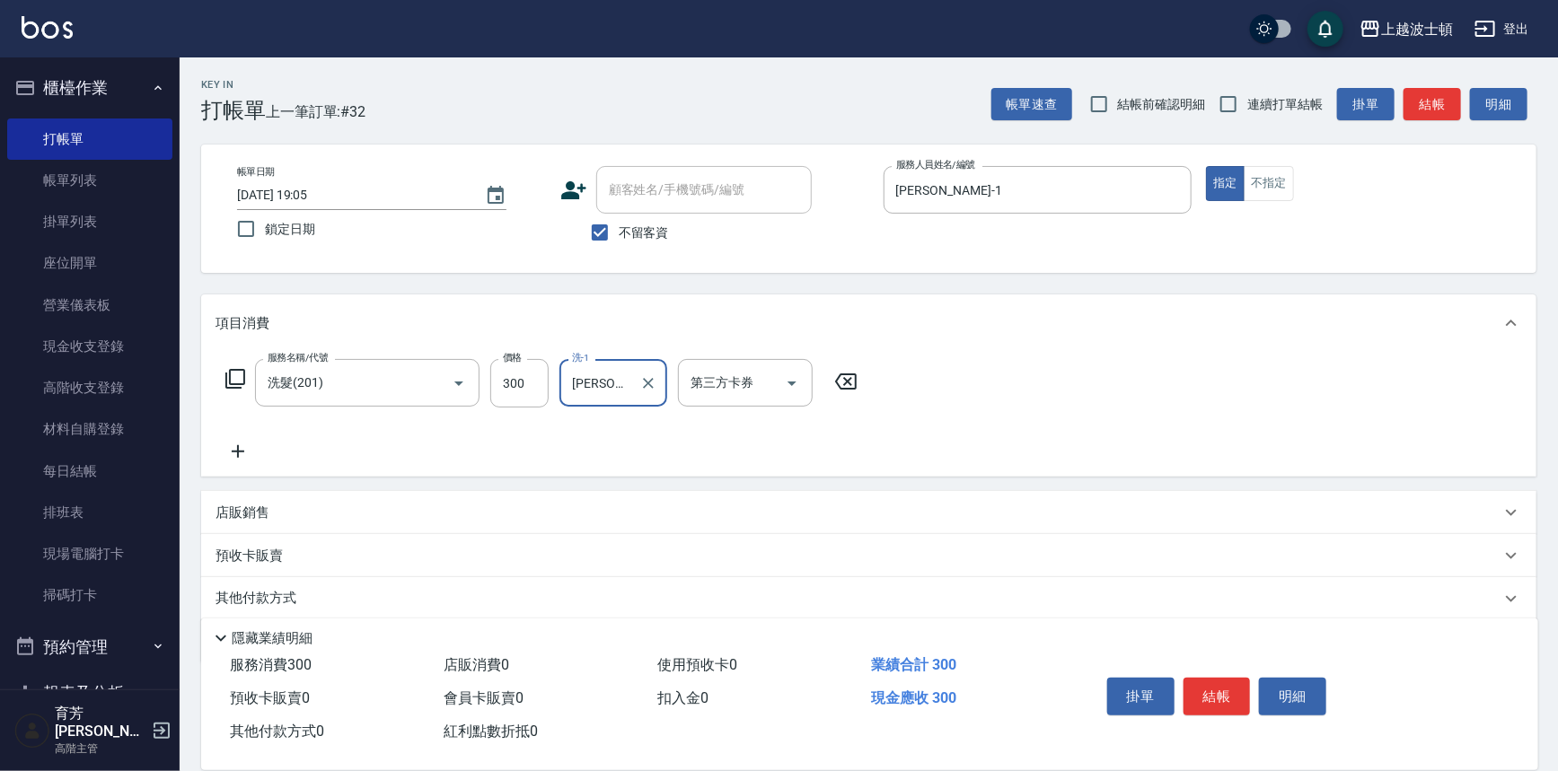
click at [242, 439] on div "服務名稱/代號 洗髮(201) 服務名稱/代號 價格 300 價格 洗-1 巧莉-23 洗-1 第三方卡券 第三方卡券" at bounding box center [541, 410] width 653 height 103
click at [240, 457] on icon at bounding box center [237, 452] width 45 height 22
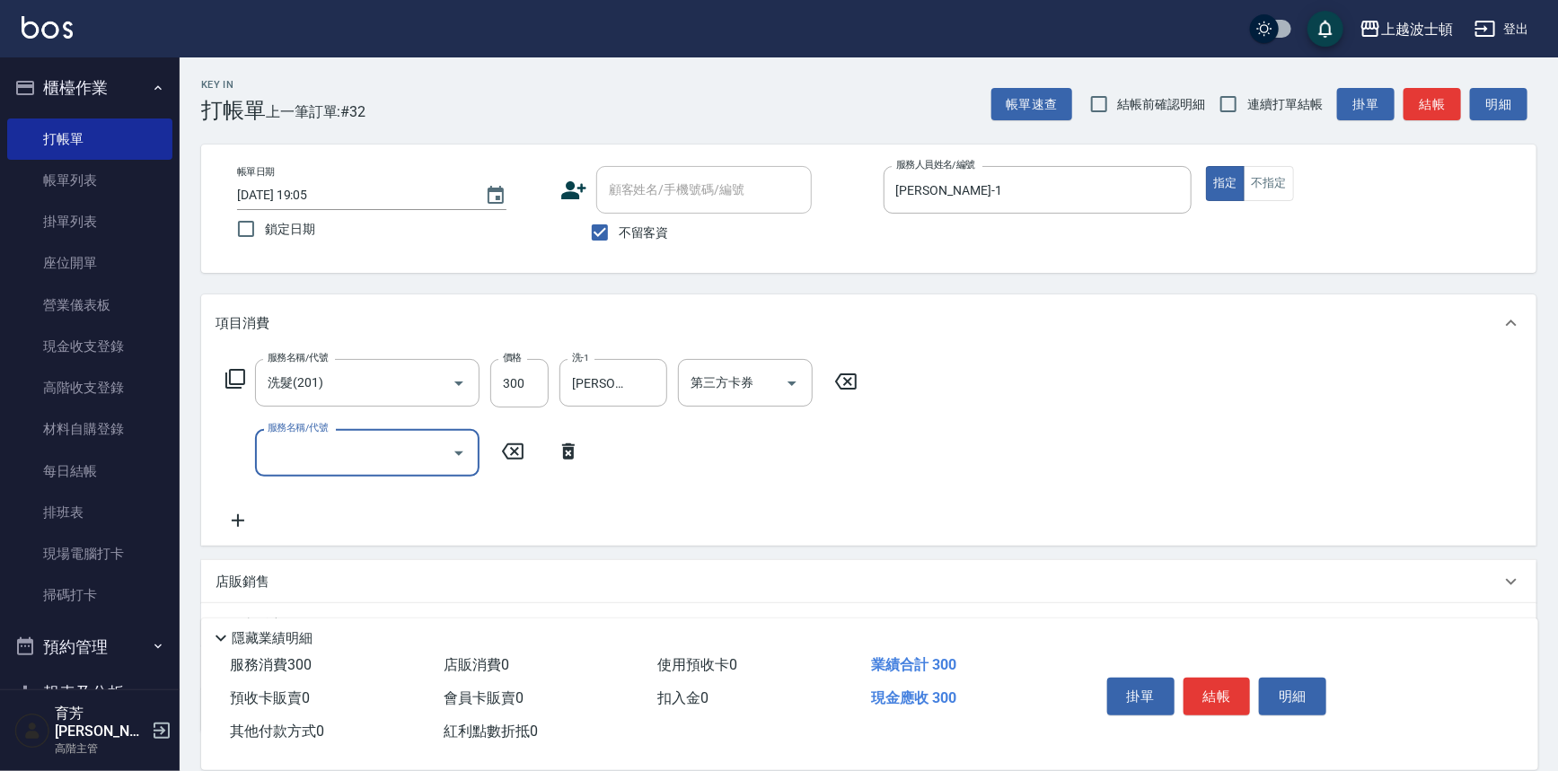
click at [453, 448] on icon "Open" at bounding box center [459, 454] width 22 height 22
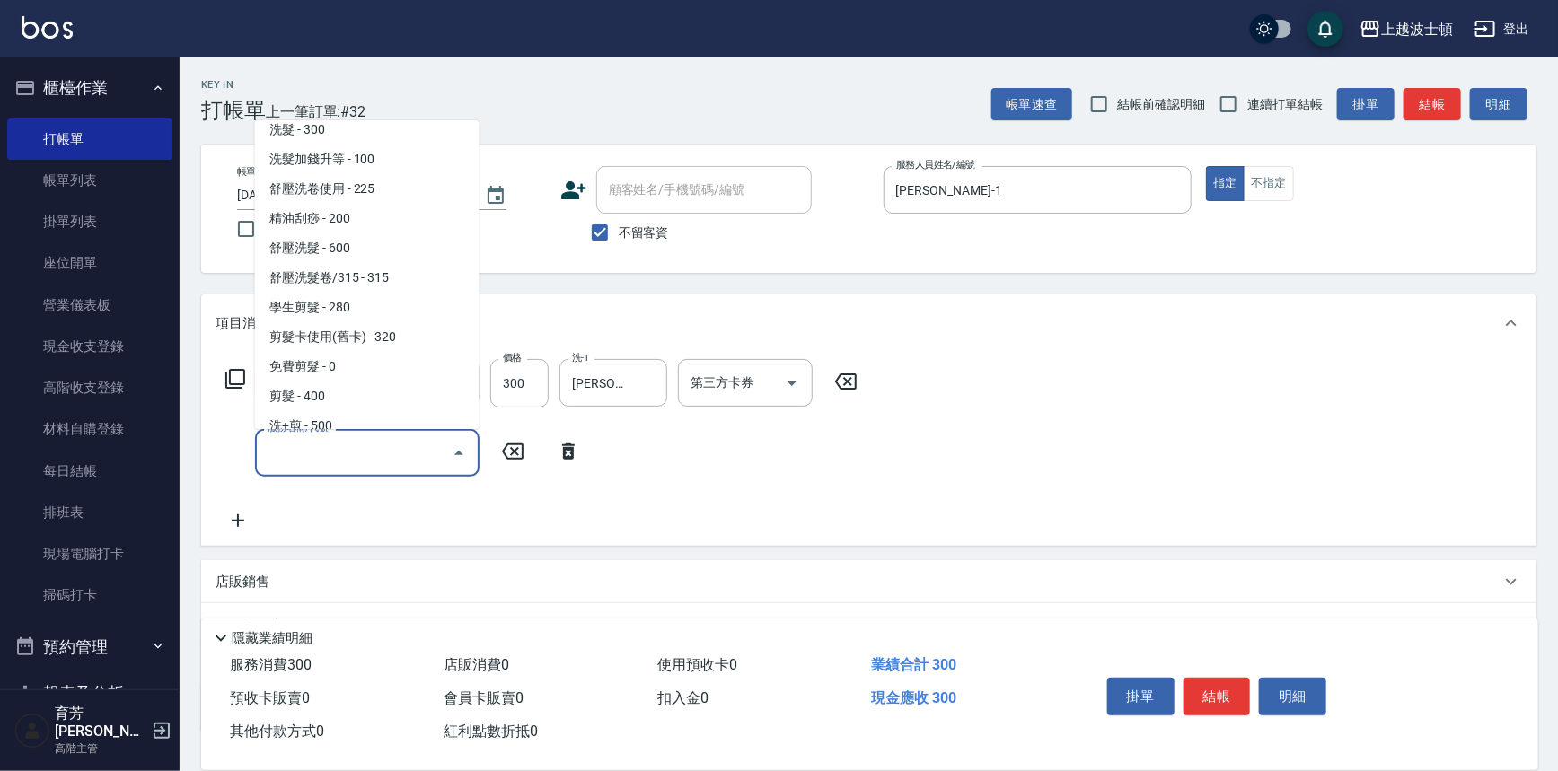
scroll to position [153, 0]
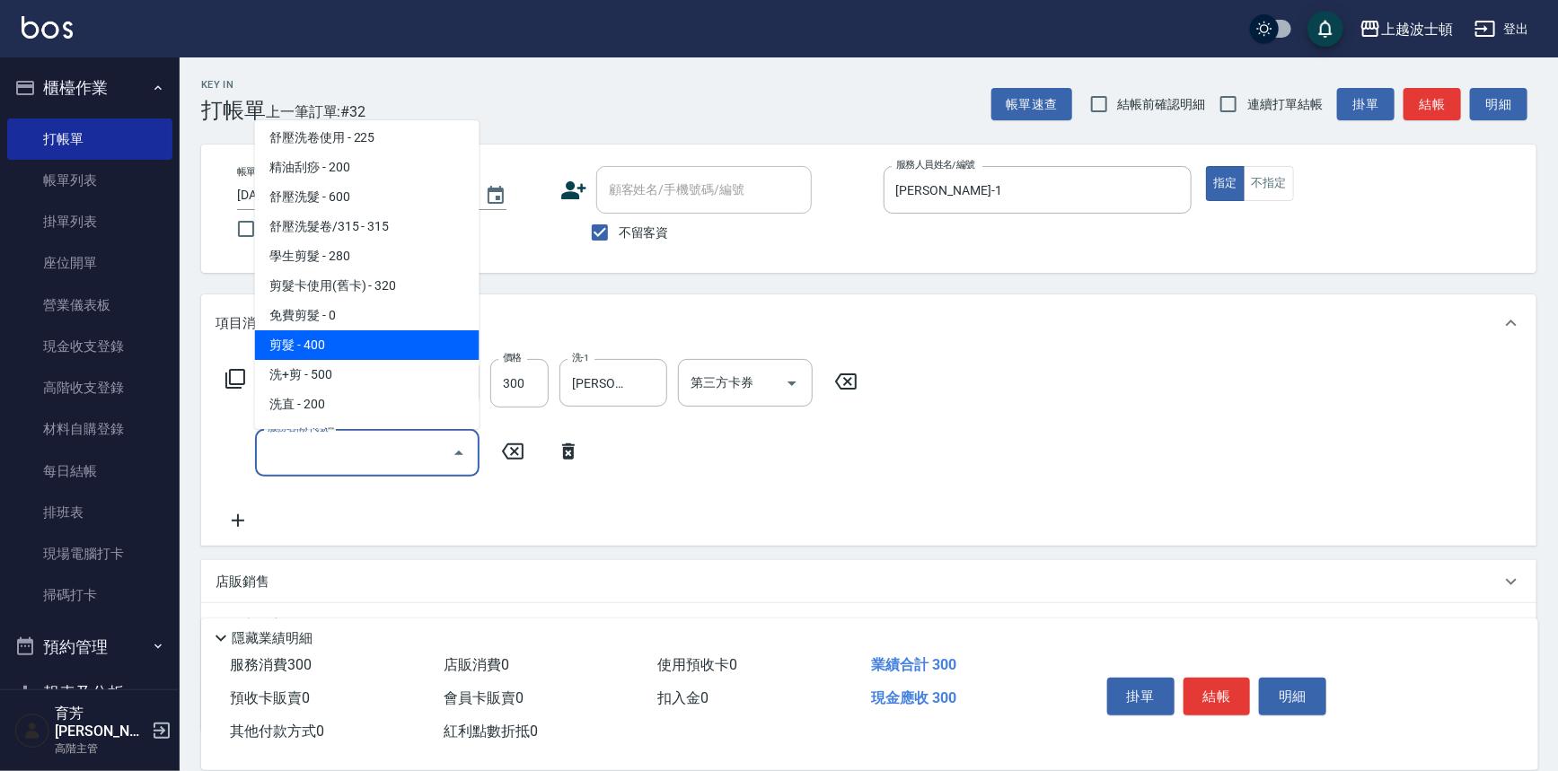
click at [396, 330] on span "剪髮 - 400" at bounding box center [367, 345] width 224 height 30
type input "剪髮(305)"
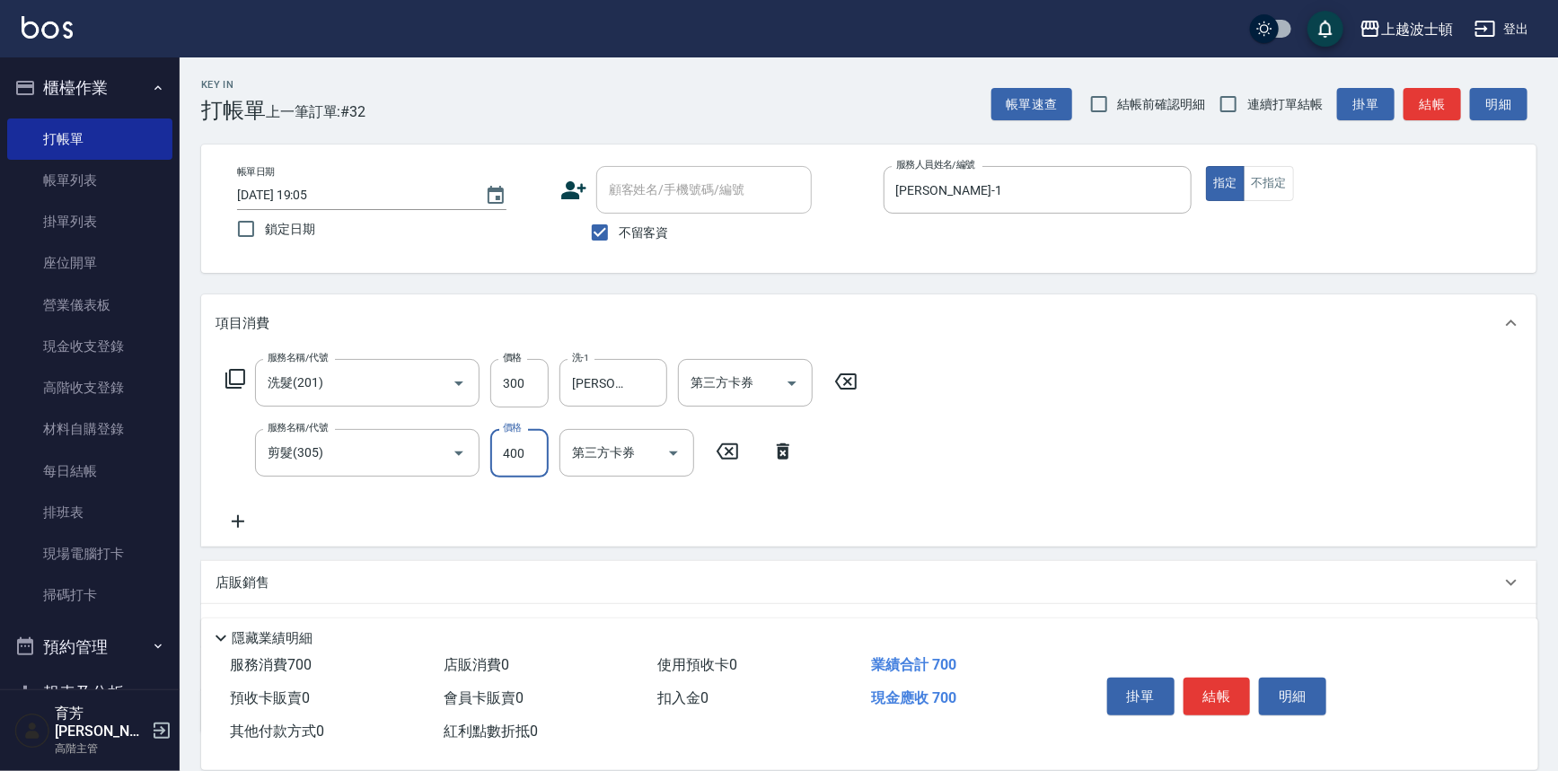
click at [530, 453] on input "400" at bounding box center [519, 453] width 58 height 48
type input "350"
click at [1219, 689] on button "結帳" at bounding box center [1216, 697] width 67 height 38
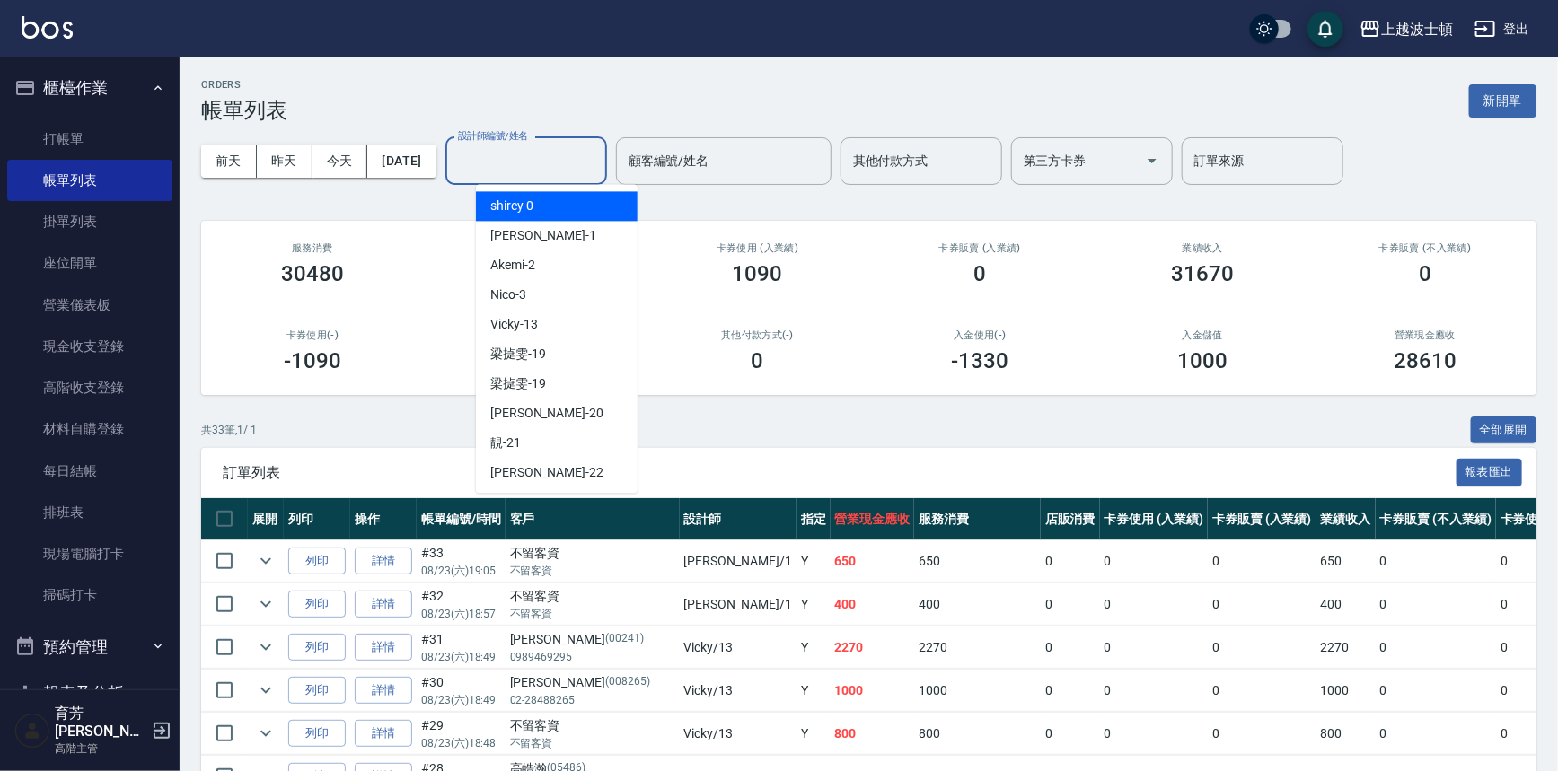
click at [534, 162] on input "設計師編號/姓名" at bounding box center [525, 160] width 145 height 31
click at [537, 240] on div "[PERSON_NAME] -1" at bounding box center [557, 236] width 162 height 30
type input "[PERSON_NAME]-1"
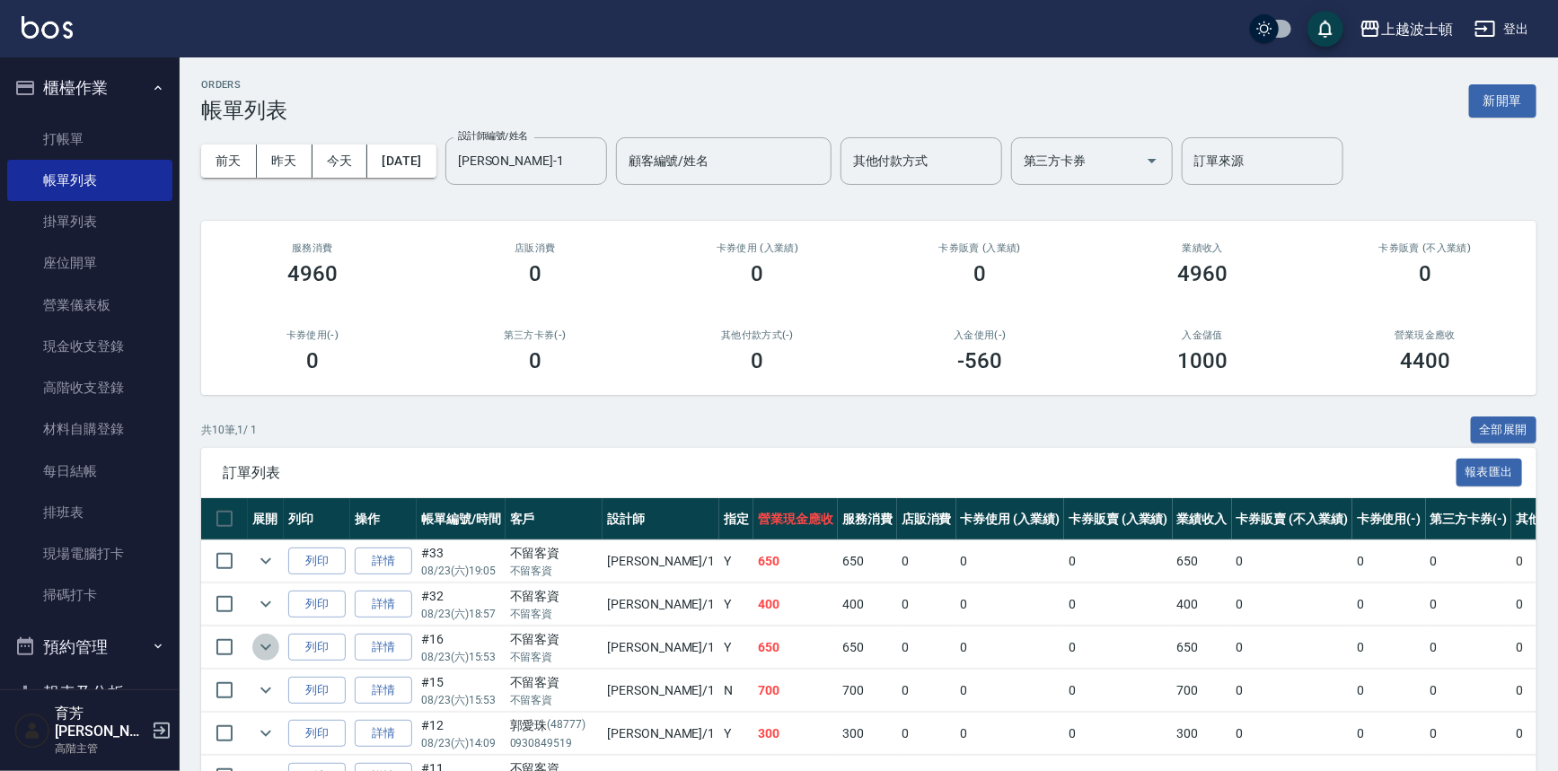
click at [271, 645] on icon "expand row" at bounding box center [266, 648] width 22 height 22
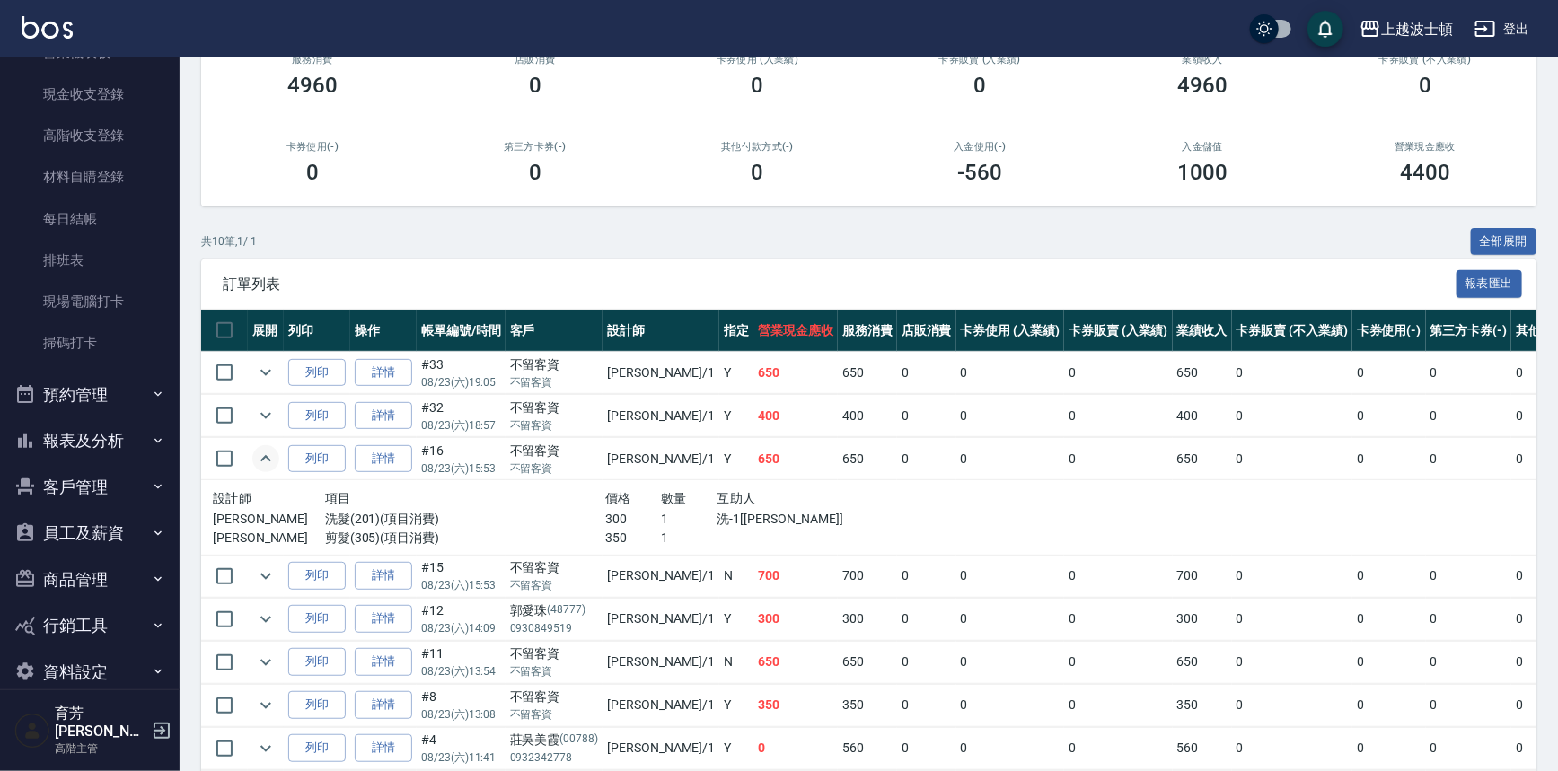
scroll to position [262, 0]
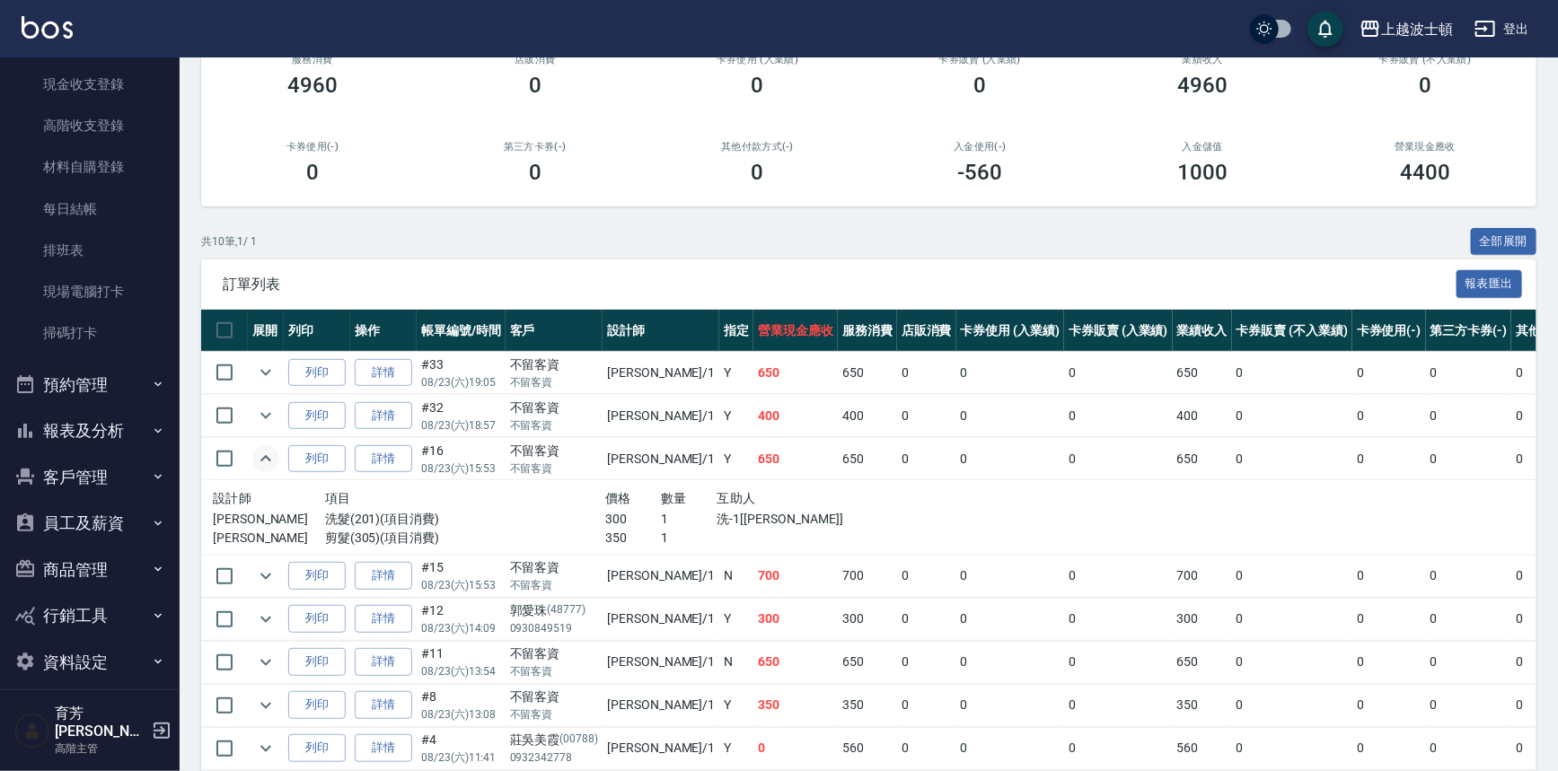
click at [111, 429] on button "報表及分析" at bounding box center [89, 431] width 165 height 47
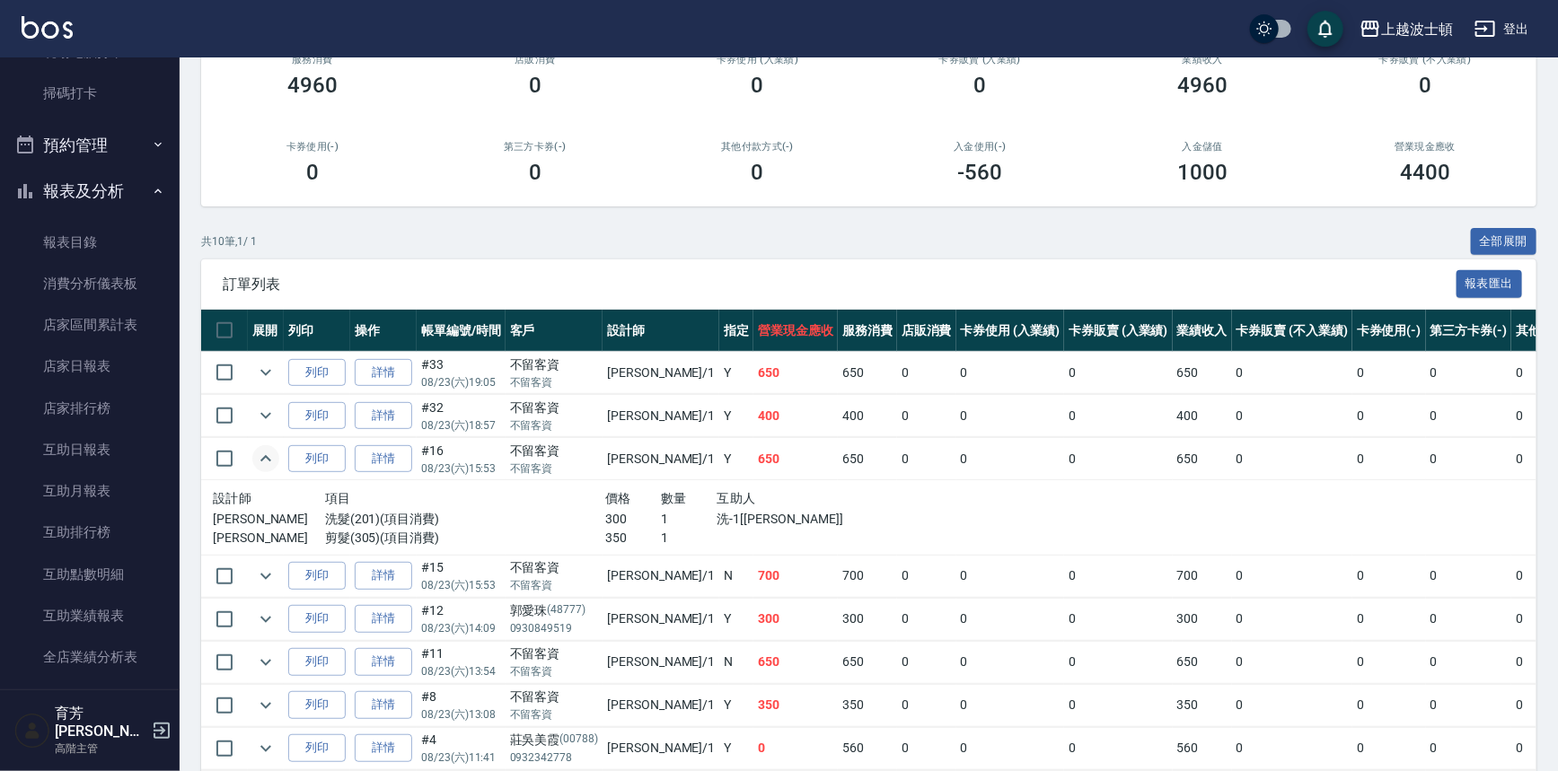
scroll to position [1036, 0]
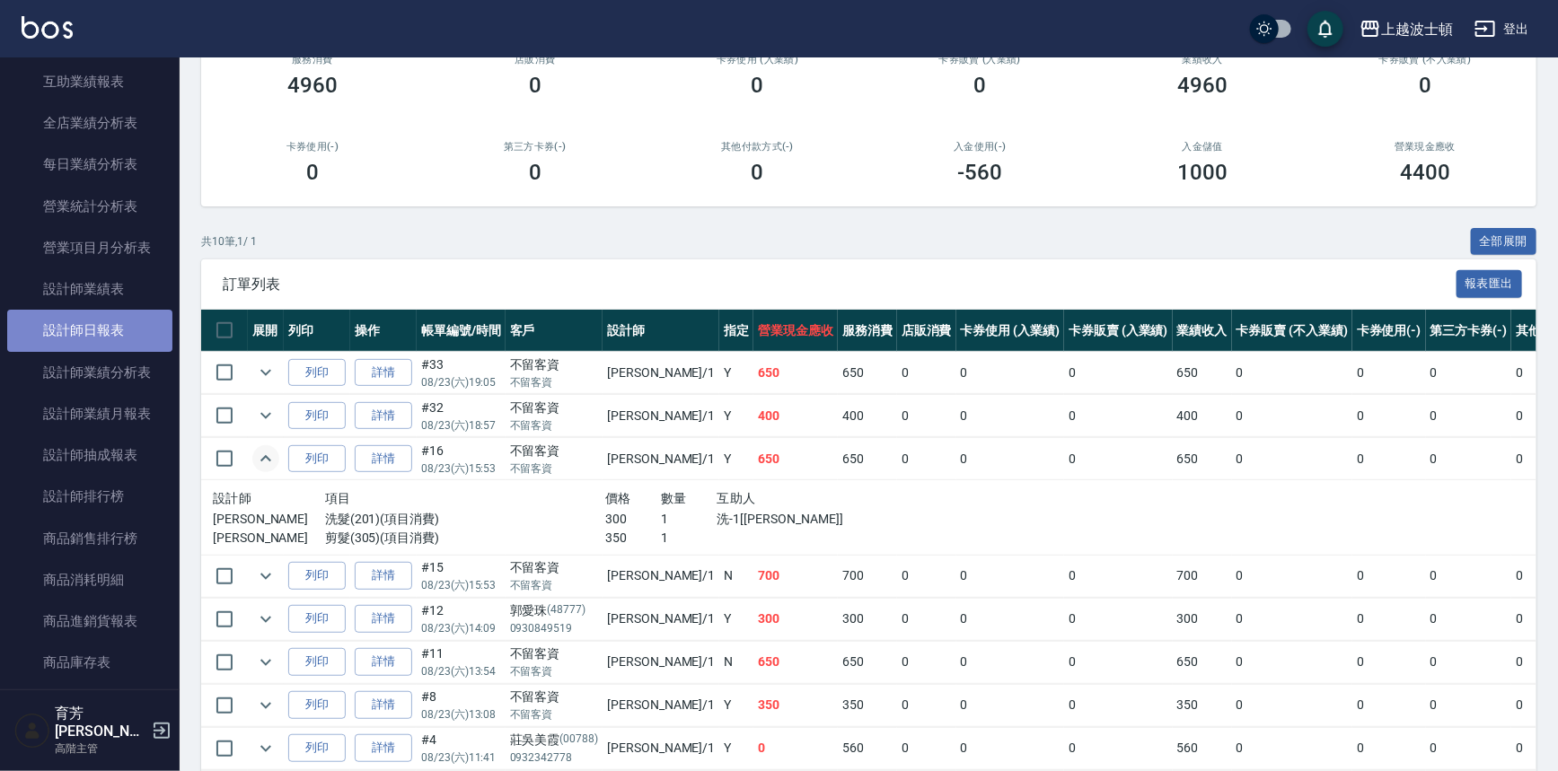
click at [91, 327] on link "設計師日報表" at bounding box center [89, 330] width 165 height 41
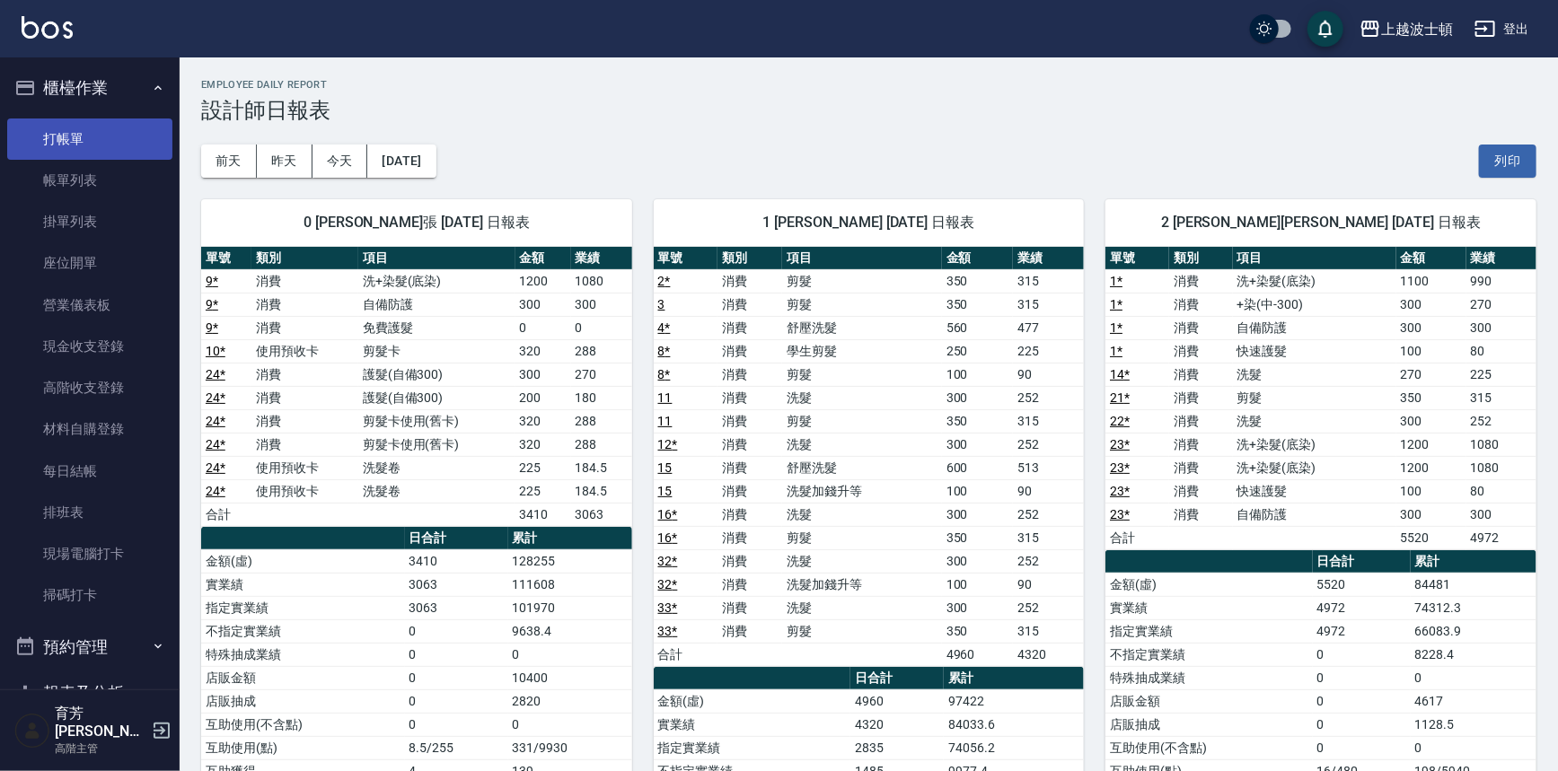
click at [135, 126] on link "打帳單" at bounding box center [89, 139] width 165 height 41
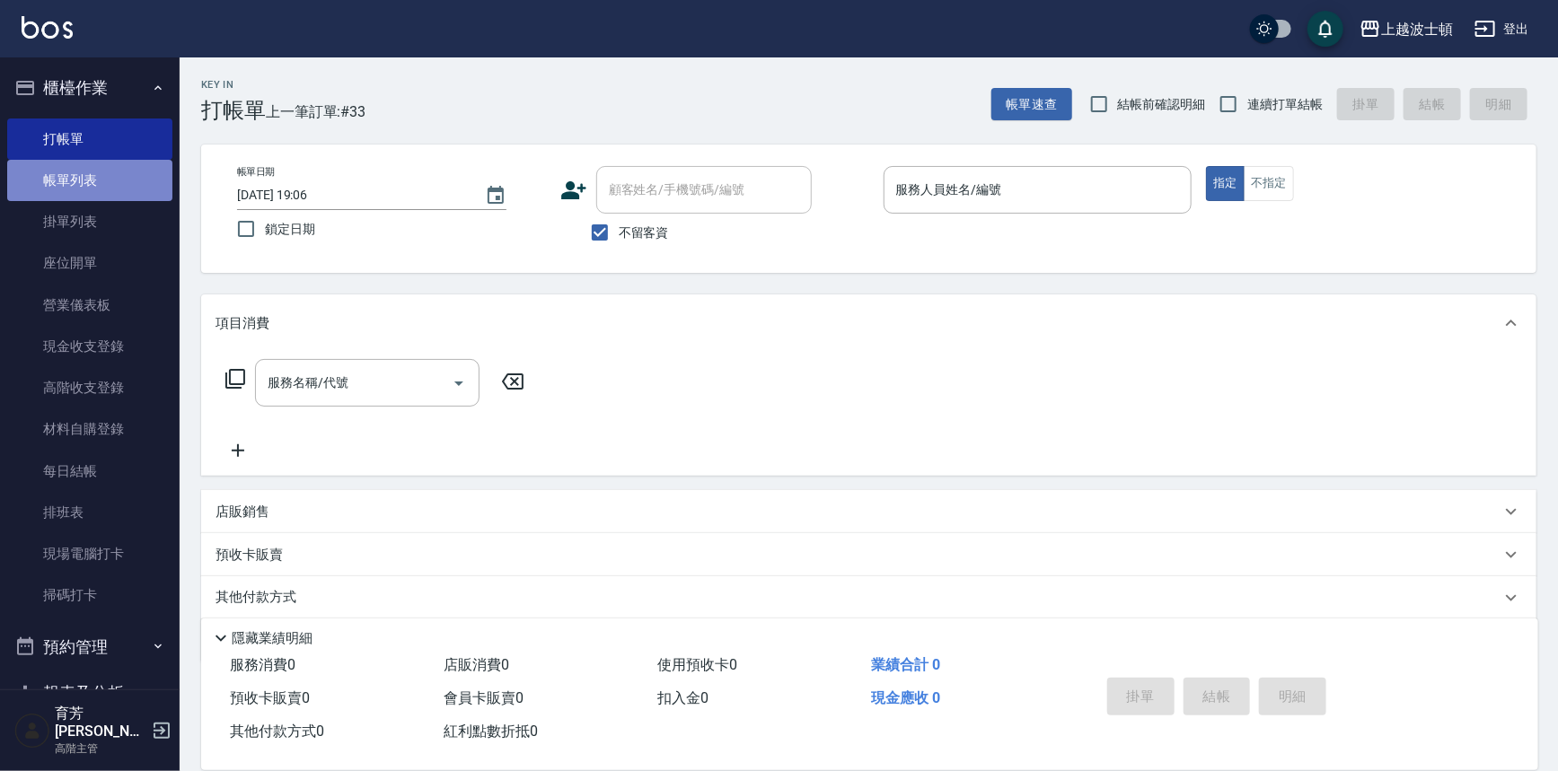
click at [105, 179] on link "帳單列表" at bounding box center [89, 180] width 165 height 41
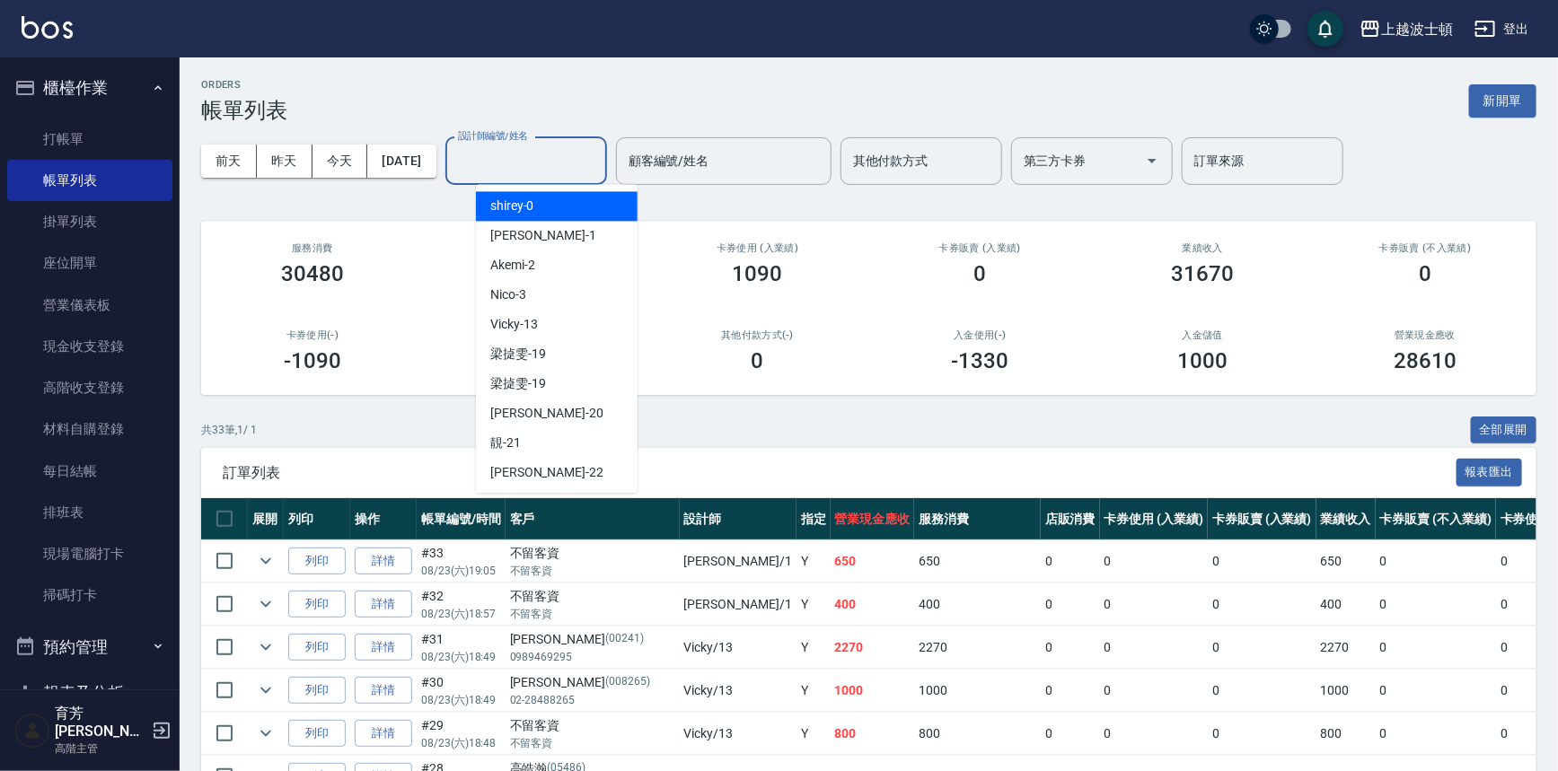
click at [564, 155] on input "設計師編號/姓名" at bounding box center [525, 160] width 145 height 31
click at [578, 198] on div "shirey -0" at bounding box center [557, 206] width 162 height 30
type input "shirey-0"
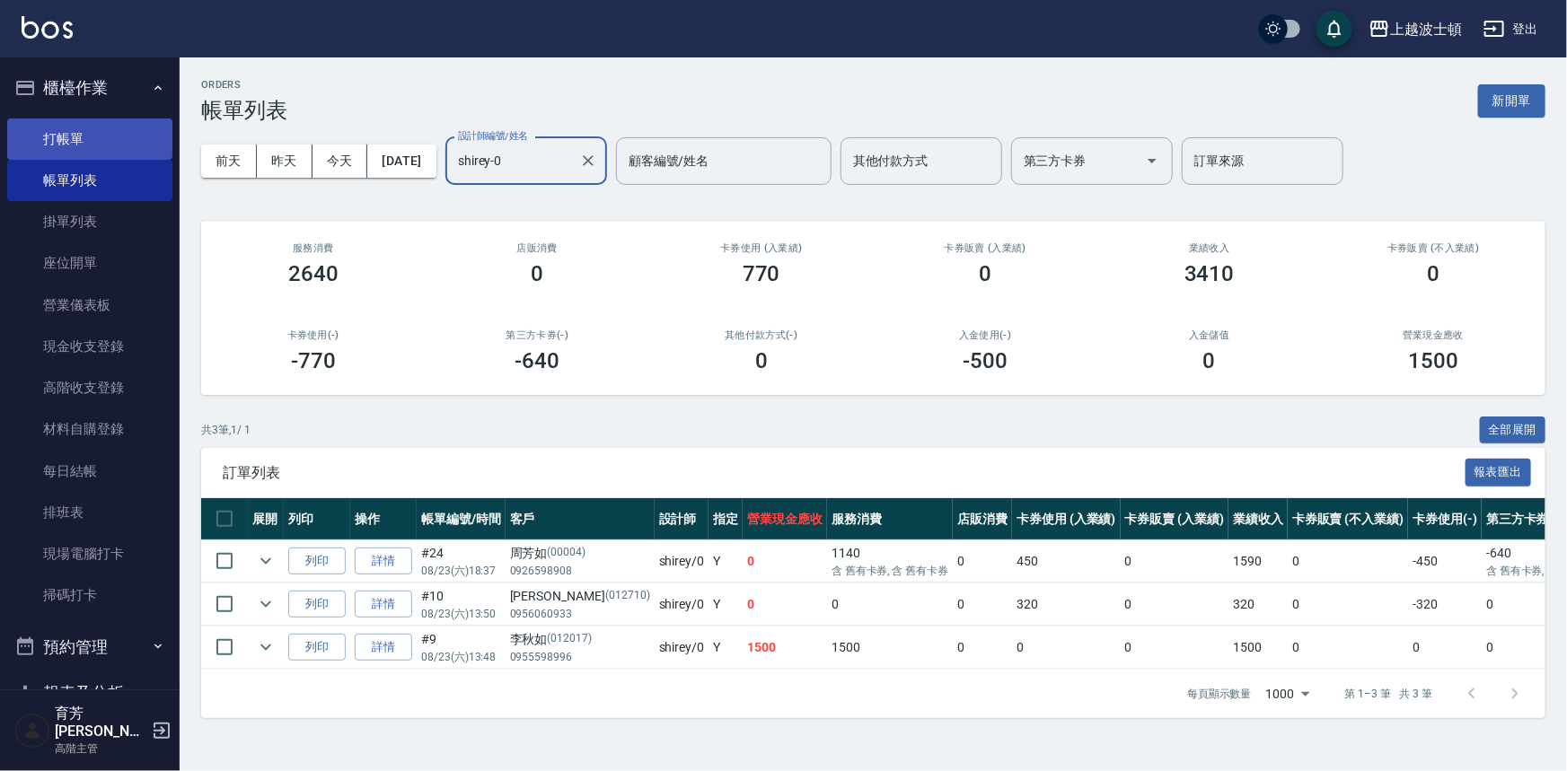
click at [96, 127] on link "打帳單" at bounding box center [89, 139] width 165 height 41
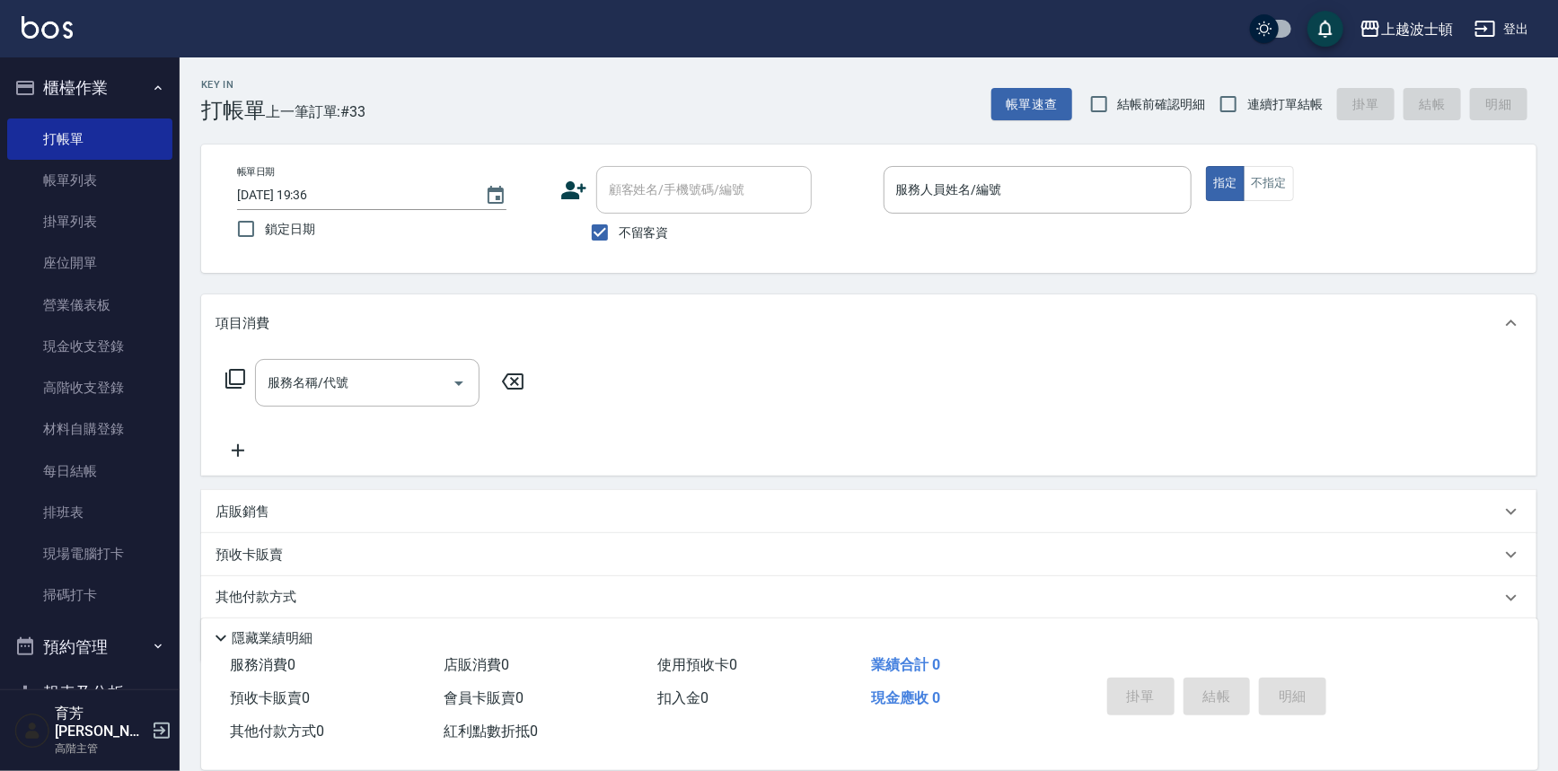
click at [637, 226] on span "不留客資" at bounding box center [644, 233] width 50 height 19
click at [619, 226] on input "不留客資" at bounding box center [600, 233] width 38 height 38
checkbox input "false"
click at [651, 201] on input "顧客姓名/手機號碼/編號" at bounding box center [690, 189] width 172 height 31
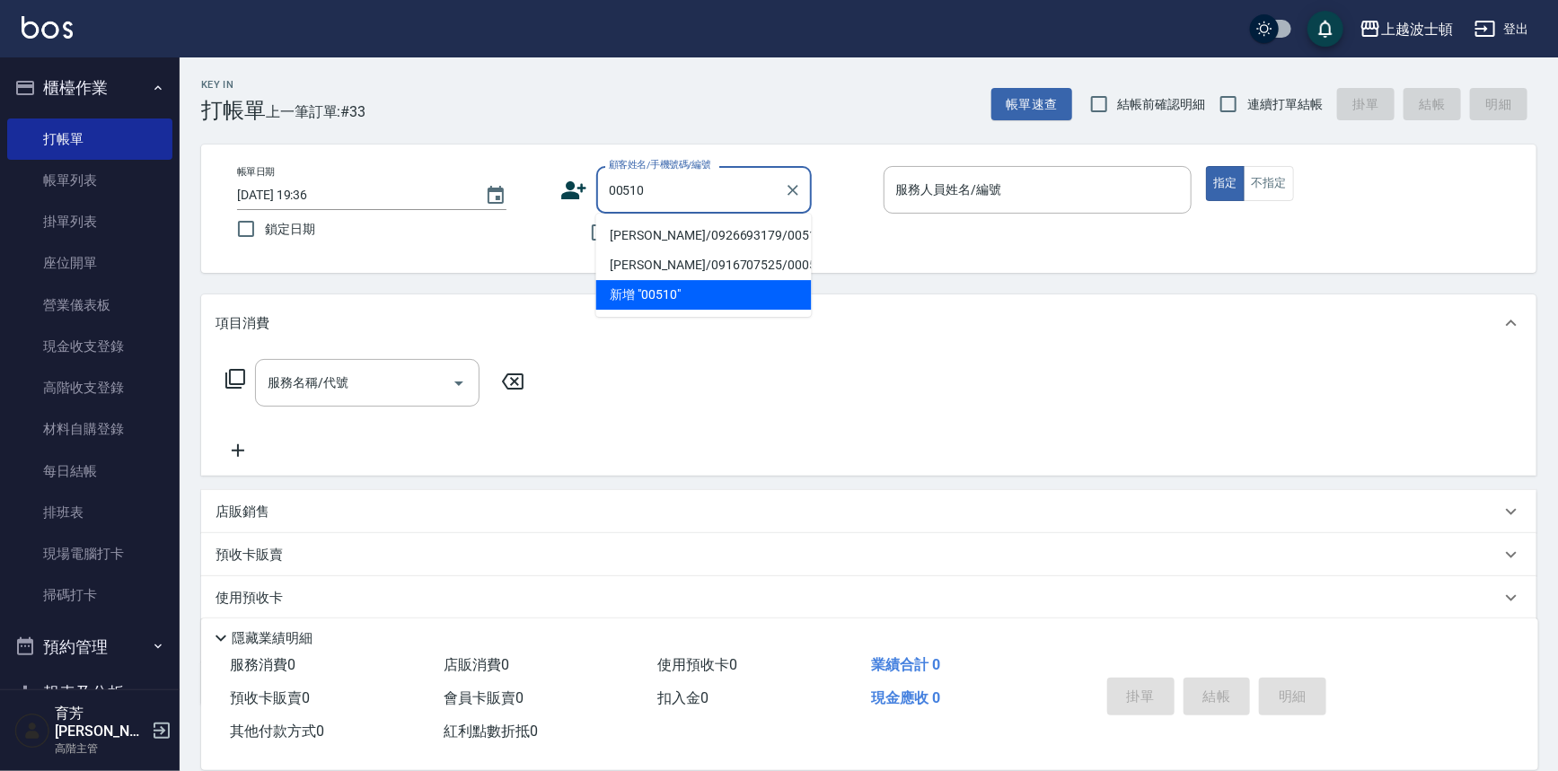
click at [696, 224] on li "[PERSON_NAME]/0926693179/00510" at bounding box center [703, 236] width 215 height 30
type input "[PERSON_NAME]/0926693179/00510"
type input "shirey-0"
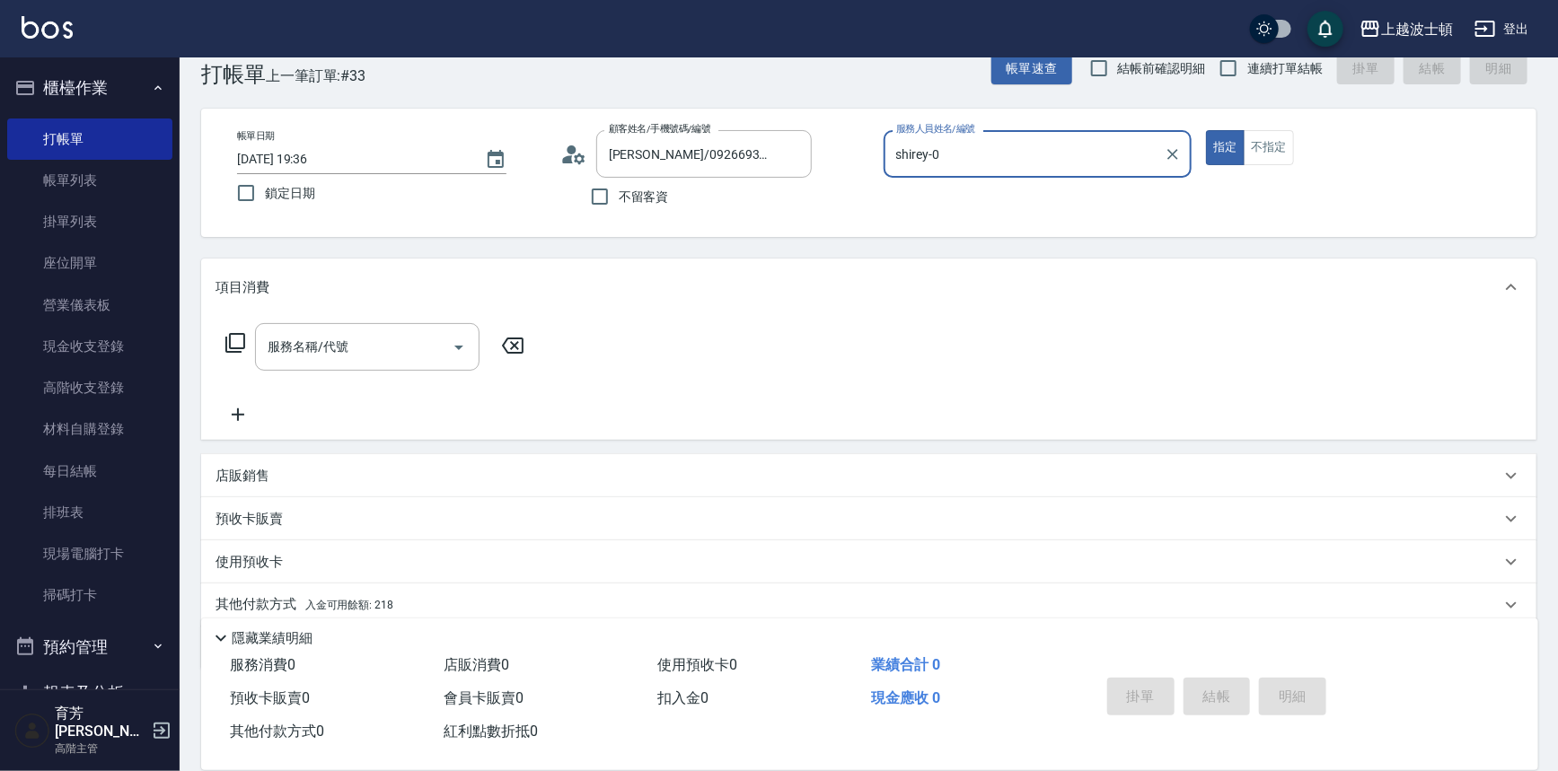
scroll to position [102, 0]
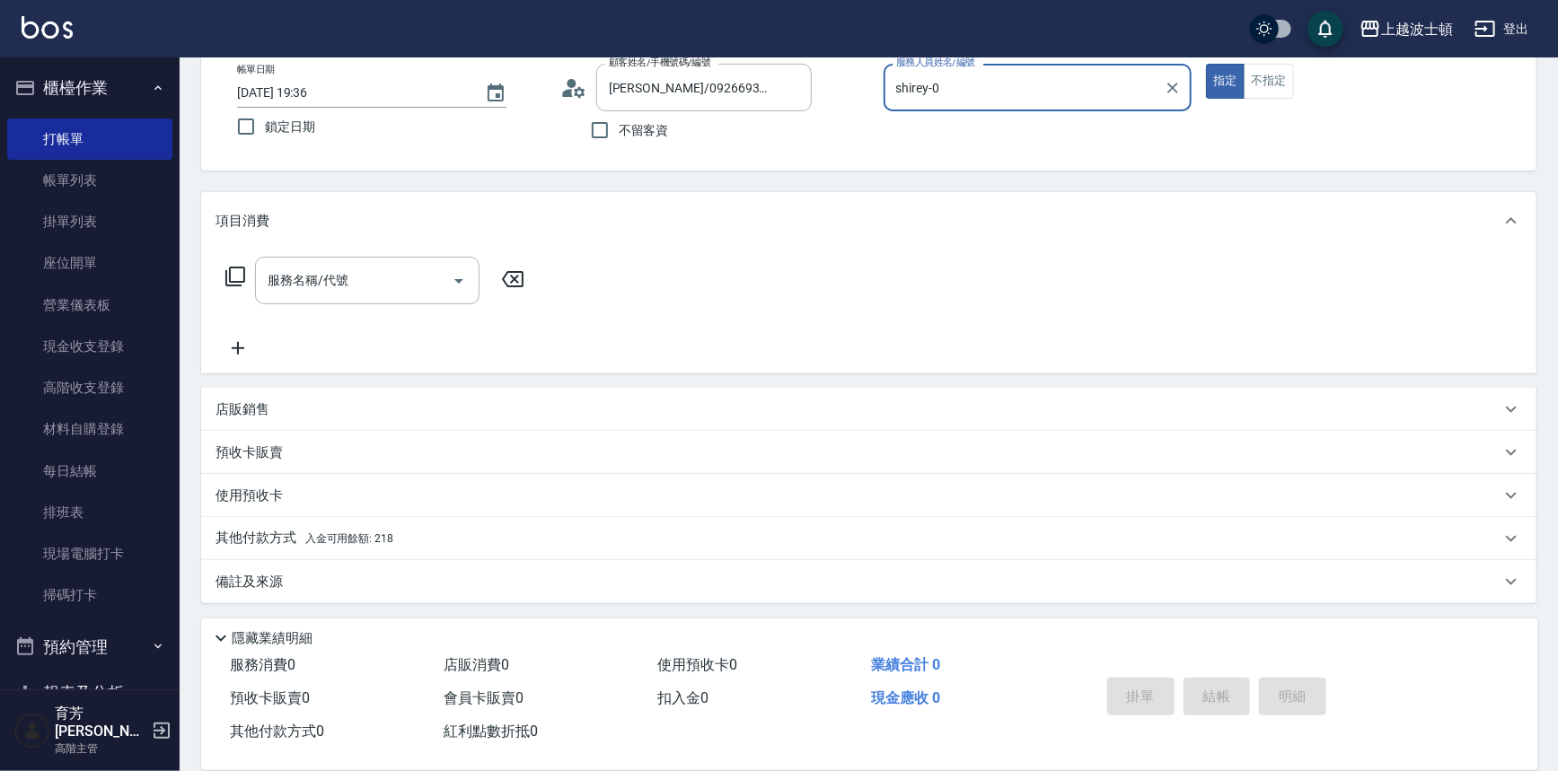
click at [362, 542] on span "入金可用餘額: 218" at bounding box center [349, 538] width 88 height 13
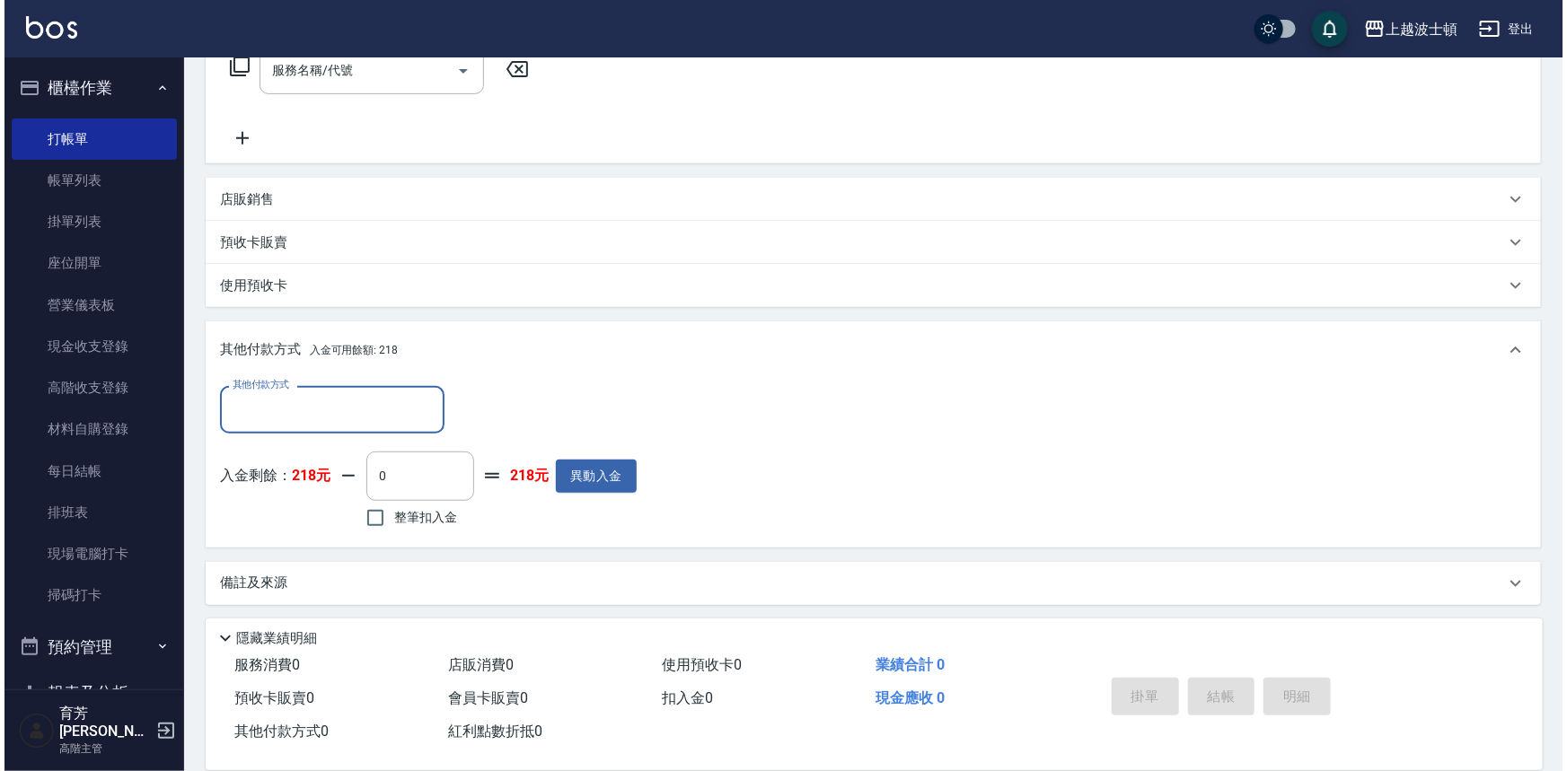
scroll to position [314, 0]
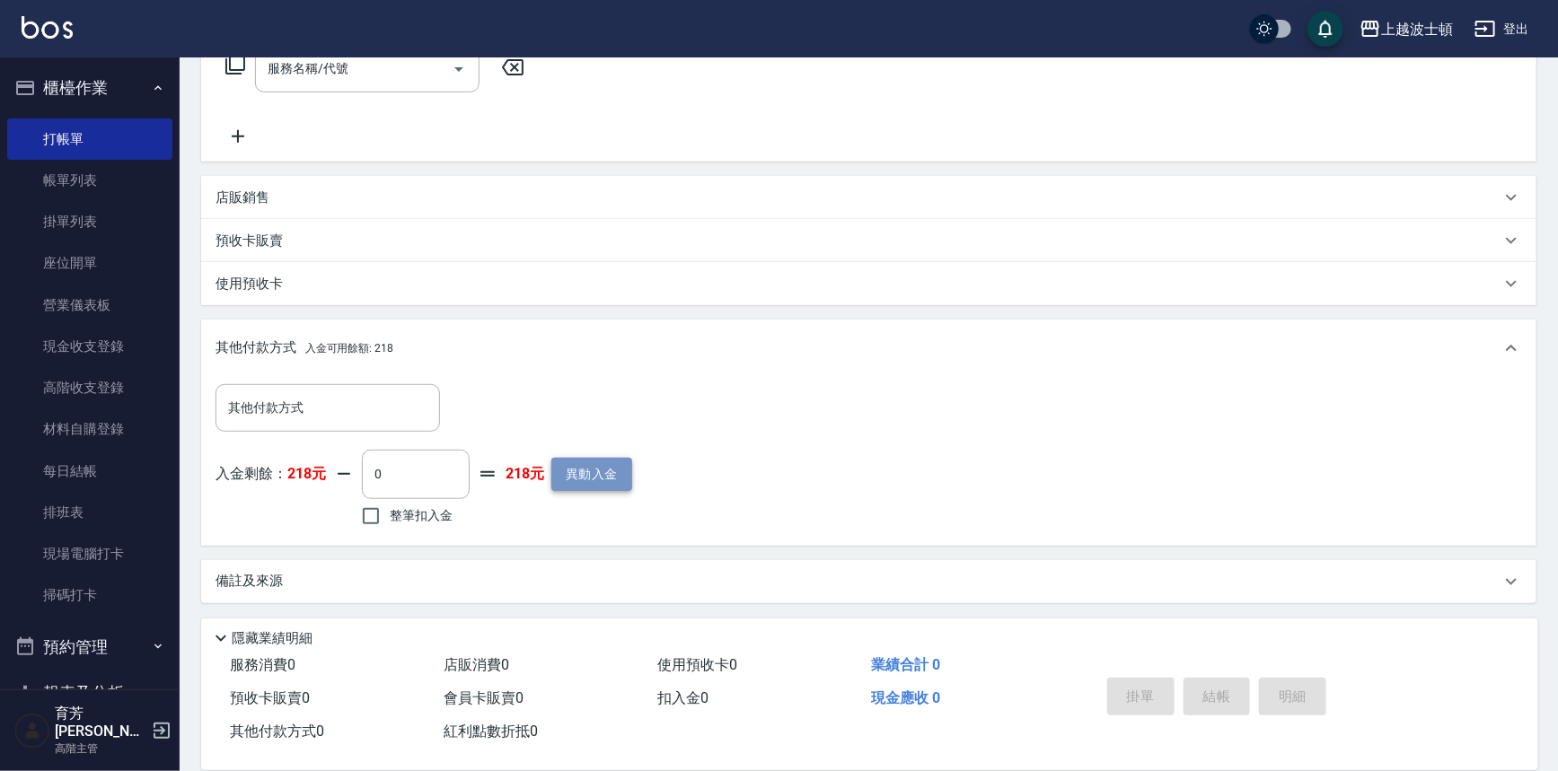
click at [577, 476] on button "異動入金" at bounding box center [591, 474] width 81 height 33
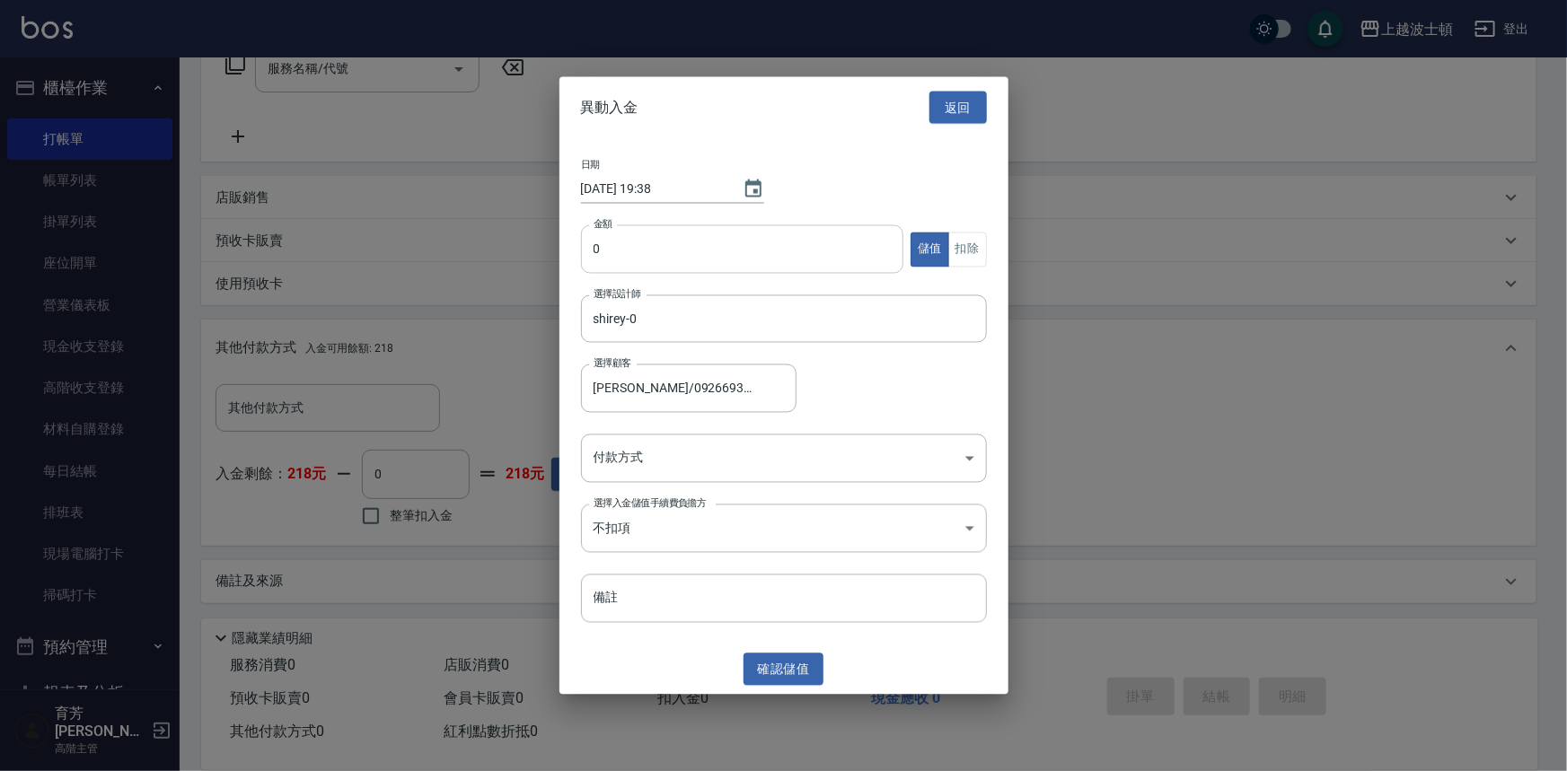
click at [609, 248] on input "0" at bounding box center [742, 249] width 323 height 48
click at [584, 254] on input "0" at bounding box center [742, 249] width 323 height 48
type input "400"
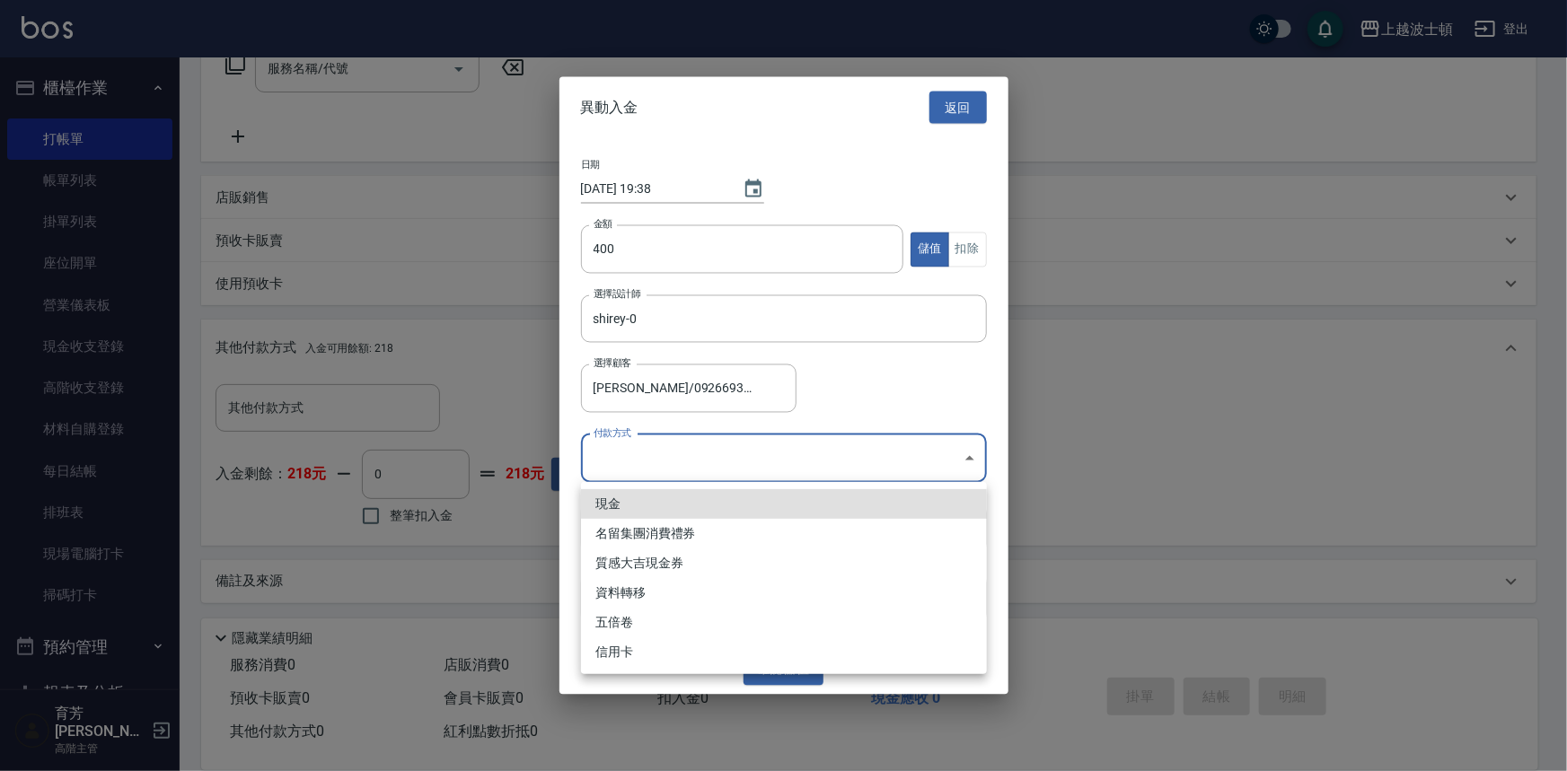
click at [964, 447] on body "上越波士頓 登出 櫃檯作業 打帳單 帳單列表 掛單列表 座位開單 營業儀表板 現金收支登錄 高階收支登錄 材料自購登錄 每日結帳 排班表 現場電腦打卡 掃碼打…" at bounding box center [783, 229] width 1567 height 1086
click at [604, 504] on li "現金" at bounding box center [784, 504] width 406 height 30
type input "現金"
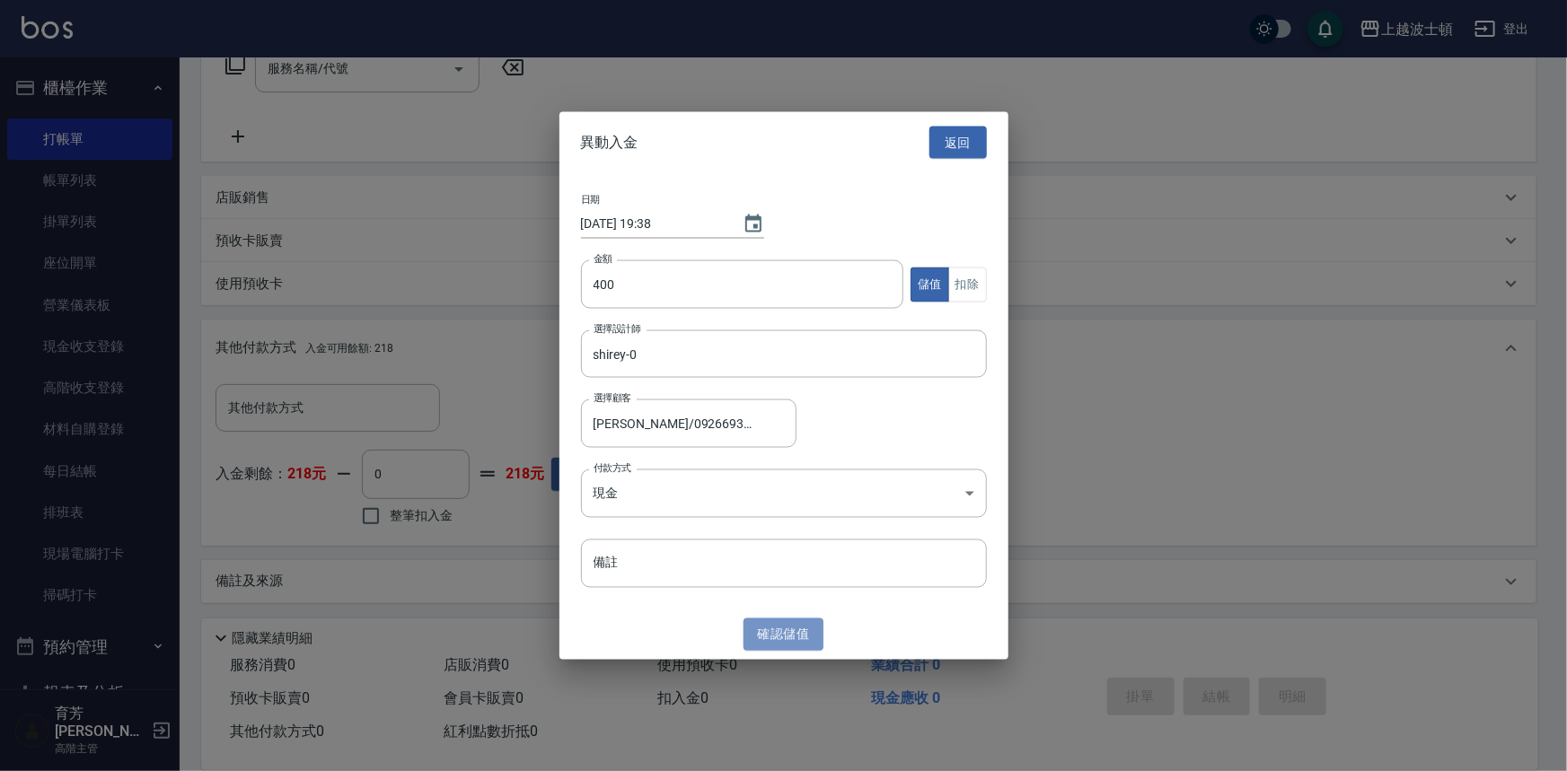
click at [763, 637] on button "確認 儲值" at bounding box center [783, 634] width 81 height 33
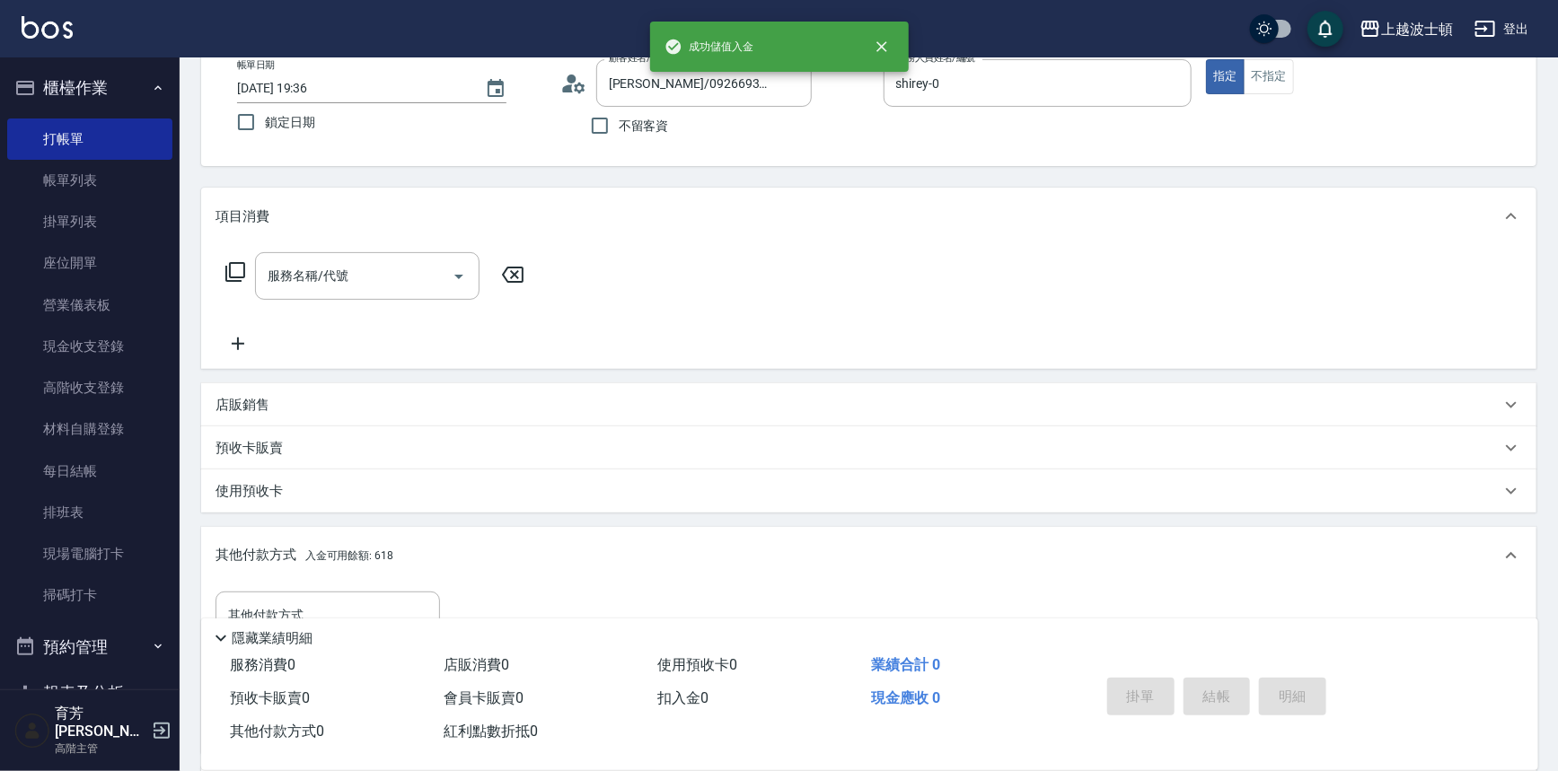
scroll to position [94, 0]
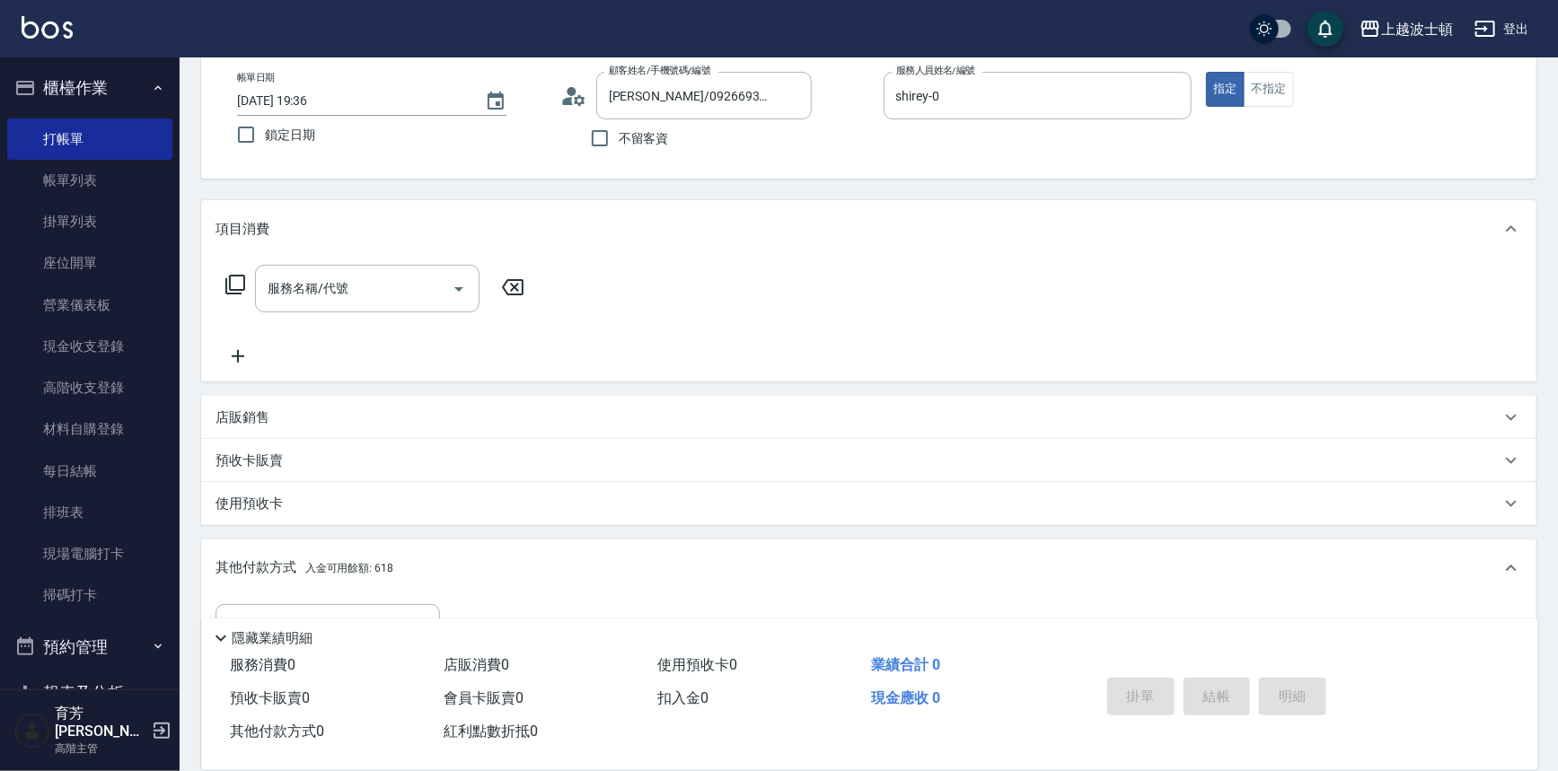
click at [239, 278] on icon at bounding box center [235, 285] width 22 height 22
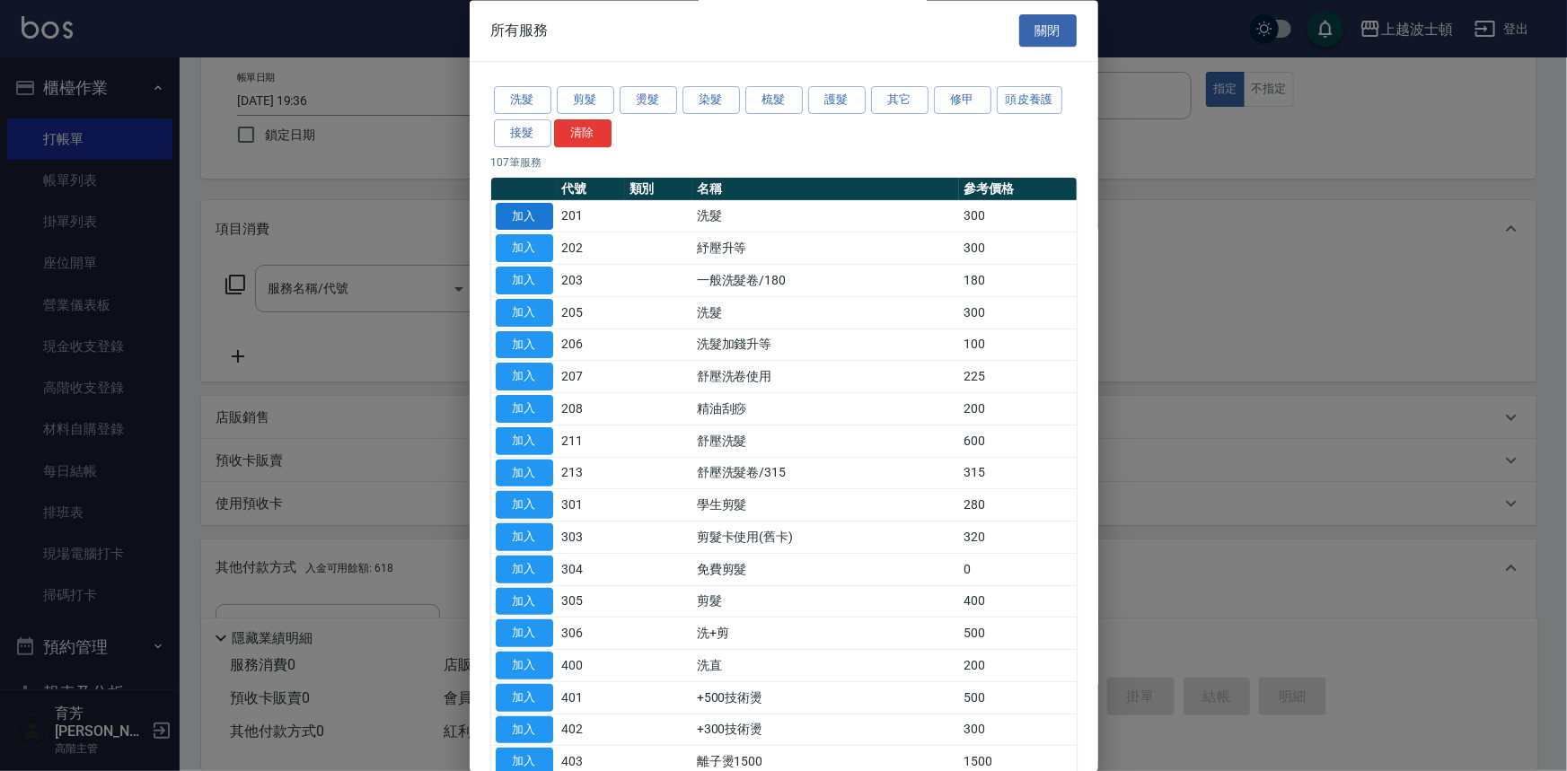
click at [541, 207] on button "加入" at bounding box center [524, 217] width 57 height 28
type input "洗髮(201)"
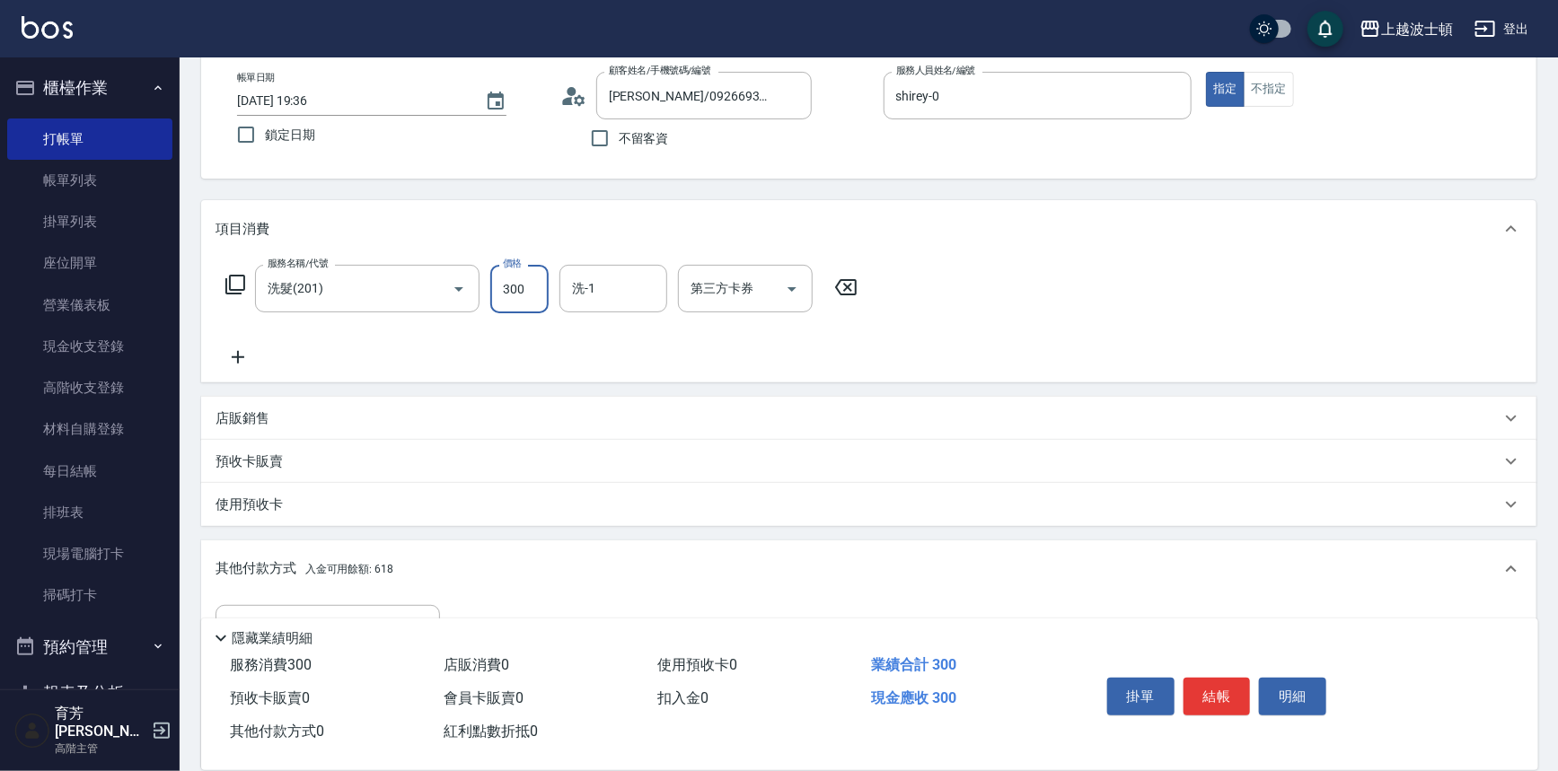
click at [539, 287] on input "300" at bounding box center [519, 289] width 58 height 48
type input "270"
click at [627, 296] on input "洗-1" at bounding box center [613, 288] width 92 height 31
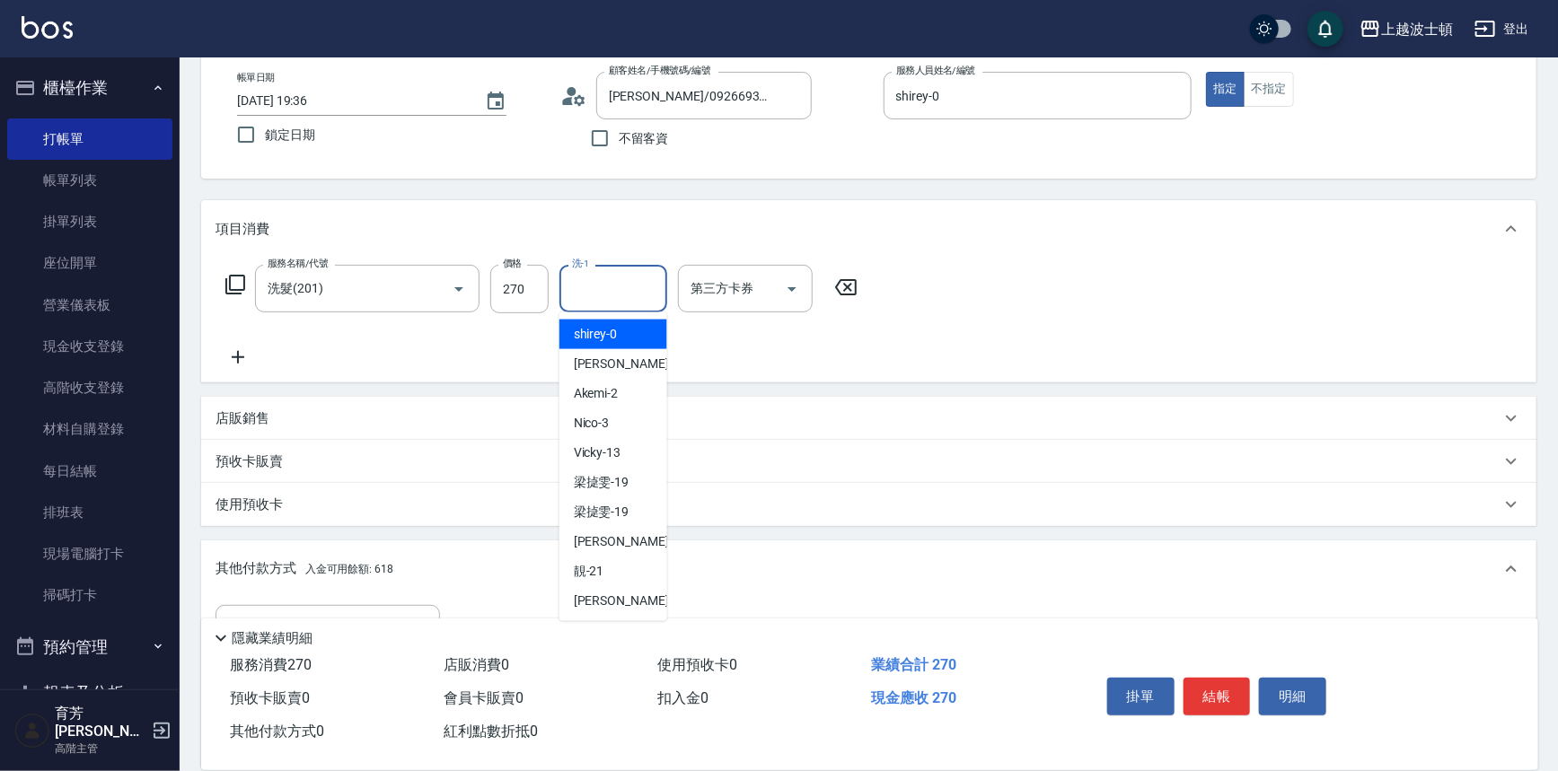
click at [617, 331] on div "shirey -0" at bounding box center [613, 335] width 108 height 30
type input "shirey-0"
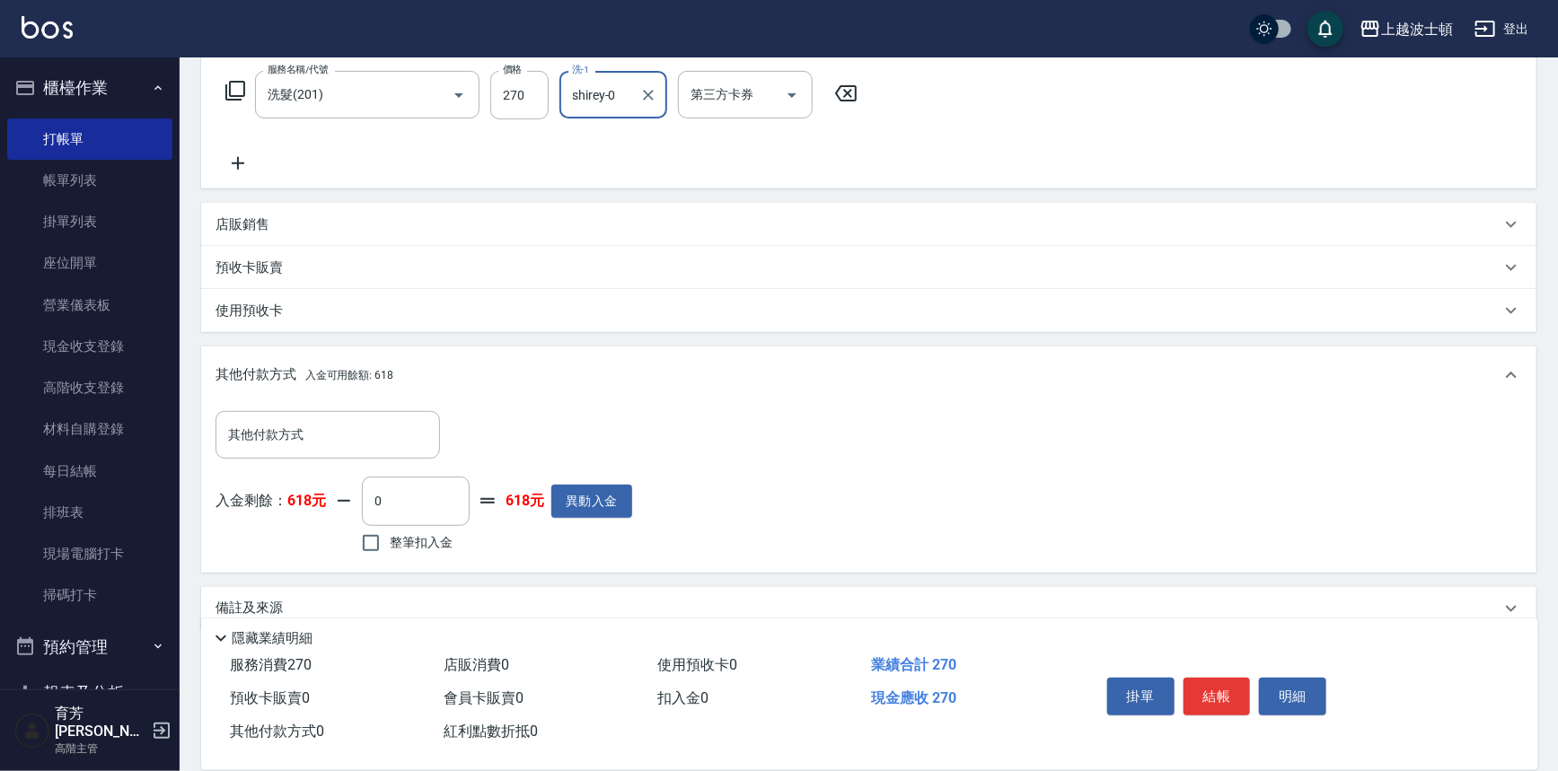
scroll to position [296, 0]
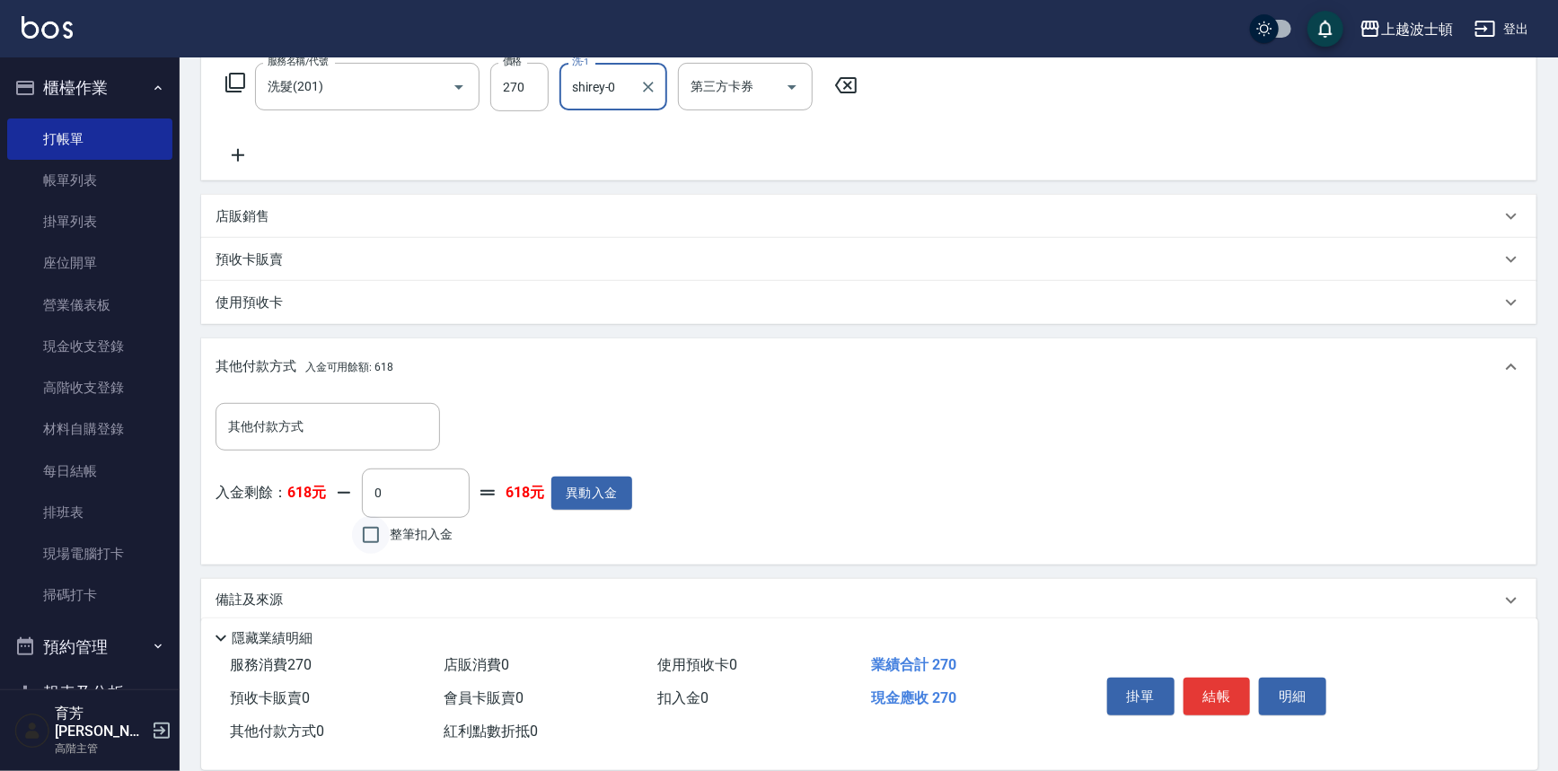
drag, startPoint x: 366, startPoint y: 529, endPoint x: 378, endPoint y: 526, distance: 12.0
click at [368, 529] on input "整筆扣入金" at bounding box center [371, 535] width 38 height 38
checkbox input "true"
type input "270"
click at [1208, 689] on button "結帳" at bounding box center [1216, 697] width 67 height 38
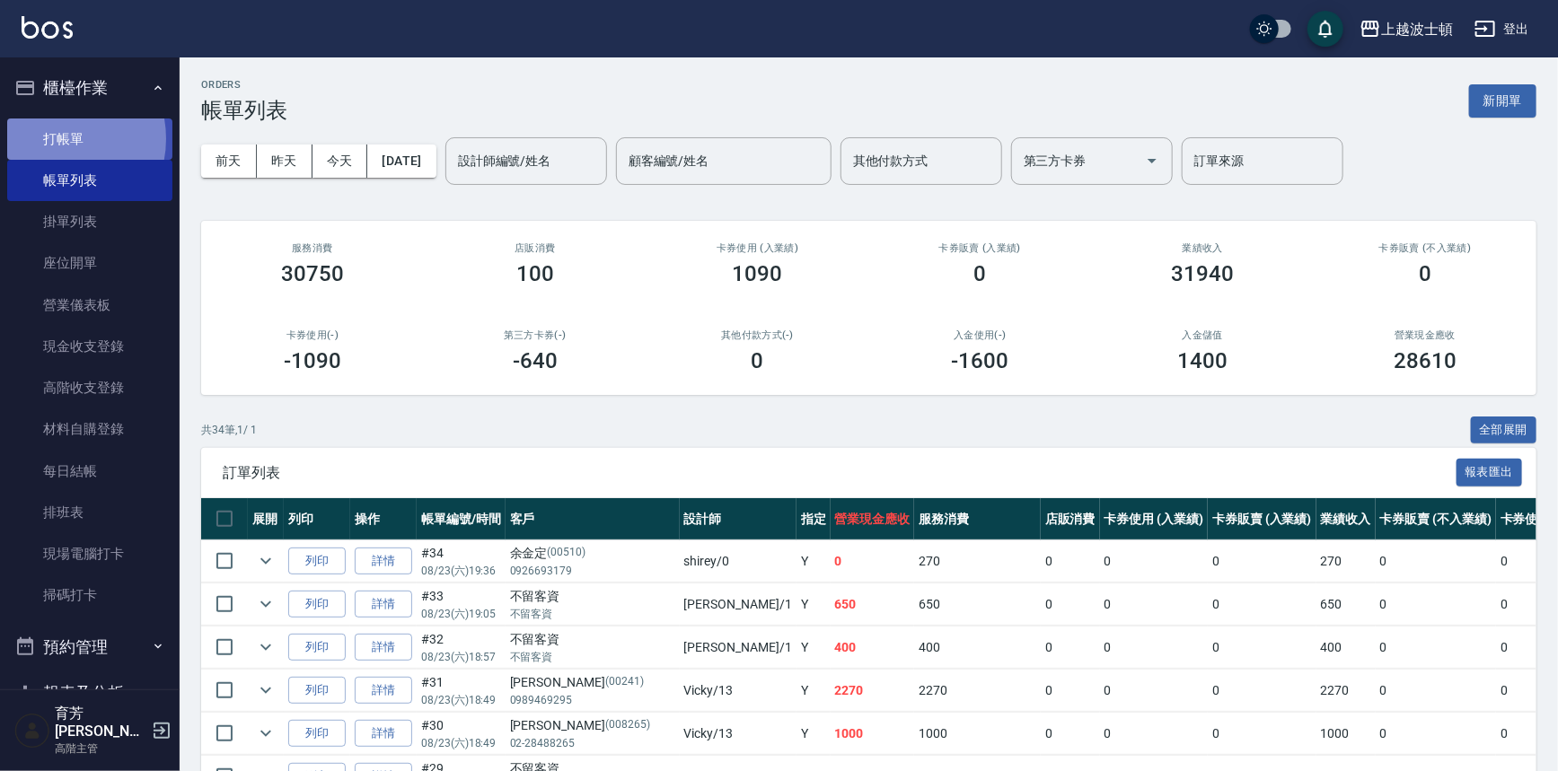
click at [56, 138] on link "打帳單" at bounding box center [89, 139] width 165 height 41
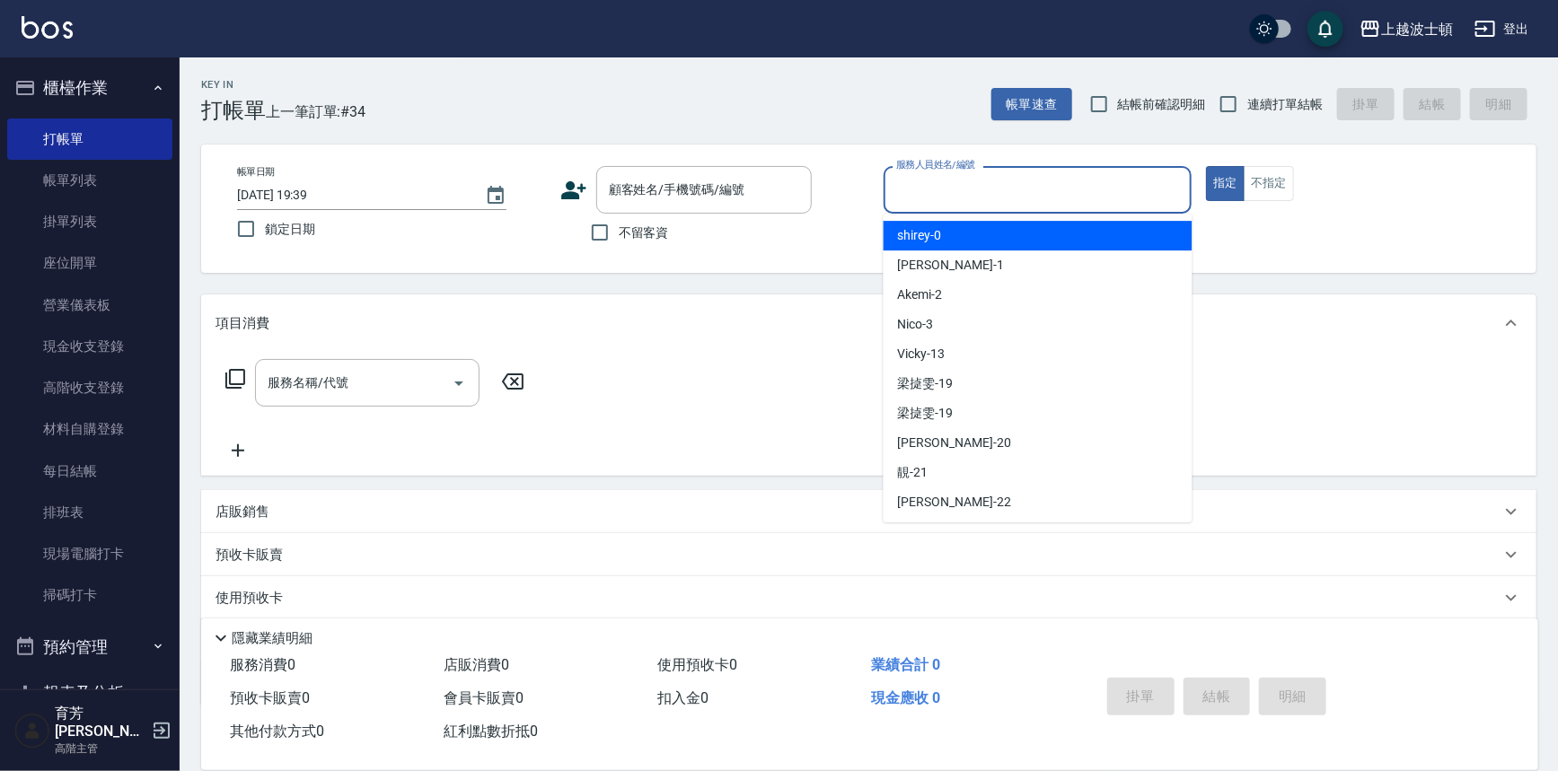
click at [1114, 198] on input "服務人員姓名/編號" at bounding box center [1038, 189] width 293 height 31
click at [1116, 232] on div "shirey -0" at bounding box center [1037, 236] width 309 height 30
type input "shirey-0"
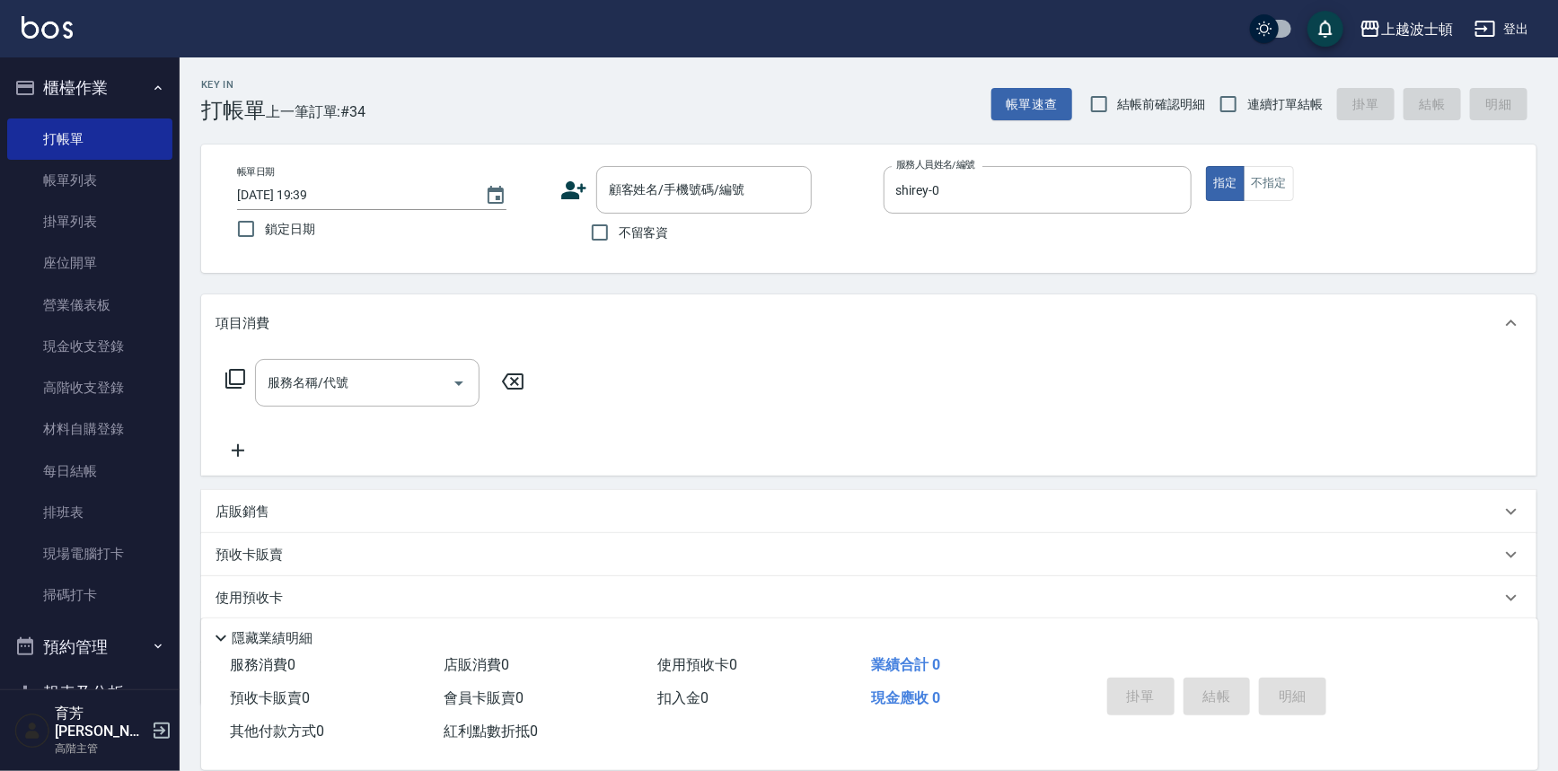
click at [232, 376] on icon at bounding box center [235, 379] width 22 height 22
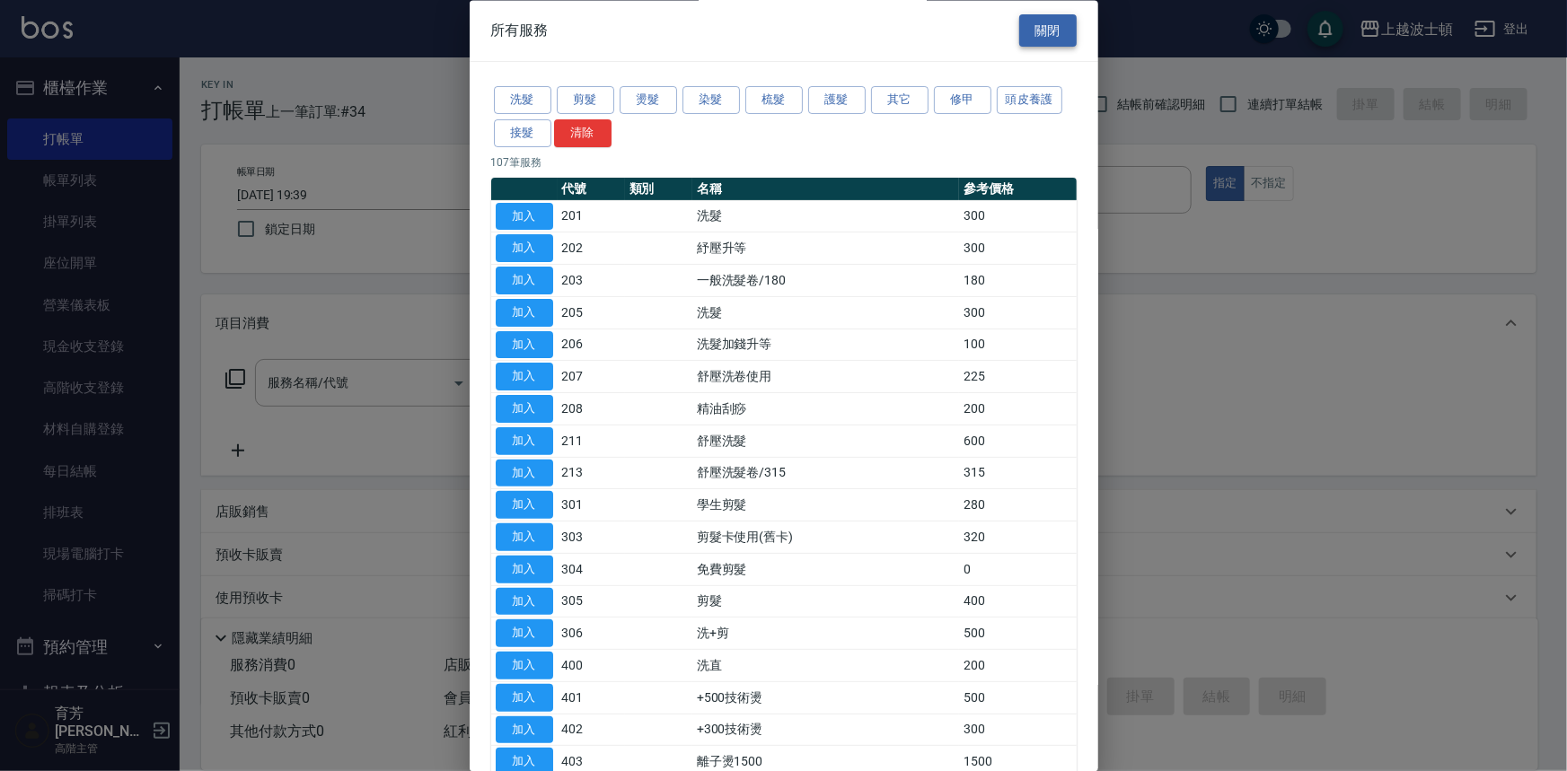
click at [1043, 31] on button "關閉" at bounding box center [1047, 30] width 57 height 33
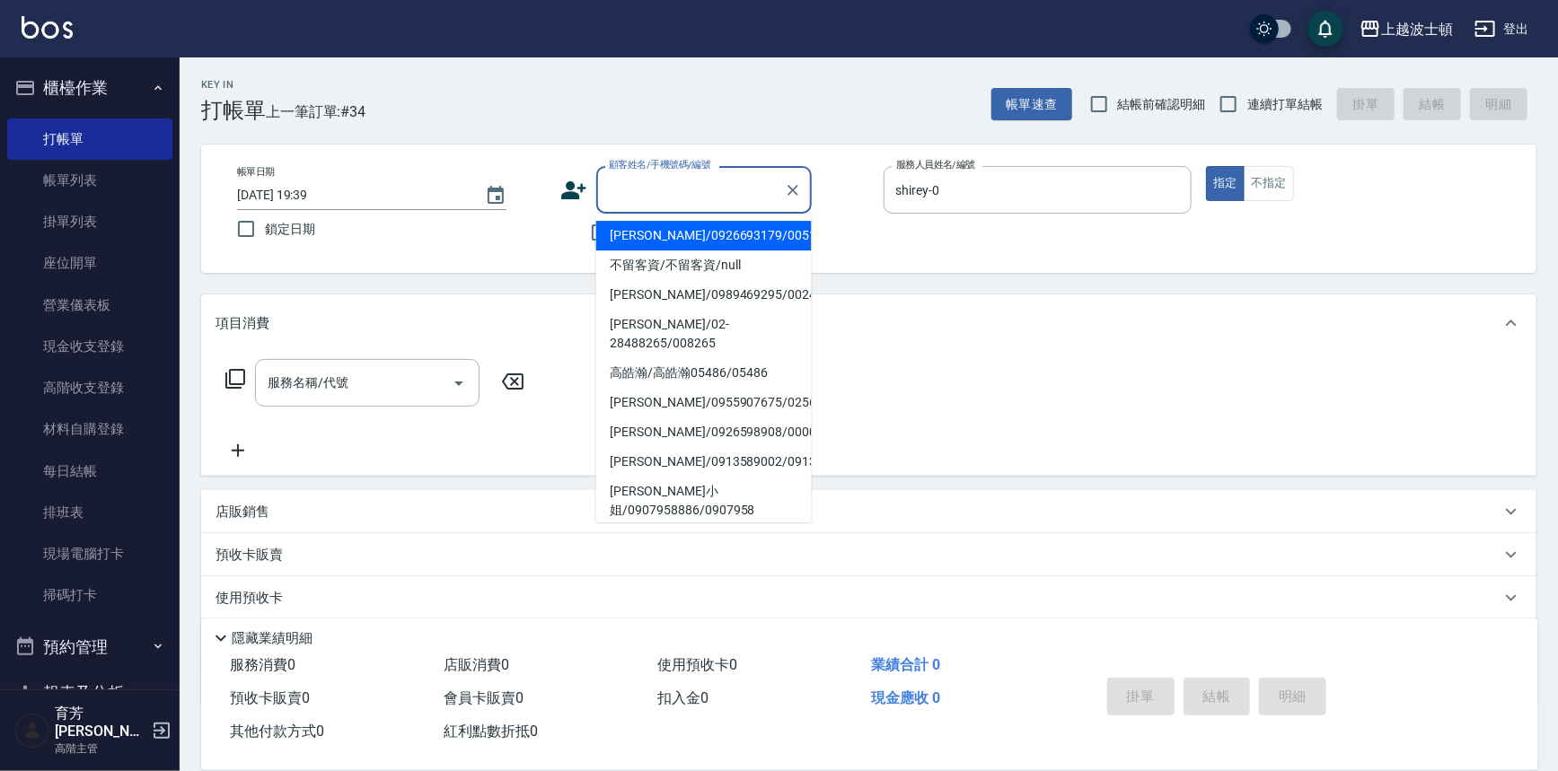
click at [648, 197] on input "顧客姓名/手機號碼/編號" at bounding box center [690, 189] width 172 height 31
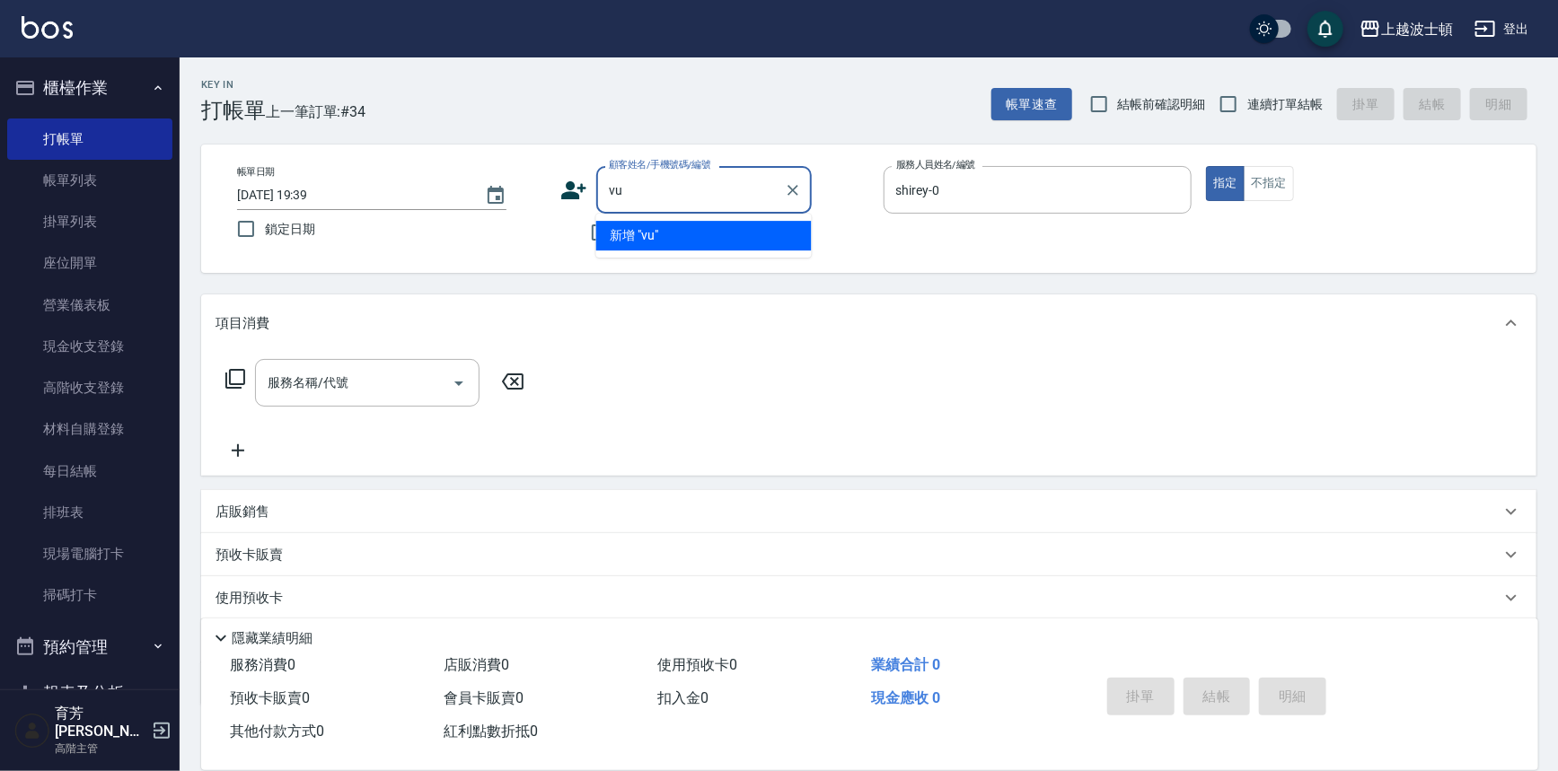
type input "v"
click at [646, 184] on input "顧客姓名/手機號碼/編號" at bounding box center [690, 189] width 172 height 31
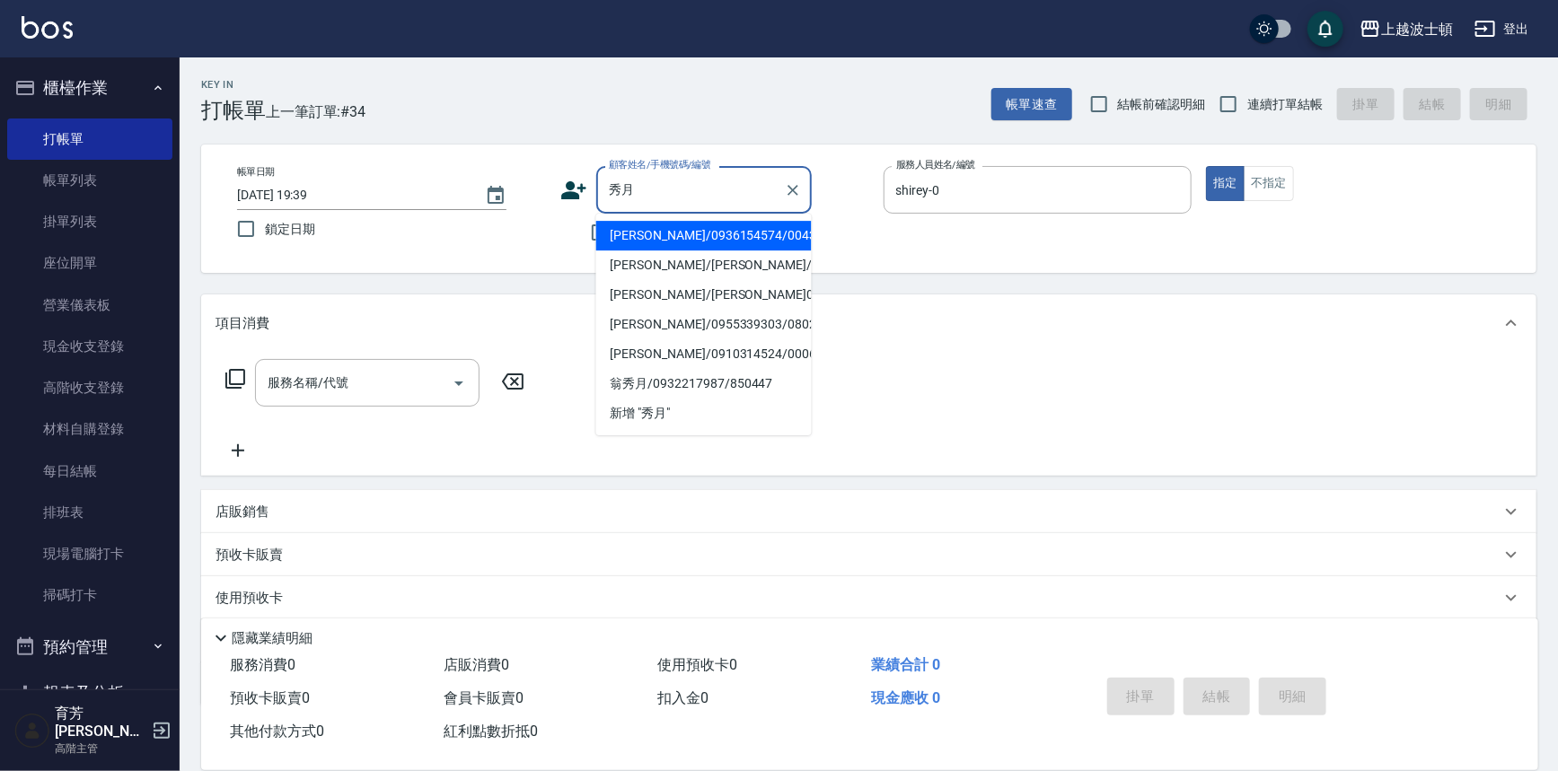
click at [718, 240] on li "[PERSON_NAME]/0936154574/00430" at bounding box center [703, 236] width 215 height 30
type input "[PERSON_NAME]/0936154574/00430"
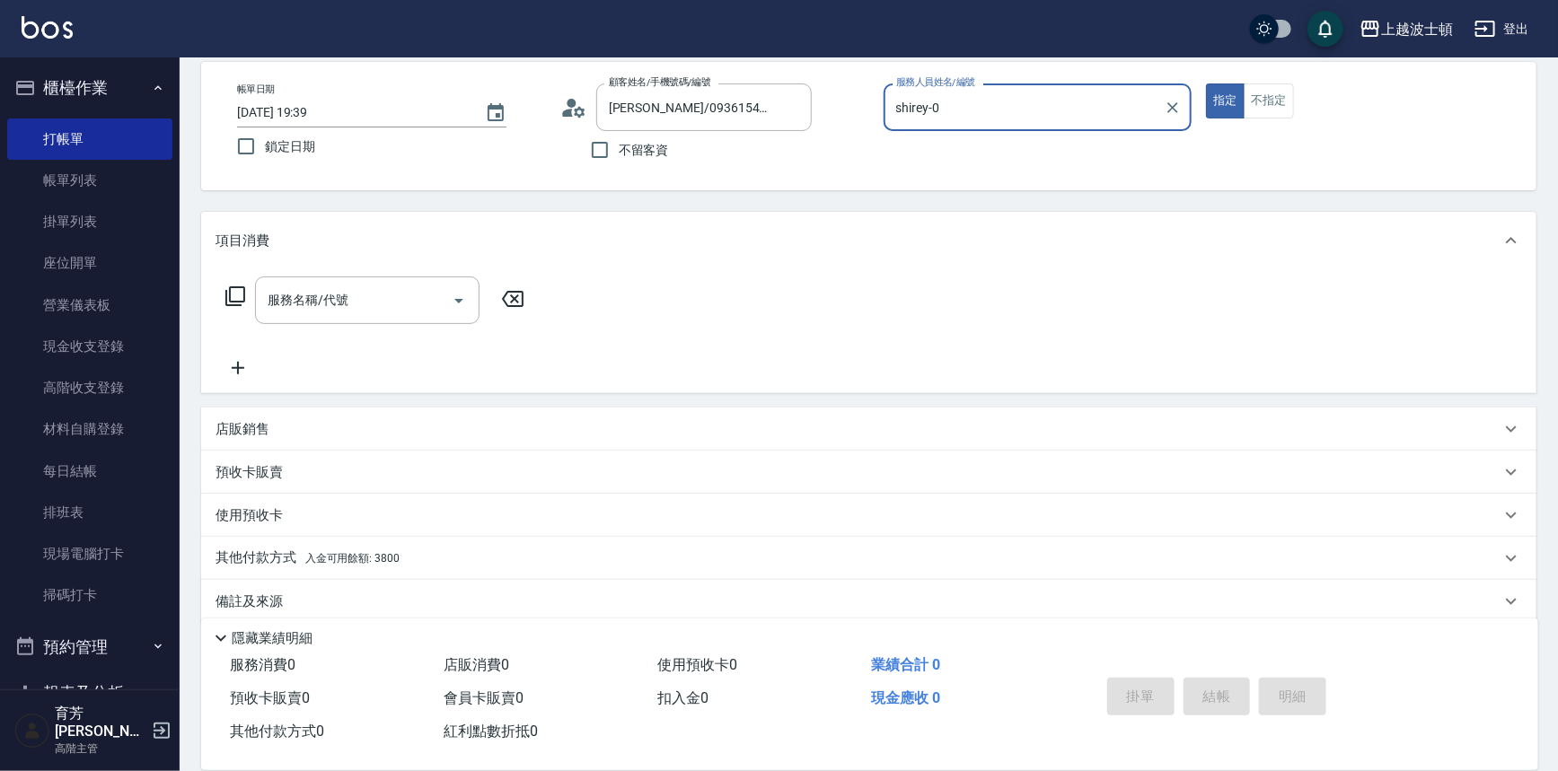
scroll to position [102, 0]
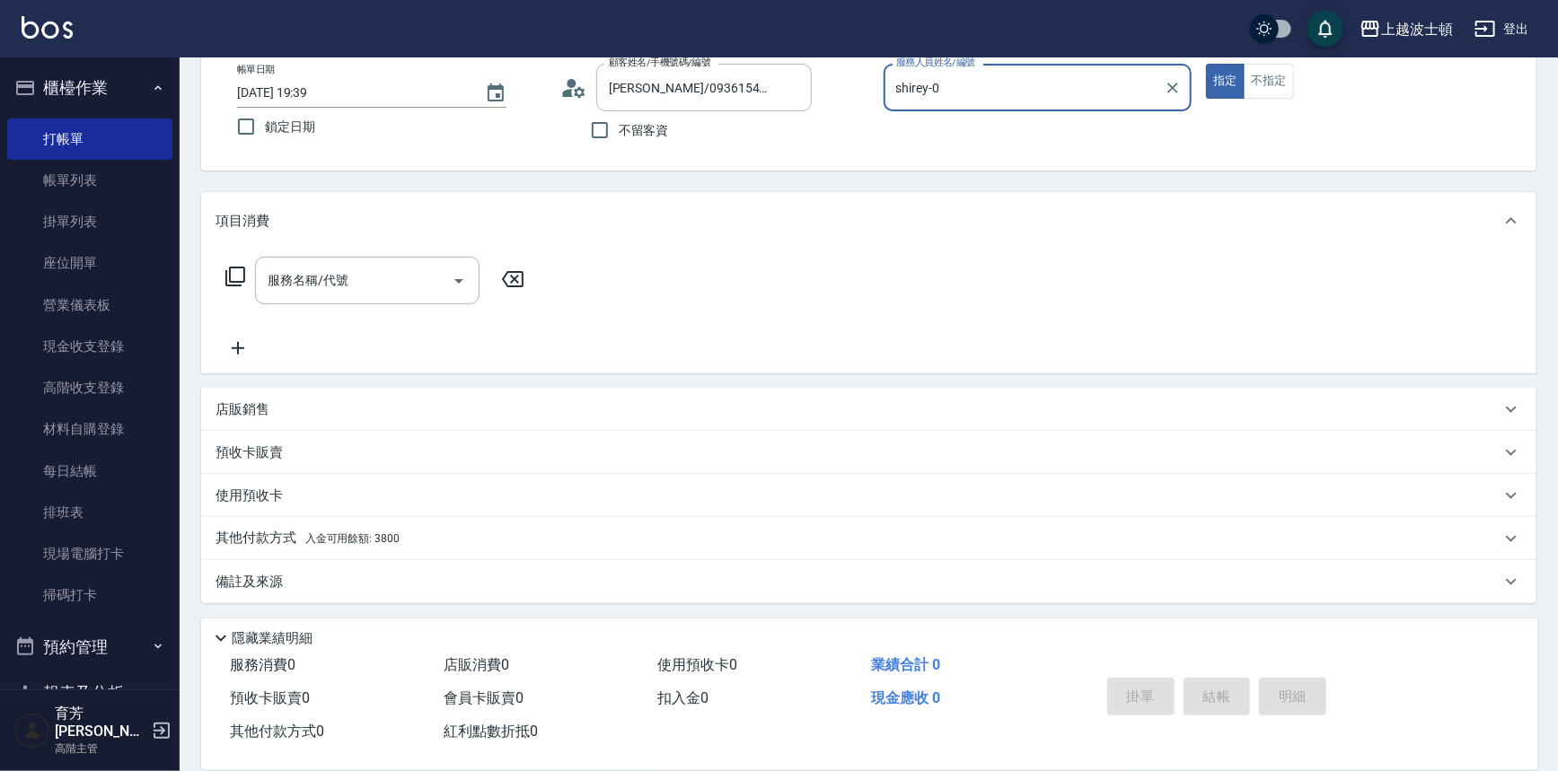
click at [393, 539] on span "入金可用餘額: 3800" at bounding box center [352, 538] width 94 height 13
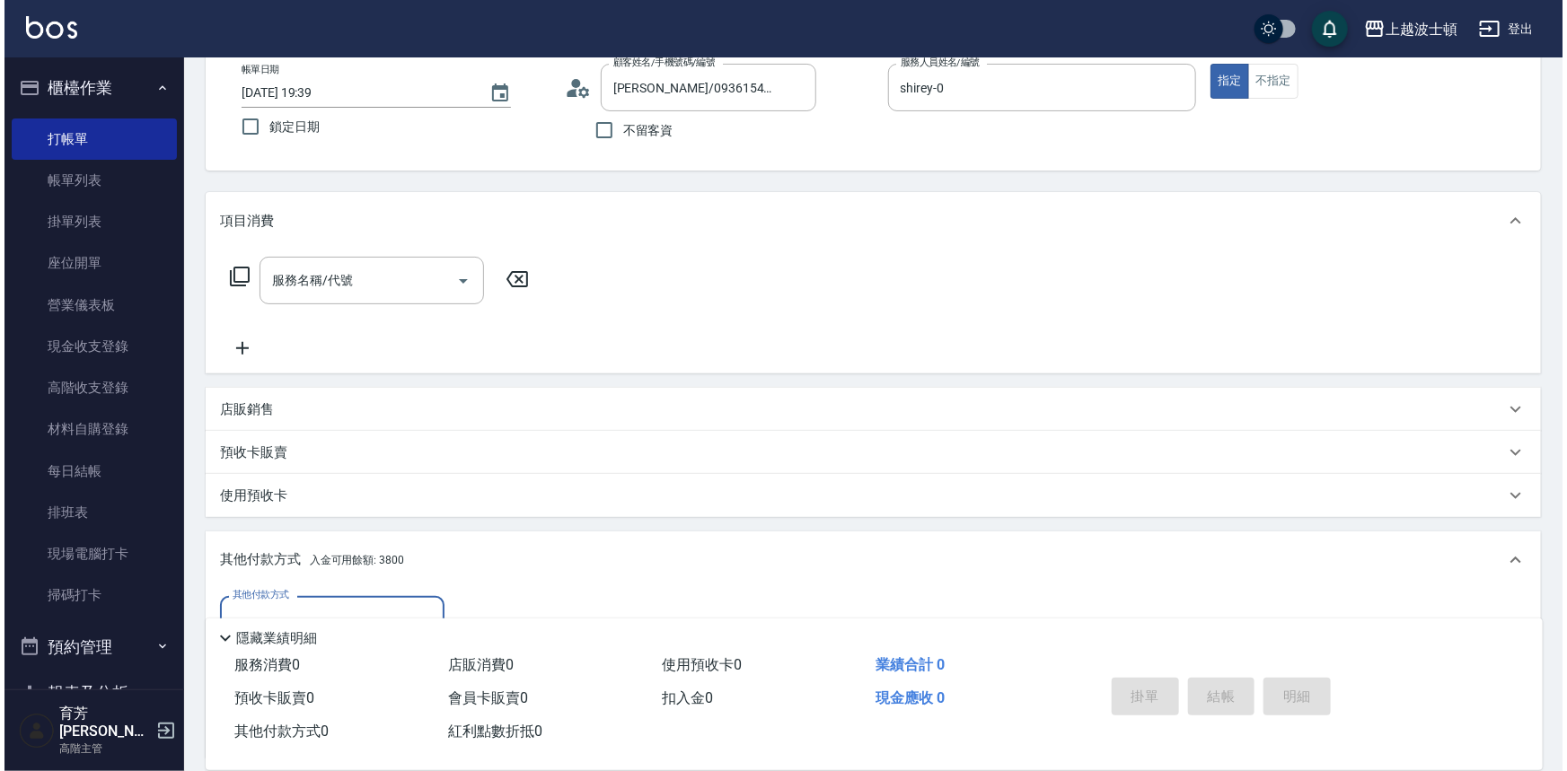
scroll to position [314, 0]
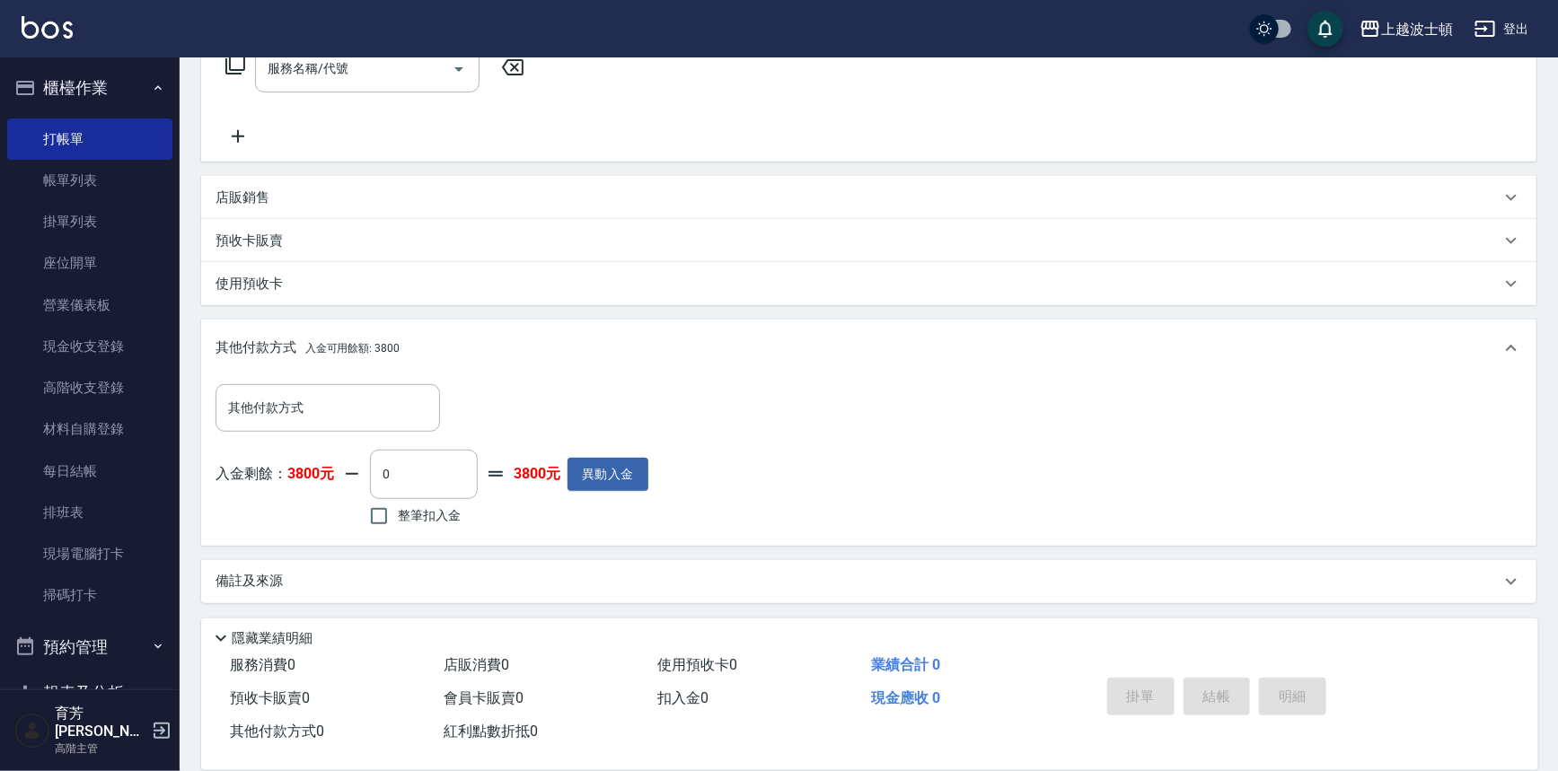
drag, startPoint x: 1442, startPoint y: 740, endPoint x: 1402, endPoint y: 764, distance: 46.3
click at [1412, 763] on div "服務消費 0 店販消費 0 使用預收卡 0 業績合計 0 預收卡販賣 0 會員卡販賣 0 扣入金 0 現金應收 0 其他付款方式 0 紅利點數折抵 0 掛單 …" at bounding box center [869, 709] width 1337 height 121
click at [615, 467] on button "異動入金" at bounding box center [607, 474] width 81 height 33
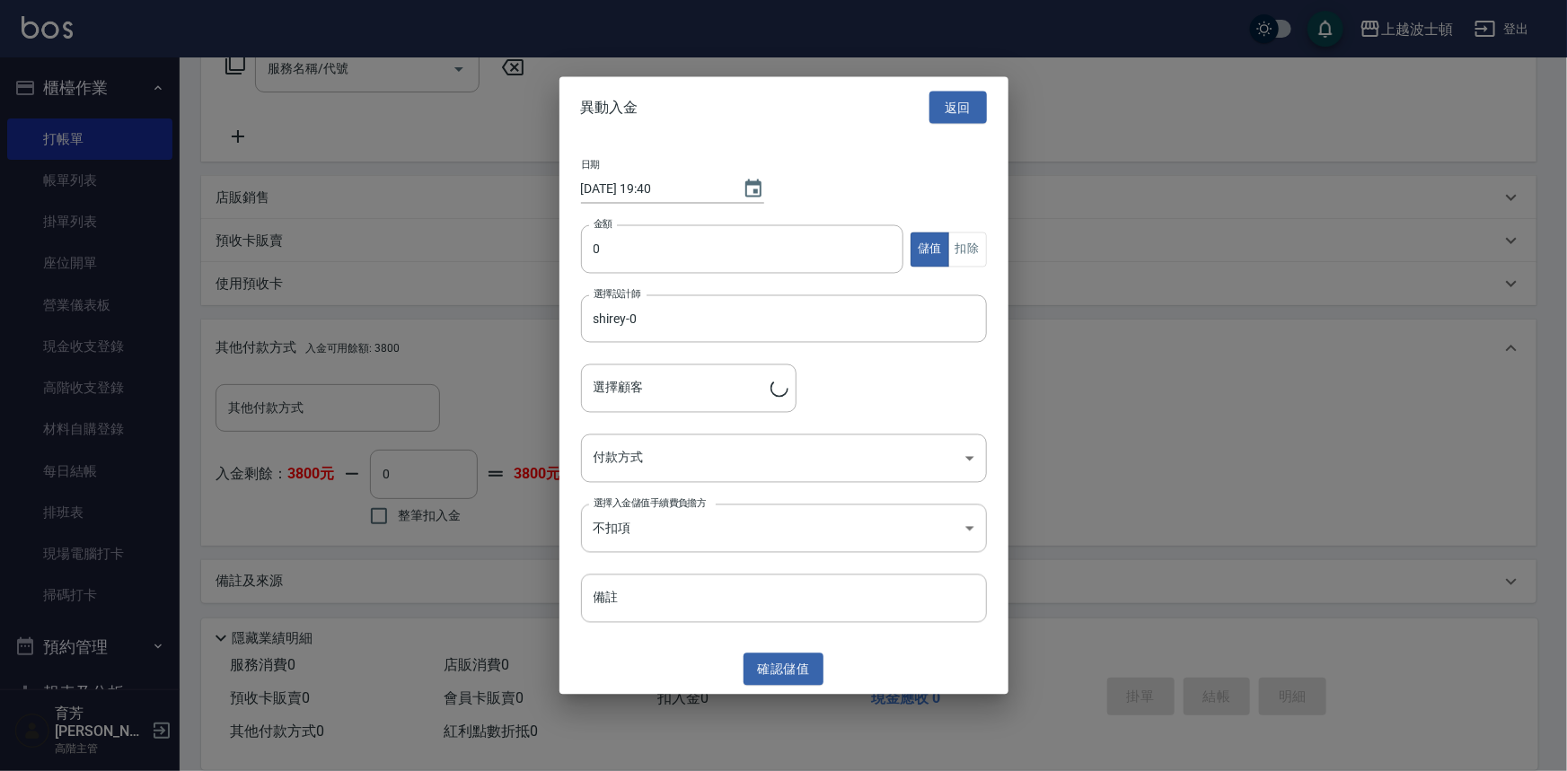
type input "[PERSON_NAME]/0936154574/00430"
click at [604, 235] on input "0" at bounding box center [742, 249] width 323 height 48
type input "1040"
click at [967, 454] on body "上越波士頓 登出 櫃檯作業 打帳單 帳單列表 掛單列表 座位開單 營業儀表板 現金收支登錄 高階收支登錄 材料自購登錄 每日結帳 排班表 現場電腦打卡 掃碼打…" at bounding box center [783, 229] width 1567 height 1086
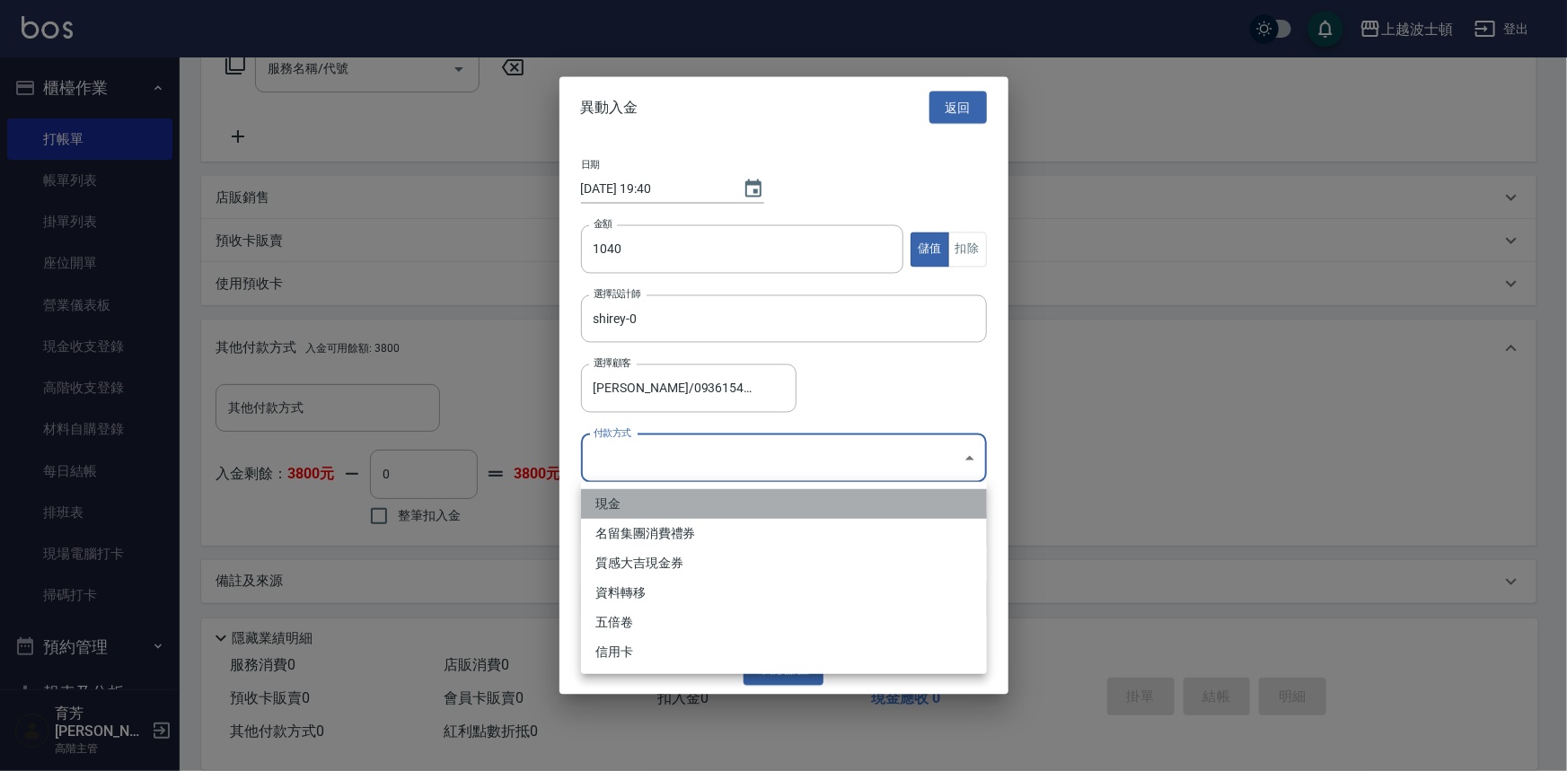
click at [619, 505] on li "現金" at bounding box center [784, 504] width 406 height 30
type input "現金"
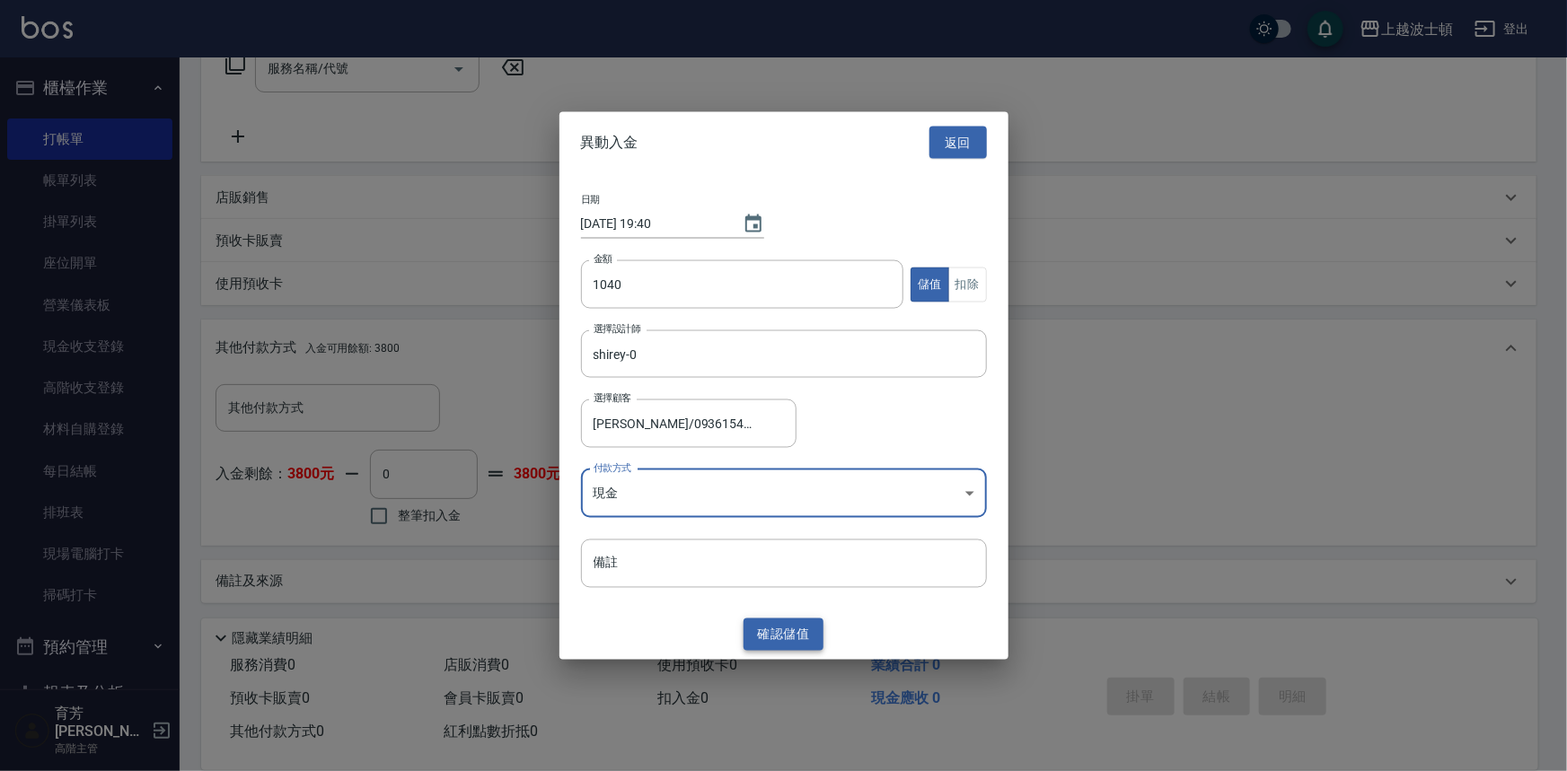
click at [789, 641] on button "確認 儲值" at bounding box center [783, 634] width 81 height 33
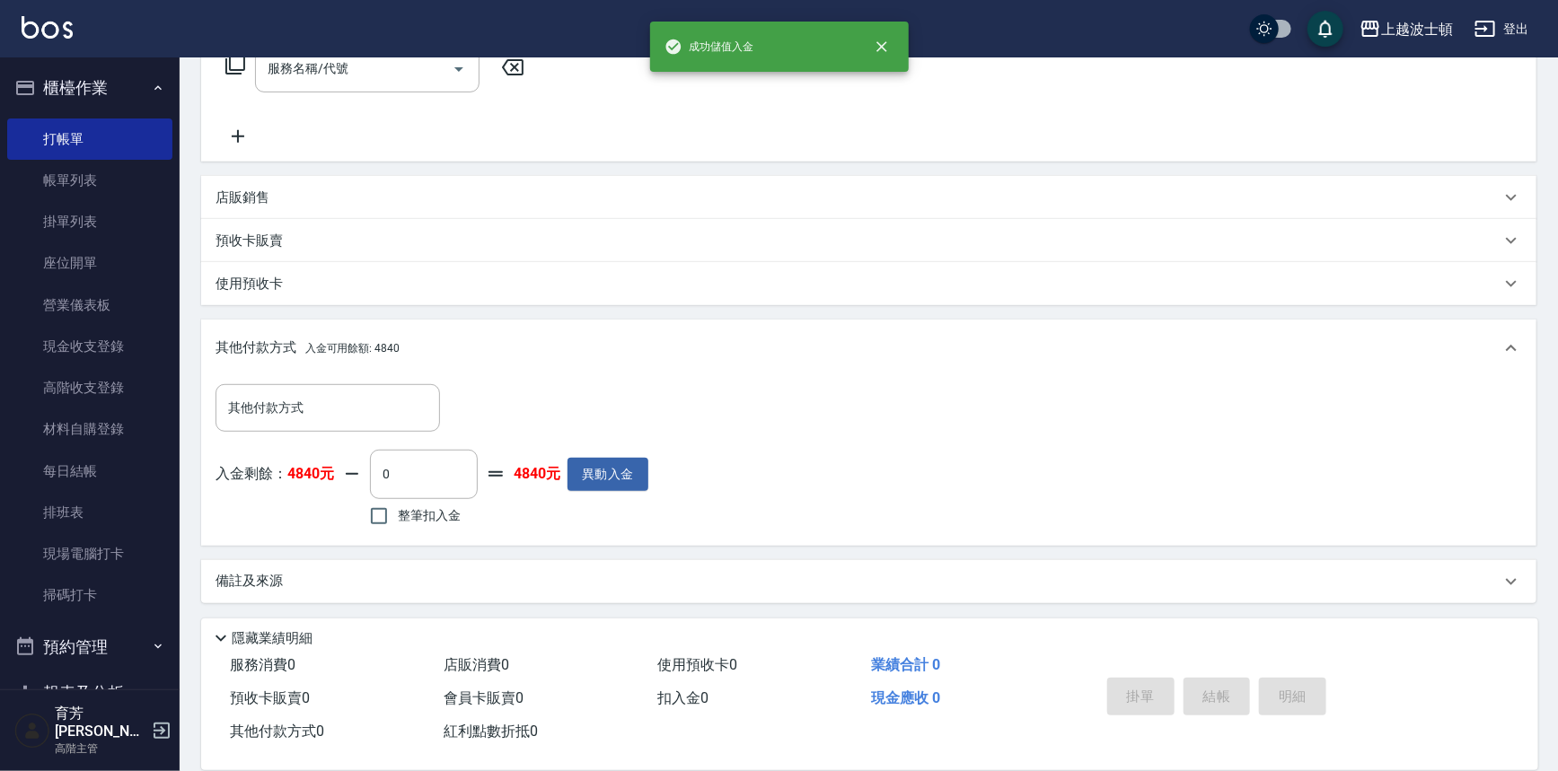
click at [233, 160] on div "服務名稱/代號 服務名稱/代號" at bounding box center [868, 100] width 1335 height 124
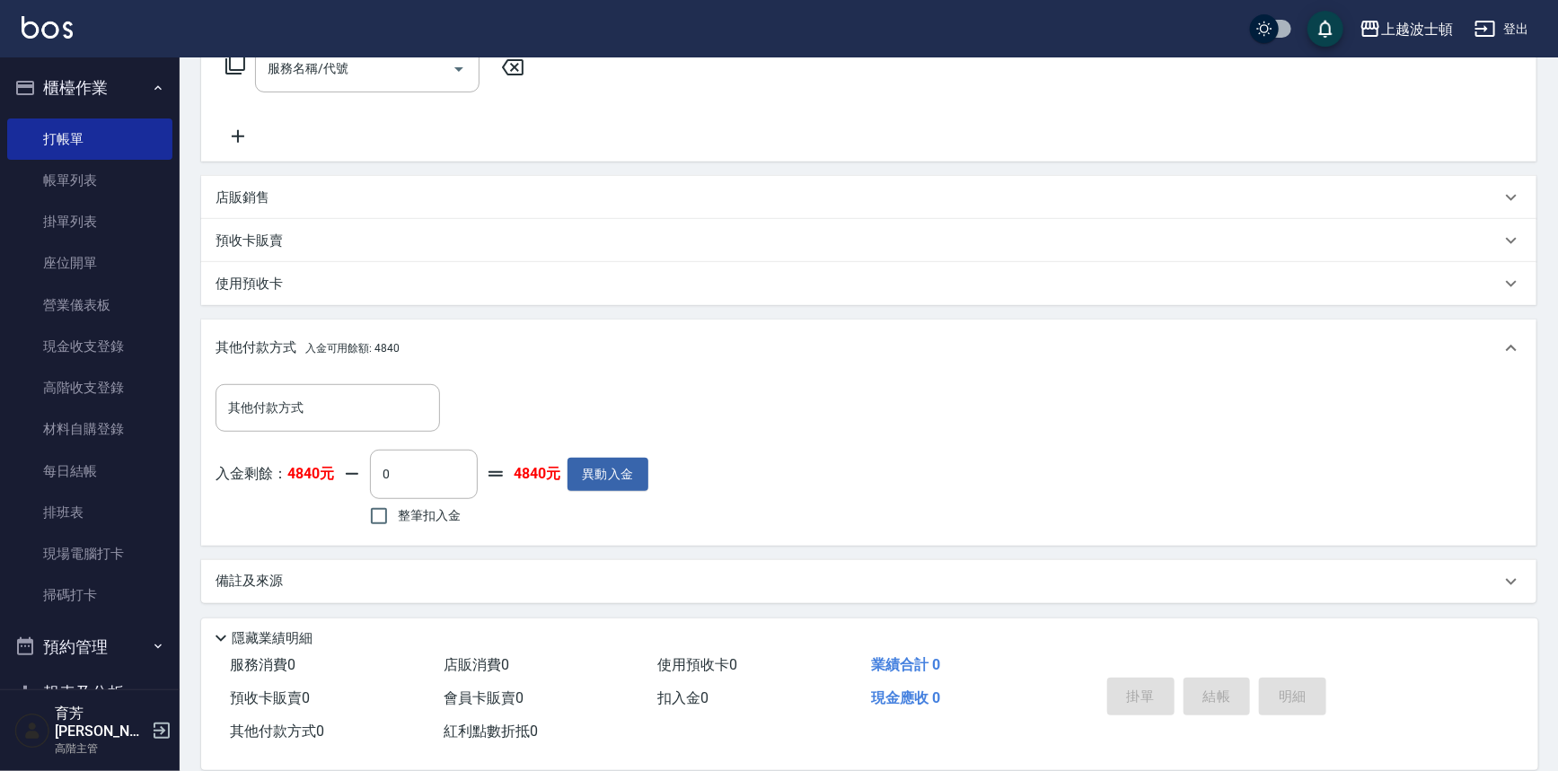
click at [237, 63] on icon at bounding box center [235, 65] width 22 height 22
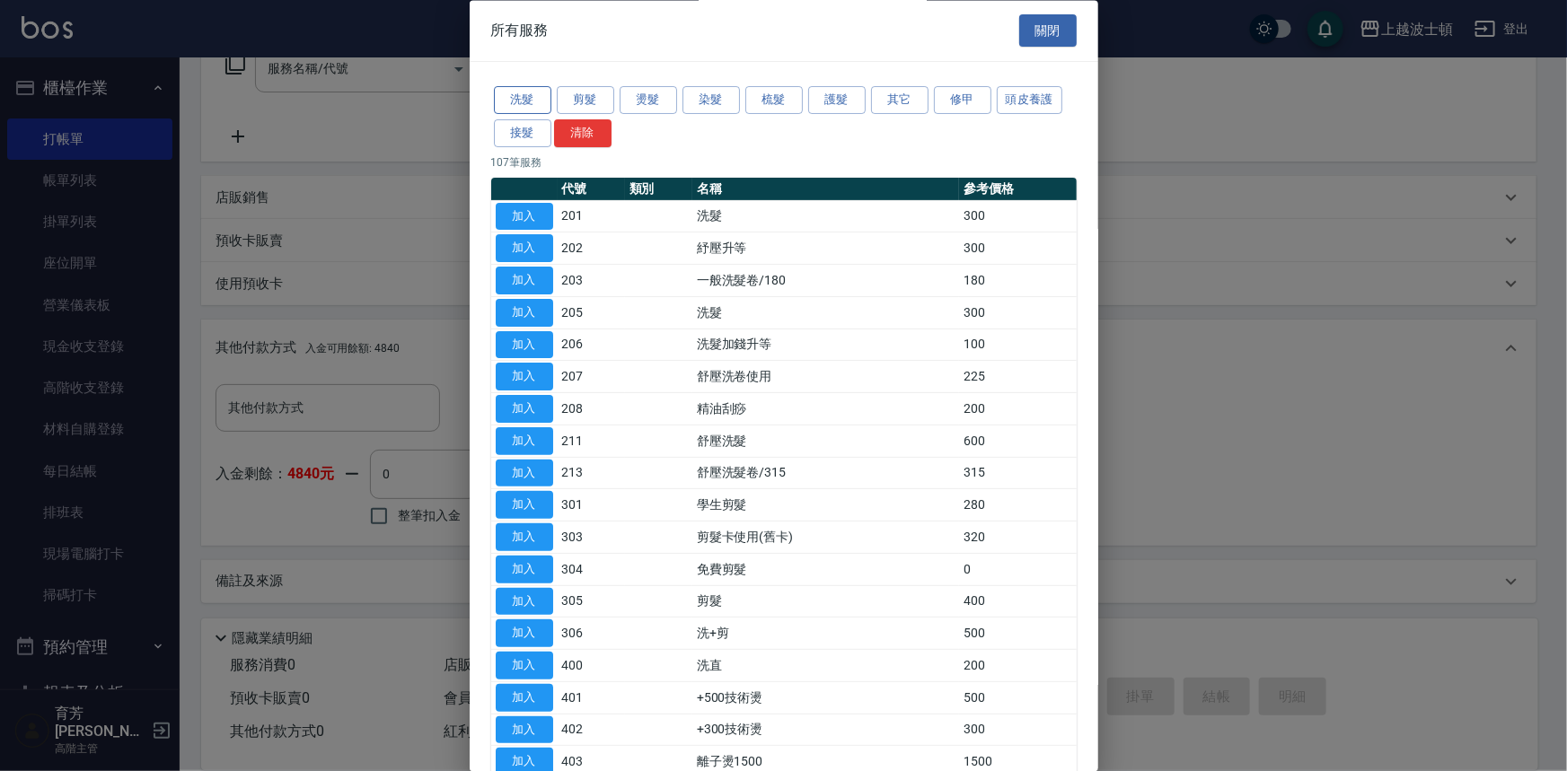
click at [517, 93] on button "洗髮" at bounding box center [522, 101] width 57 height 28
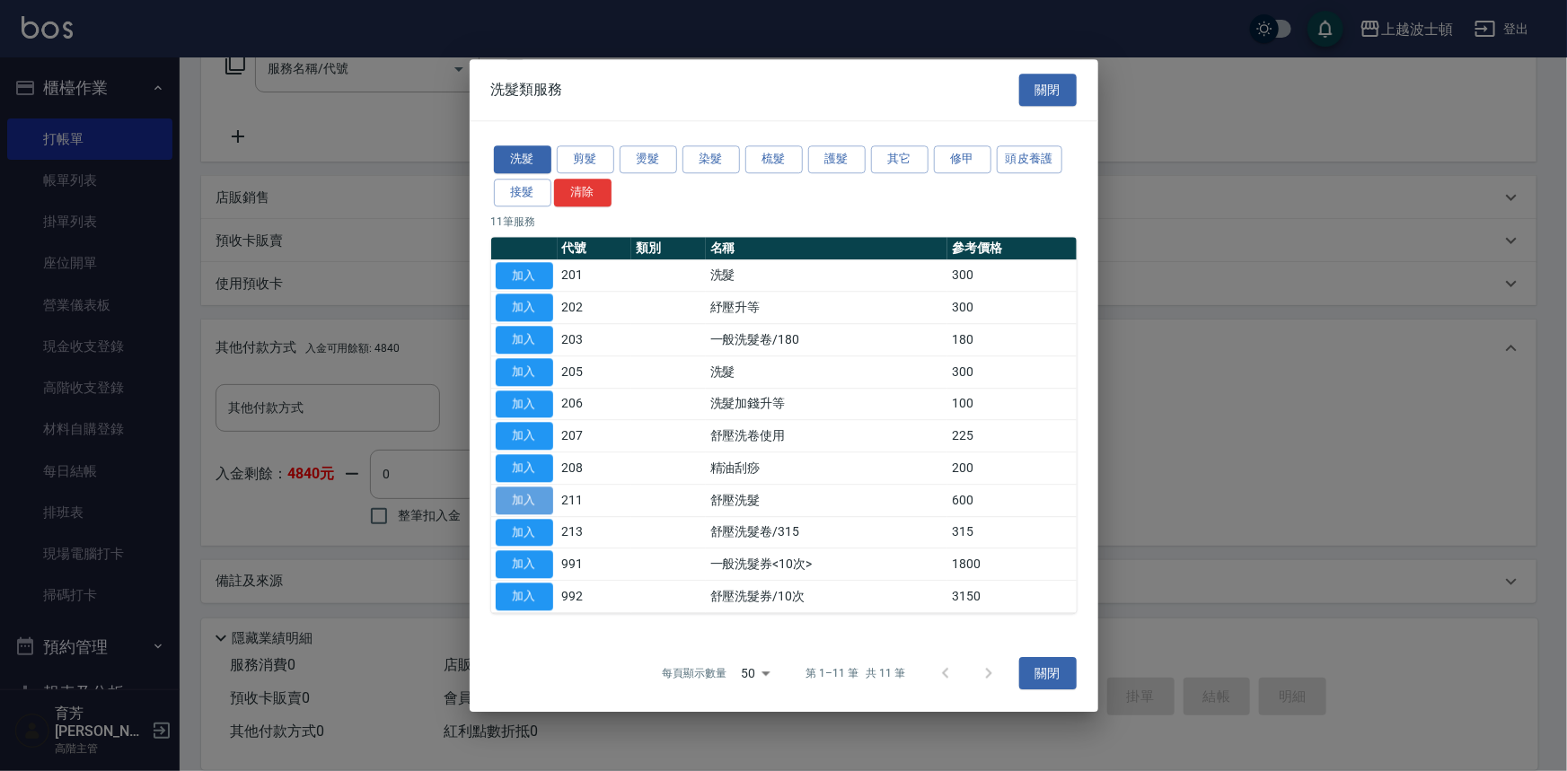
click at [543, 499] on button "加入" at bounding box center [524, 501] width 57 height 28
type input "舒壓洗髮(211)"
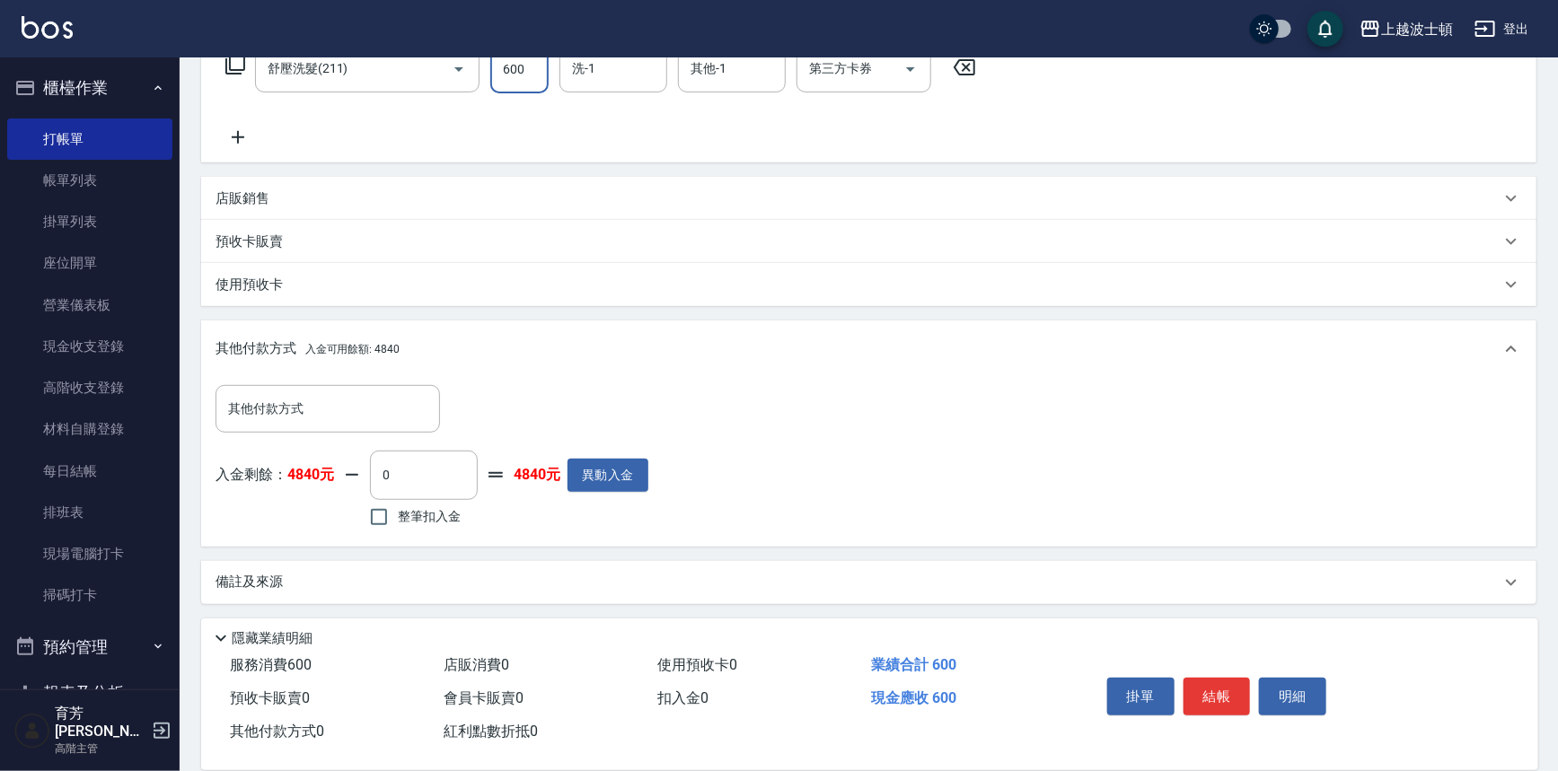
click at [522, 74] on input "600" at bounding box center [519, 69] width 58 height 48
type input "540"
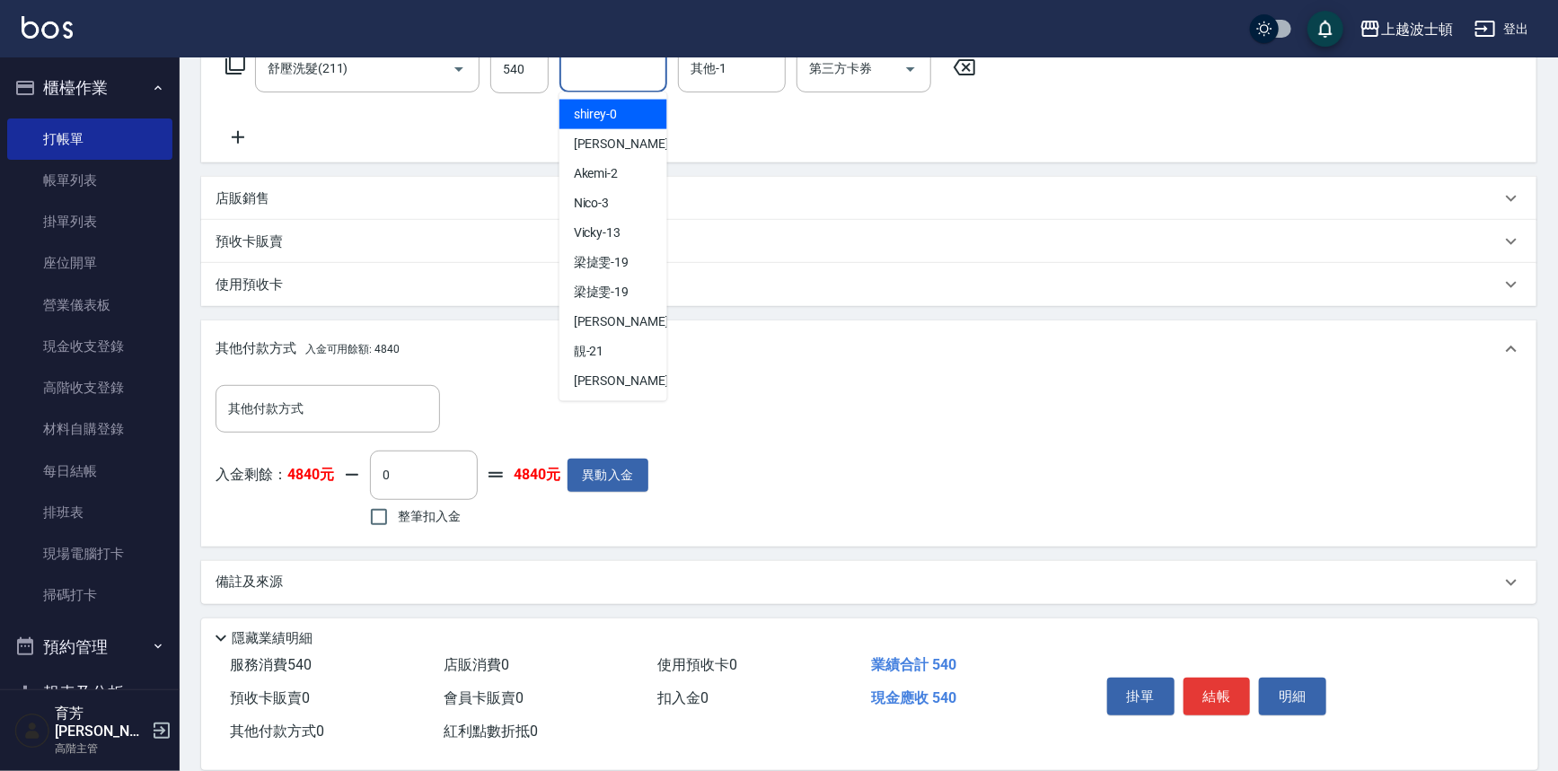
click at [611, 73] on input "洗-1" at bounding box center [613, 68] width 92 height 31
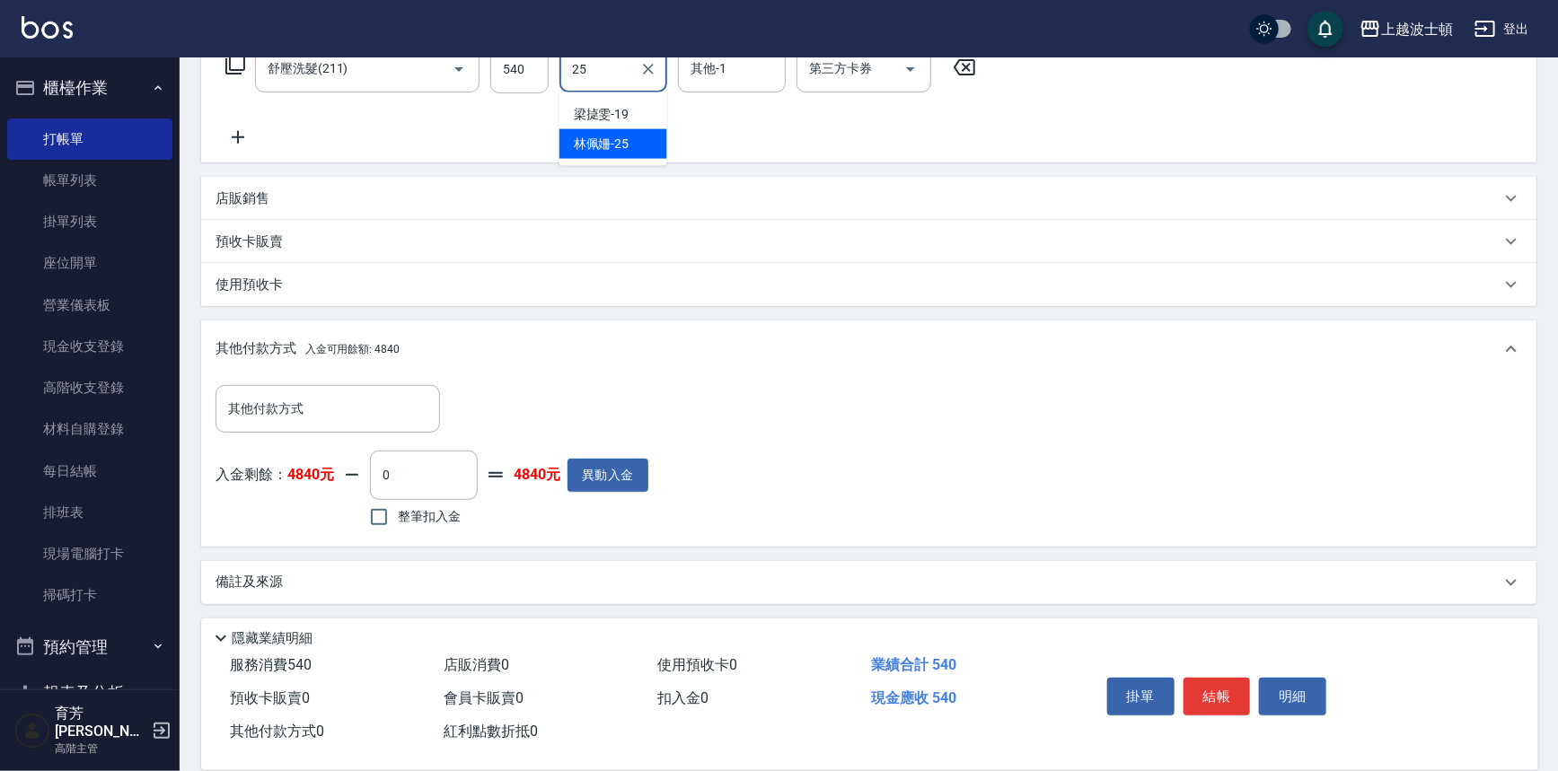
click at [614, 140] on span "[PERSON_NAME]-25" at bounding box center [602, 144] width 56 height 19
type input "[PERSON_NAME]-25"
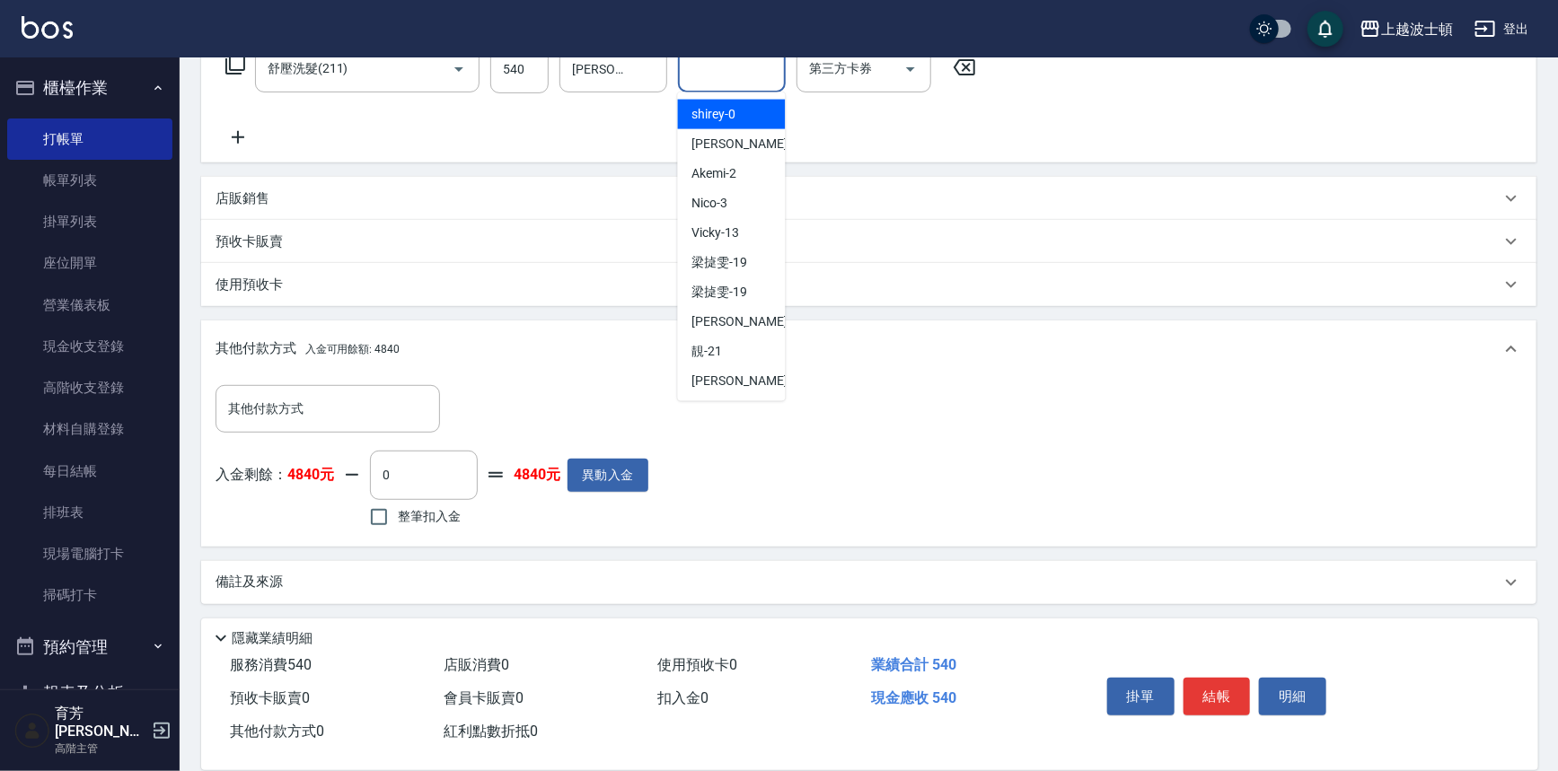
click at [724, 82] on input "其他-1" at bounding box center [732, 68] width 92 height 31
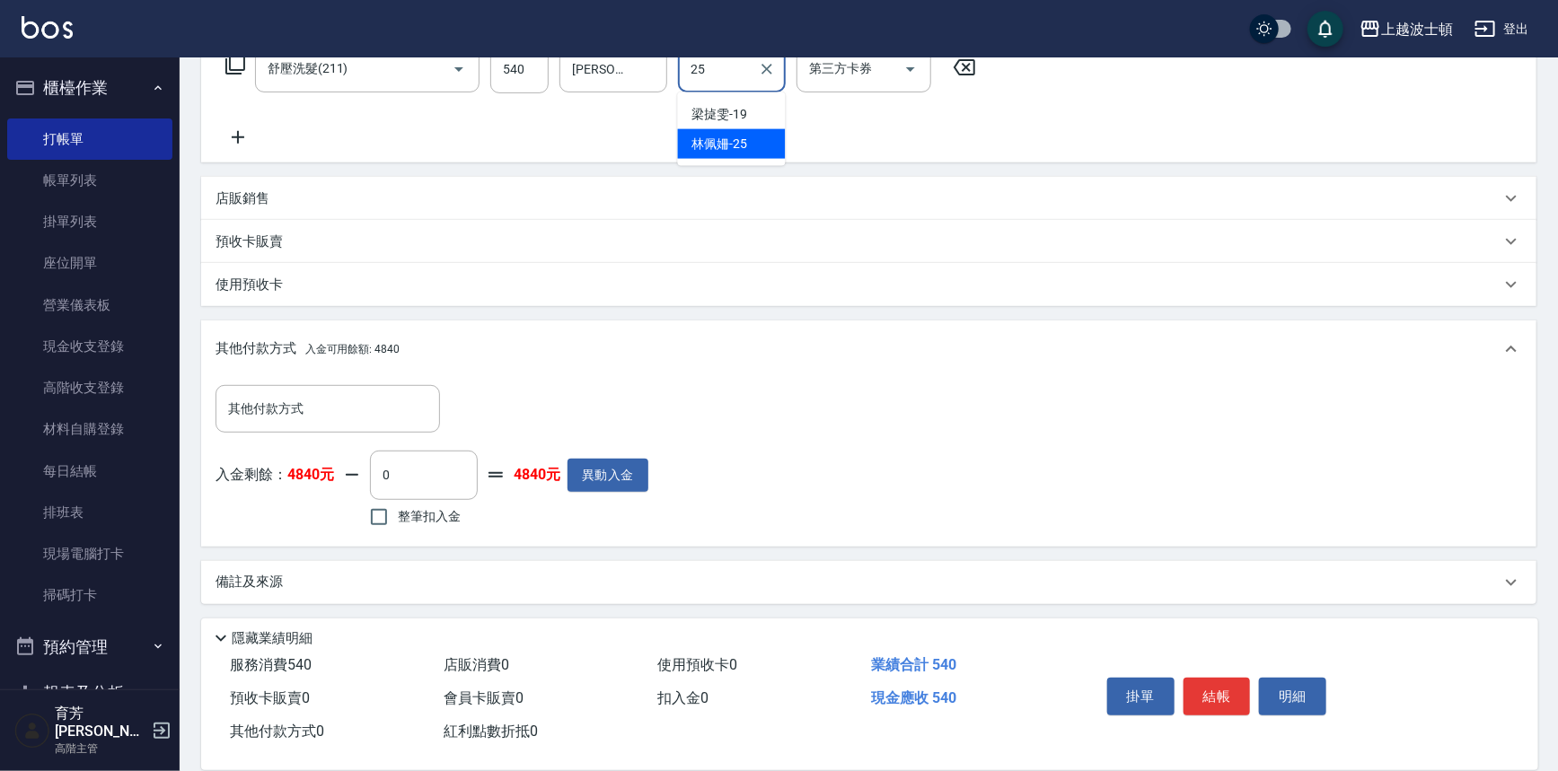
click at [723, 153] on div "[PERSON_NAME]-25" at bounding box center [732, 144] width 108 height 30
type input "[PERSON_NAME]-25"
click at [236, 62] on icon at bounding box center [235, 65] width 22 height 22
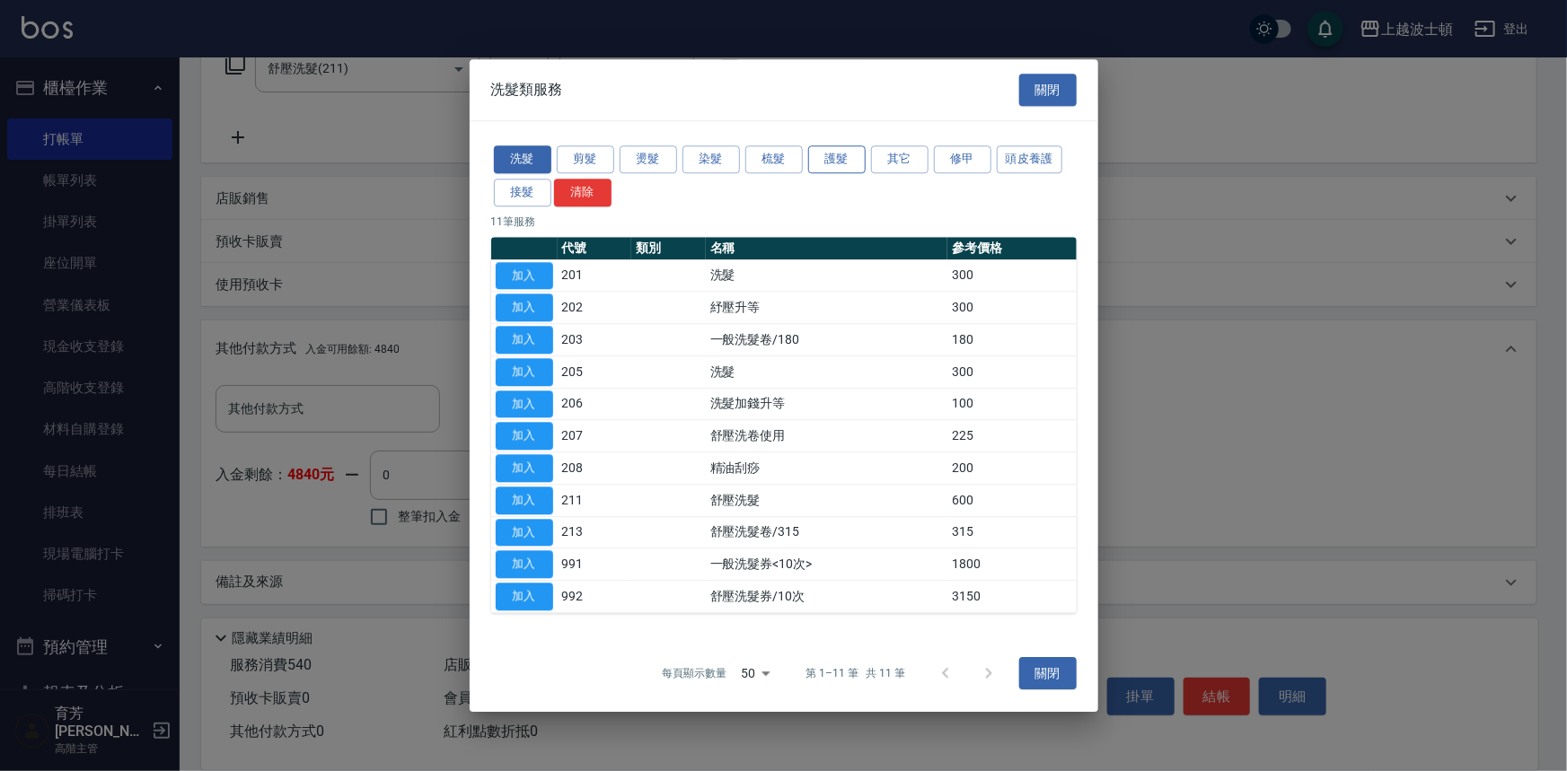
click at [839, 152] on button "護髮" at bounding box center [836, 159] width 57 height 28
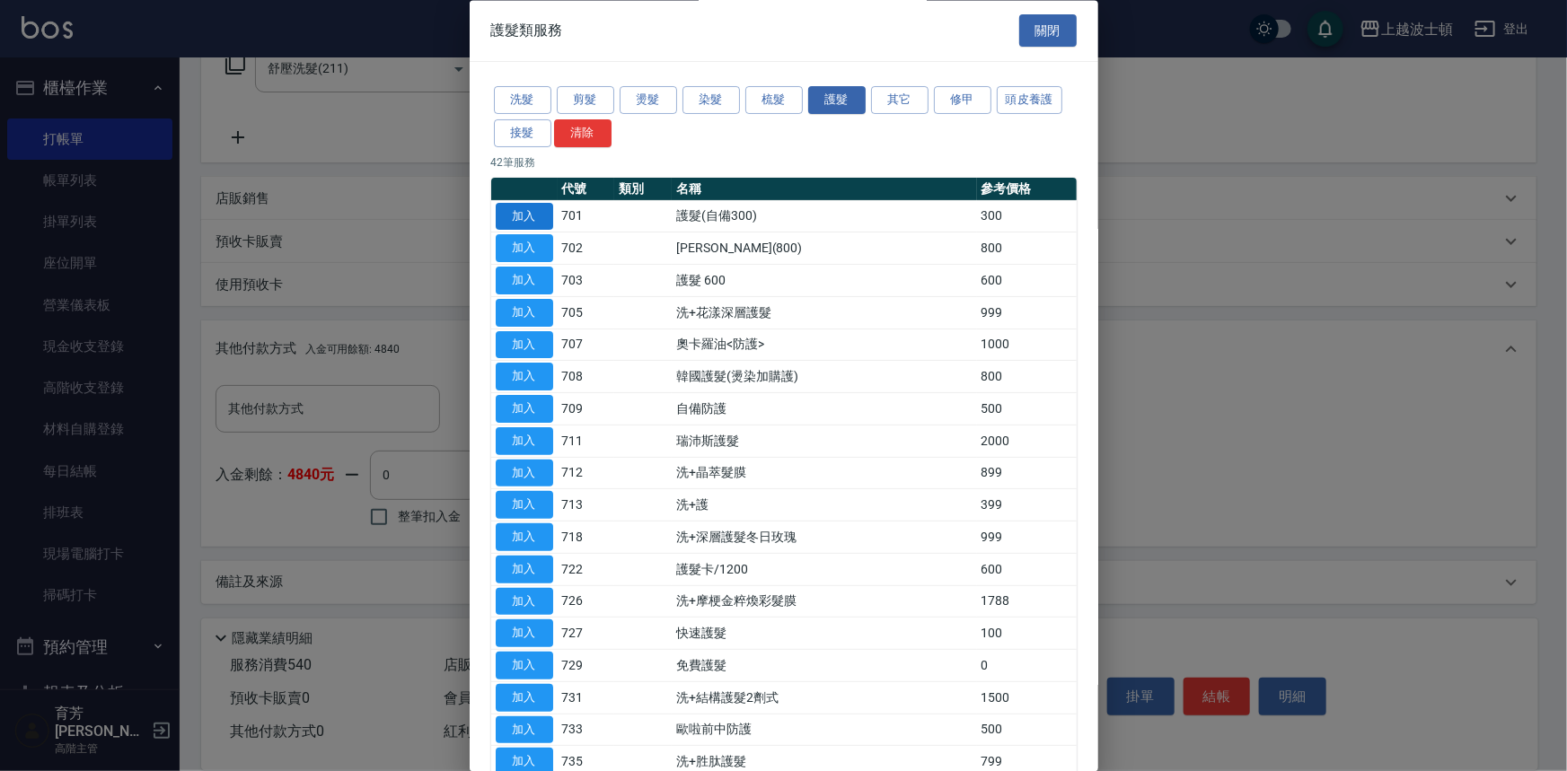
click at [541, 215] on button "加入" at bounding box center [524, 217] width 57 height 28
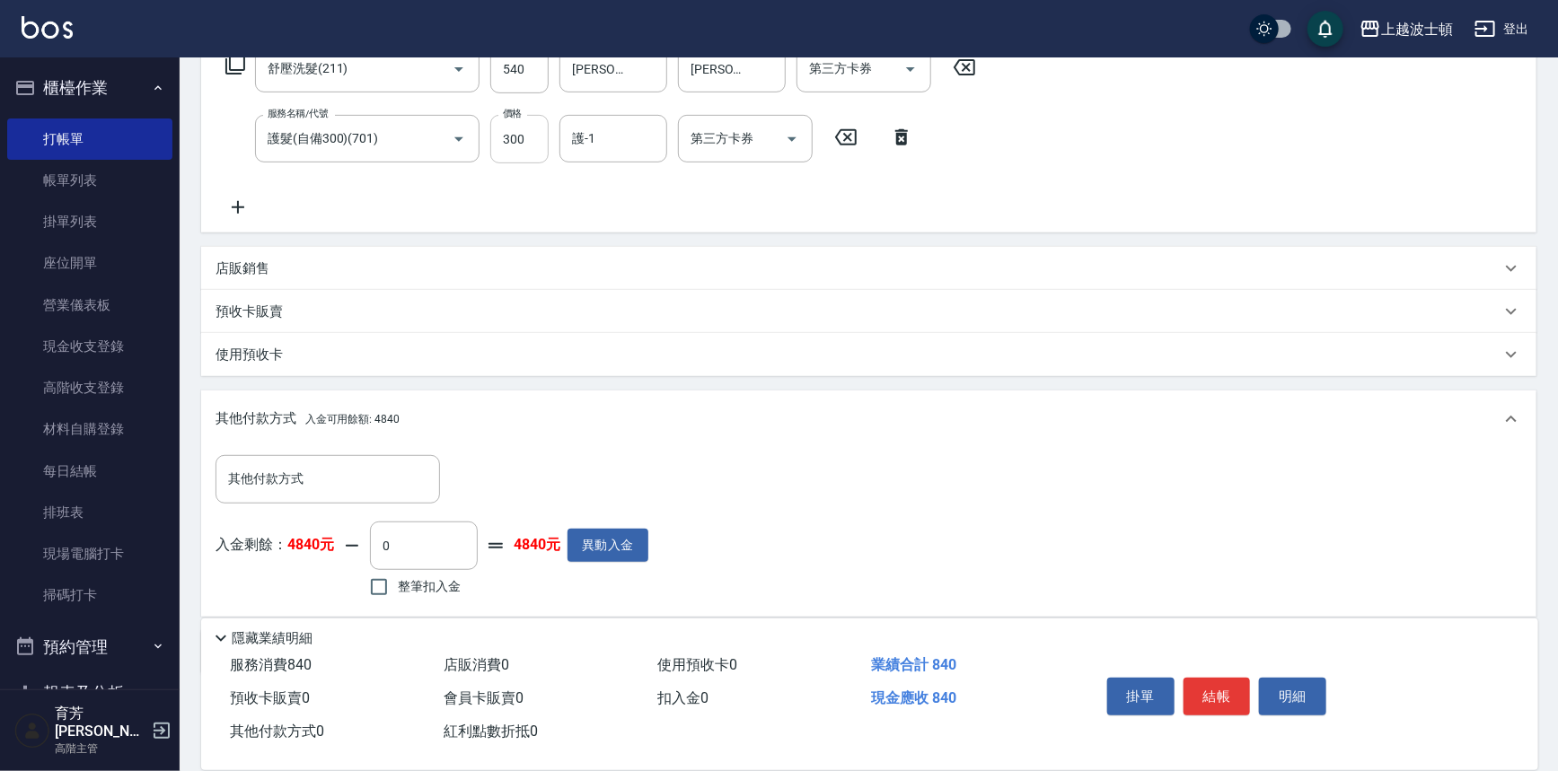
click at [535, 118] on input "300" at bounding box center [519, 139] width 58 height 48
type input "200"
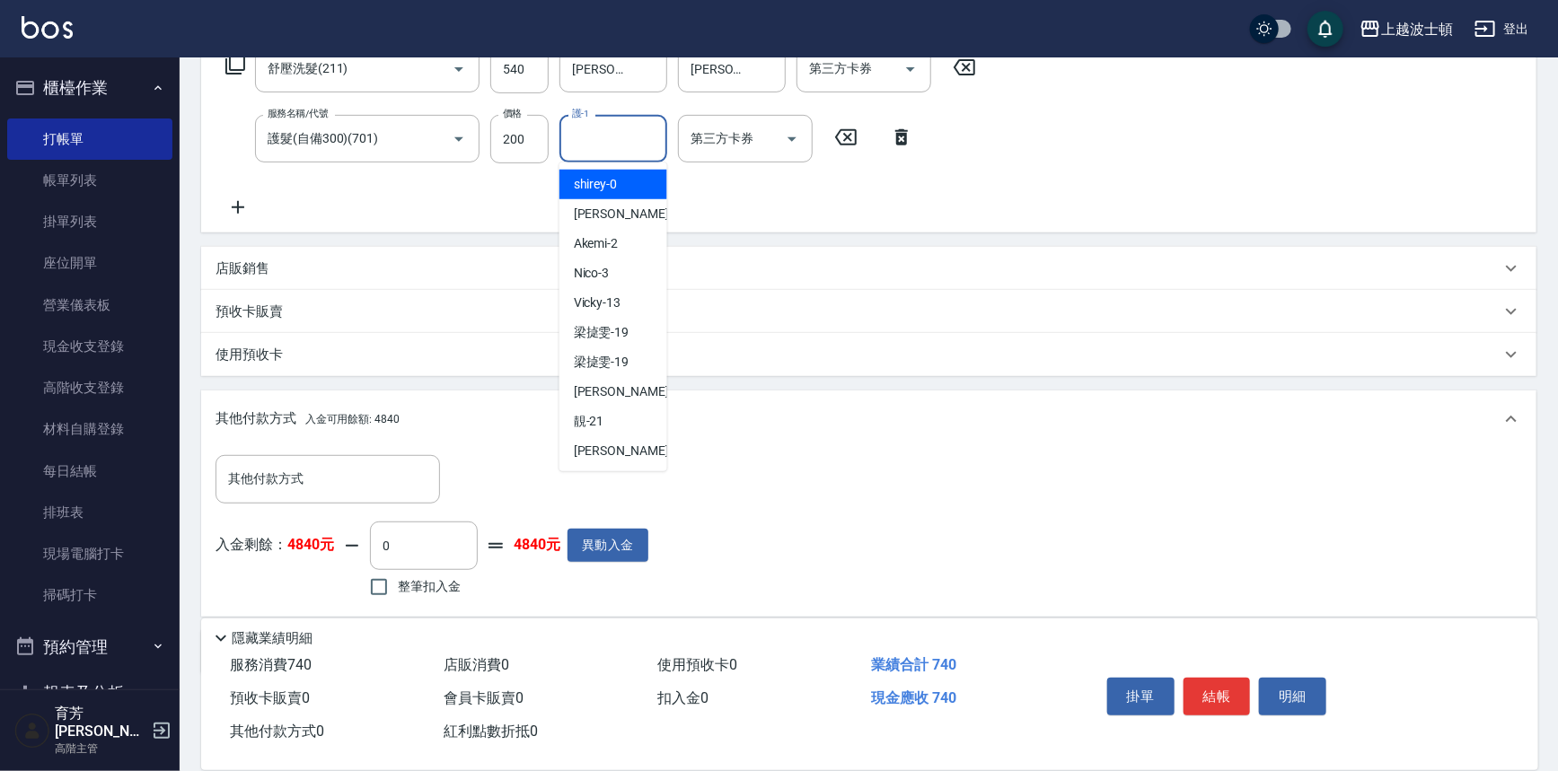
click at [618, 147] on input "護-1" at bounding box center [613, 138] width 92 height 31
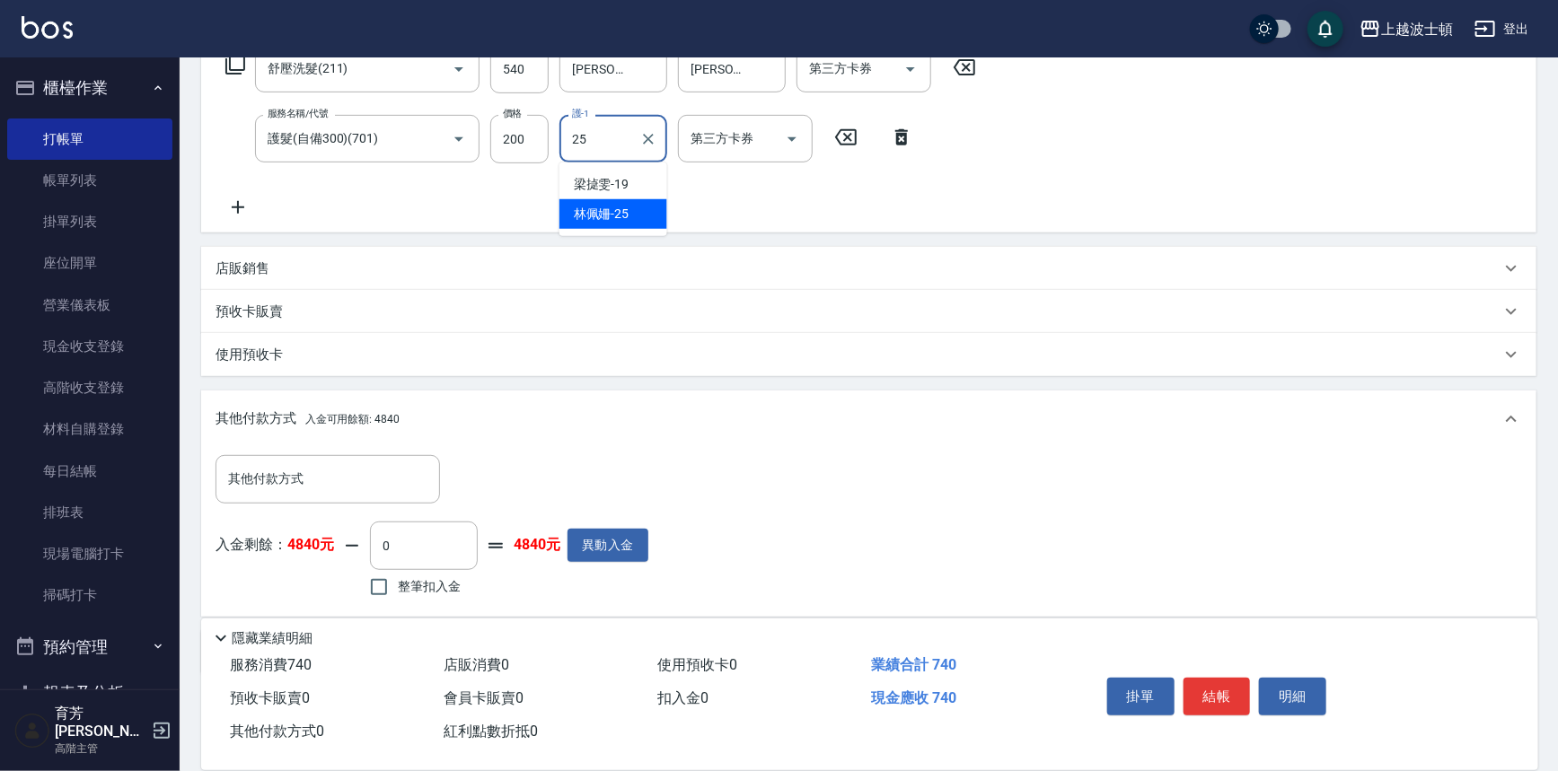
click at [627, 215] on span "[PERSON_NAME]-25" at bounding box center [602, 214] width 56 height 19
type input "[PERSON_NAME]-25"
click at [239, 59] on icon at bounding box center [235, 65] width 22 height 22
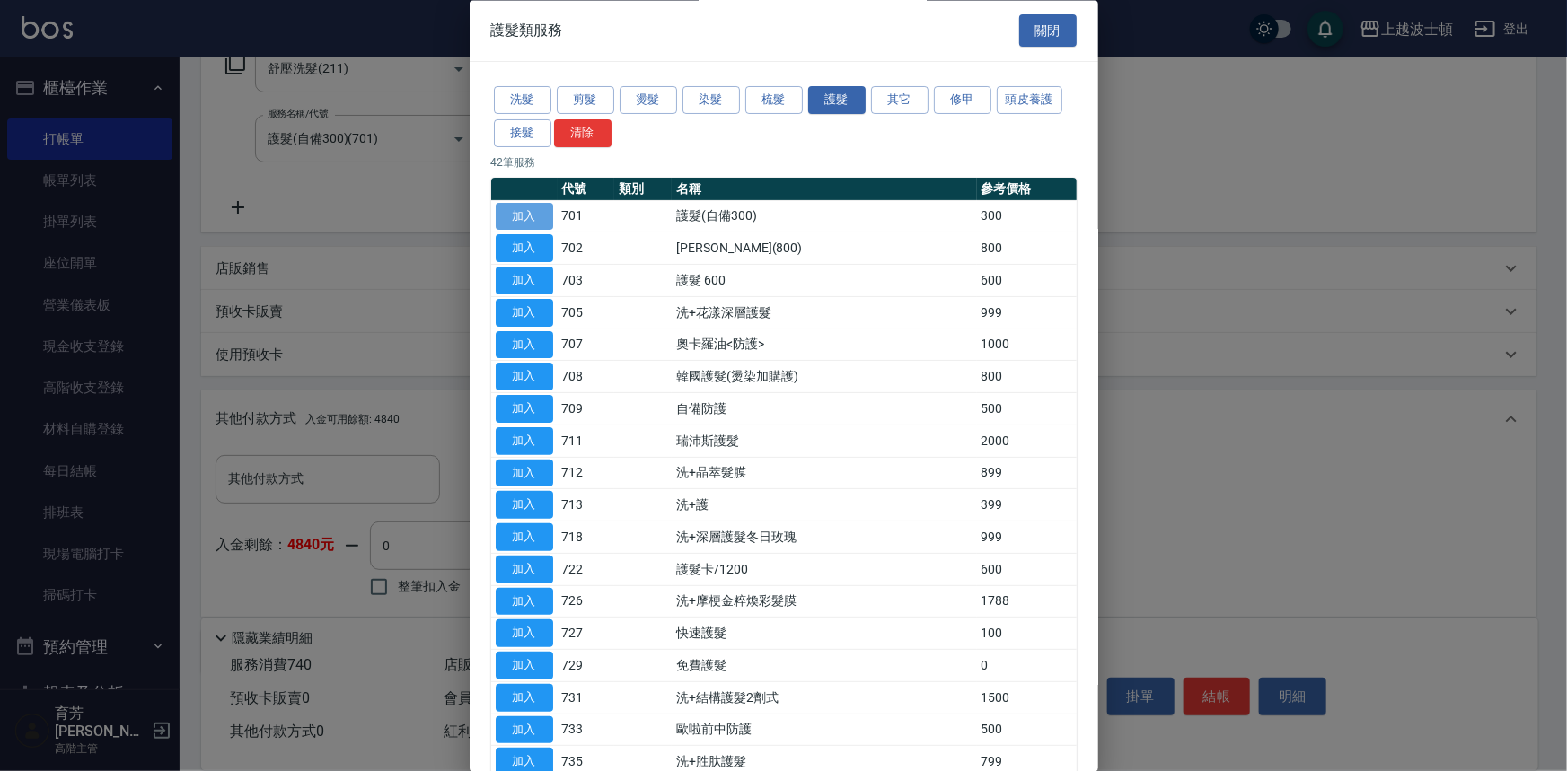
click at [530, 210] on button "加入" at bounding box center [524, 217] width 57 height 28
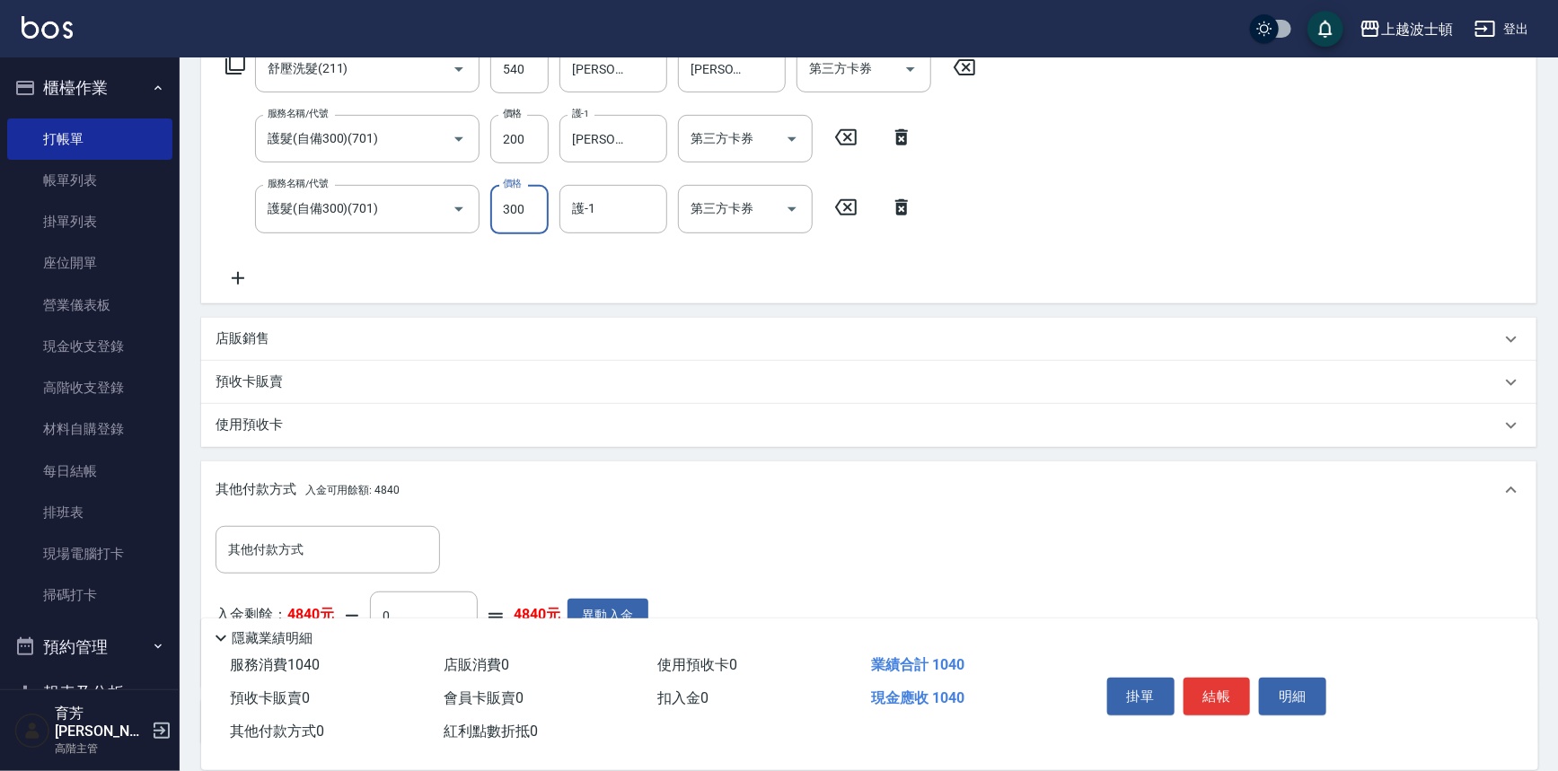
click at [535, 233] on input "300" at bounding box center [519, 209] width 58 height 48
type input "200"
click at [623, 206] on input "護-1" at bounding box center [613, 208] width 92 height 31
click at [620, 286] on span "[PERSON_NAME]-25" at bounding box center [602, 284] width 56 height 19
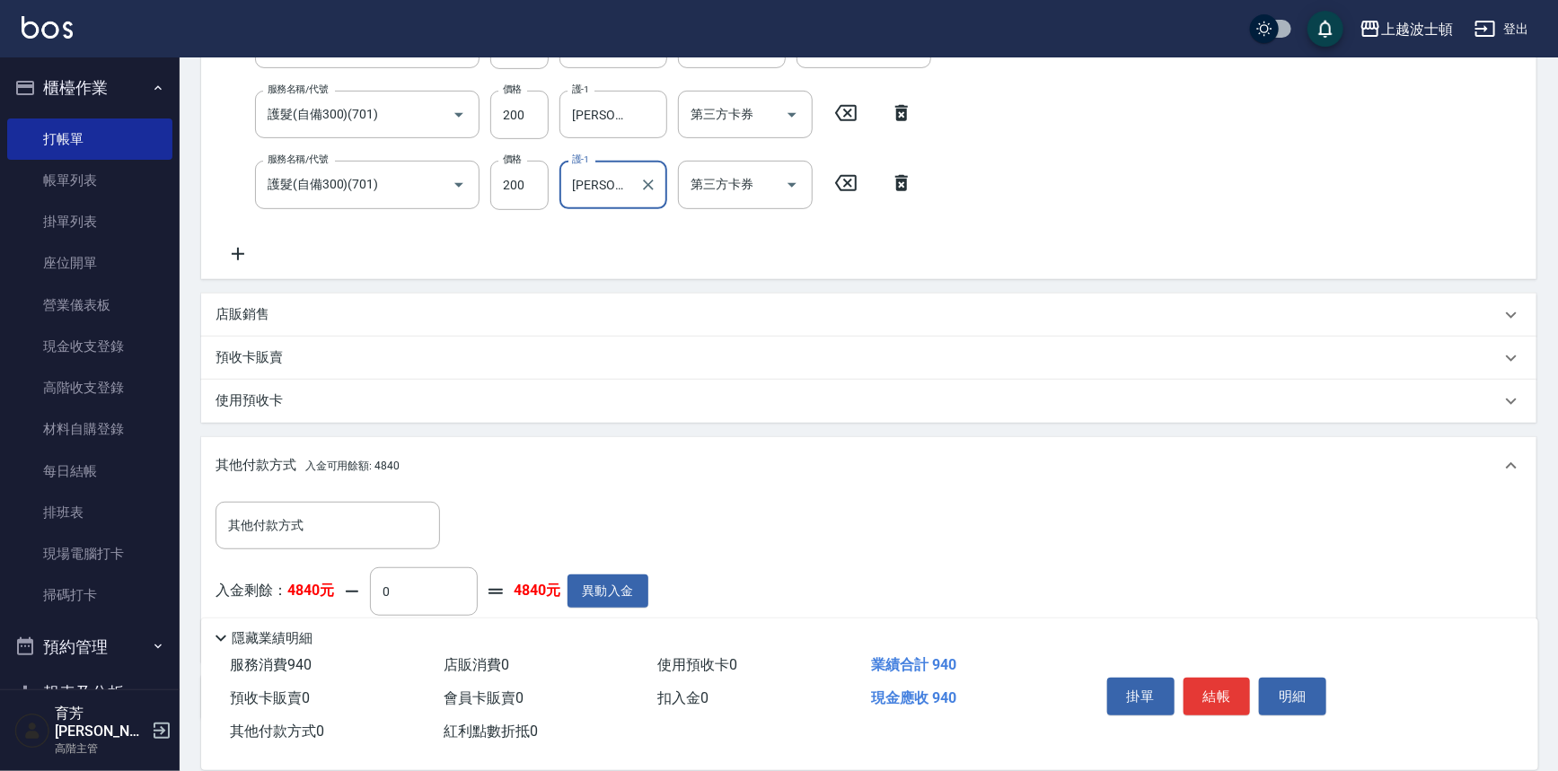
scroll to position [455, 0]
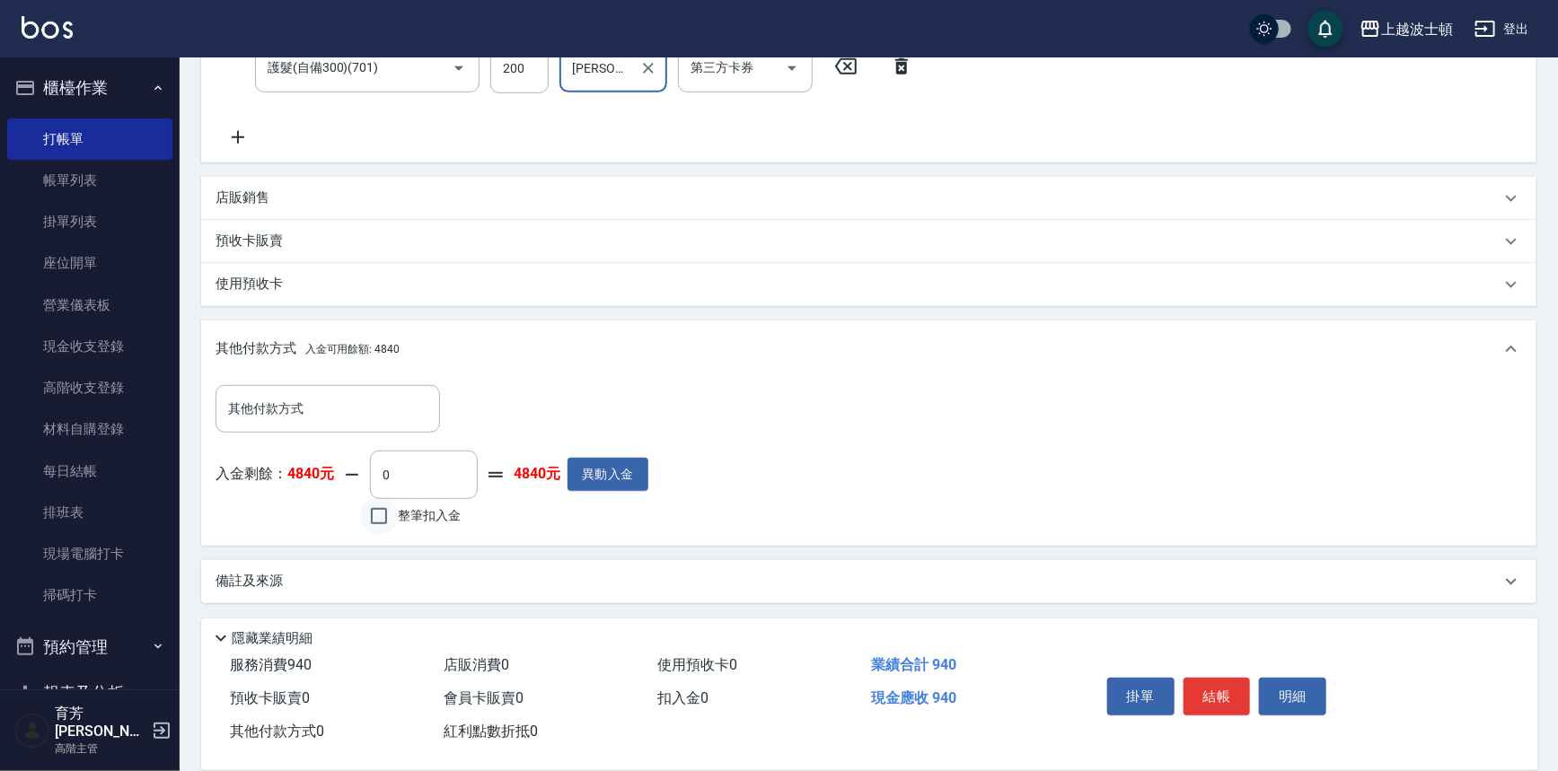
type input "[PERSON_NAME]-25"
click at [365, 518] on input "整筆扣入金" at bounding box center [379, 516] width 38 height 38
checkbox input "true"
type input "940"
click at [1208, 678] on button "結帳" at bounding box center [1216, 697] width 67 height 38
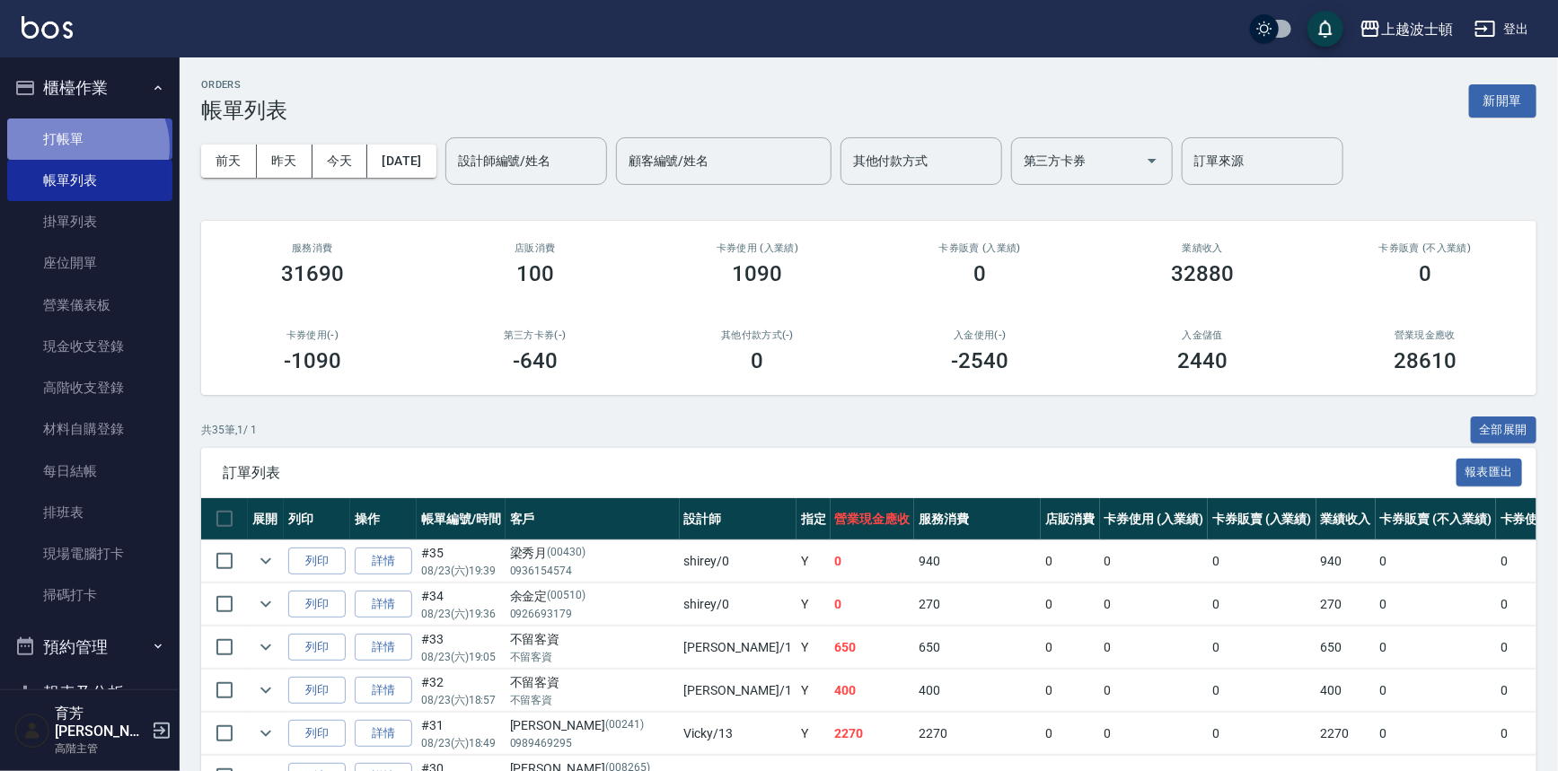
click at [85, 146] on link "打帳單" at bounding box center [89, 139] width 165 height 41
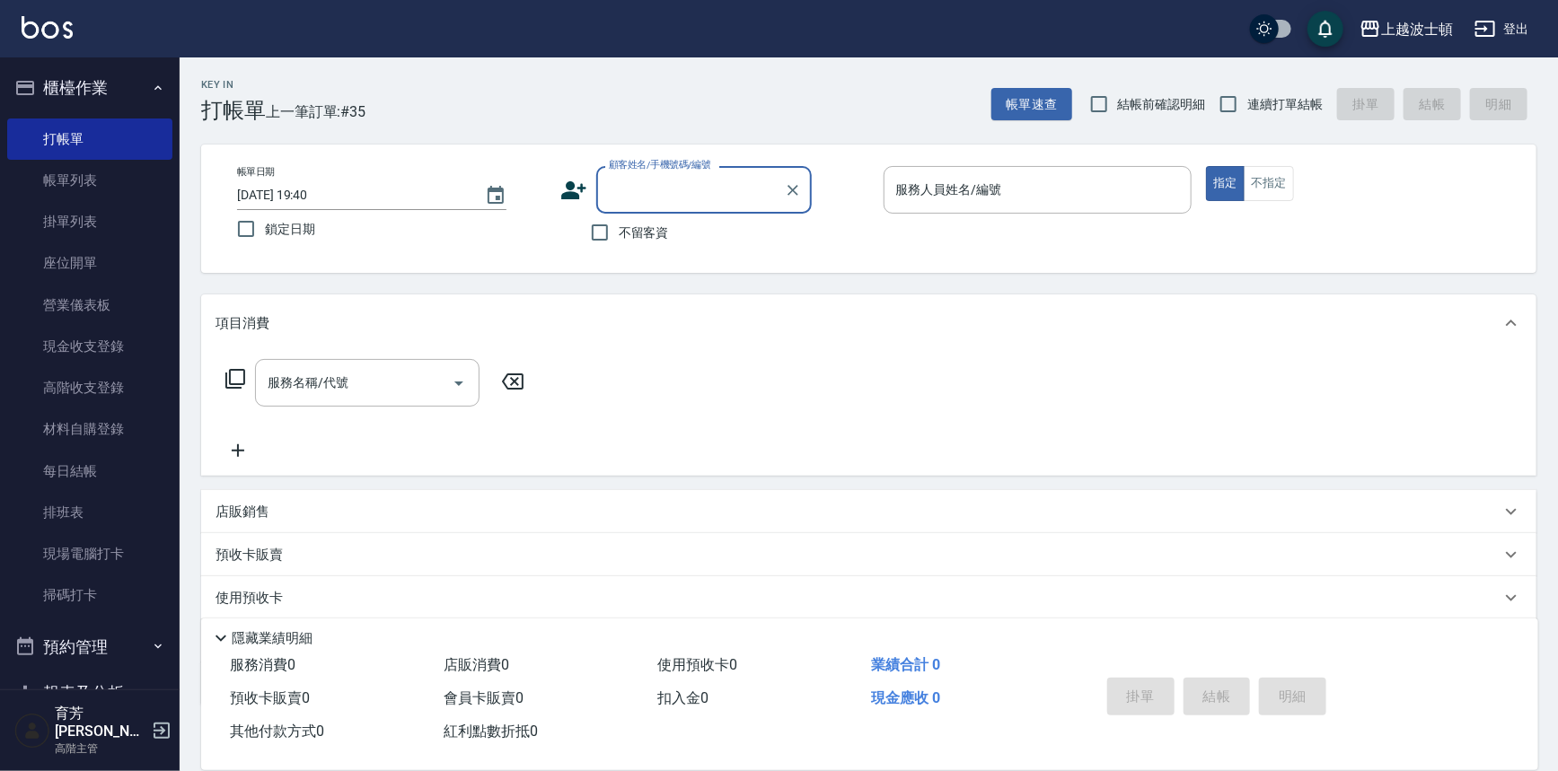
click at [679, 180] on input "顧客姓名/手機號碼/編號" at bounding box center [690, 189] width 172 height 31
type input "5"
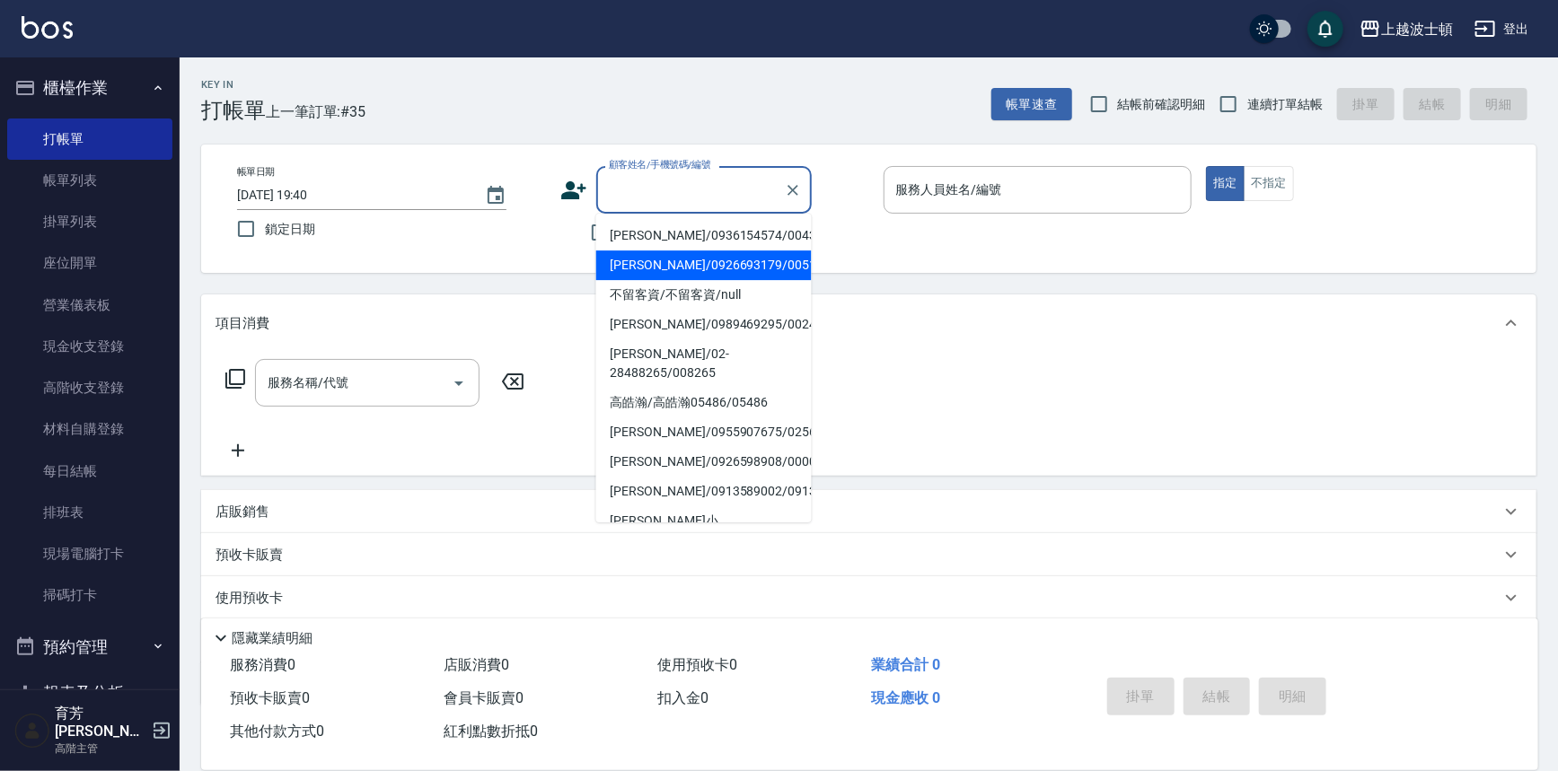
click at [611, 183] on input "顧客姓名/手機號碼/編號" at bounding box center [690, 189] width 172 height 31
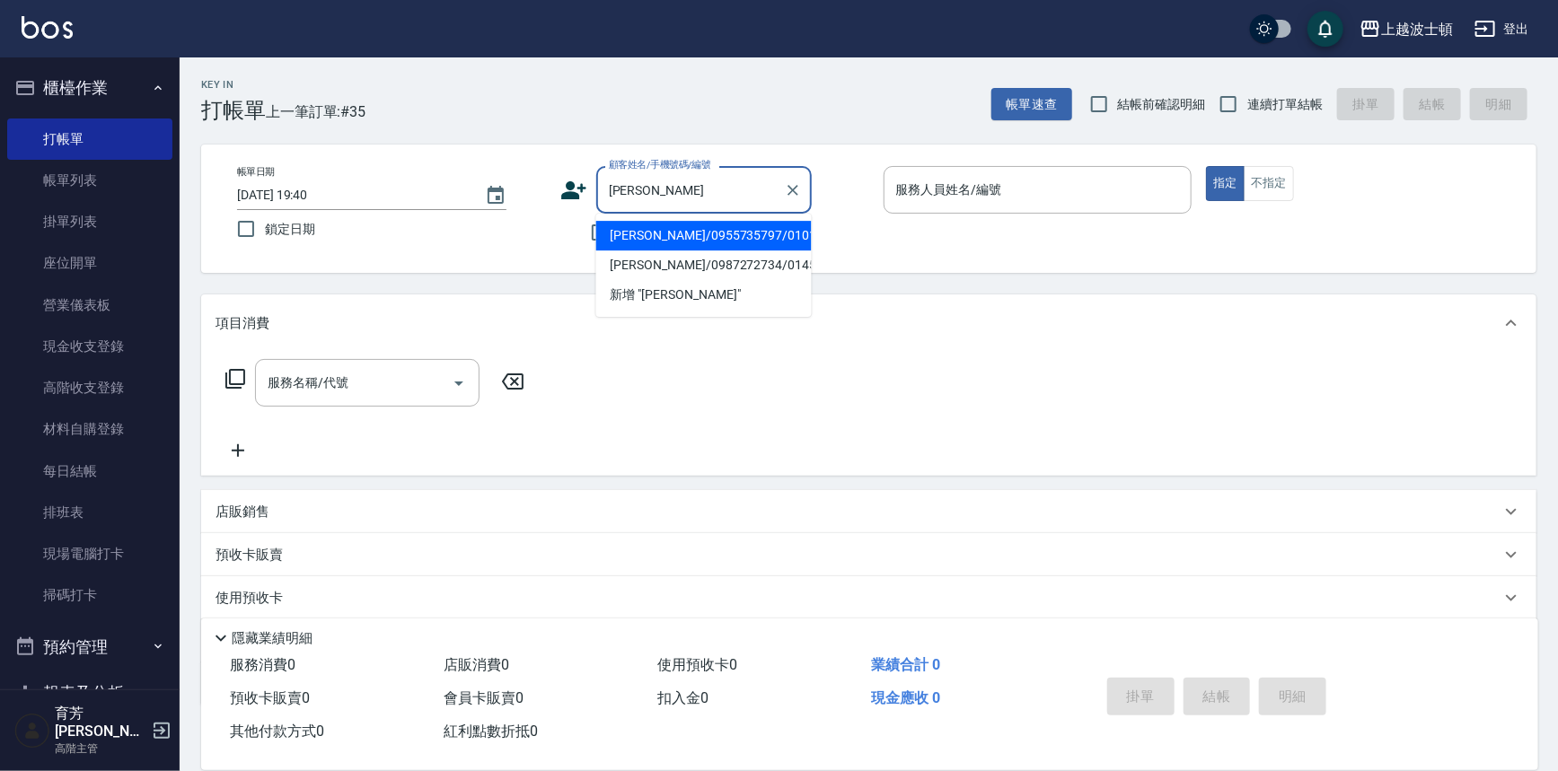
click at [748, 225] on li "[PERSON_NAME]/0955735797/010130" at bounding box center [703, 236] width 215 height 30
type input "[PERSON_NAME]/0955735797/010130"
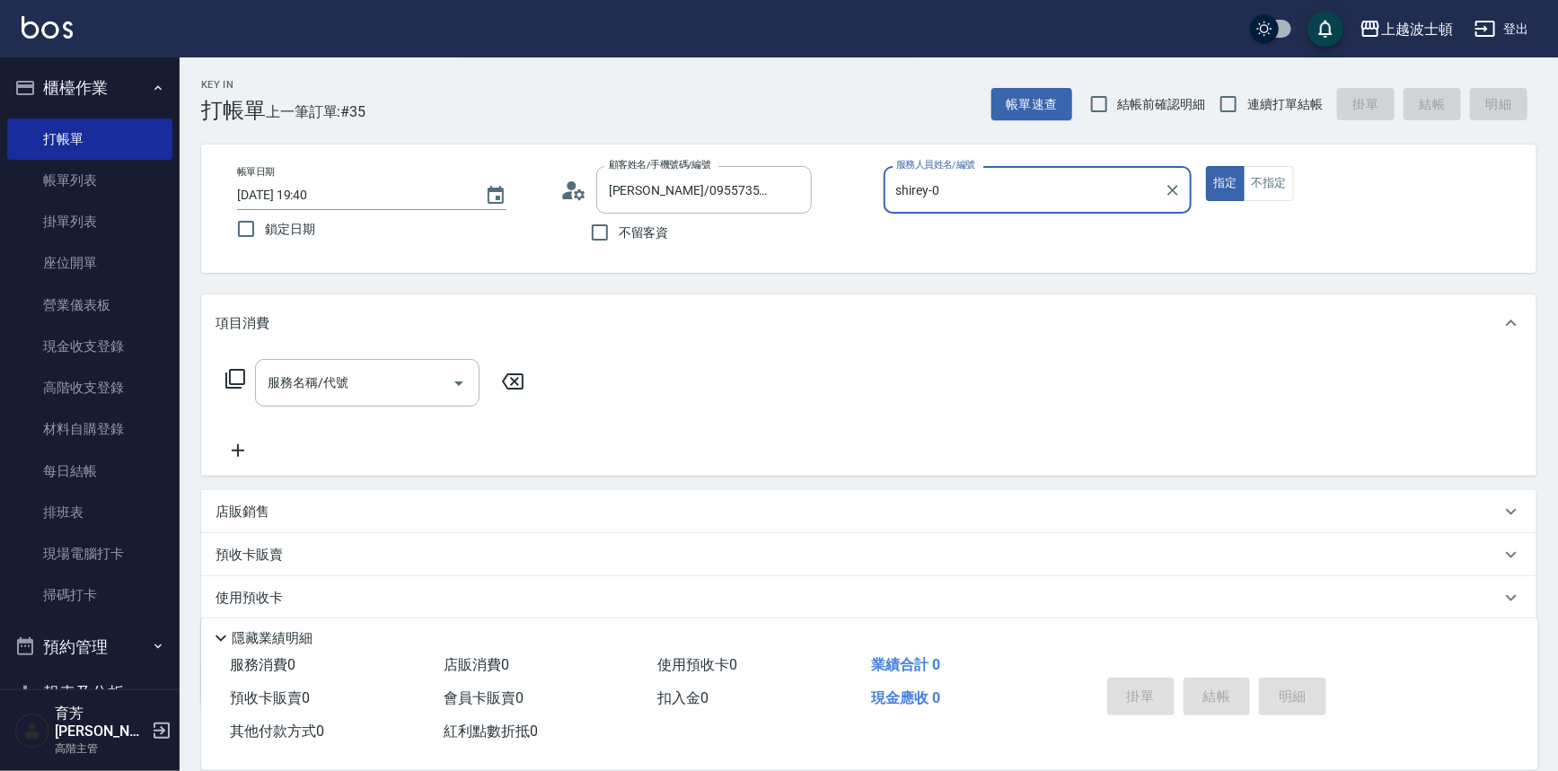
type input "shirey-0"
click at [233, 378] on icon at bounding box center [235, 379] width 22 height 22
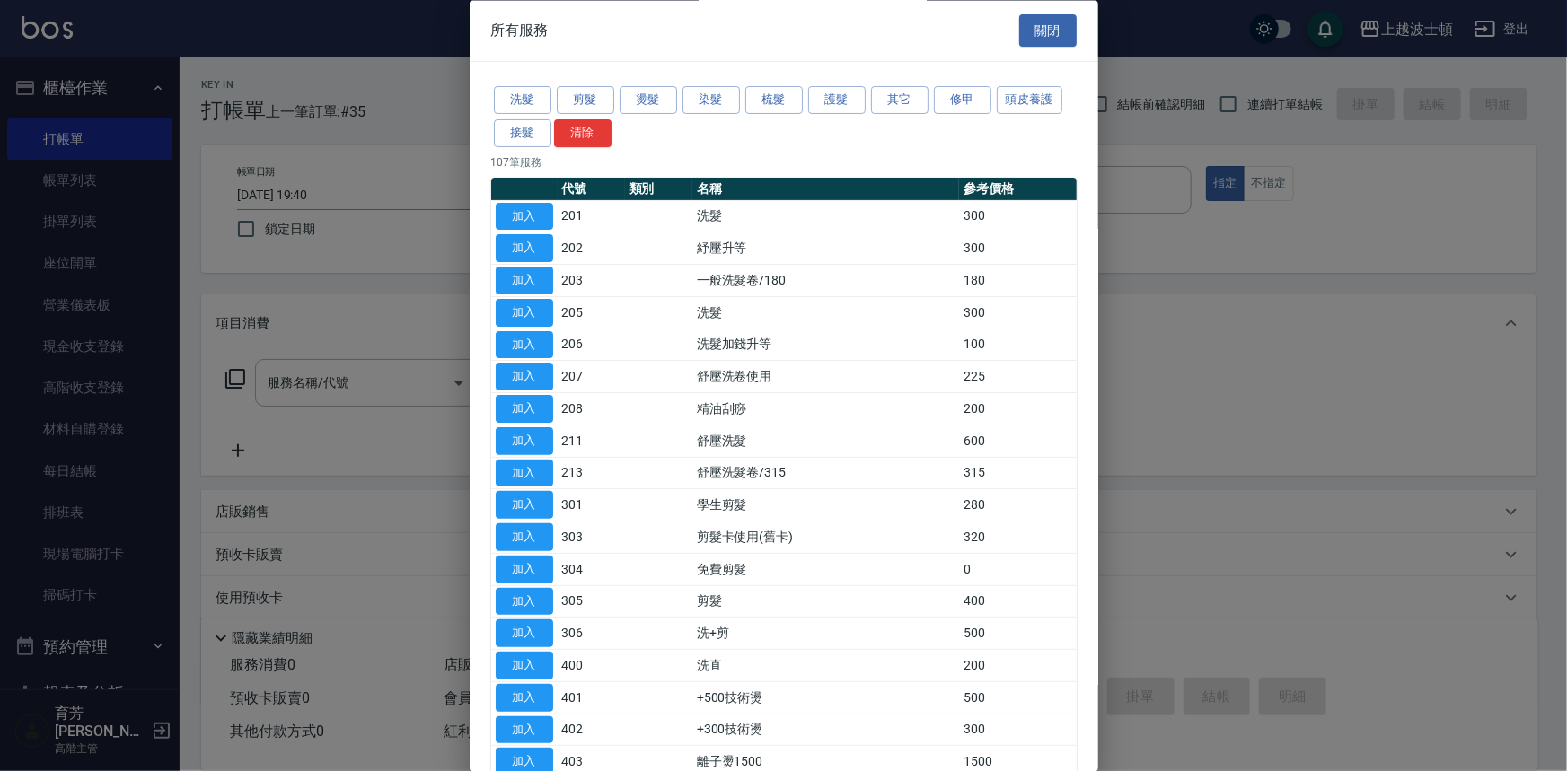
click at [530, 198] on th at bounding box center [524, 189] width 66 height 23
click at [529, 211] on button "加入" at bounding box center [524, 217] width 57 height 28
type input "洗髮(201)"
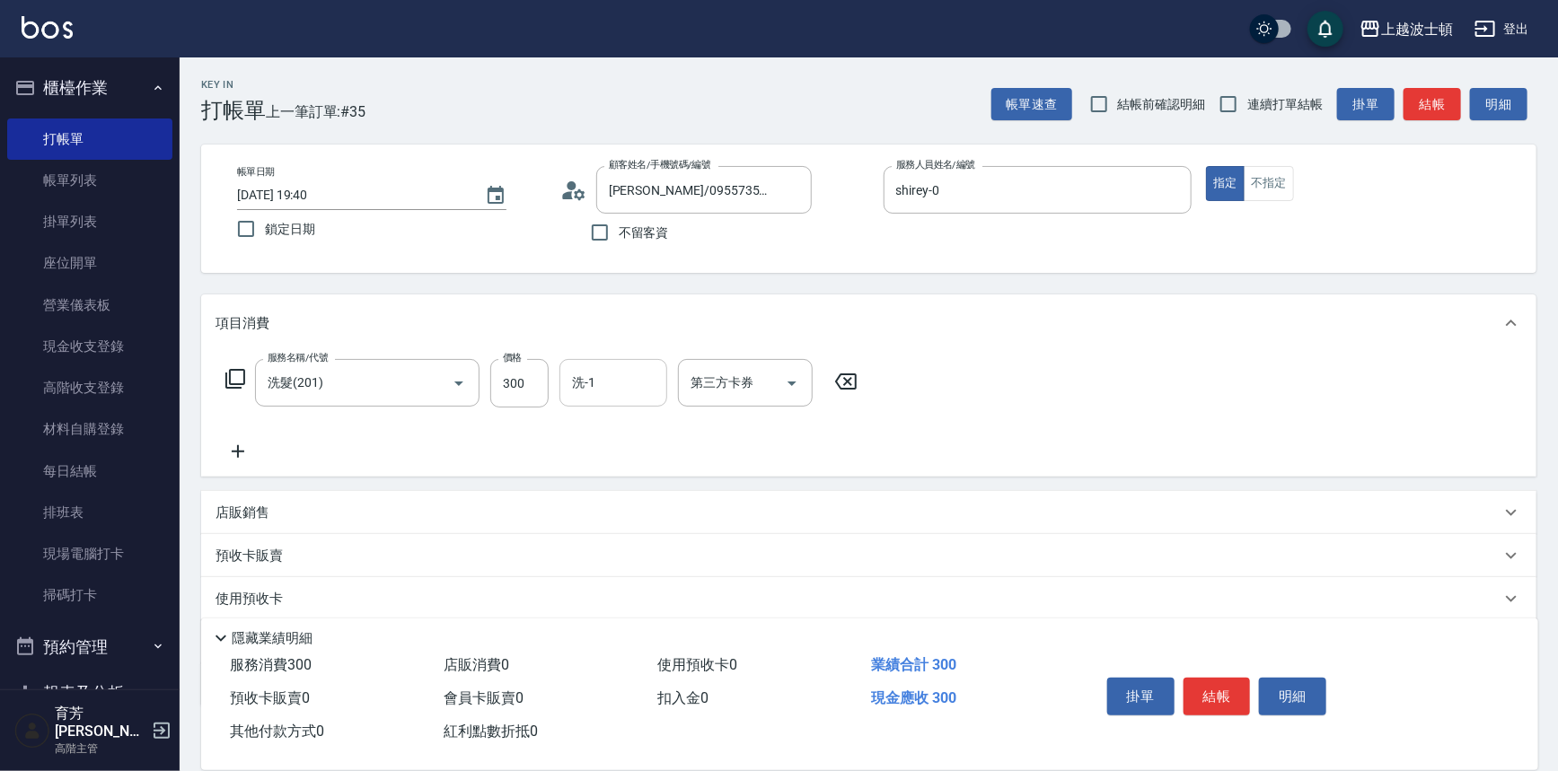
click at [623, 402] on div "洗-1" at bounding box center [613, 383] width 108 height 48
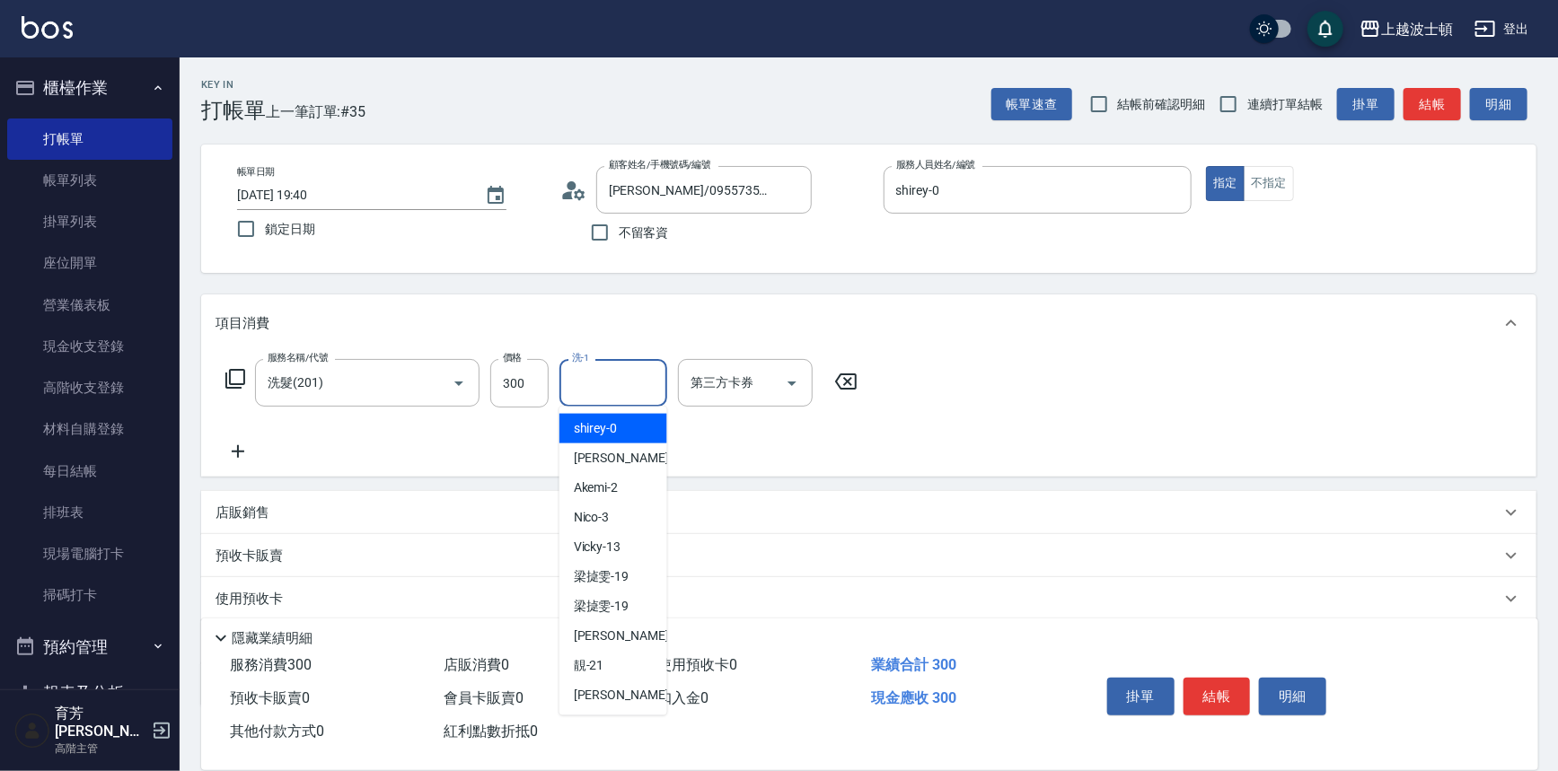
click at [623, 422] on div "shirey -0" at bounding box center [613, 429] width 108 height 30
type input "shirey-0"
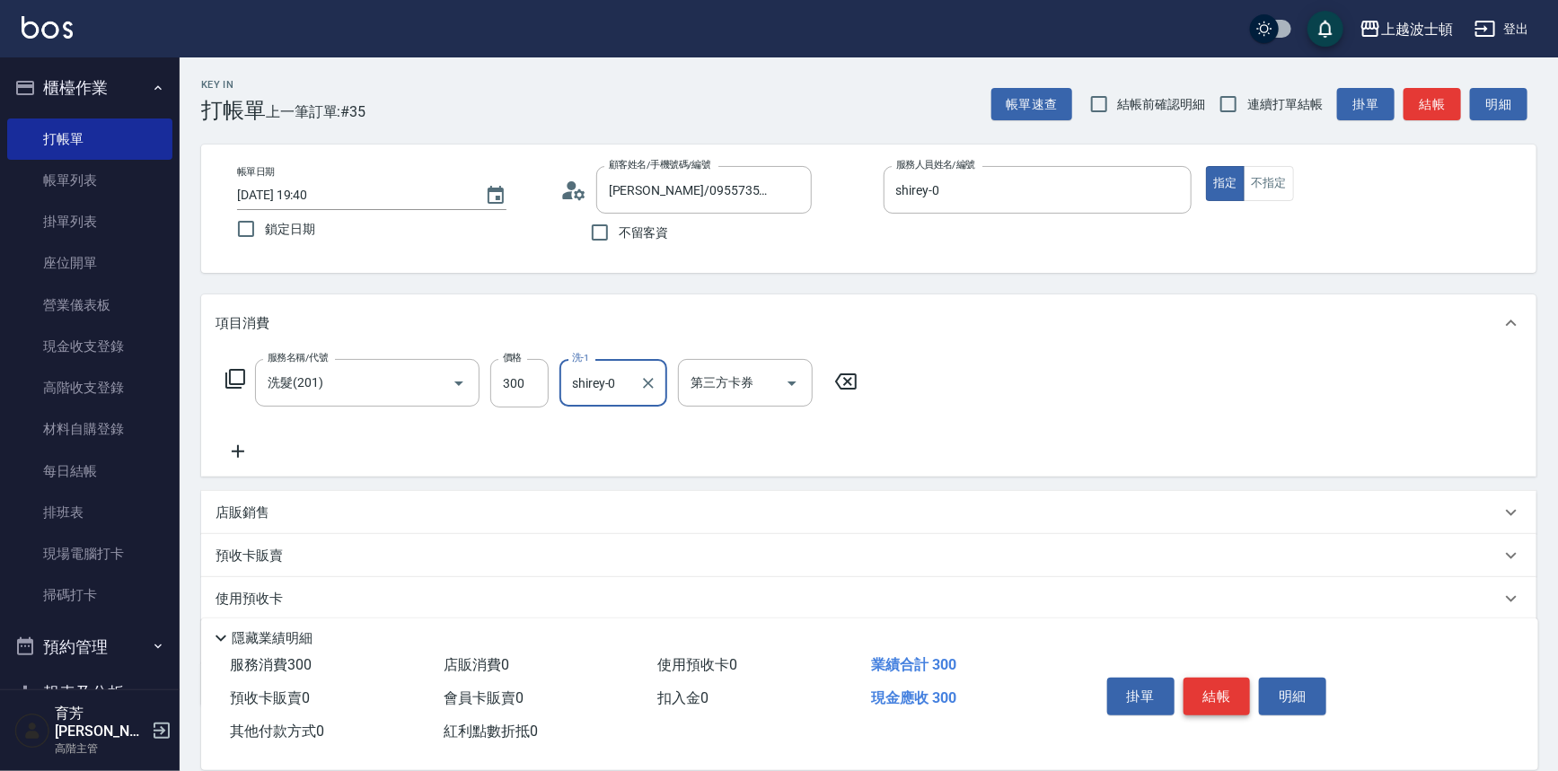
click at [1215, 678] on button "結帳" at bounding box center [1216, 697] width 67 height 38
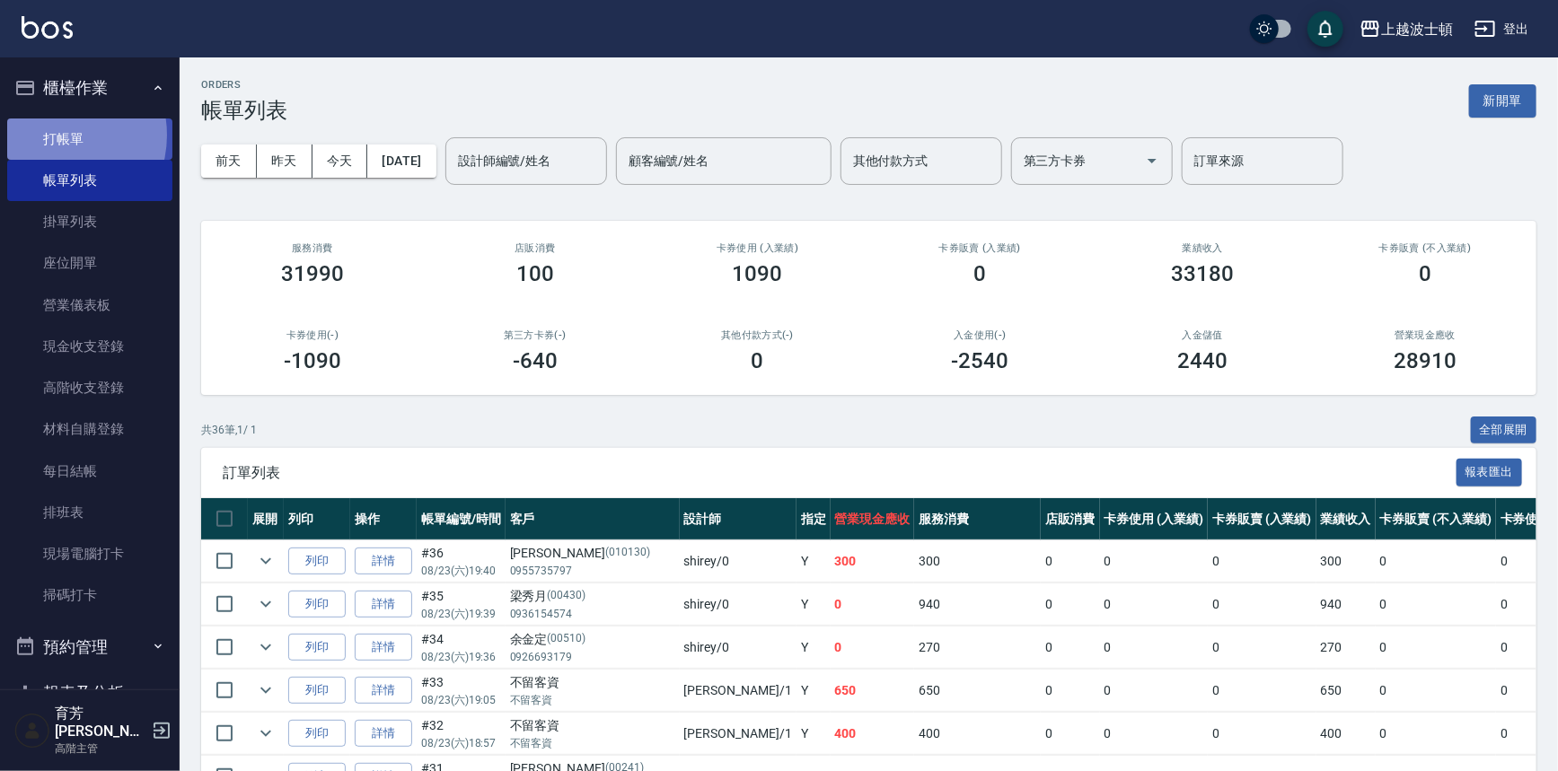
click at [56, 135] on link "打帳單" at bounding box center [89, 139] width 165 height 41
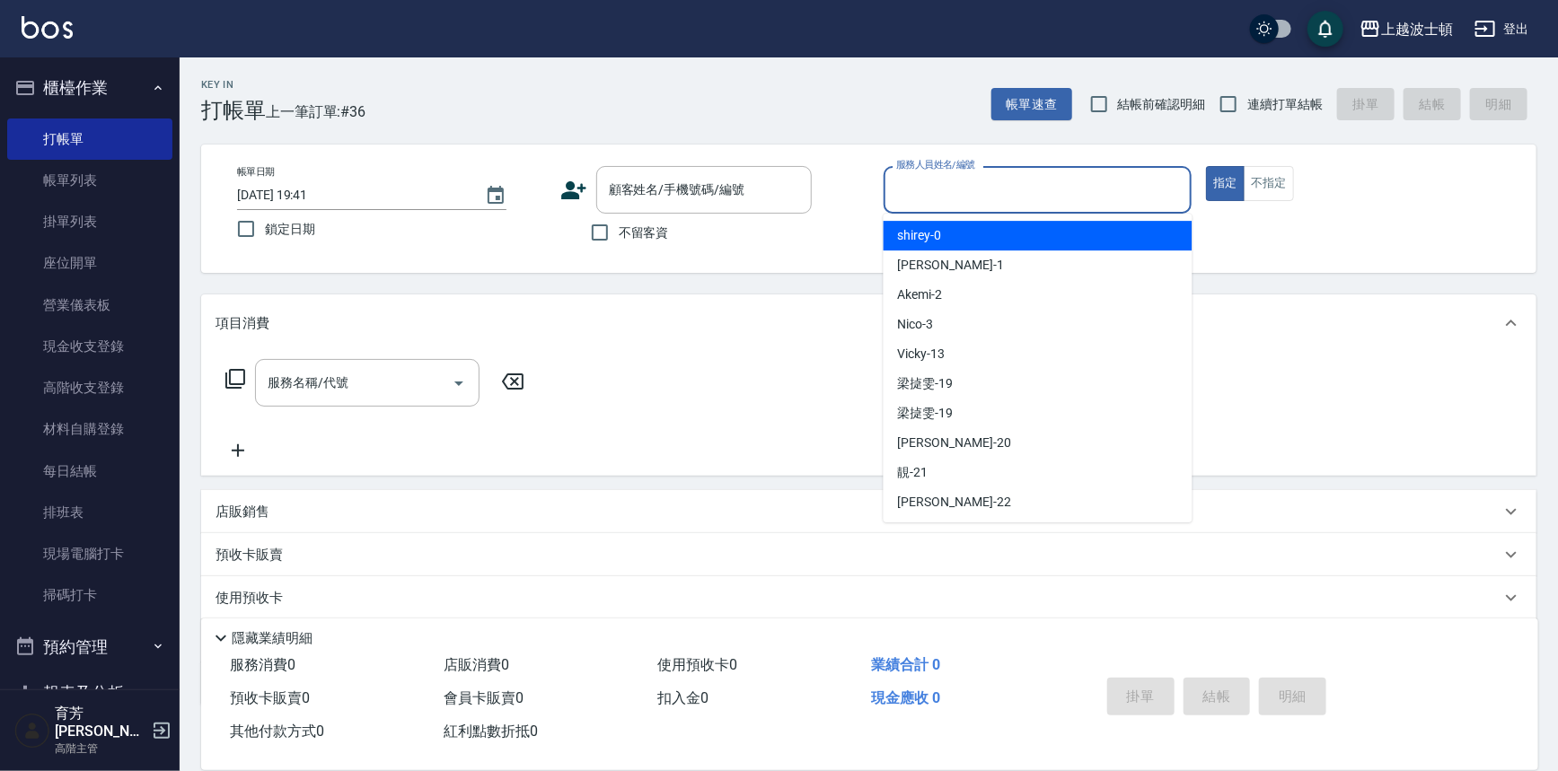
click at [944, 198] on input "服務人員姓名/編號" at bounding box center [1038, 189] width 293 height 31
click at [944, 206] on div "服務人員姓名/編號" at bounding box center [1037, 190] width 309 height 48
click at [946, 229] on div "shirey -0" at bounding box center [1037, 236] width 309 height 30
type input "shirey-0"
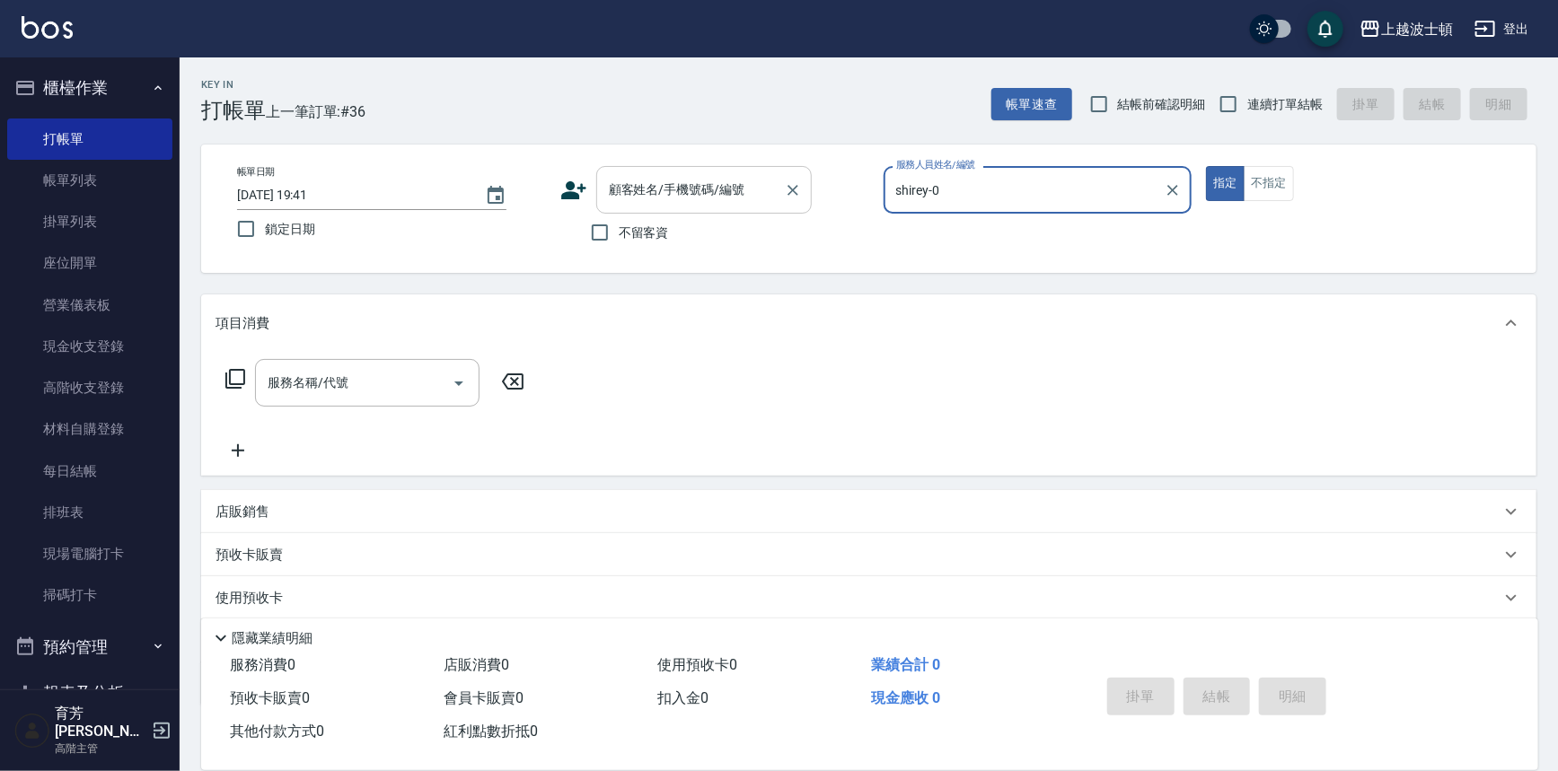
click at [666, 191] on input "顧客姓名/手機號碼/編號" at bounding box center [690, 189] width 172 height 31
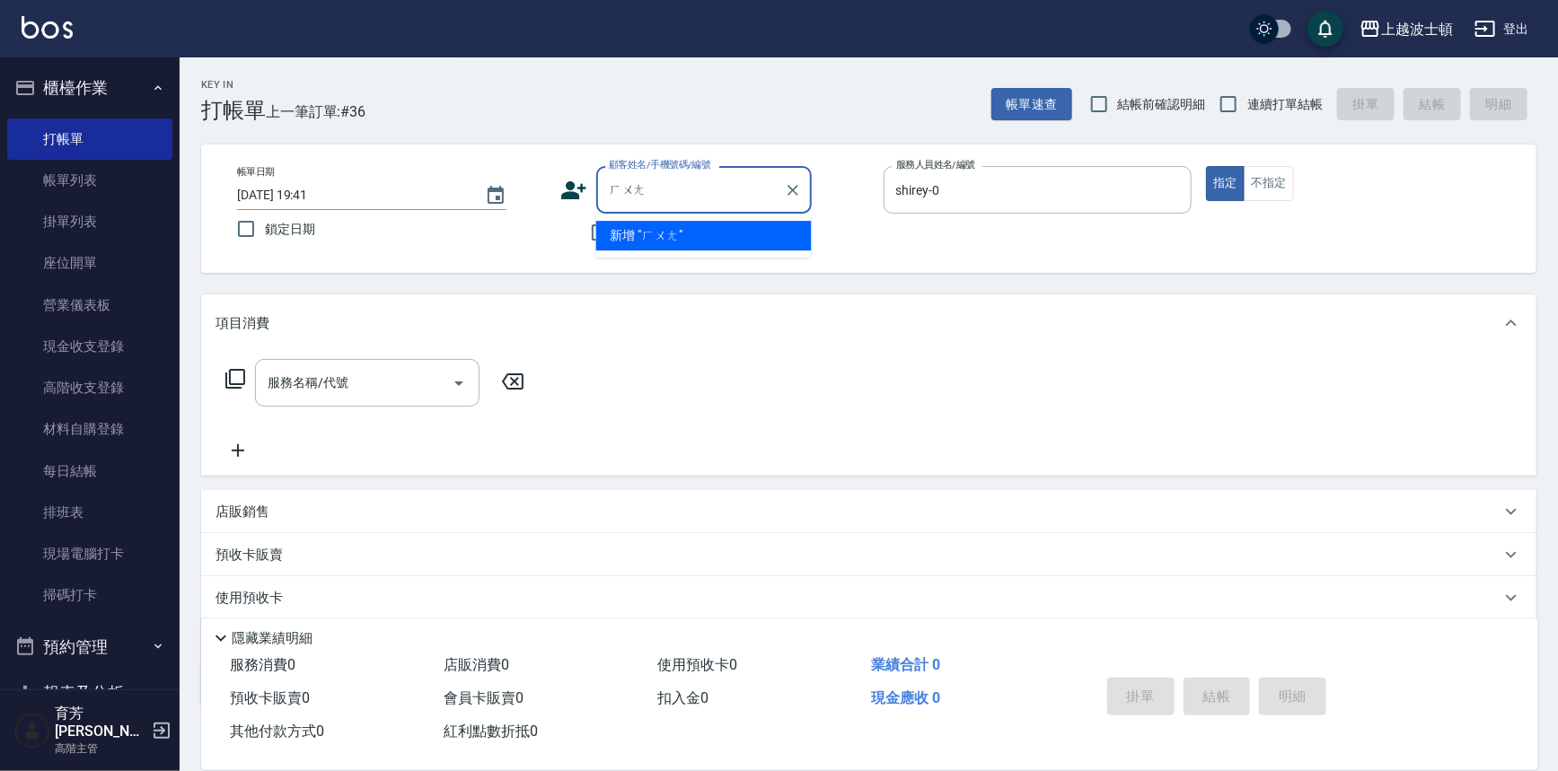
type input "煌"
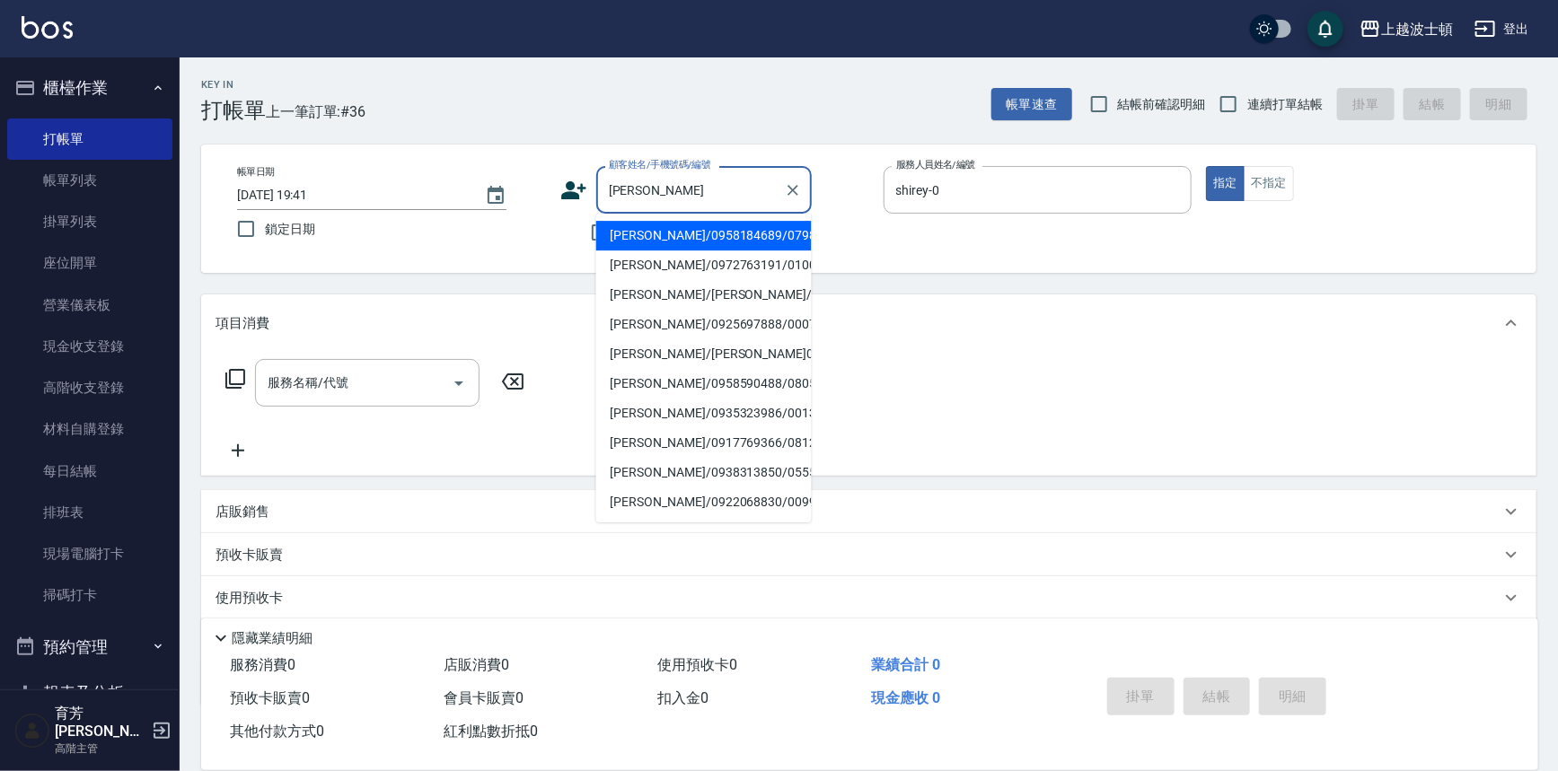
click at [672, 261] on li "[PERSON_NAME]/0972763191/0100101" at bounding box center [703, 265] width 215 height 30
type input "[PERSON_NAME]/0972763191/0100101"
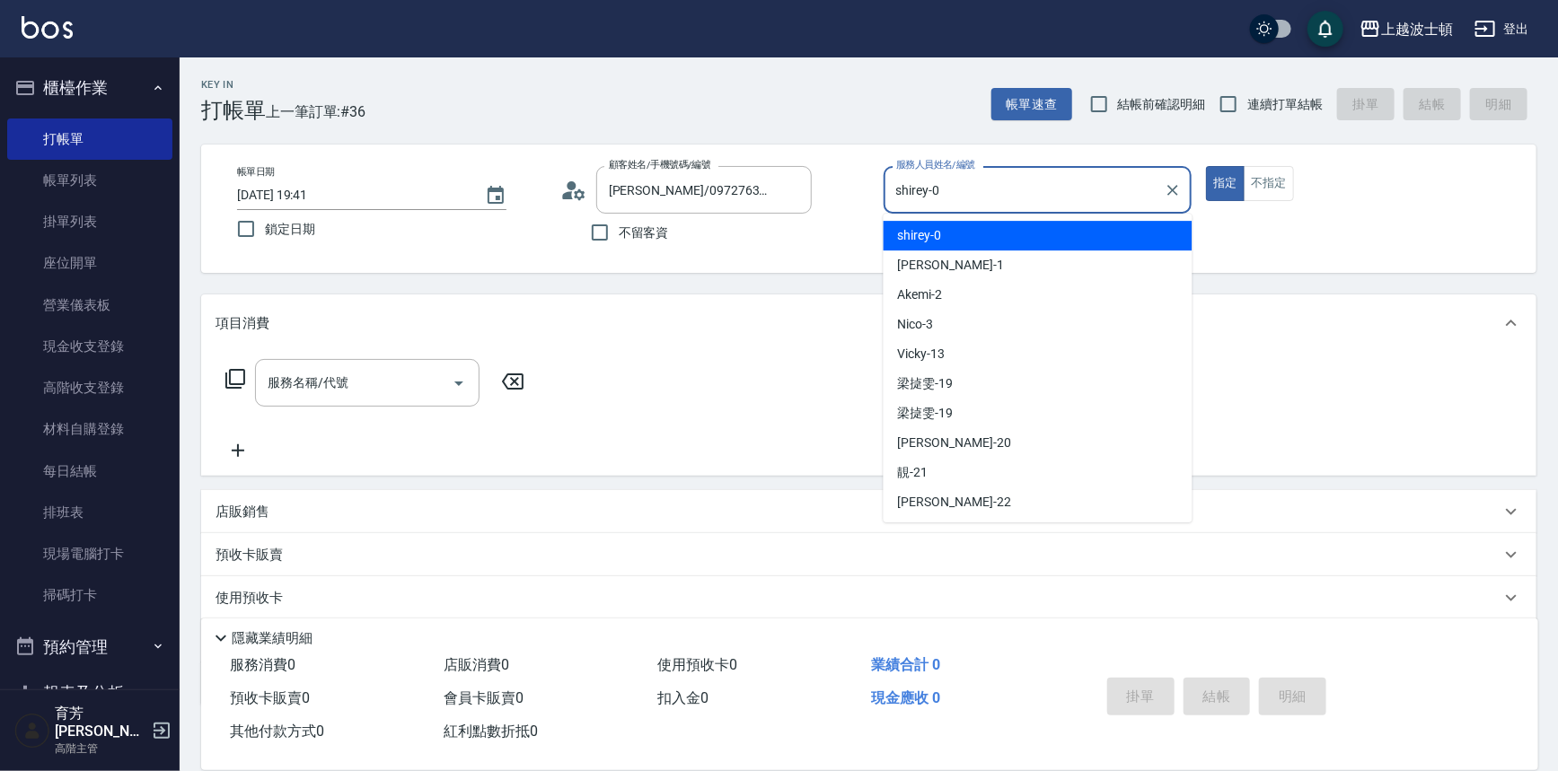
click at [933, 203] on input "shirey-0" at bounding box center [1025, 189] width 266 height 31
click at [934, 233] on span "shirey -0" at bounding box center [920, 235] width 44 height 19
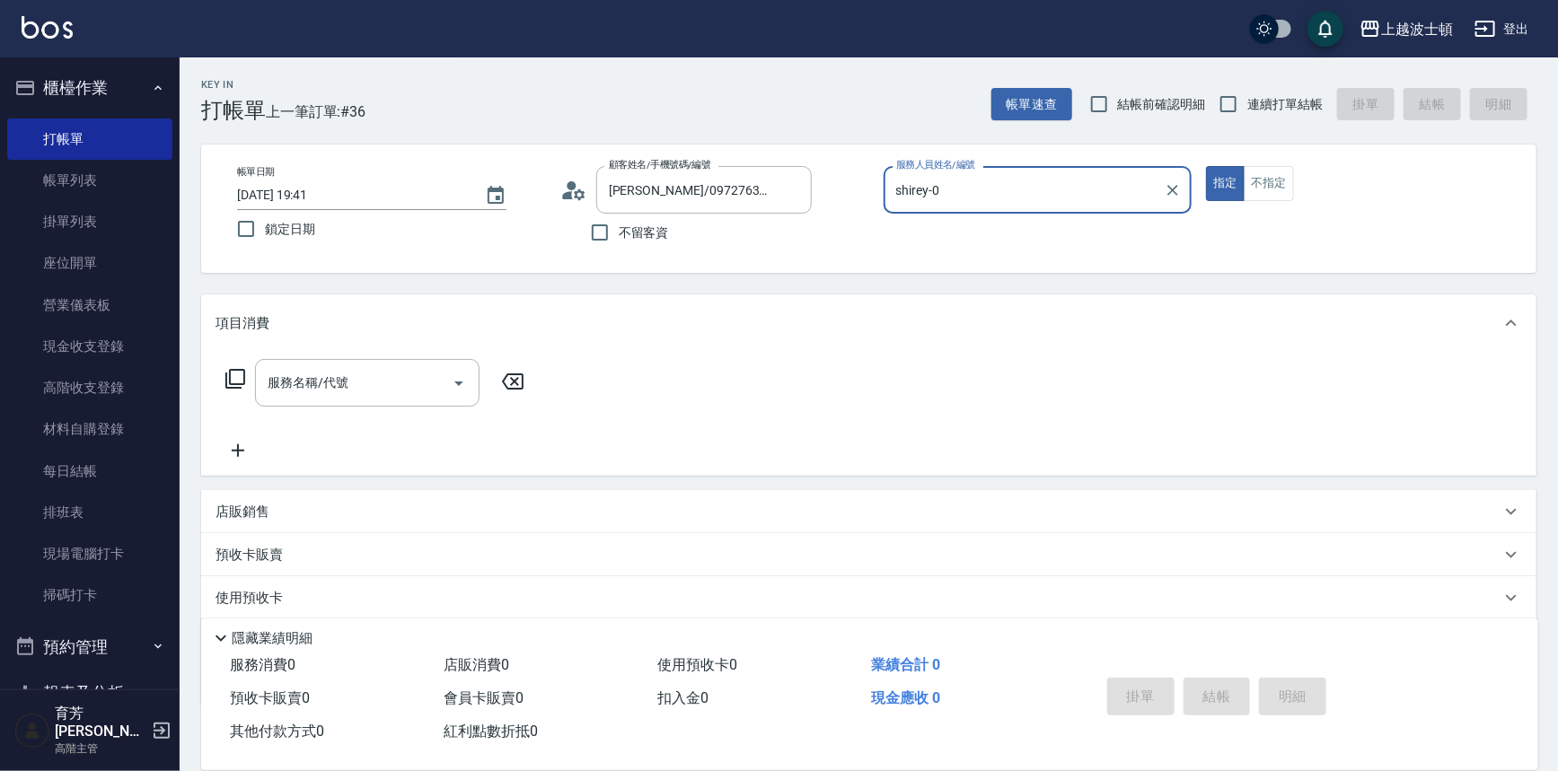
scroll to position [102, 0]
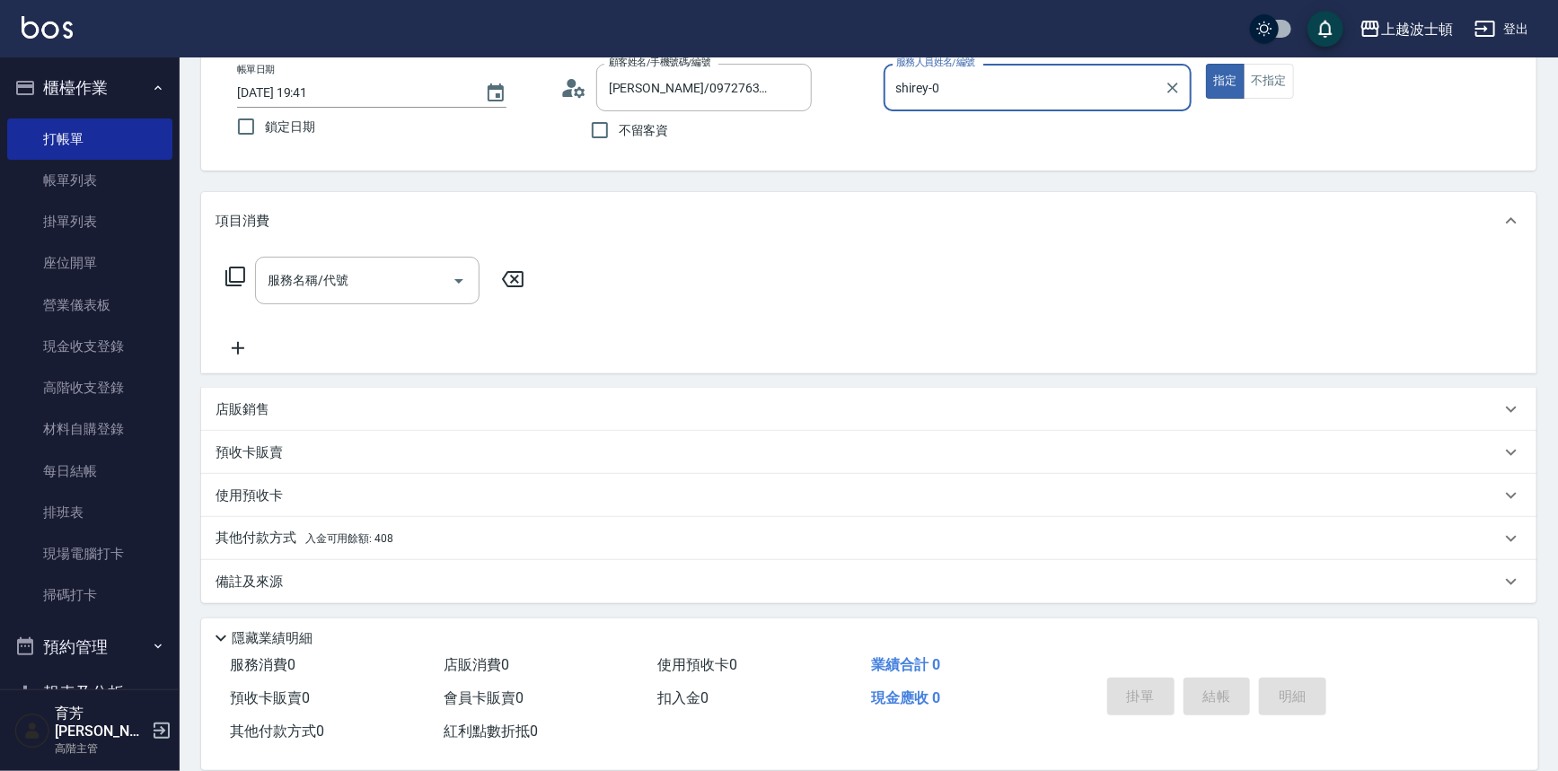
click at [368, 535] on span "入金可用餘額: 408" at bounding box center [349, 538] width 88 height 13
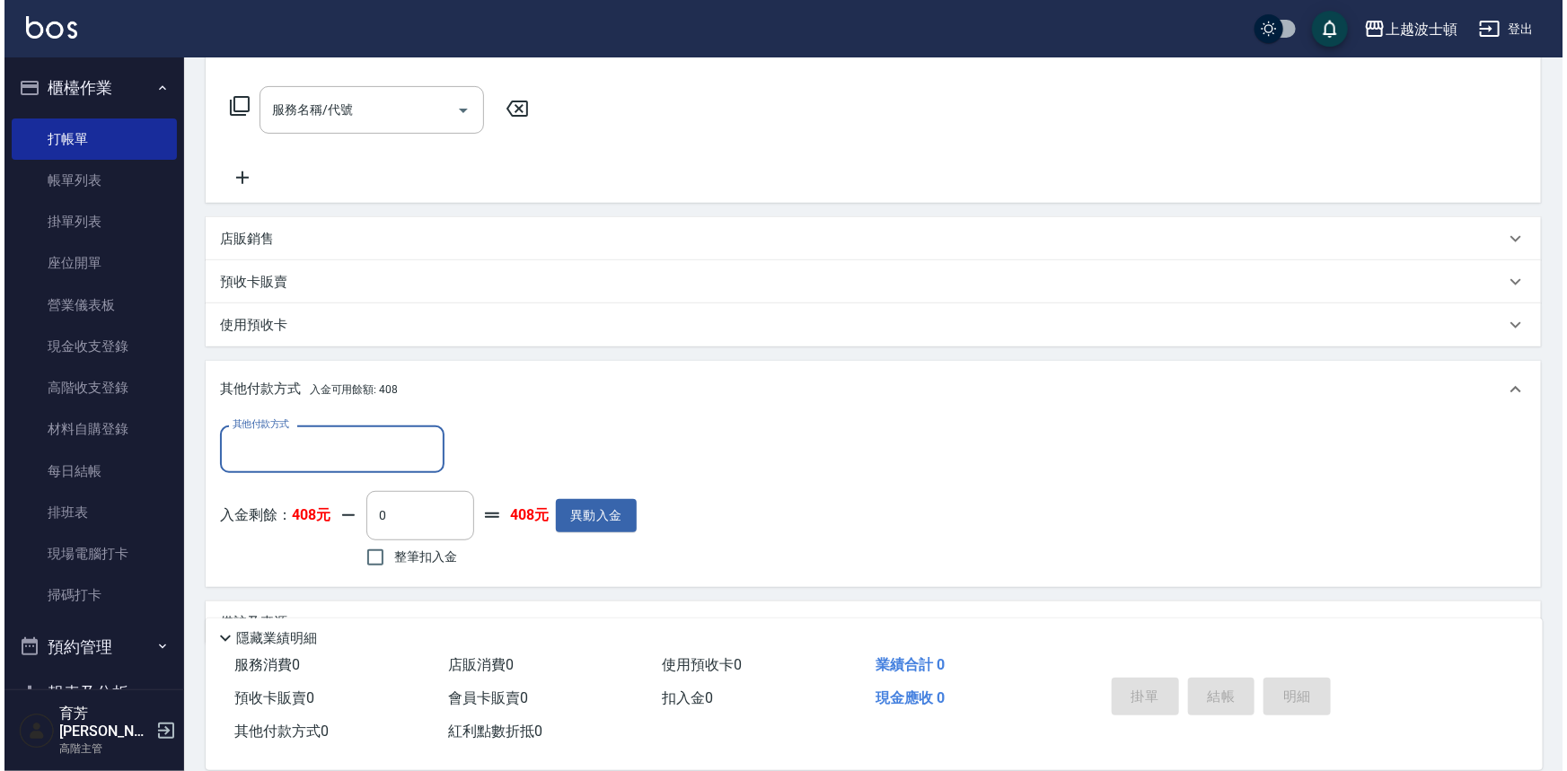
scroll to position [314, 0]
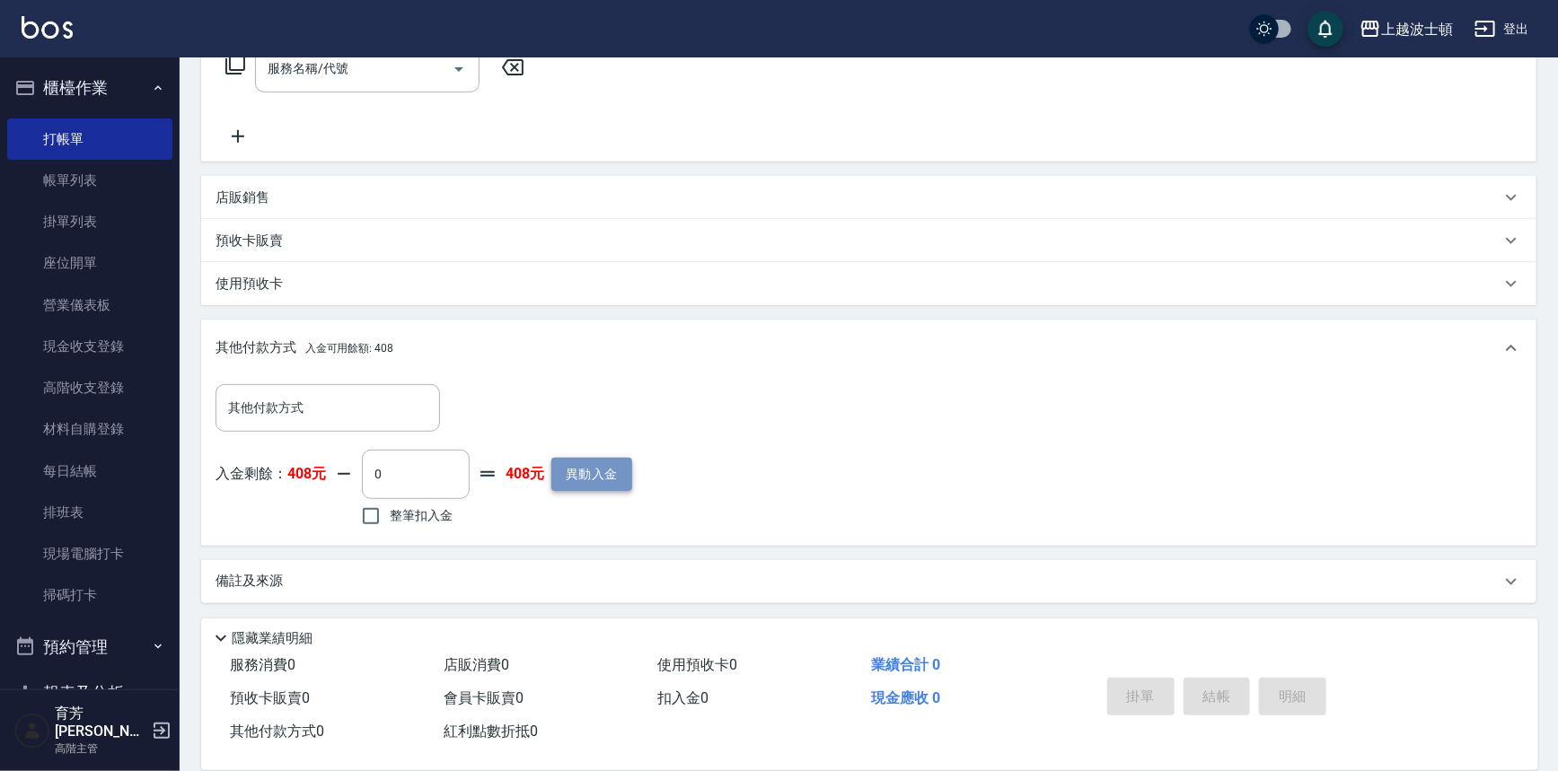
click at [575, 480] on button "異動入金" at bounding box center [591, 474] width 81 height 33
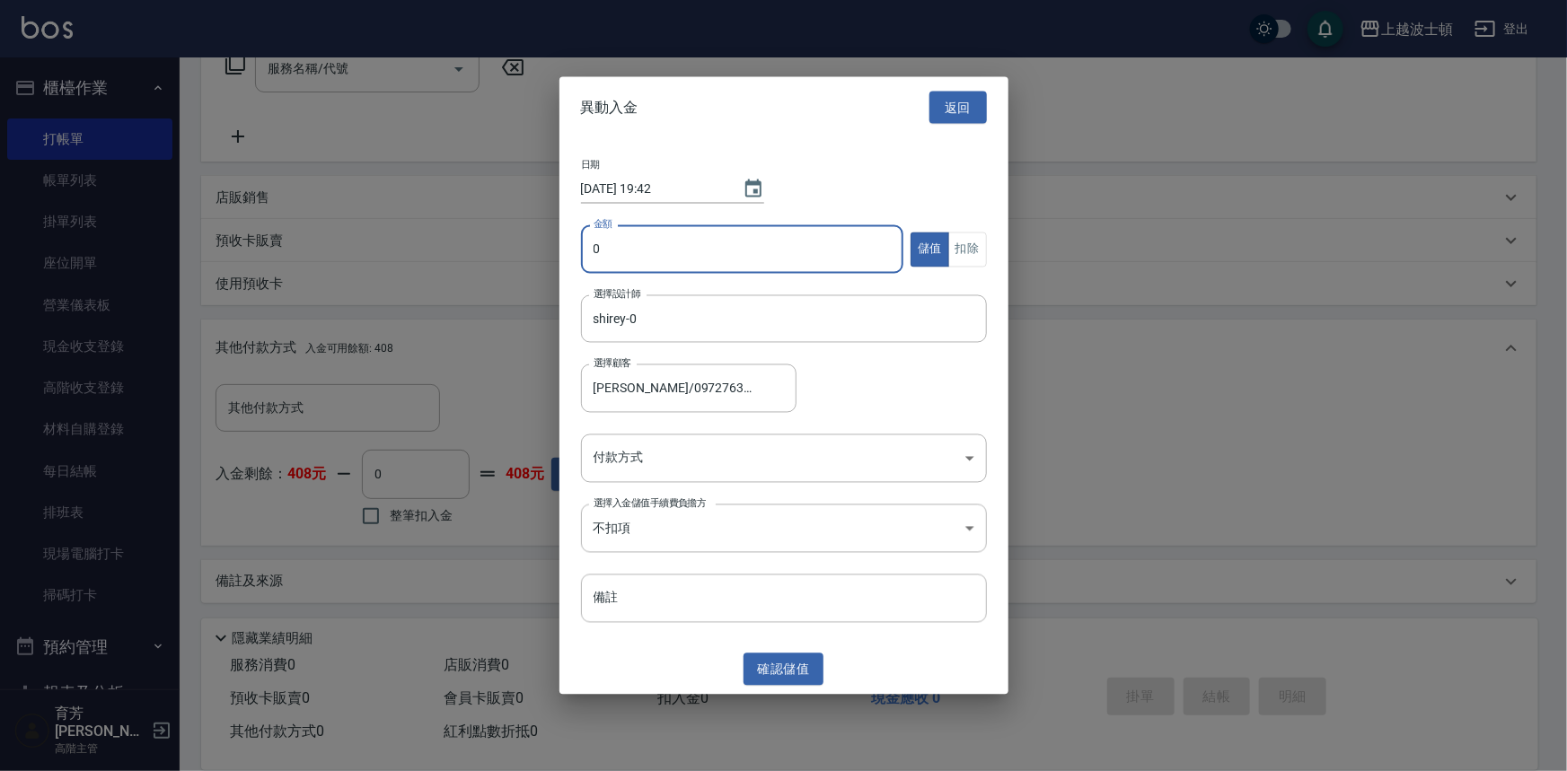
click at [602, 250] on input "0" at bounding box center [742, 249] width 323 height 48
type input "3000"
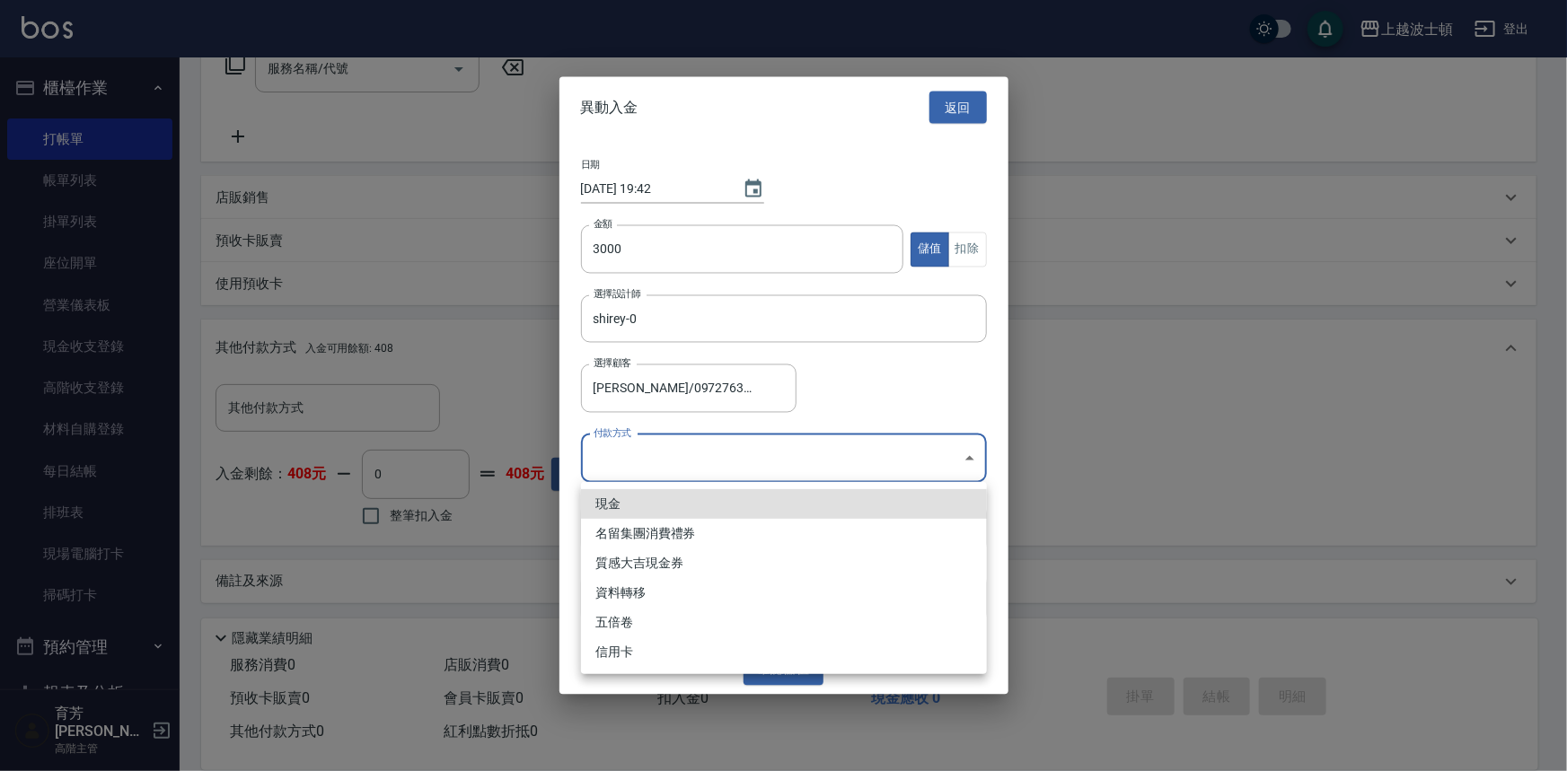
click at [957, 455] on body "上越波士頓 登出 櫃檯作業 打帳單 帳單列表 掛單列表 座位開單 營業儀表板 現金收支登錄 高階收支登錄 材料自購登錄 每日結帳 排班表 現場電腦打卡 掃碼打…" at bounding box center [783, 229] width 1567 height 1086
click at [639, 503] on li "現金" at bounding box center [784, 504] width 406 height 30
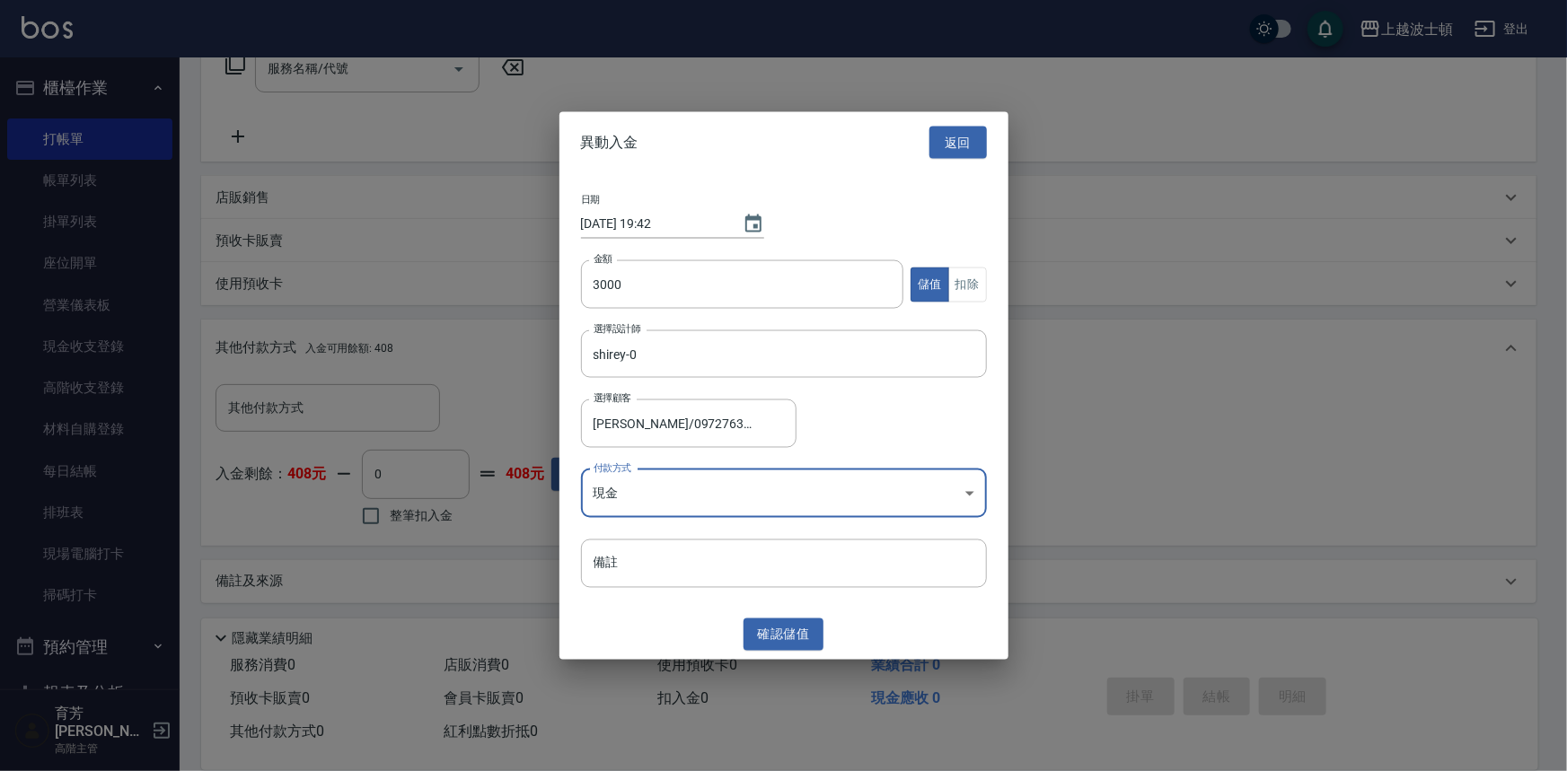
type input "現金"
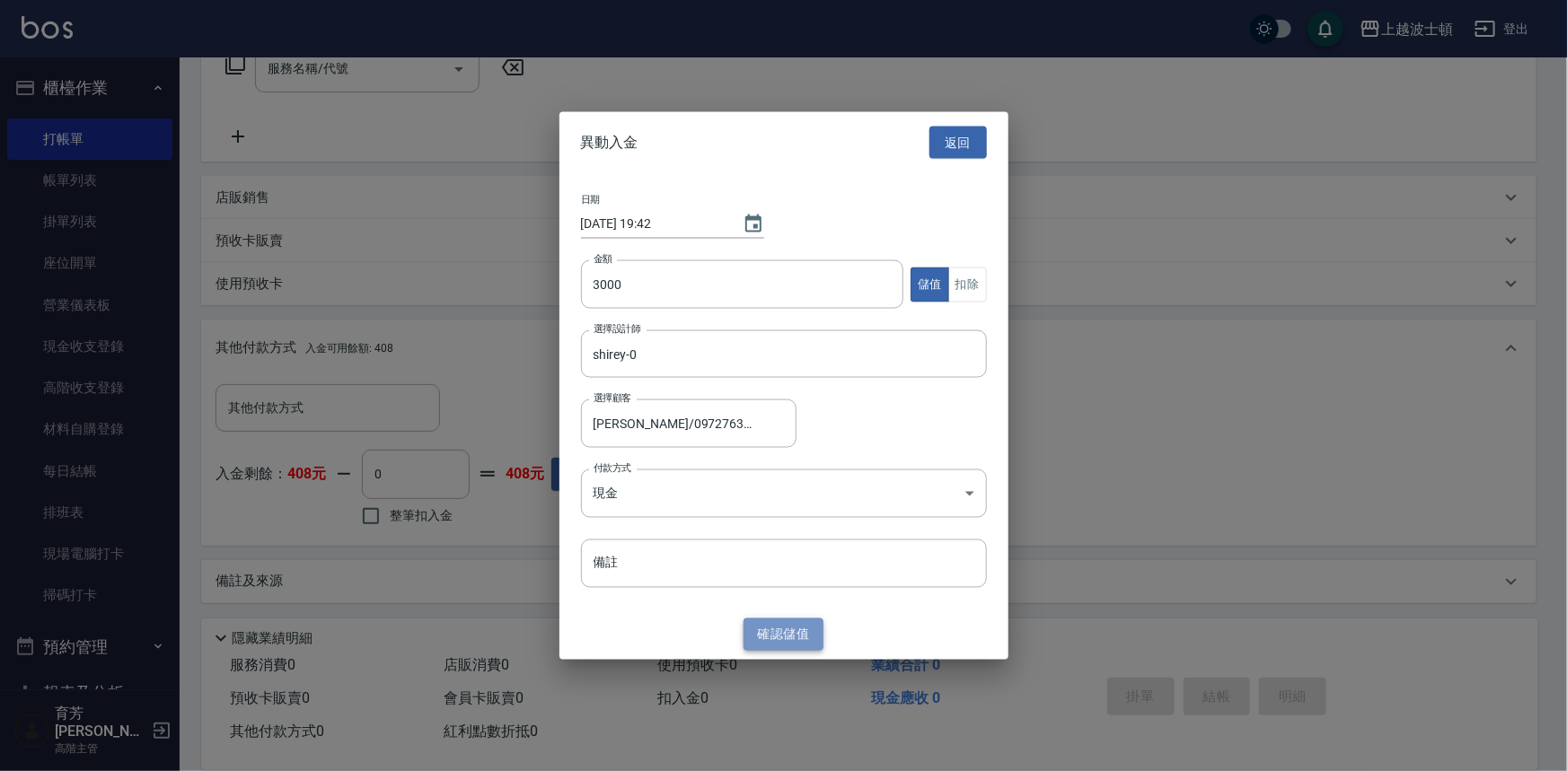
click at [804, 639] on button "確認 儲值" at bounding box center [783, 634] width 81 height 33
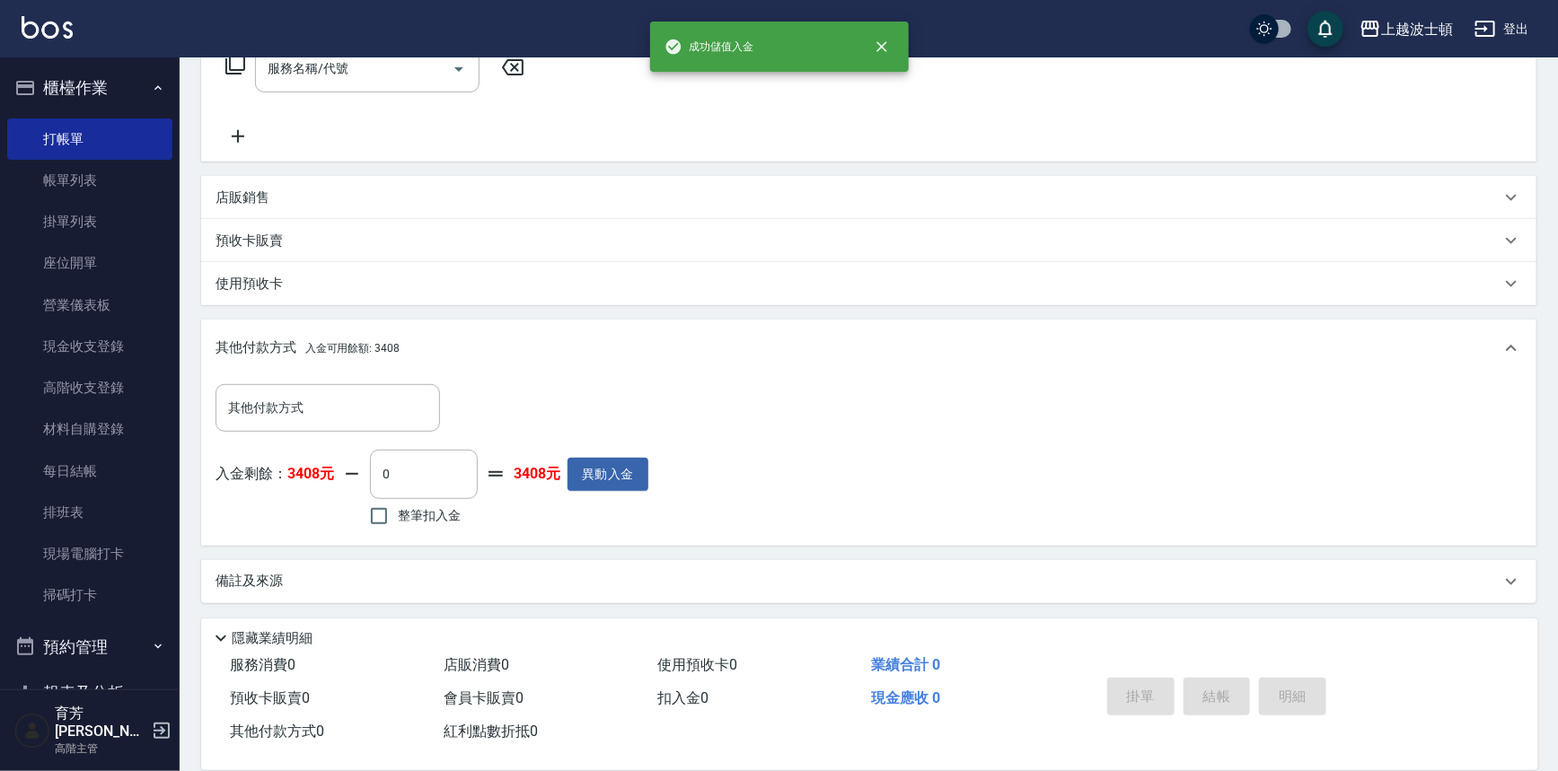
click at [228, 63] on icon at bounding box center [235, 65] width 22 height 22
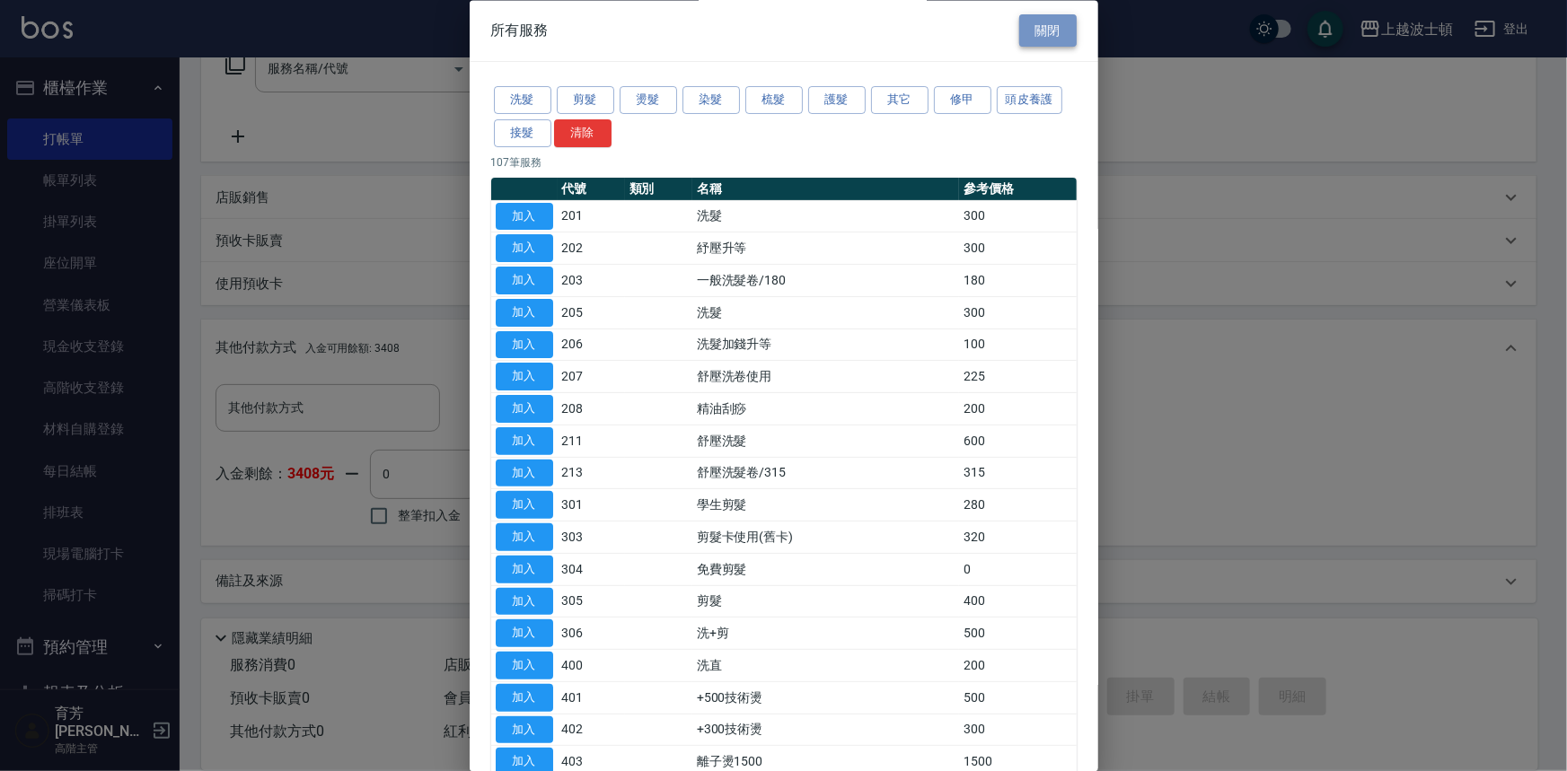
click at [1038, 36] on button "關閉" at bounding box center [1047, 30] width 57 height 33
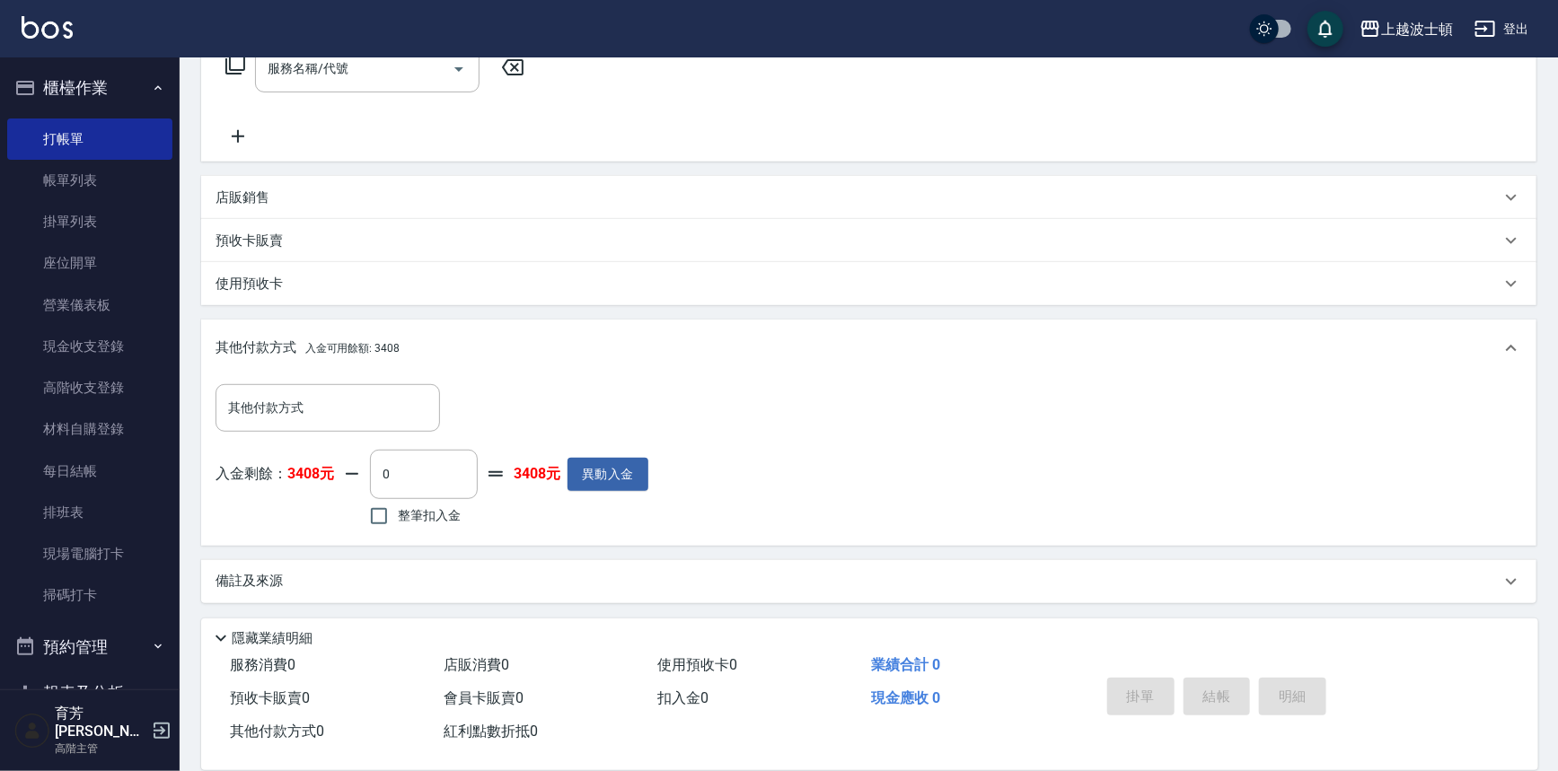
click at [278, 237] on p "預收卡販賣" at bounding box center [248, 241] width 67 height 19
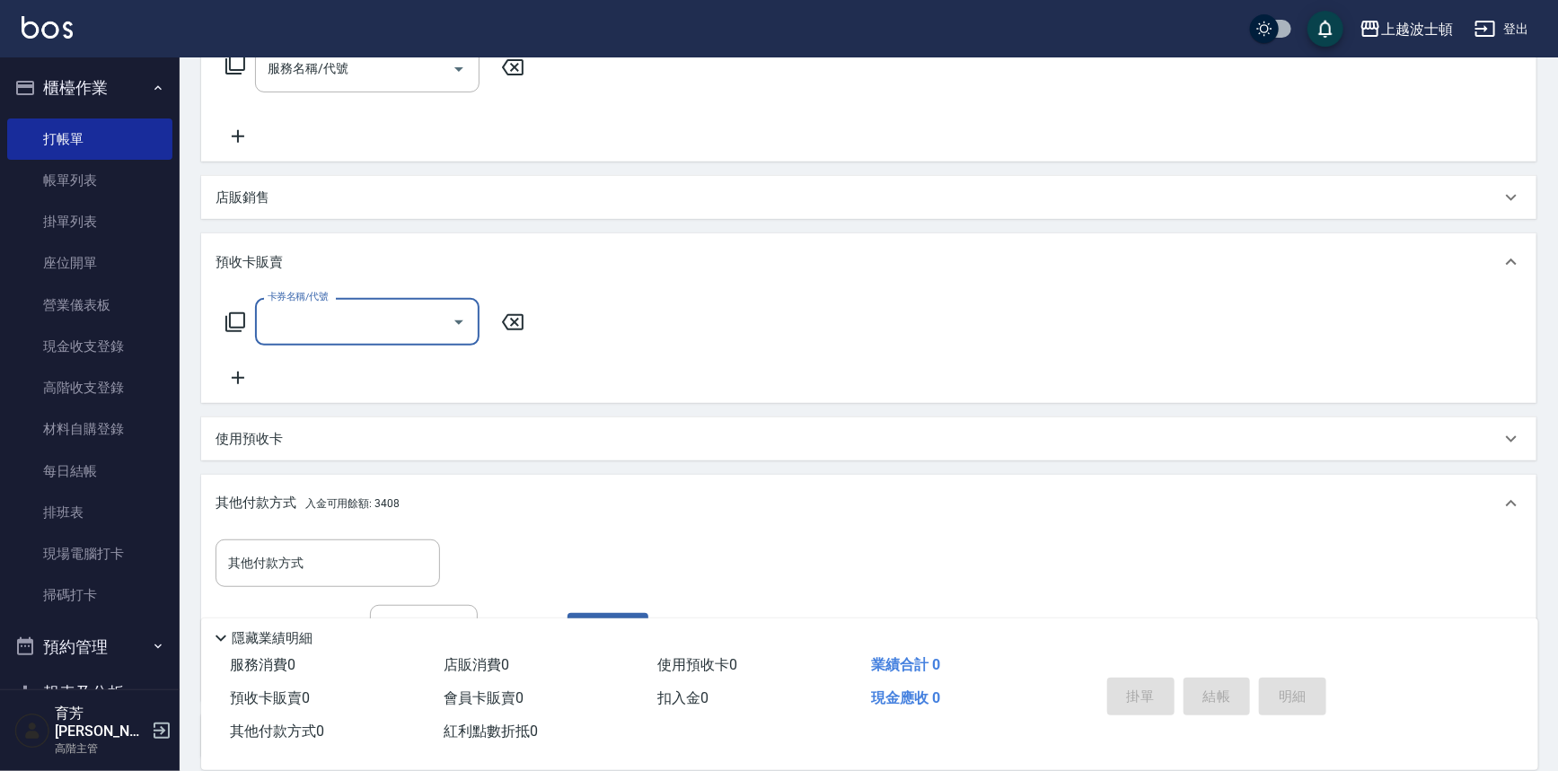
scroll to position [0, 0]
click at [235, 318] on icon at bounding box center [235, 323] width 22 height 22
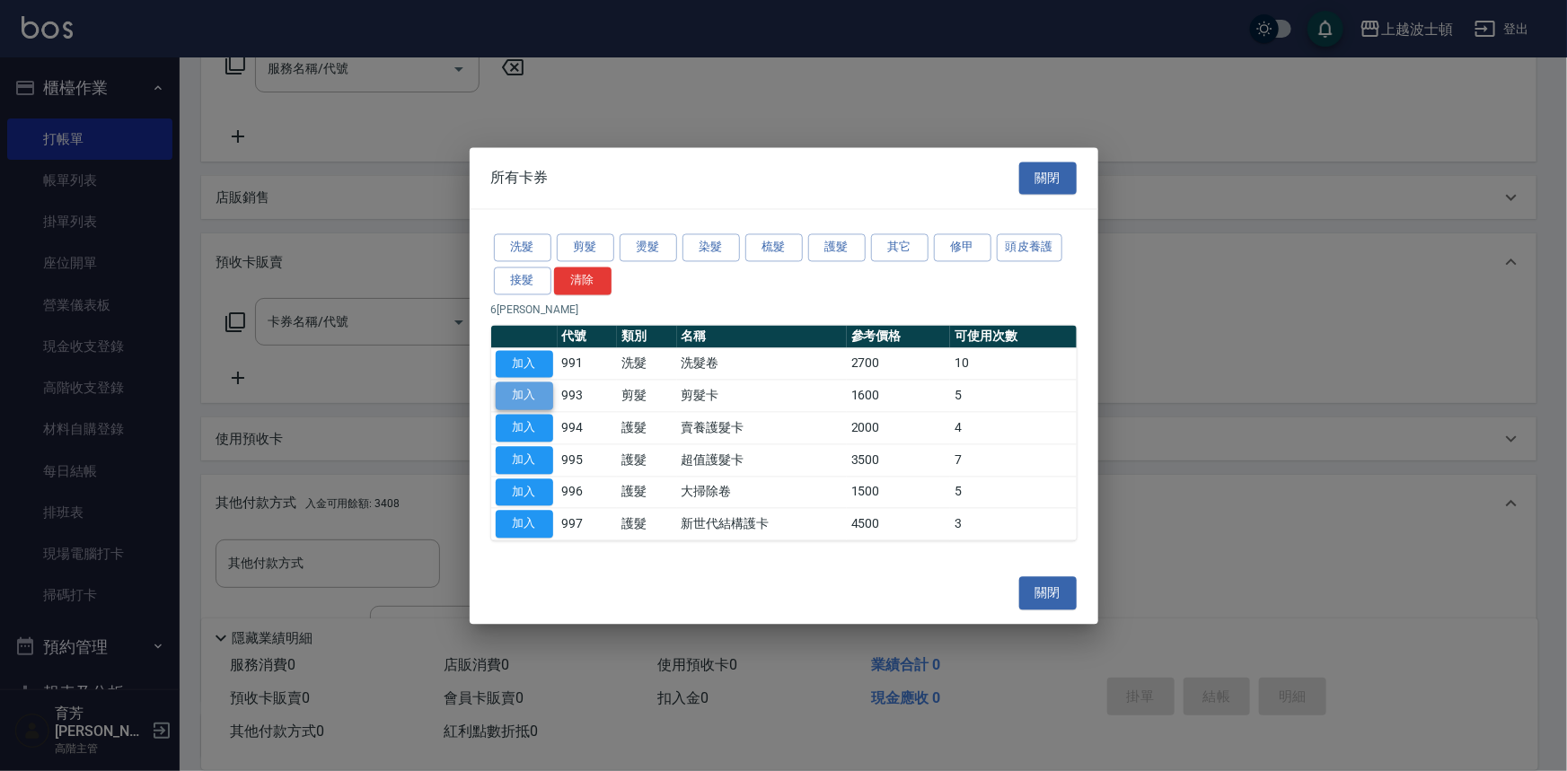
click at [535, 388] on button "加入" at bounding box center [524, 396] width 57 height 28
type input "剪髮卡(993)"
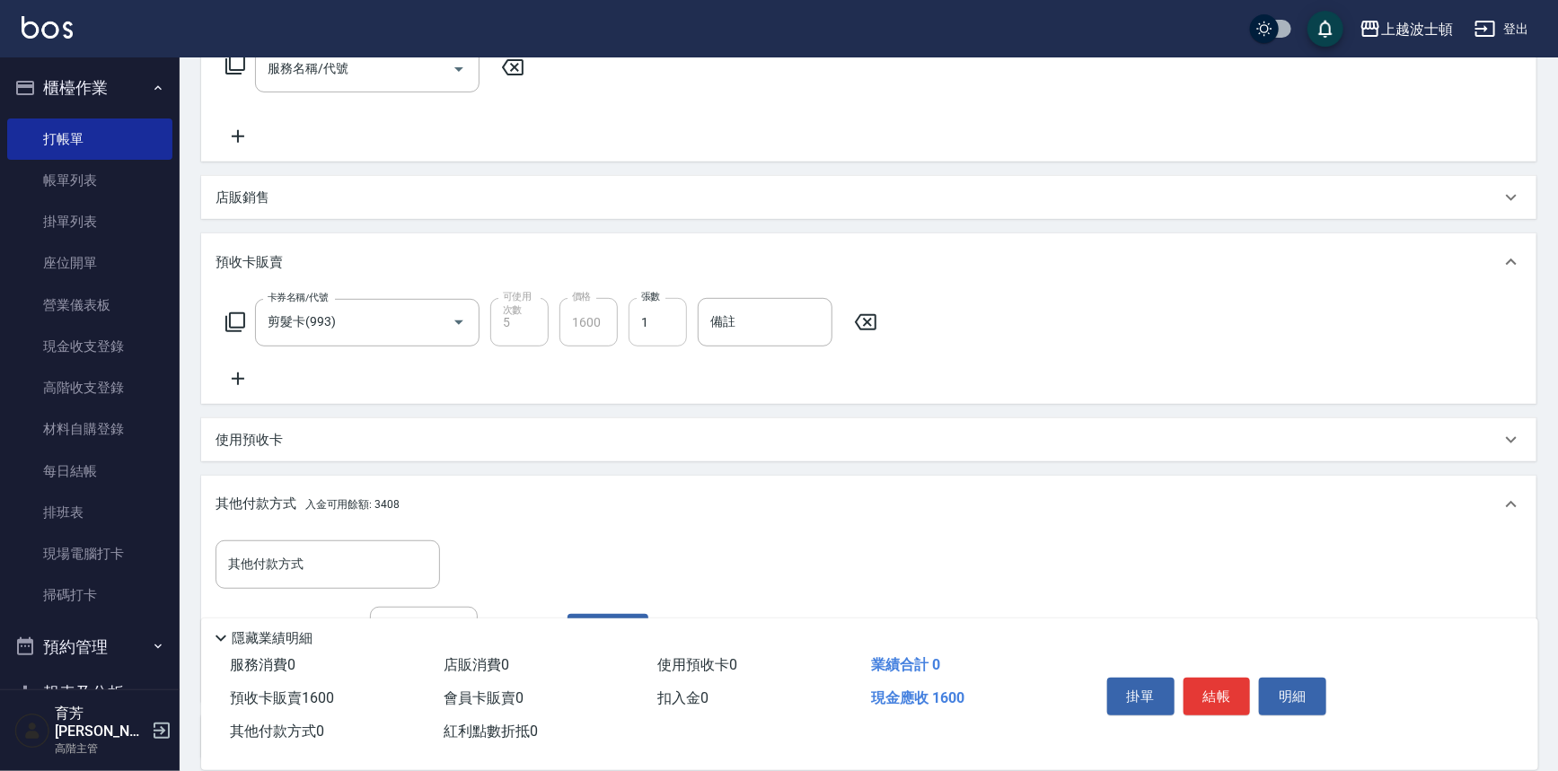
click at [672, 323] on input "1" at bounding box center [657, 322] width 58 height 48
drag, startPoint x: 672, startPoint y: 323, endPoint x: 642, endPoint y: 323, distance: 30.5
click at [642, 323] on input "1" at bounding box center [657, 322] width 58 height 48
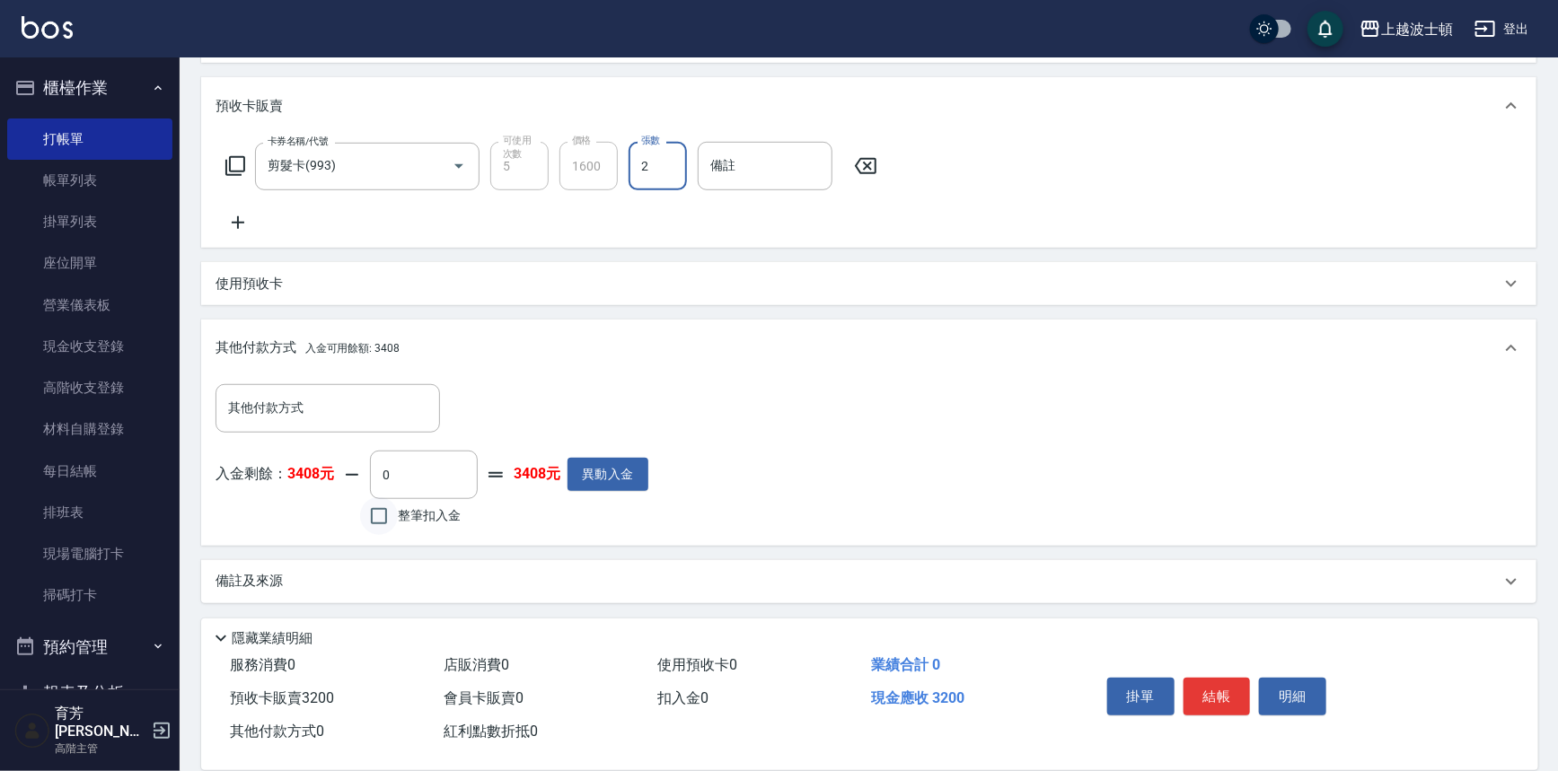
type input "2"
click at [394, 512] on input "整筆扣入金" at bounding box center [379, 516] width 38 height 38
checkbox input "true"
type input "3200"
click at [1215, 679] on button "結帳" at bounding box center [1216, 697] width 67 height 38
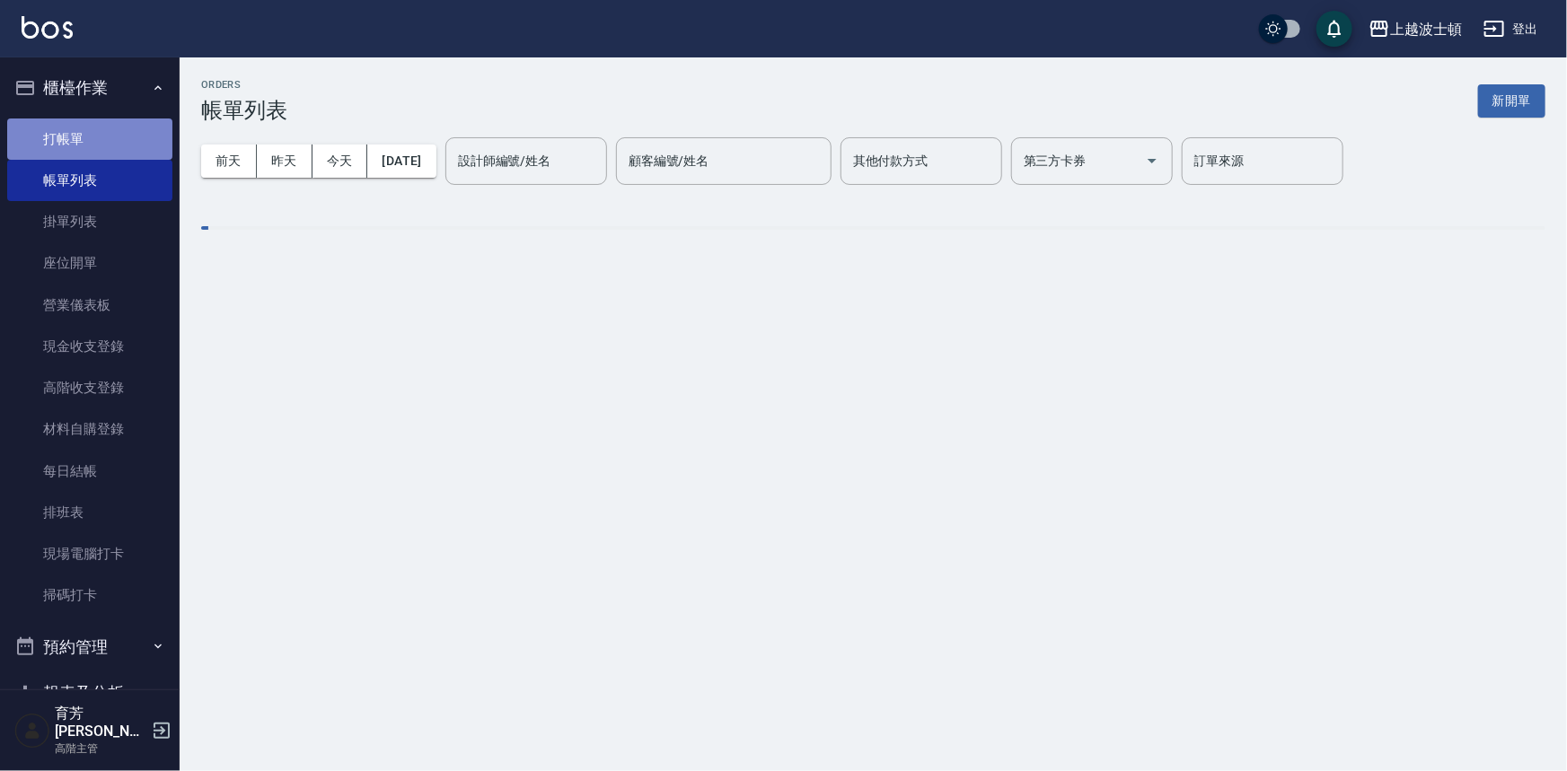
click at [111, 134] on link "打帳單" at bounding box center [89, 139] width 165 height 41
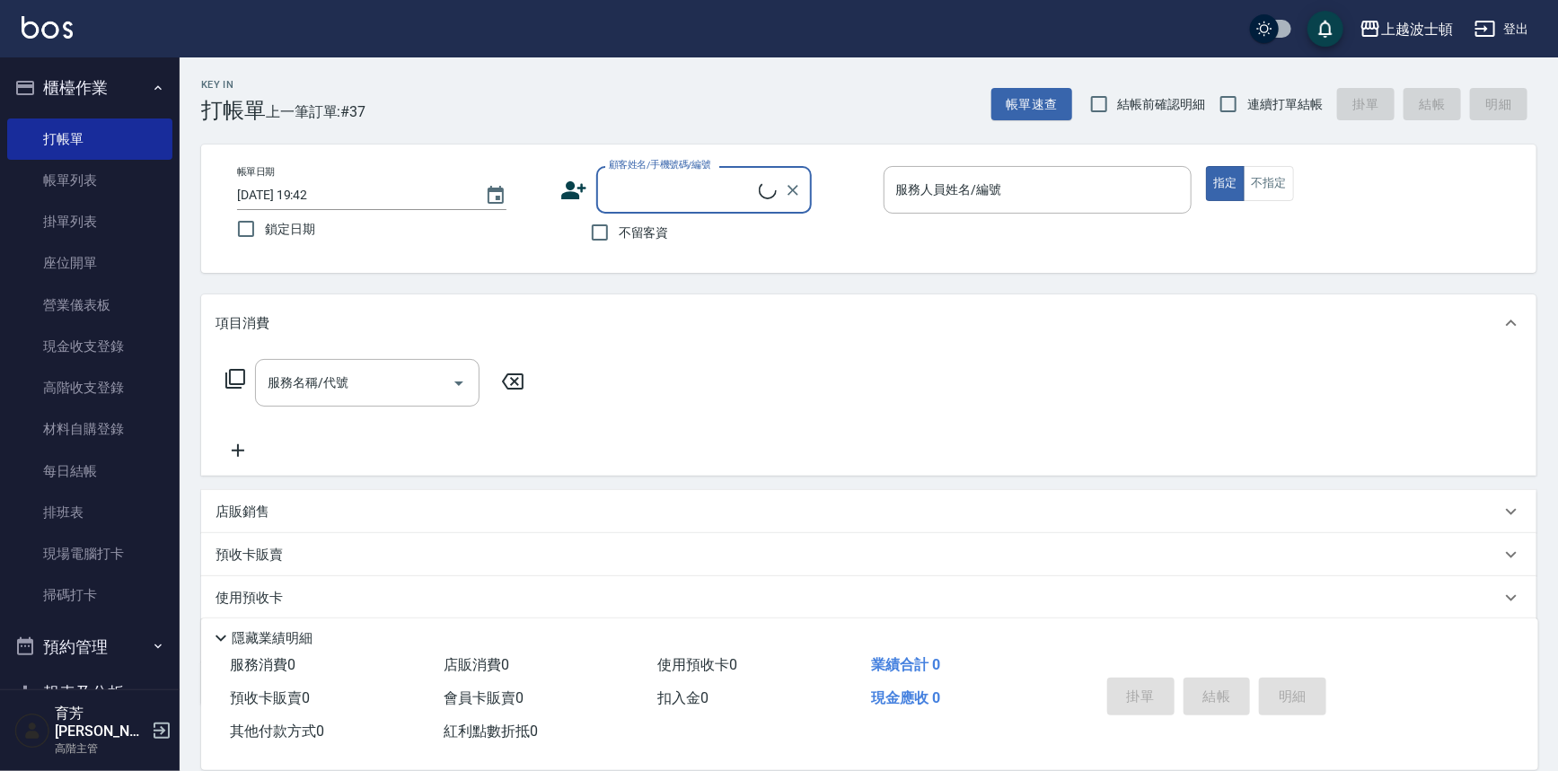
click at [611, 200] on input "顧客姓名/手機號碼/編號" at bounding box center [681, 189] width 154 height 31
type input "c"
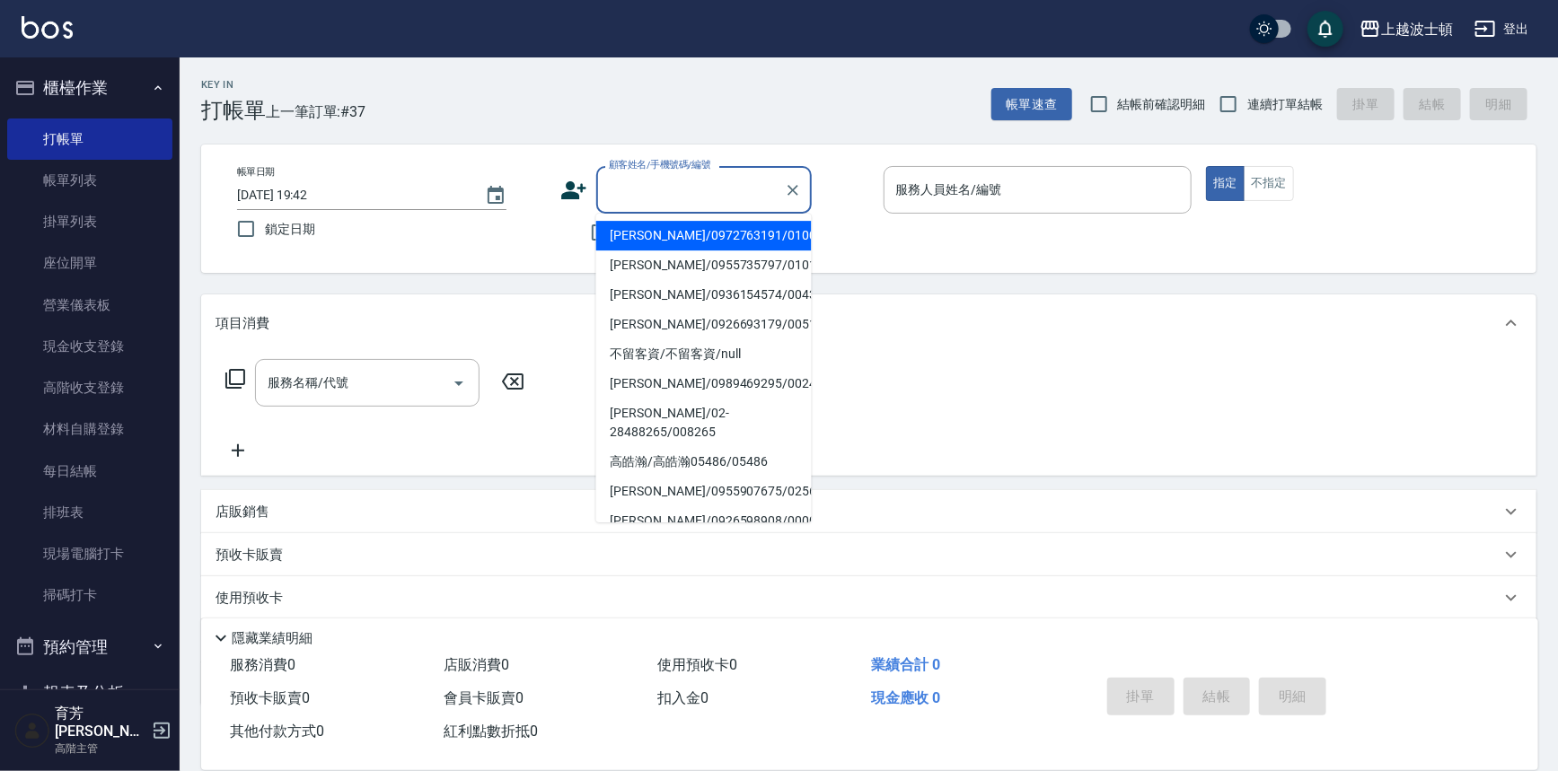
click at [622, 182] on input "顧客姓名/手機號碼/編號" at bounding box center [690, 189] width 172 height 31
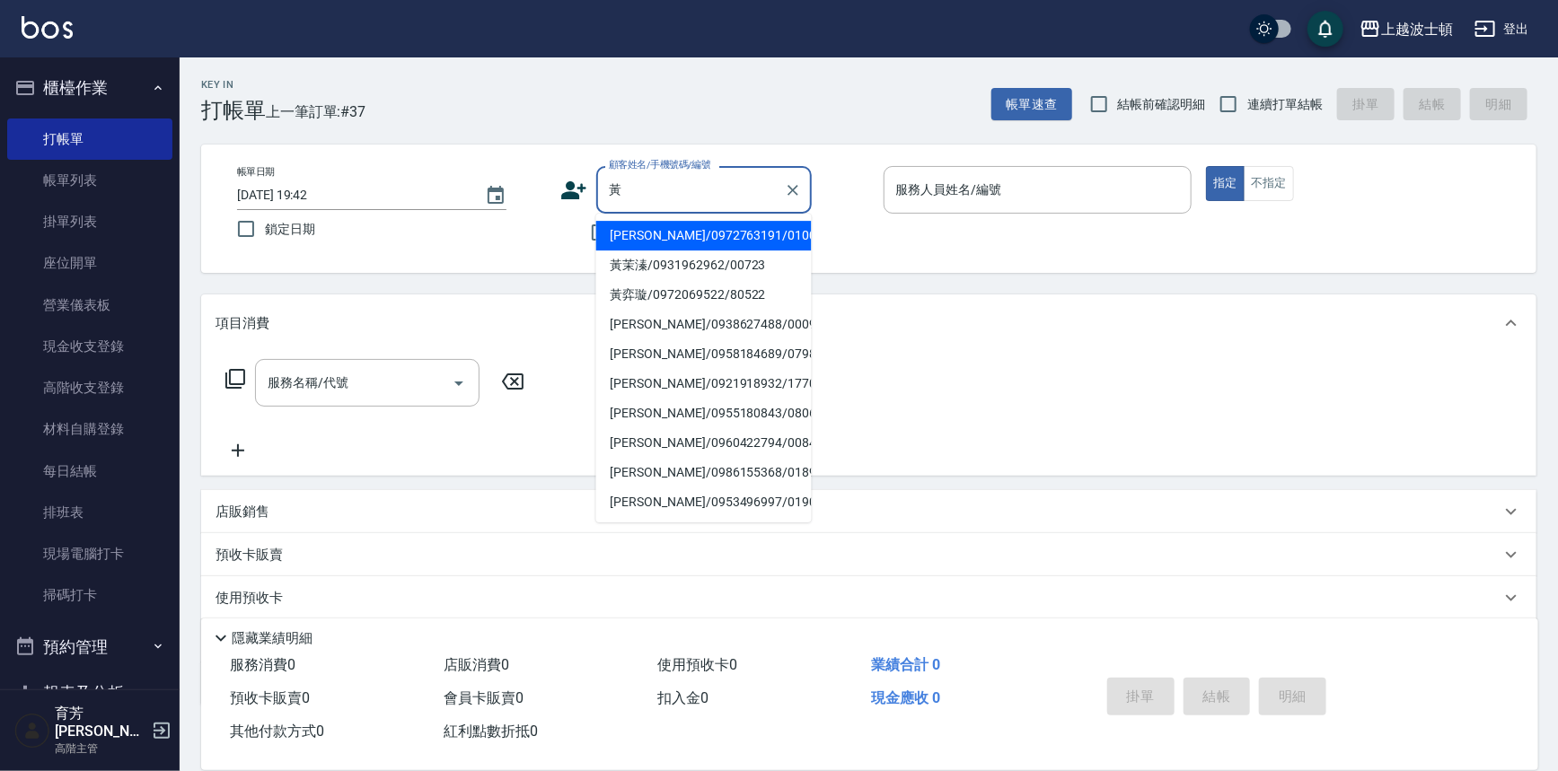
click at [672, 237] on li "[PERSON_NAME]/0972763191/0100101" at bounding box center [703, 236] width 215 height 30
type input "[PERSON_NAME]/0972763191/0100101"
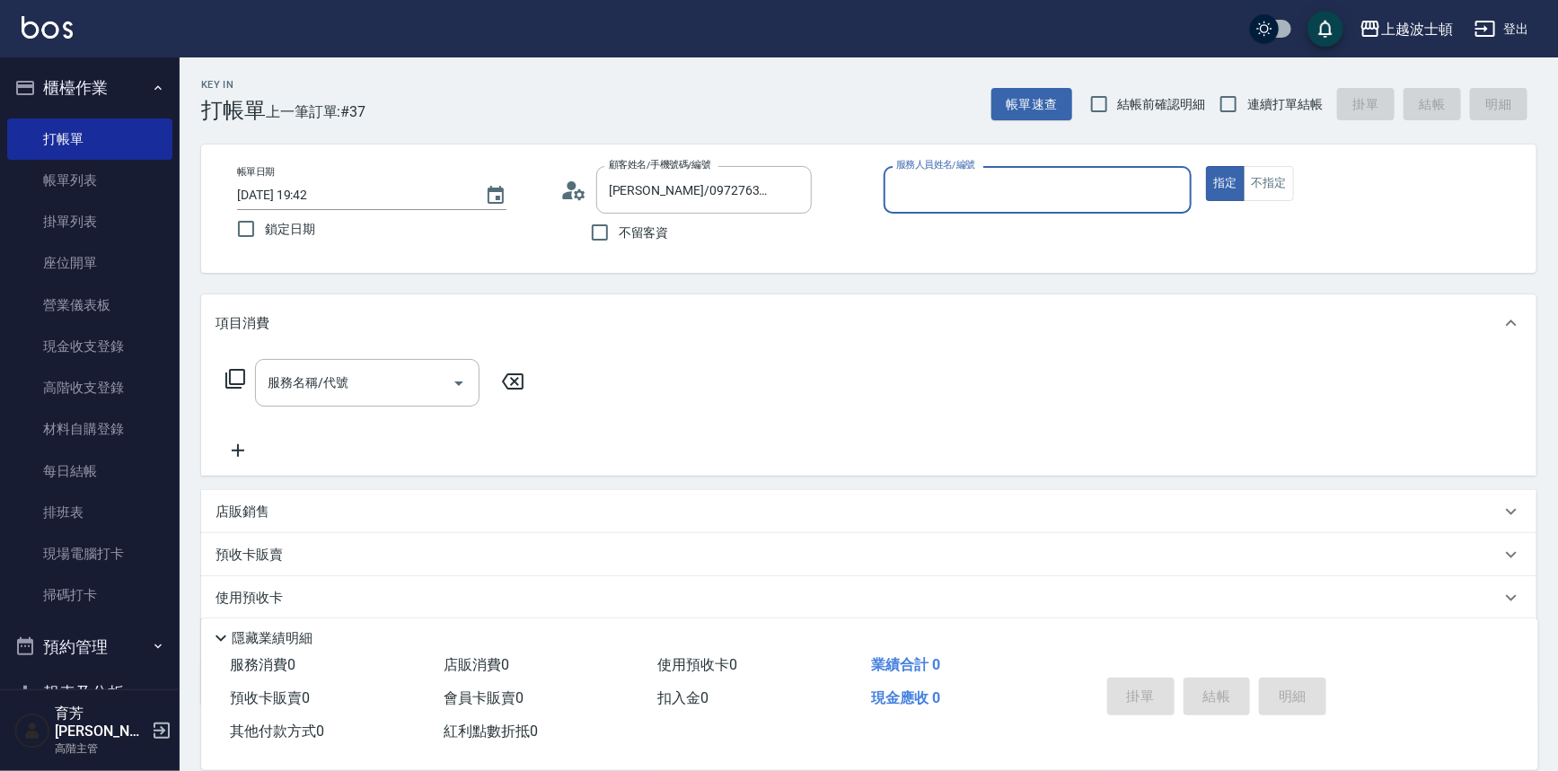
type input "shirey-0"
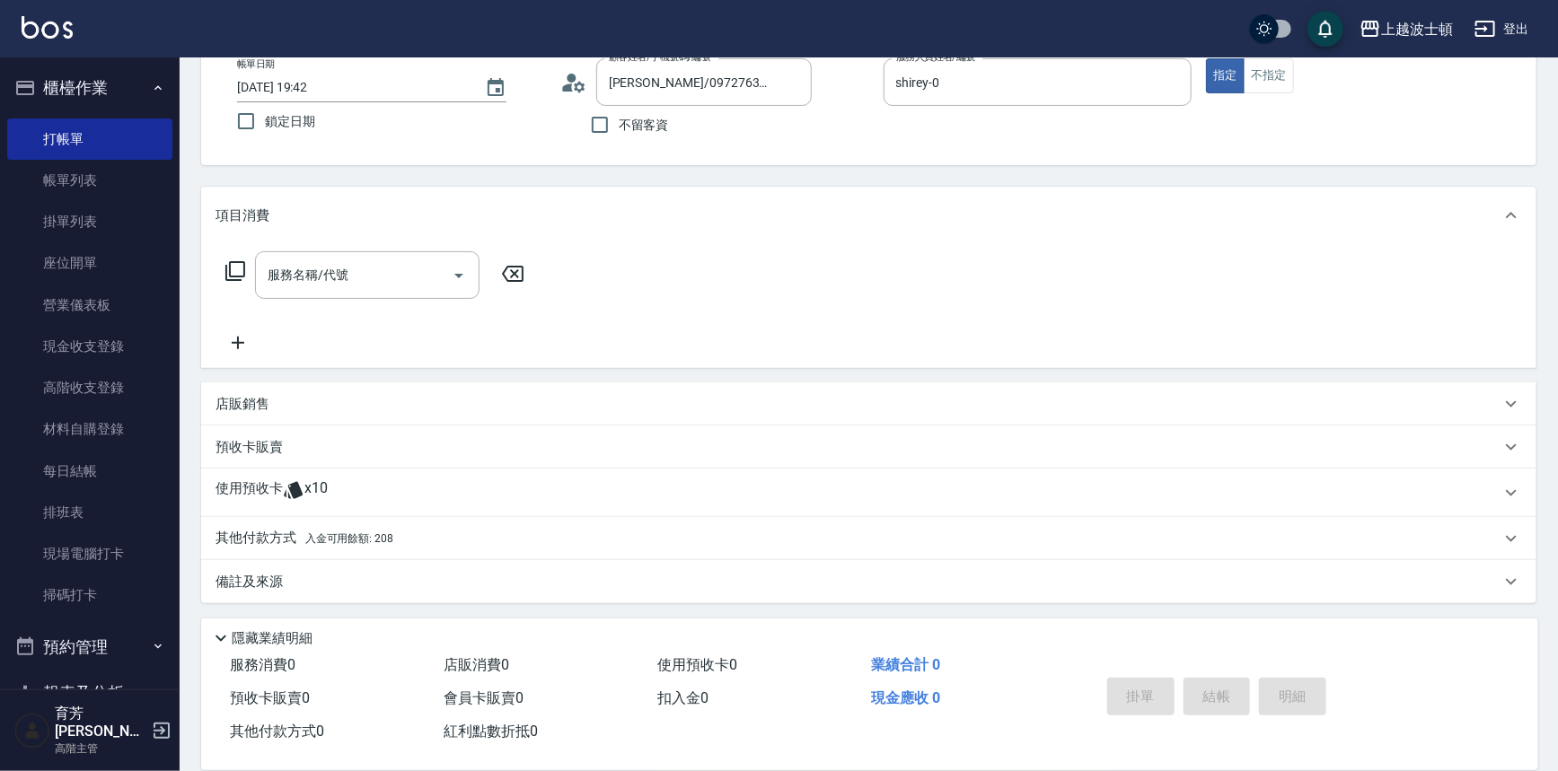
click at [238, 261] on icon at bounding box center [235, 271] width 20 height 20
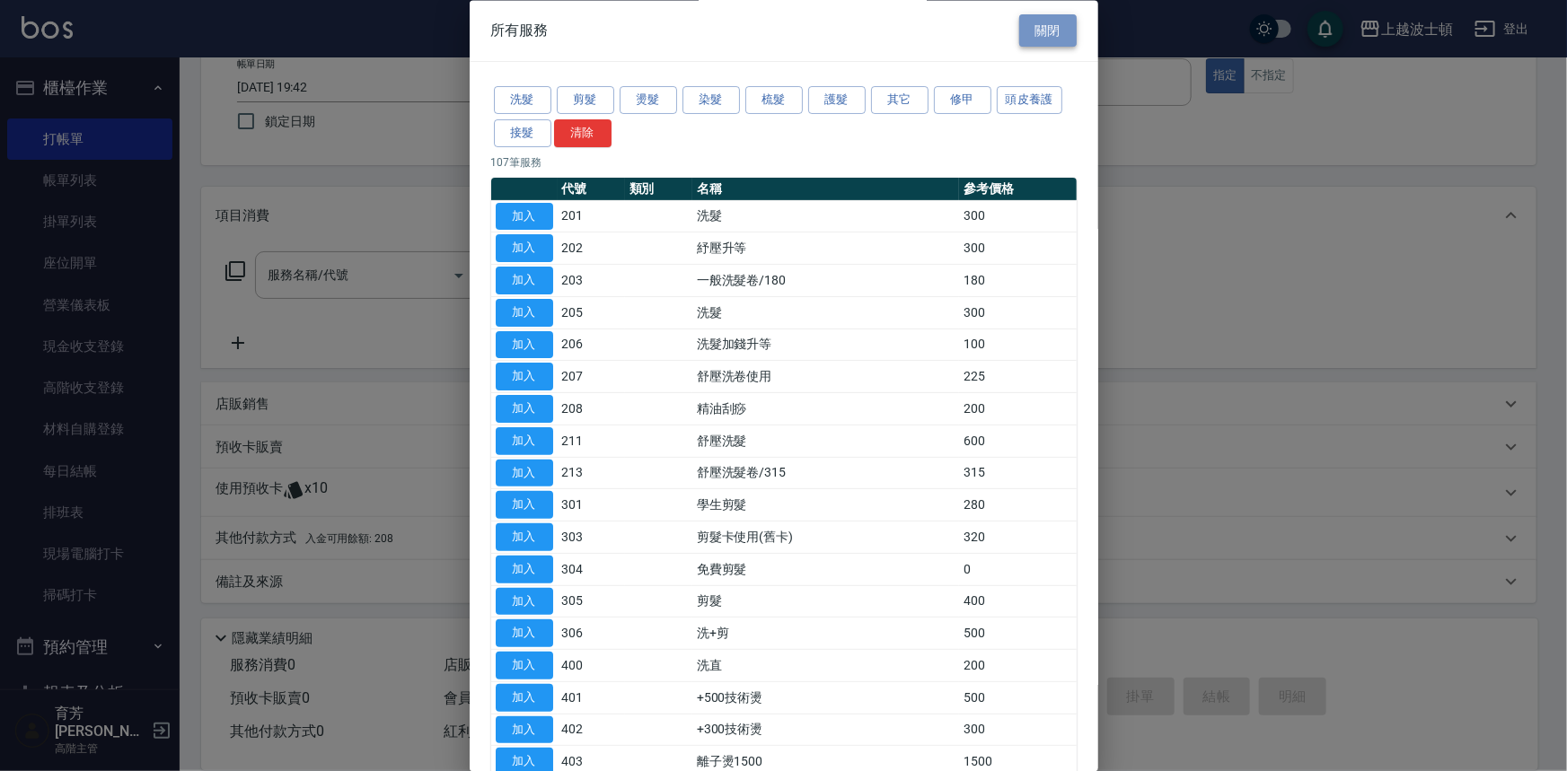
click at [1059, 23] on button "關閉" at bounding box center [1047, 30] width 57 height 33
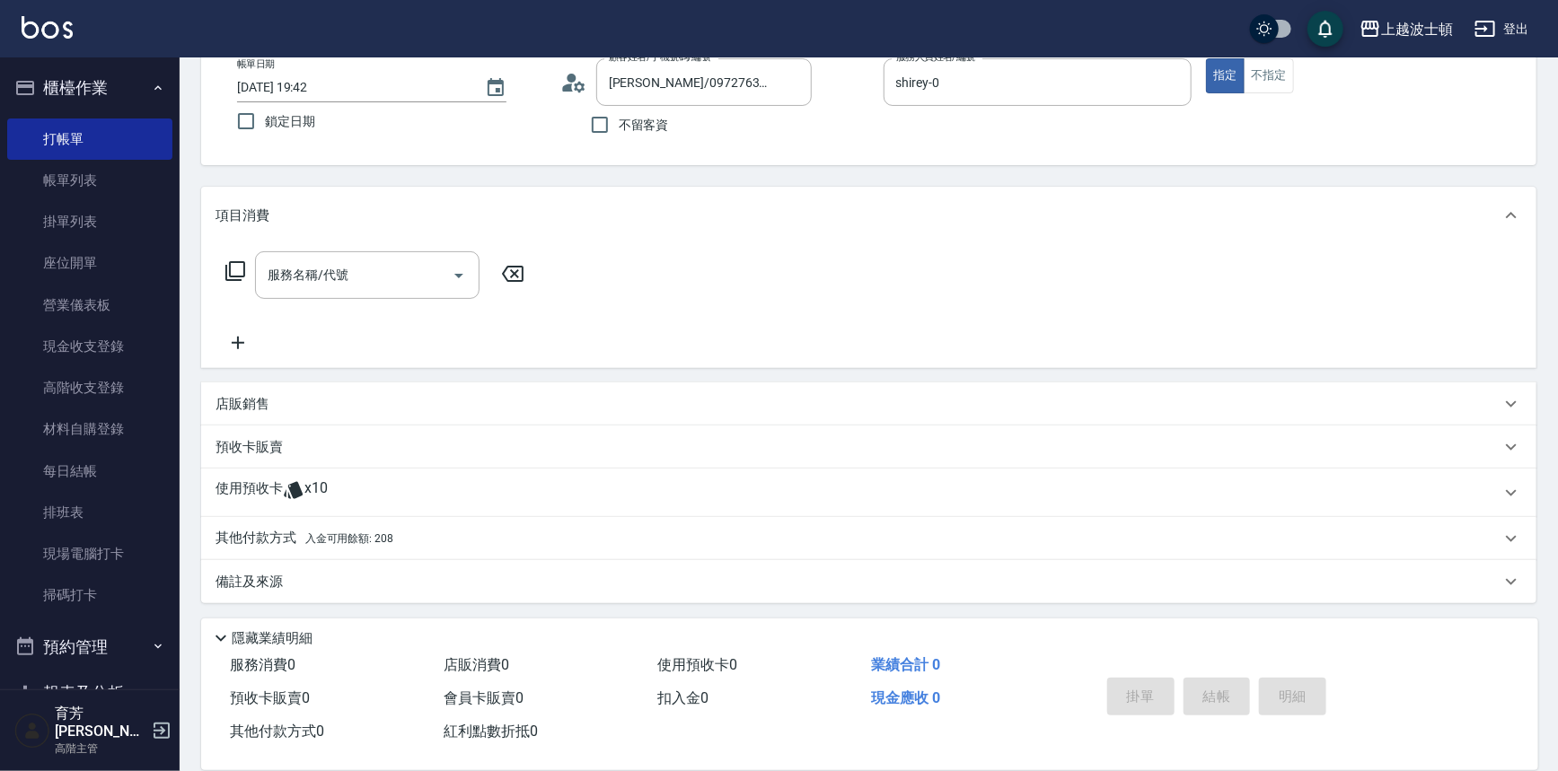
click at [332, 477] on div "使用預收卡 x10" at bounding box center [868, 493] width 1335 height 48
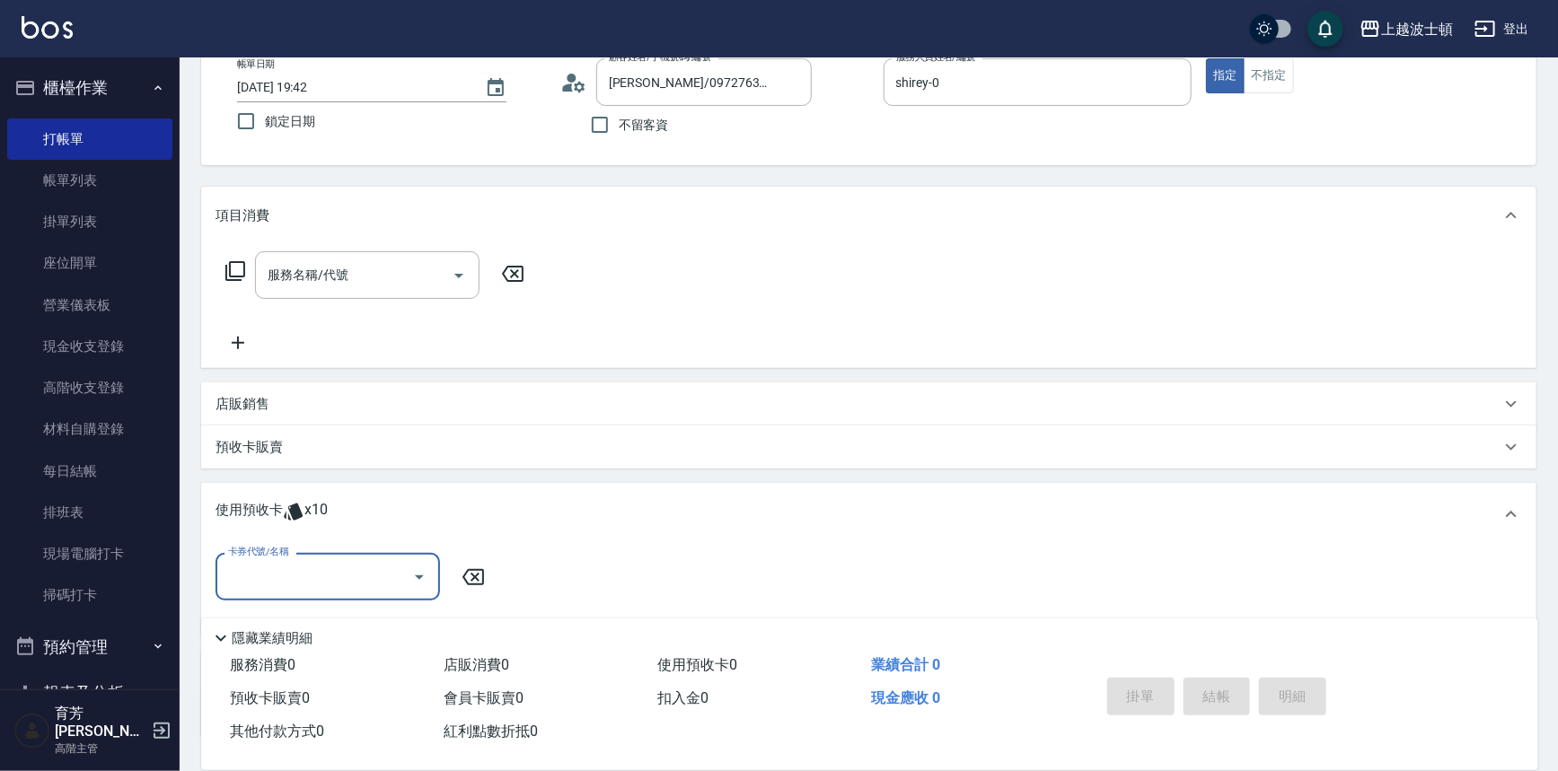
click at [425, 572] on icon "Open" at bounding box center [420, 578] width 22 height 22
click at [401, 616] on div "剪髮卡 剩餘10張" at bounding box center [327, 623] width 224 height 30
type input "剪髮卡"
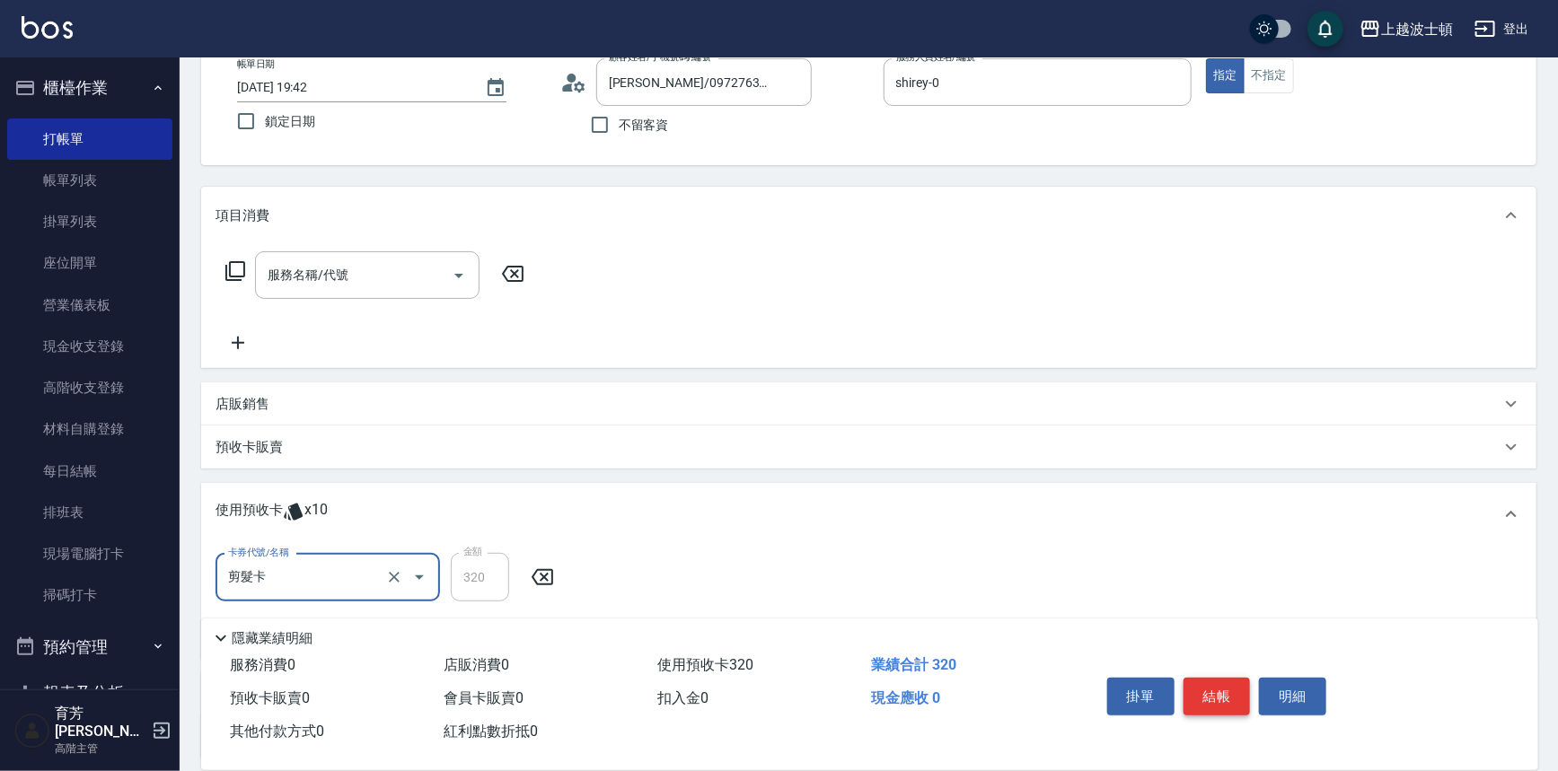
click at [1213, 689] on button "結帳" at bounding box center [1216, 697] width 67 height 38
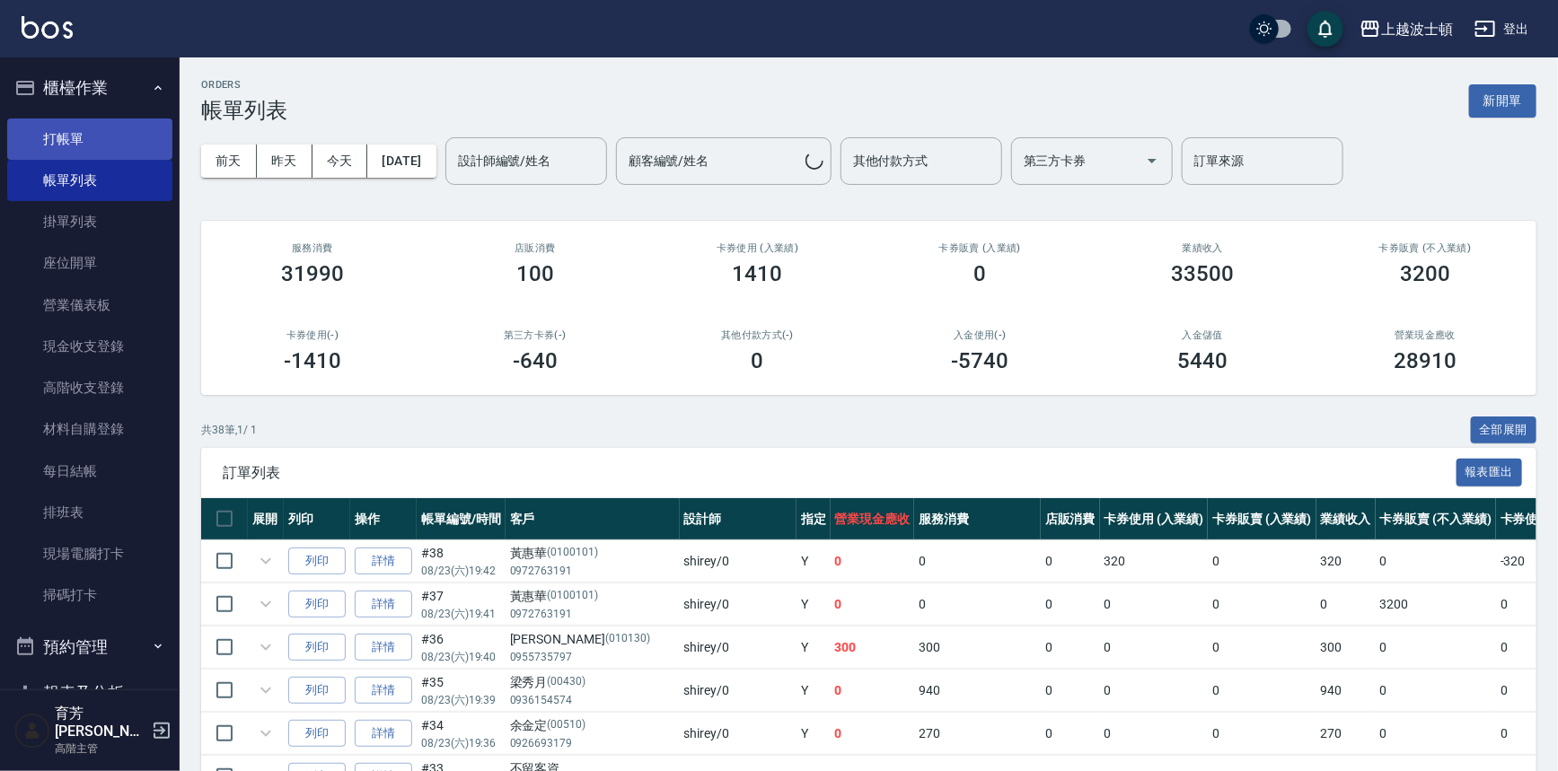
click at [43, 142] on link "打帳單" at bounding box center [89, 139] width 165 height 41
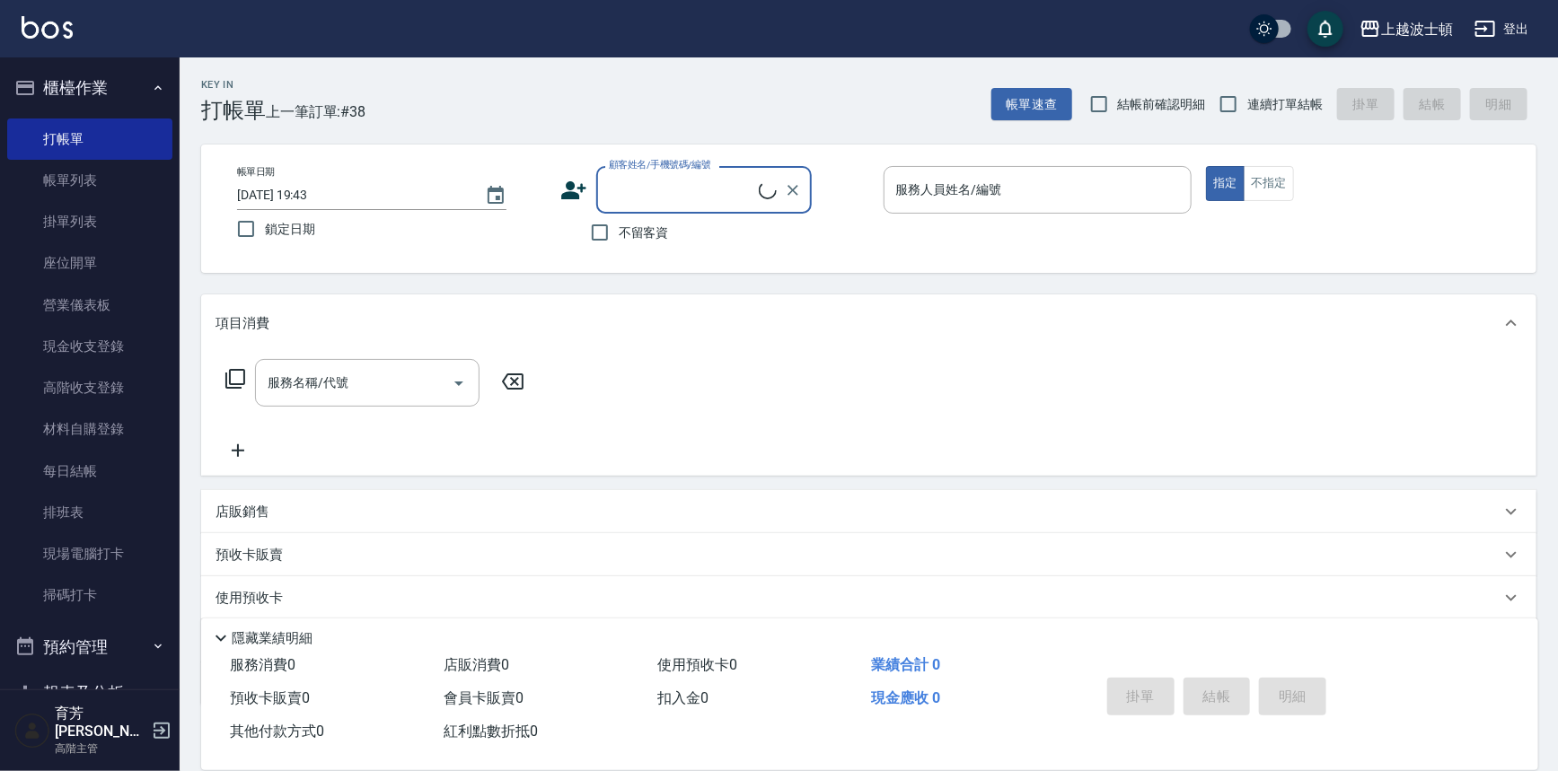
click at [646, 189] on input "顧客姓名/手機號碼/編號" at bounding box center [681, 189] width 154 height 31
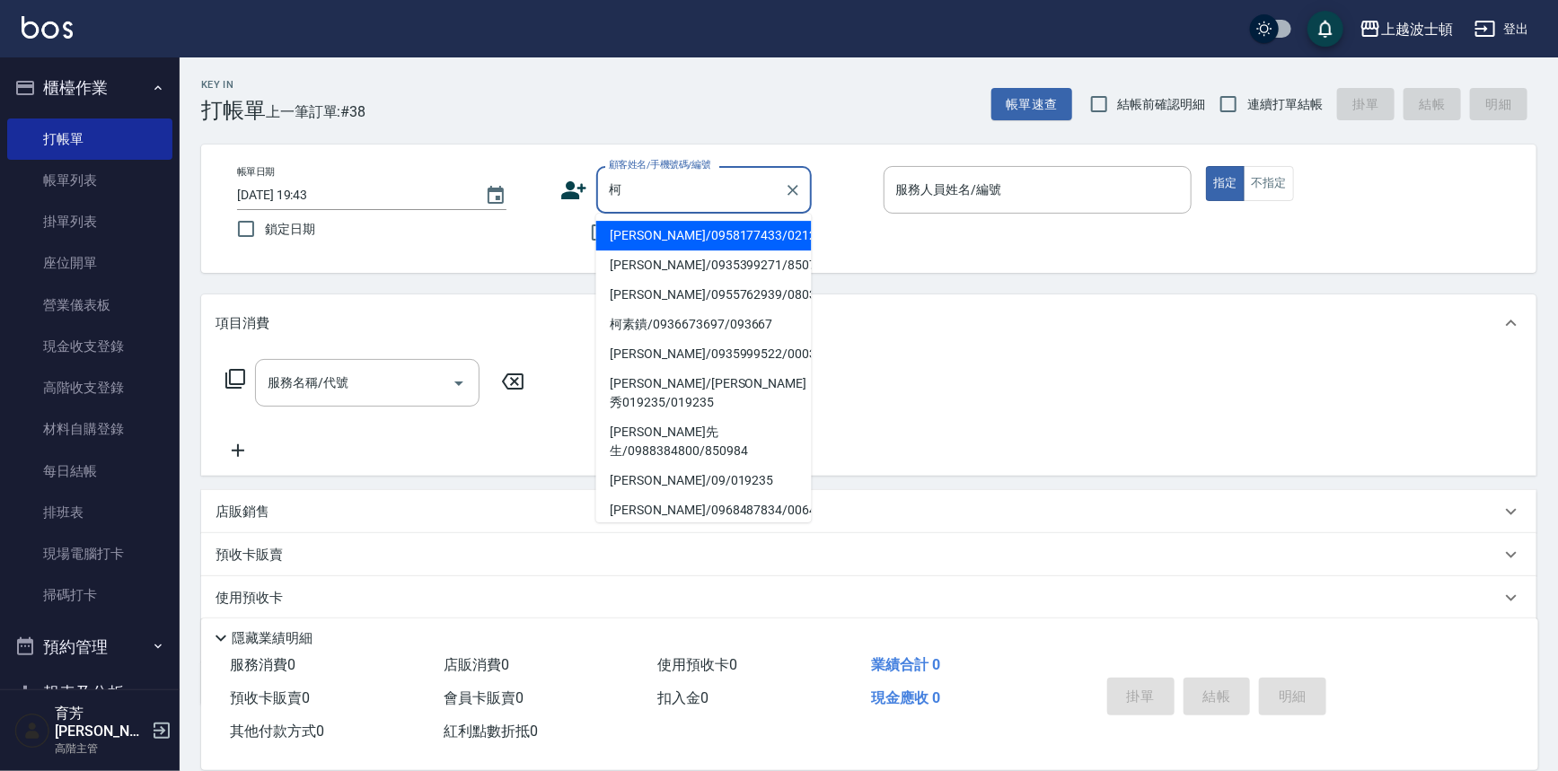
click at [709, 242] on li "[PERSON_NAME]/0958177433/021269" at bounding box center [703, 236] width 215 height 30
type input "[PERSON_NAME]/0958177433/021269"
type input "shirey-0"
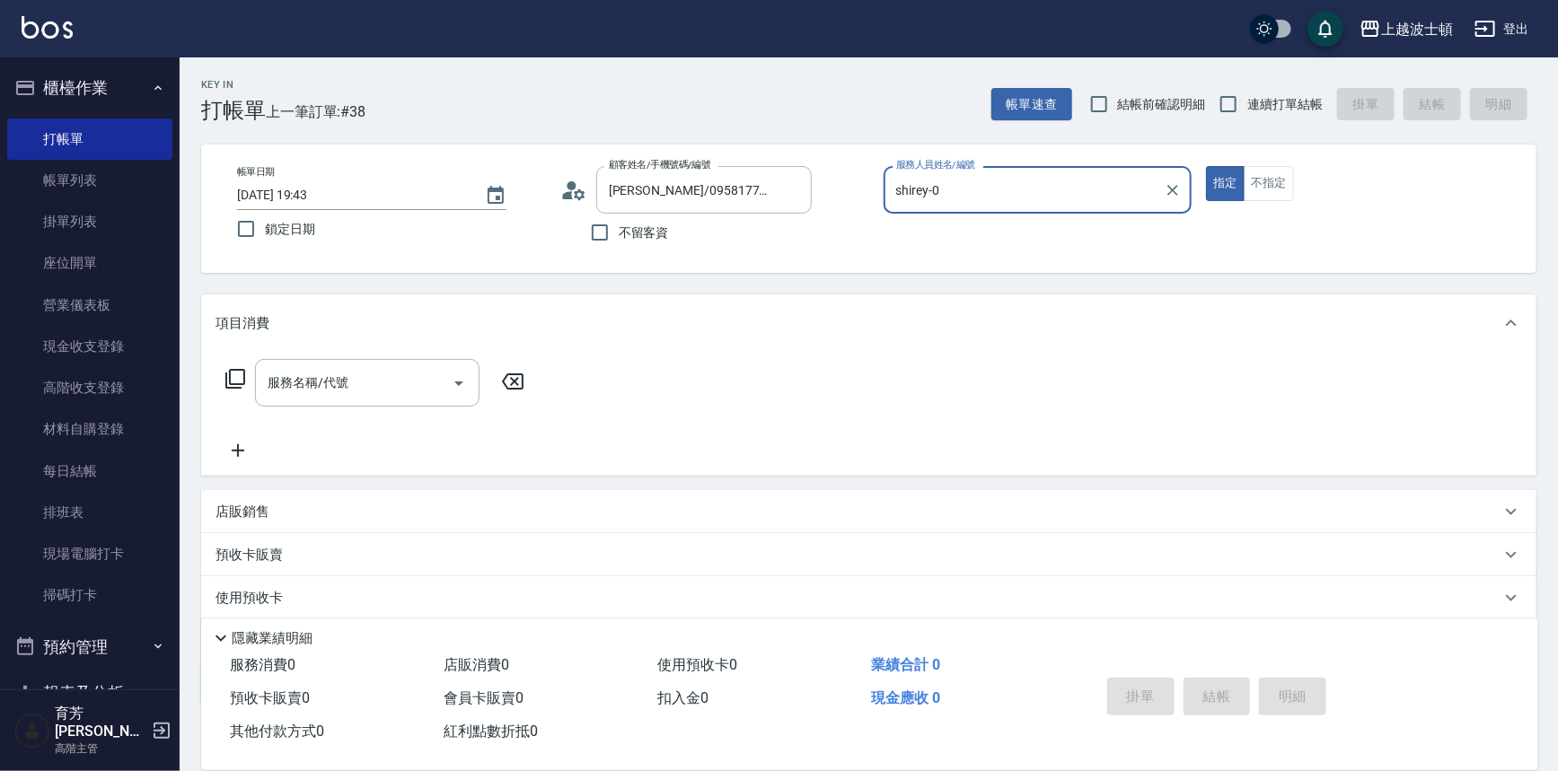
scroll to position [101, 0]
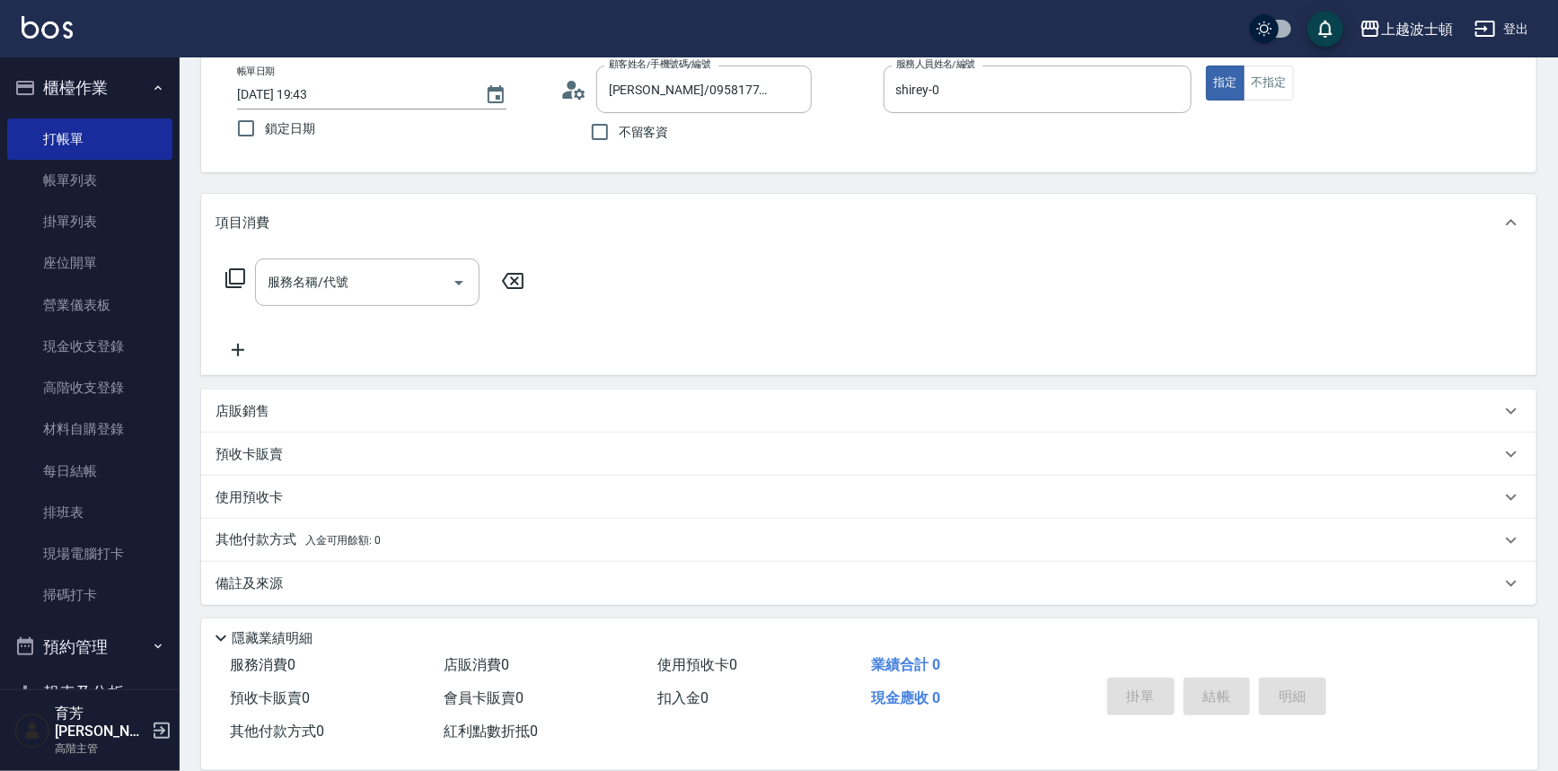
click at [242, 275] on icon at bounding box center [235, 279] width 22 height 22
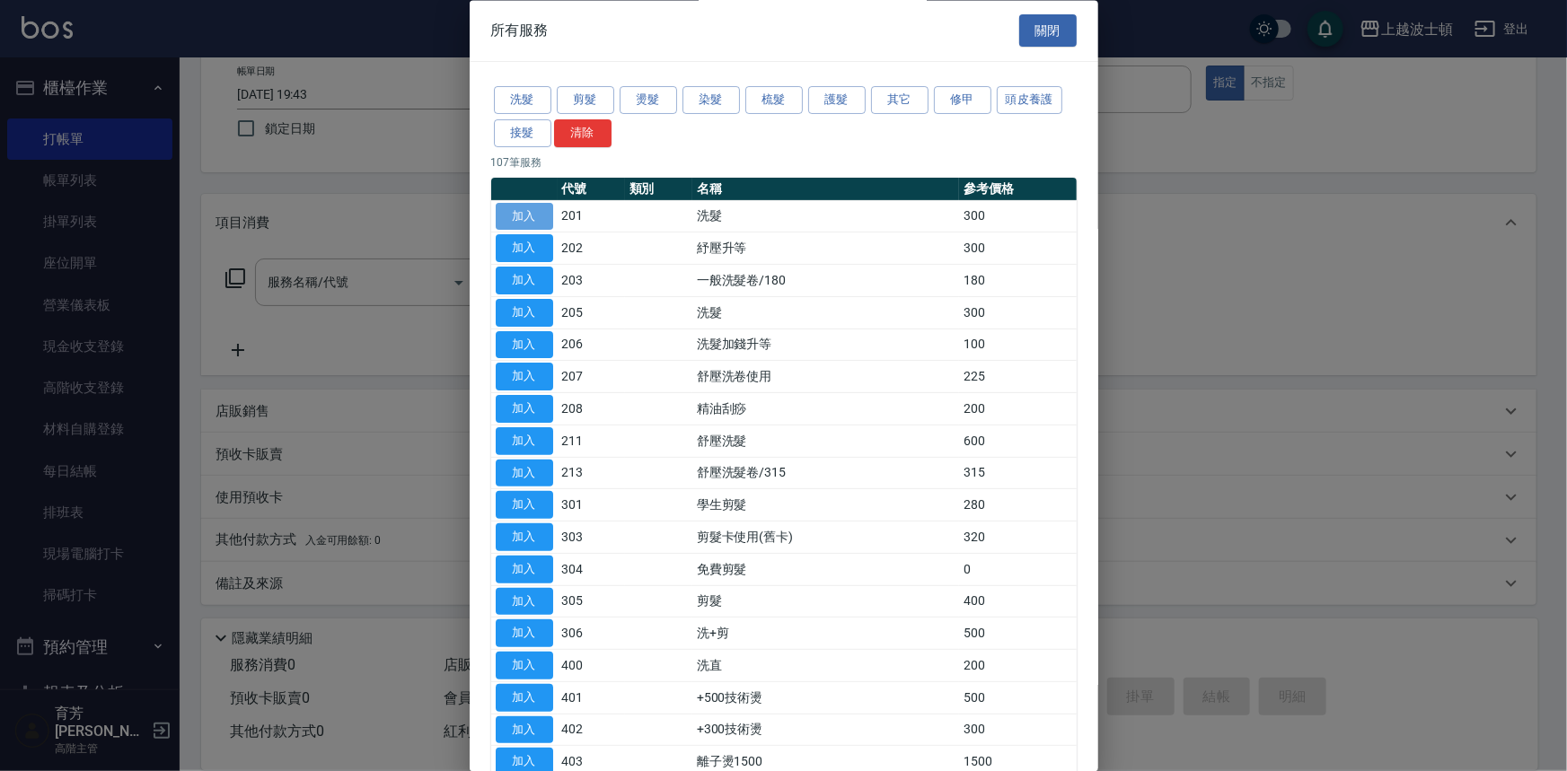
click at [518, 213] on button "加入" at bounding box center [524, 217] width 57 height 28
type input "洗髮(201)"
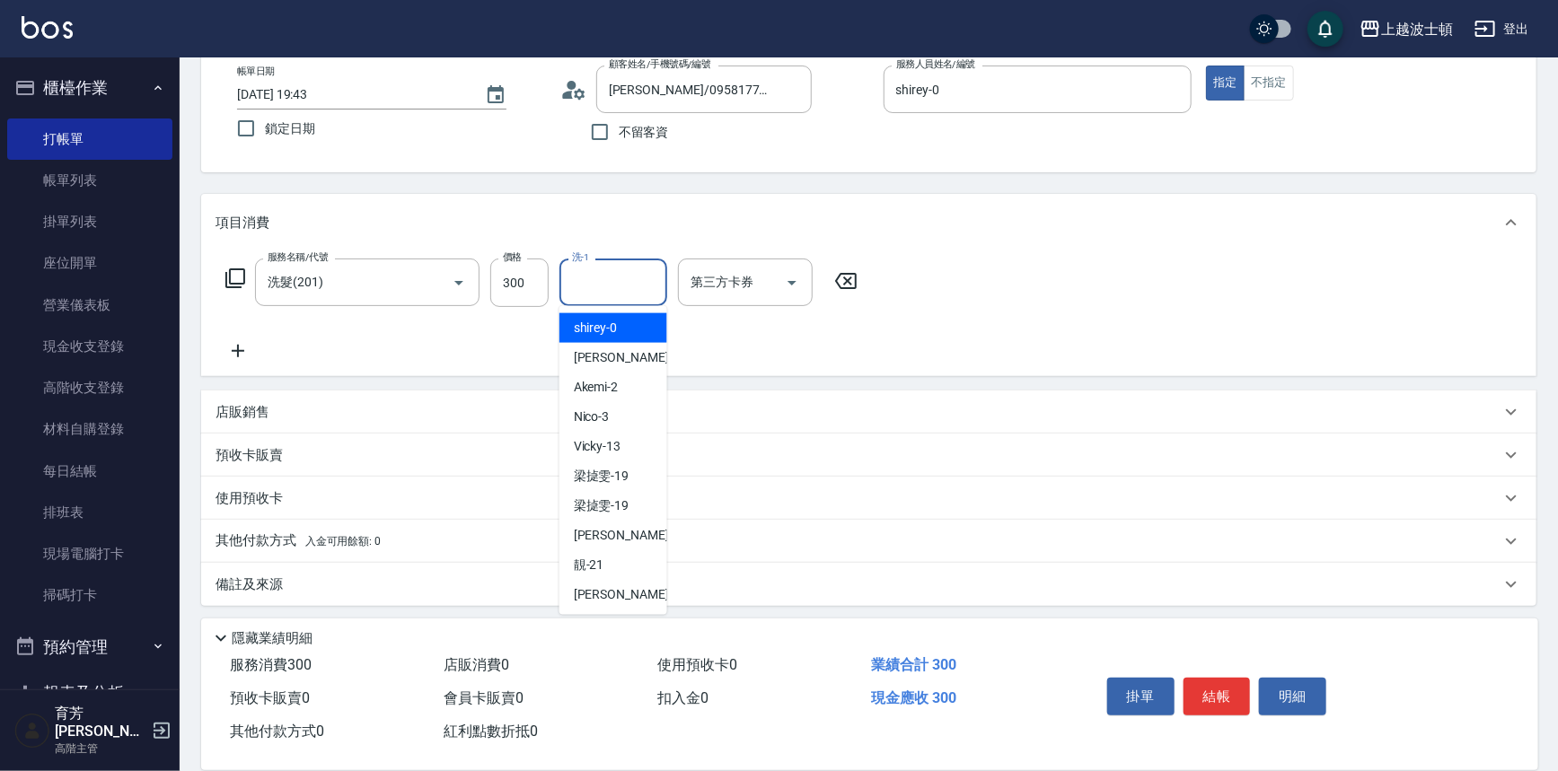
click at [631, 292] on input "洗-1" at bounding box center [613, 282] width 92 height 31
click at [628, 319] on div "shirey -0" at bounding box center [613, 328] width 108 height 30
type input "shirey-0"
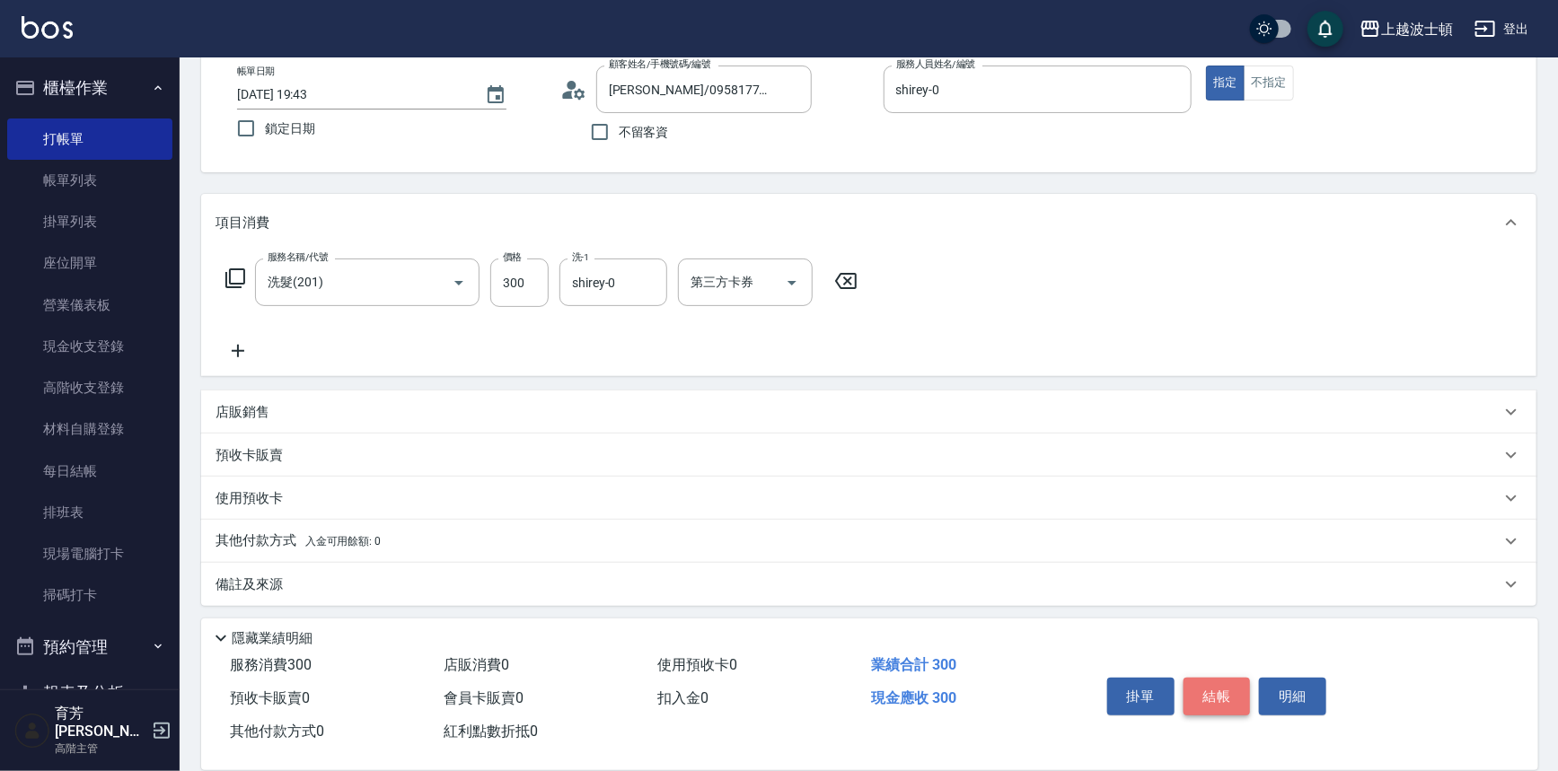
click at [1196, 692] on button "結帳" at bounding box center [1216, 697] width 67 height 38
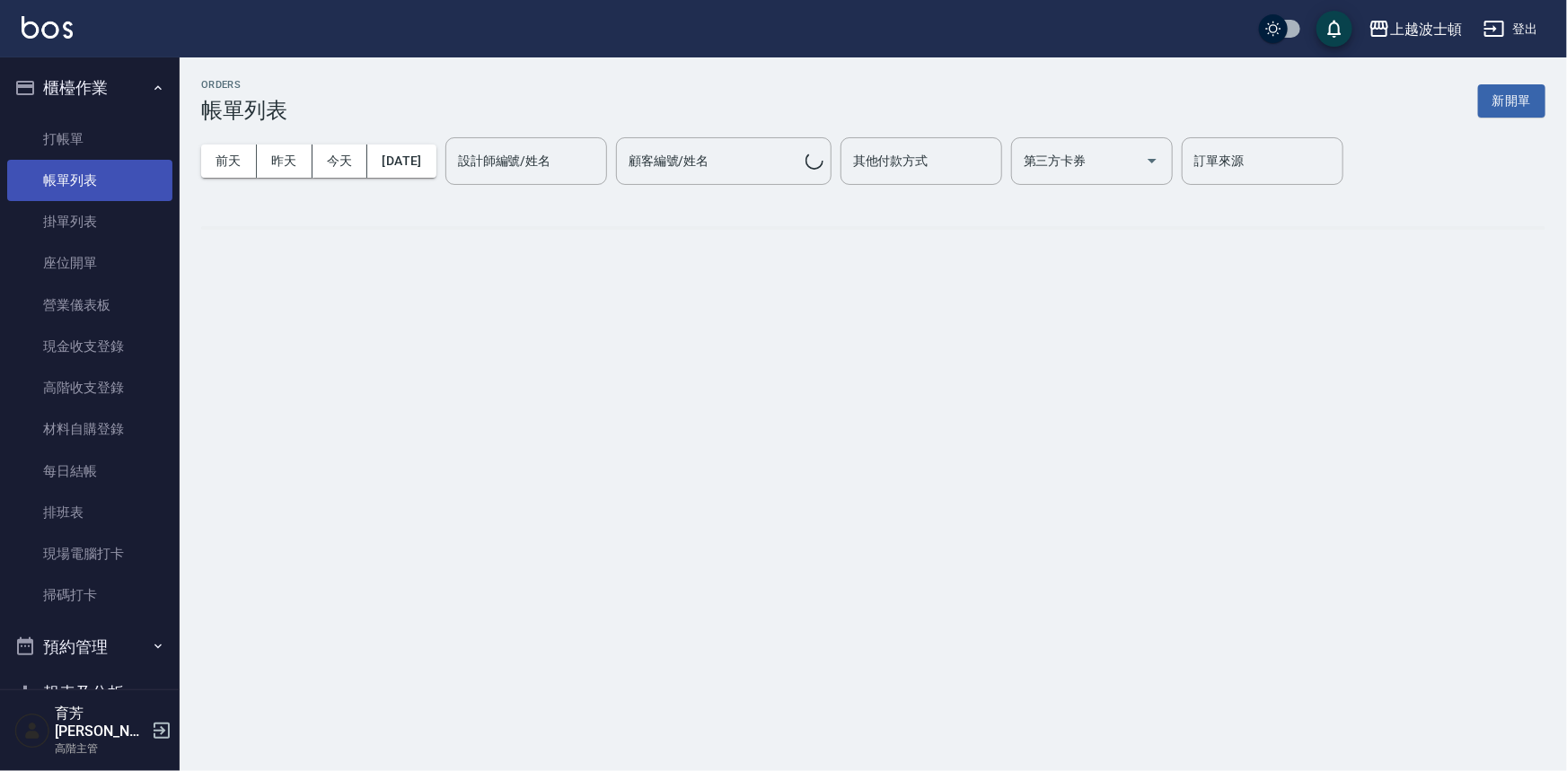
click at [88, 180] on link "帳單列表" at bounding box center [89, 180] width 165 height 41
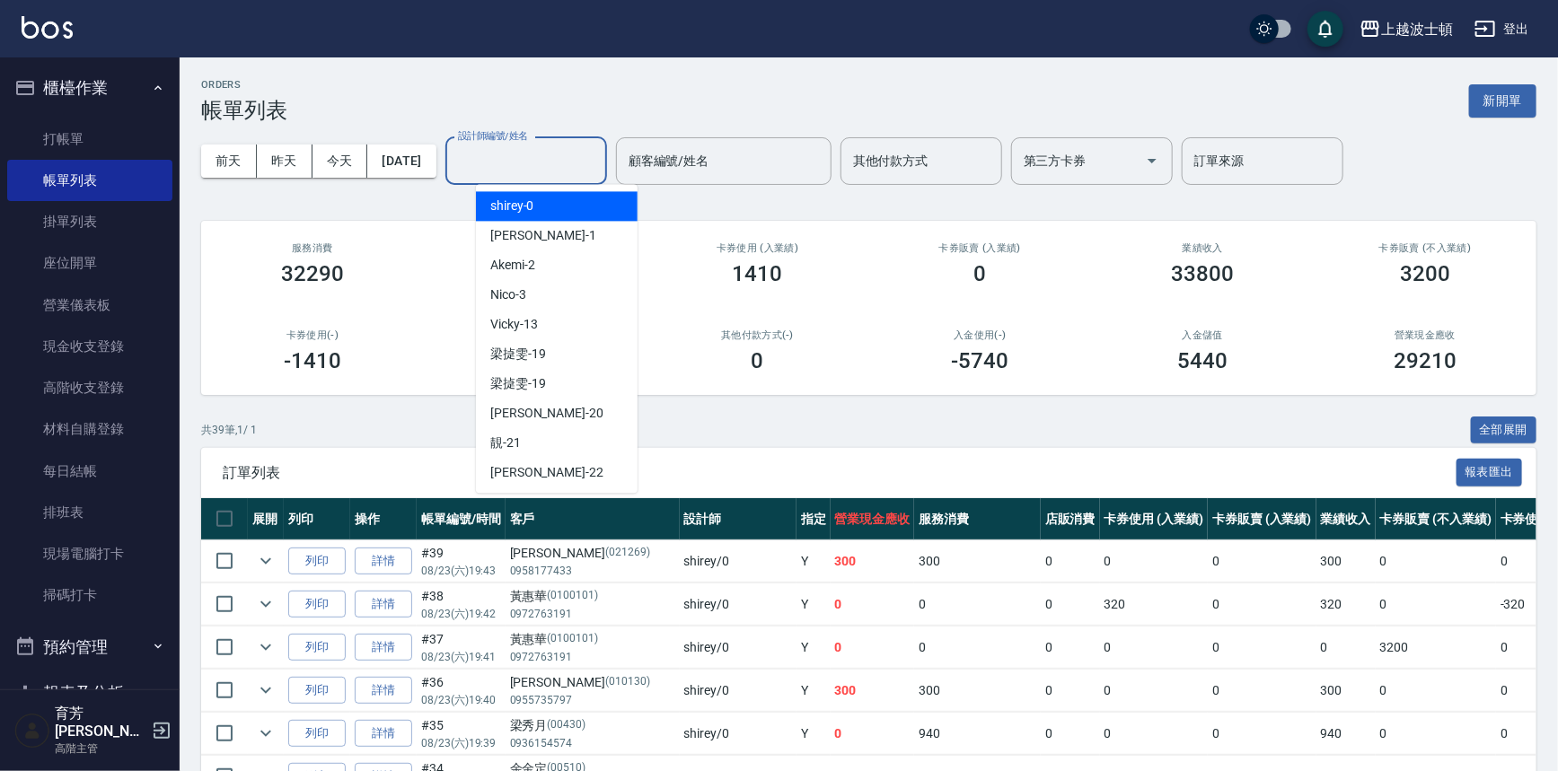
click at [499, 160] on input "設計師編號/姓名" at bounding box center [525, 160] width 145 height 31
click at [512, 198] on span "shirey -0" at bounding box center [512, 206] width 44 height 19
type input "shirey-0"
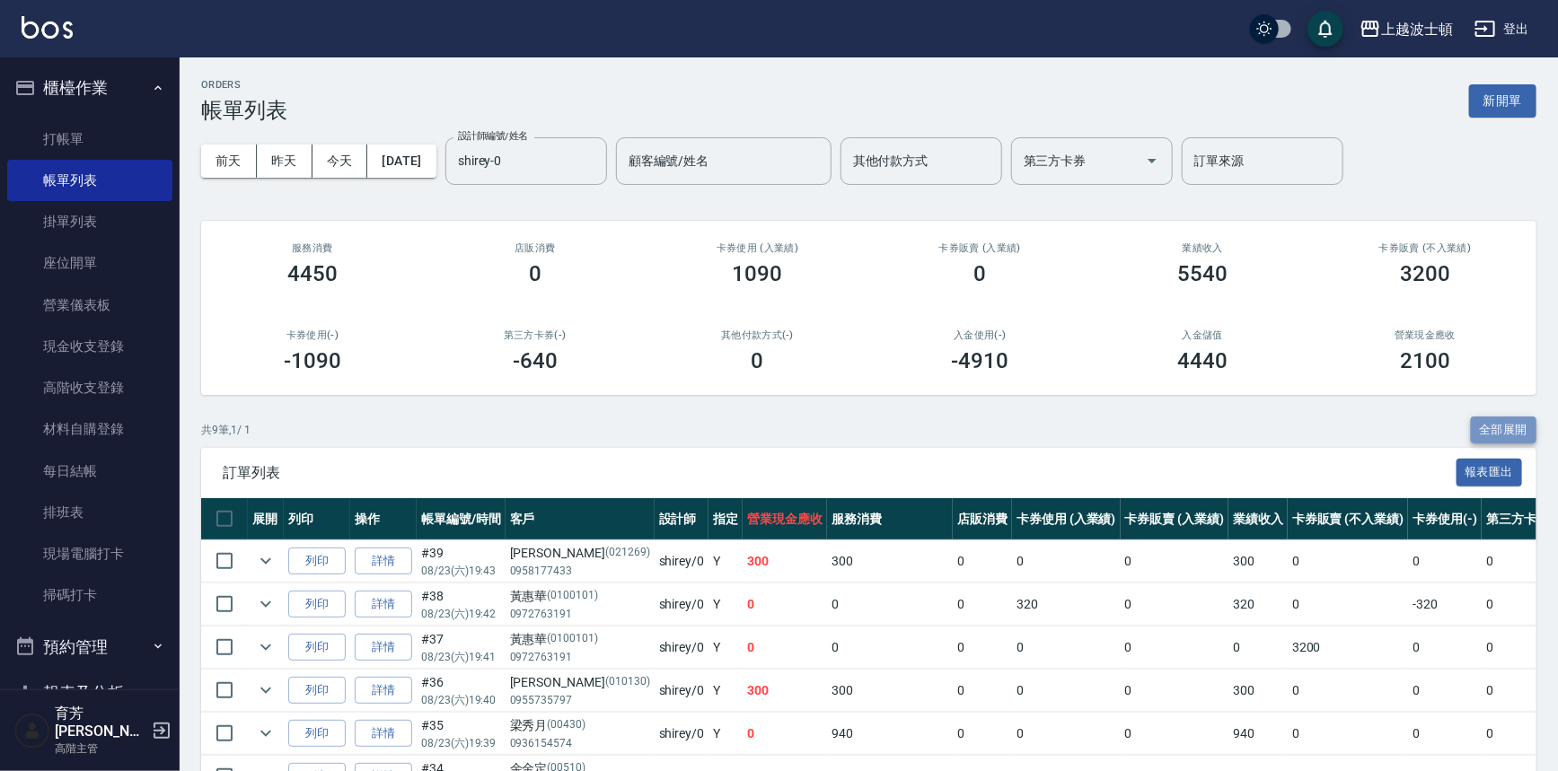
click at [1517, 428] on button "全部展開" at bounding box center [1504, 431] width 66 height 28
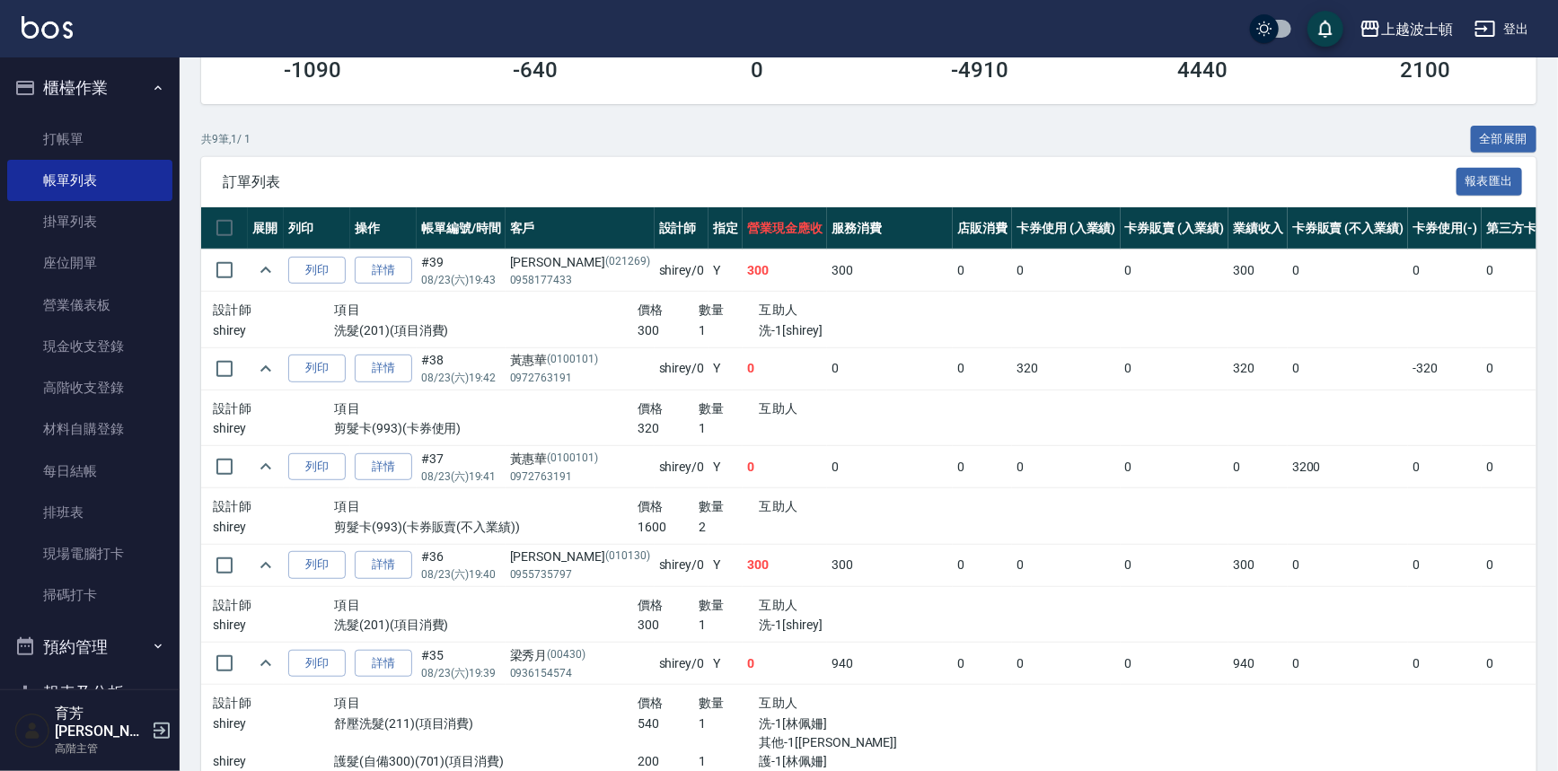
scroll to position [283, 0]
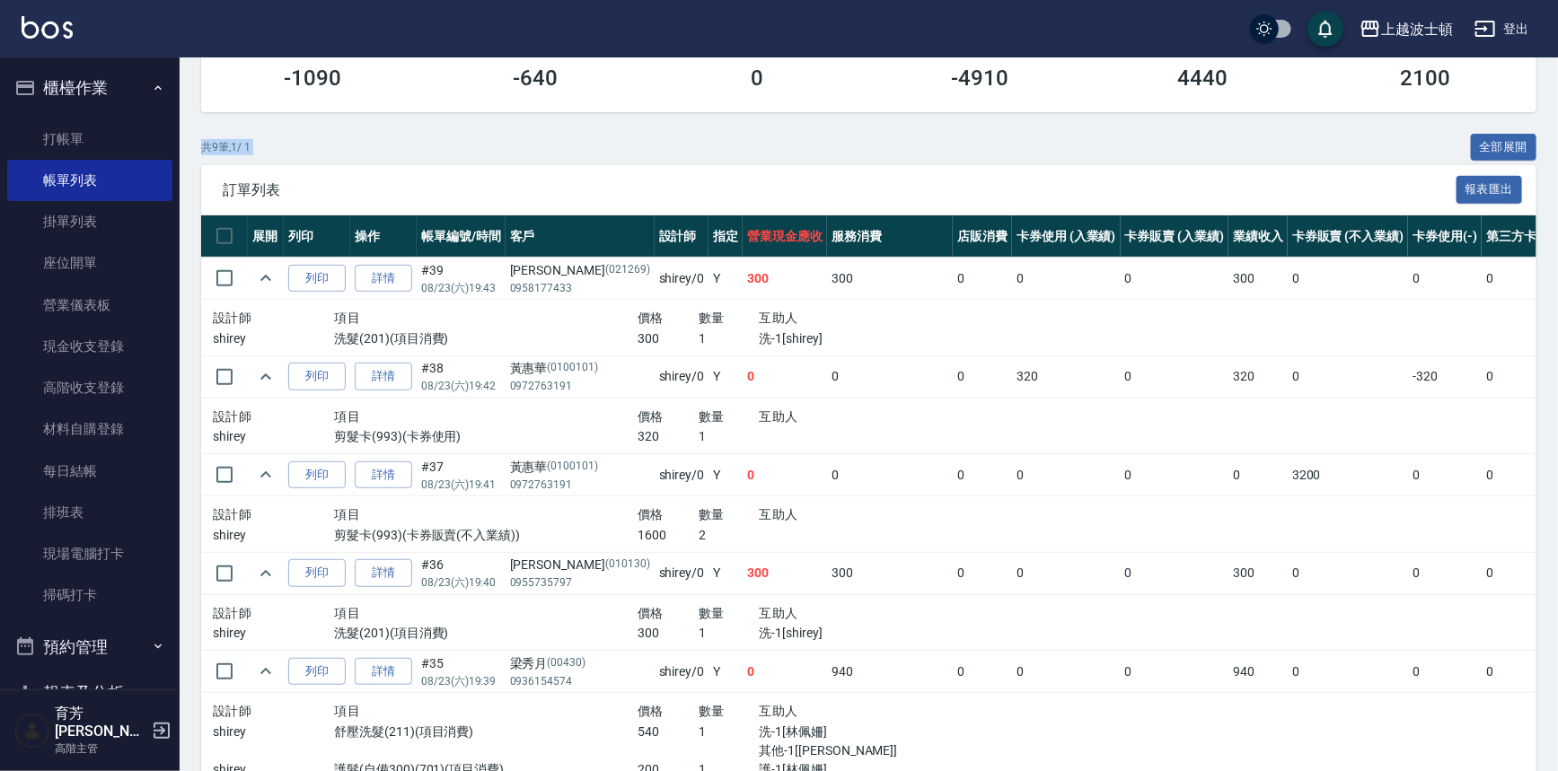
drag, startPoint x: 1556, startPoint y: 145, endPoint x: 1566, endPoint y: 60, distance: 85.0
click at [1557, 60] on html "上越波士頓 登出 櫃檯作業 打帳單 帳單列表 掛單列表 座位開單 營業儀表板 現金收支登錄 高階收支登錄 材料自購登錄 每日結帳 排班表 現場電腦打卡 掃碼打…" at bounding box center [779, 587] width 1558 height 1741
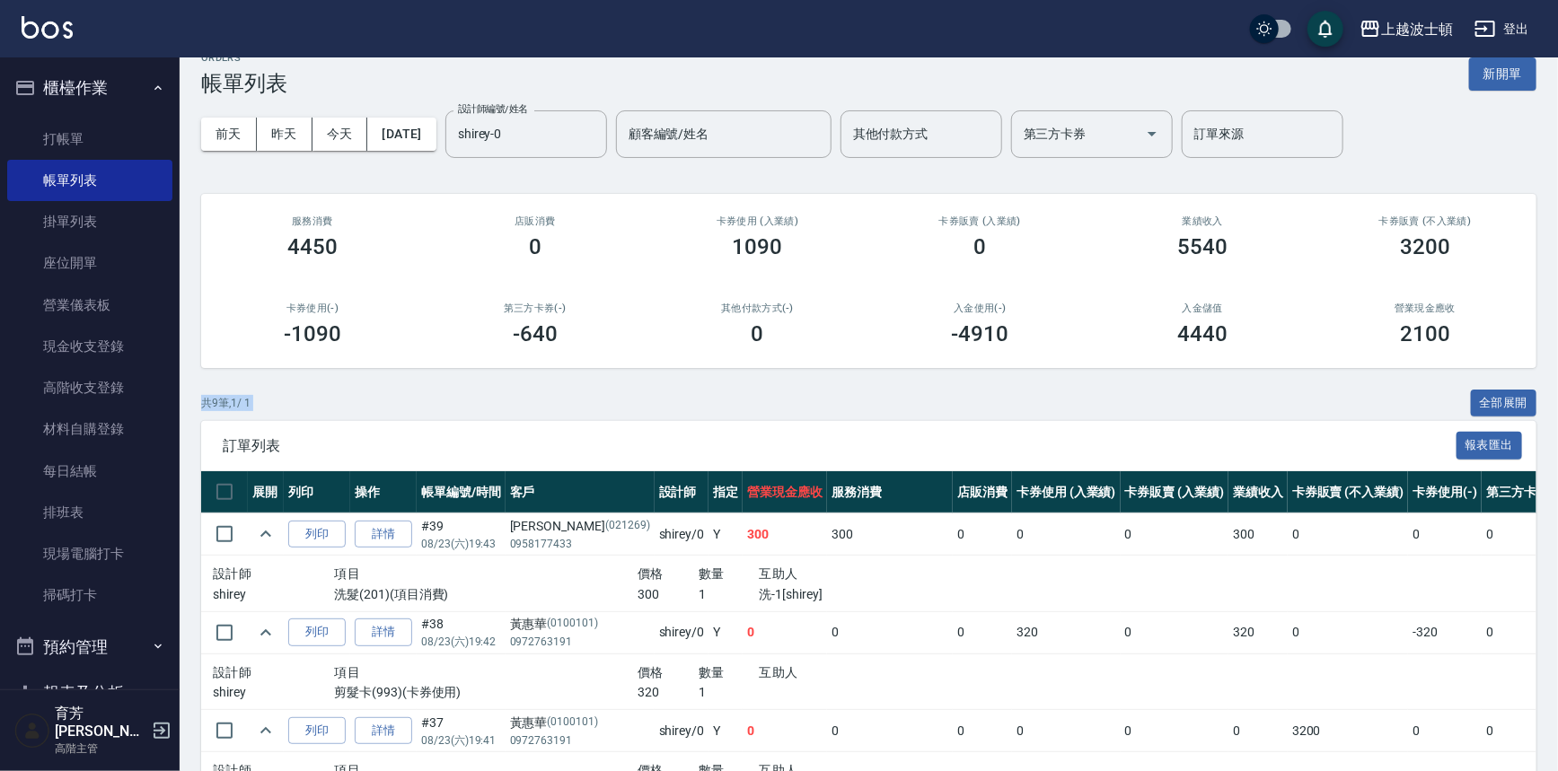
scroll to position [0, 0]
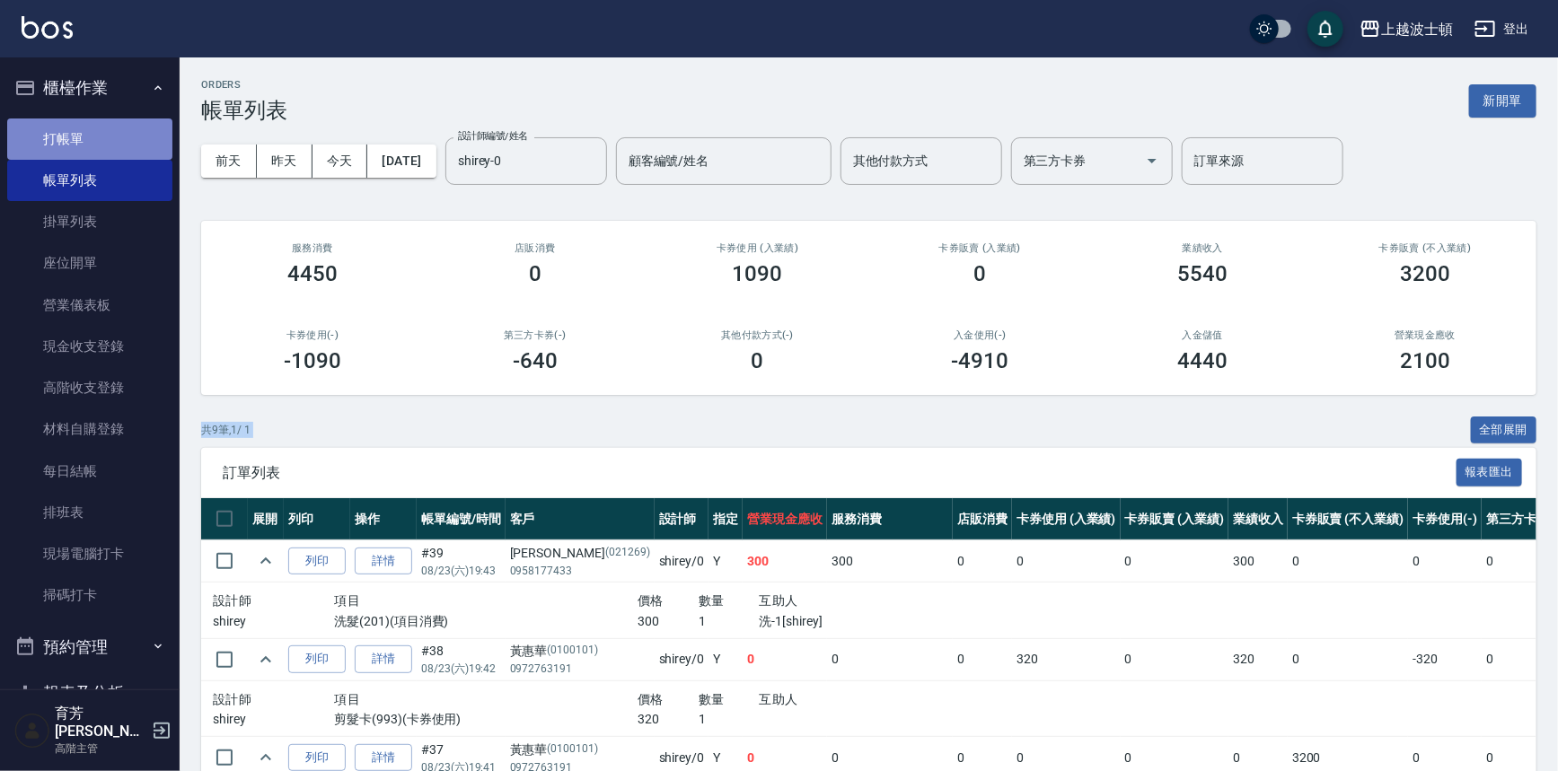
click at [117, 133] on link "打帳單" at bounding box center [89, 139] width 165 height 41
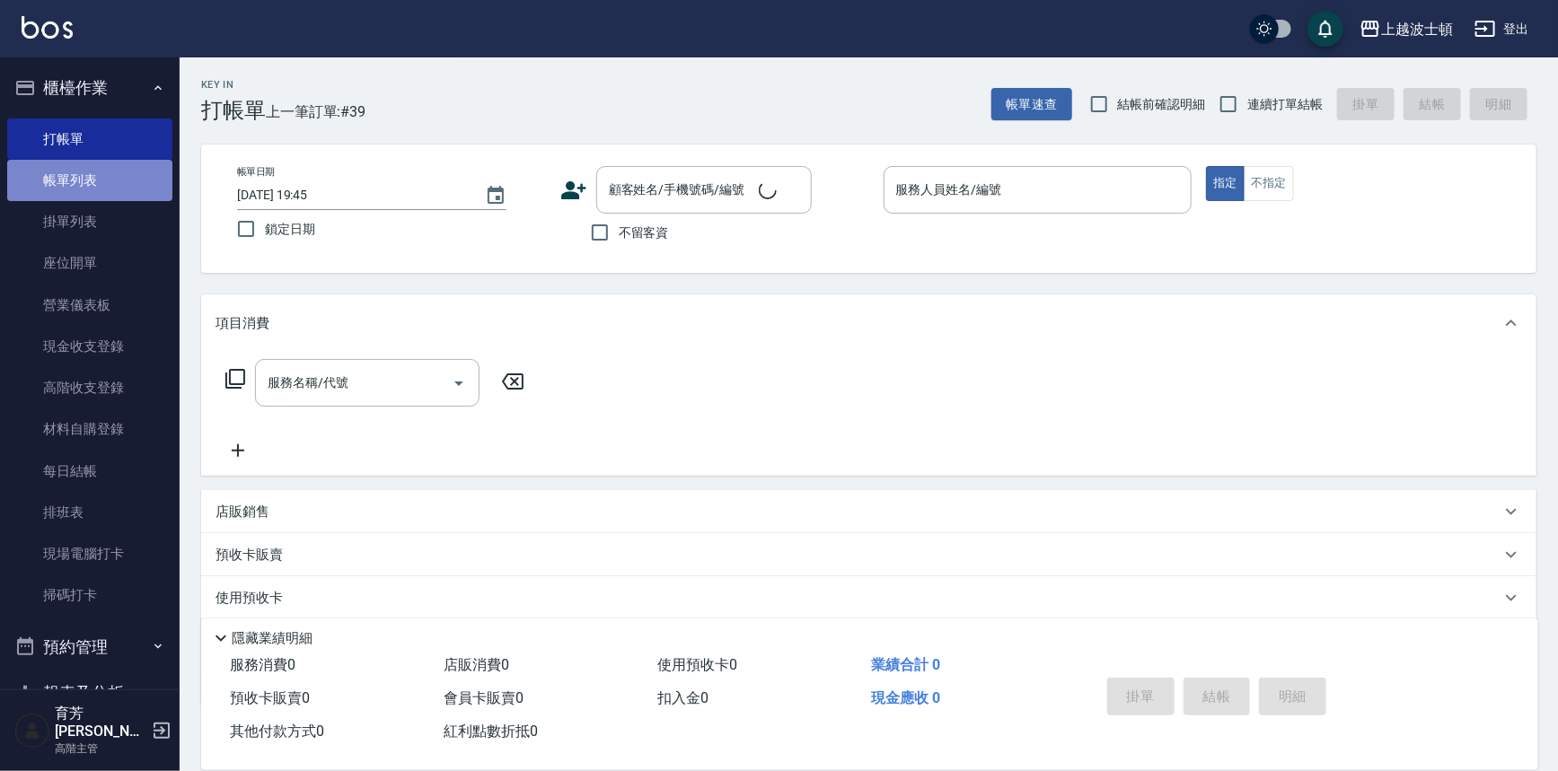
click at [98, 166] on link "帳單列表" at bounding box center [89, 180] width 165 height 41
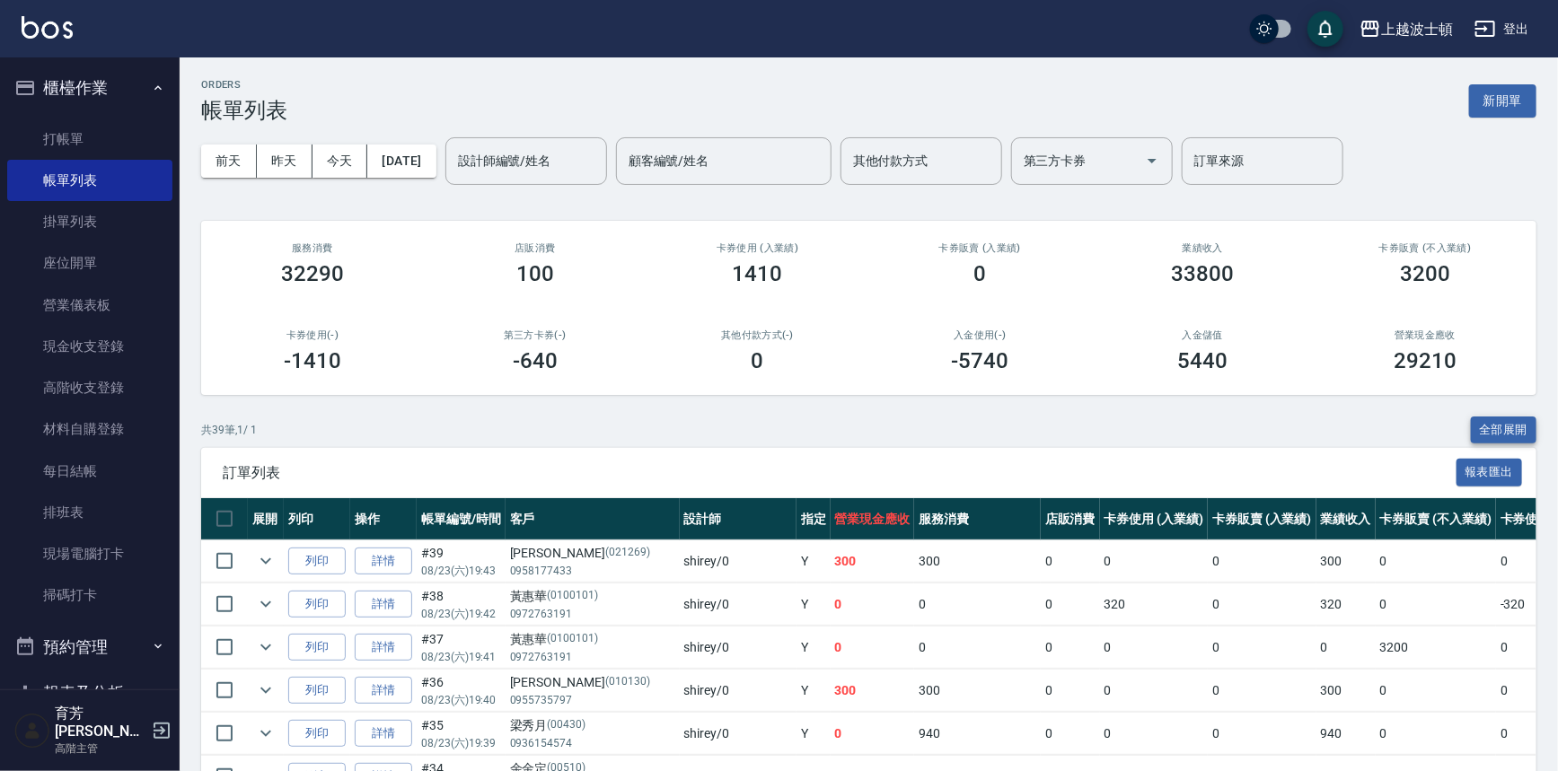
click at [1492, 434] on button "全部展開" at bounding box center [1504, 431] width 66 height 28
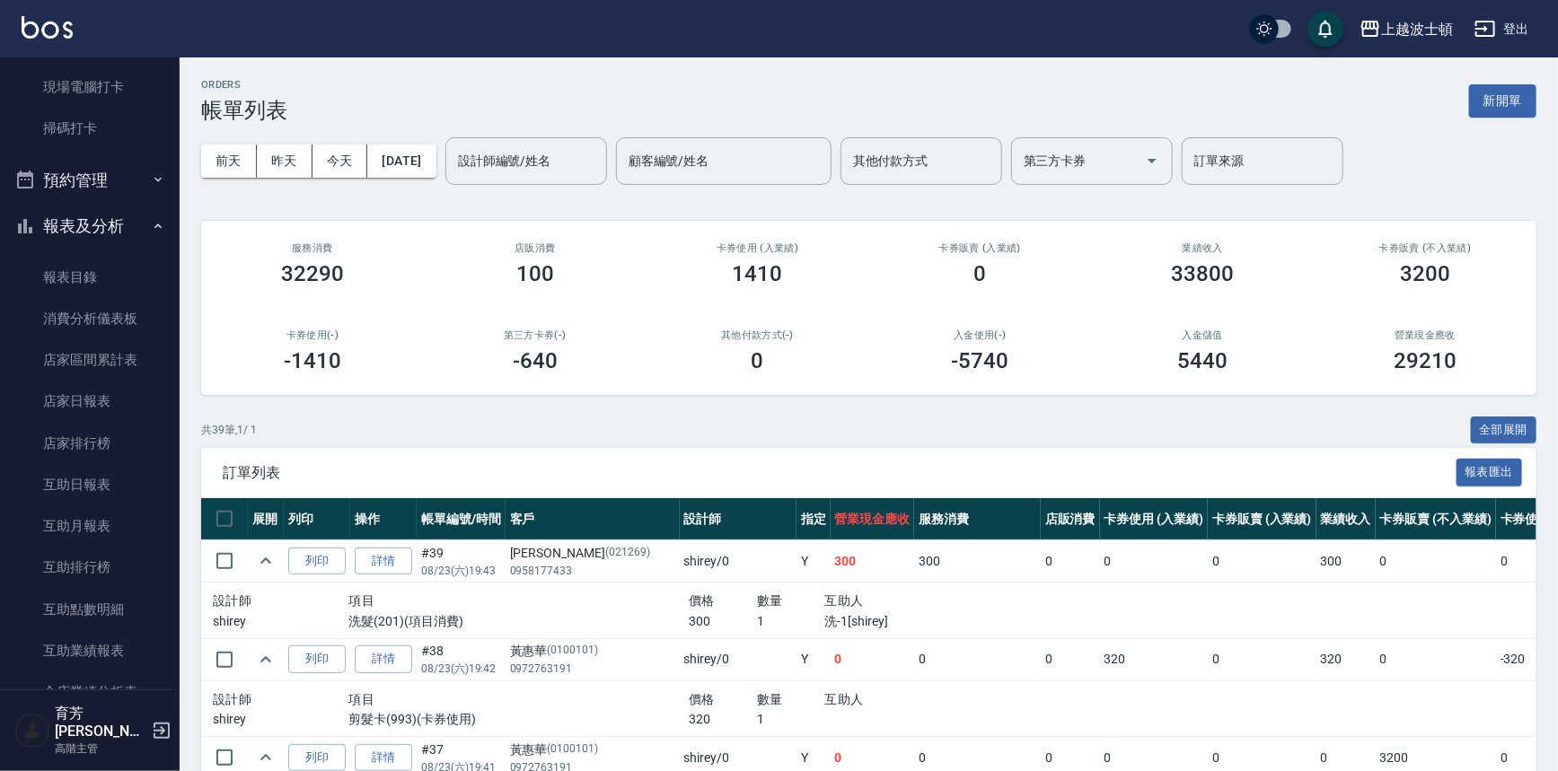
scroll to position [485, 0]
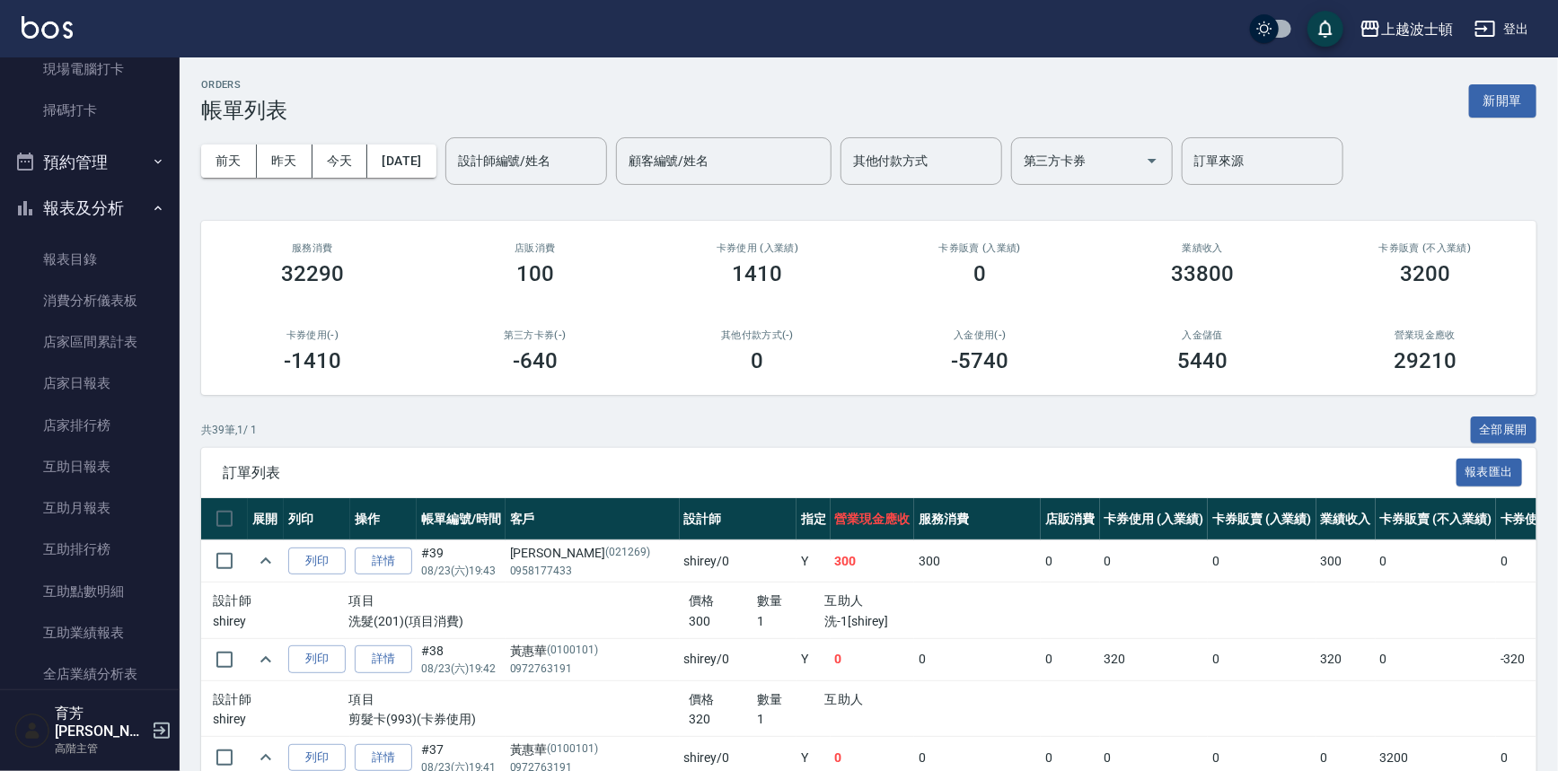
click at [144, 215] on button "報表及分析" at bounding box center [89, 208] width 165 height 47
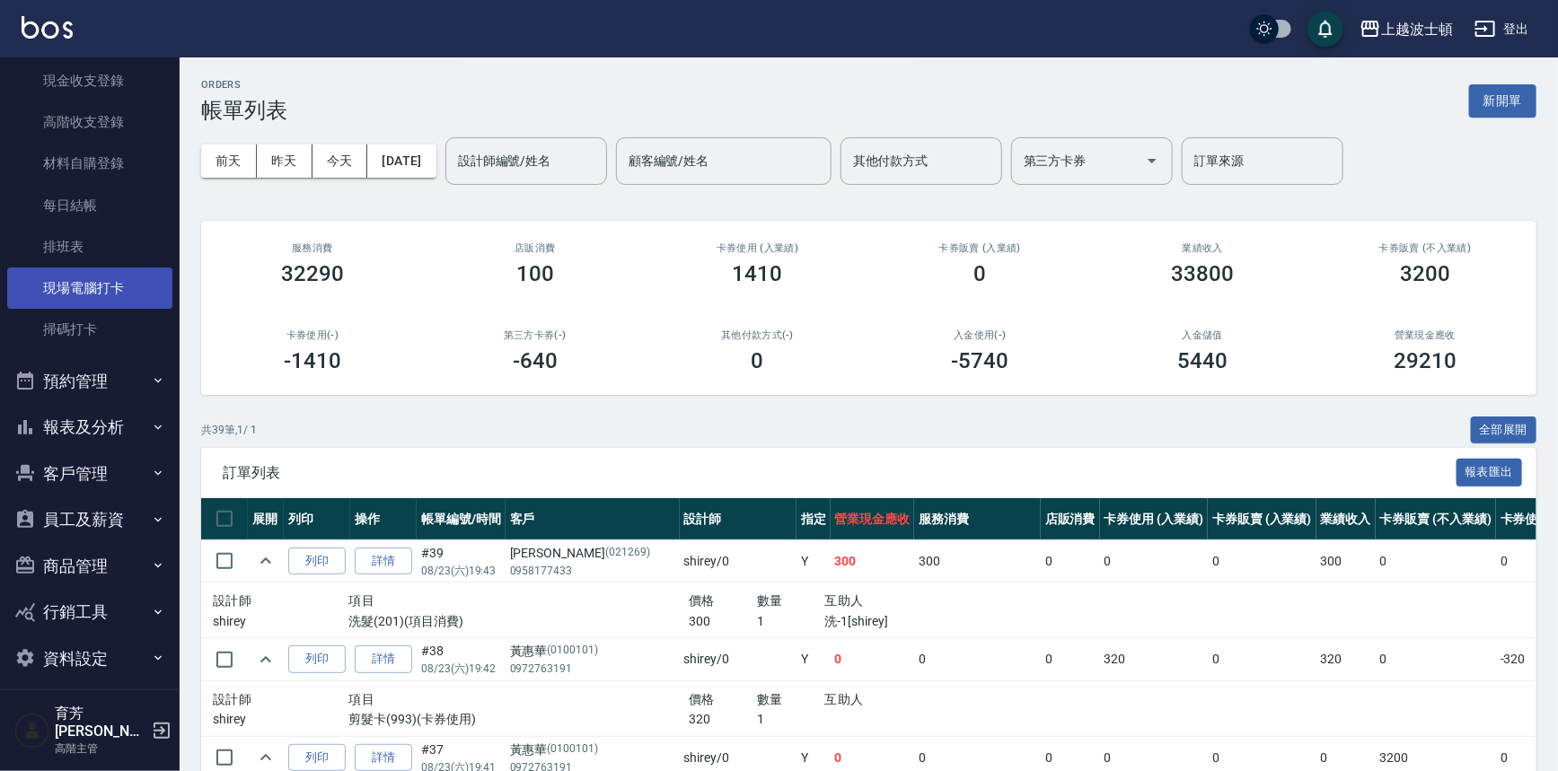
scroll to position [262, 0]
click at [139, 379] on button "預約管理" at bounding box center [89, 385] width 165 height 47
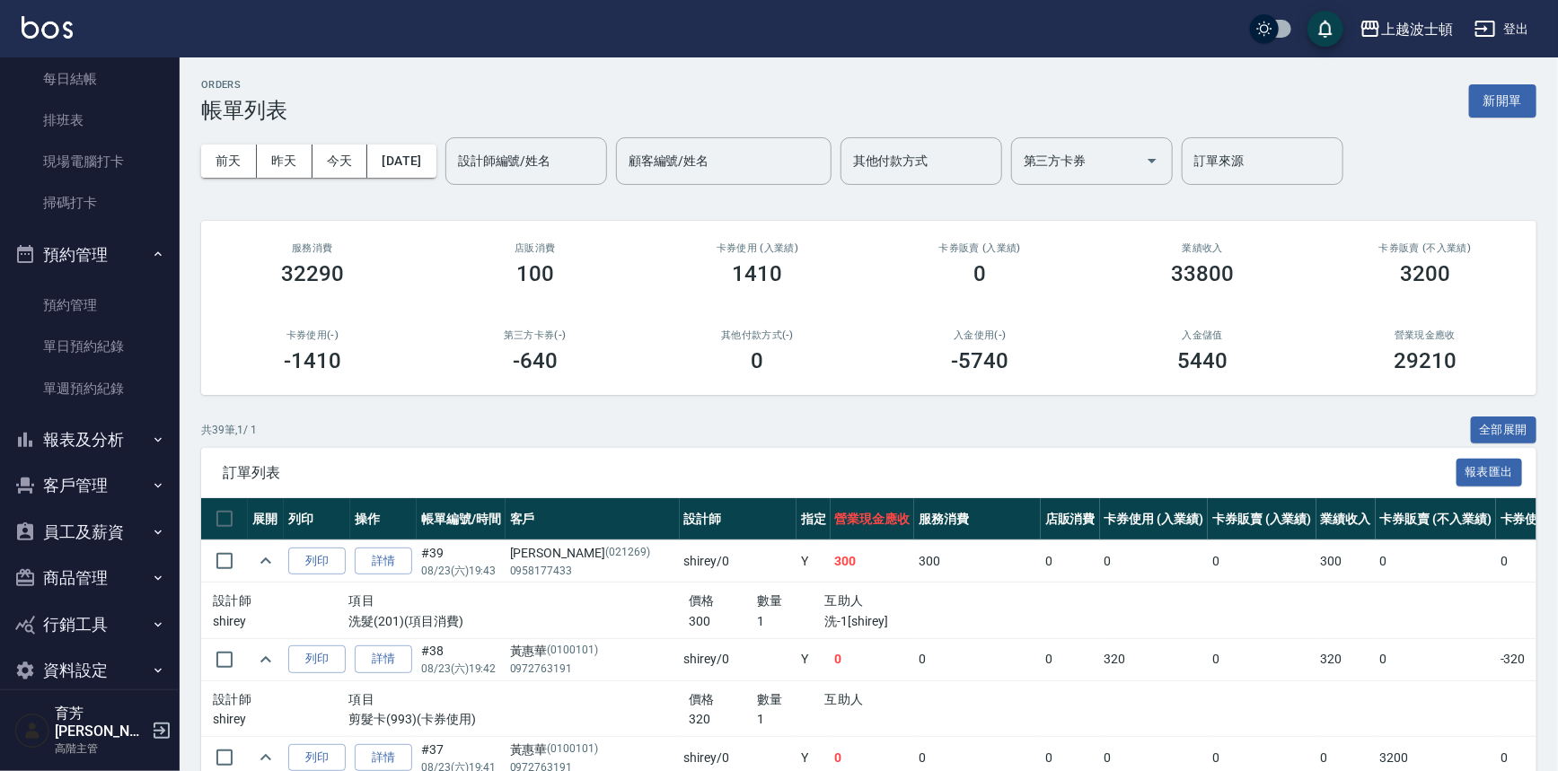
scroll to position [401, 0]
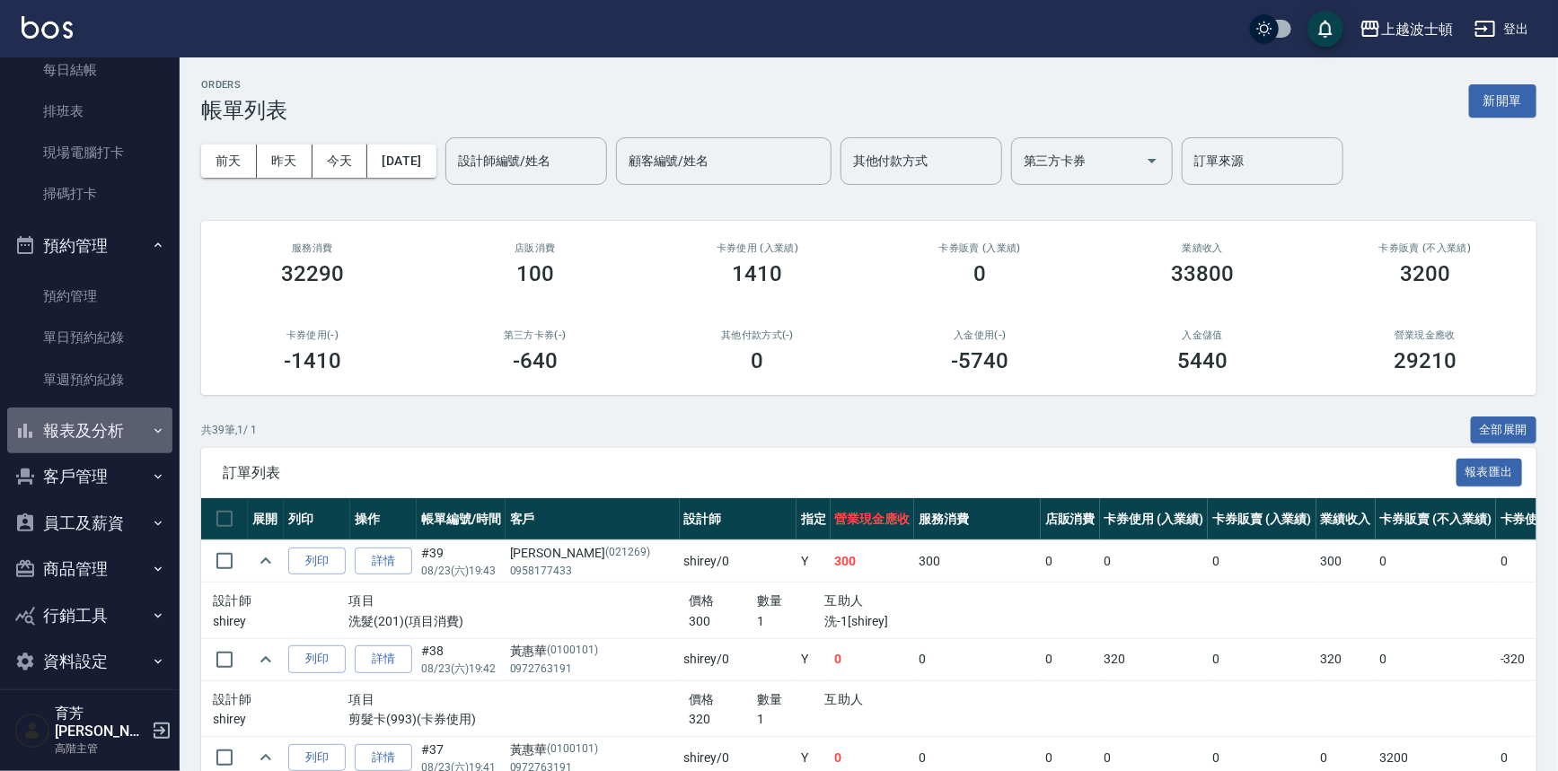
click at [151, 434] on icon "button" at bounding box center [158, 431] width 14 height 14
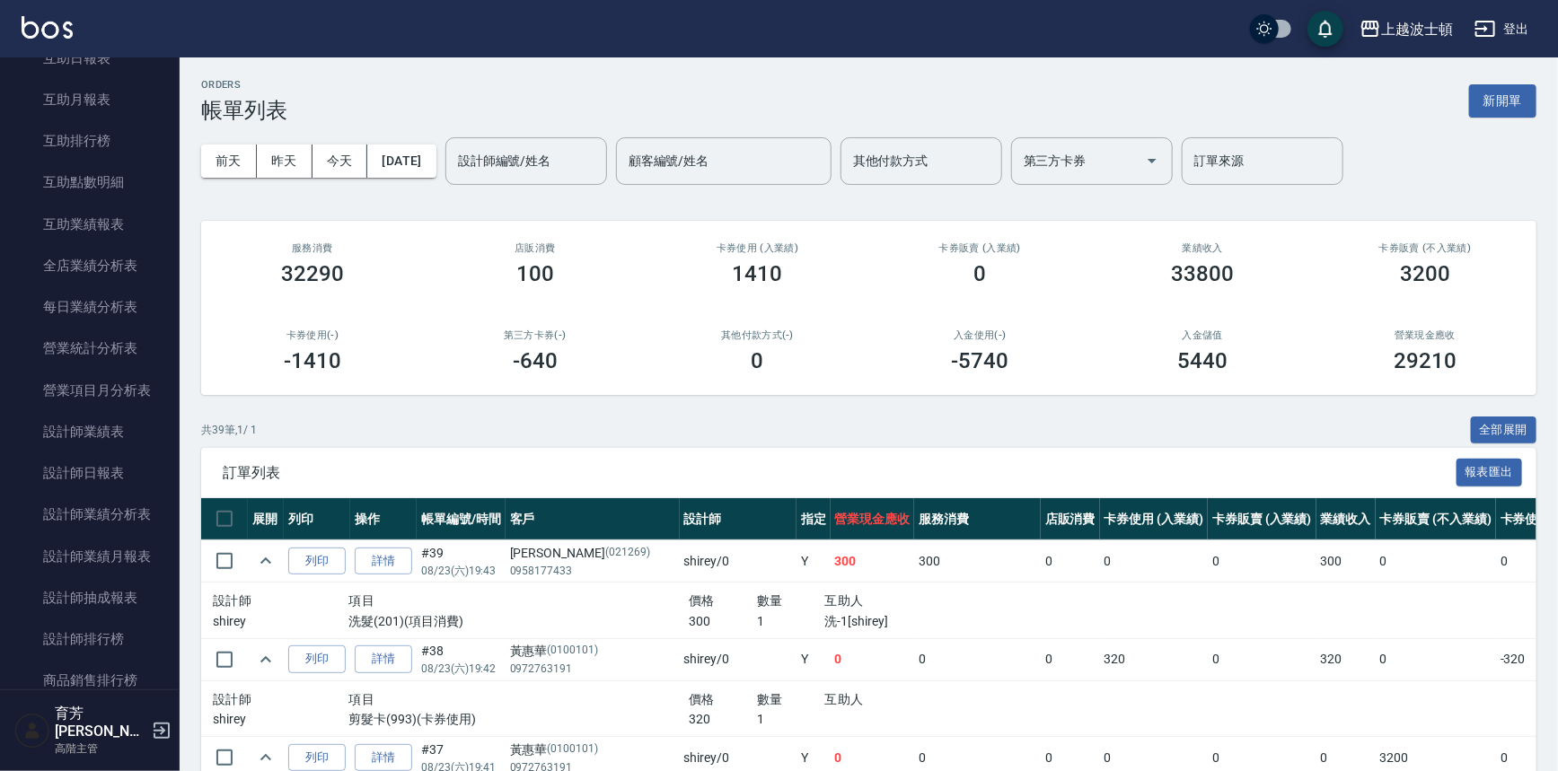
scroll to position [1083, 0]
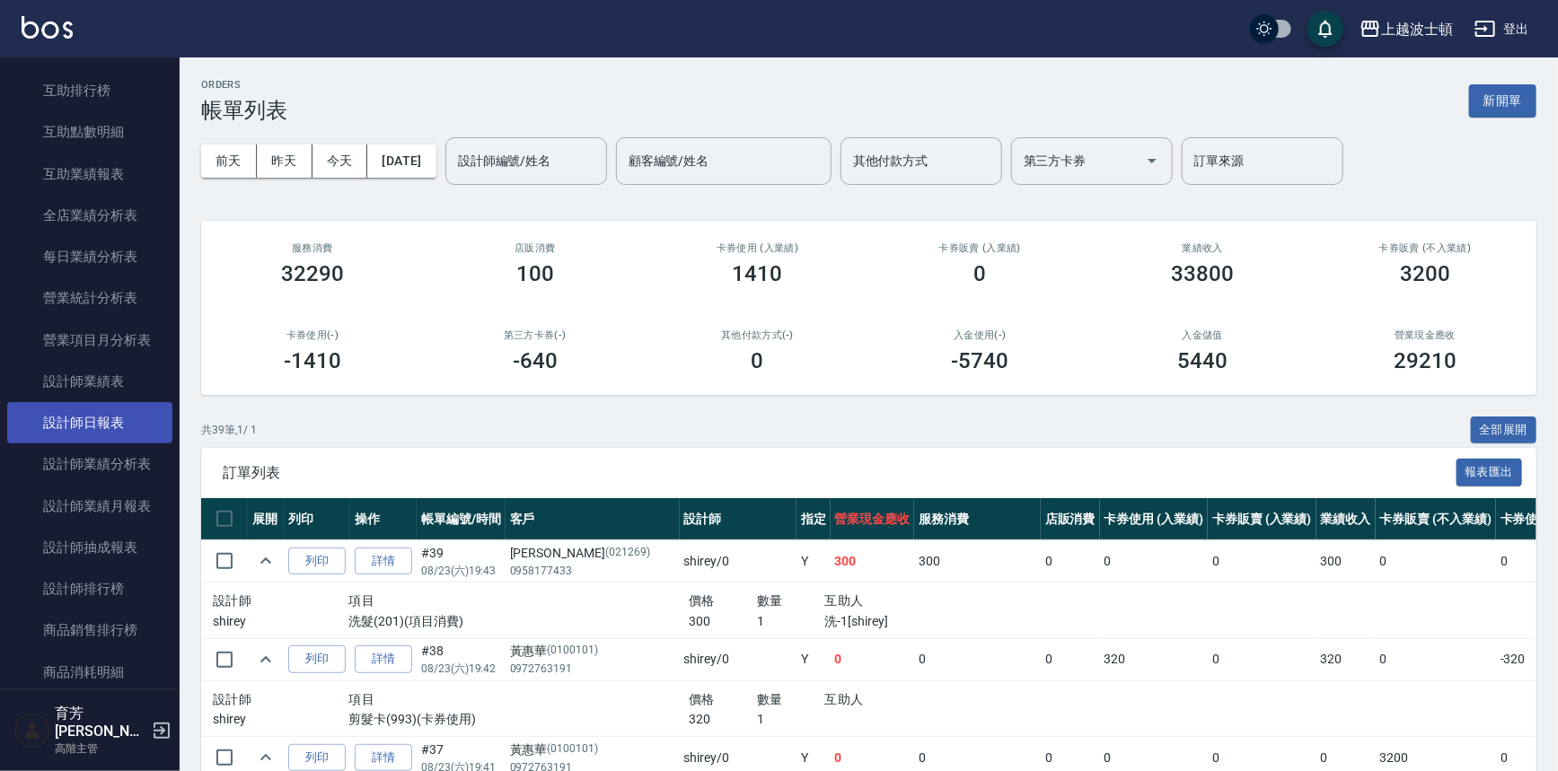
drag, startPoint x: 109, startPoint y: 426, endPoint x: 117, endPoint y: 414, distance: 14.2
click at [109, 425] on link "設計師日報表" at bounding box center [89, 422] width 165 height 41
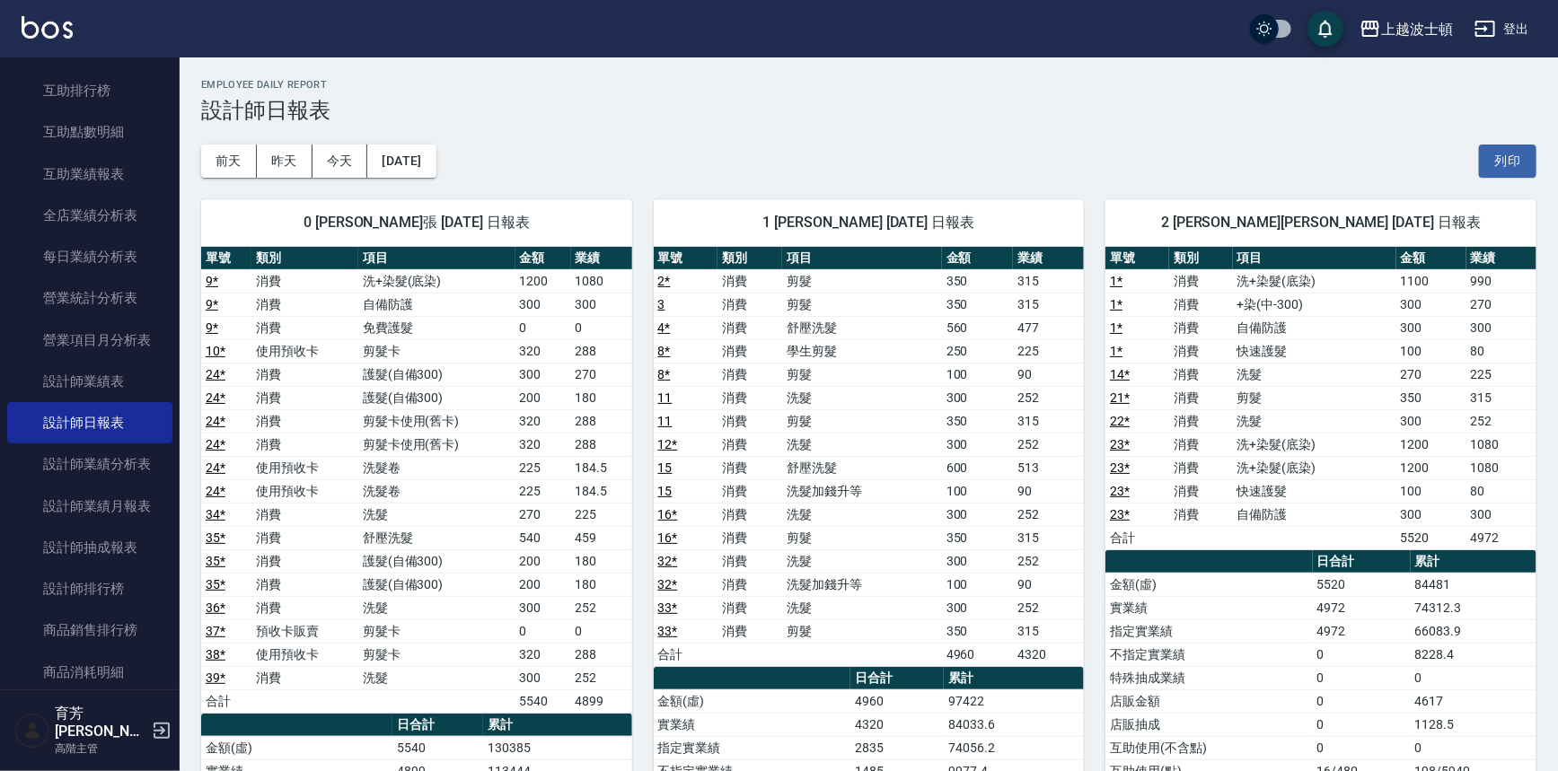
drag, startPoint x: 180, startPoint y: 311, endPoint x: 183, endPoint y: 265, distance: 45.9
click at [183, 265] on div "0 [PERSON_NAME]張 [DATE] 日報表 單號 類別 項目 金額 業績 9 * 消費 洗+染髮(底染) 1200 1080 9 * 消費 自備防…" at bounding box center [406, 655] width 453 height 954
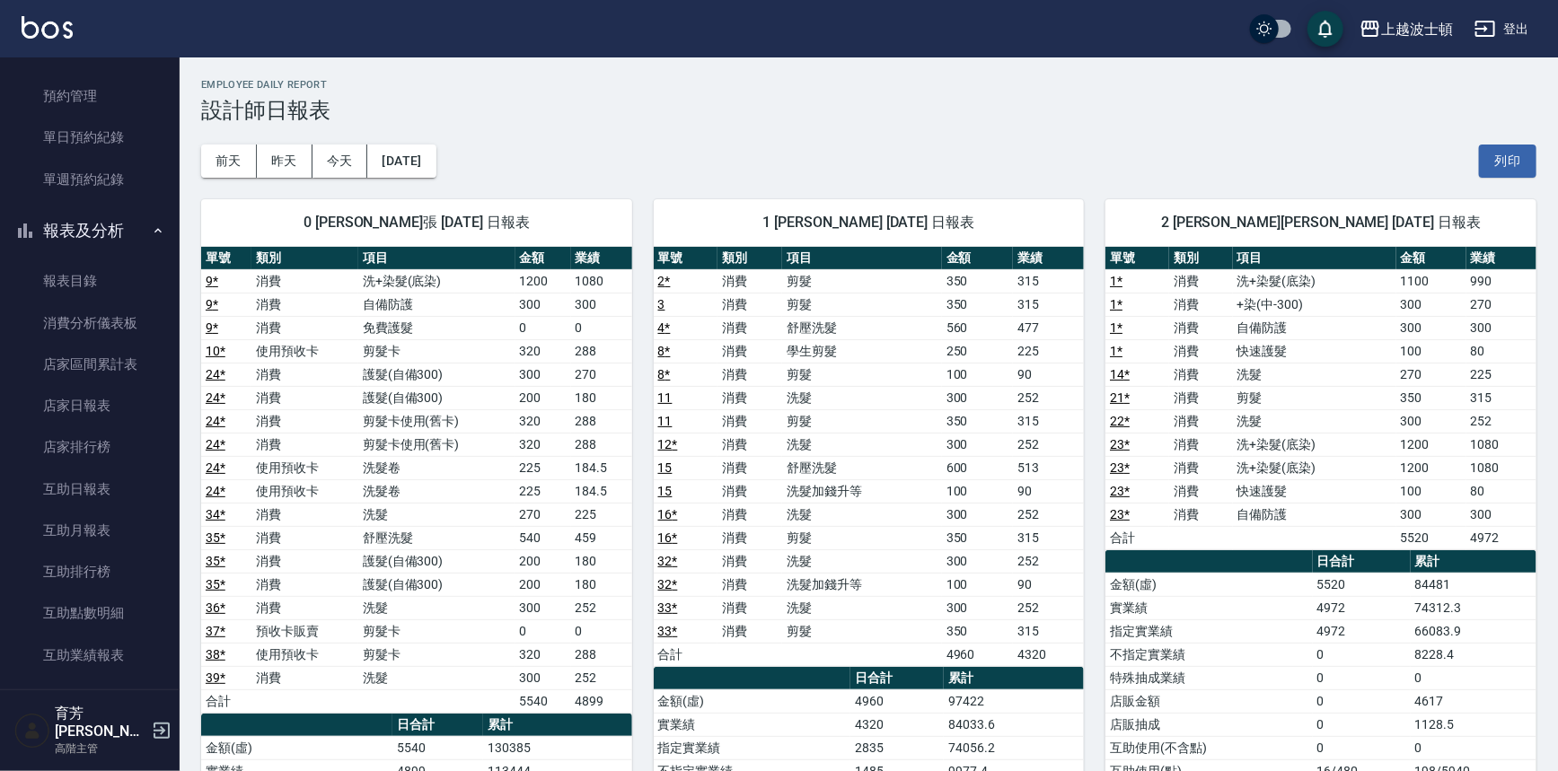
scroll to position [566, 0]
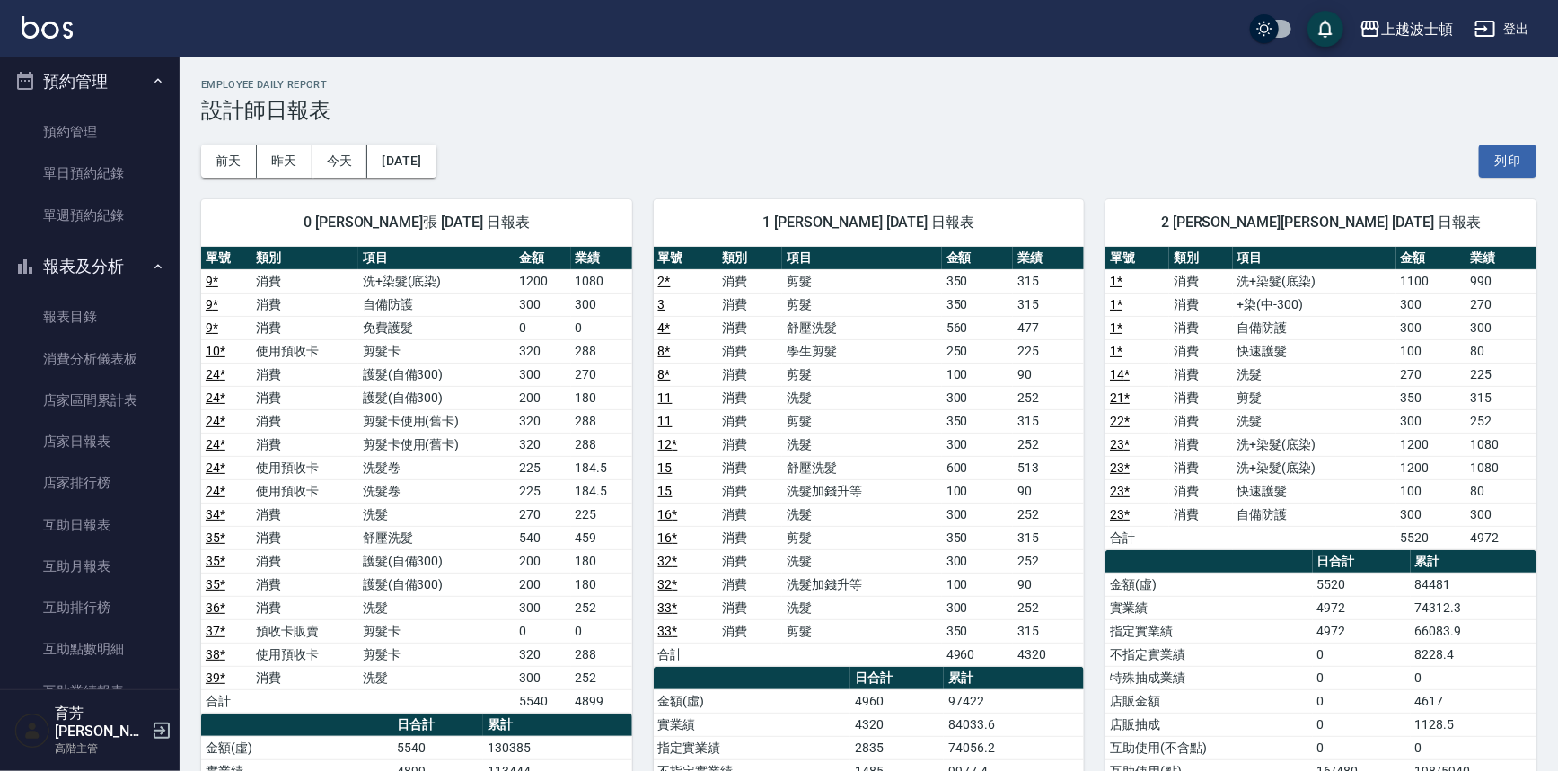
click at [151, 260] on icon "button" at bounding box center [158, 266] width 14 height 14
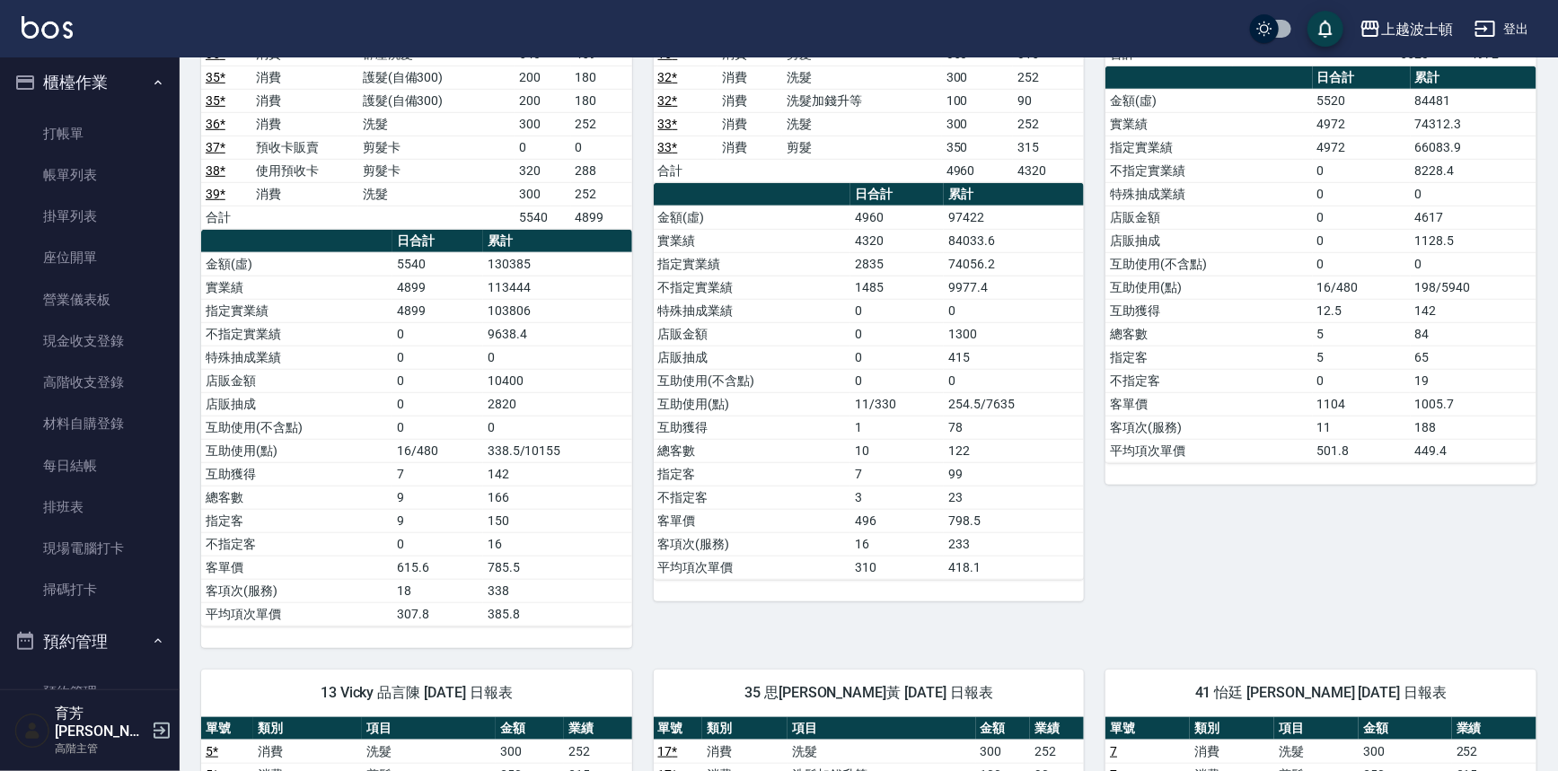
scroll to position [240, 0]
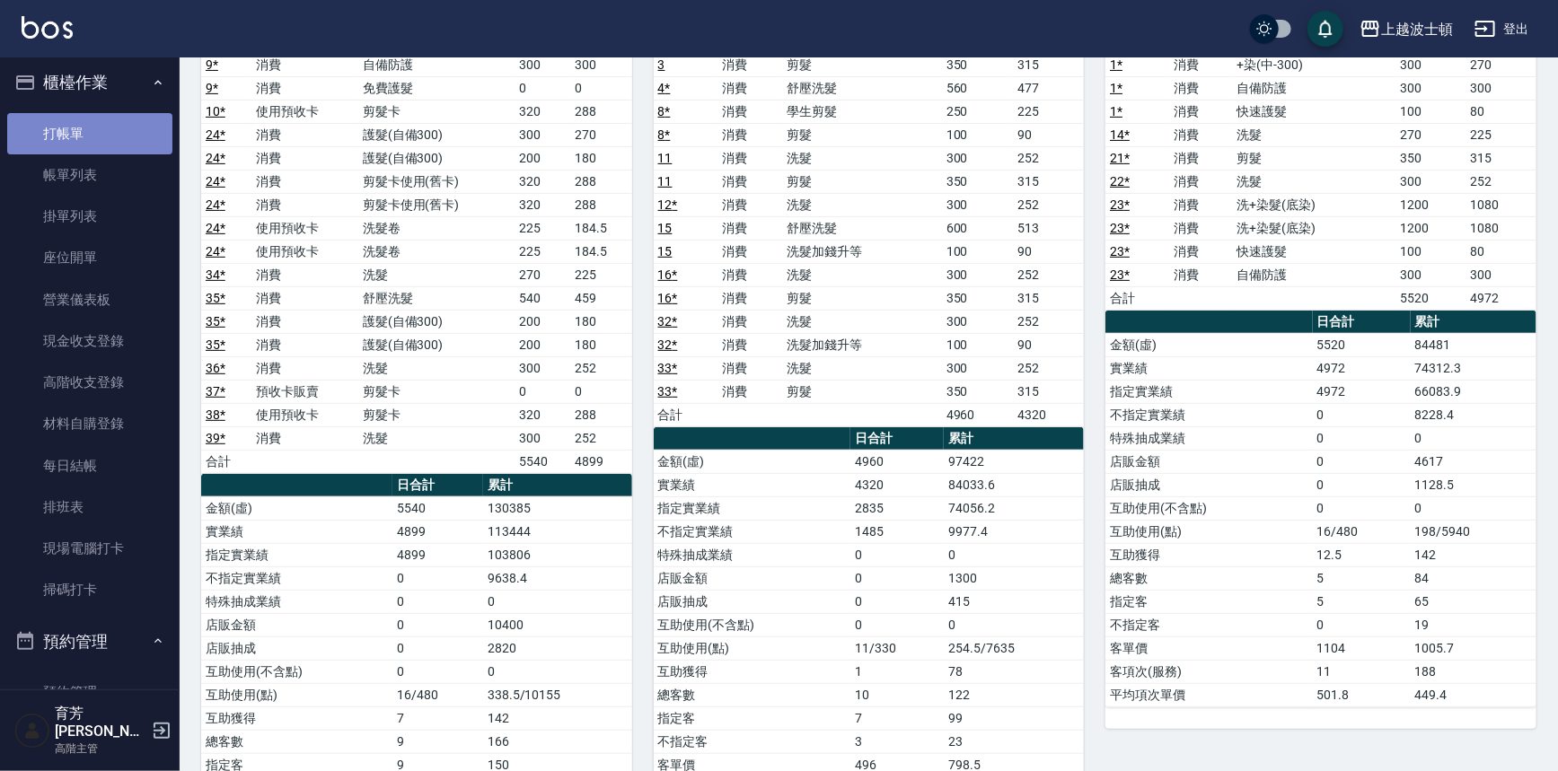
click at [99, 130] on link "打帳單" at bounding box center [89, 133] width 165 height 41
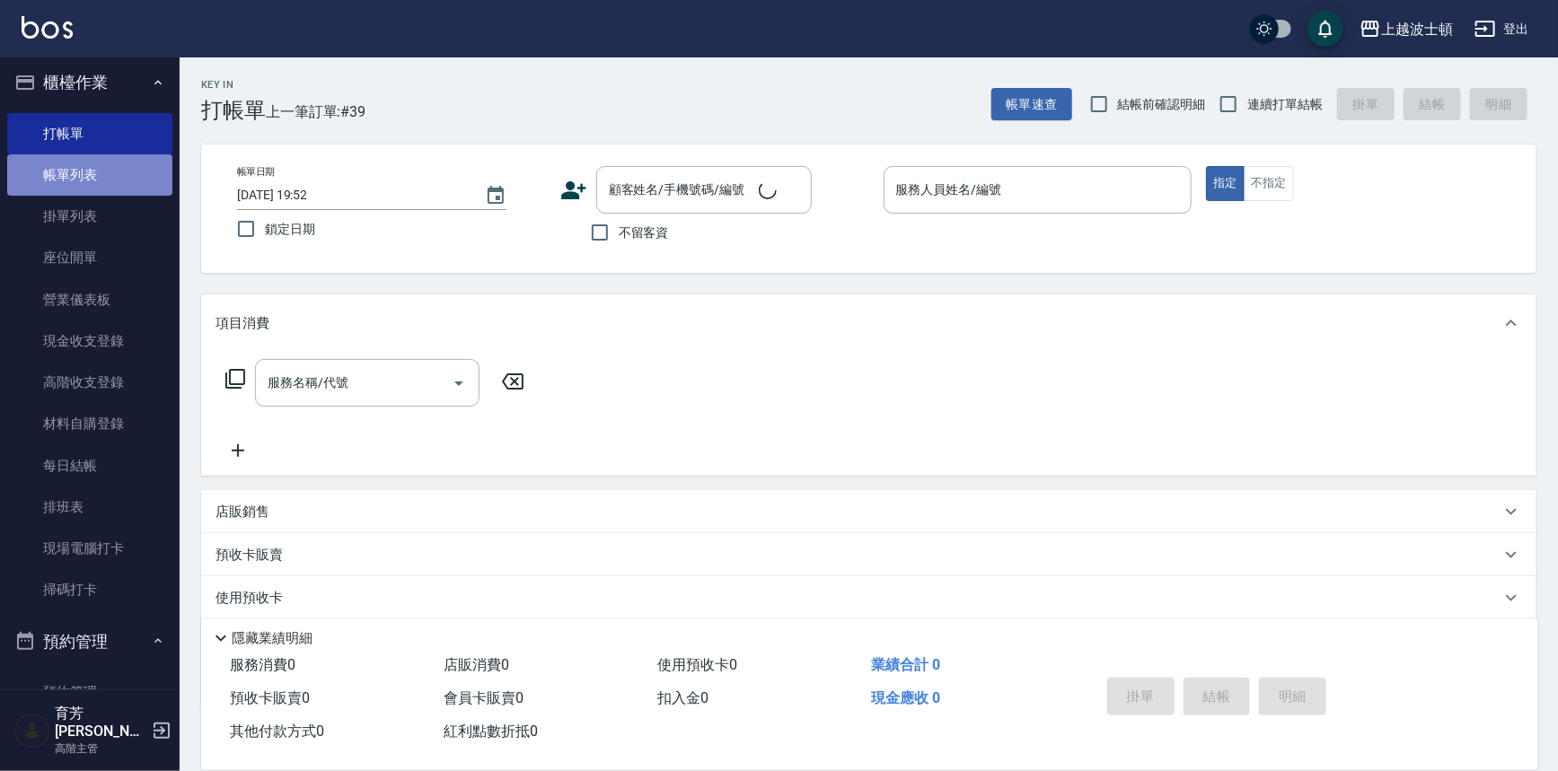
click at [107, 166] on link "帳單列表" at bounding box center [89, 174] width 165 height 41
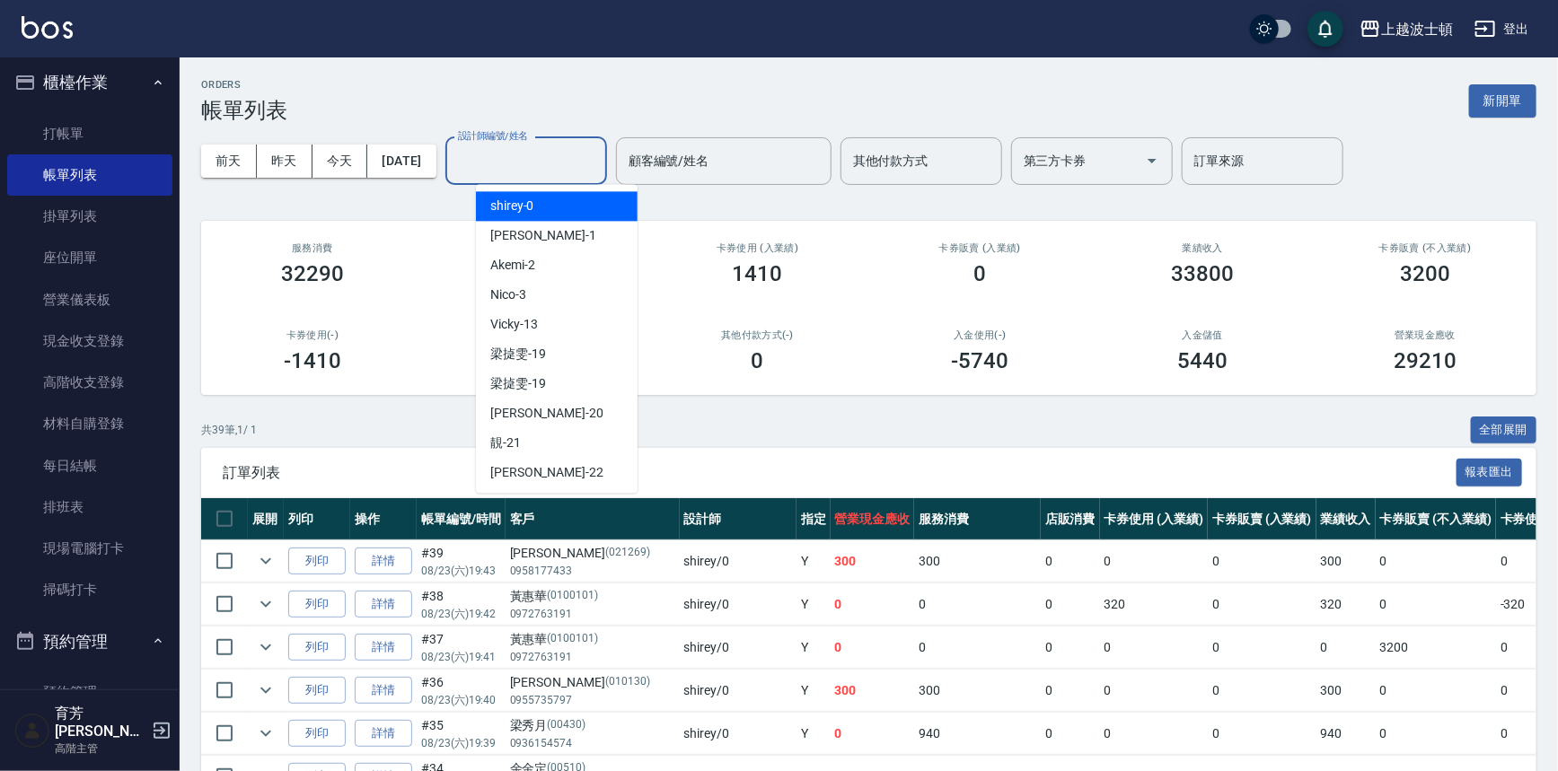
click at [527, 160] on input "設計師編號/姓名" at bounding box center [525, 160] width 145 height 31
click at [528, 199] on span "shirey -0" at bounding box center [512, 206] width 44 height 19
type input "shirey-0"
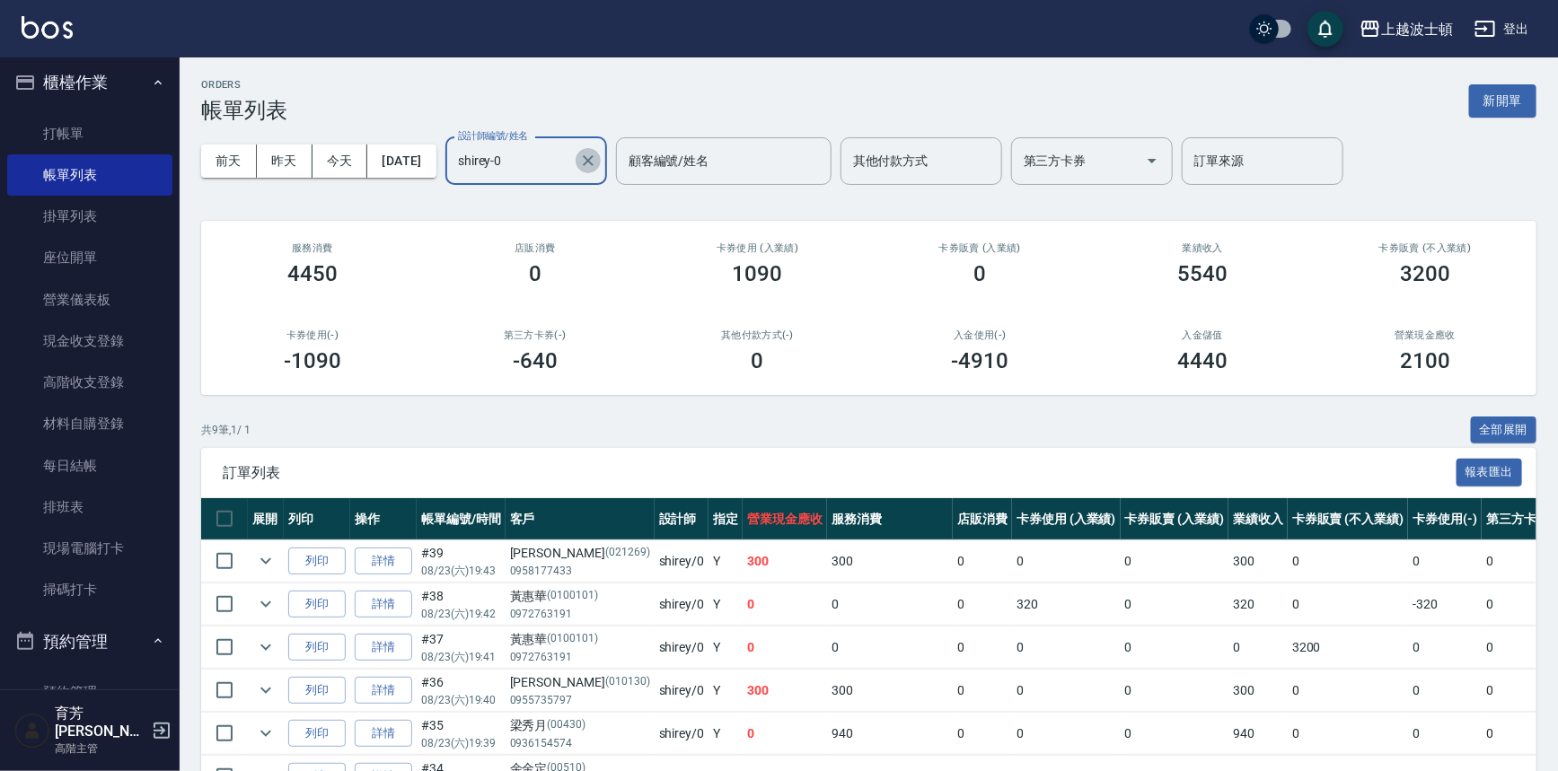
click at [597, 164] on icon "Clear" at bounding box center [588, 161] width 18 height 18
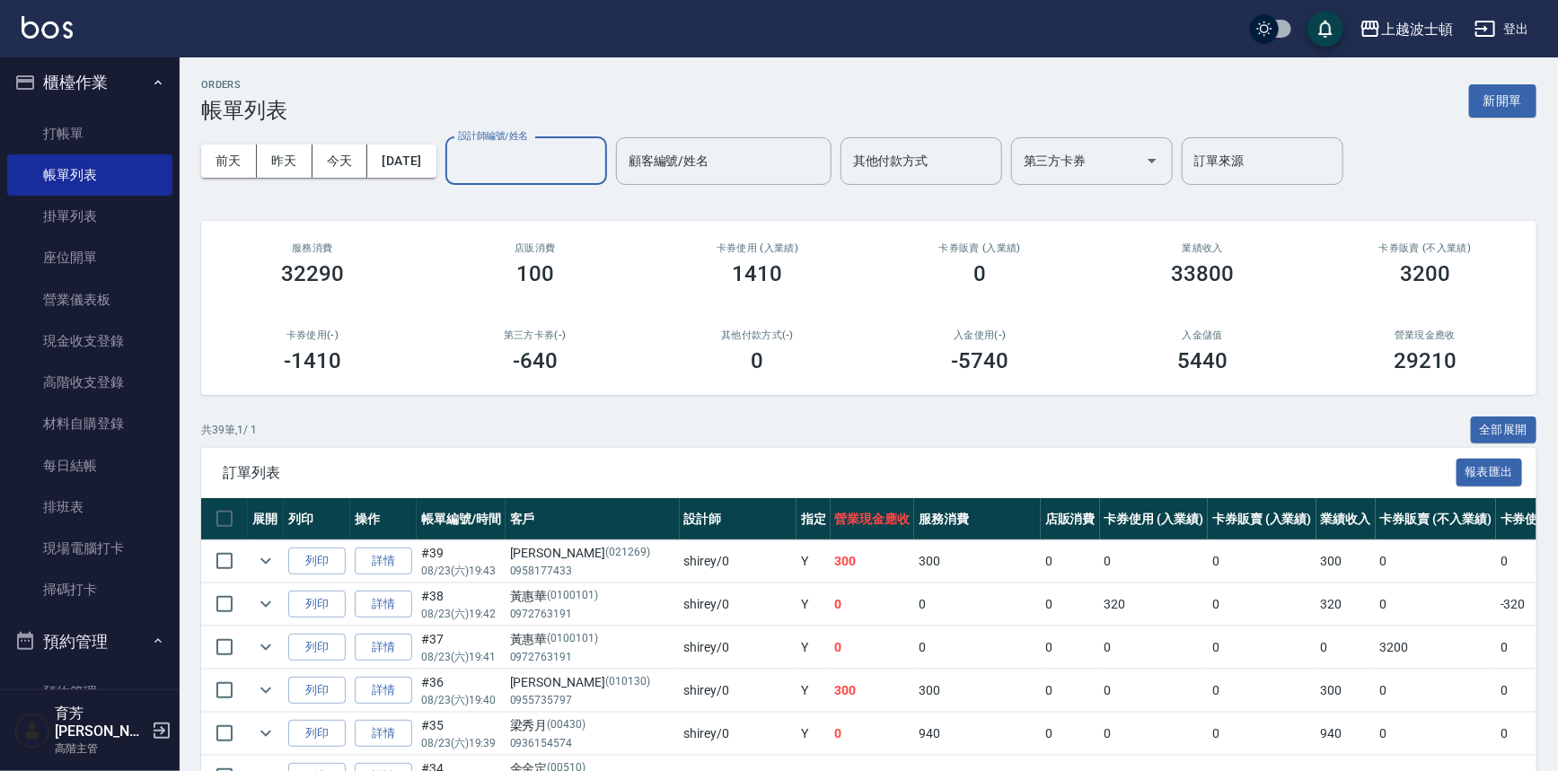
click at [587, 173] on input "設計師編號/姓名" at bounding box center [525, 160] width 145 height 31
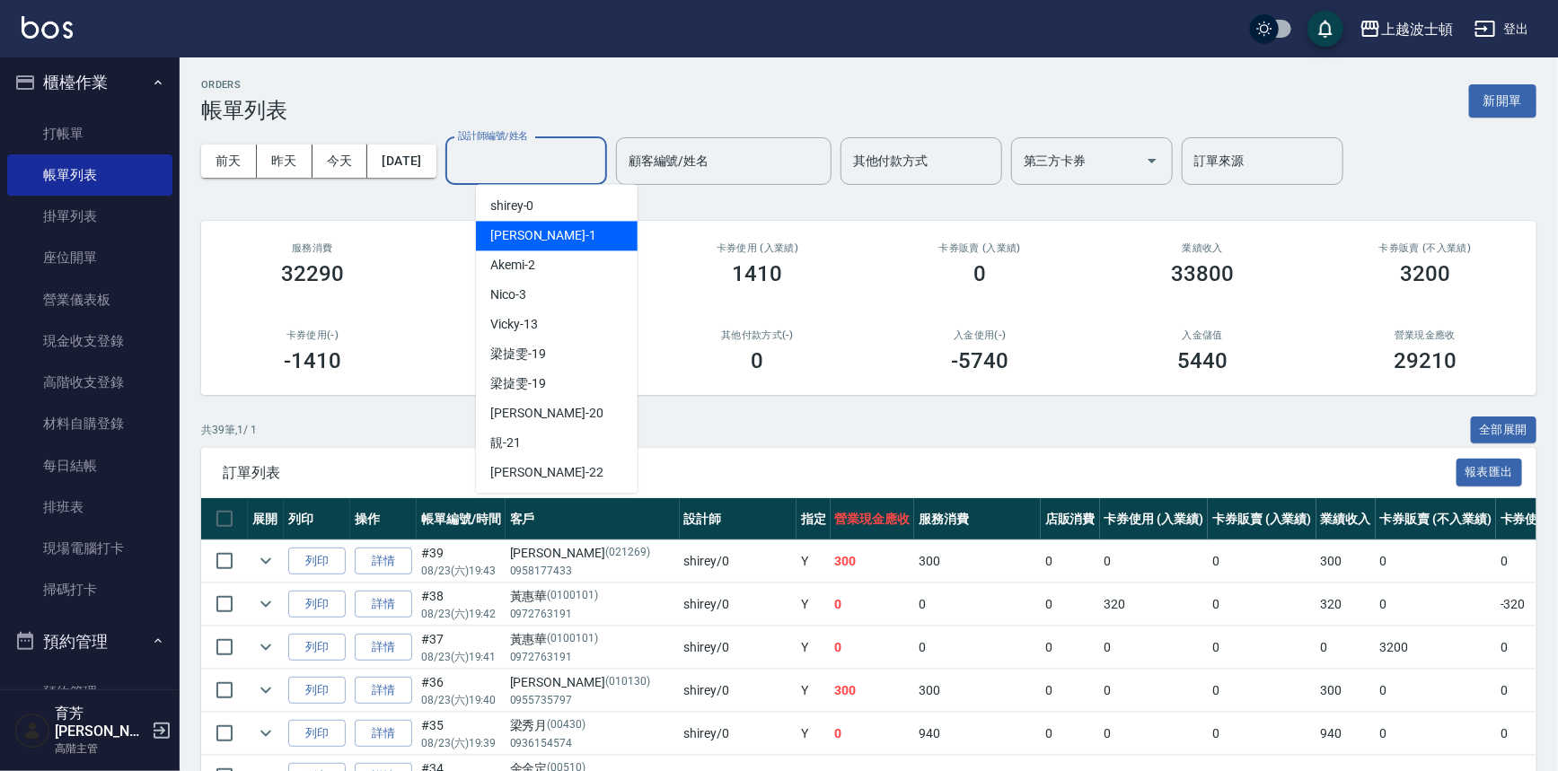
click at [541, 224] on div "[PERSON_NAME] -1" at bounding box center [557, 236] width 162 height 30
type input "[PERSON_NAME]-1"
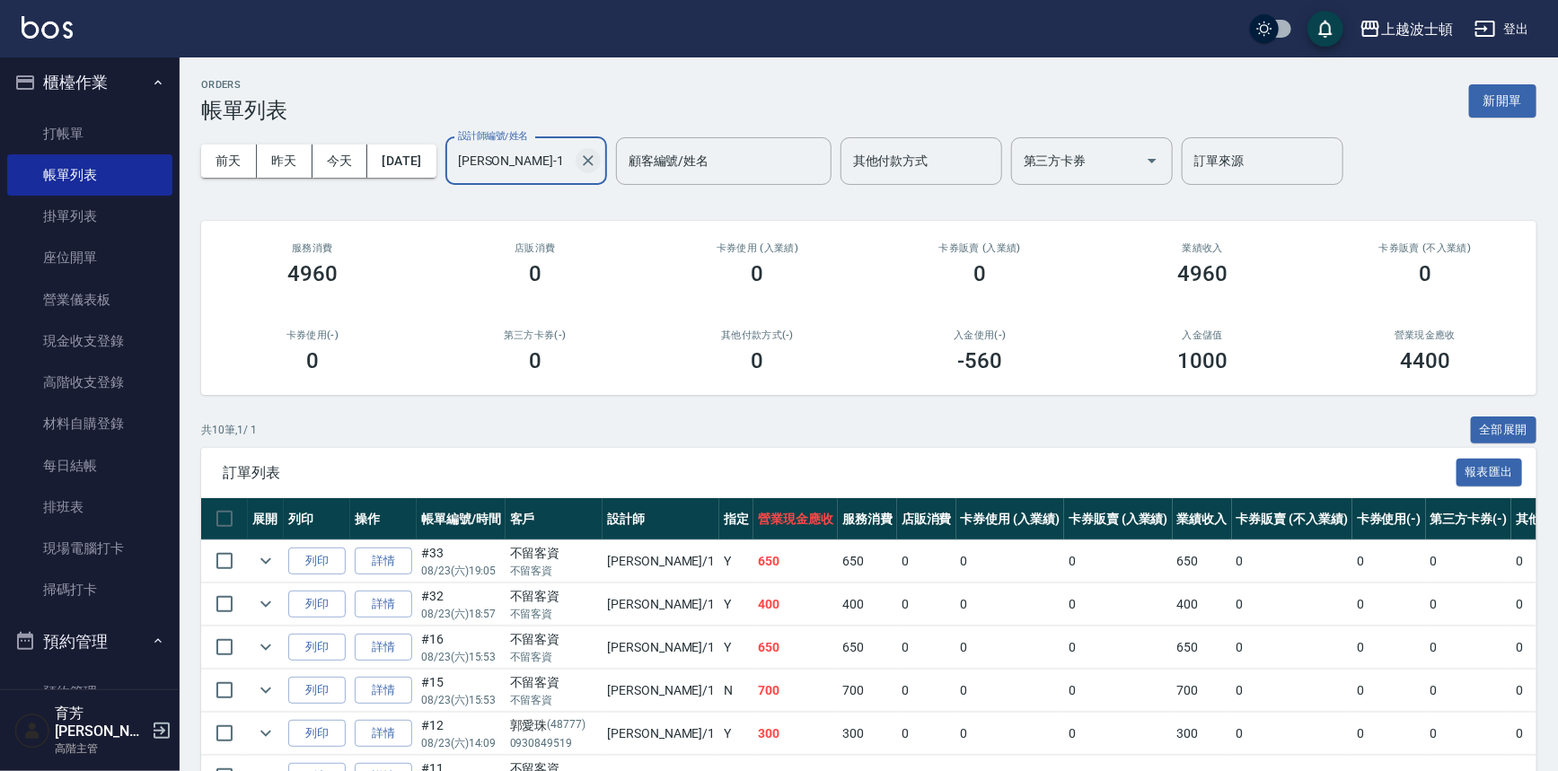
click at [597, 154] on icon "Clear" at bounding box center [588, 161] width 18 height 18
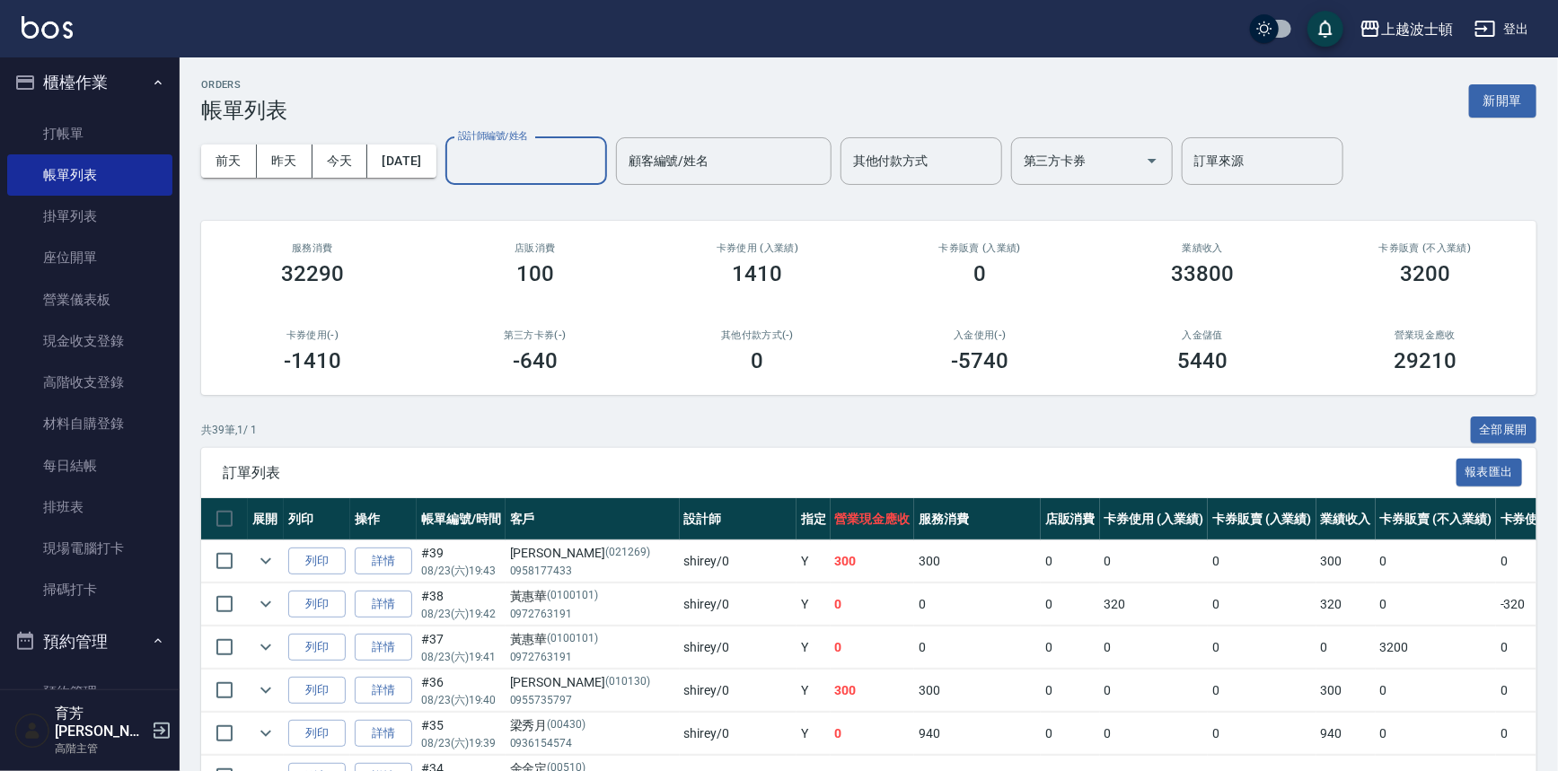
click at [599, 153] on input "設計師編號/姓名" at bounding box center [525, 160] width 145 height 31
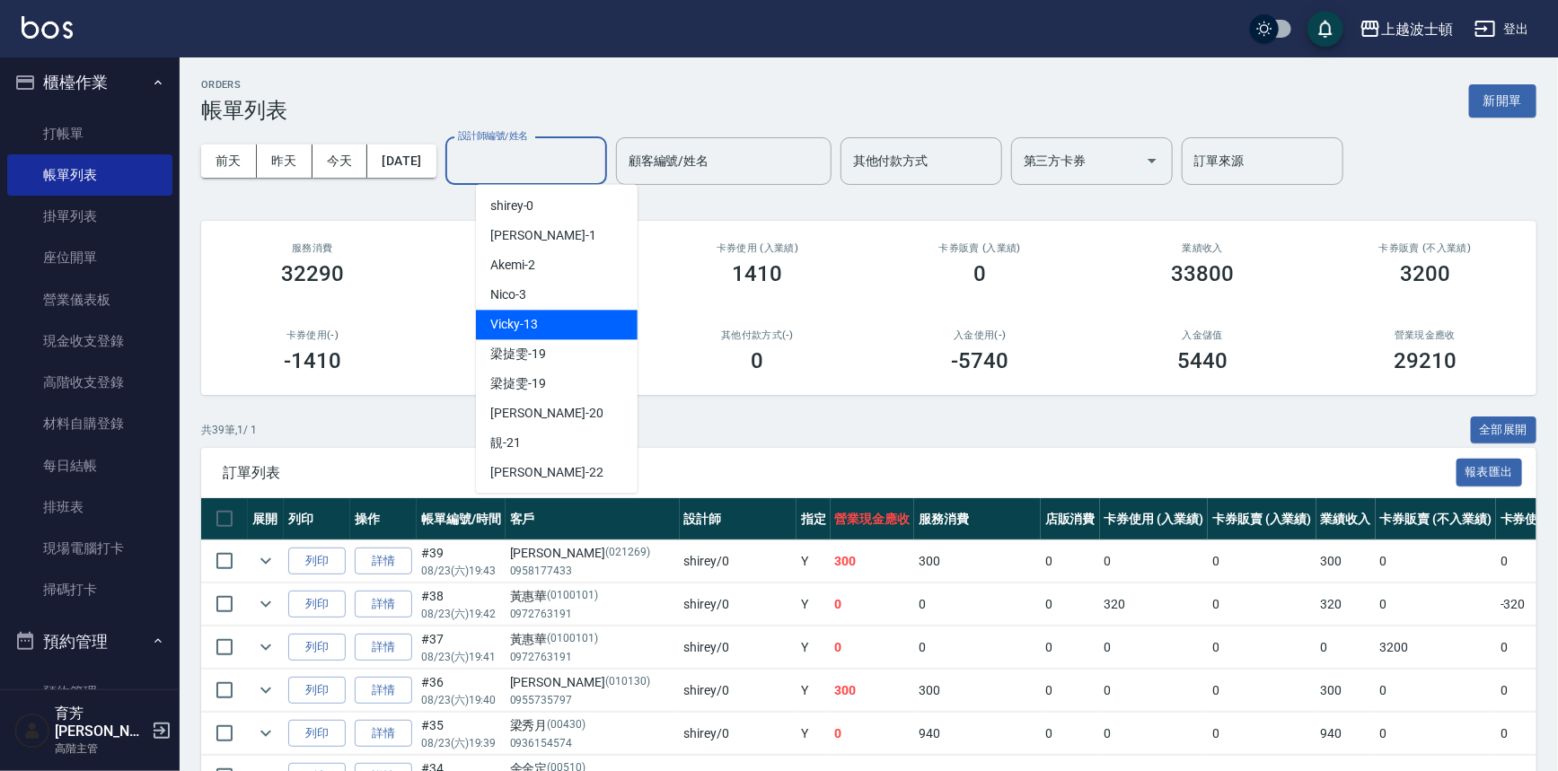
click at [602, 325] on div "Vicky -13" at bounding box center [557, 325] width 162 height 30
type input "Vicky-13"
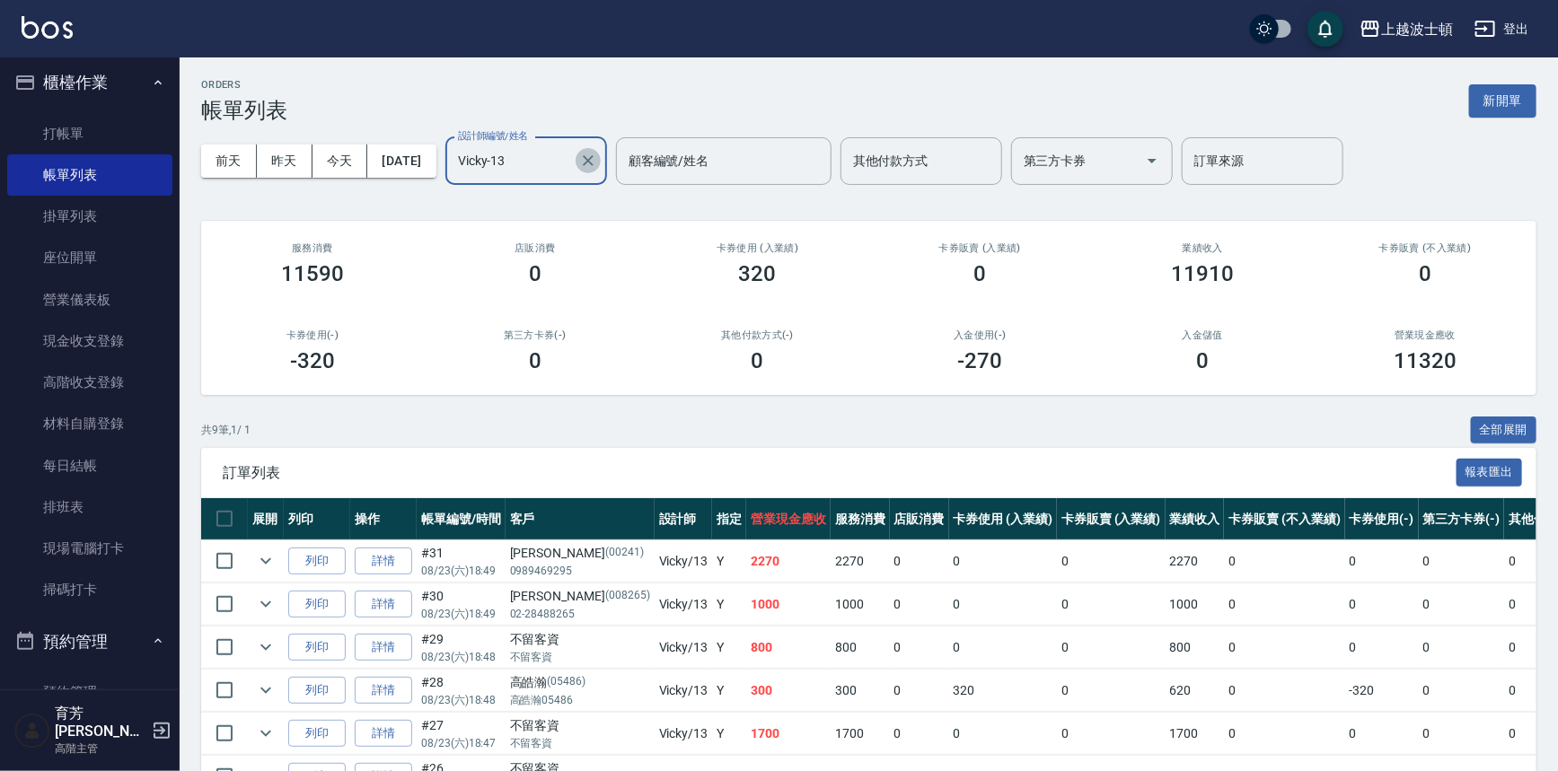
click at [597, 162] on icon "Clear" at bounding box center [588, 161] width 18 height 18
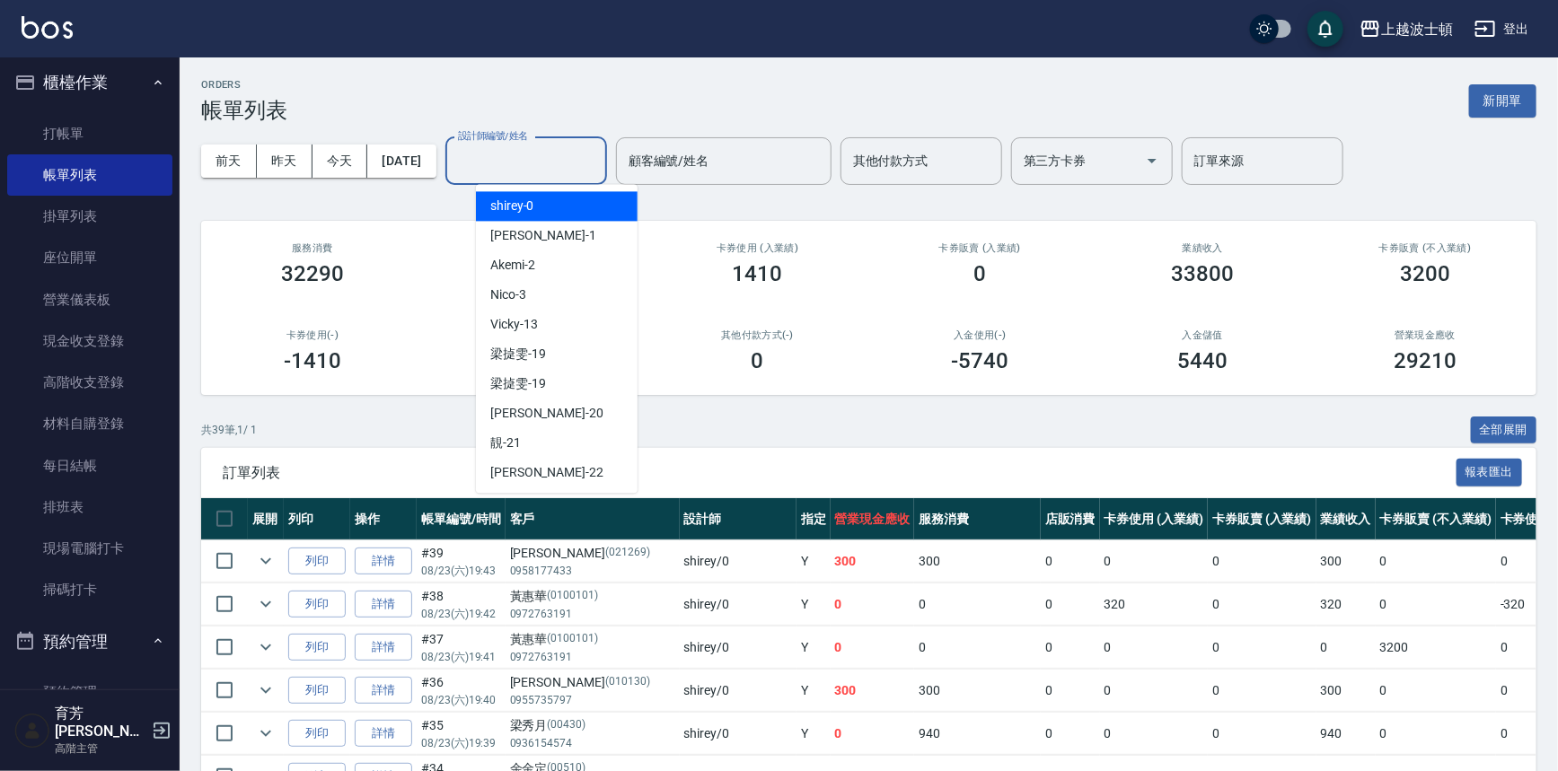
click at [594, 157] on input "設計師編號/姓名" at bounding box center [525, 160] width 145 height 31
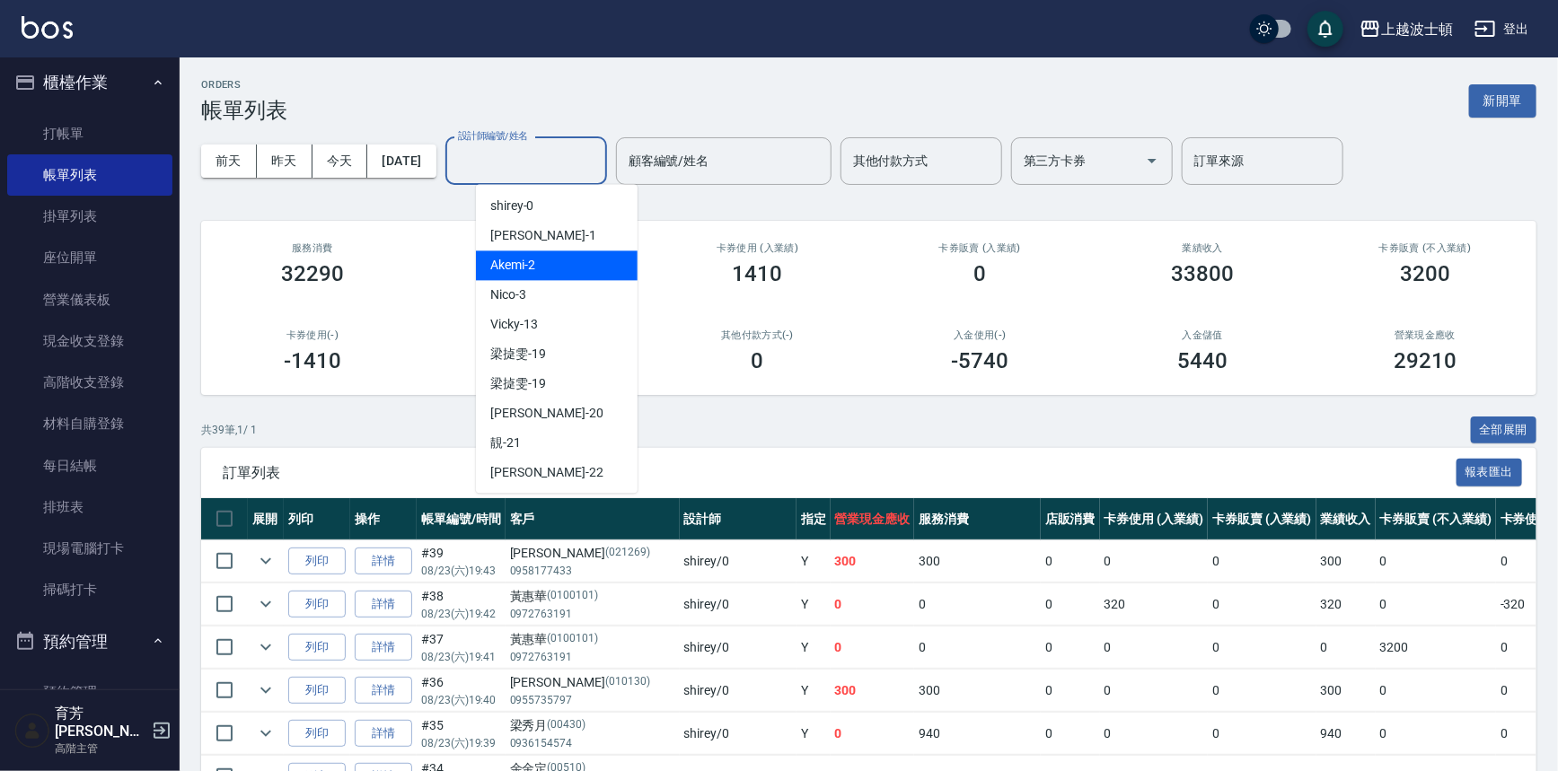
click at [575, 264] on div "Akemi -2" at bounding box center [557, 265] width 162 height 30
type input "Akemi-2"
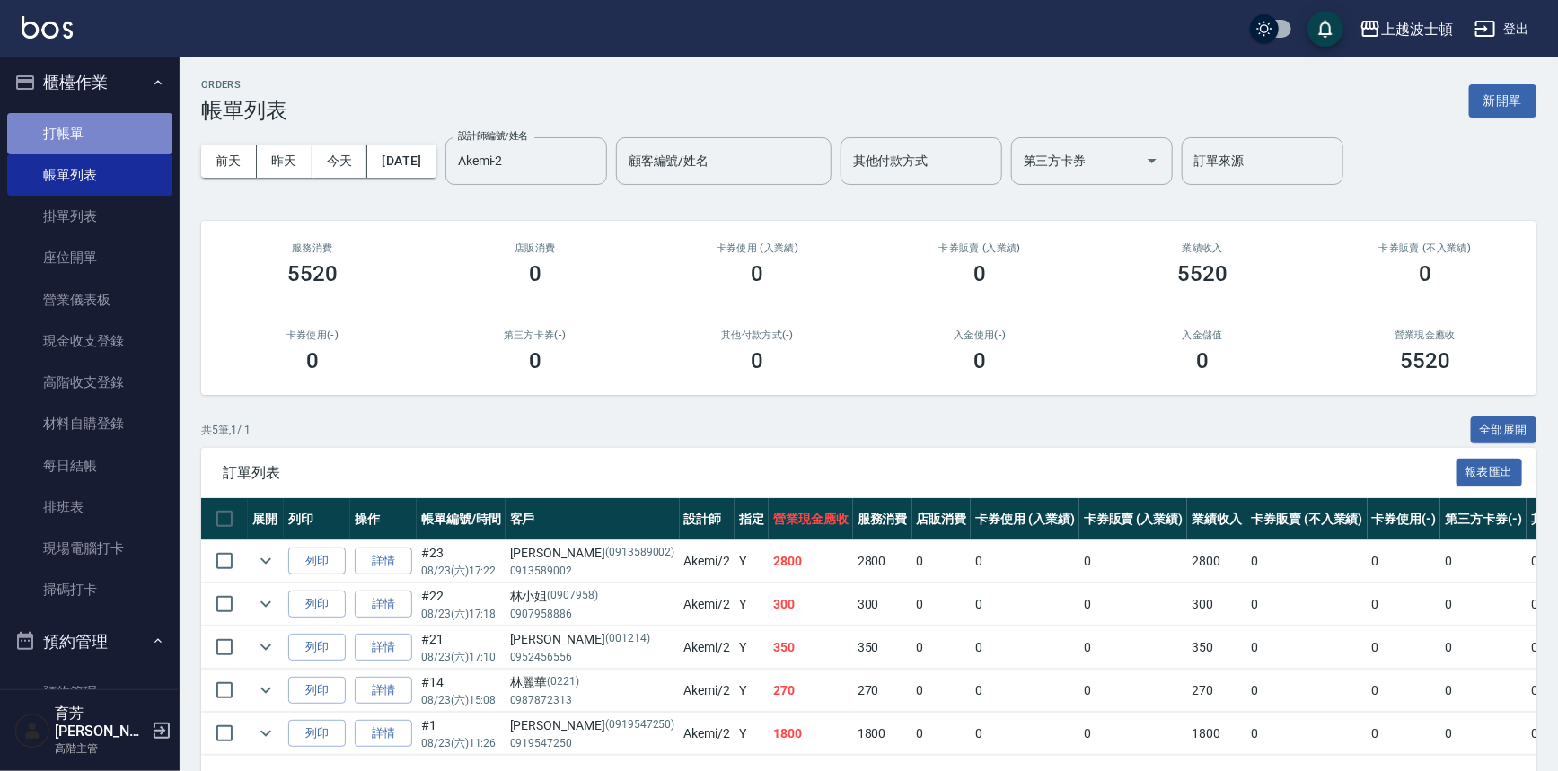
click at [90, 138] on link "打帳單" at bounding box center [89, 133] width 165 height 41
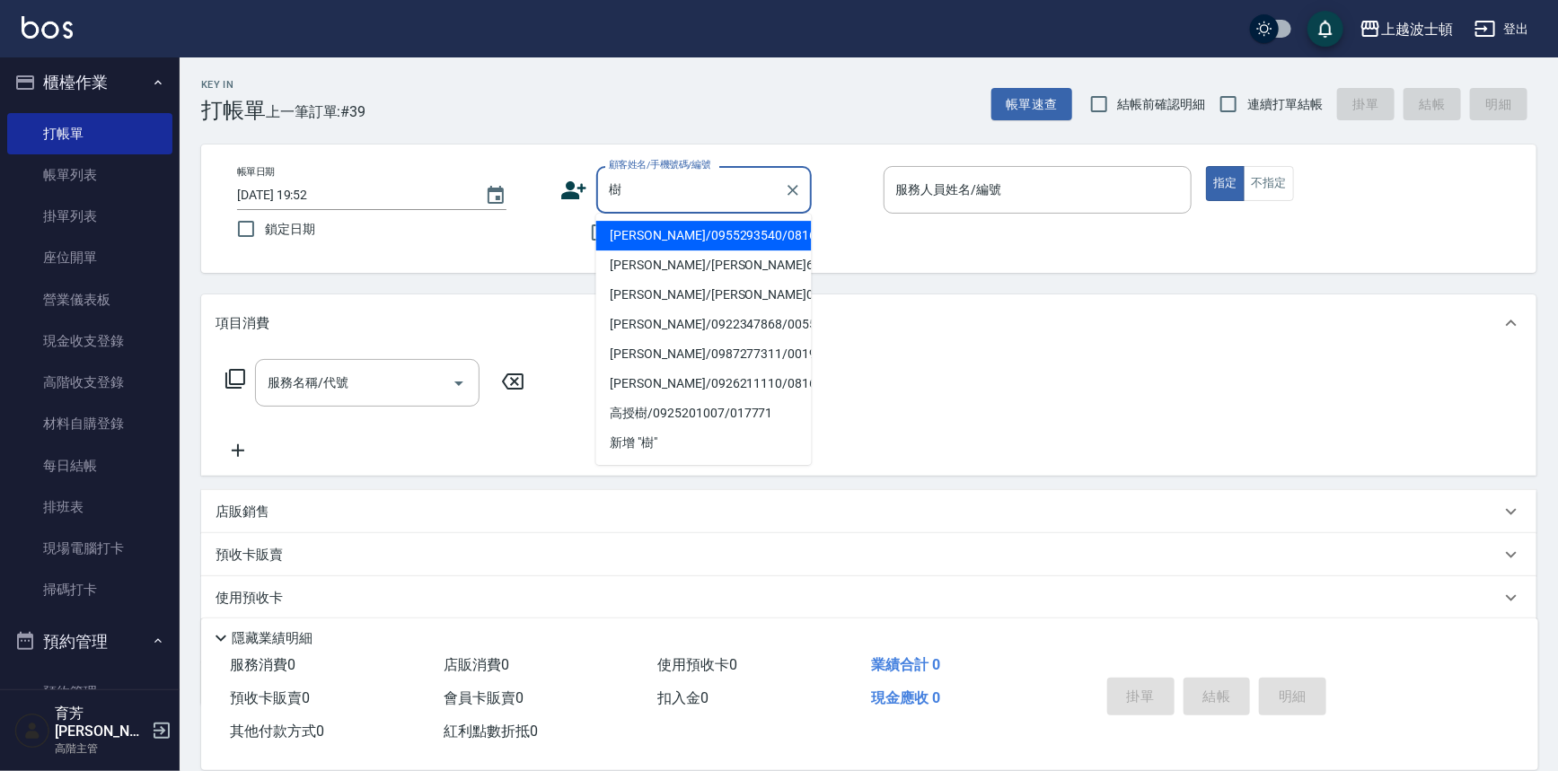
click at [720, 232] on li "[PERSON_NAME]/0955293540/081634" at bounding box center [703, 236] width 215 height 30
type input "[PERSON_NAME]/0955293540/081634"
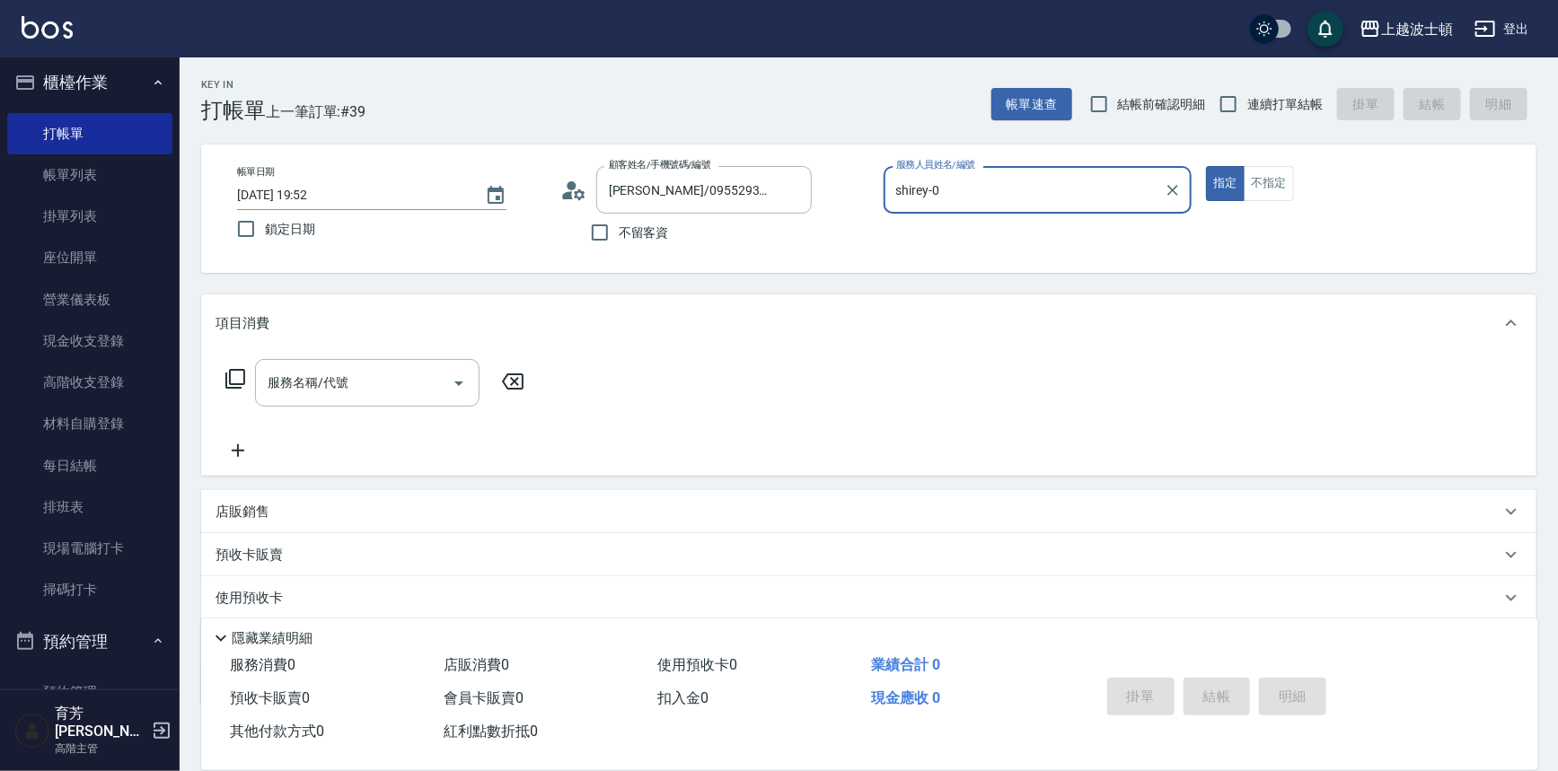
type input "shirey-0"
click at [563, 186] on icon at bounding box center [573, 190] width 27 height 27
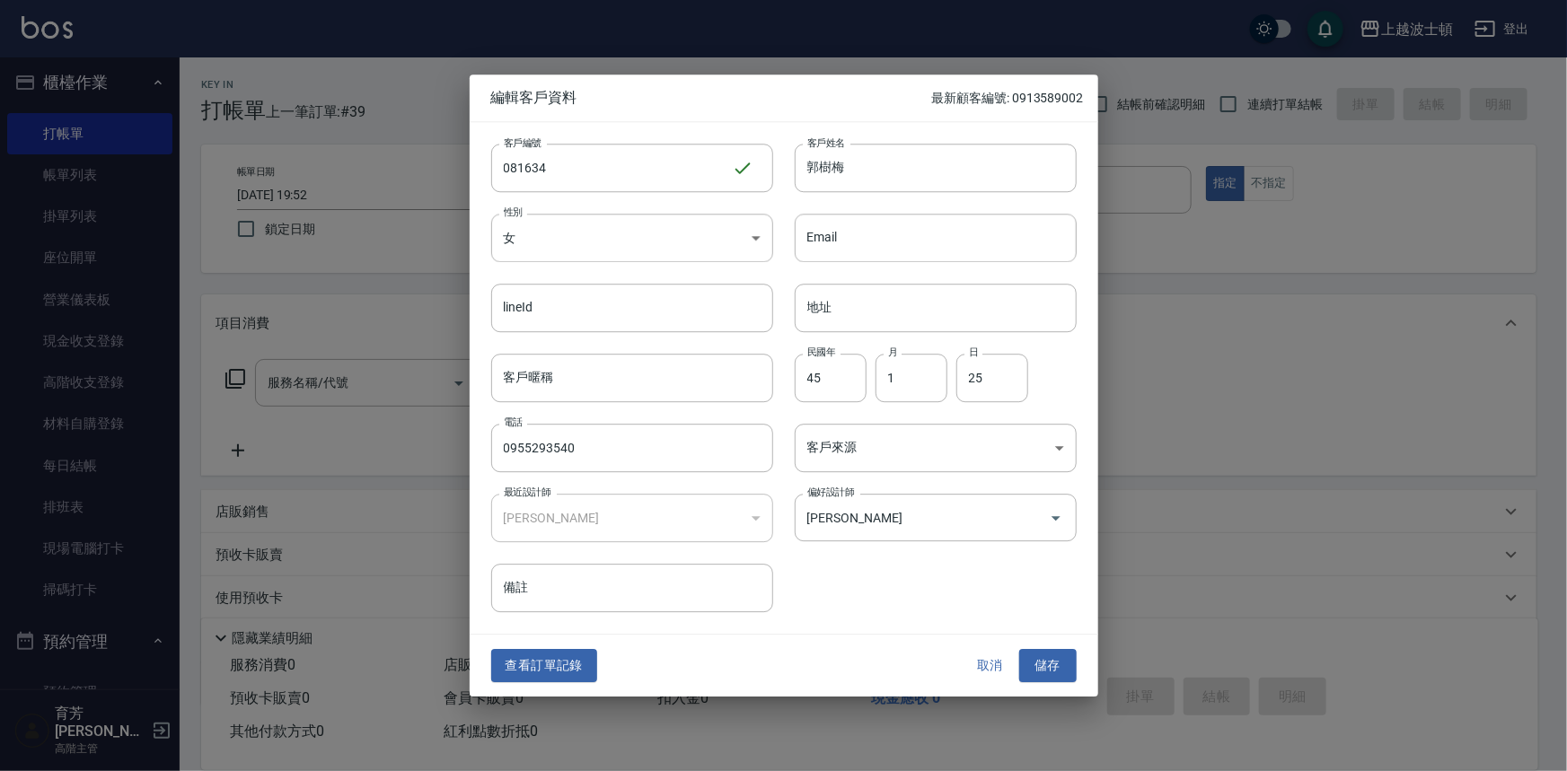
click at [986, 663] on button "取消" at bounding box center [990, 666] width 57 height 33
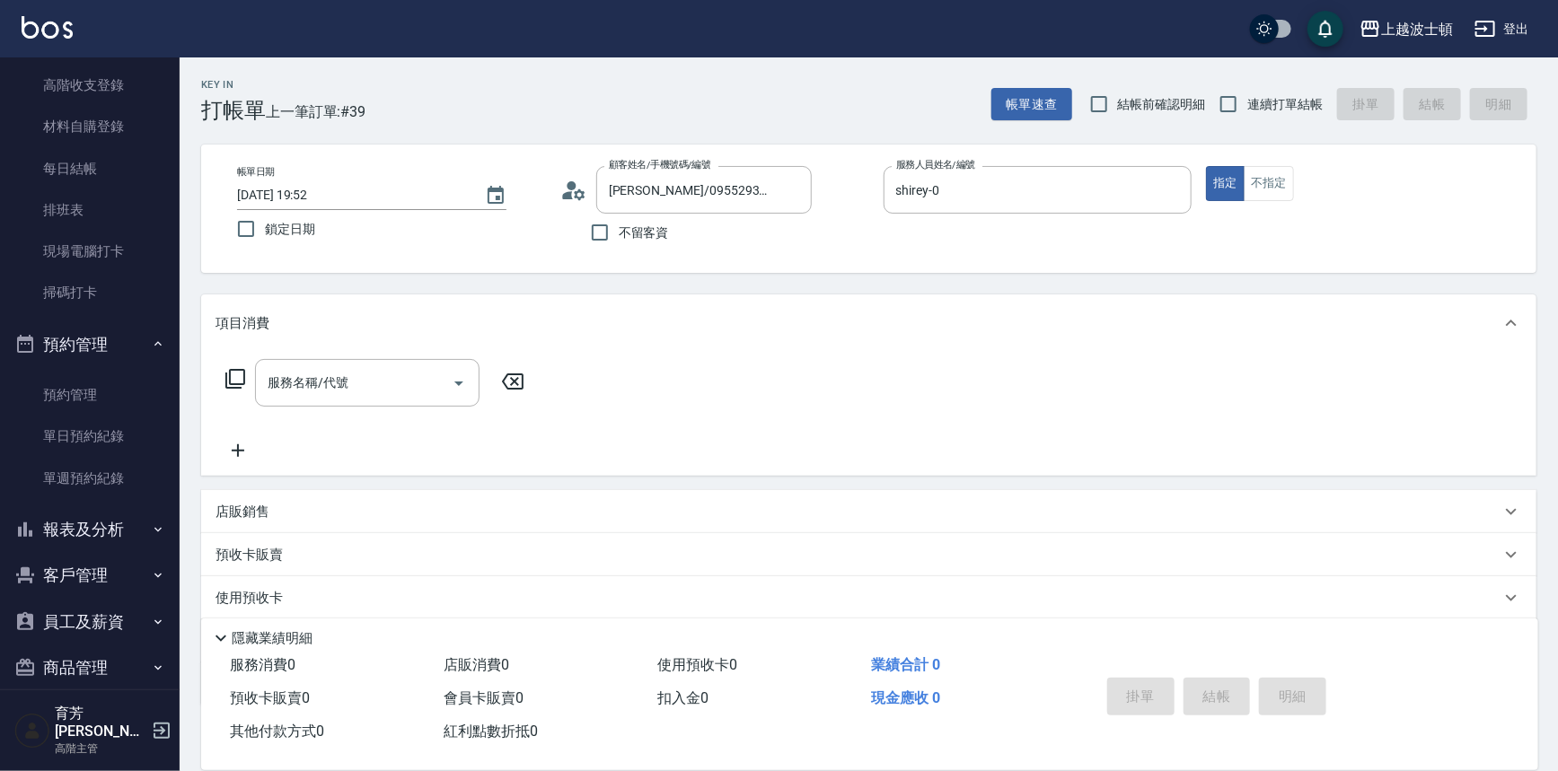
scroll to position [401, 0]
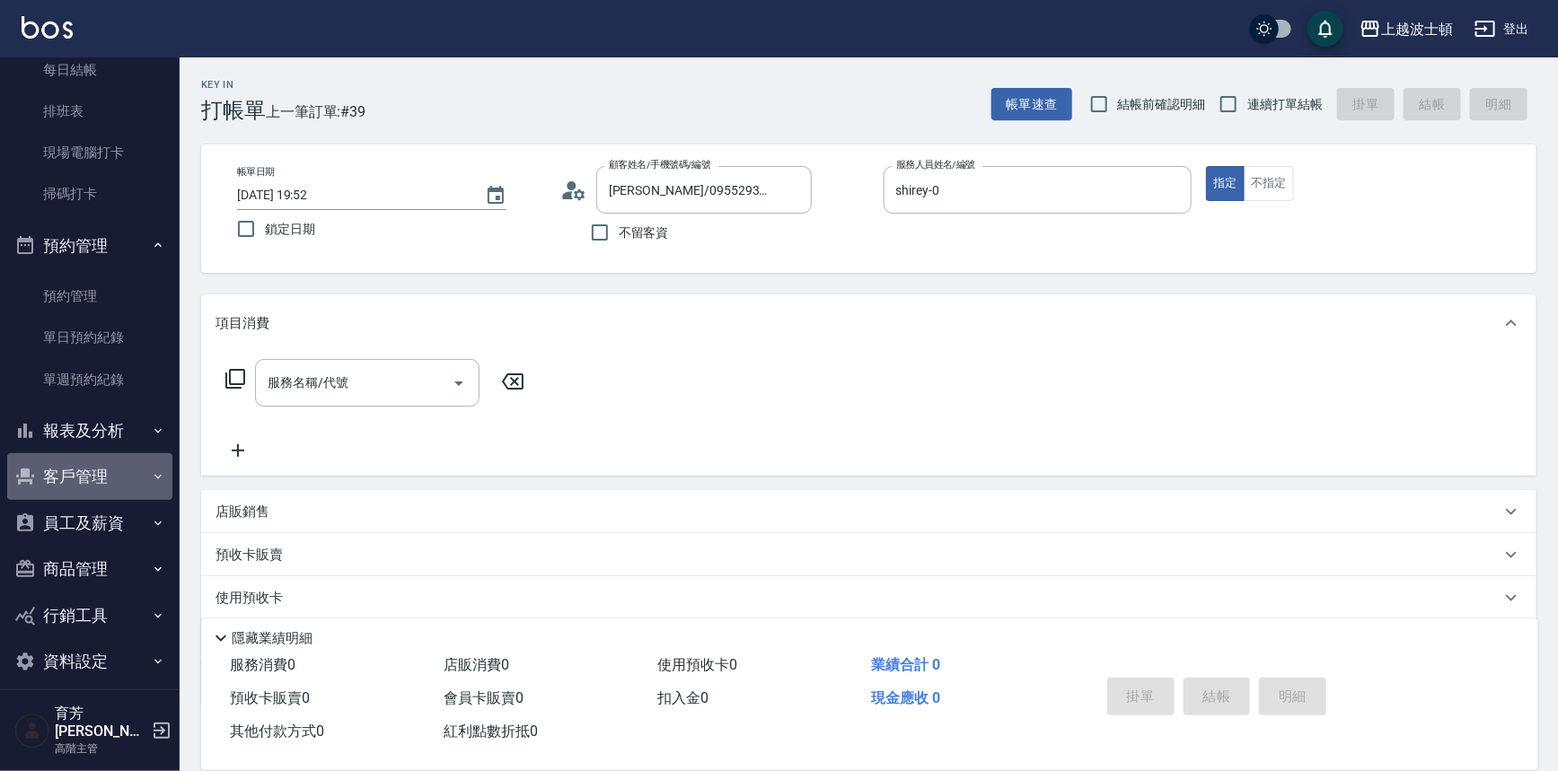
click at [132, 476] on button "客戶管理" at bounding box center [89, 476] width 165 height 47
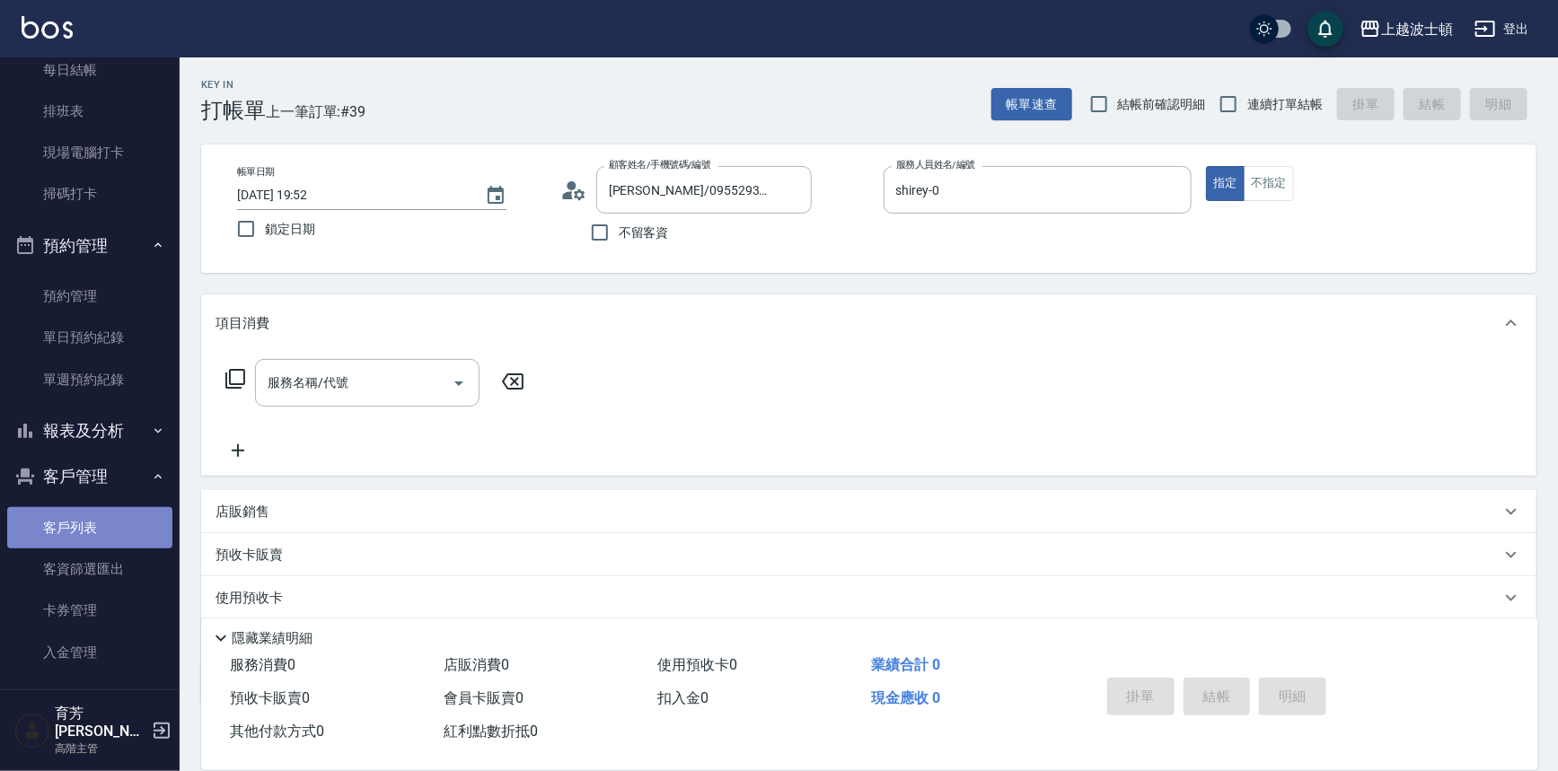
click at [122, 507] on link "客戶列表" at bounding box center [89, 527] width 165 height 41
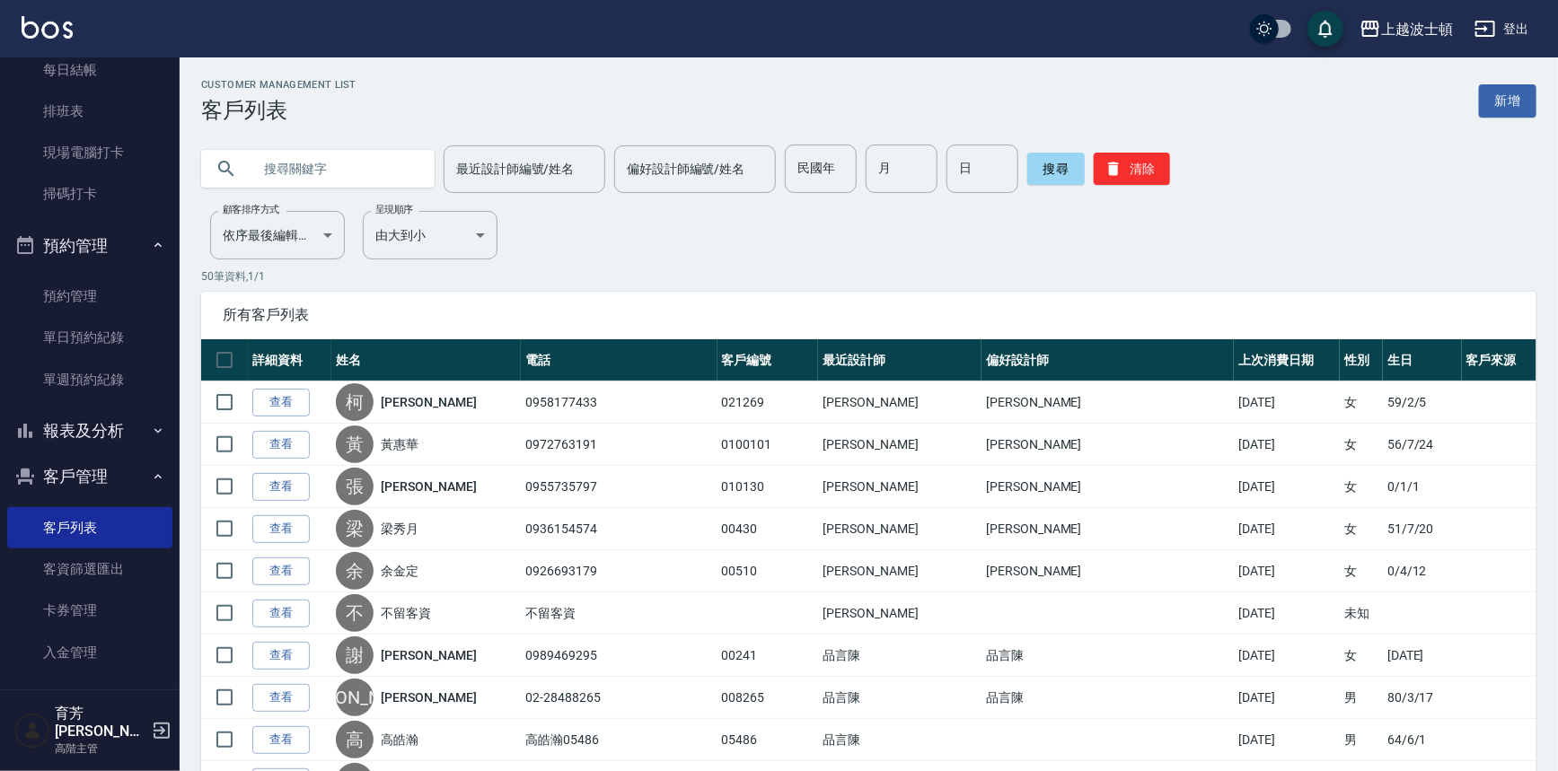
click at [371, 156] on input "text" at bounding box center [335, 169] width 169 height 48
type input "[PERSON_NAME]"
click at [1070, 177] on button "搜尋" at bounding box center [1055, 169] width 57 height 32
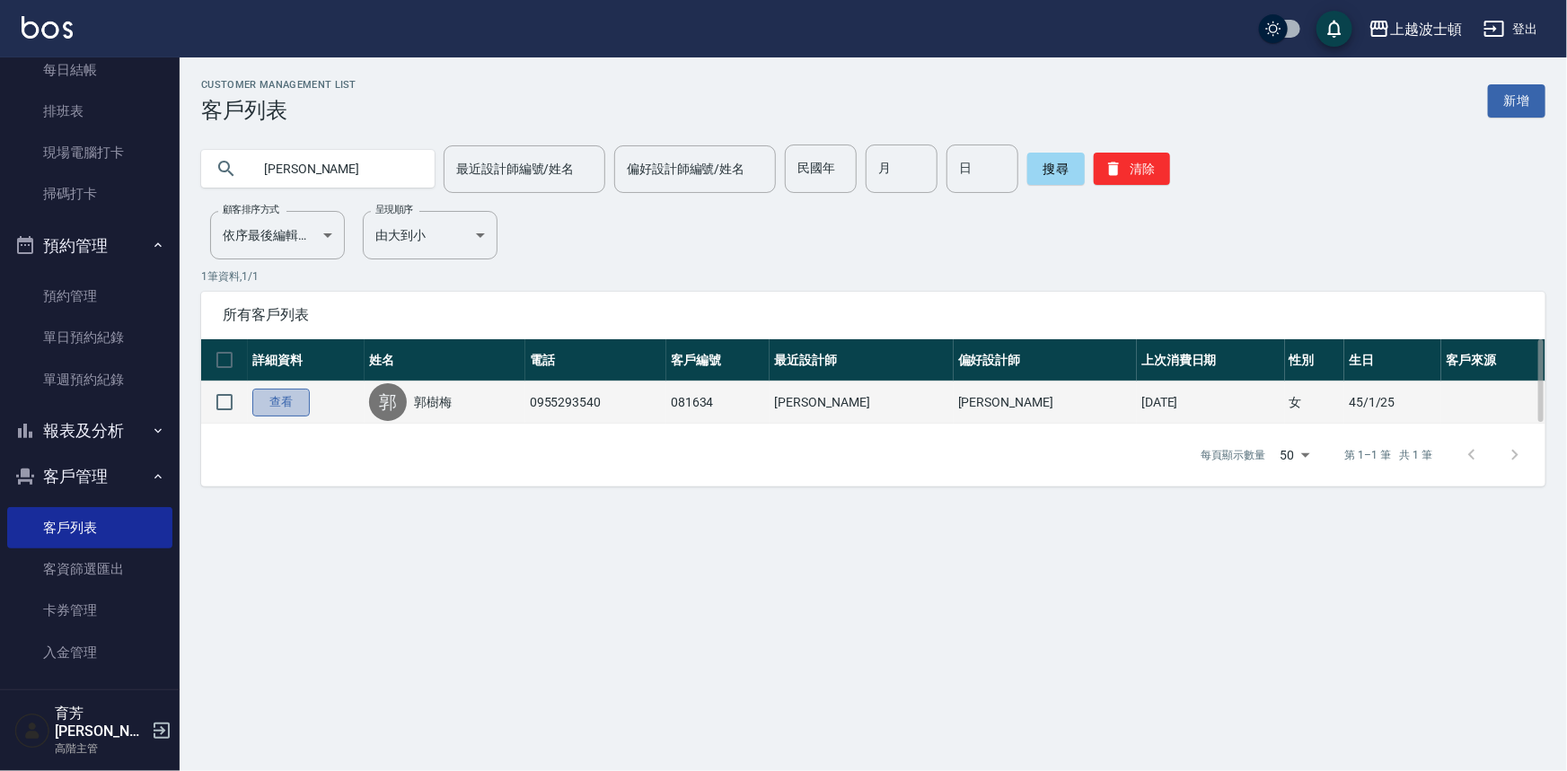
click at [296, 402] on link "查看" at bounding box center [280, 403] width 57 height 28
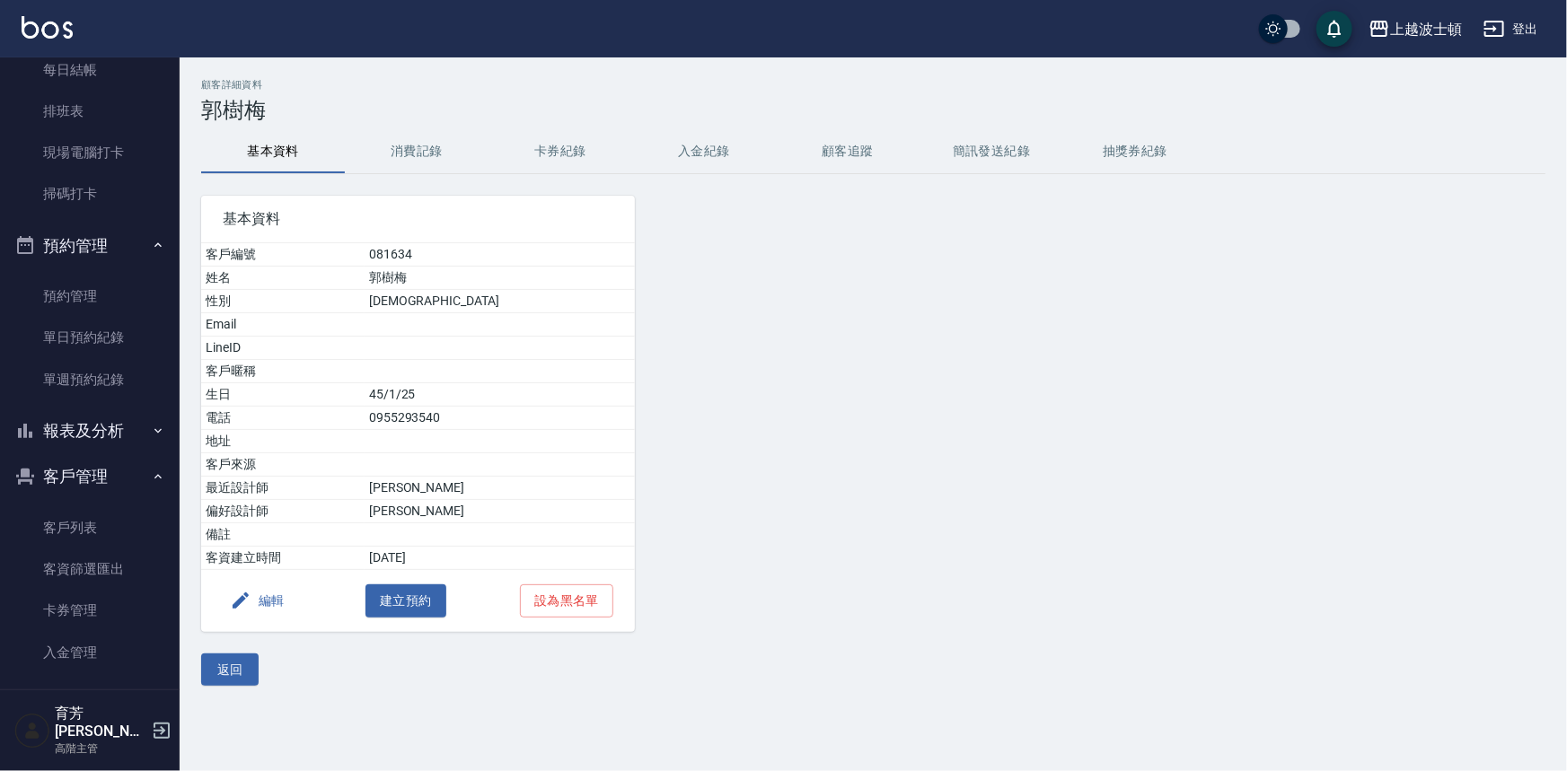
click at [423, 160] on button "消費記錄" at bounding box center [417, 151] width 144 height 43
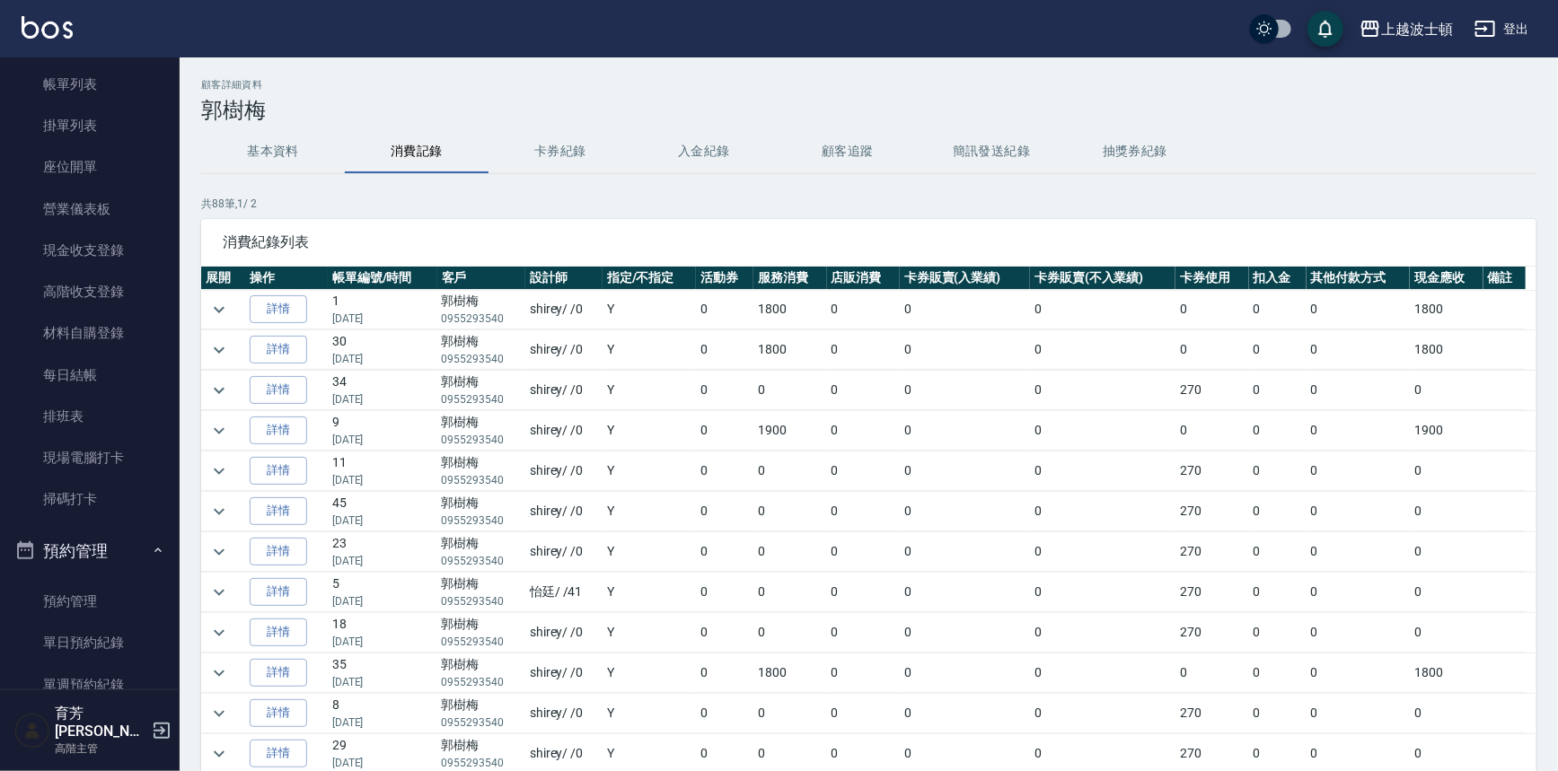
scroll to position [86, 0]
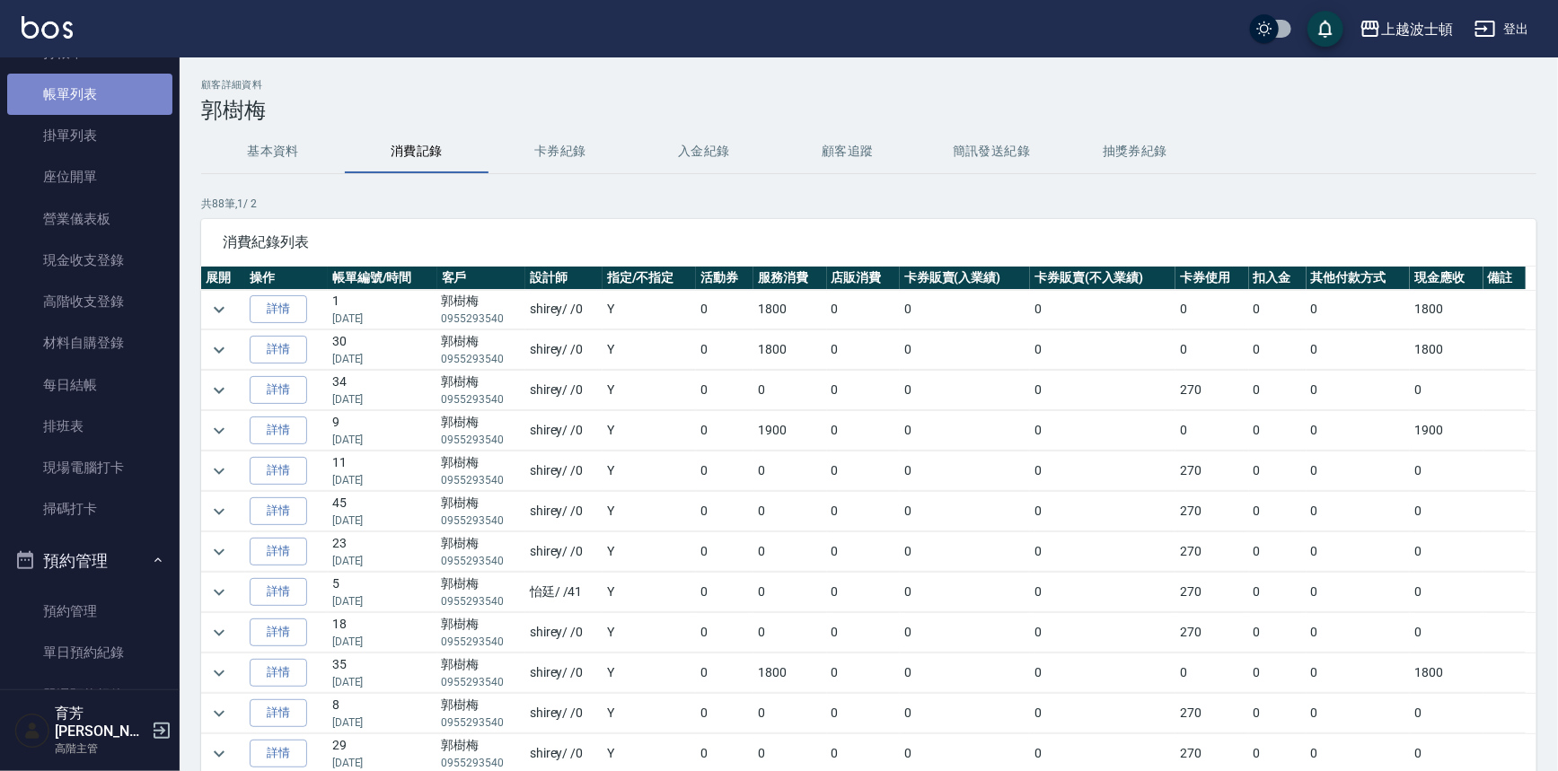
click at [106, 87] on link "帳單列表" at bounding box center [89, 94] width 165 height 41
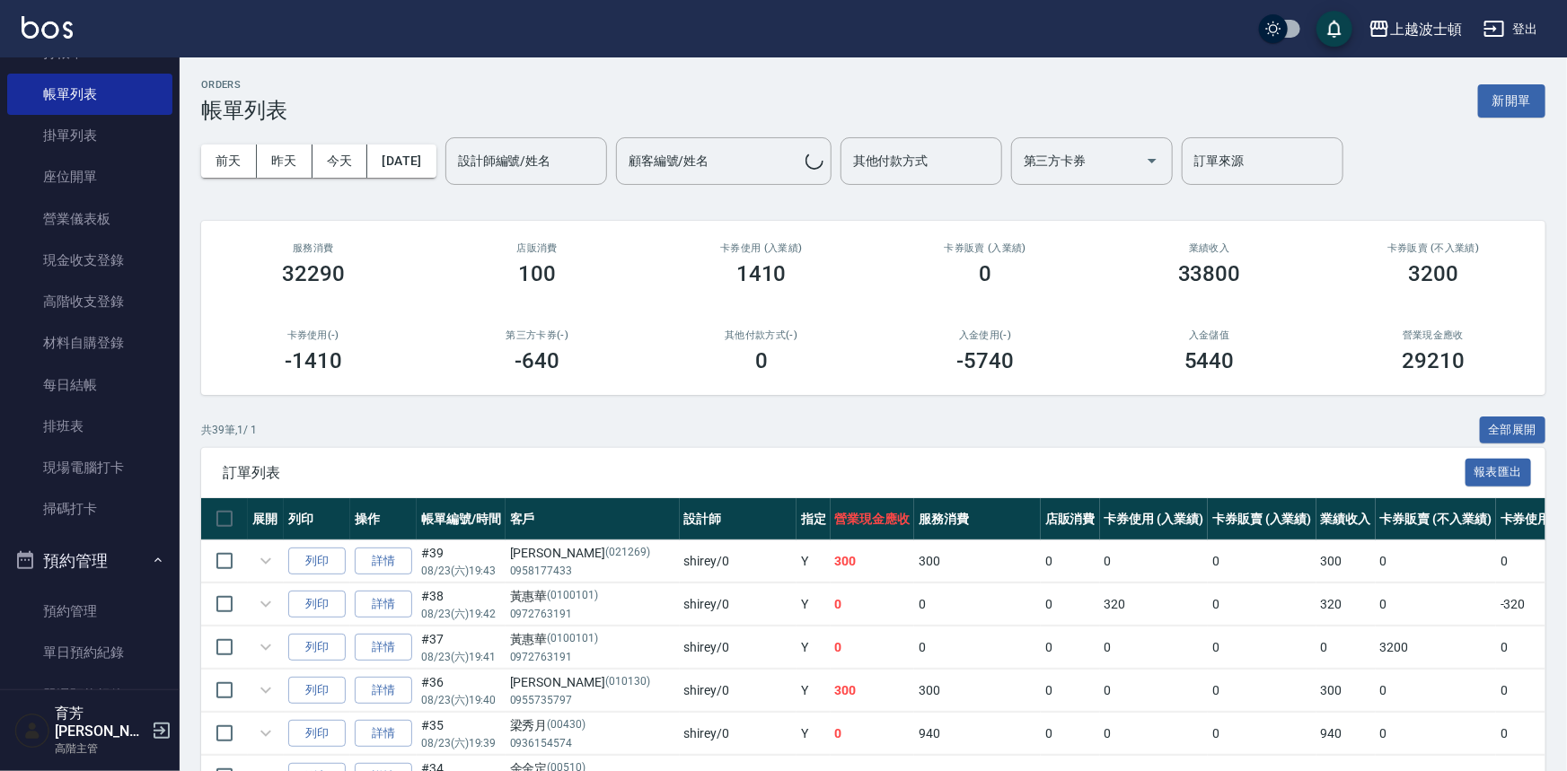
drag, startPoint x: 170, startPoint y: 107, endPoint x: 178, endPoint y: 56, distance: 51.8
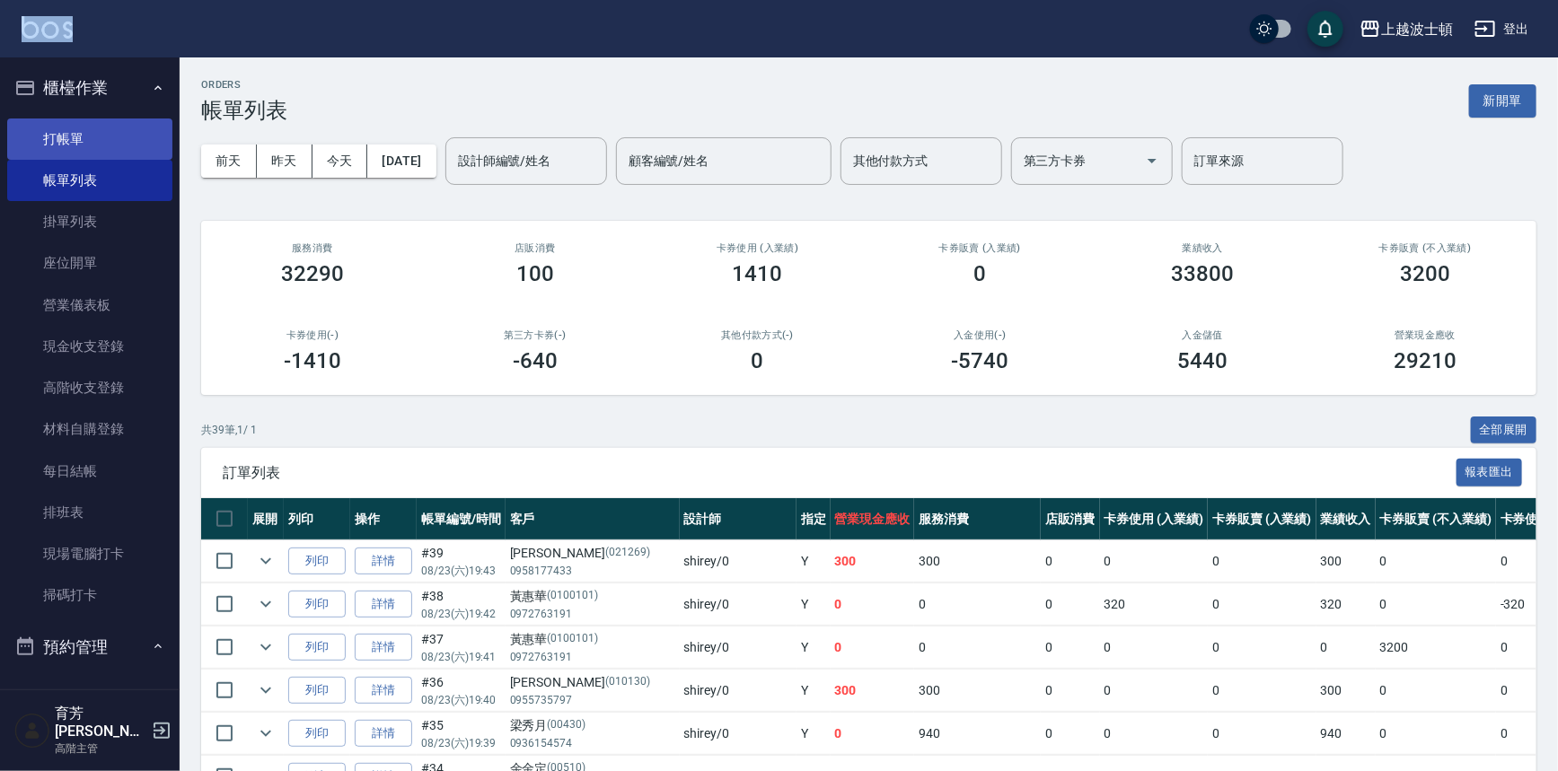
click at [110, 122] on link "打帳單" at bounding box center [89, 139] width 165 height 41
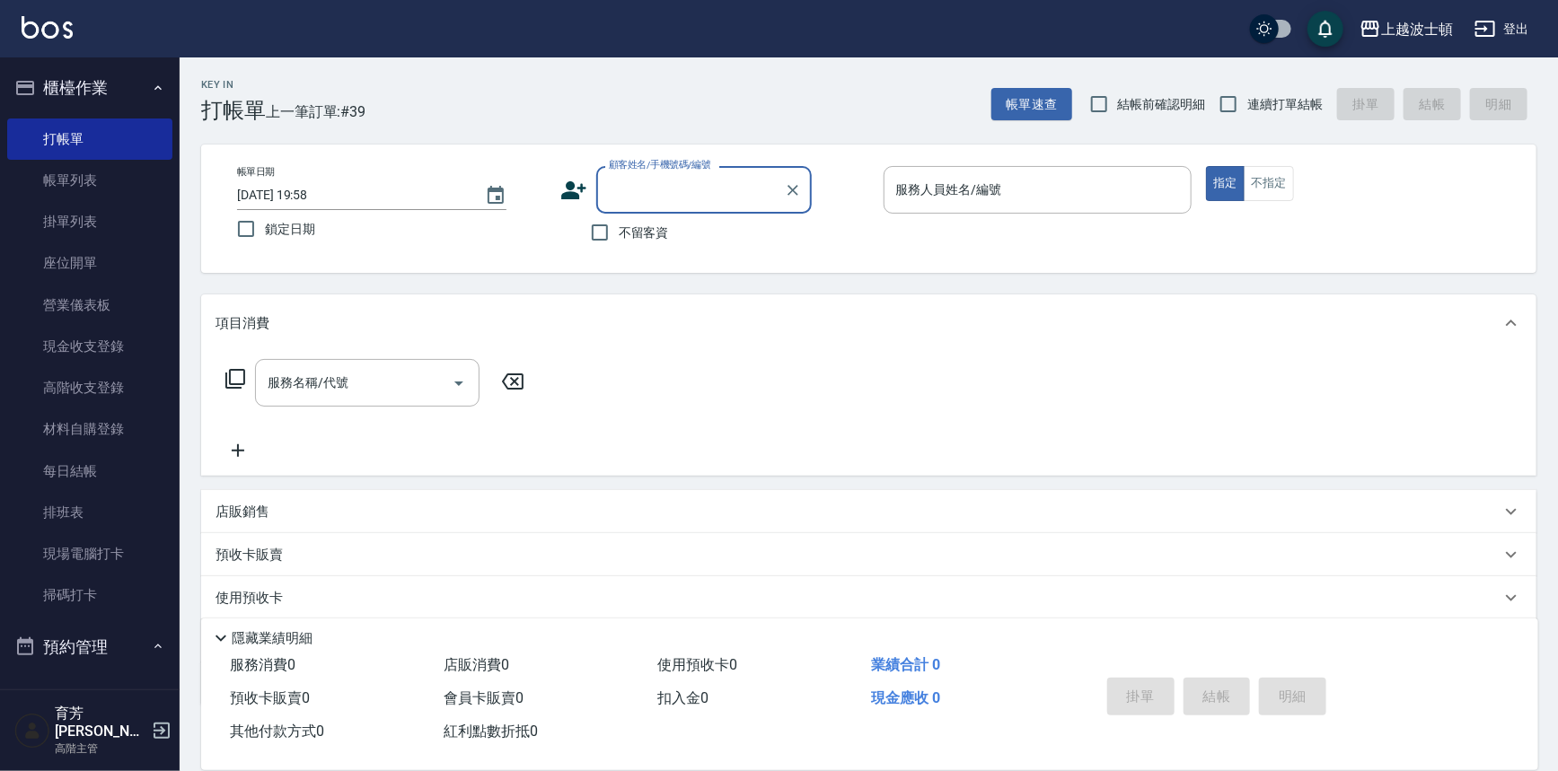
click at [612, 178] on input "顧客姓名/手機號碼/編號" at bounding box center [690, 189] width 172 height 31
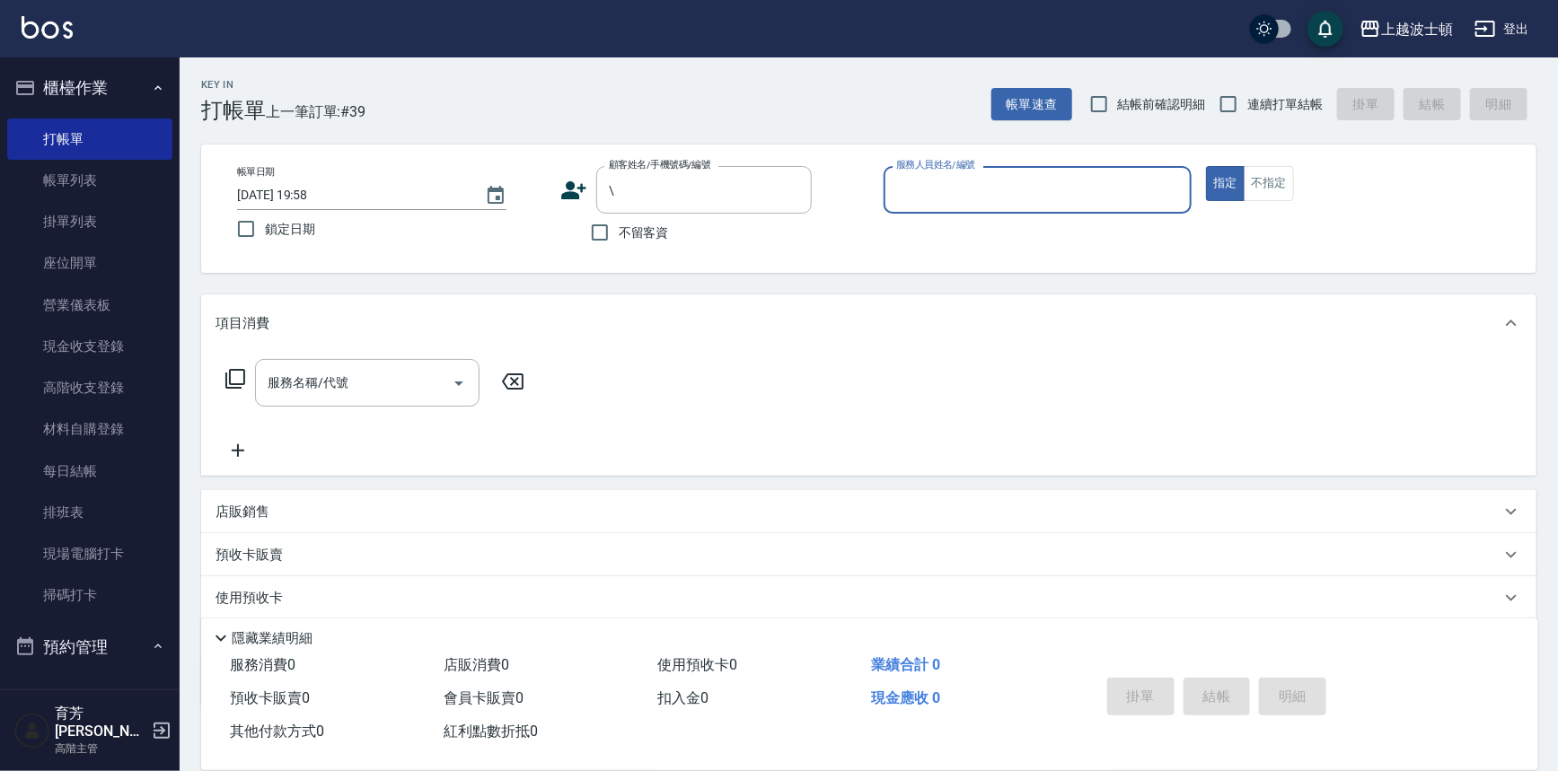
click at [1206, 166] on button "指定" at bounding box center [1225, 183] width 39 height 35
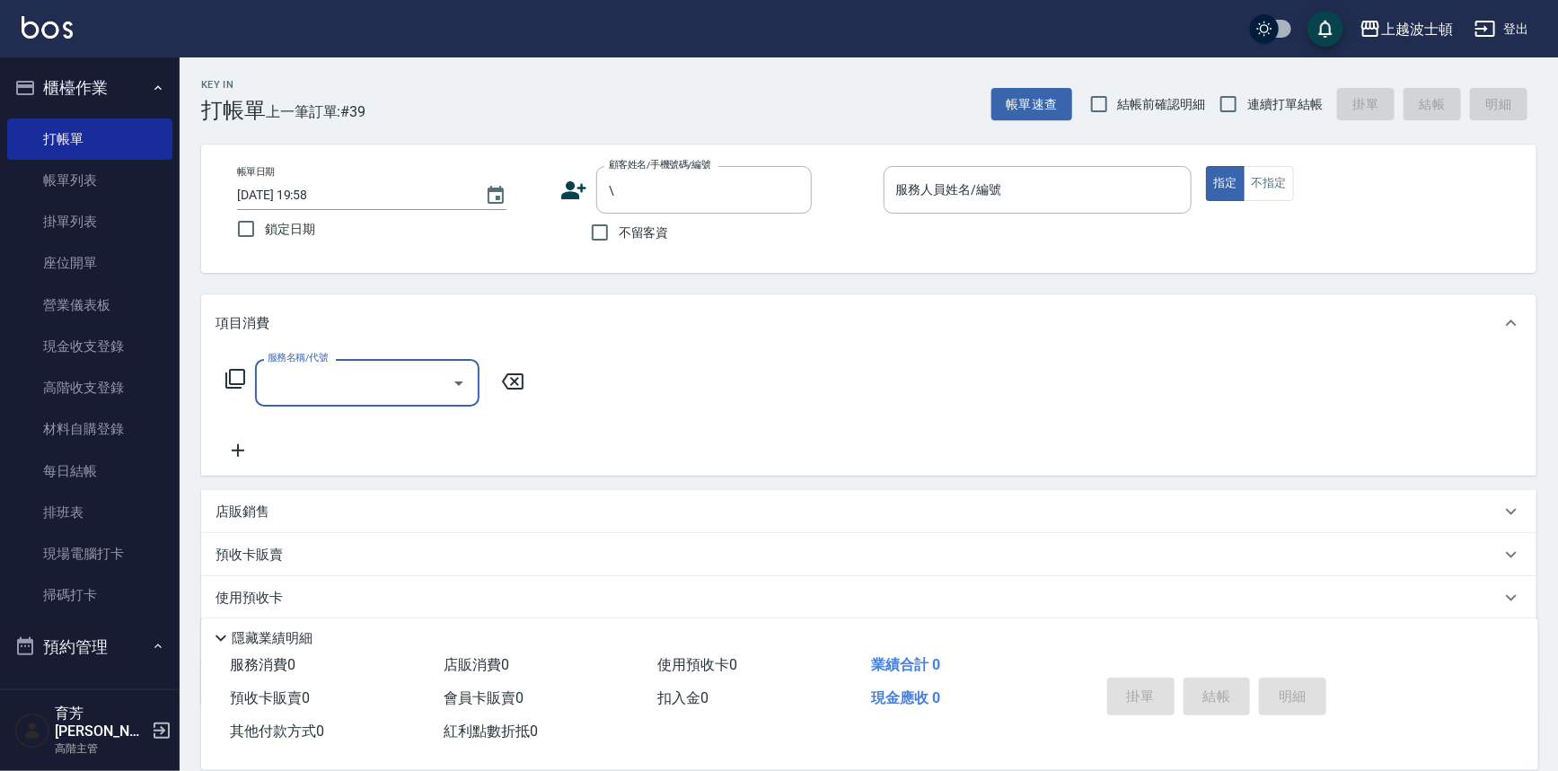
click at [392, 710] on div "預收卡販賣 0" at bounding box center [330, 698] width 214 height 33
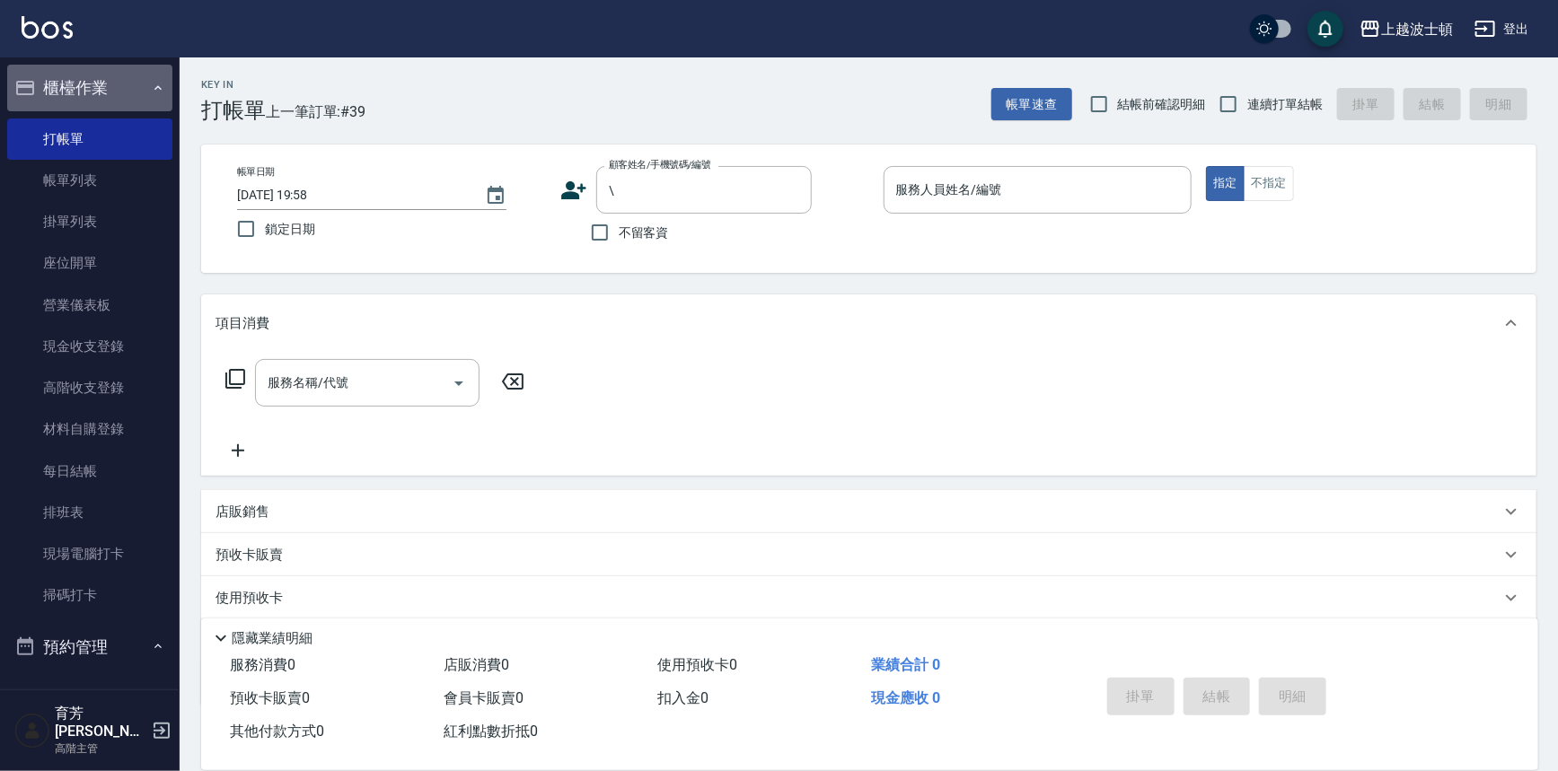
click at [126, 75] on button "櫃檯作業" at bounding box center [89, 88] width 165 height 47
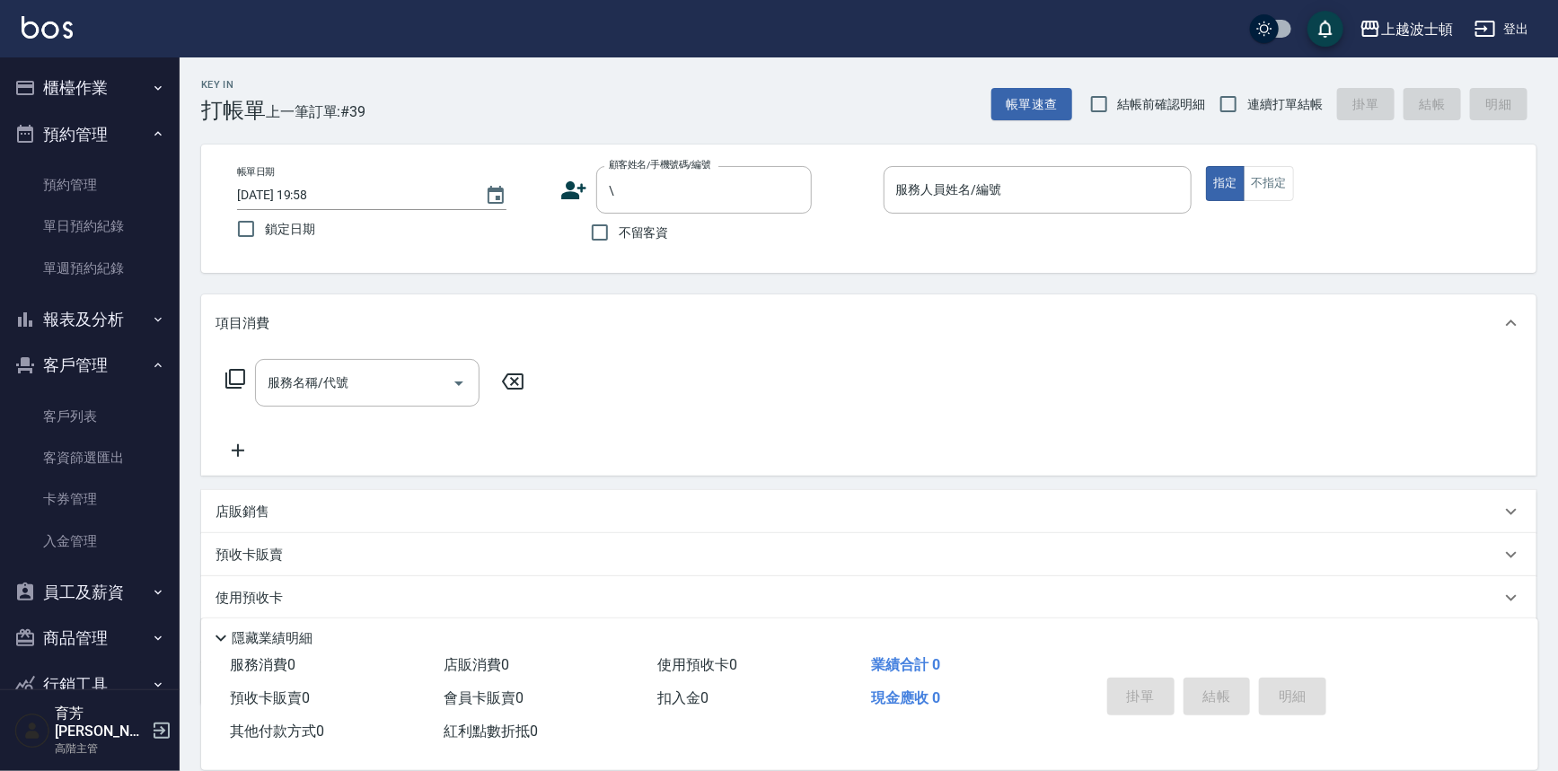
click at [116, 86] on button "櫃檯作業" at bounding box center [89, 88] width 165 height 47
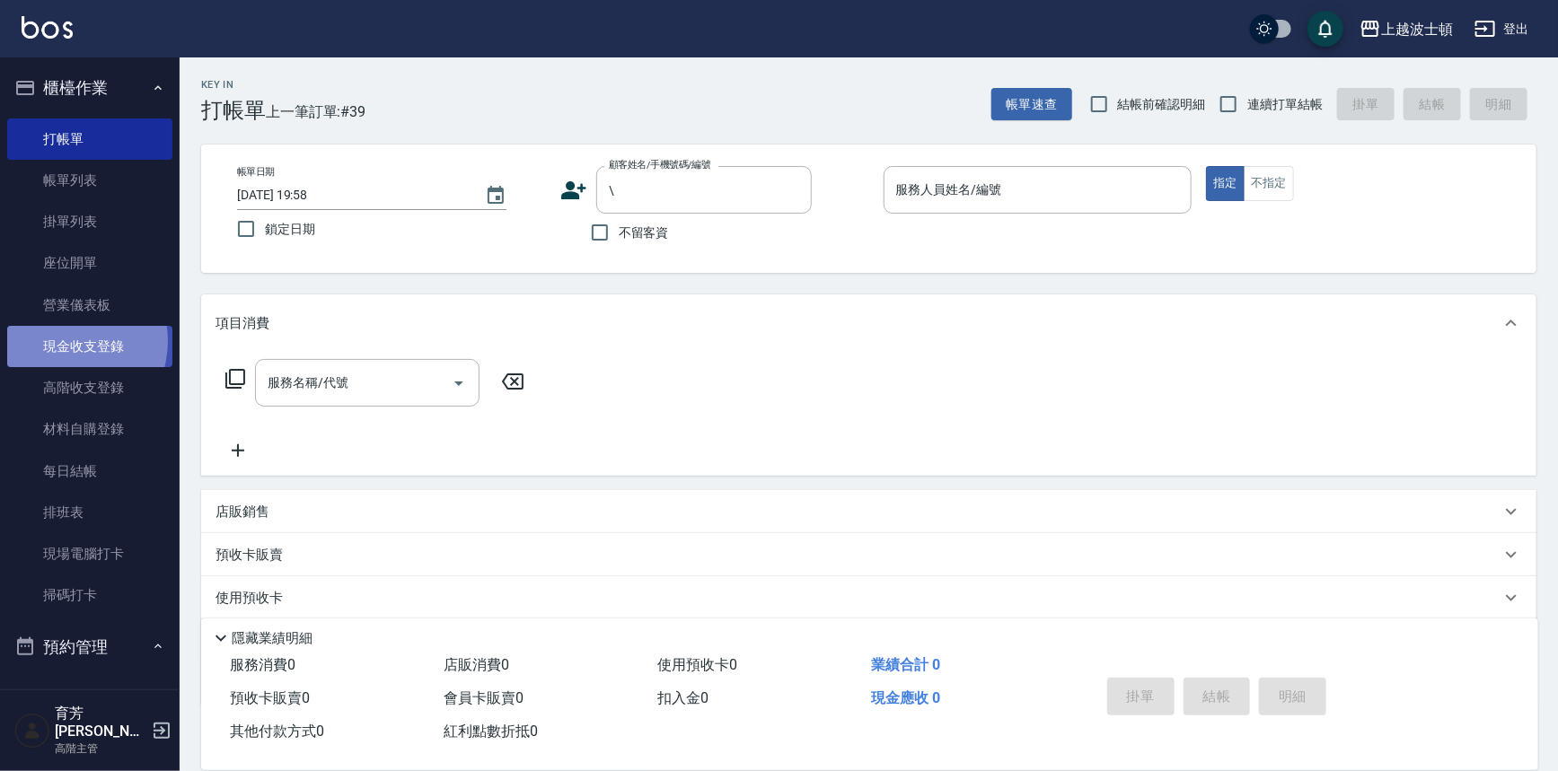
click at [63, 341] on link "現金收支登錄" at bounding box center [89, 346] width 165 height 41
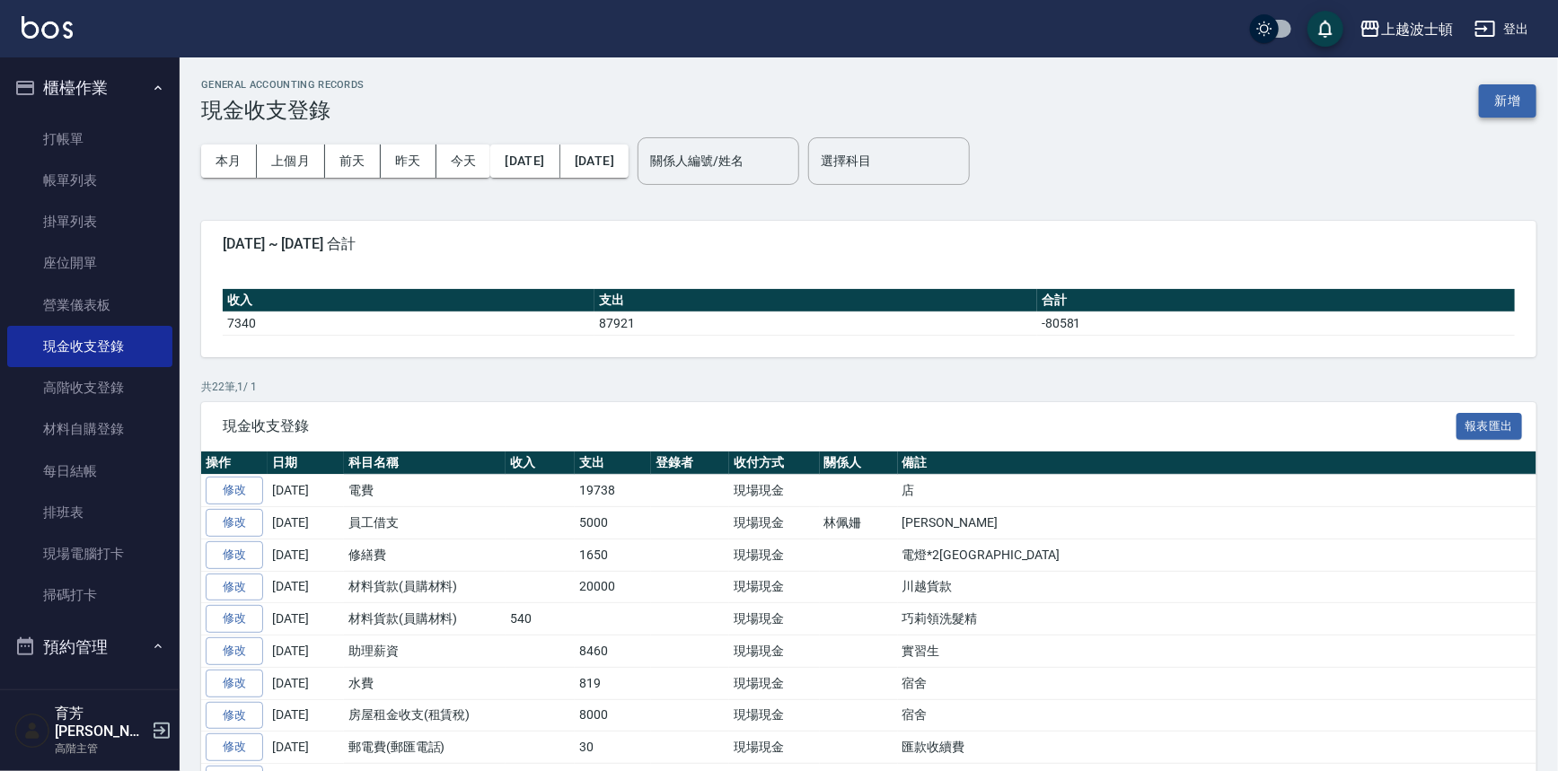
click at [1524, 98] on button "新增" at bounding box center [1507, 100] width 57 height 33
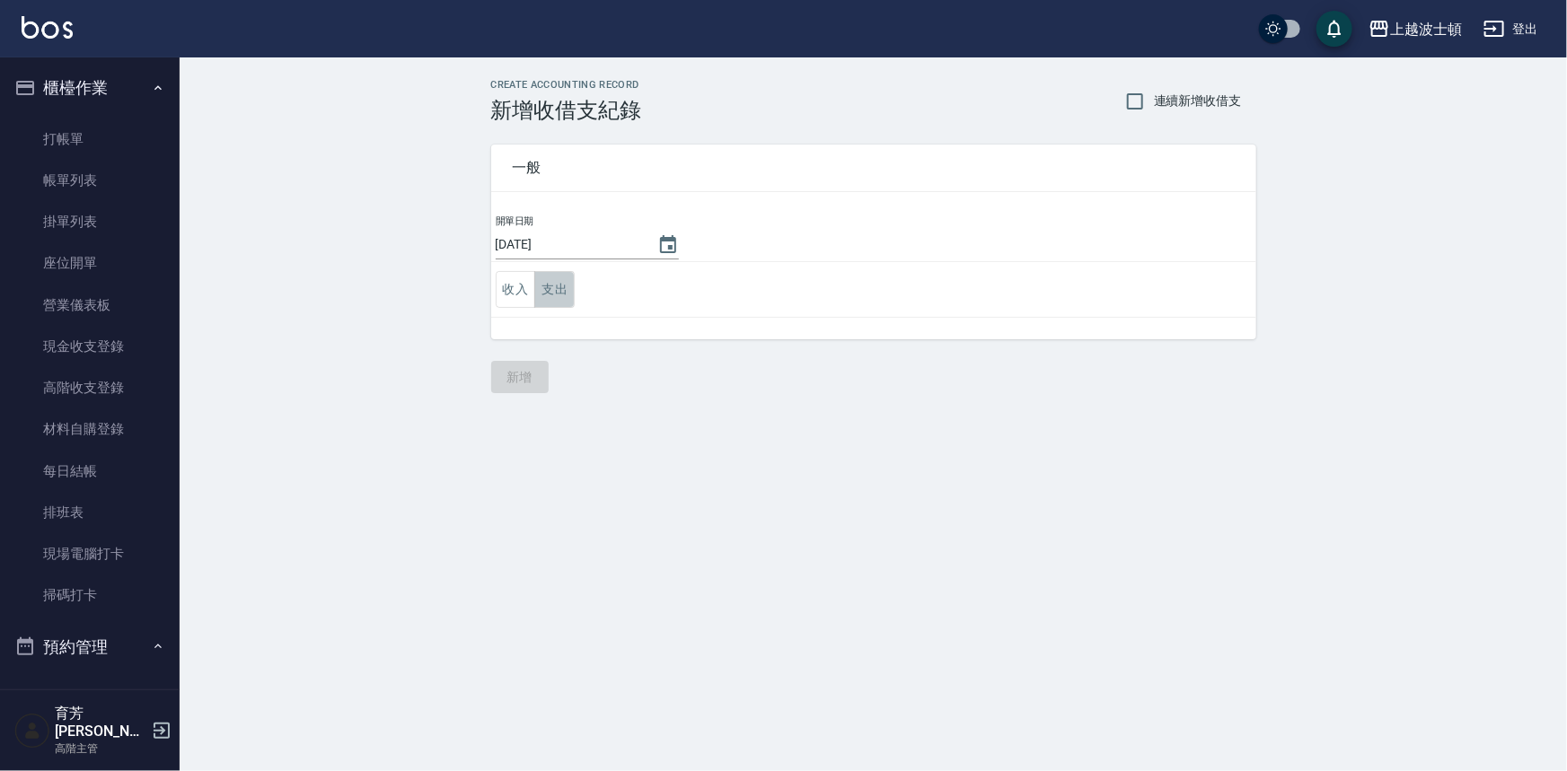
click at [566, 287] on button "支出" at bounding box center [554, 289] width 40 height 37
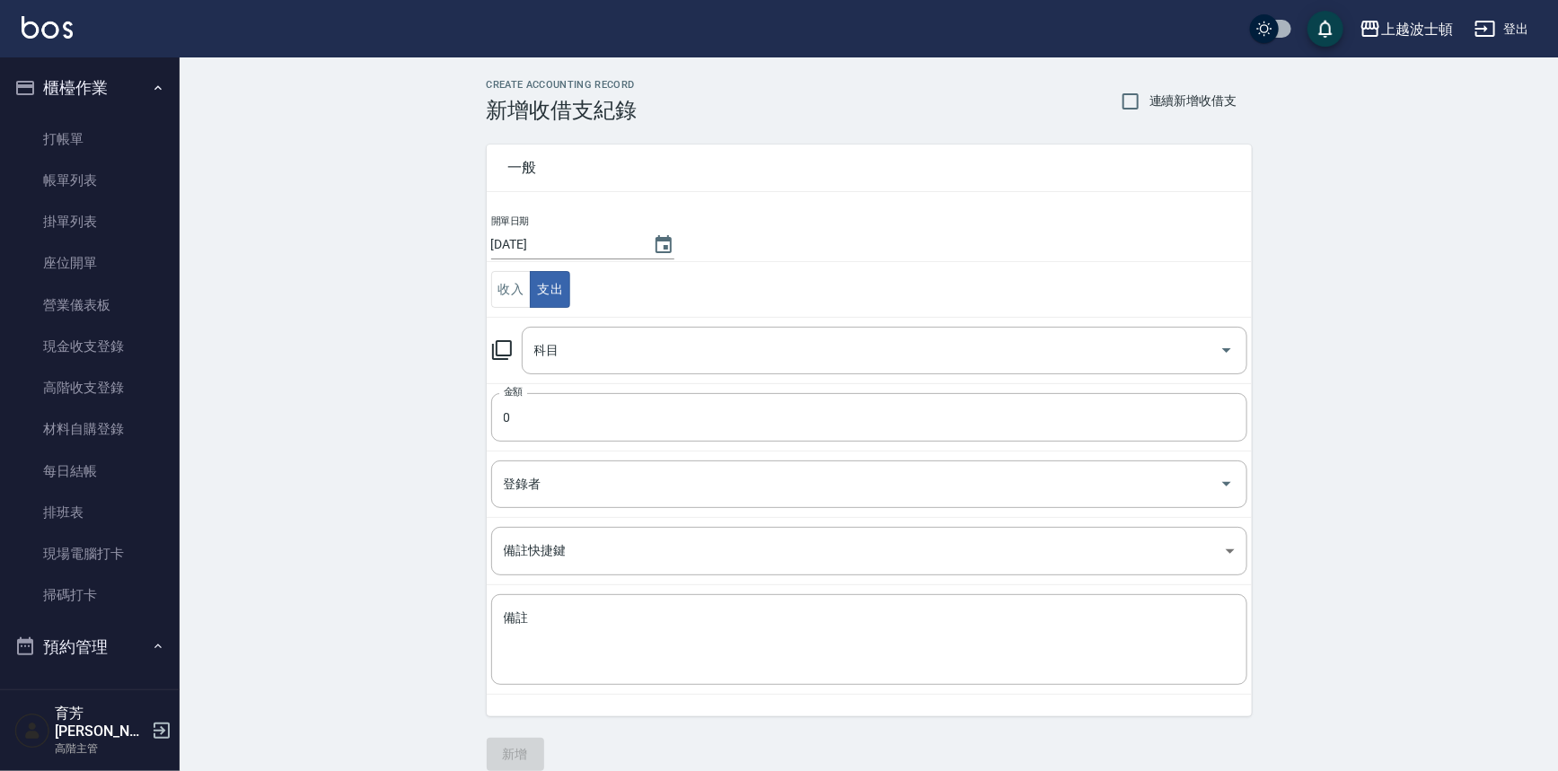
click at [617, 381] on td "科目 科目" at bounding box center [869, 350] width 765 height 66
click at [632, 357] on input "科目" at bounding box center [871, 350] width 682 height 31
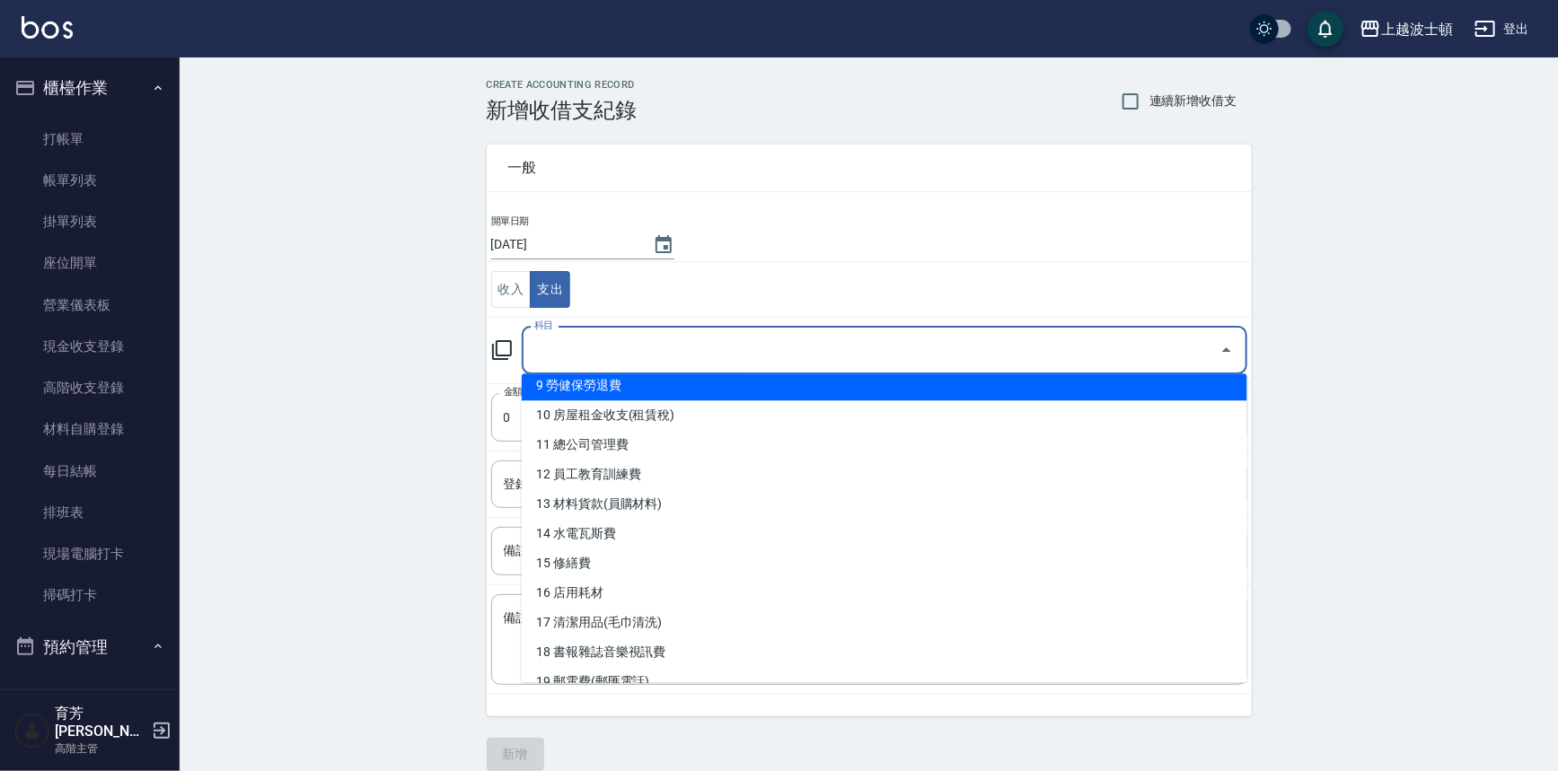
scroll to position [288, 0]
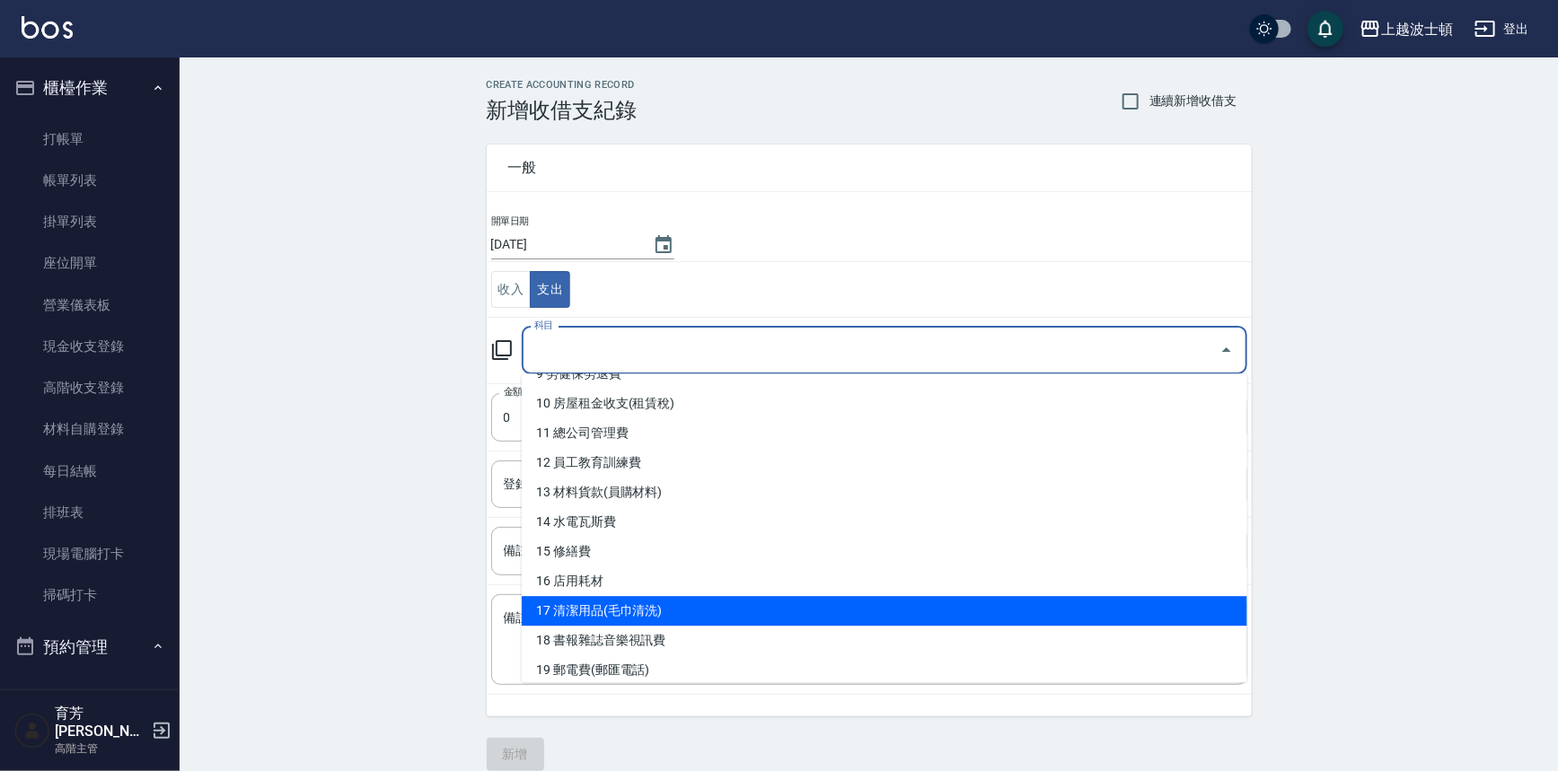
click at [686, 603] on li "17 清潔用品(毛巾清洗)" at bounding box center [884, 611] width 725 height 30
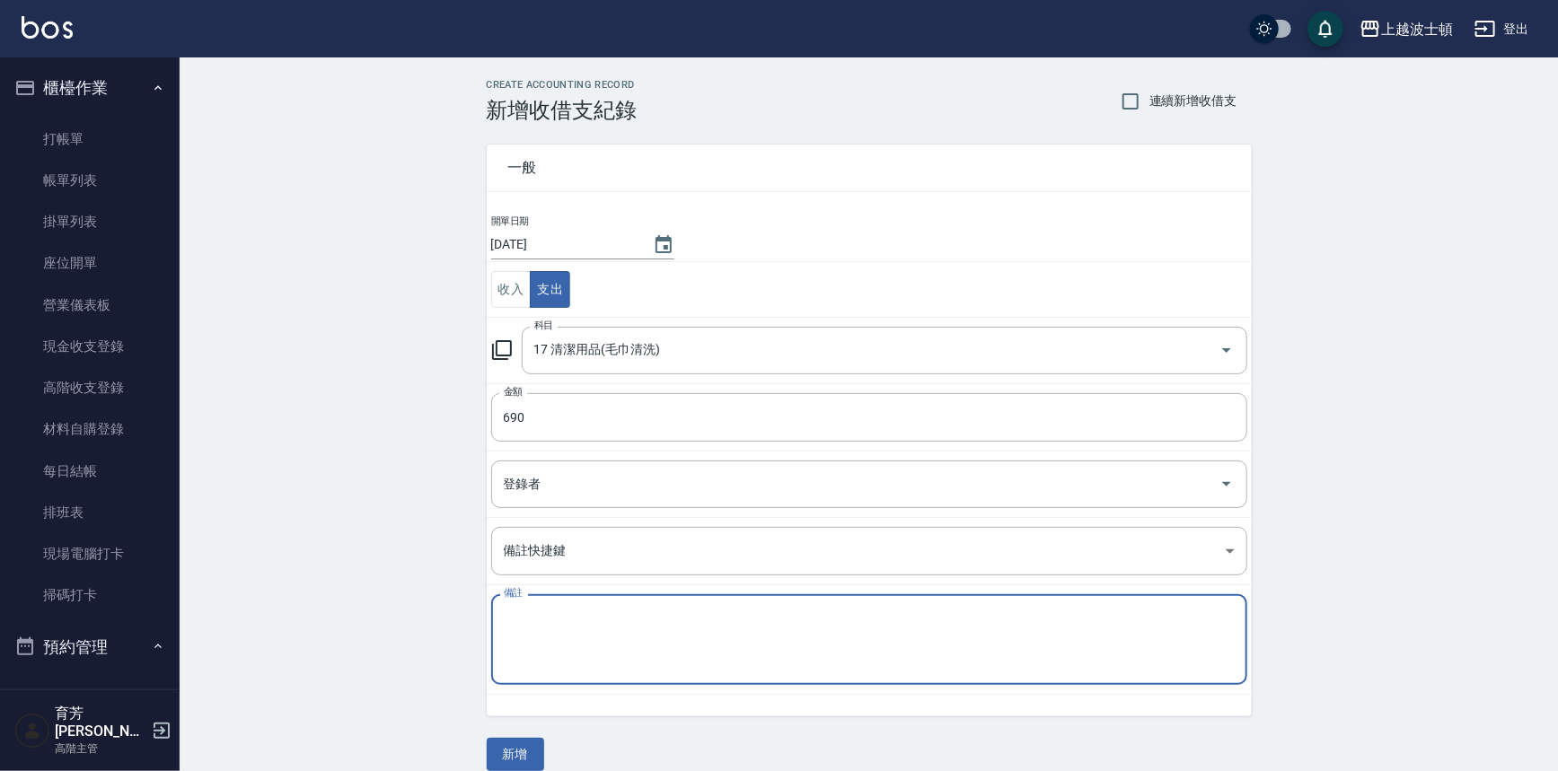
click at [536, 648] on textarea "備註" at bounding box center [869, 640] width 731 height 61
click at [587, 646] on textarea "清潔劑濾網" at bounding box center [869, 640] width 731 height 61
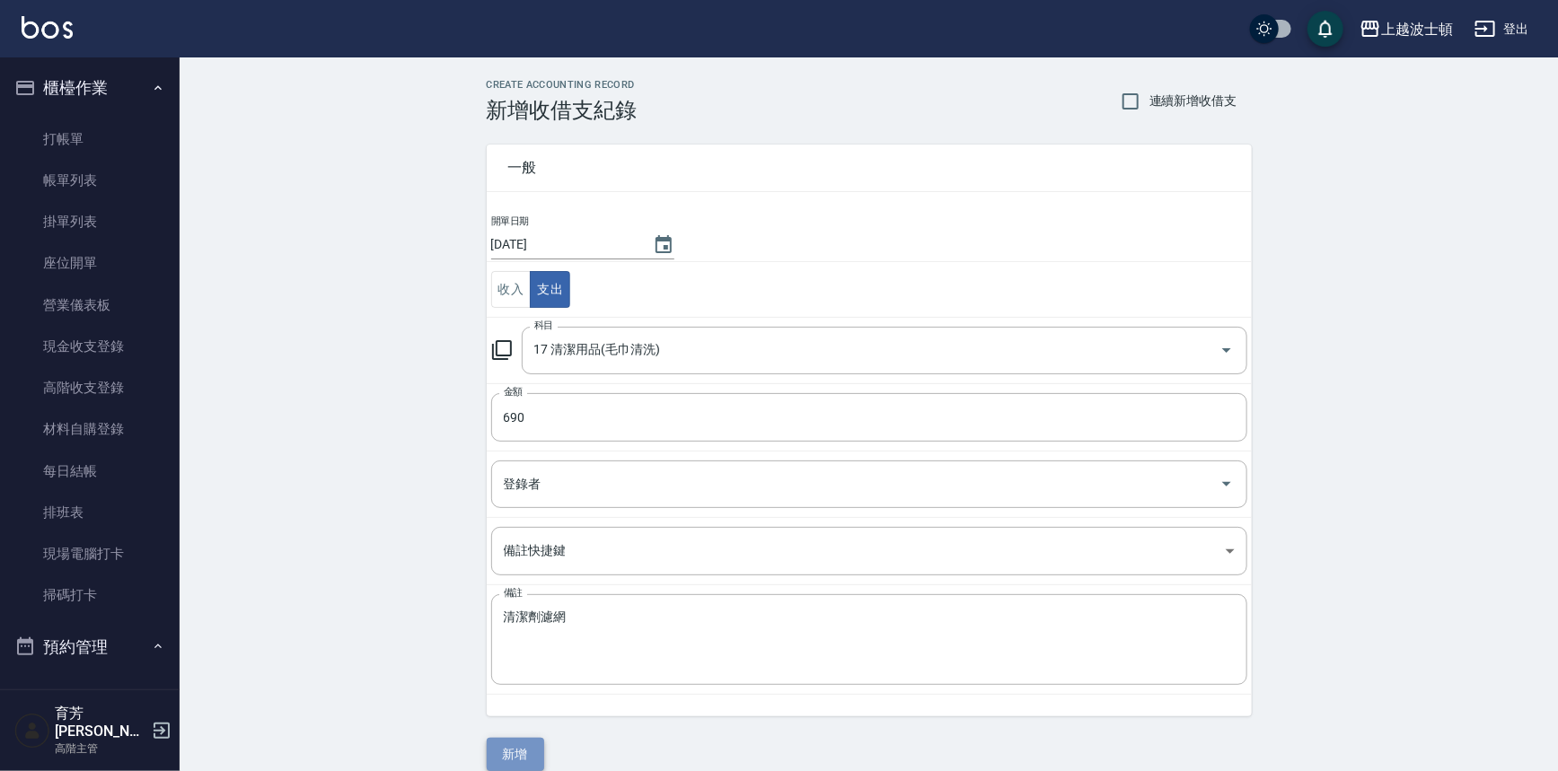
click at [525, 756] on button "新增" at bounding box center [515, 754] width 57 height 33
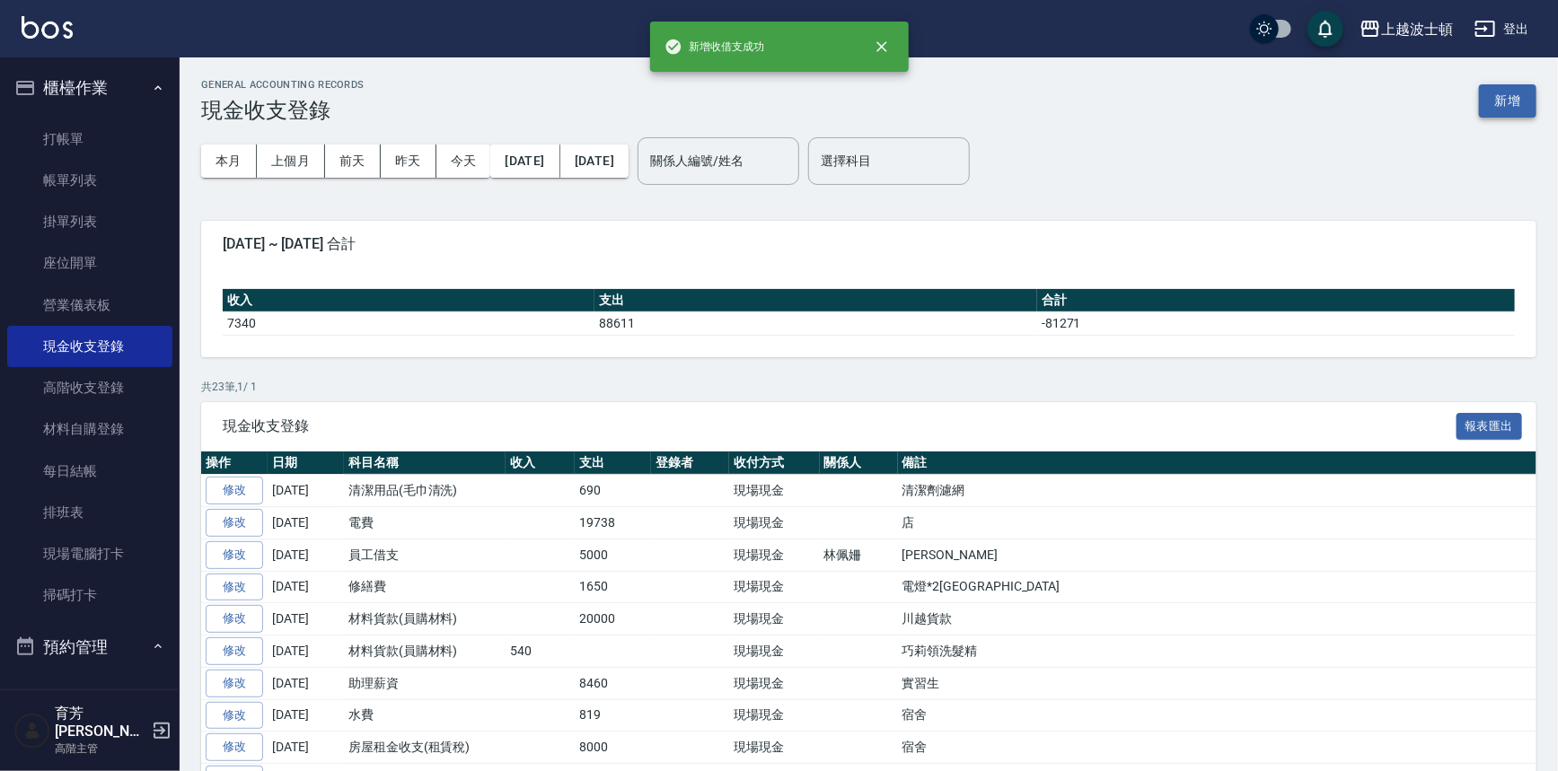
click at [1515, 94] on button "新增" at bounding box center [1507, 100] width 57 height 33
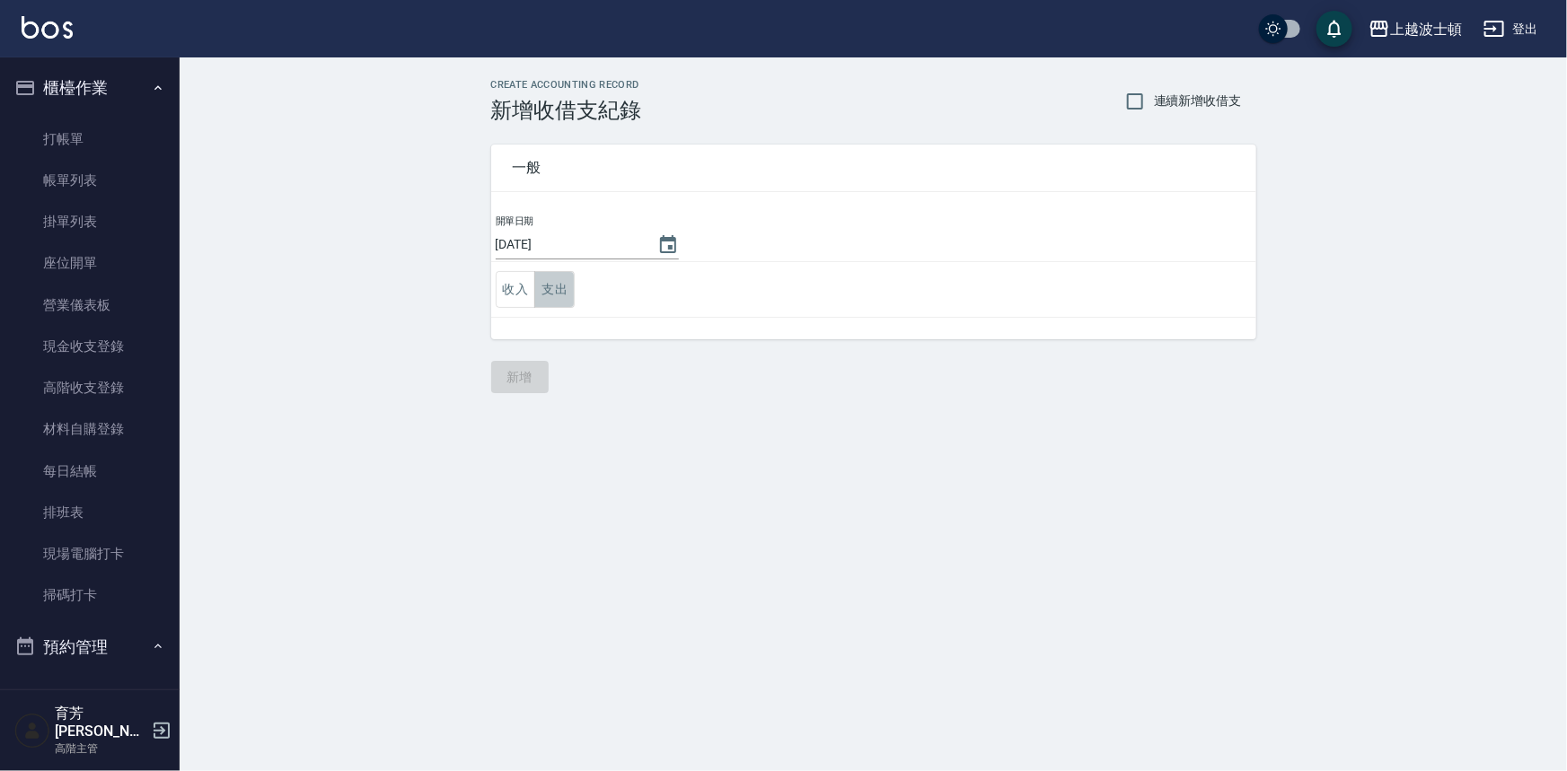
click at [563, 281] on button "支出" at bounding box center [554, 289] width 40 height 37
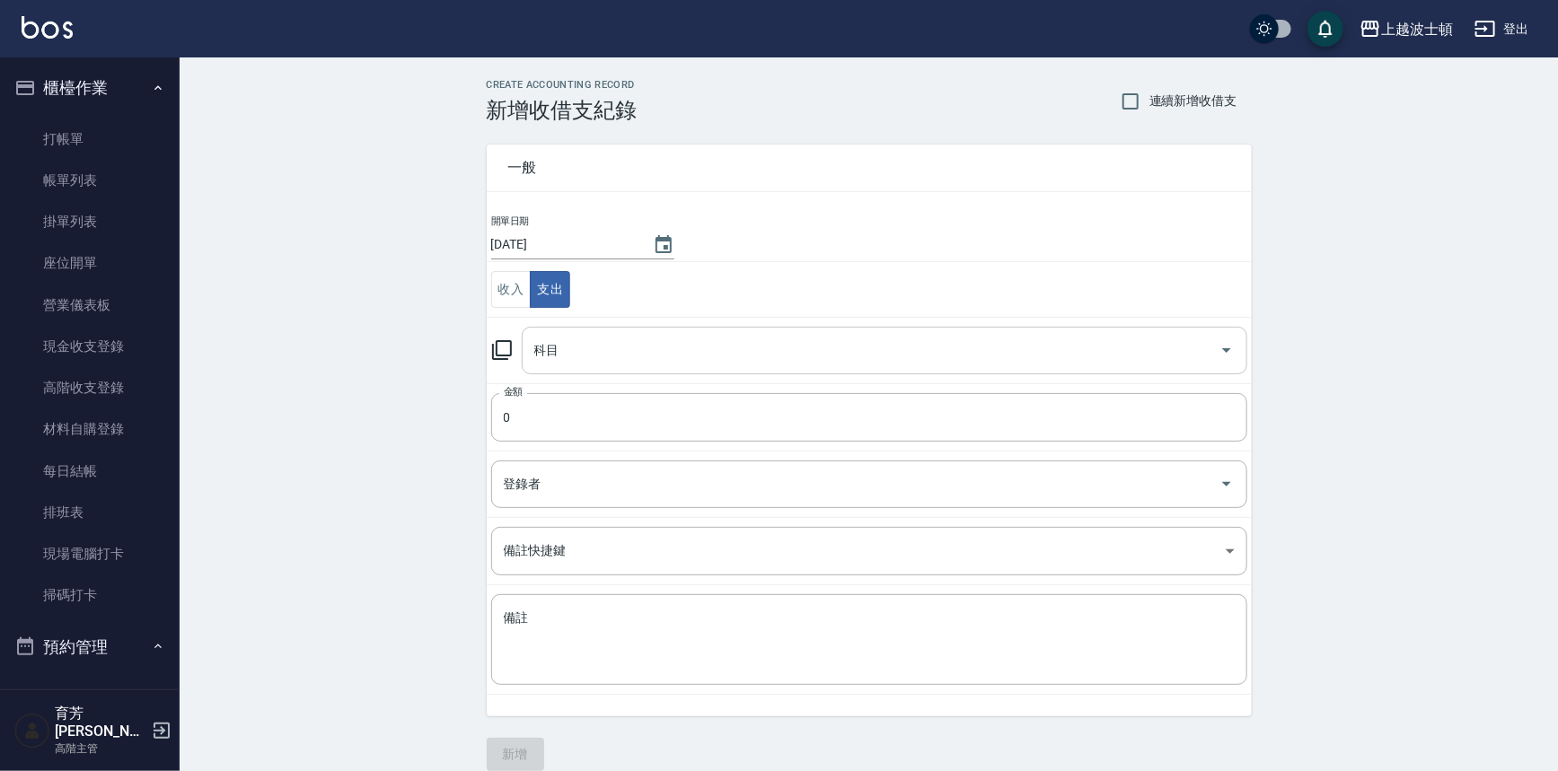
click at [558, 353] on input "科目" at bounding box center [871, 350] width 682 height 31
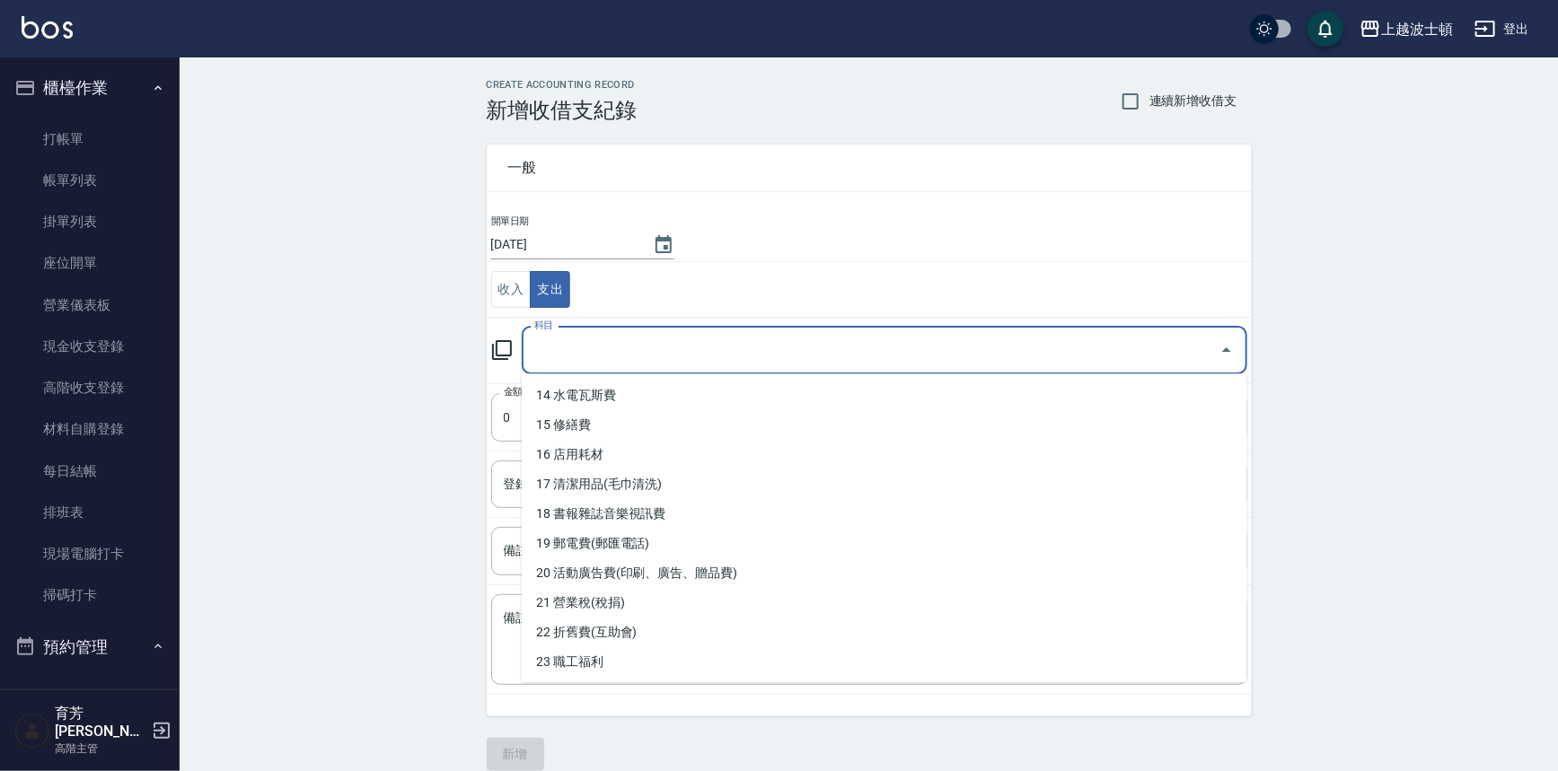
scroll to position [418, 0]
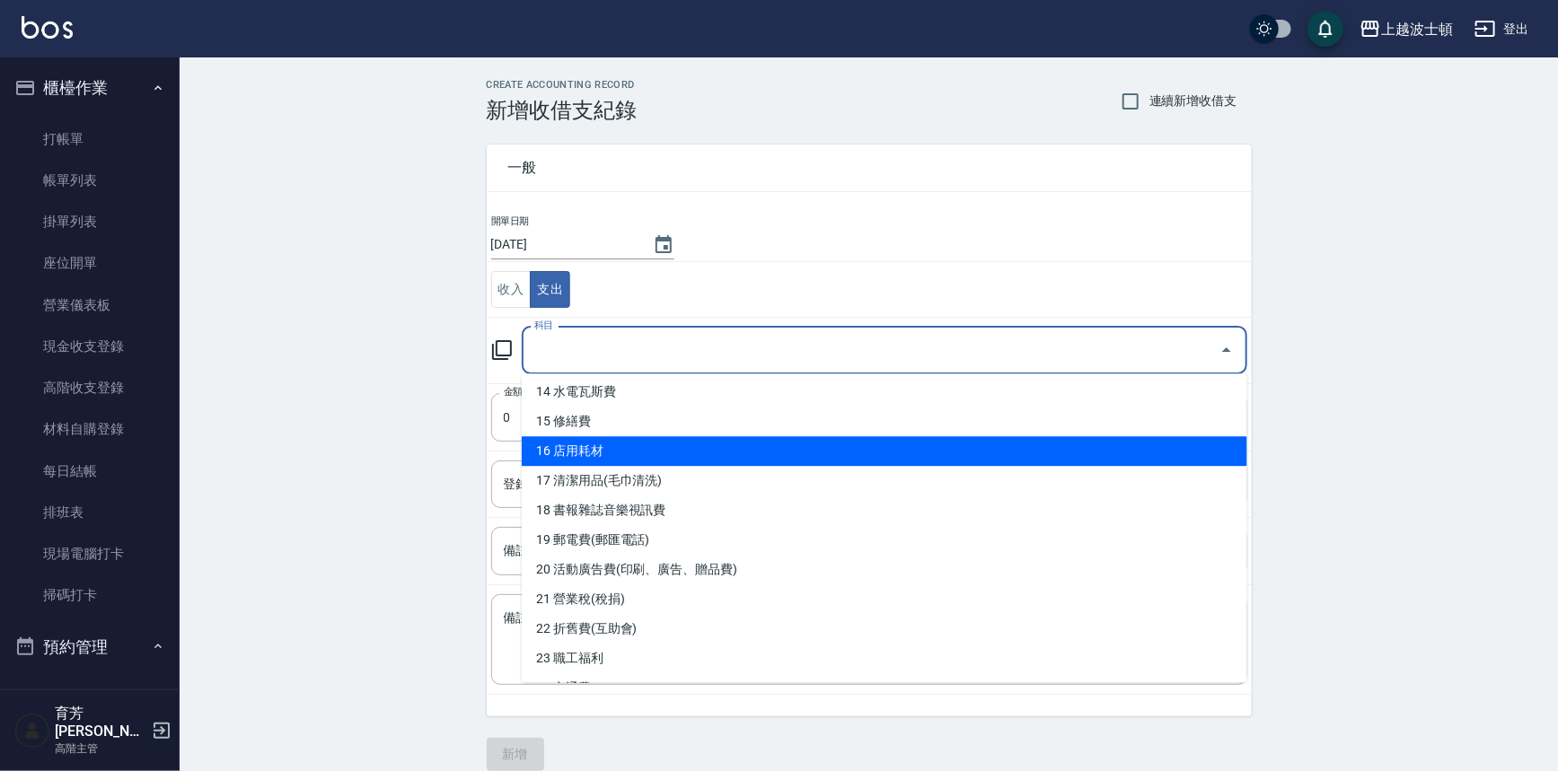
click at [680, 440] on li "16 店用耗材" at bounding box center [884, 451] width 725 height 30
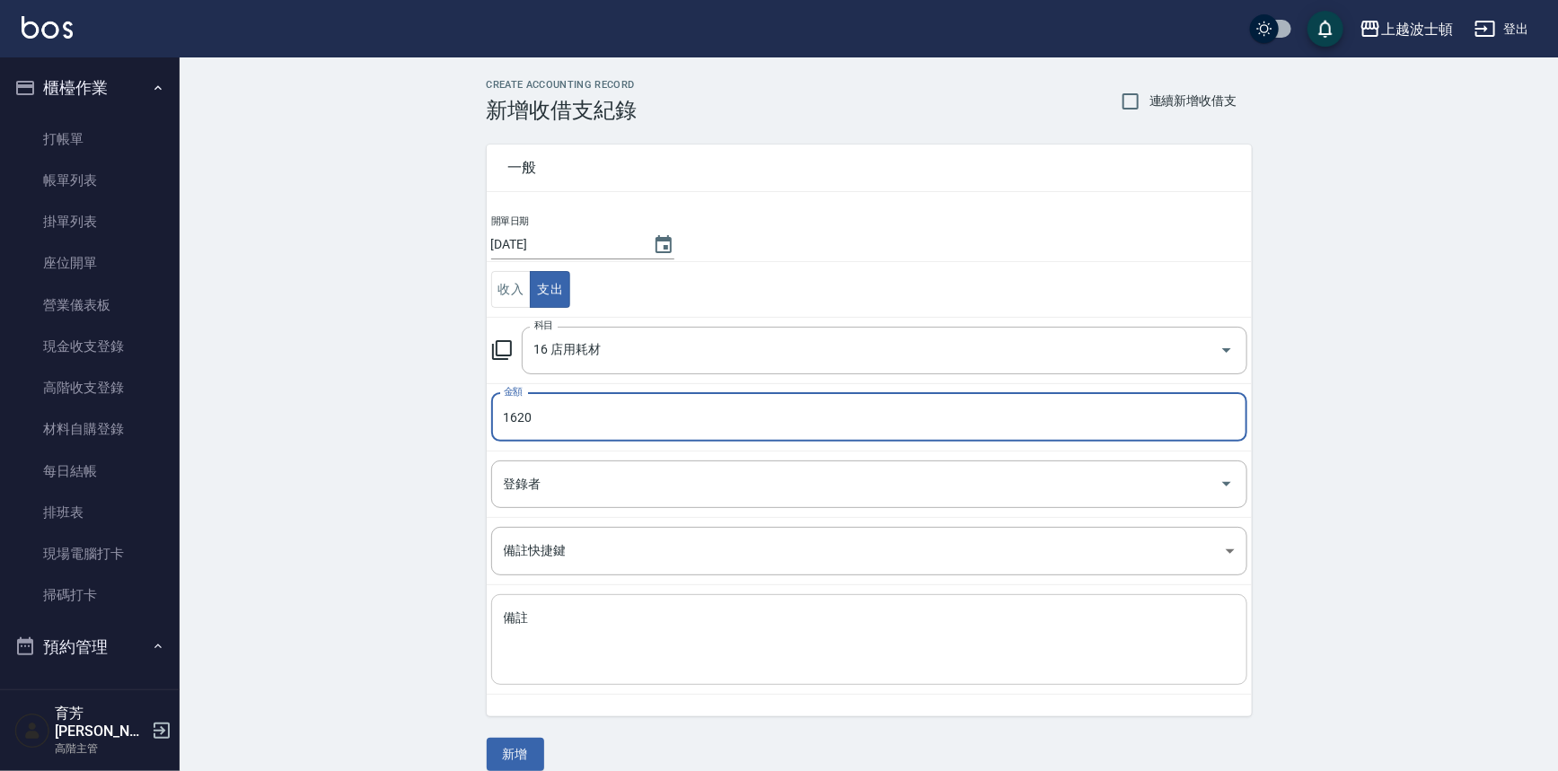
click at [554, 614] on textarea "備註" at bounding box center [869, 640] width 731 height 61
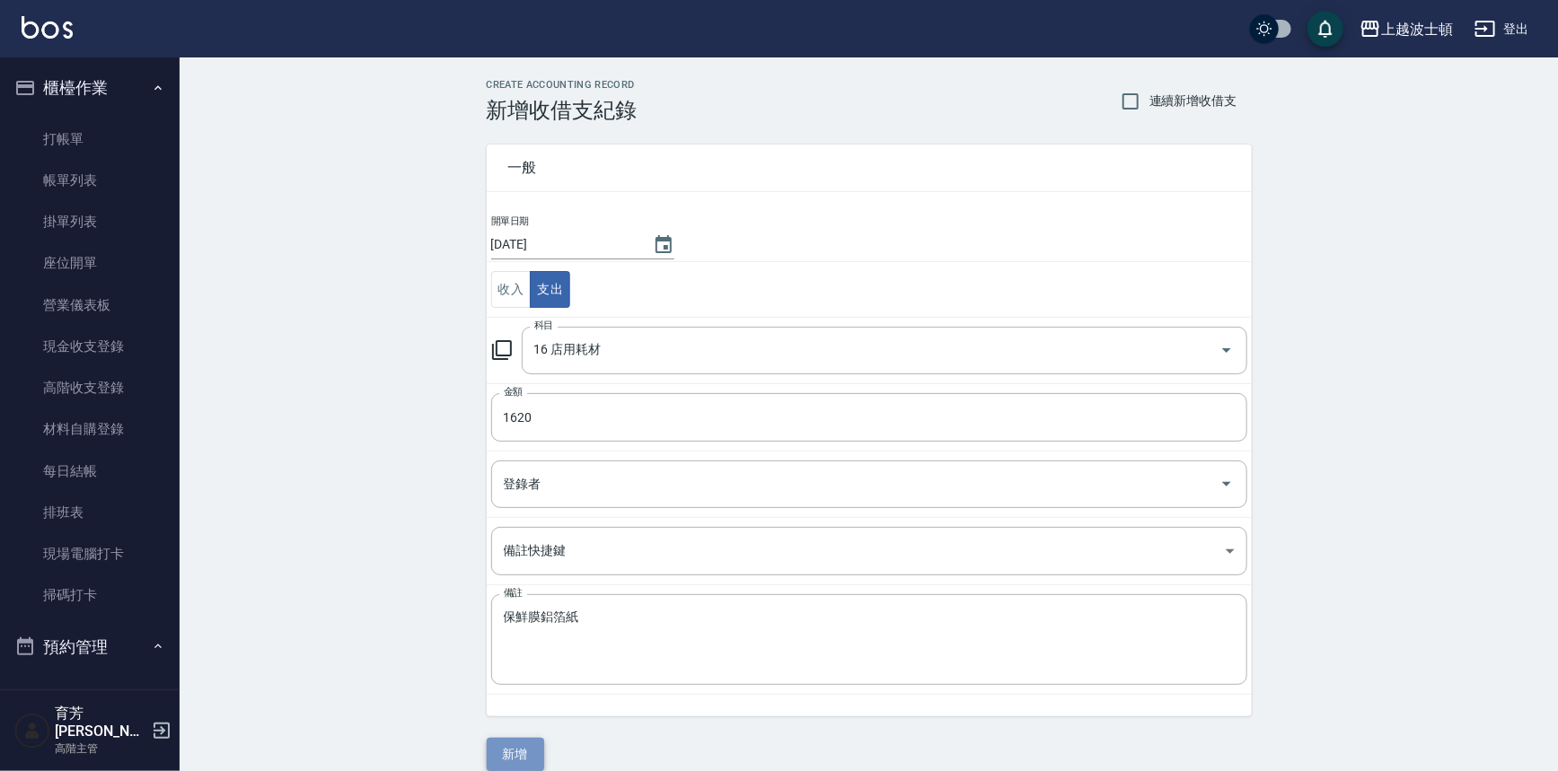
click at [538, 742] on button "新增" at bounding box center [515, 754] width 57 height 33
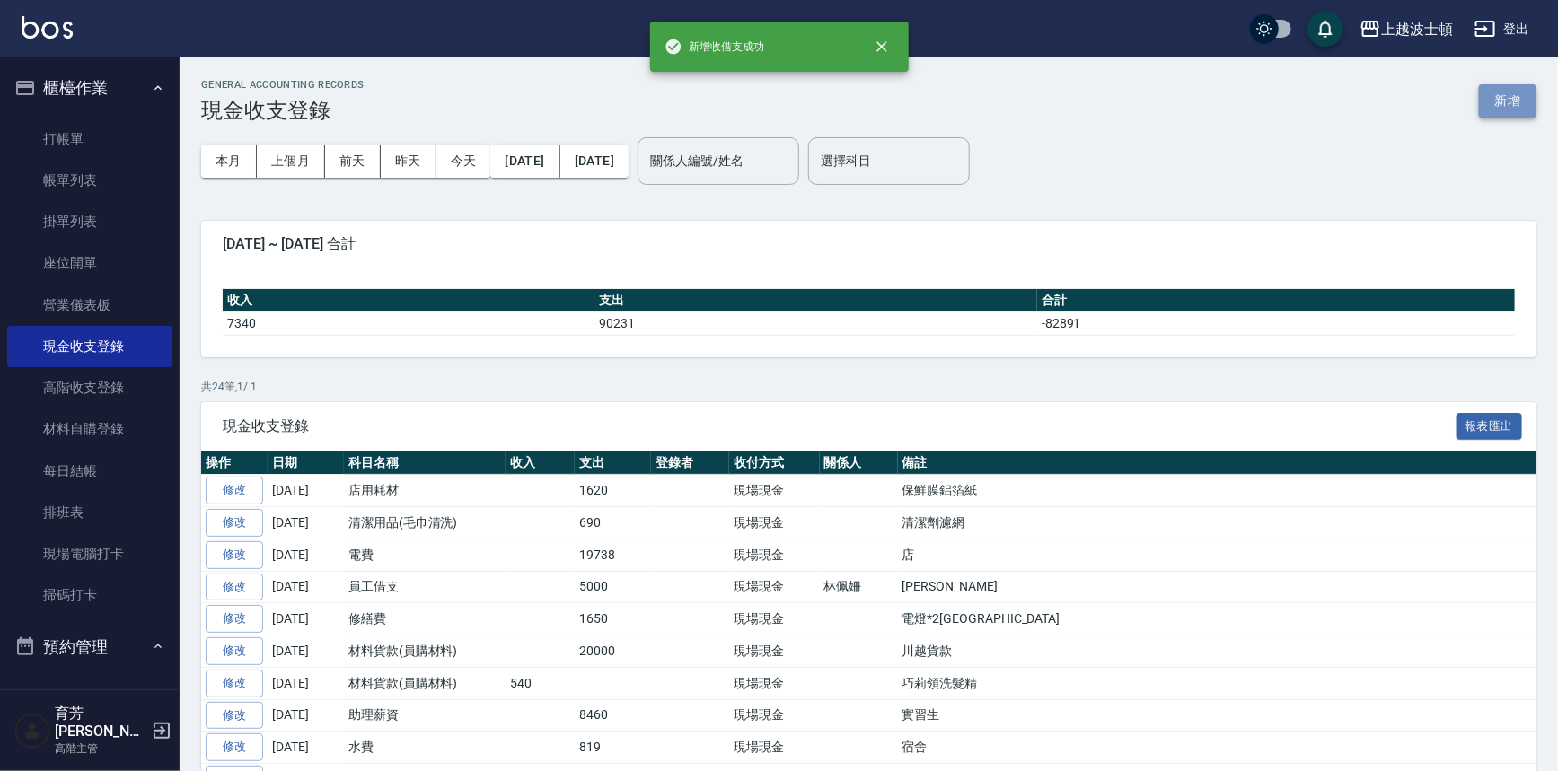
click at [1518, 104] on button "新增" at bounding box center [1507, 100] width 57 height 33
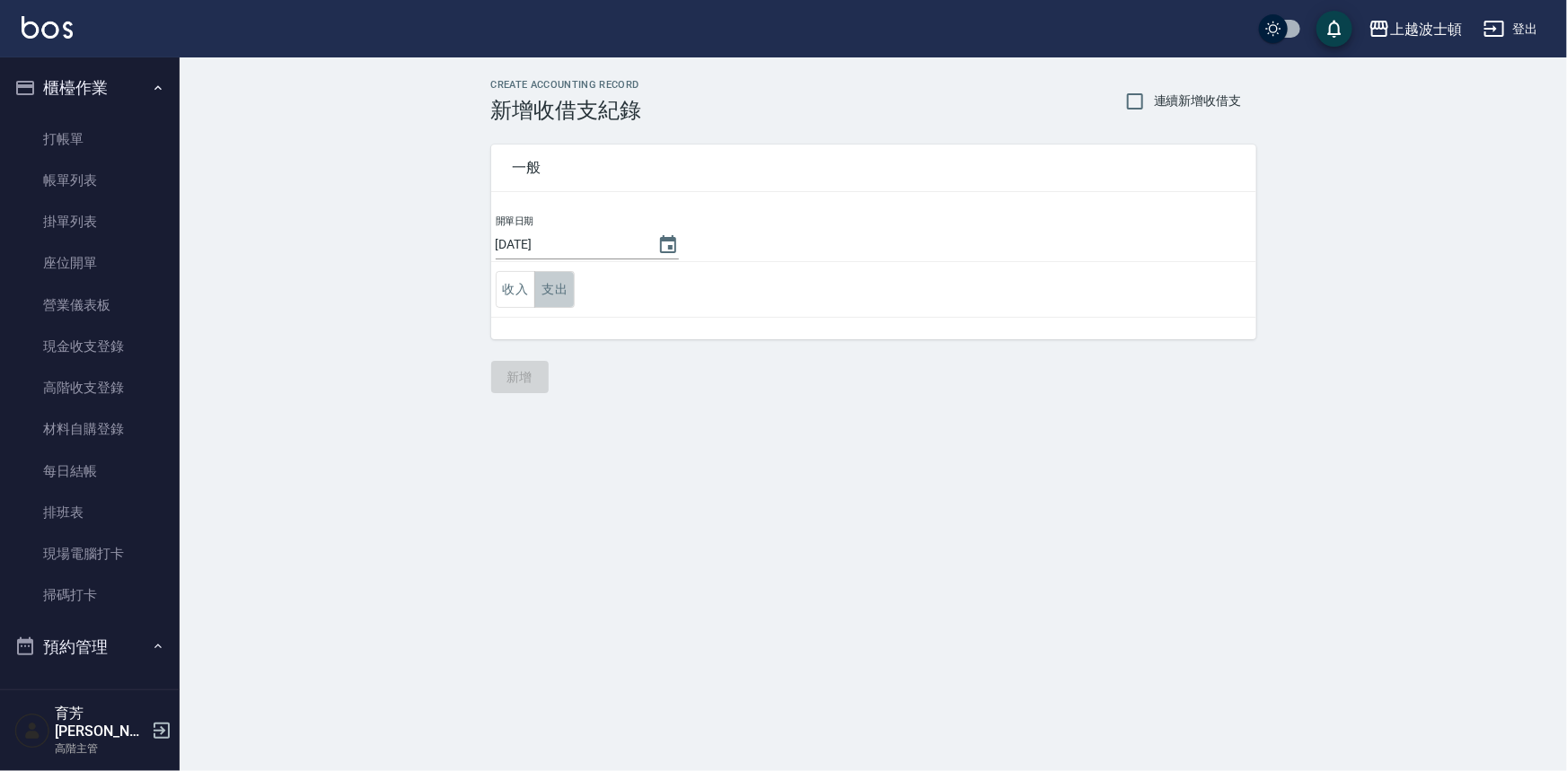
click at [557, 296] on button "支出" at bounding box center [554, 289] width 40 height 37
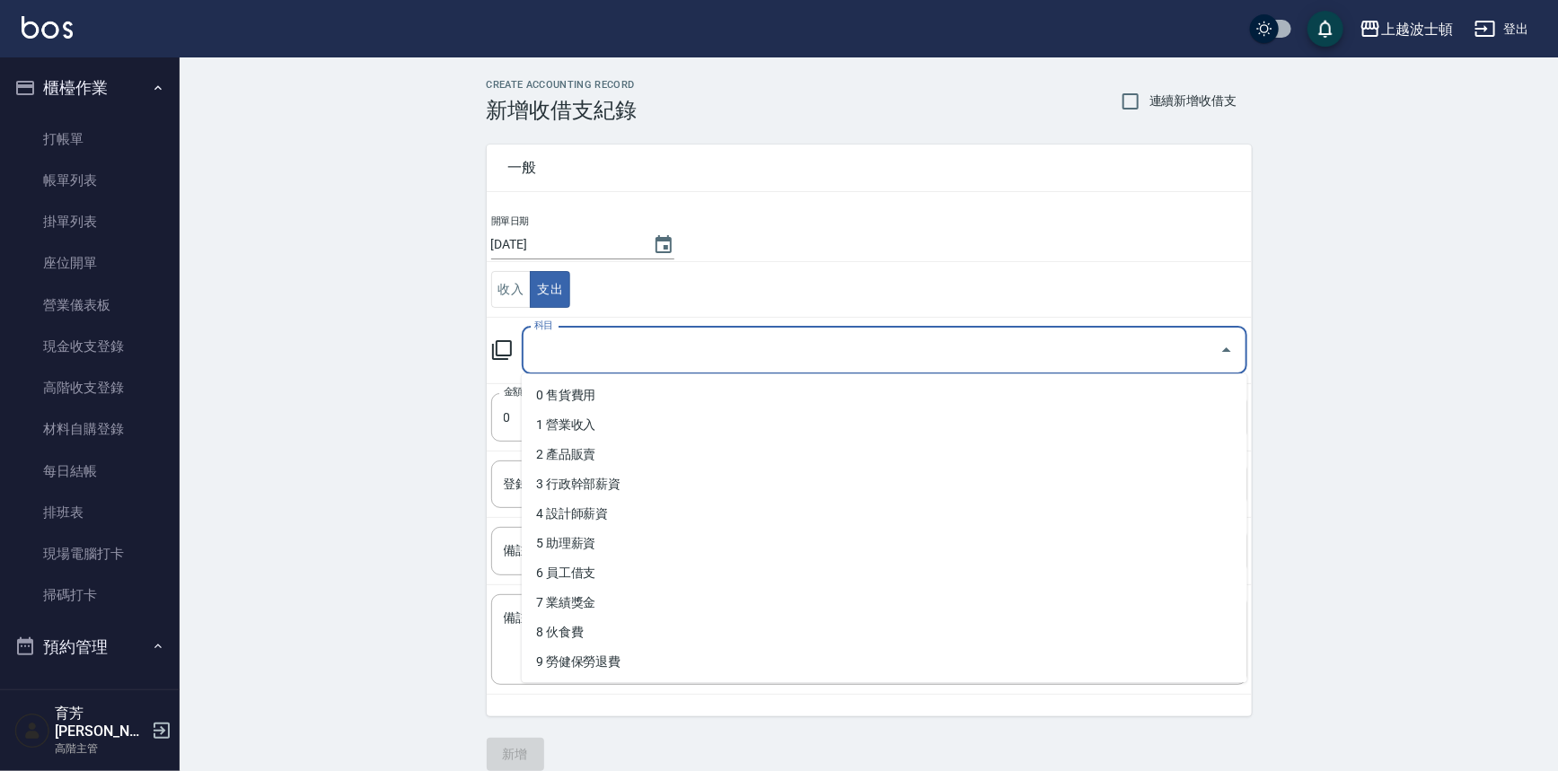
click at [576, 360] on input "科目" at bounding box center [871, 350] width 682 height 31
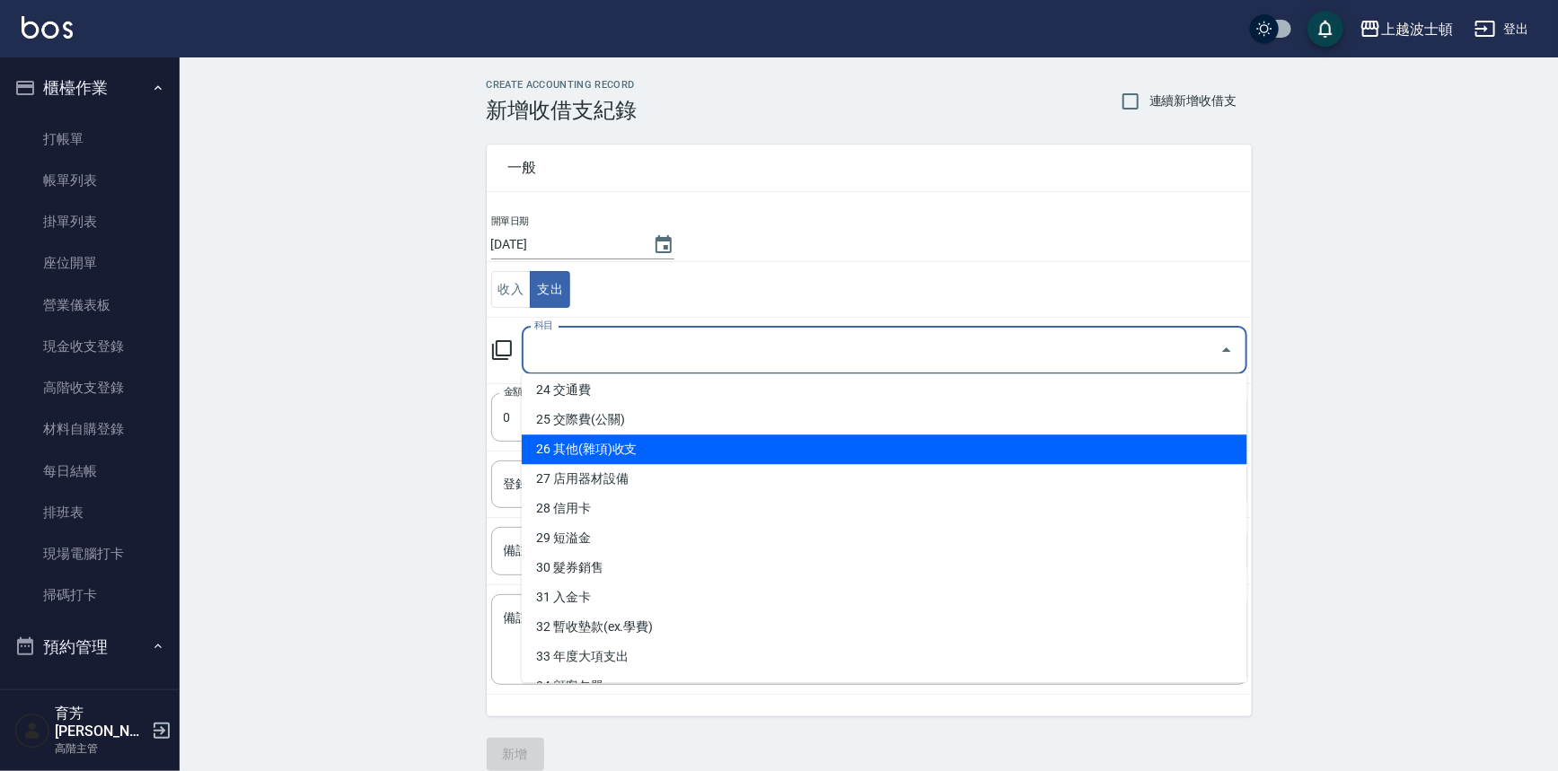
click at [584, 455] on li "26 其他(雜項)收支" at bounding box center [884, 450] width 725 height 30
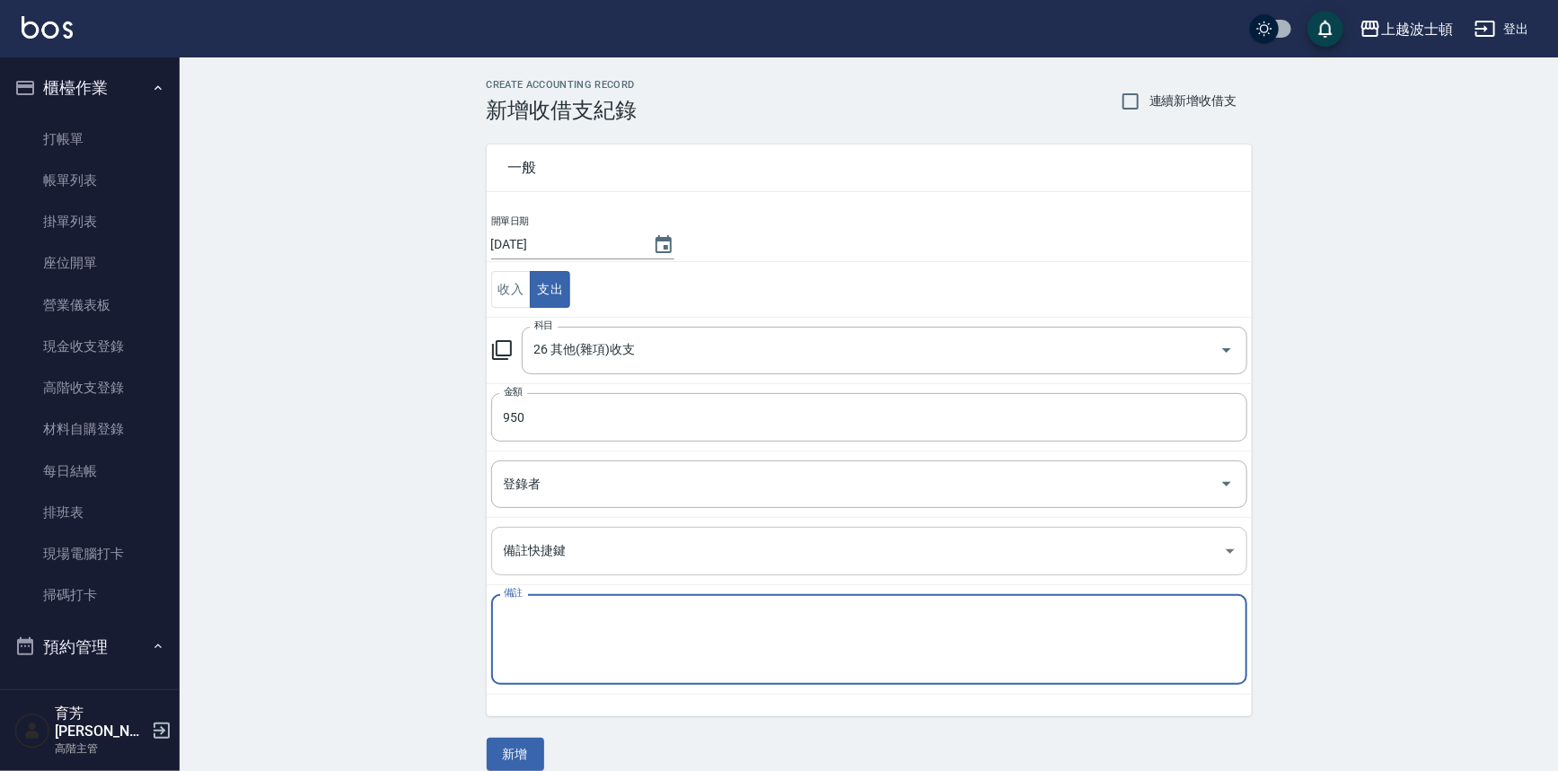
drag, startPoint x: 625, startPoint y: 654, endPoint x: 1182, endPoint y: 564, distance: 564.7
click at [625, 655] on textarea "備註" at bounding box center [869, 640] width 731 height 61
click at [546, 638] on textarea "擦手紙面紙" at bounding box center [869, 640] width 731 height 61
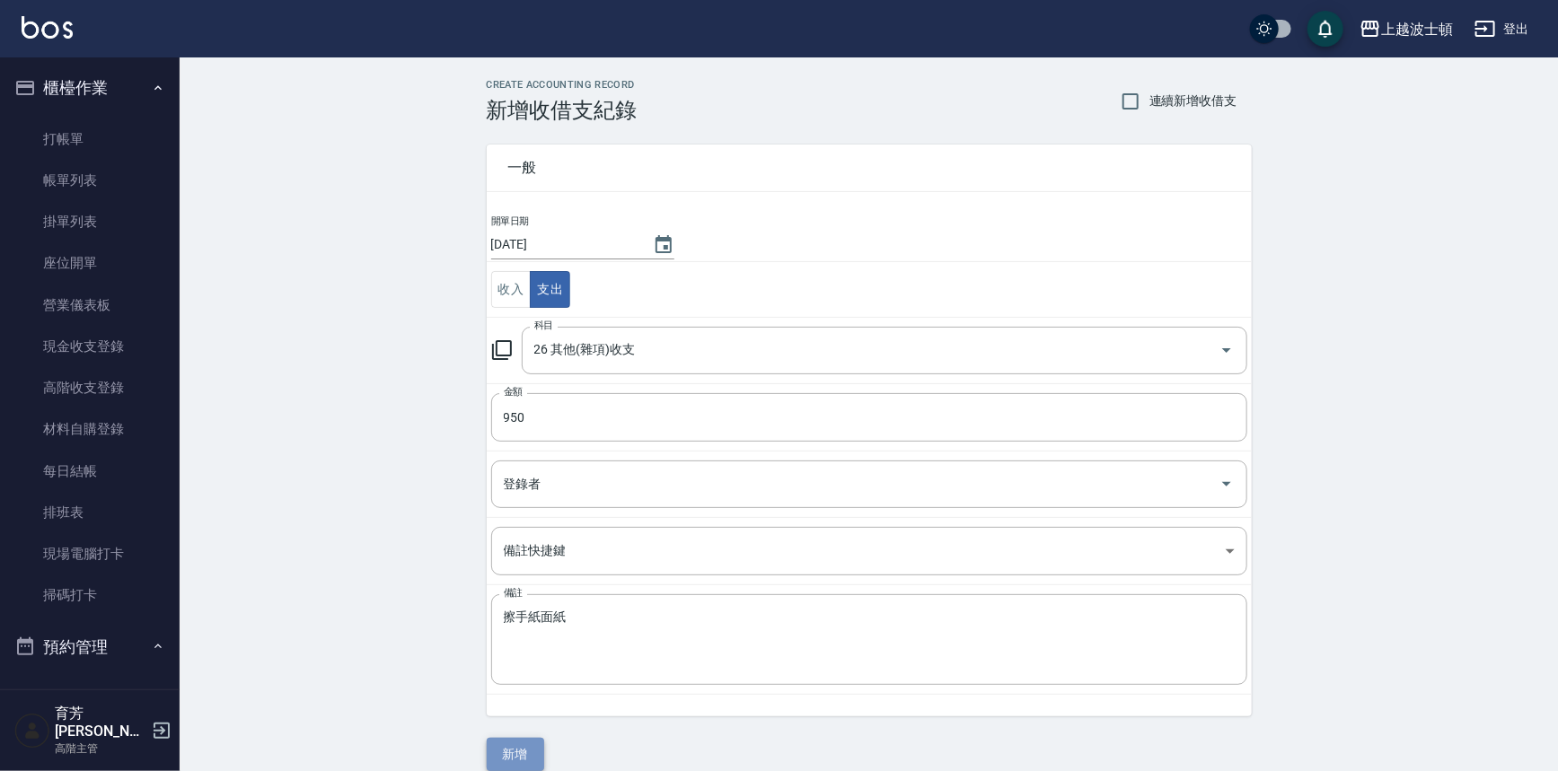
click at [527, 752] on button "新增" at bounding box center [515, 754] width 57 height 33
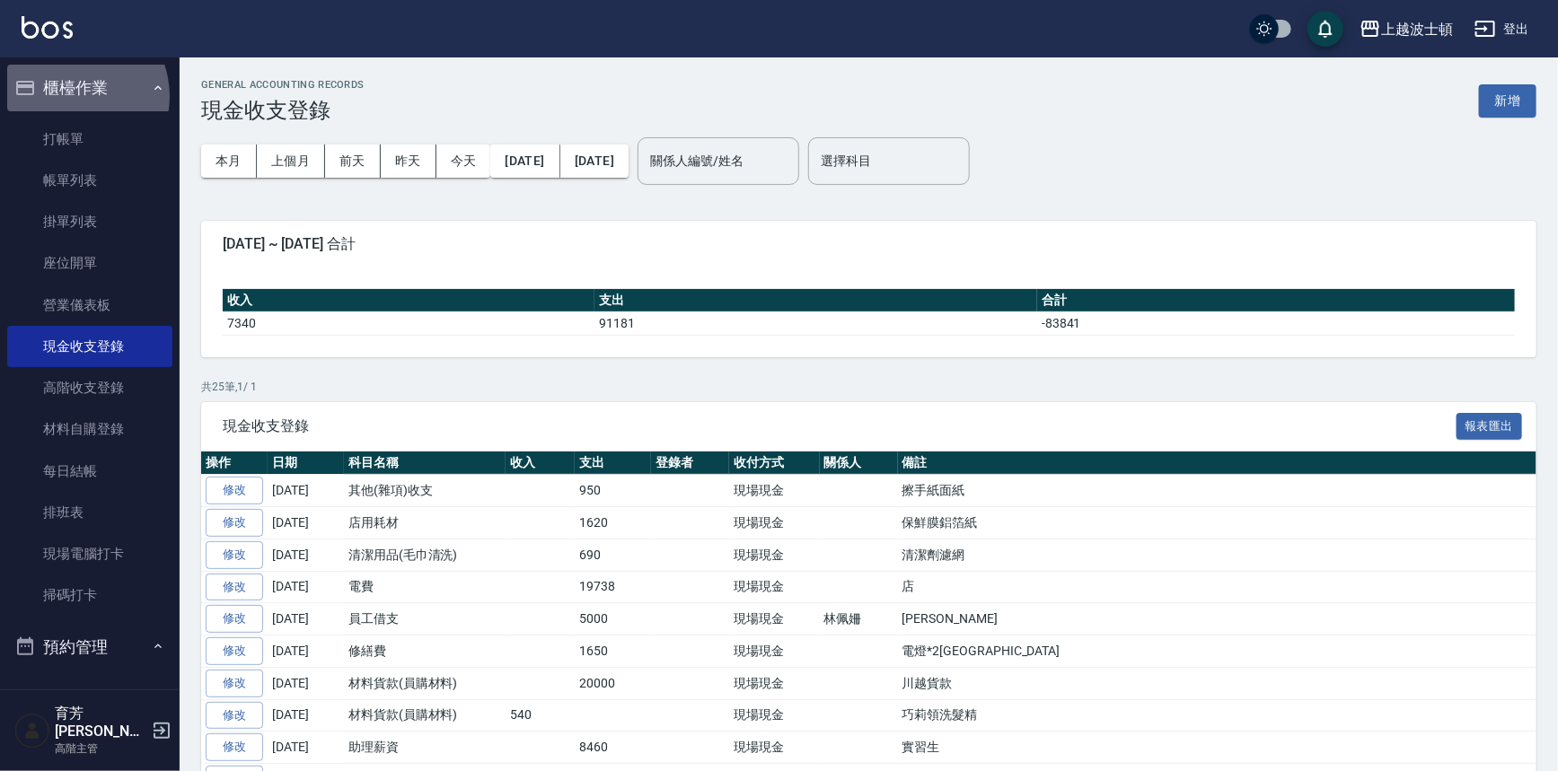
click at [73, 95] on button "櫃檯作業" at bounding box center [89, 88] width 165 height 47
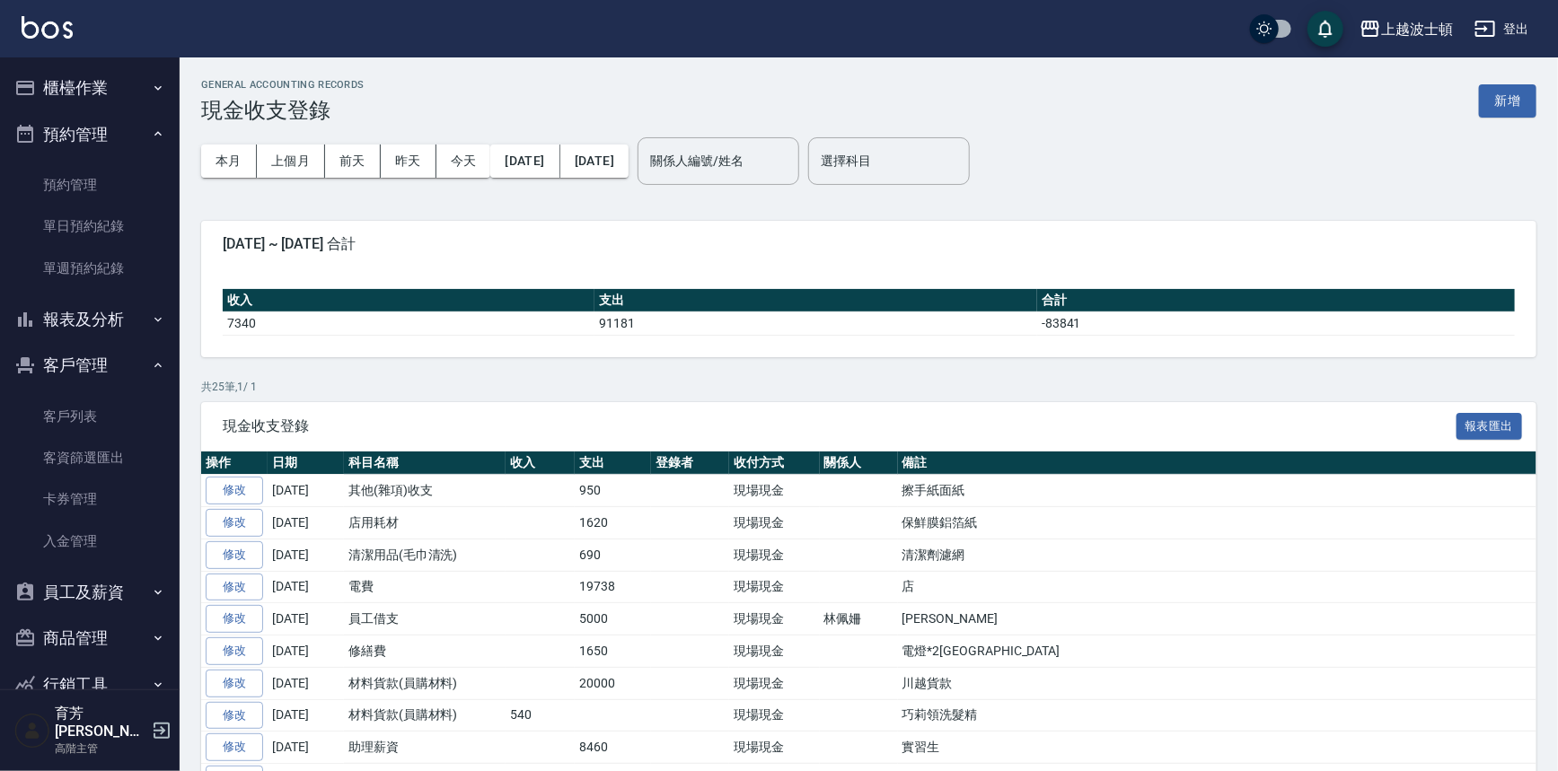
click at [94, 143] on button "預約管理" at bounding box center [89, 134] width 165 height 47
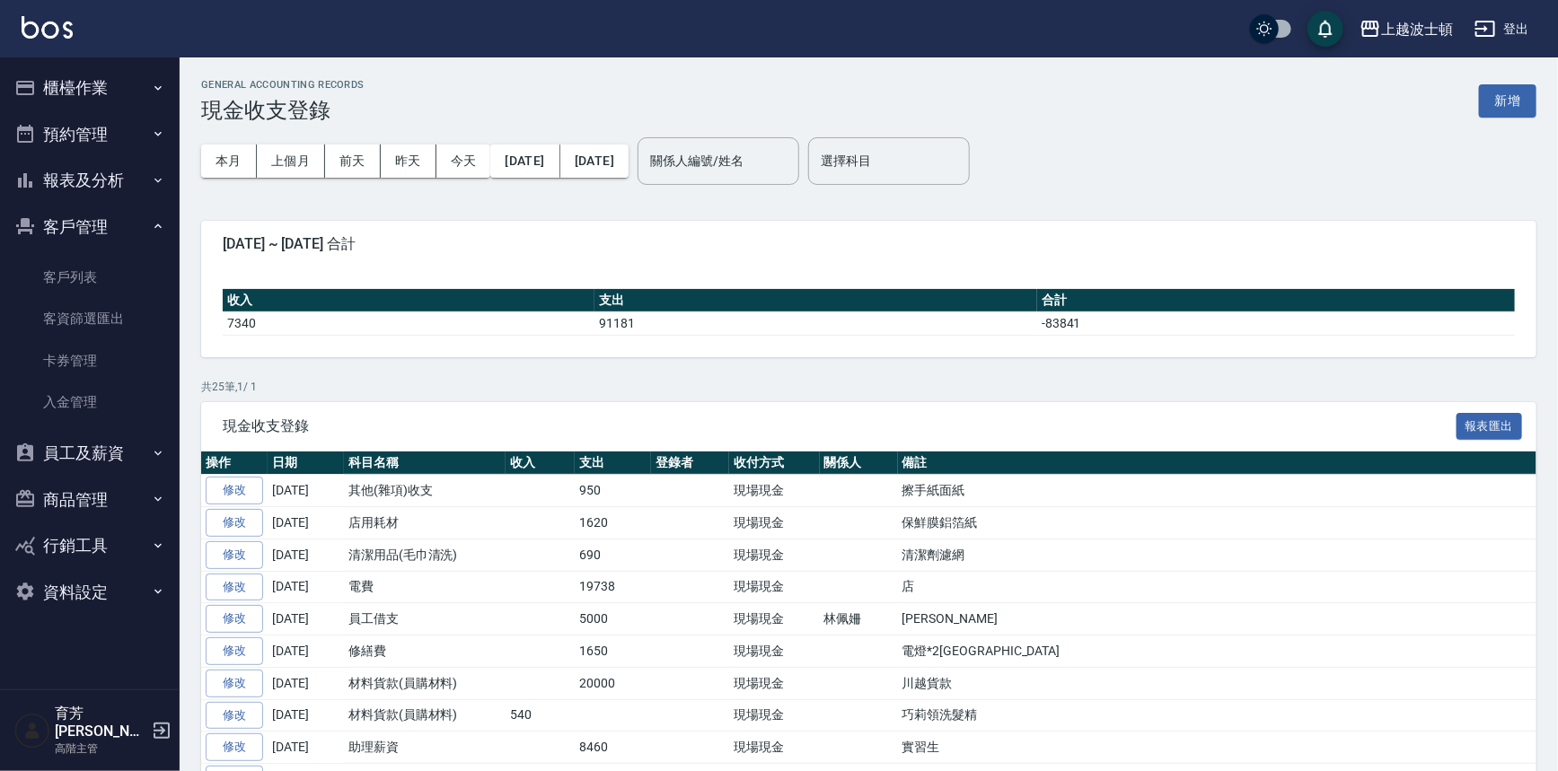
click at [85, 224] on button "客戶管理" at bounding box center [89, 227] width 165 height 47
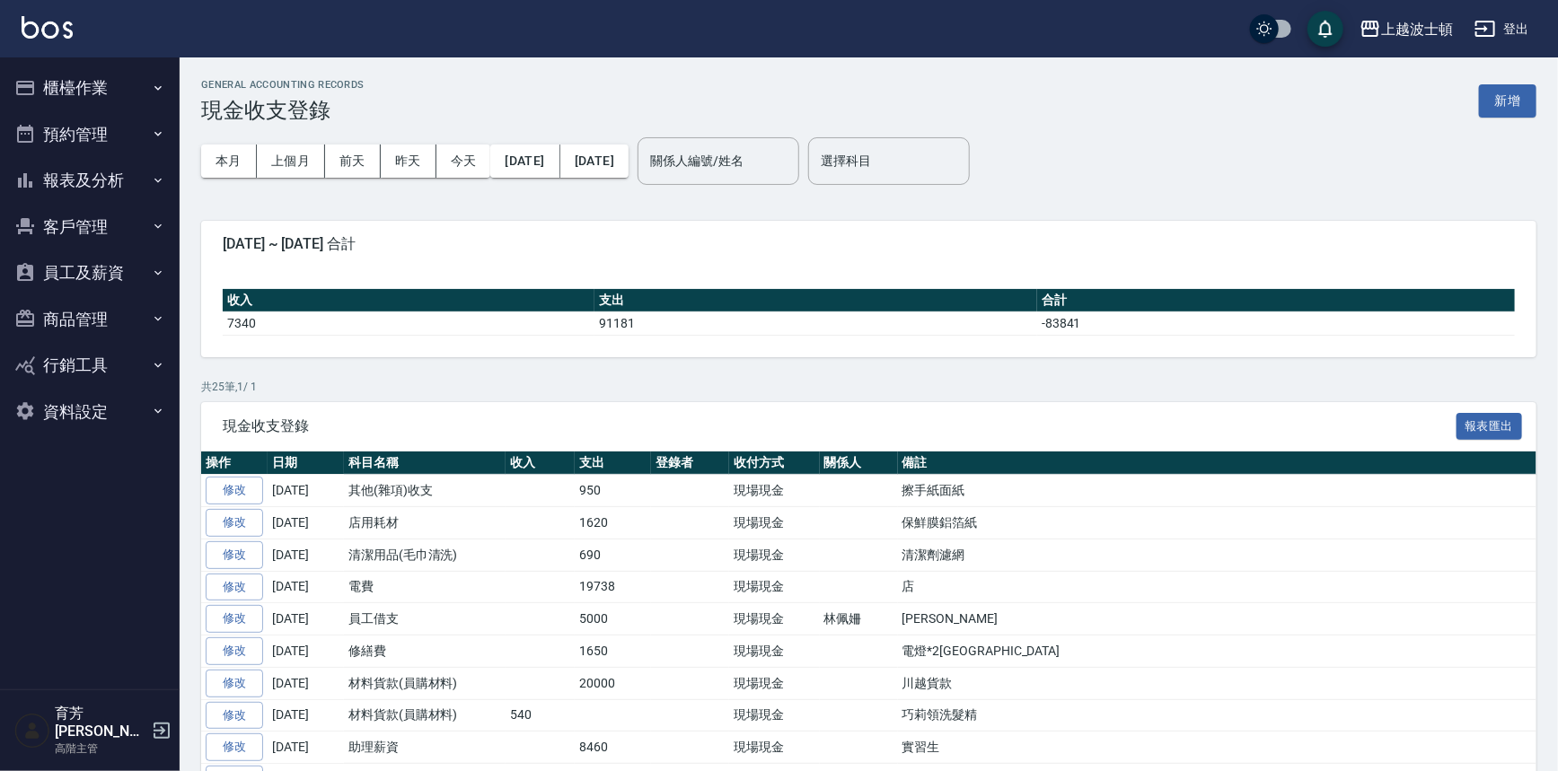
click at [97, 183] on button "報表及分析" at bounding box center [89, 180] width 165 height 47
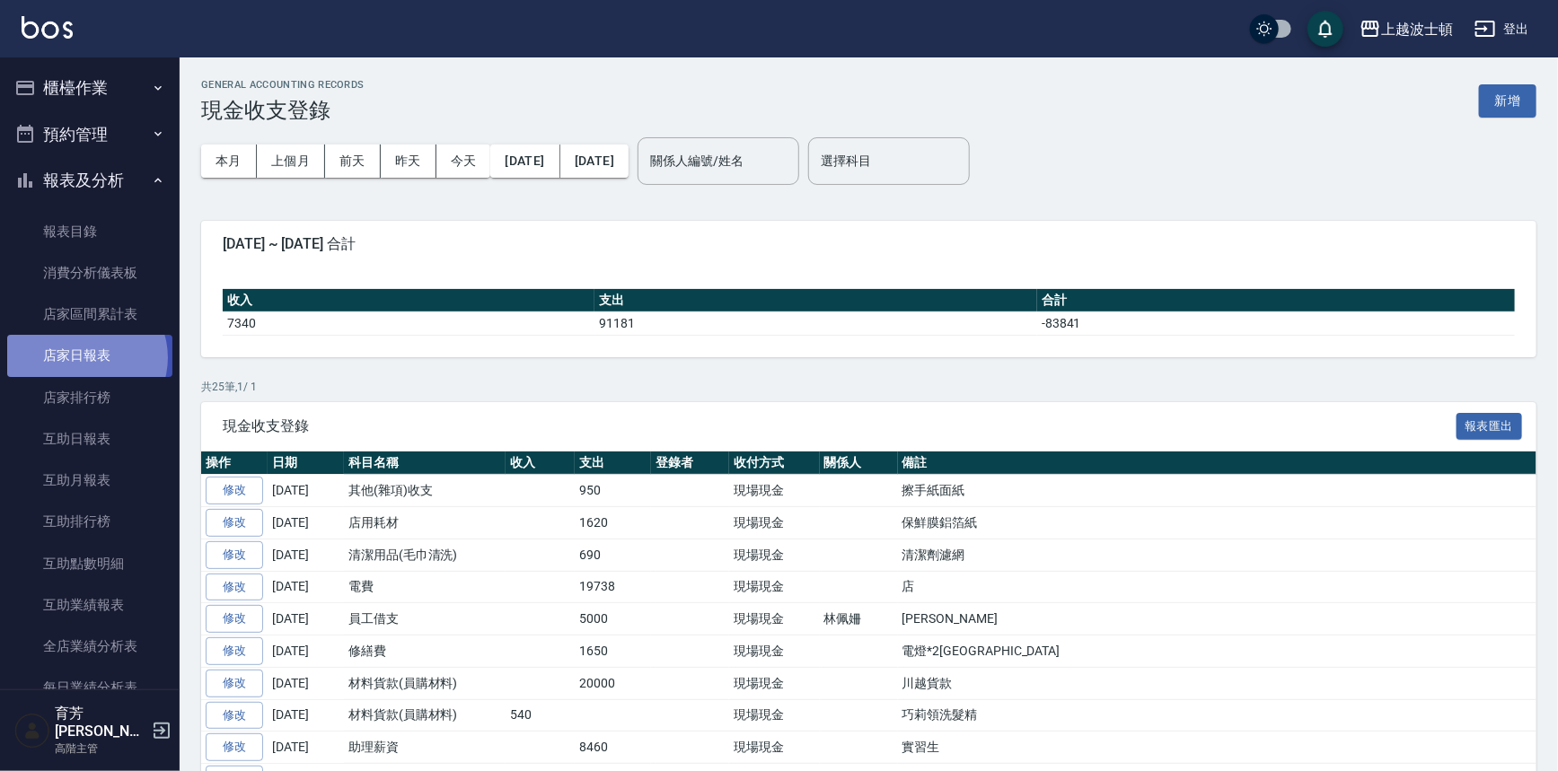
click at [85, 357] on link "店家日報表" at bounding box center [89, 355] width 165 height 41
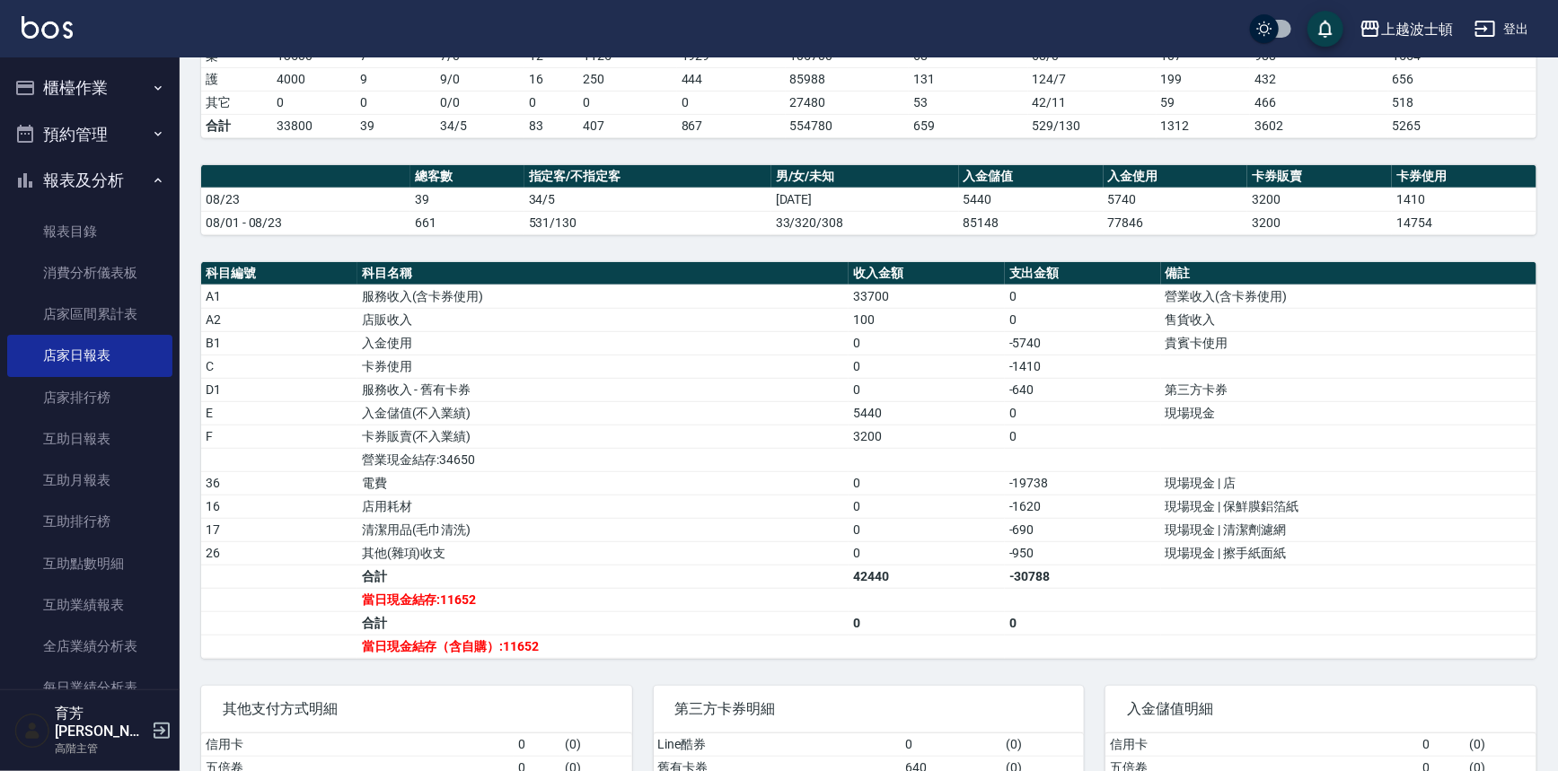
scroll to position [481, 0]
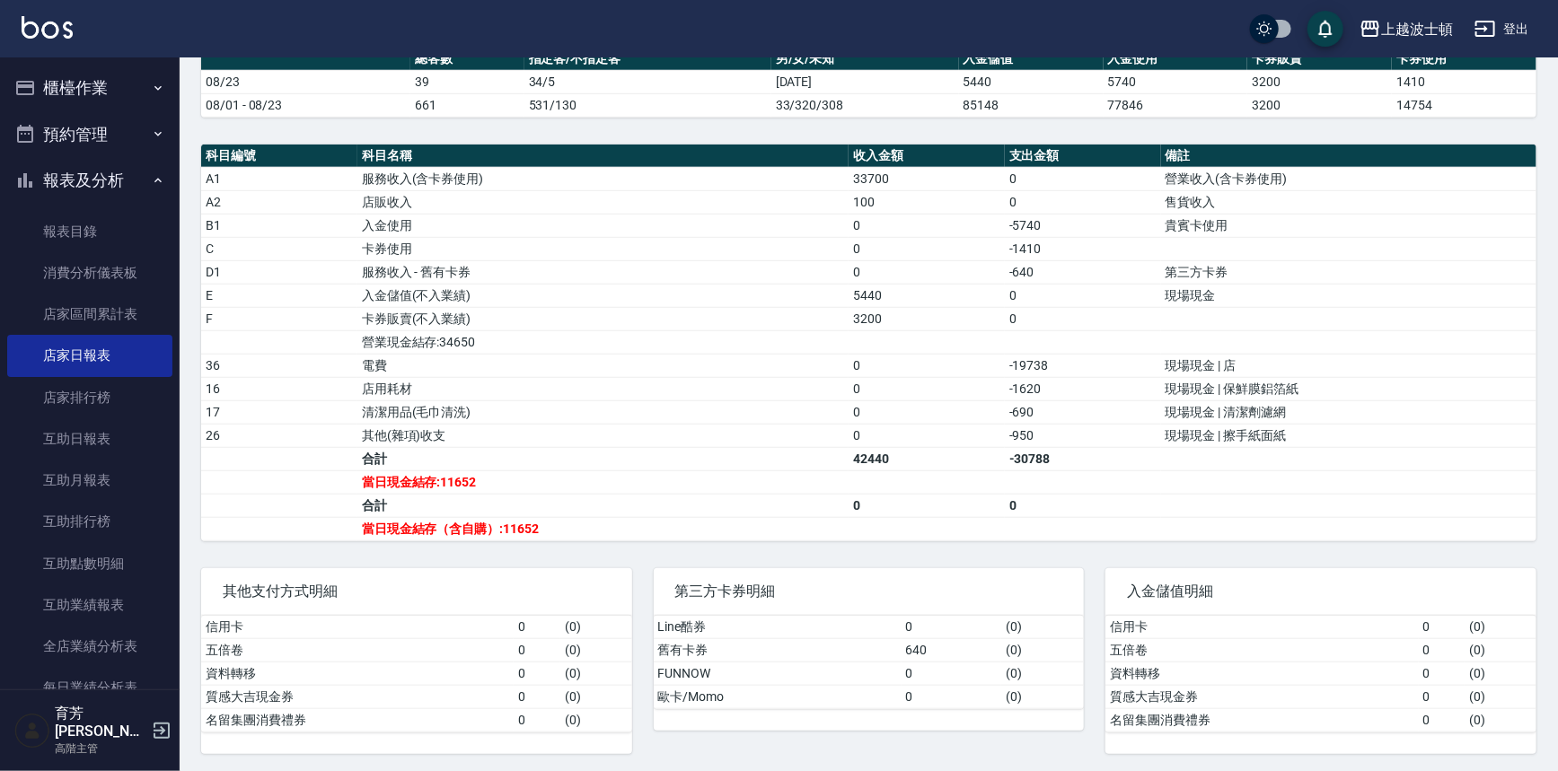
drag, startPoint x: 105, startPoint y: 101, endPoint x: 101, endPoint y: 136, distance: 36.1
click at [105, 101] on button "櫃檯作業" at bounding box center [89, 88] width 165 height 47
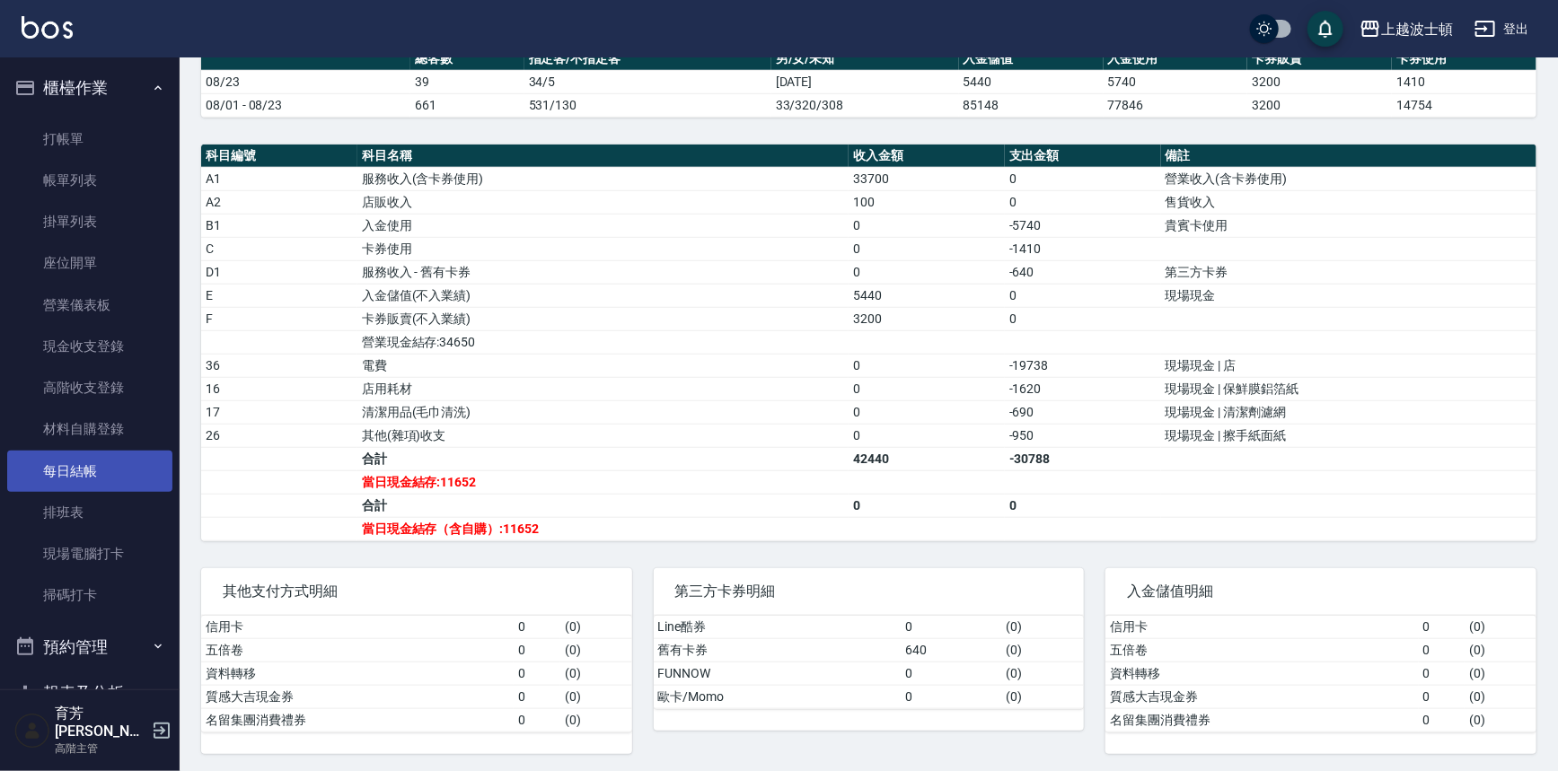
click at [88, 466] on link "每日結帳" at bounding box center [89, 471] width 165 height 41
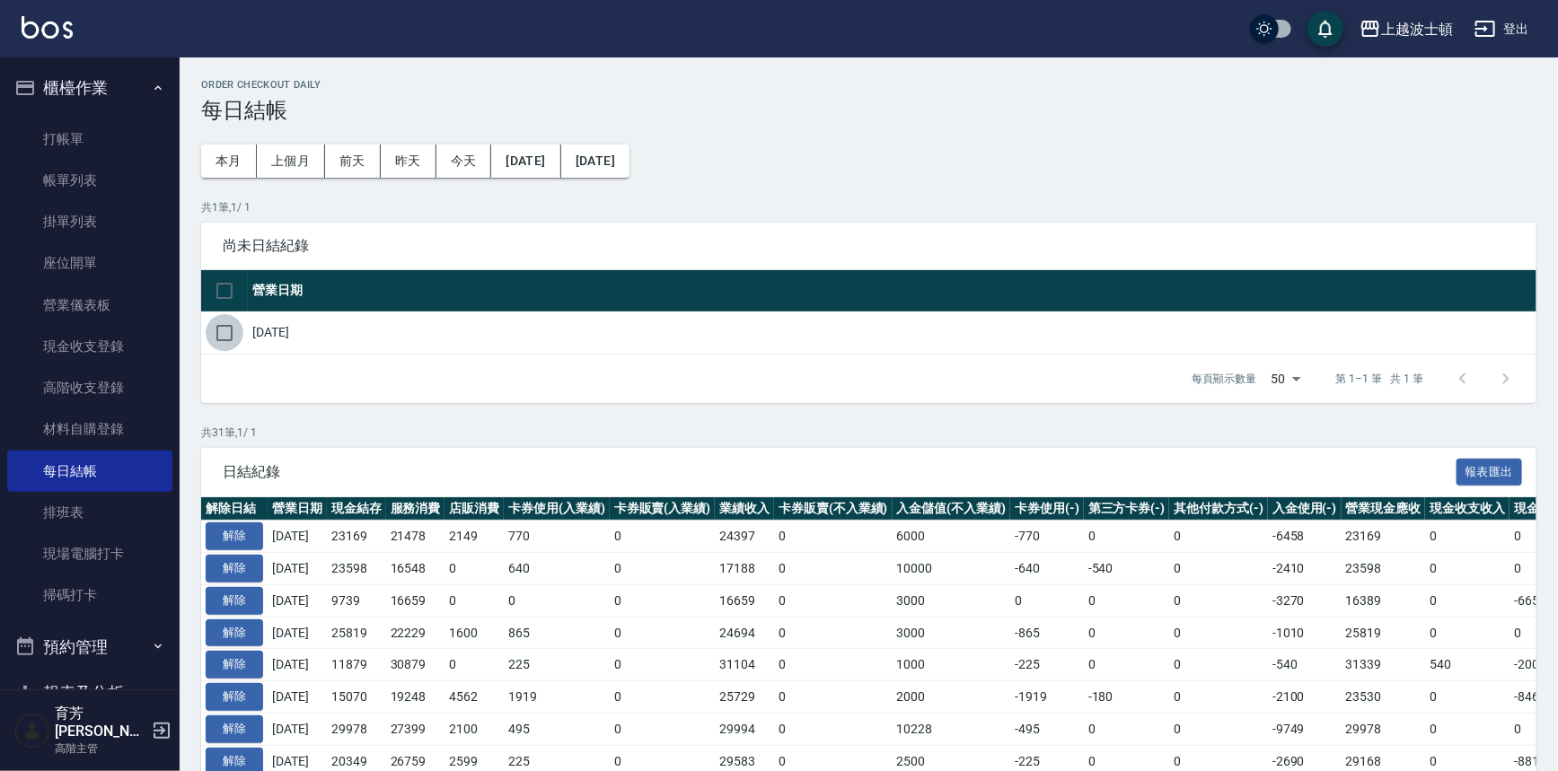
click at [242, 338] on input "checkbox" at bounding box center [225, 333] width 38 height 38
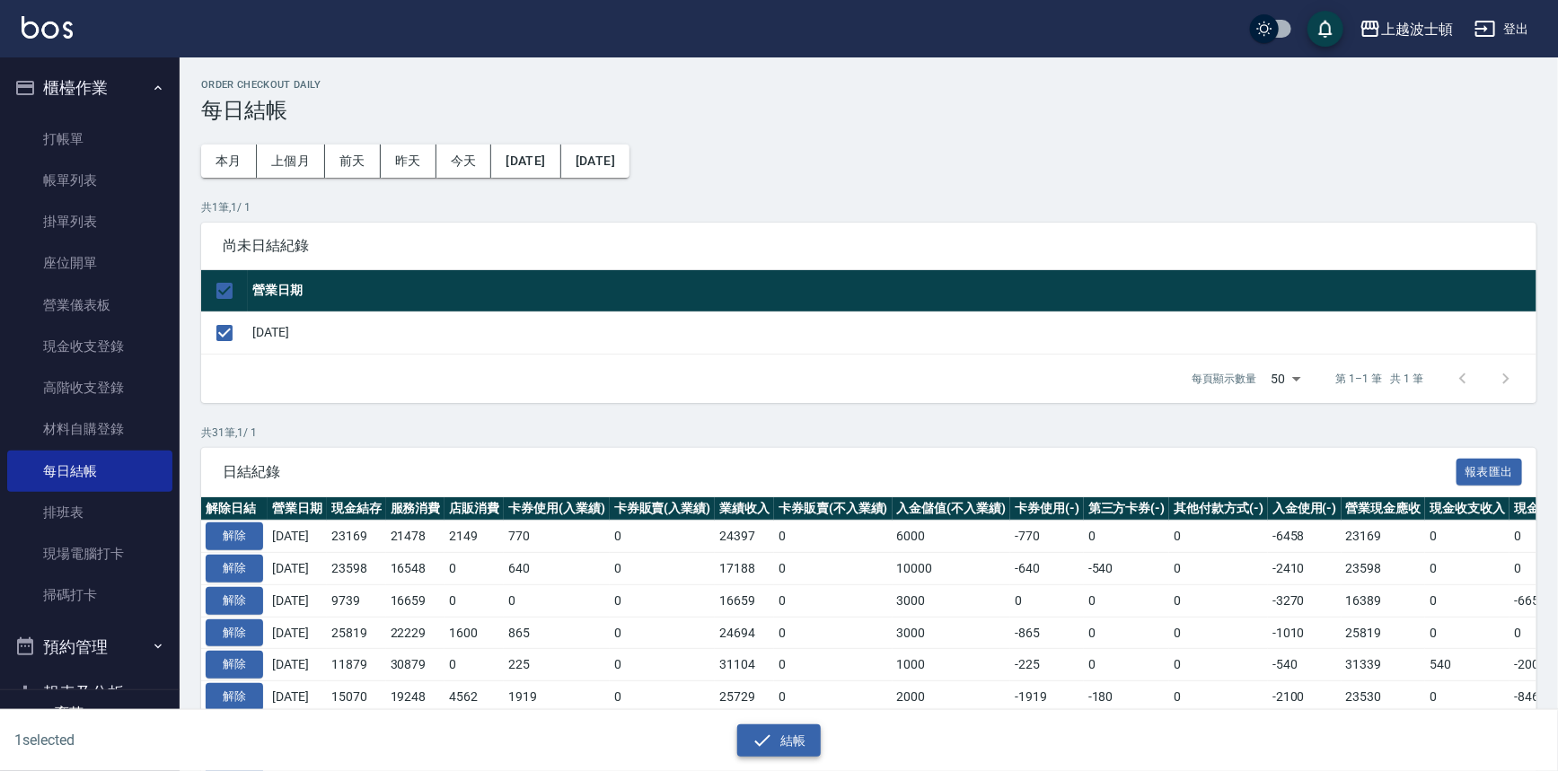
click at [780, 744] on button "結帳" at bounding box center [778, 741] width 83 height 33
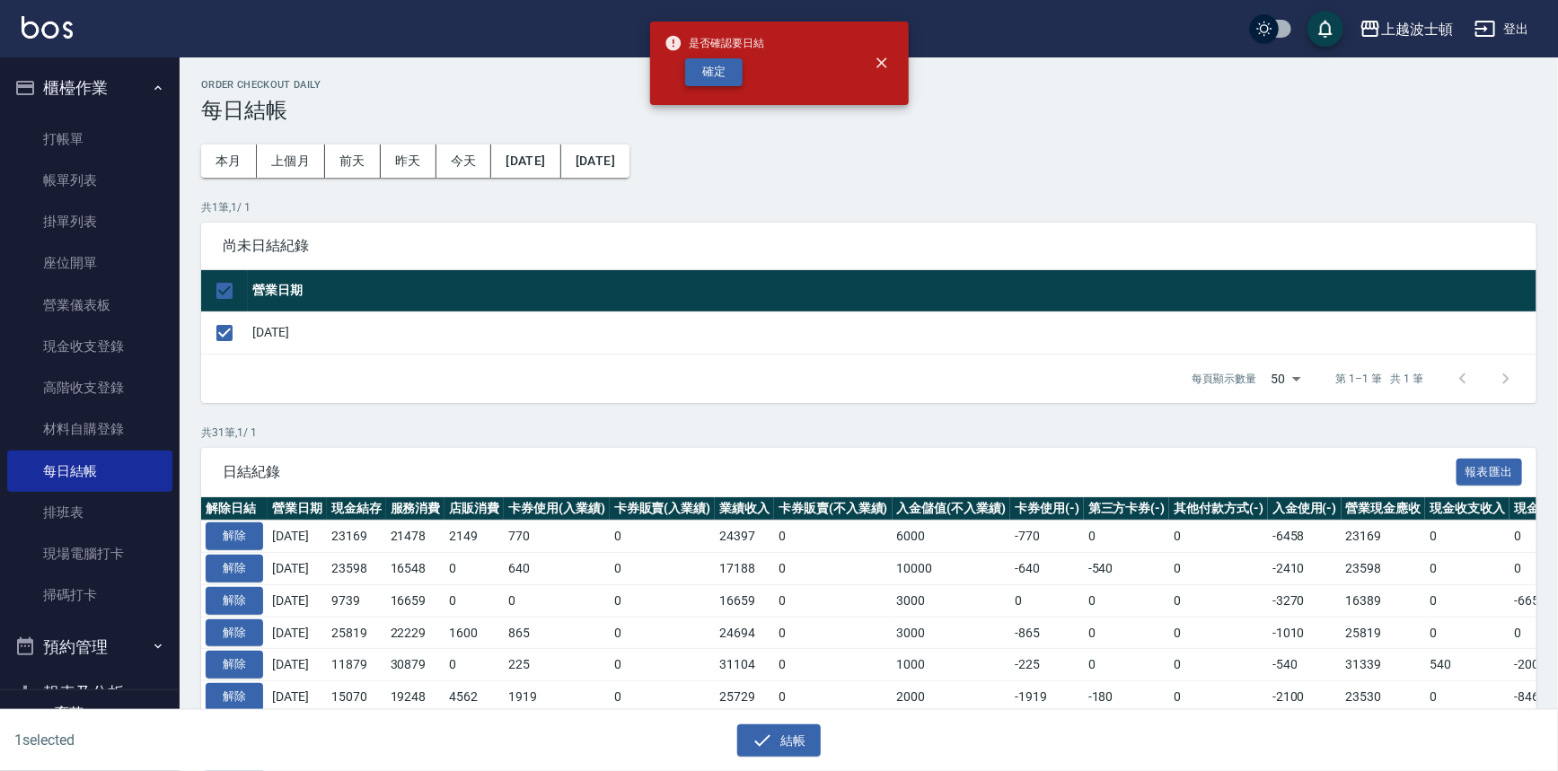
click at [700, 66] on button "確定" at bounding box center [713, 72] width 57 height 28
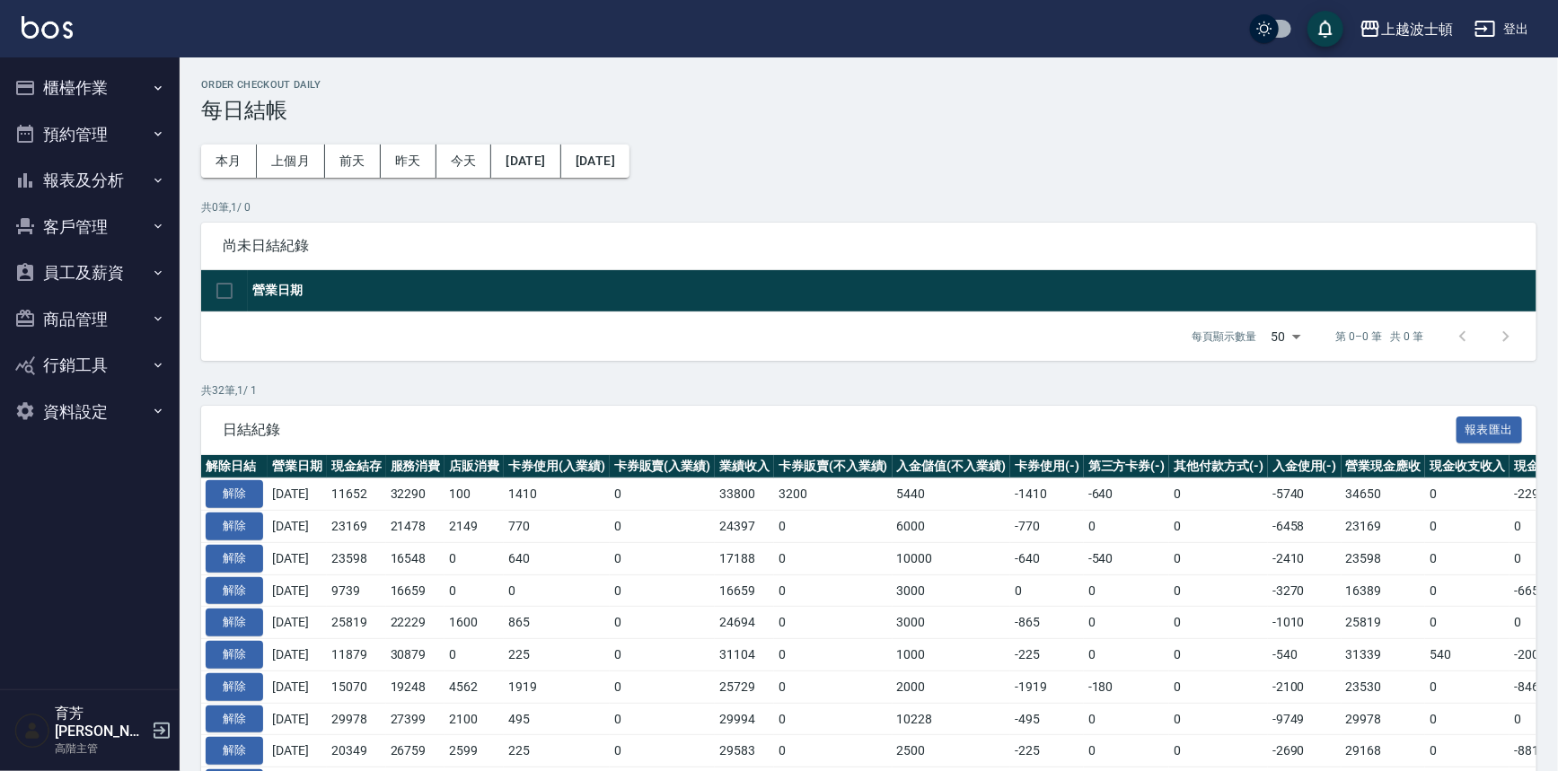
click at [106, 186] on button "報表及分析" at bounding box center [89, 180] width 165 height 47
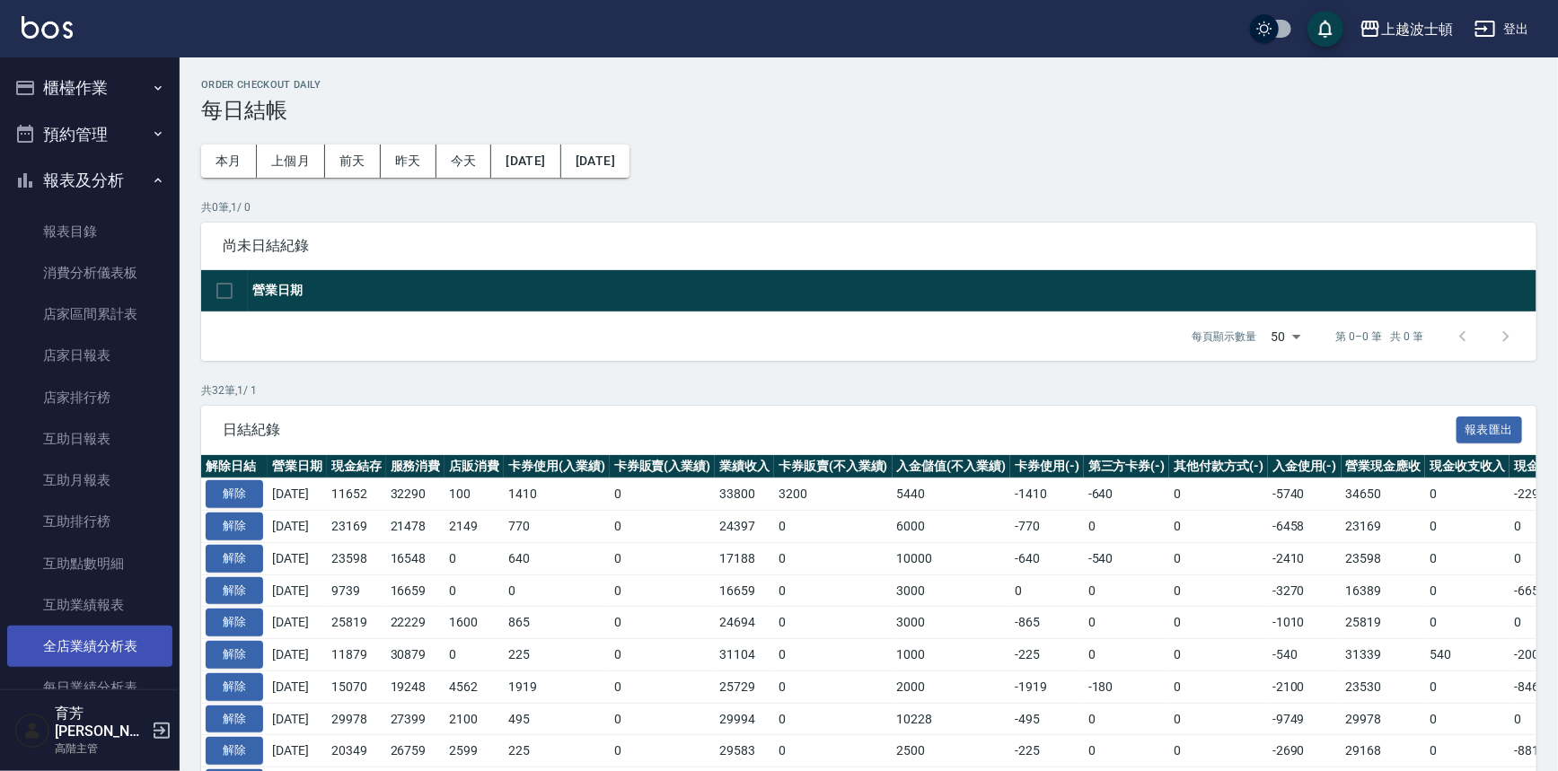
click at [76, 650] on link "全店業績分析表" at bounding box center [89, 646] width 165 height 41
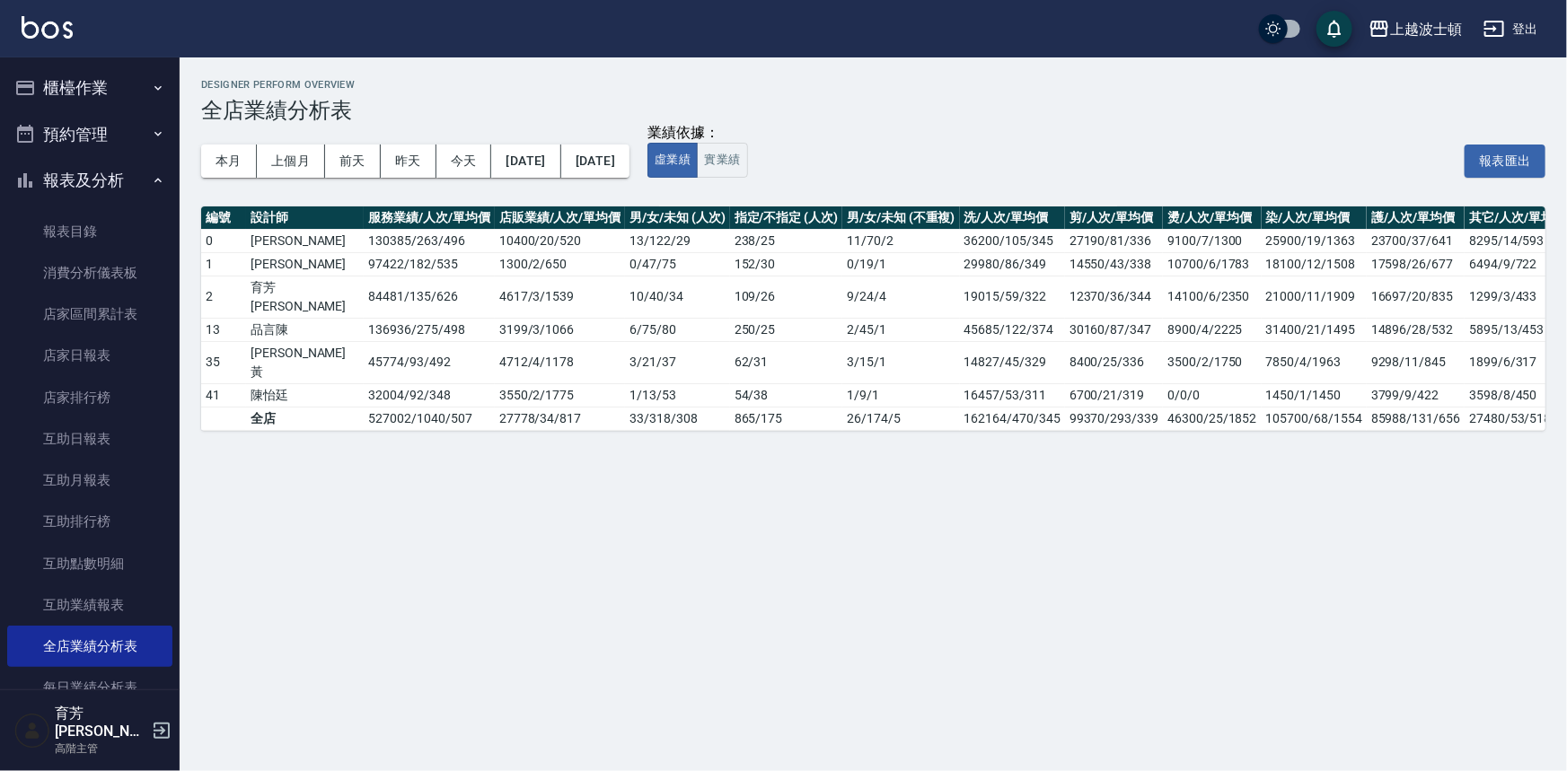
click at [45, 179] on button "報表及分析" at bounding box center [89, 180] width 165 height 47
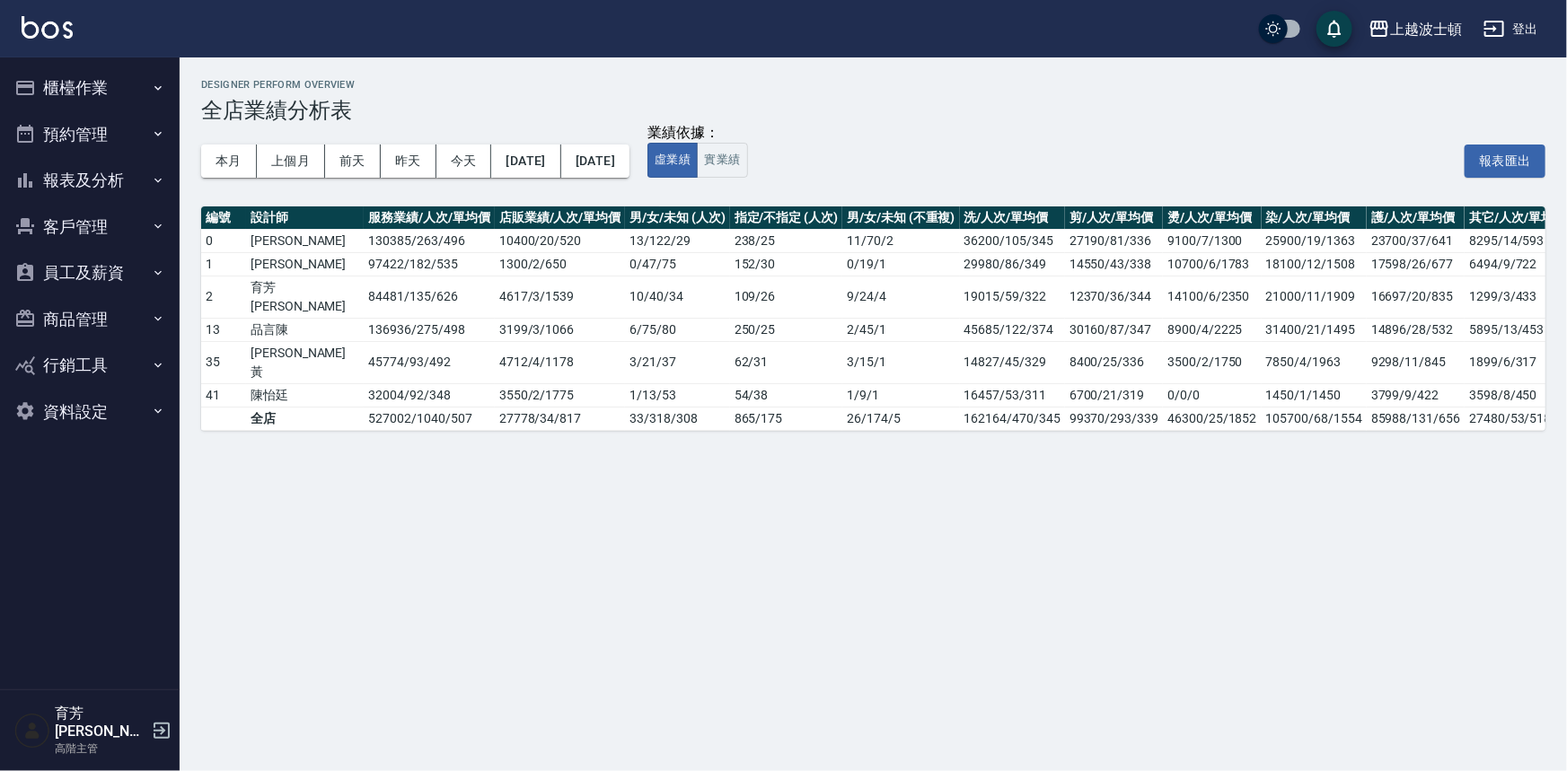
click at [79, 75] on button "櫃檯作業" at bounding box center [89, 88] width 165 height 47
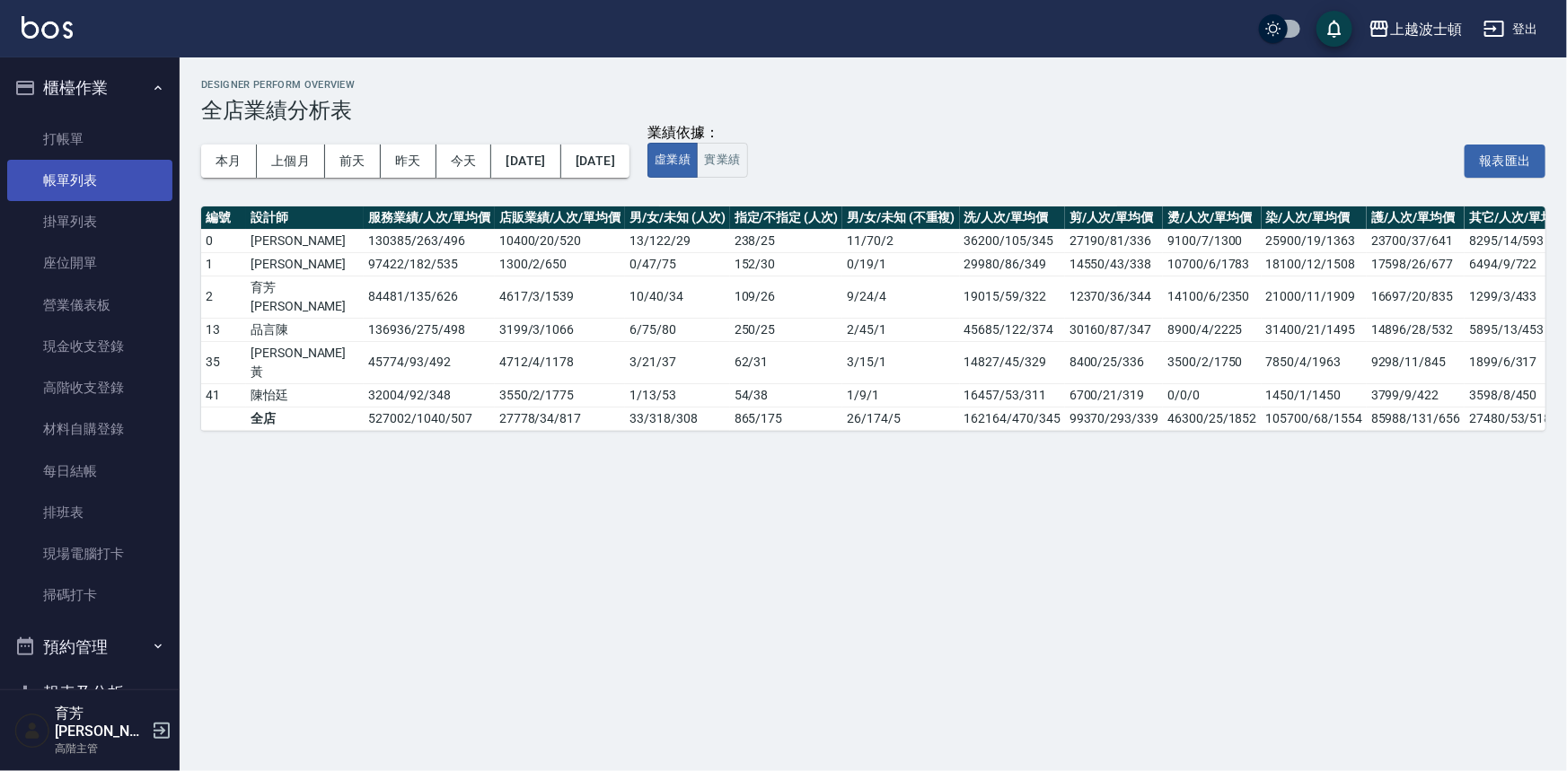
click at [62, 171] on link "帳單列表" at bounding box center [89, 180] width 165 height 41
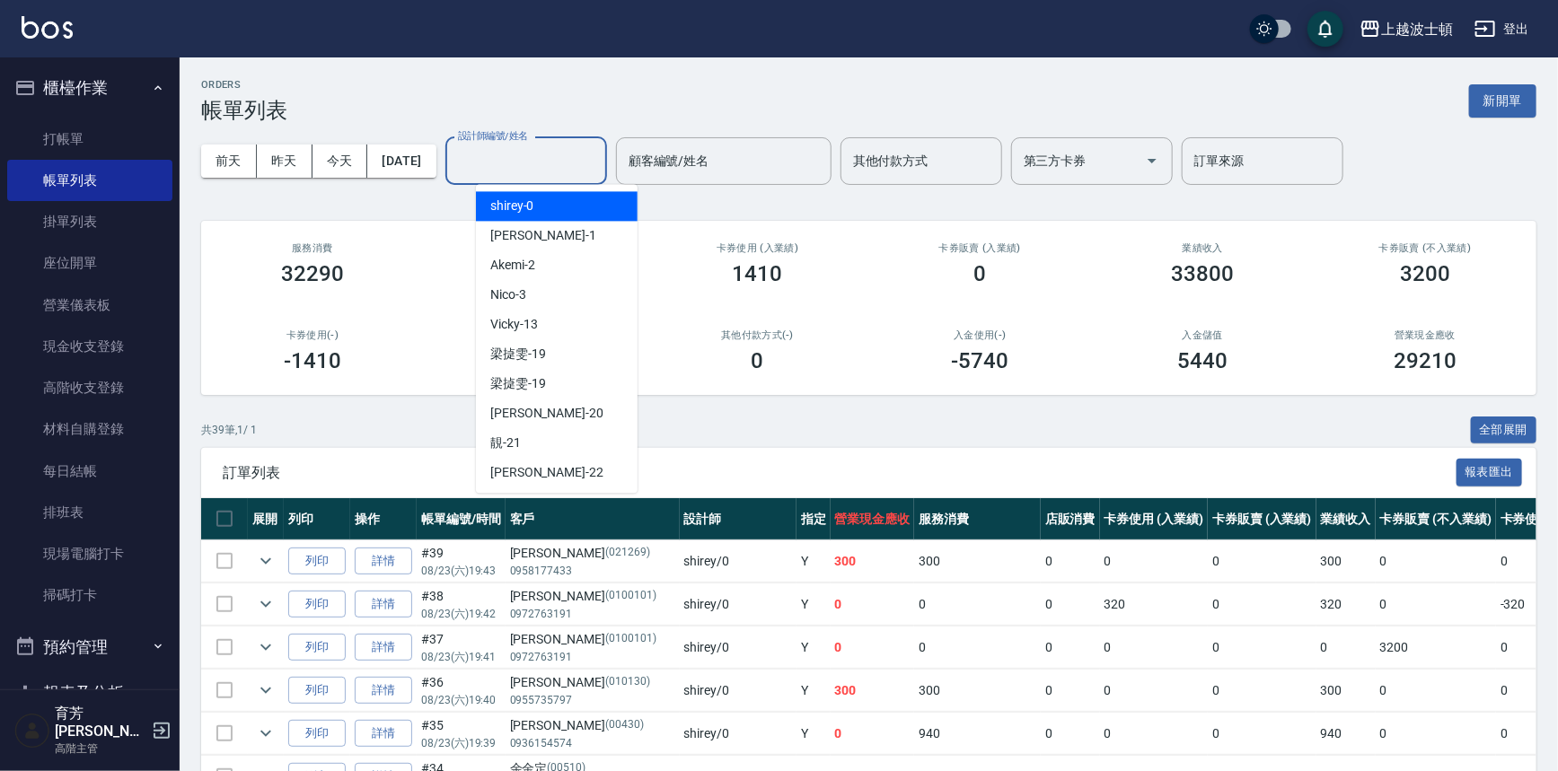
click at [599, 163] on input "設計師編號/姓名" at bounding box center [525, 160] width 145 height 31
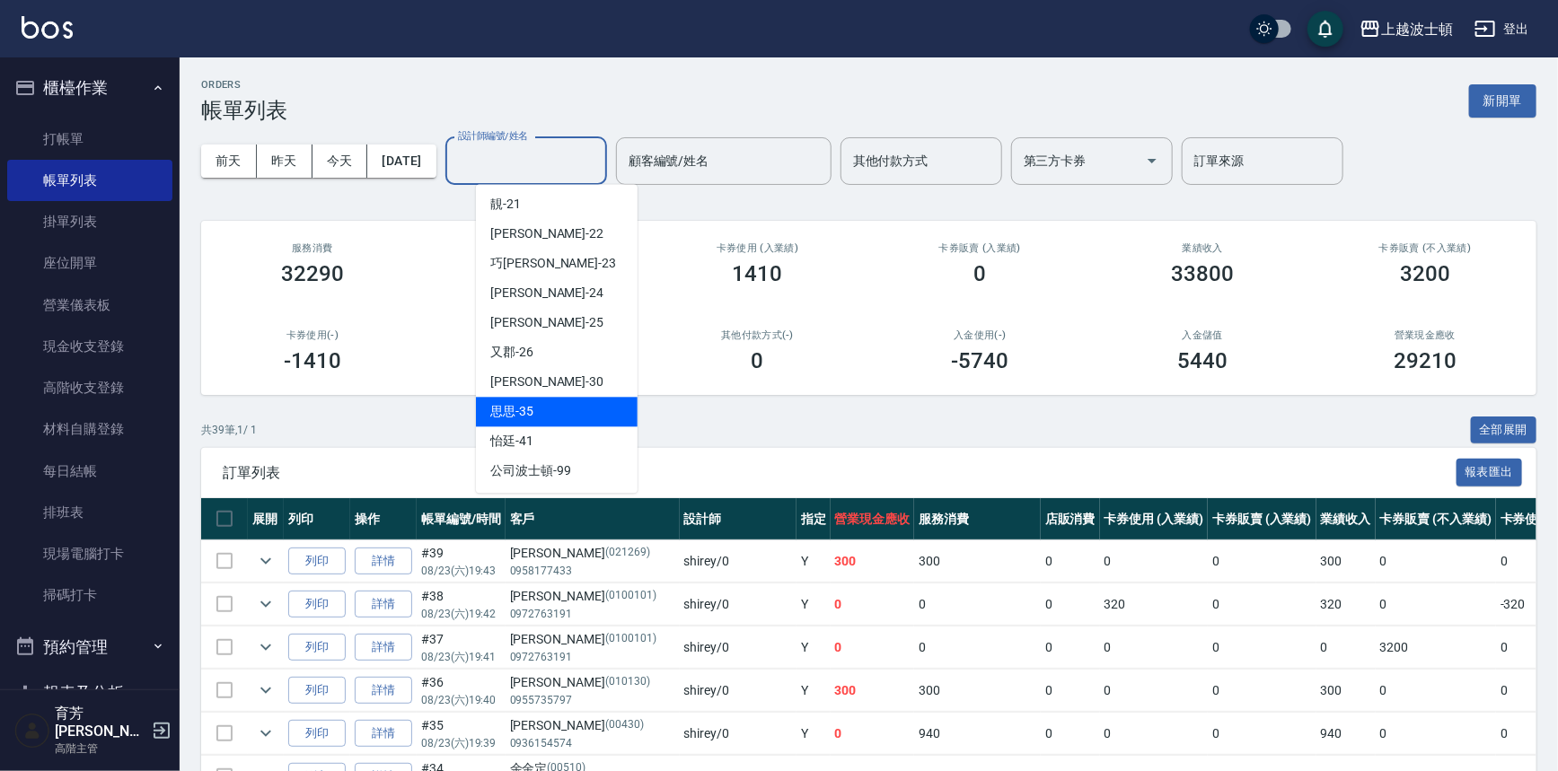
click at [560, 411] on div "思思 -35" at bounding box center [557, 412] width 162 height 30
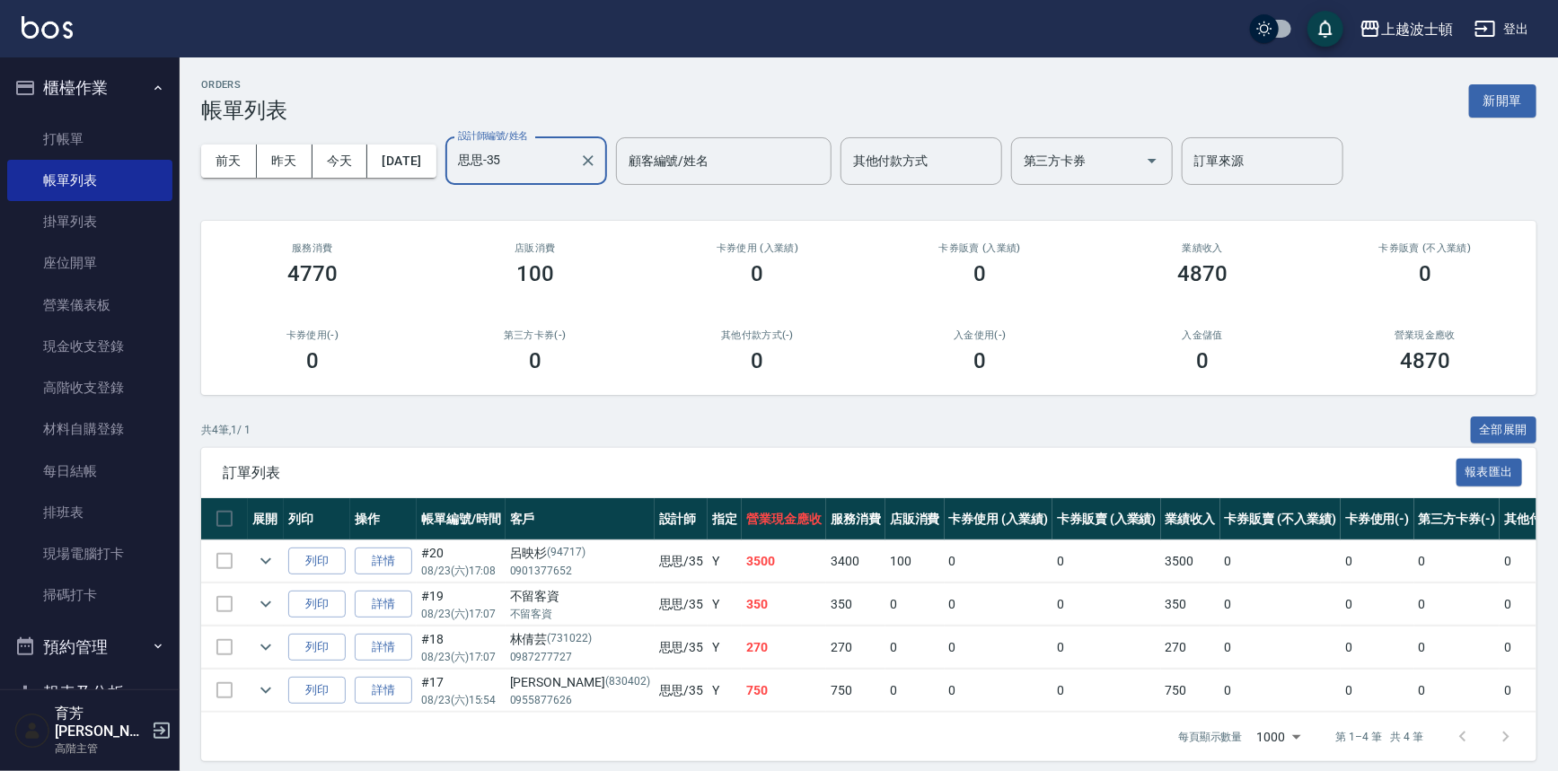
scroll to position [22, 0]
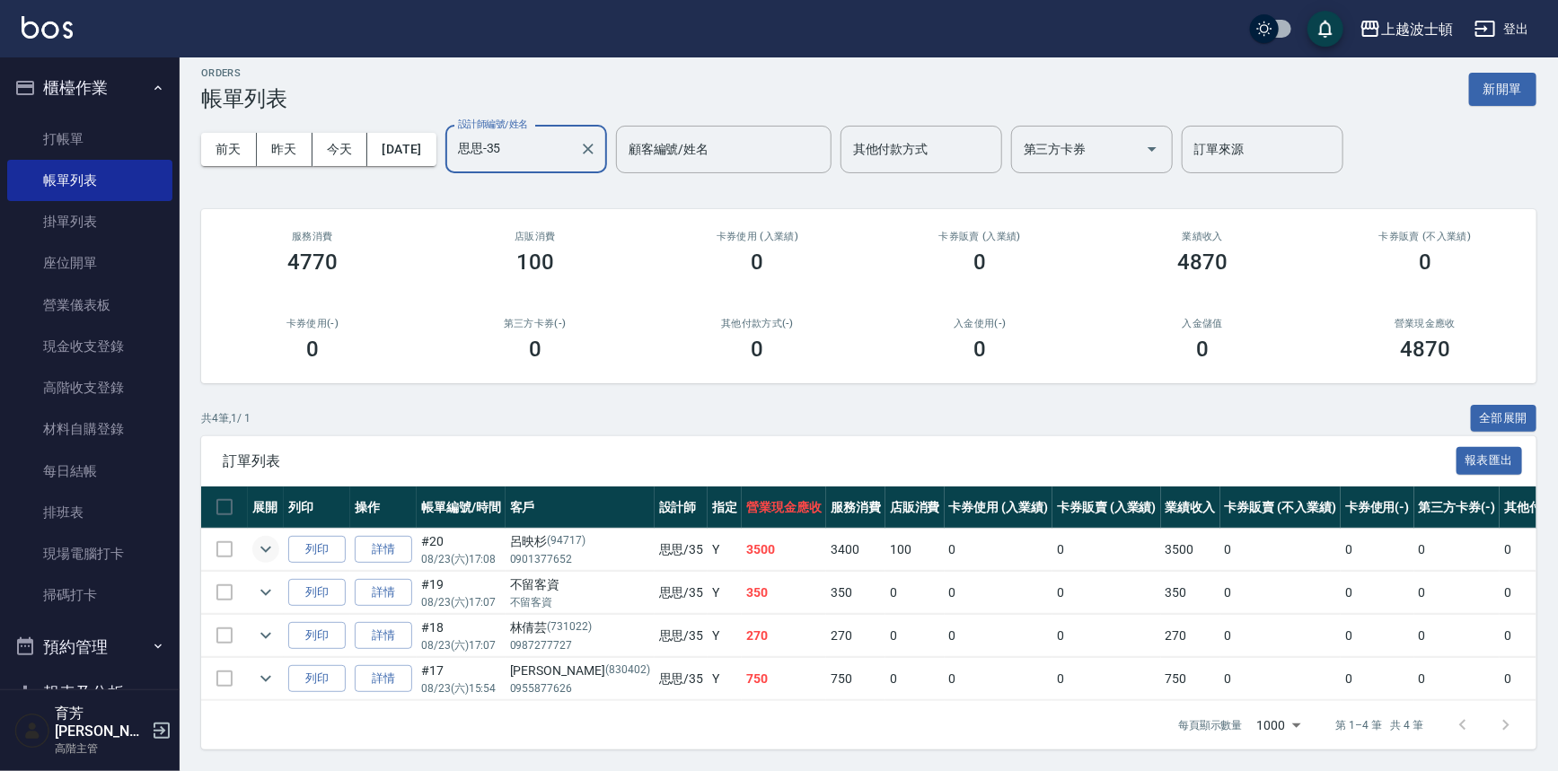
click at [263, 539] on icon "expand row" at bounding box center [266, 550] width 22 height 22
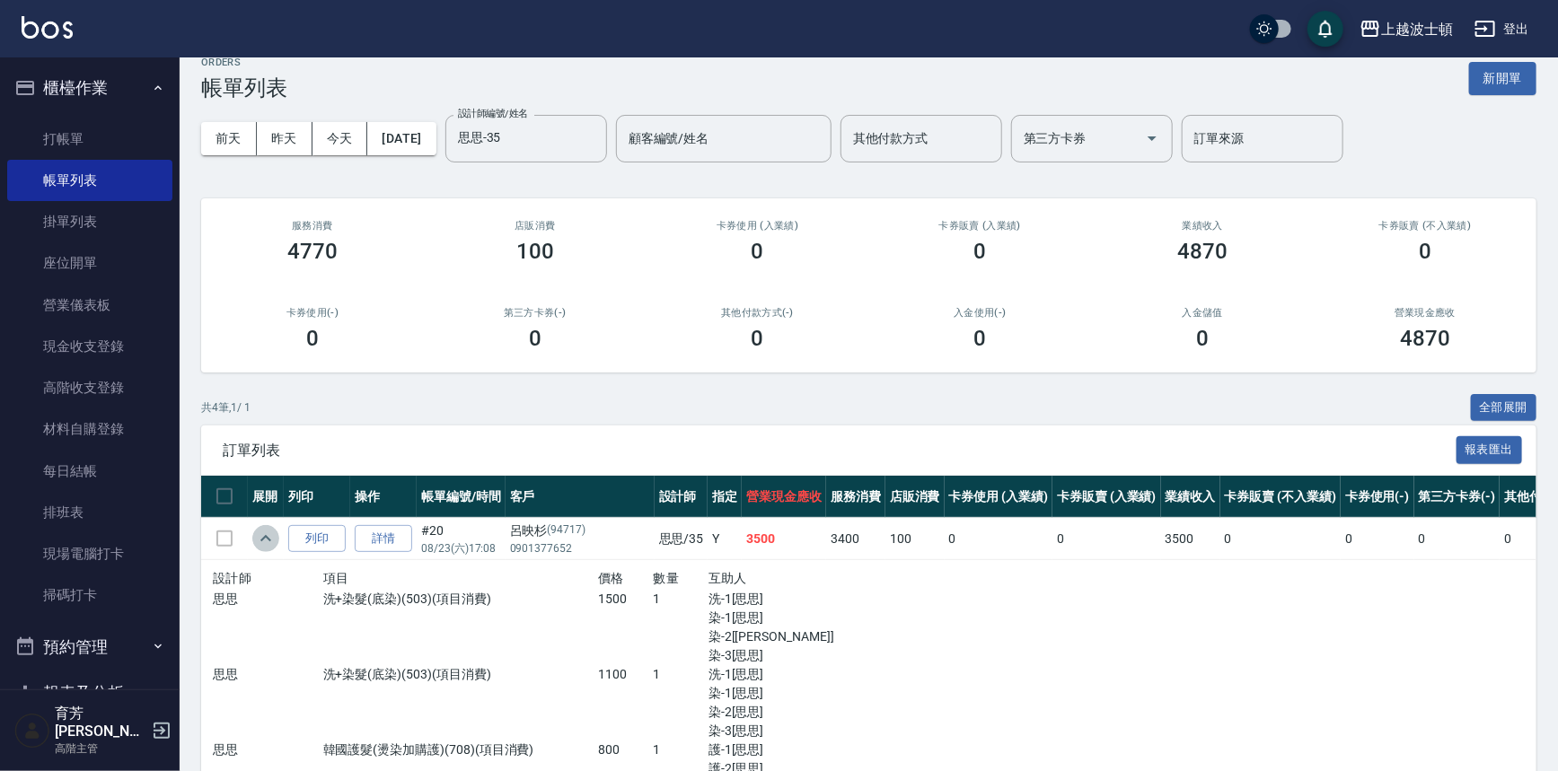
click at [262, 539] on icon "expand row" at bounding box center [266, 539] width 22 height 22
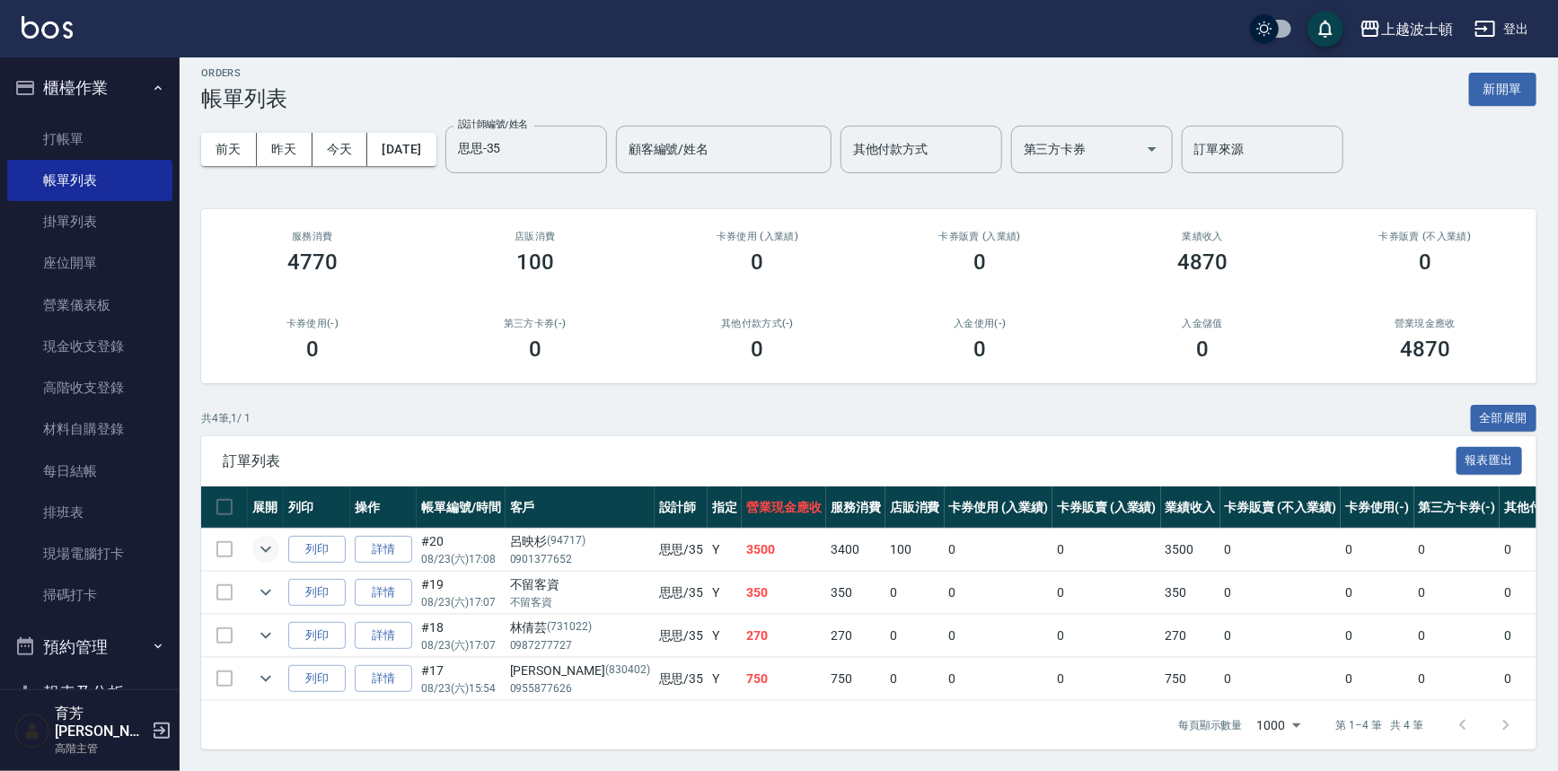
click at [270, 540] on icon "expand row" at bounding box center [266, 550] width 22 height 22
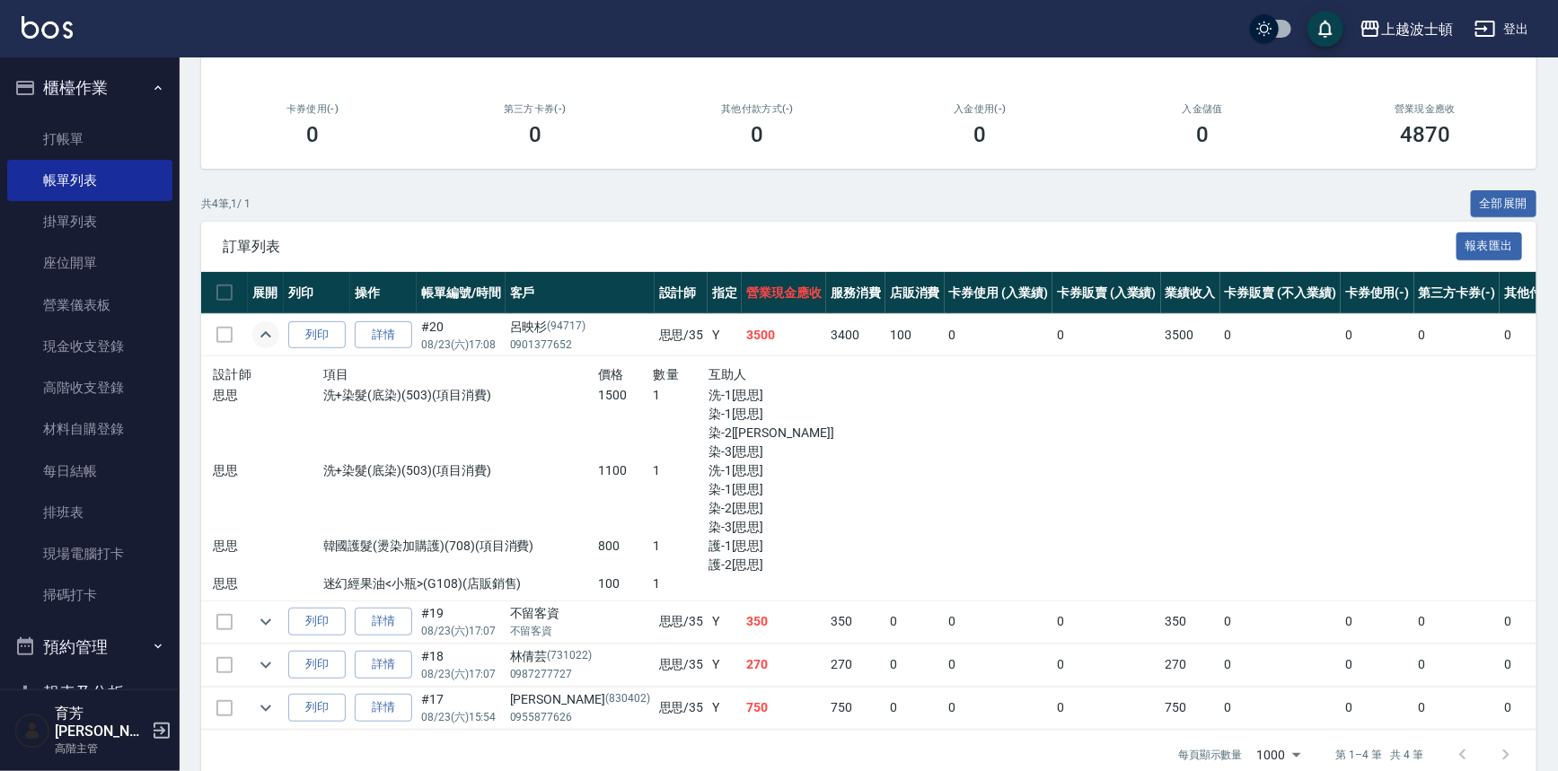
scroll to position [266, 0]
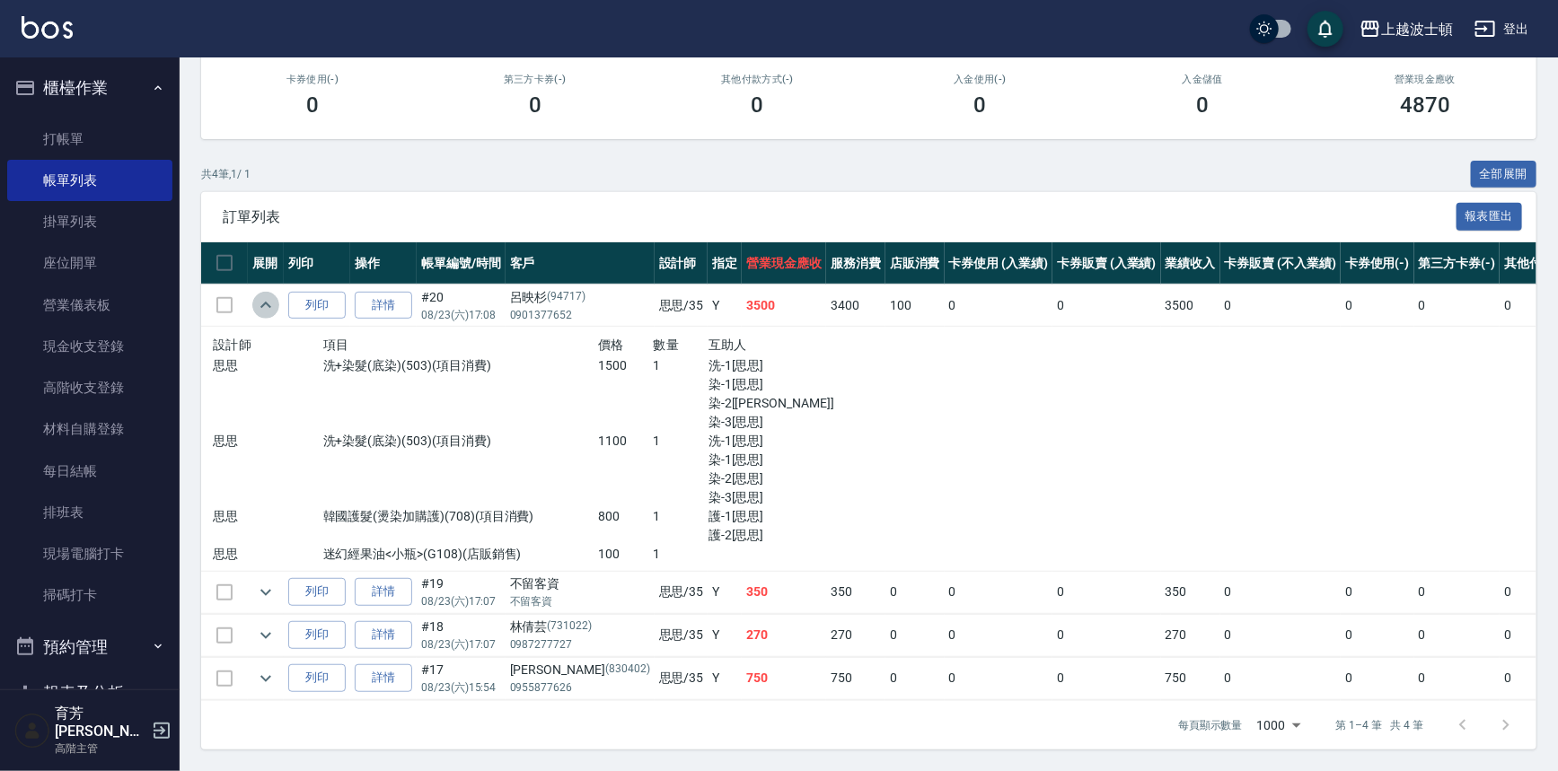
click at [269, 305] on button "expand row" at bounding box center [265, 305] width 27 height 27
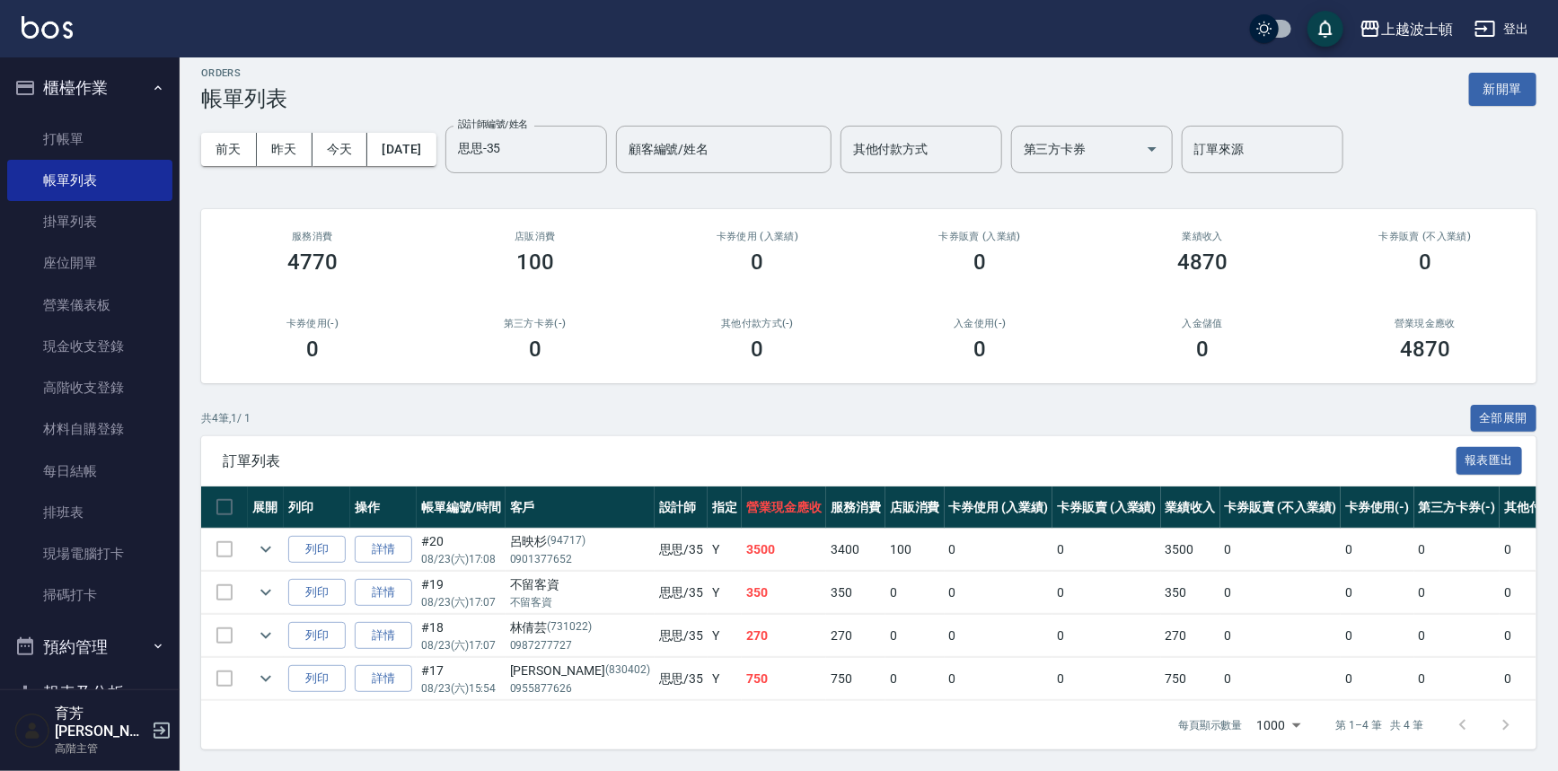
scroll to position [22, 0]
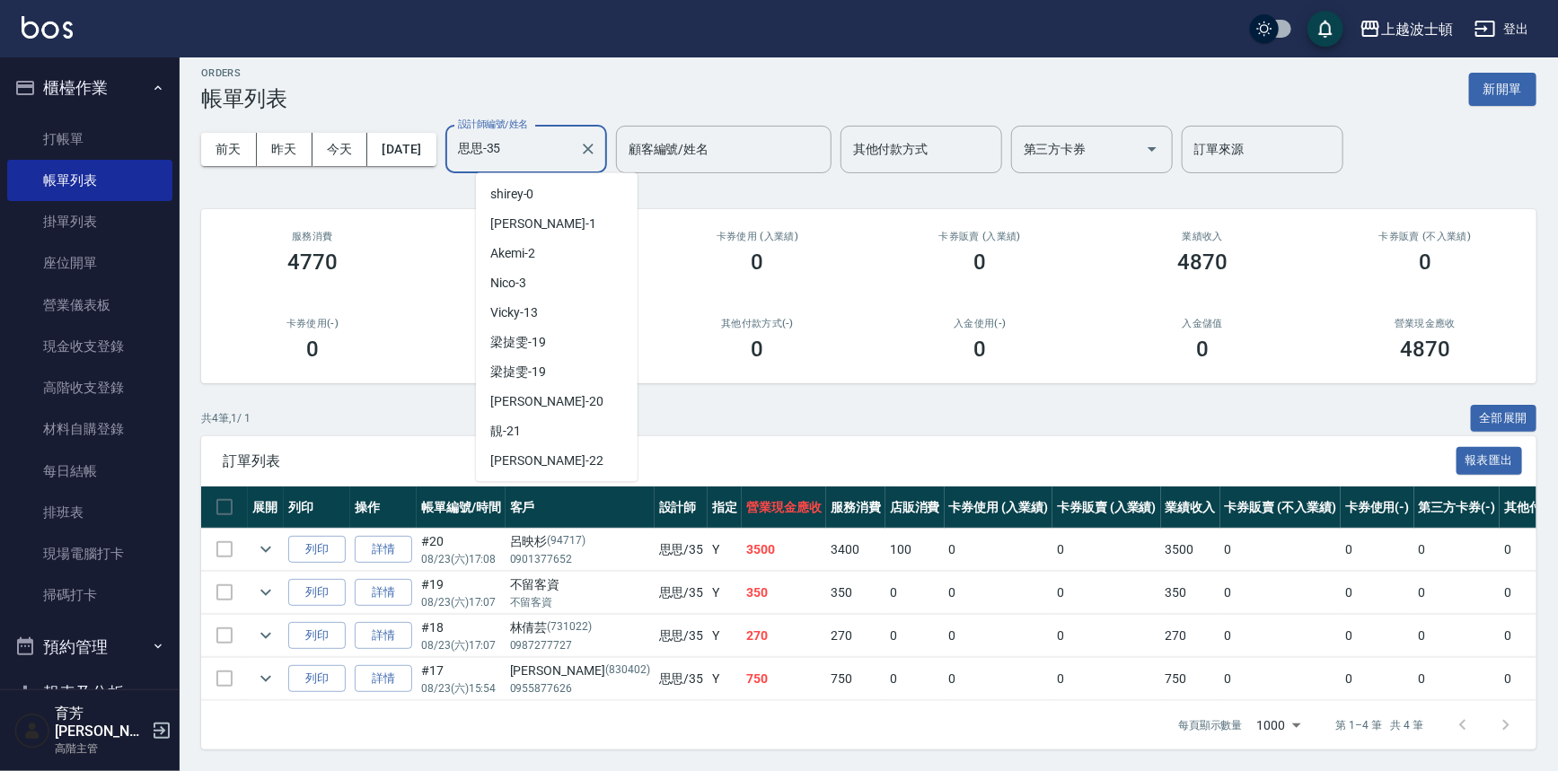
click at [557, 144] on input "思思-35" at bounding box center [512, 149] width 119 height 31
click at [549, 244] on div "Akemi -2" at bounding box center [557, 254] width 162 height 30
type input "Akemi-2"
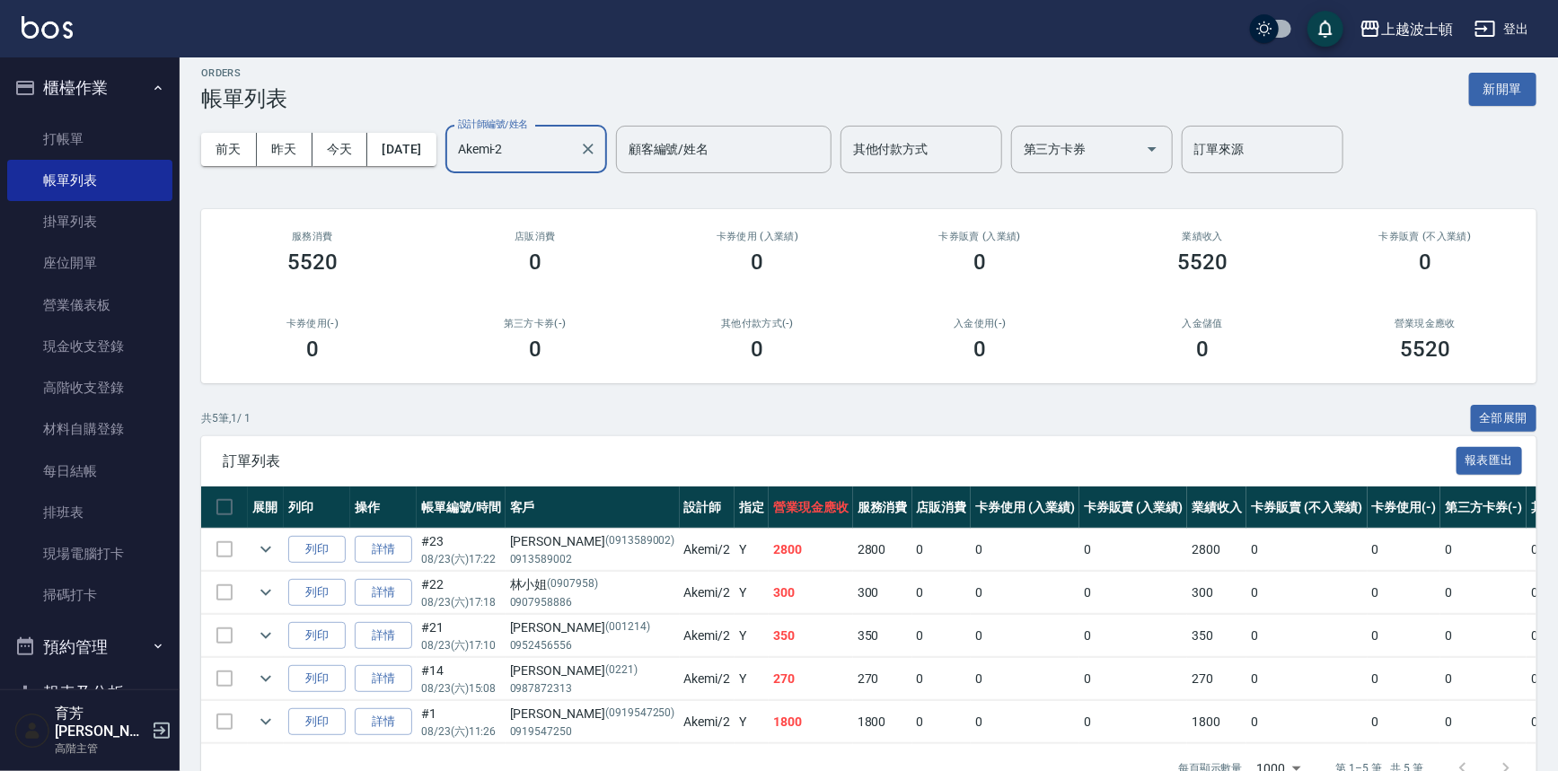
scroll to position [65, 0]
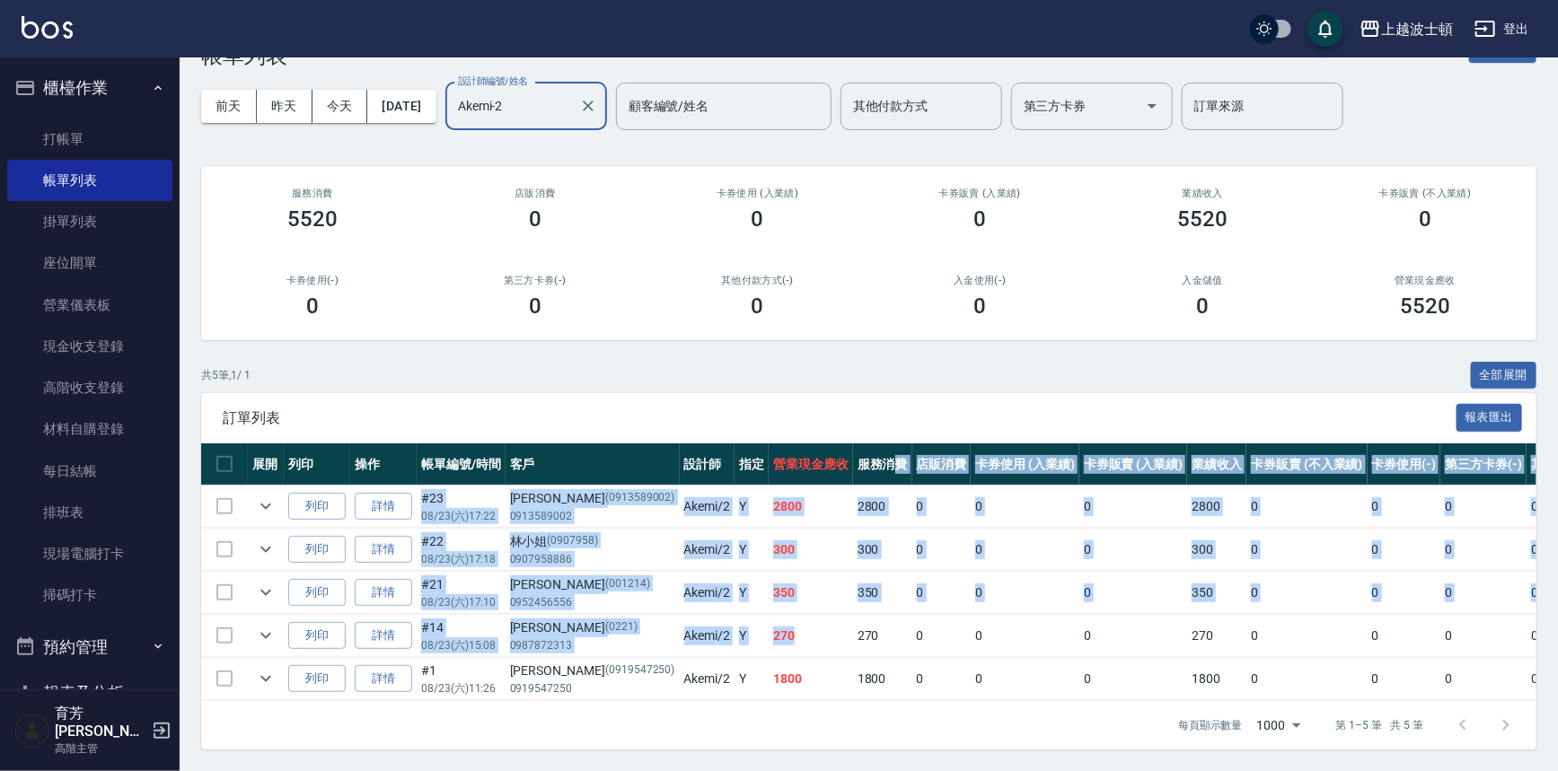
drag, startPoint x: 787, startPoint y: 639, endPoint x: 753, endPoint y: 646, distance: 34.0
click at [780, 644] on table "展開 列印 操作 帳單編號/時間 客戶 設計師 指定 營業現金應收 服務消費 店販消費 卡券使用 (入業績) 卡券販賣 (入業績) 業績收入 卡券販賣 (不入…" at bounding box center [996, 573] width 1590 height 258
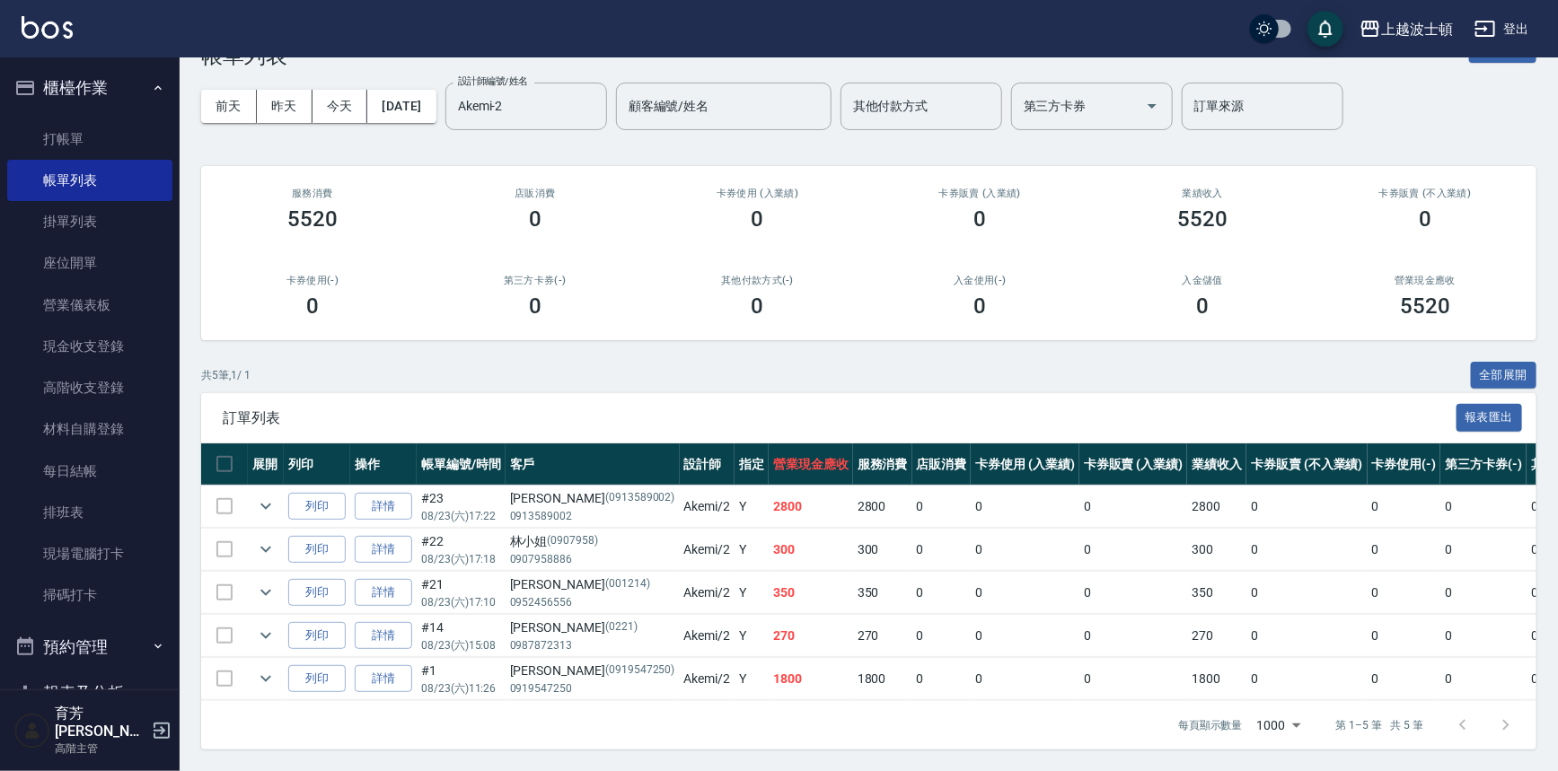
click at [445, 369] on div "共 5 筆, 1 / 1 全部展開" at bounding box center [868, 376] width 1335 height 28
click at [268, 498] on icon "expand row" at bounding box center [266, 507] width 22 height 22
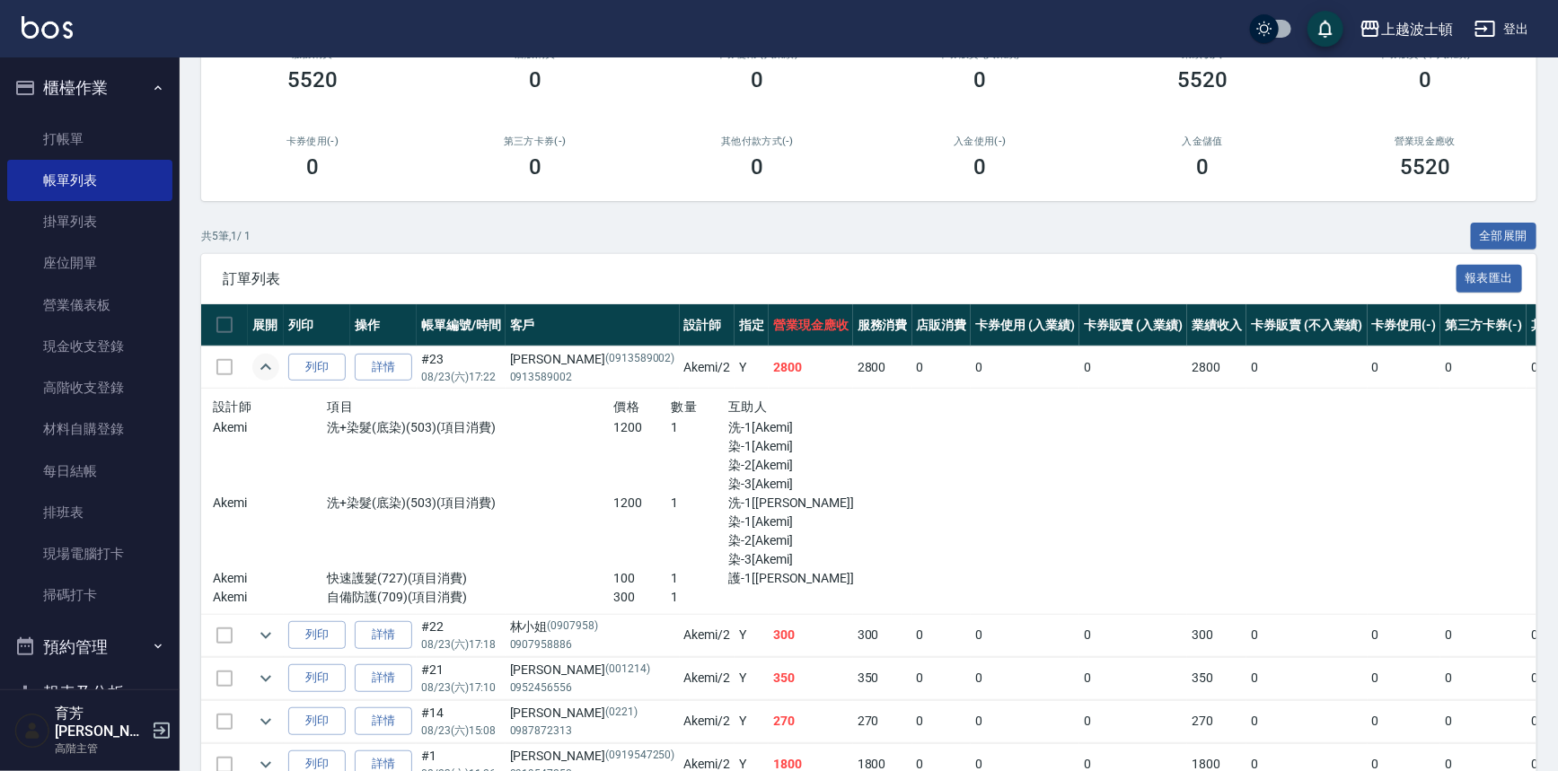
scroll to position [290, 0]
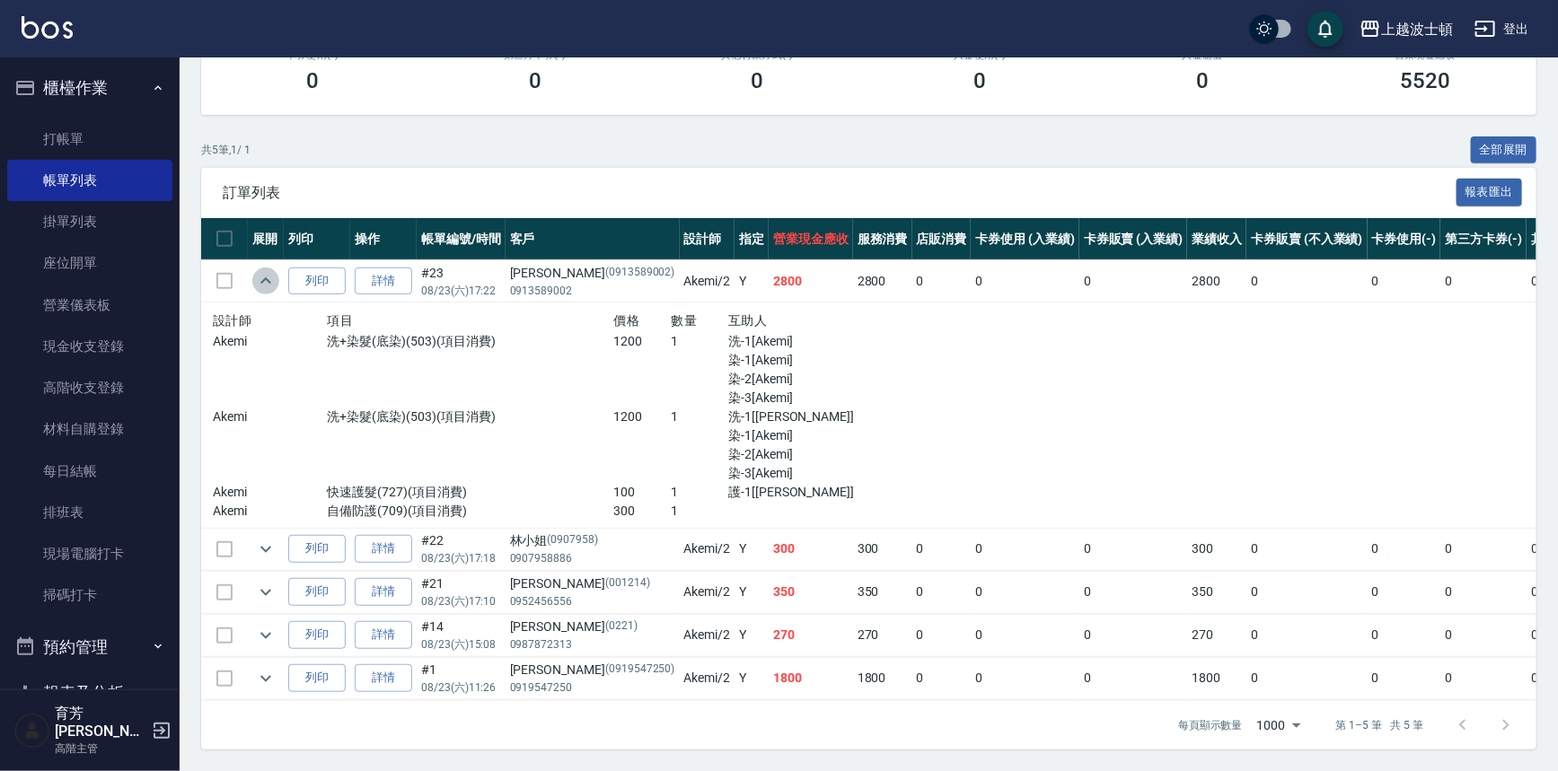
click at [267, 277] on icon "expand row" at bounding box center [265, 280] width 11 height 6
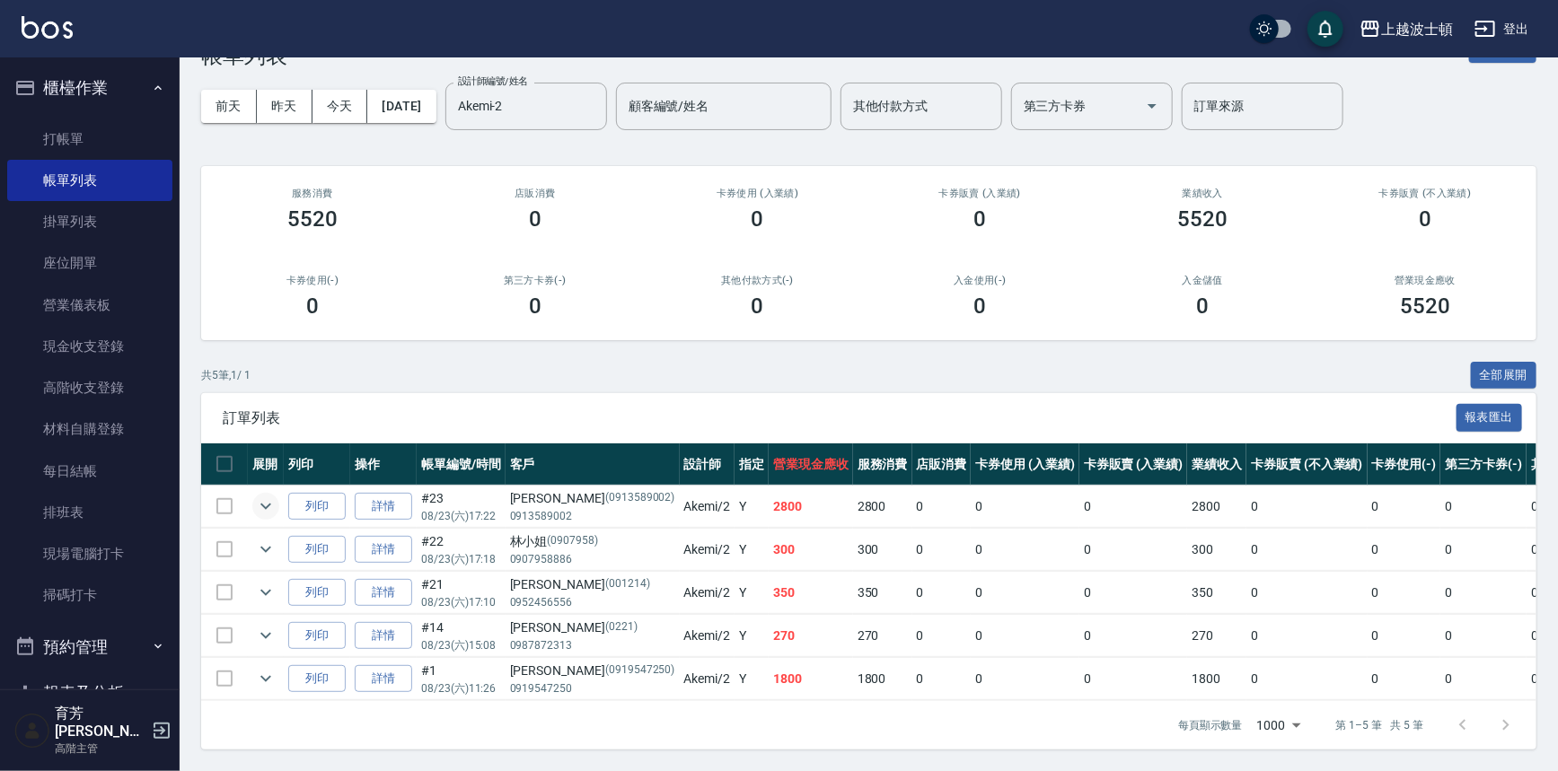
scroll to position [65, 0]
click at [84, 92] on button "櫃檯作業" at bounding box center [89, 88] width 165 height 47
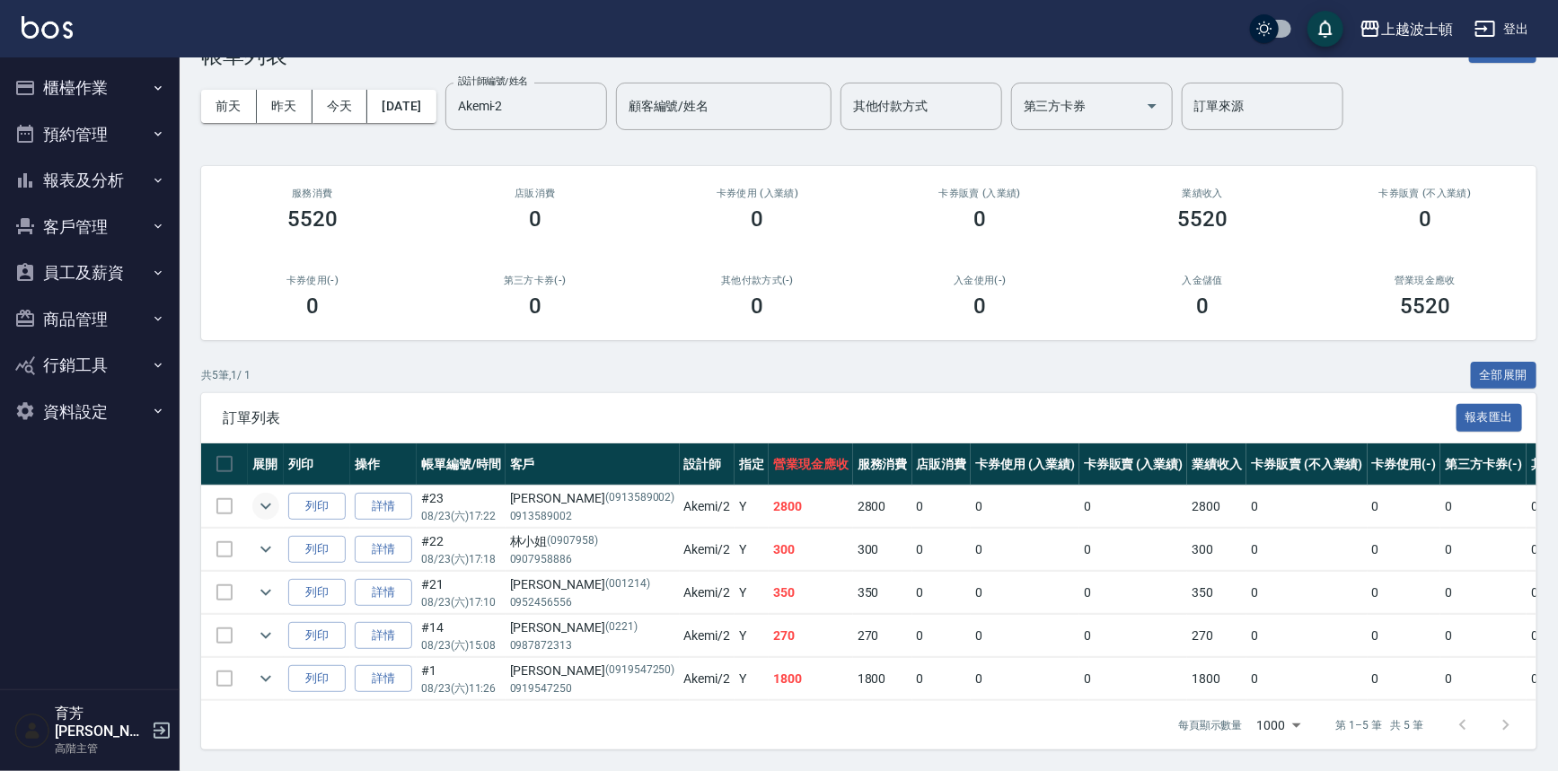
click at [81, 170] on button "報表及分析" at bounding box center [89, 180] width 165 height 47
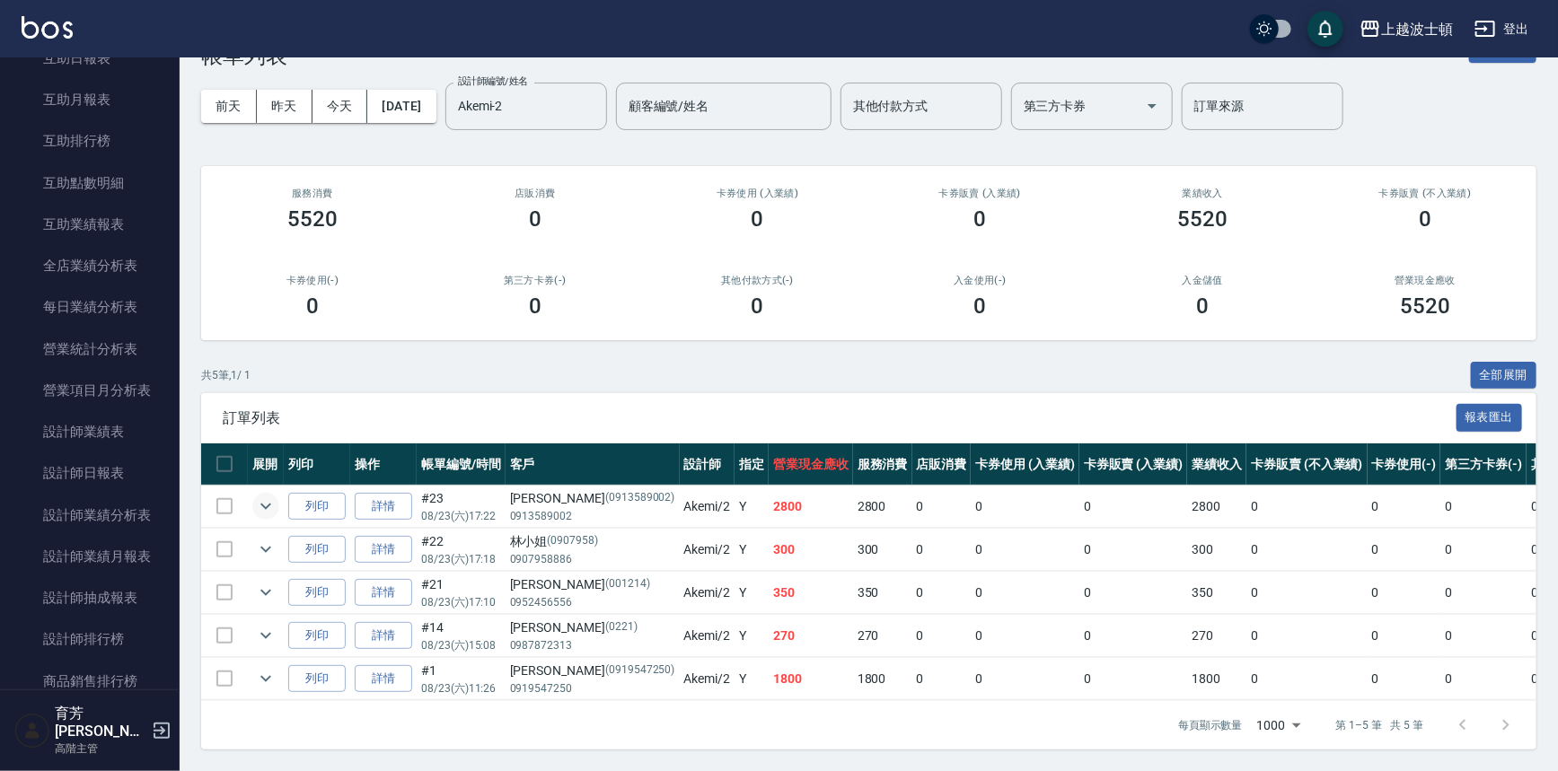
scroll to position [428, 0]
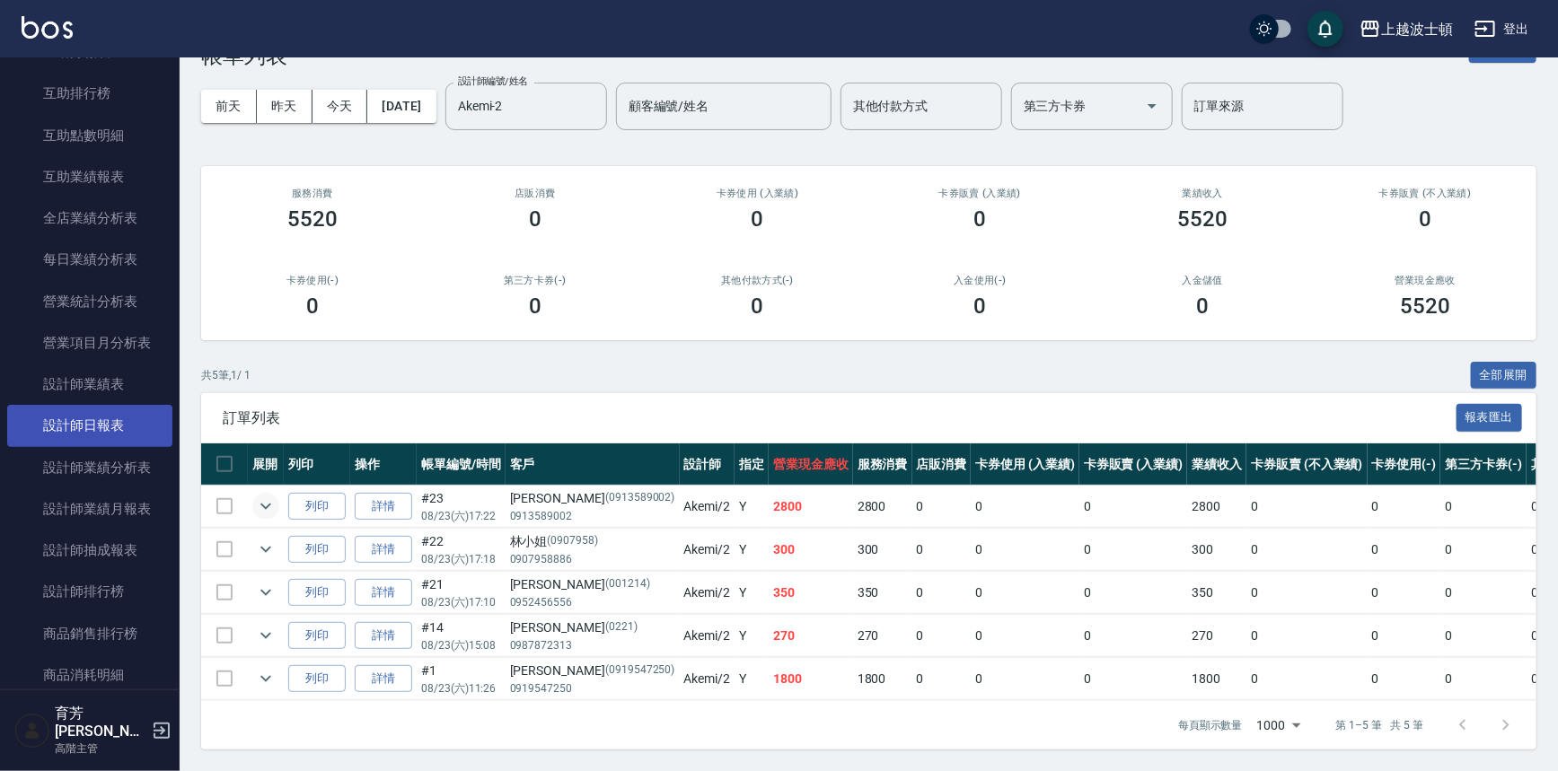
click at [91, 433] on link "設計師日報表" at bounding box center [89, 425] width 165 height 41
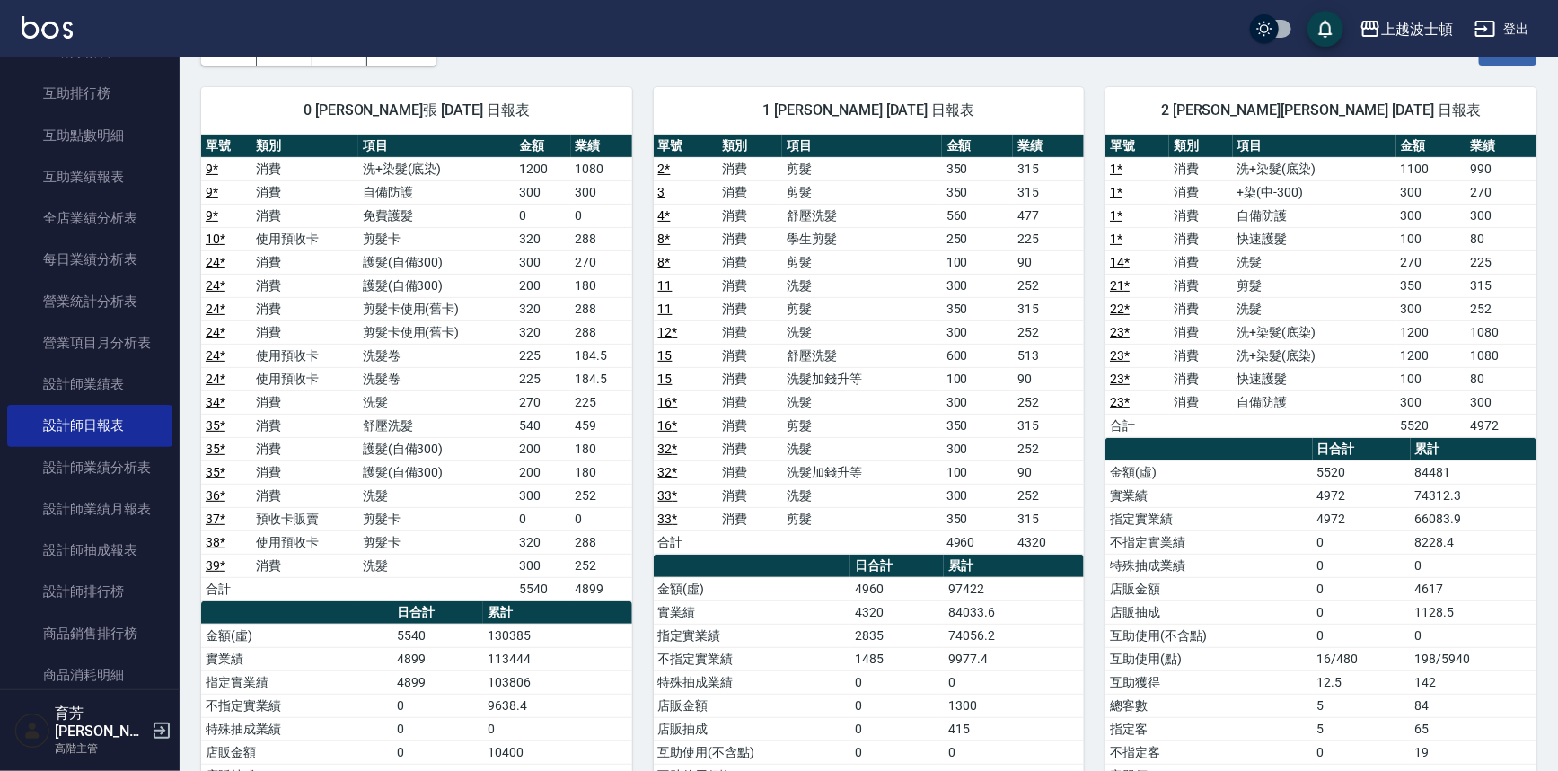
scroll to position [119, 0]
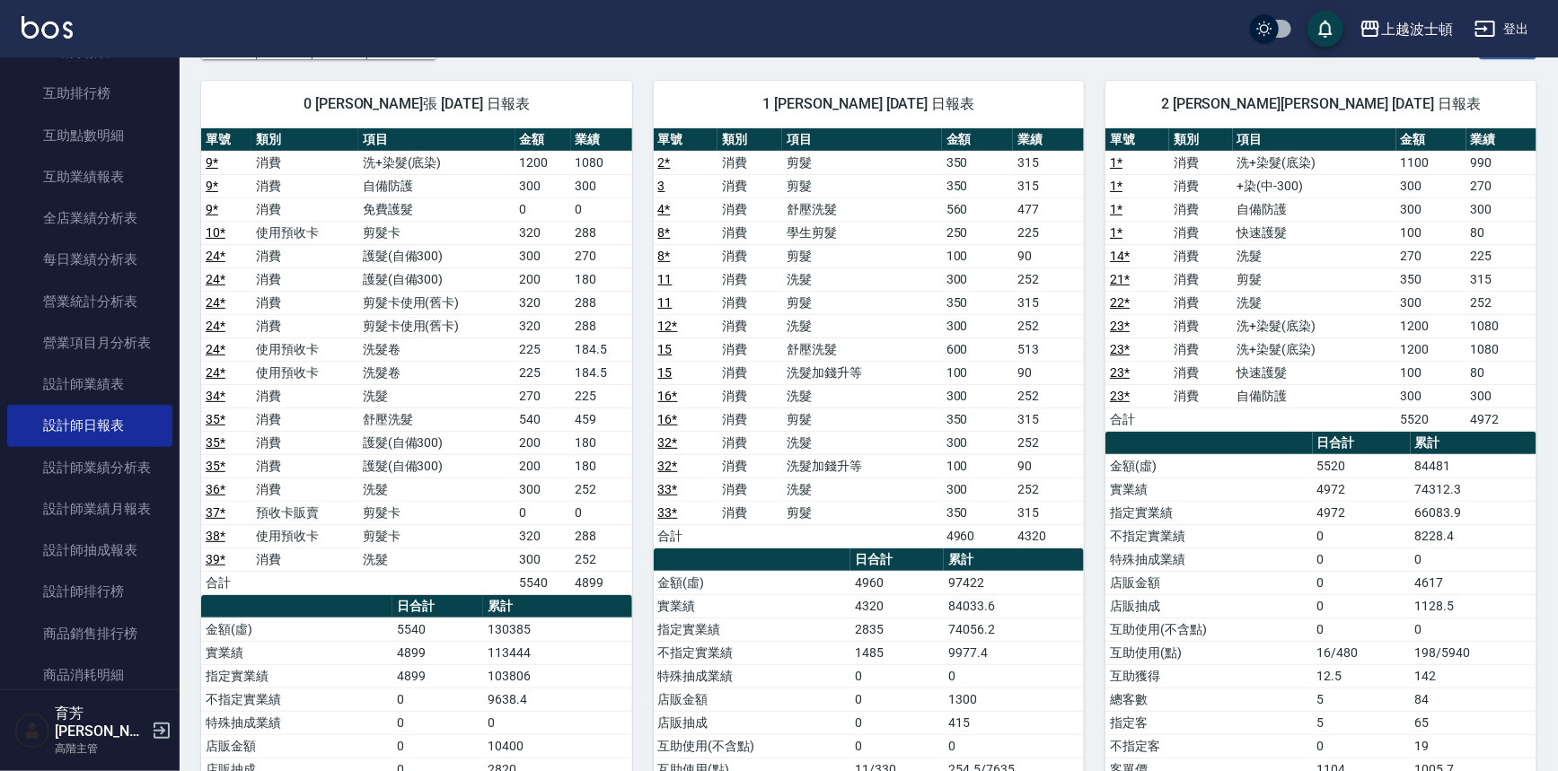
drag, startPoint x: 1555, startPoint y: 262, endPoint x: 1555, endPoint y: 275, distance: 12.6
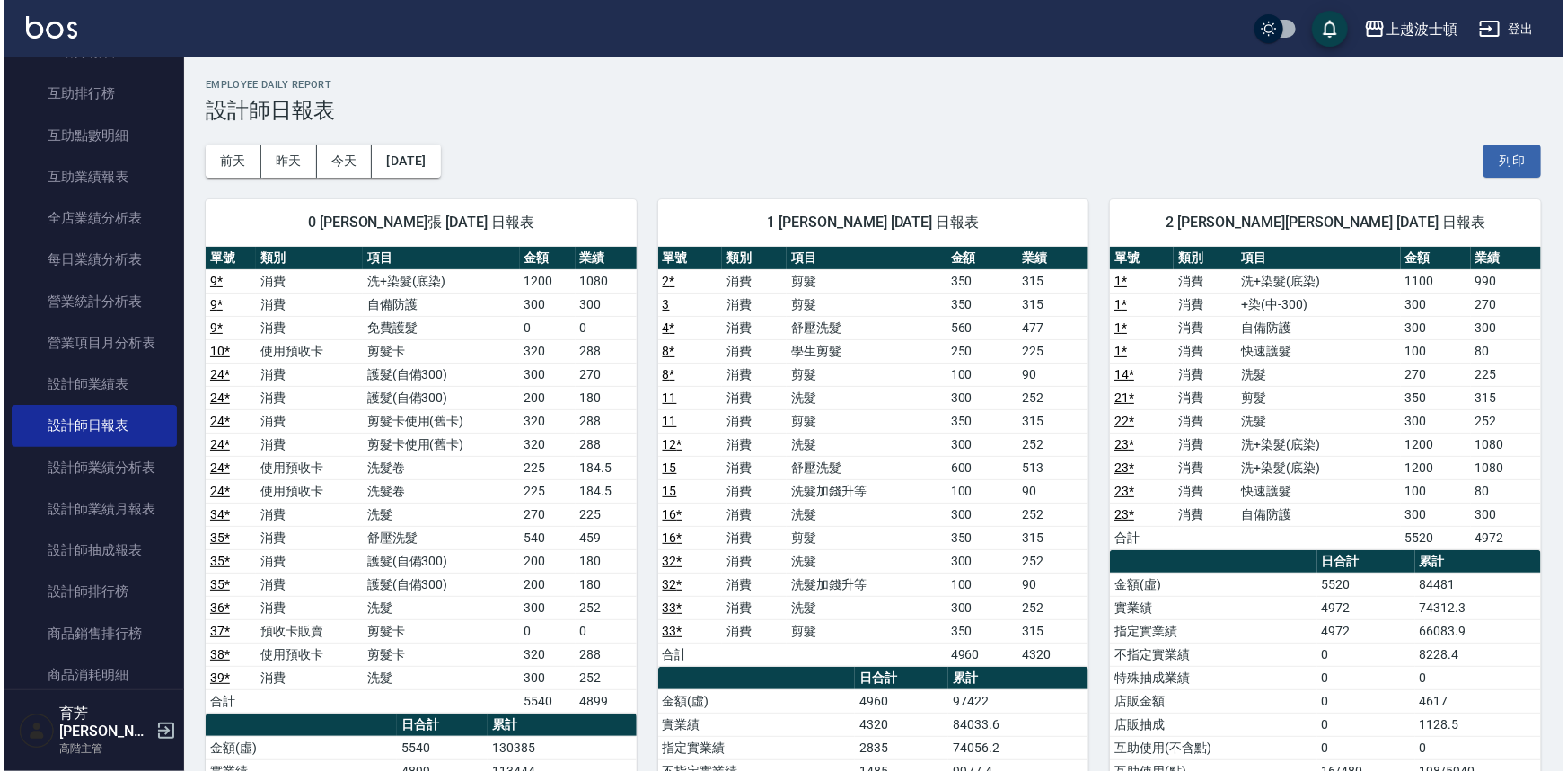
scroll to position [0, 0]
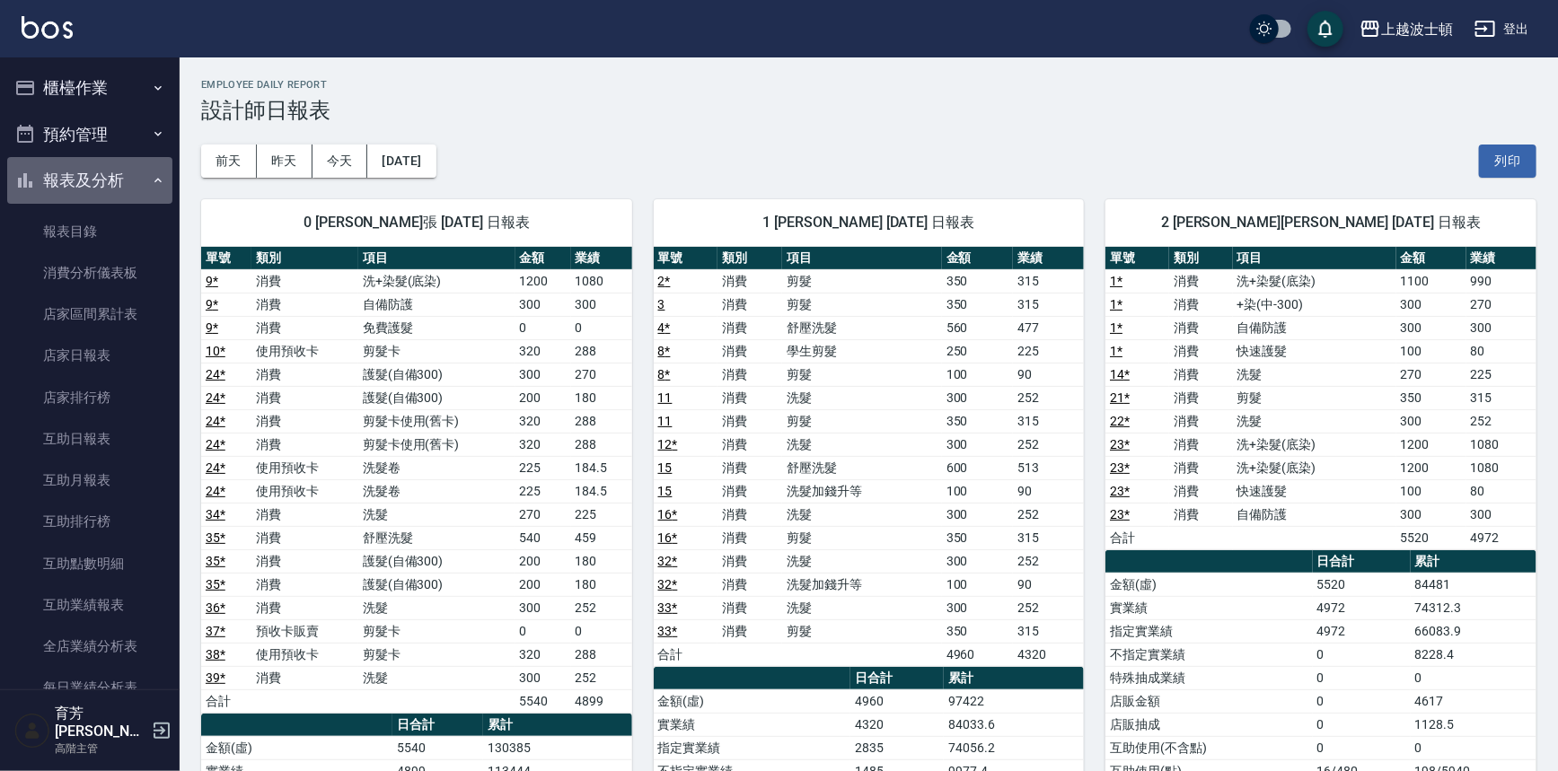
click at [105, 176] on button "報表及分析" at bounding box center [89, 180] width 165 height 47
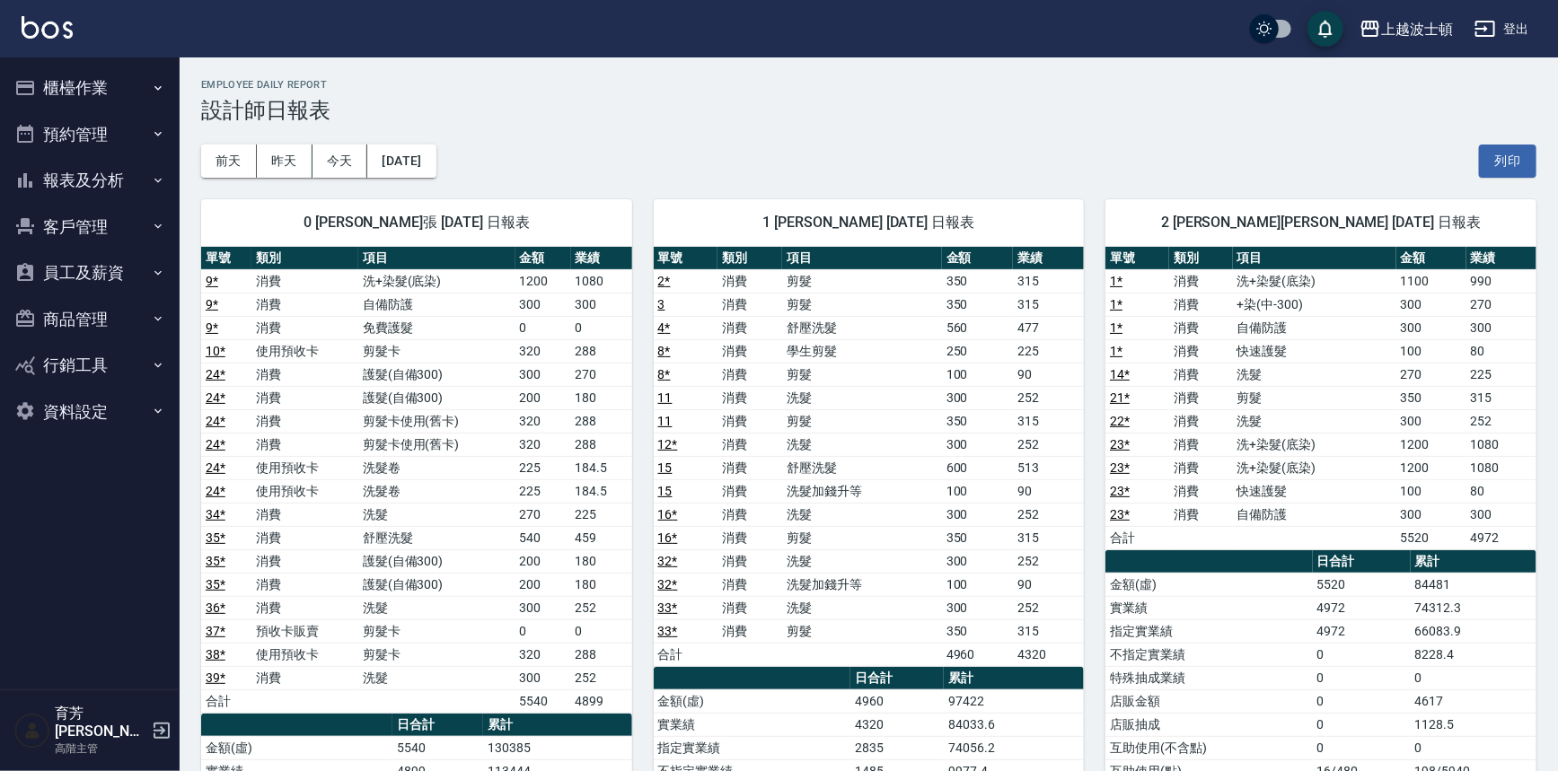
click at [101, 173] on button "報表及分析" at bounding box center [89, 180] width 165 height 47
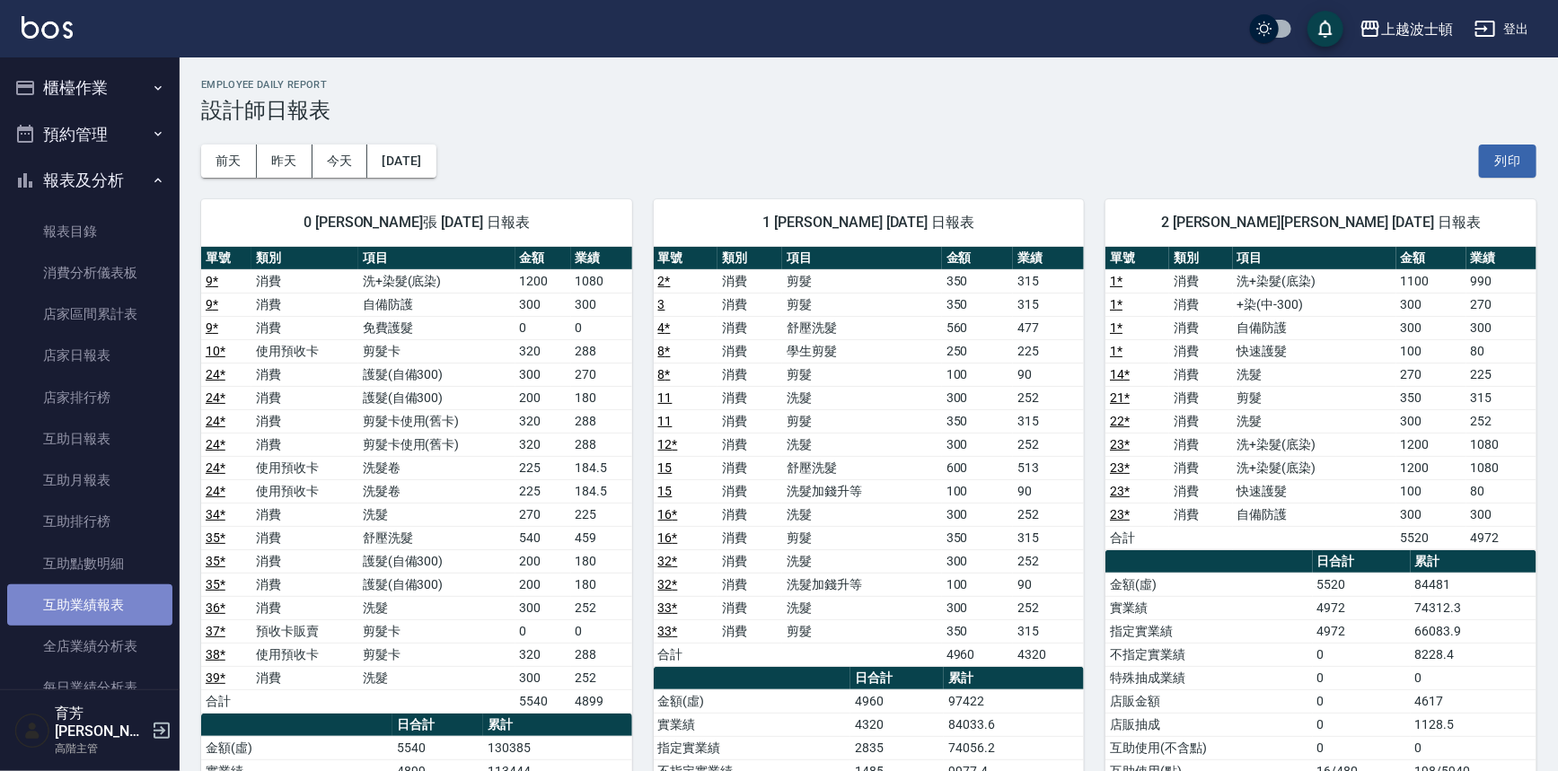
click at [94, 606] on link "互助業績報表" at bounding box center [89, 604] width 165 height 41
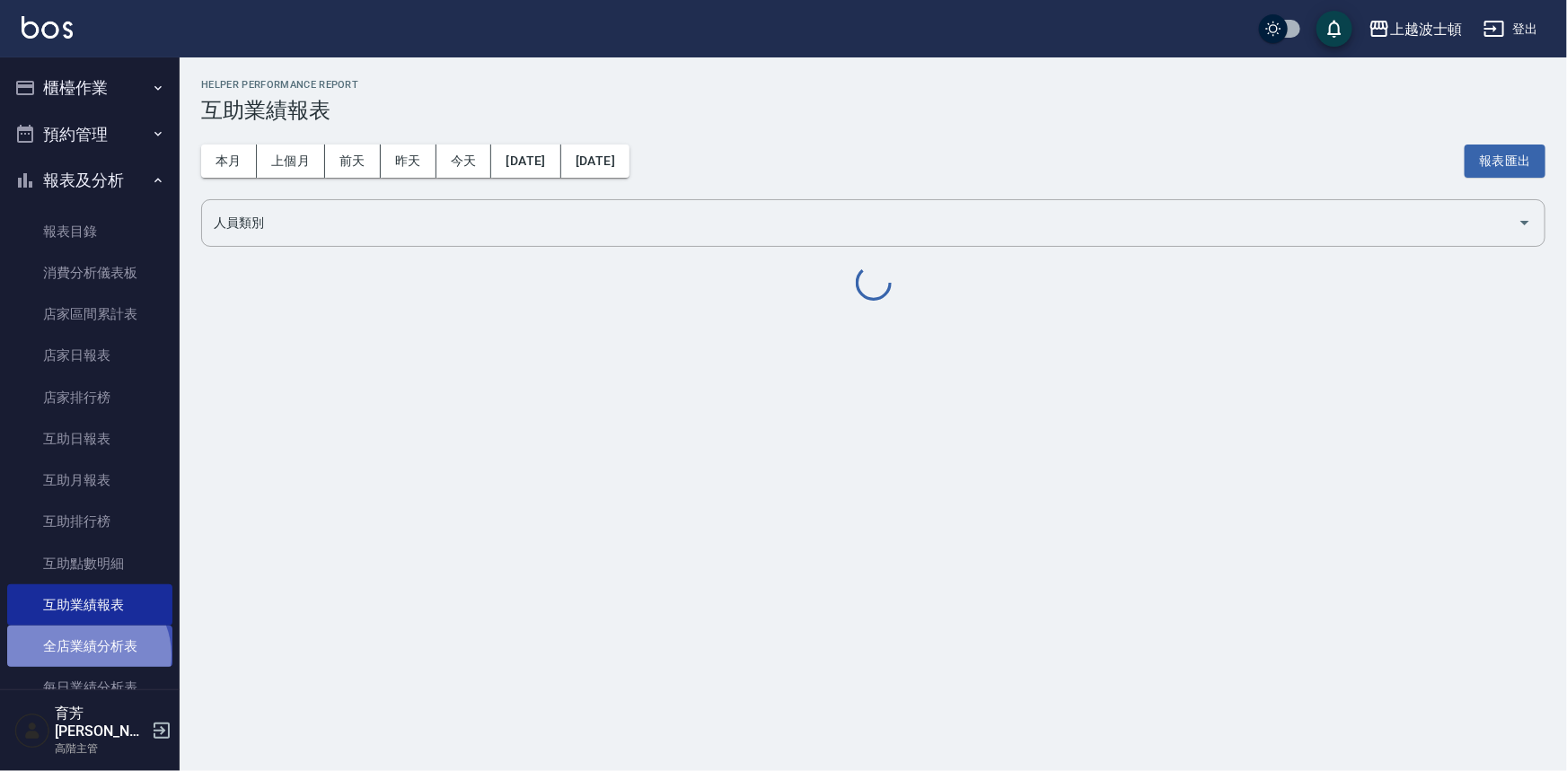
click at [86, 655] on link "全店業績分析表" at bounding box center [89, 646] width 165 height 41
